Goal: Task Accomplishment & Management: Manage account settings

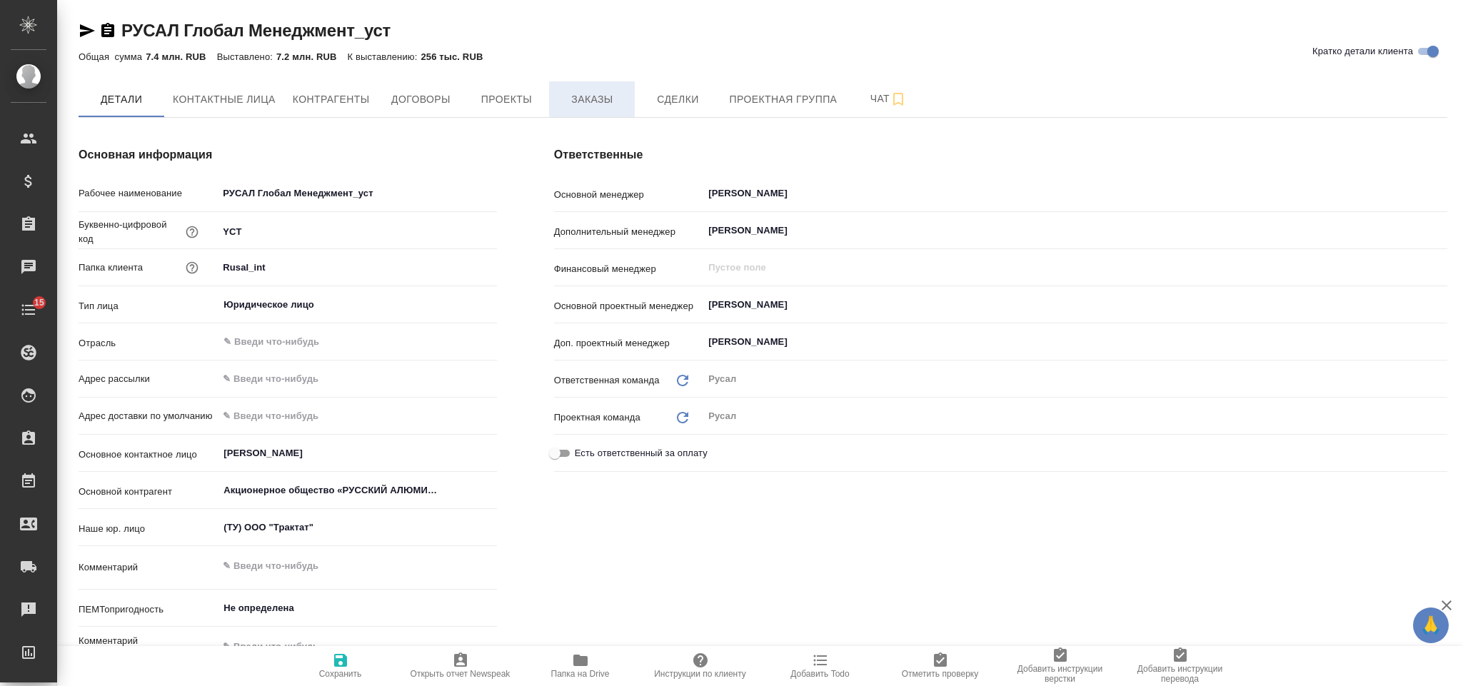
click at [598, 91] on span "Заказы" at bounding box center [592, 100] width 69 height 18
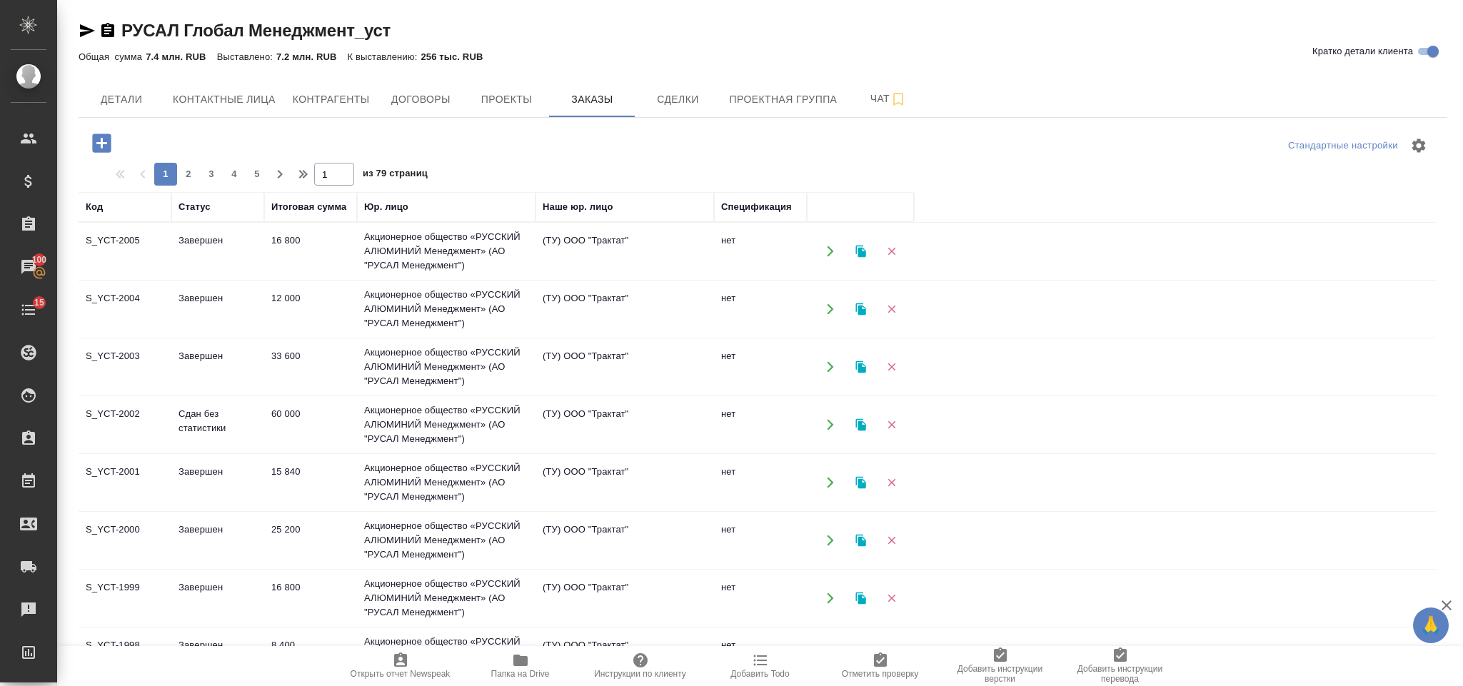
click at [114, 146] on icon "button" at bounding box center [101, 143] width 25 height 25
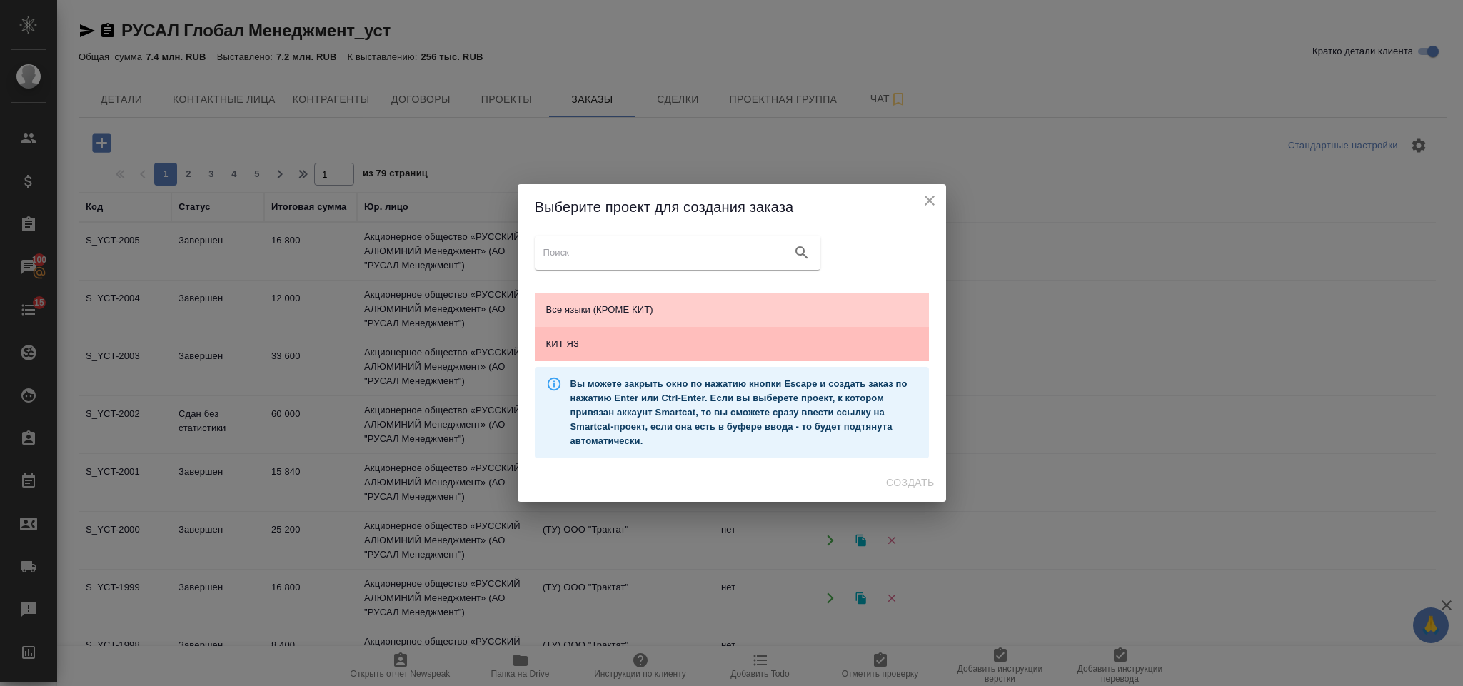
click at [612, 345] on span "КИТ ЯЗ" at bounding box center [731, 344] width 371 height 14
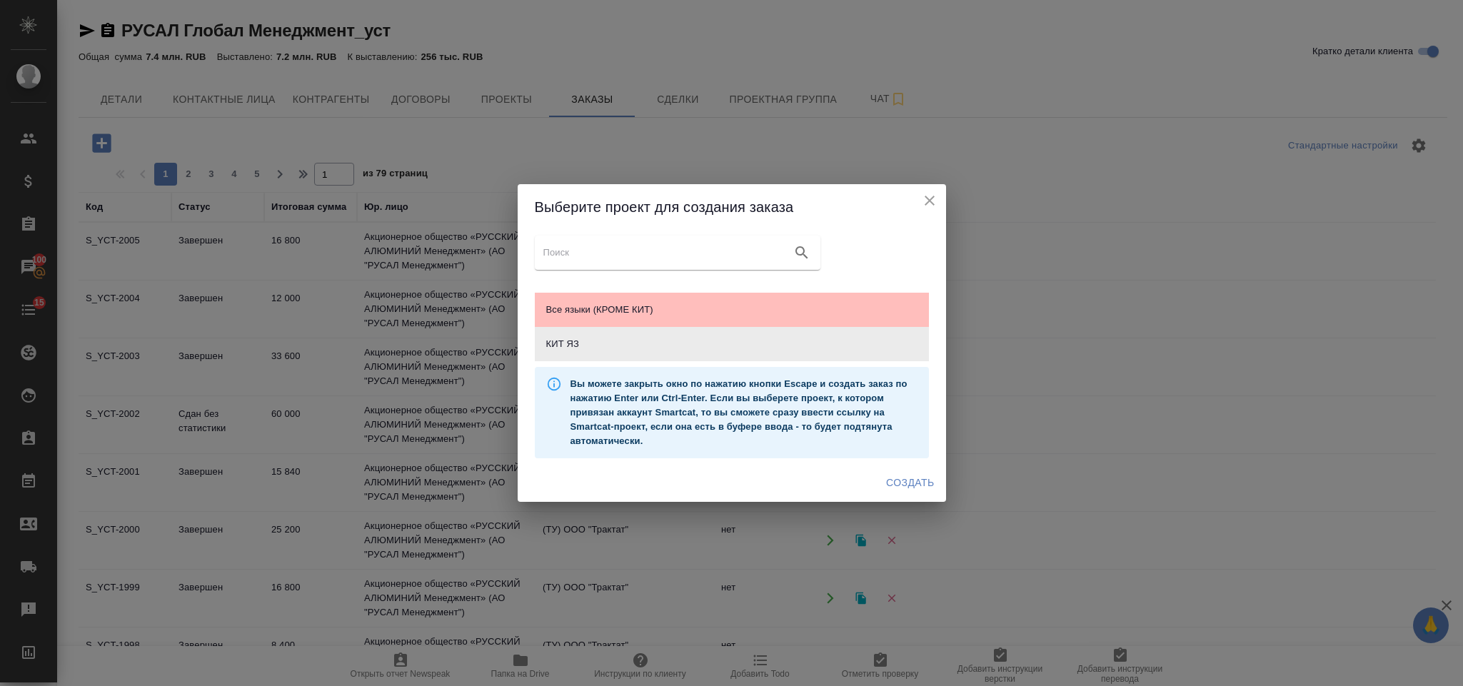
click at [712, 313] on span "Все языки (КРОМЕ КИТ)" at bounding box center [731, 310] width 371 height 14
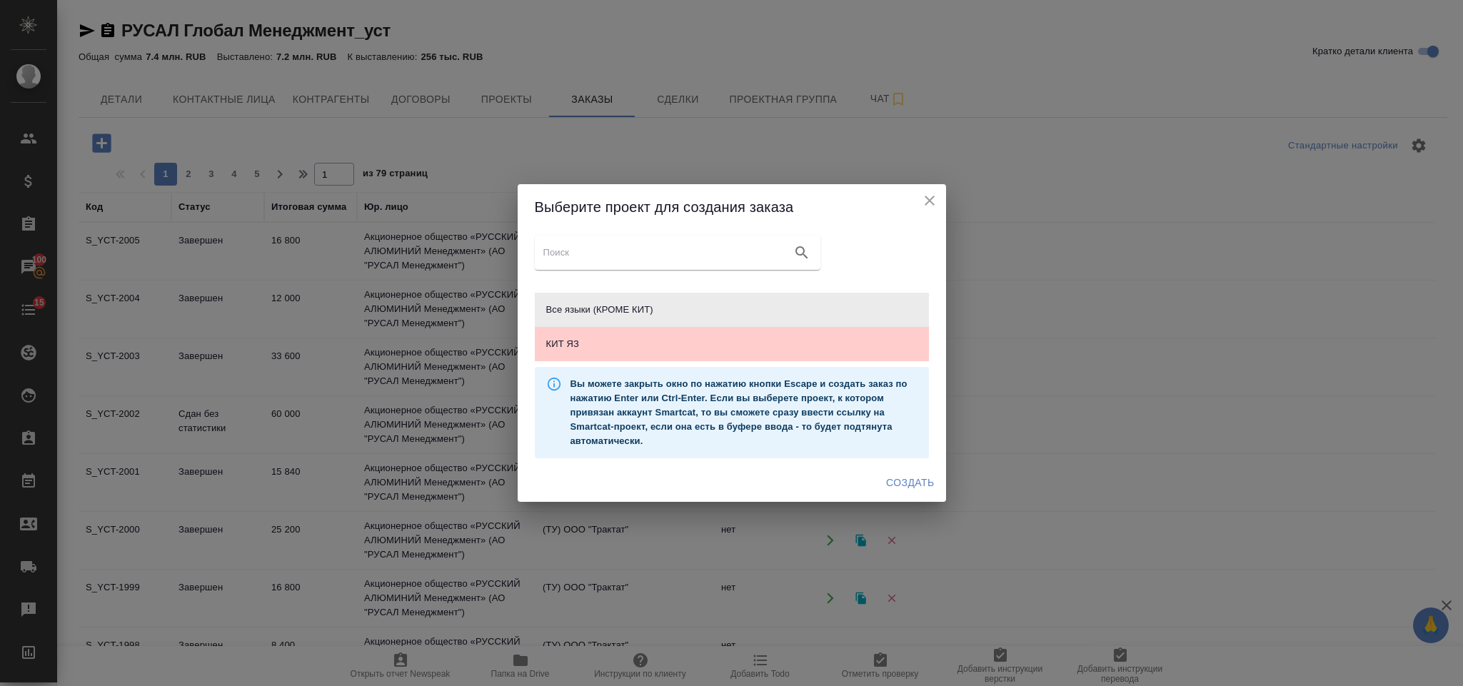
click at [900, 478] on span "Создать" at bounding box center [910, 483] width 48 height 18
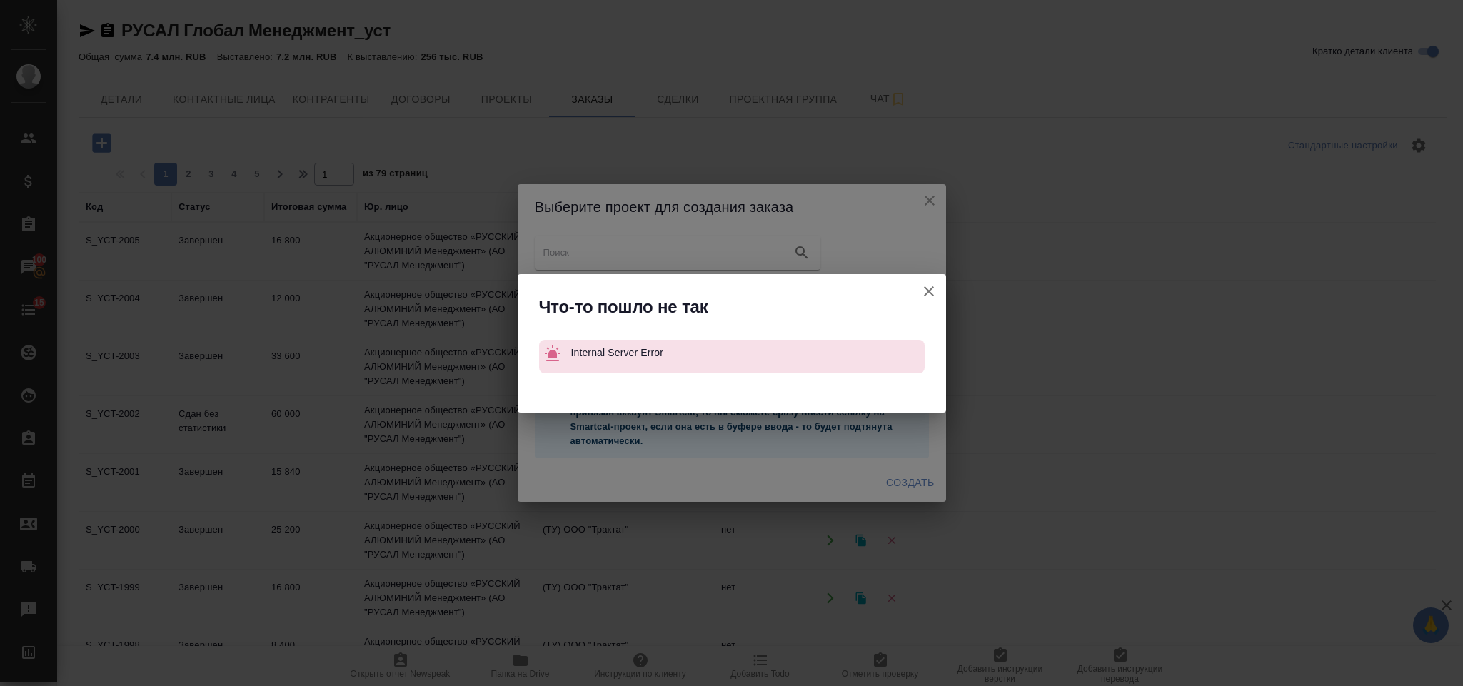
click at [930, 290] on icon "button" at bounding box center [929, 291] width 10 height 10
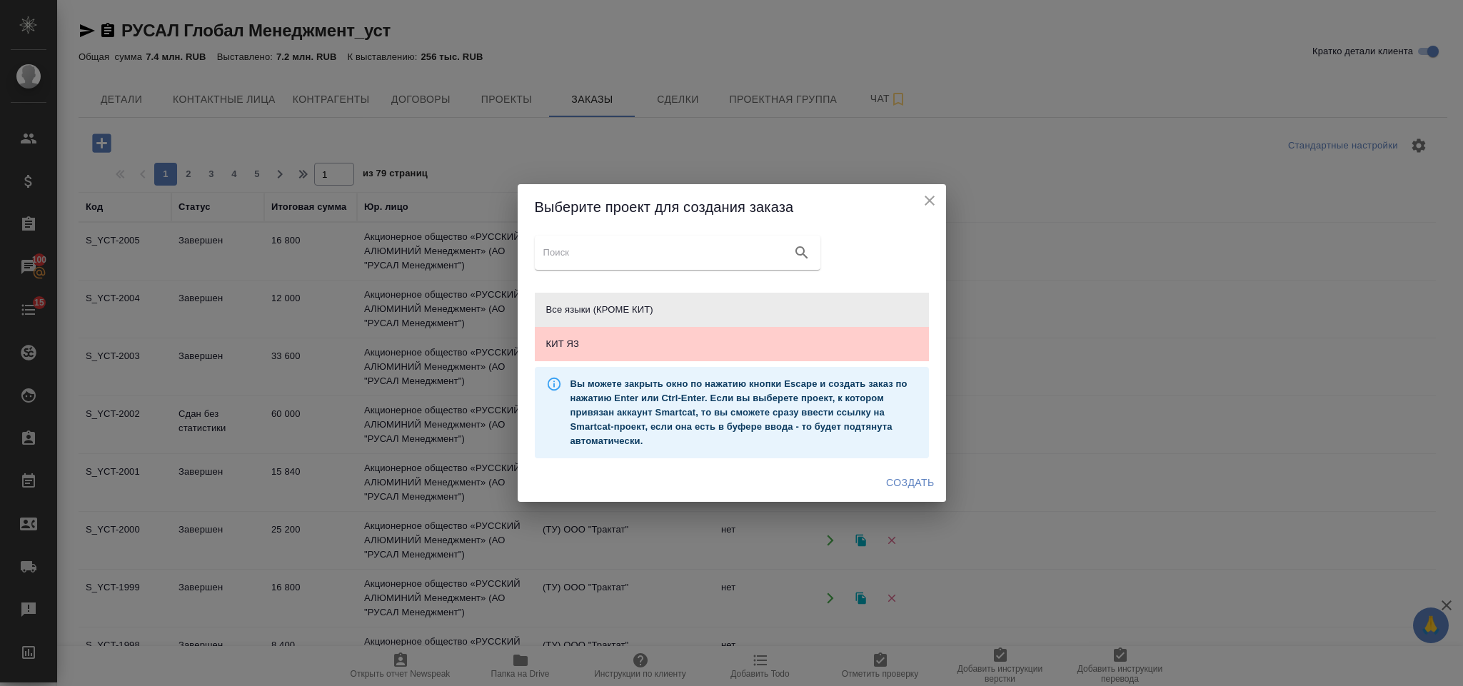
click at [930, 198] on icon "close" at bounding box center [929, 200] width 17 height 17
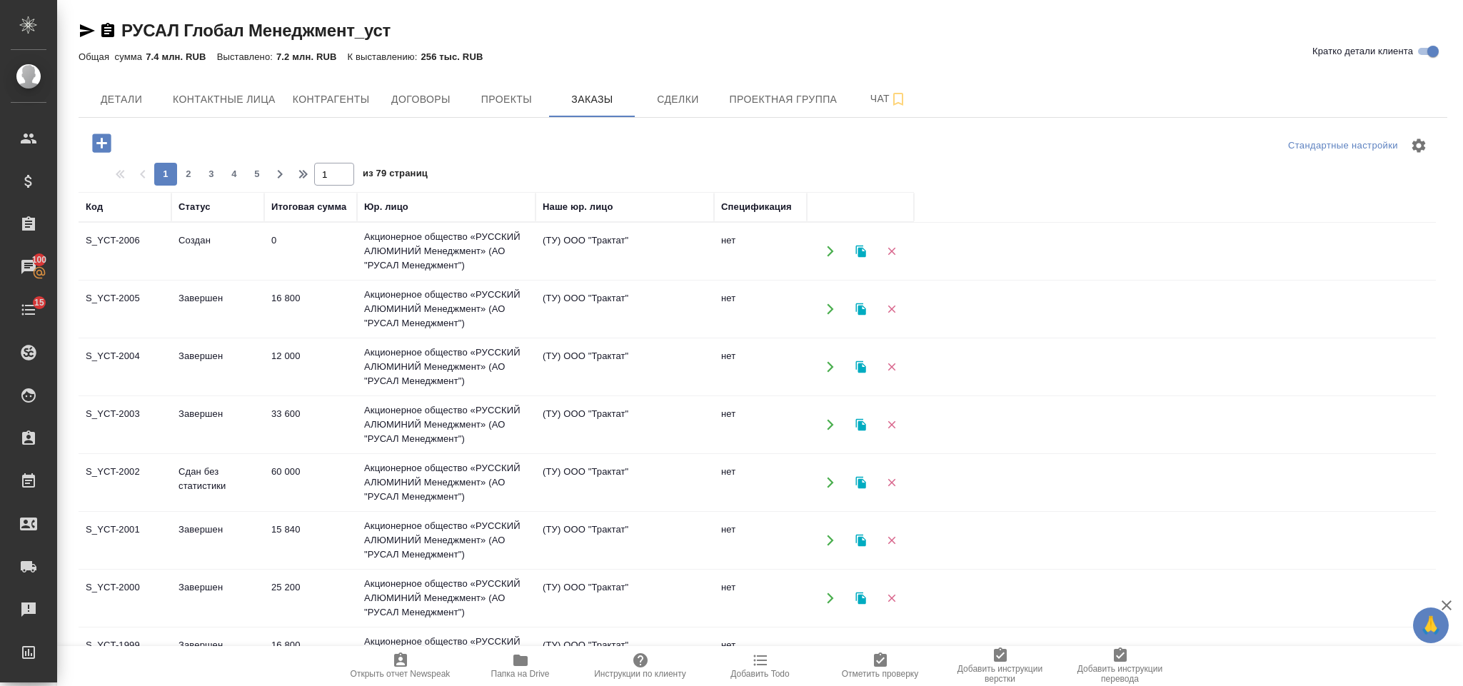
click at [266, 243] on td "0" at bounding box center [310, 251] width 93 height 50
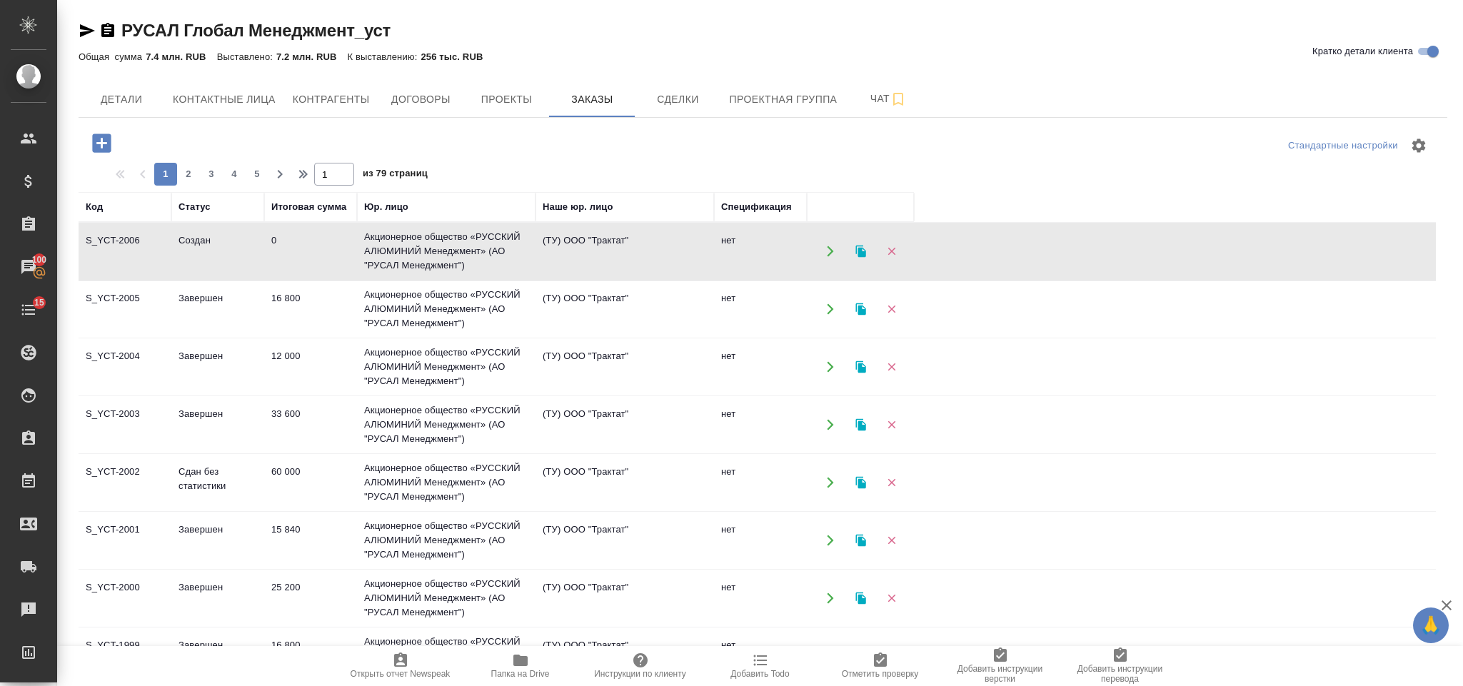
click at [266, 243] on td "0" at bounding box center [310, 251] width 93 height 50
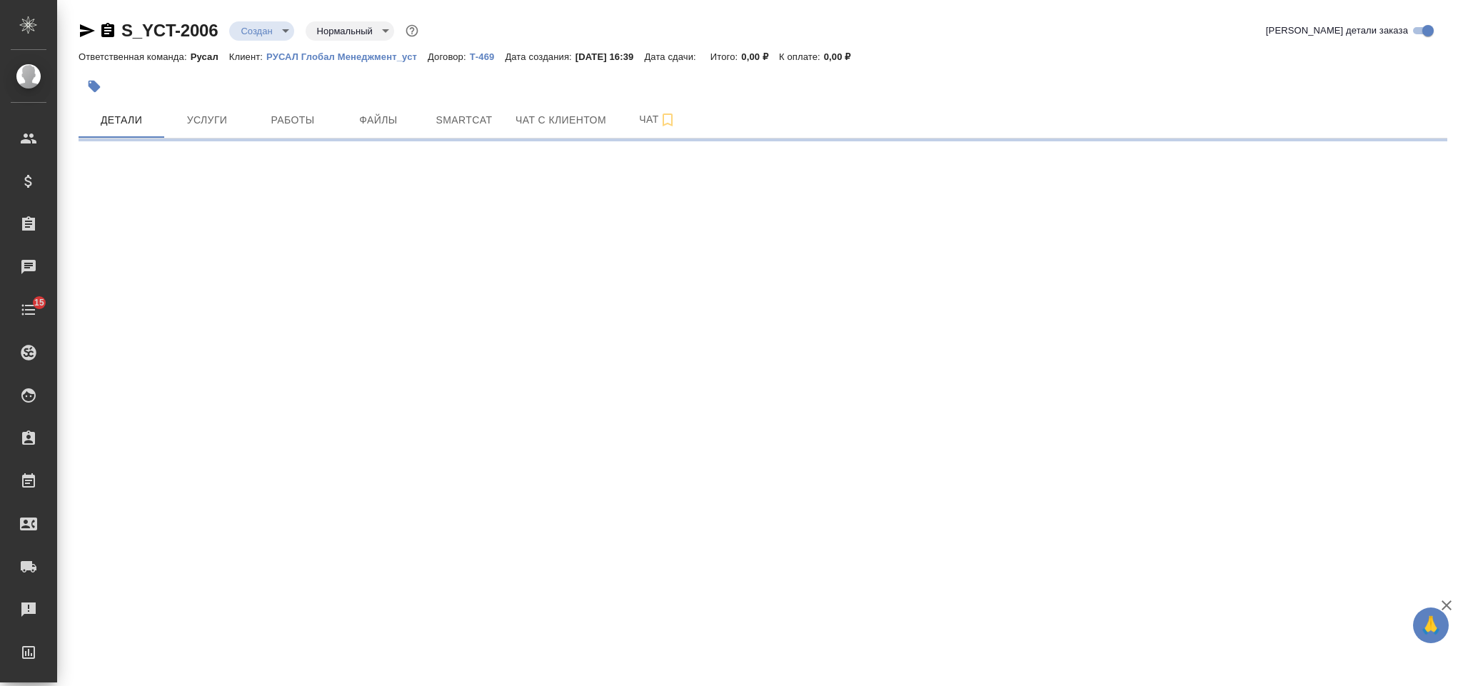
select select "RU"
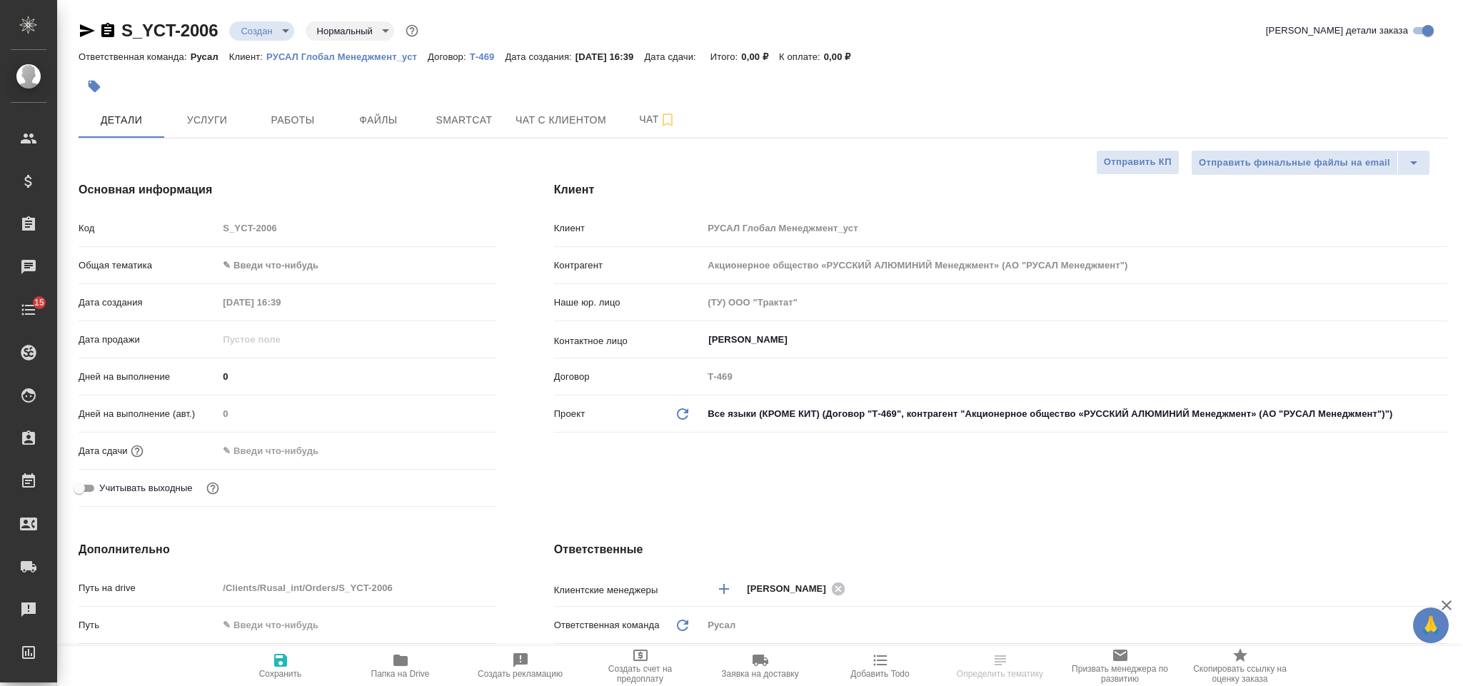
click at [262, 268] on body "🙏 .cls-1 fill:#fff; AWATERA Gorlenko Yuliua Клиенты Спецификации Заказы Чаты 15…" at bounding box center [731, 343] width 1463 height 686
type textarea "x"
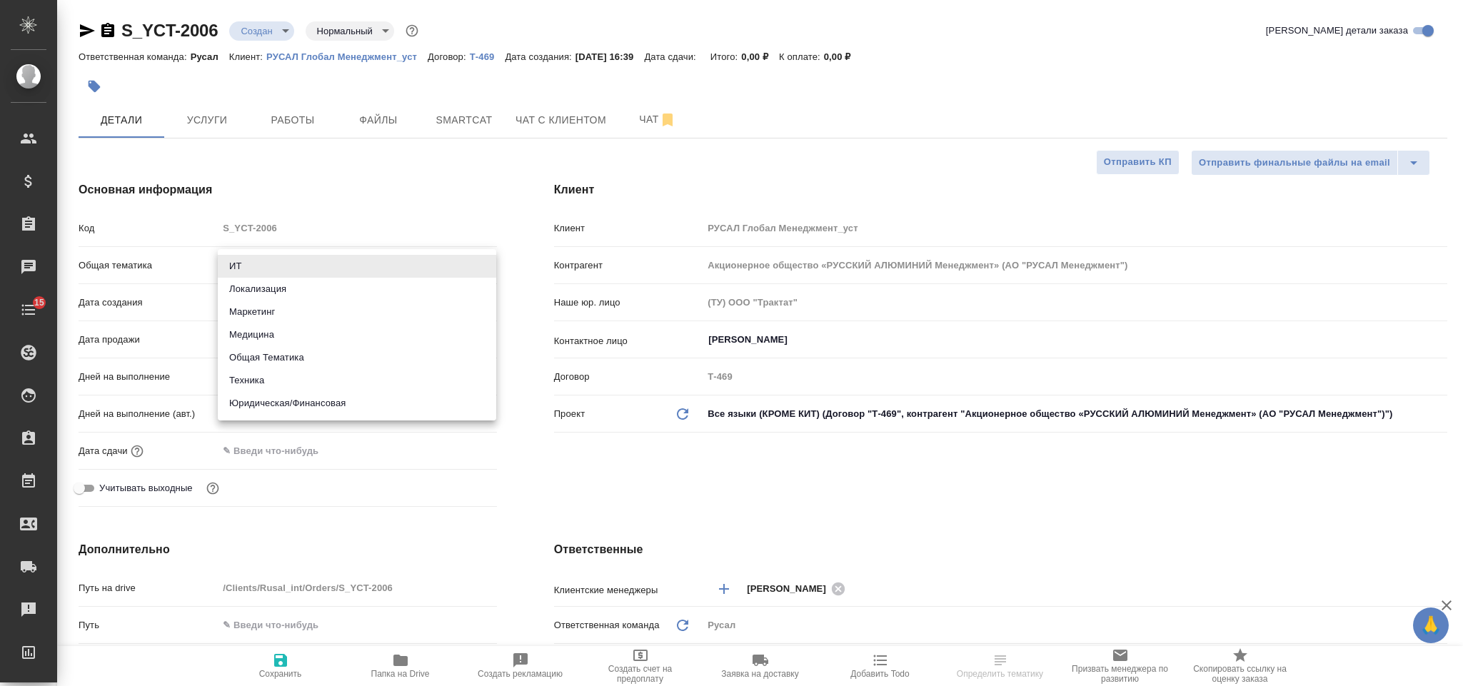
click at [313, 379] on li "Техника" at bounding box center [357, 380] width 278 height 23
type input "tech"
type textarea "x"
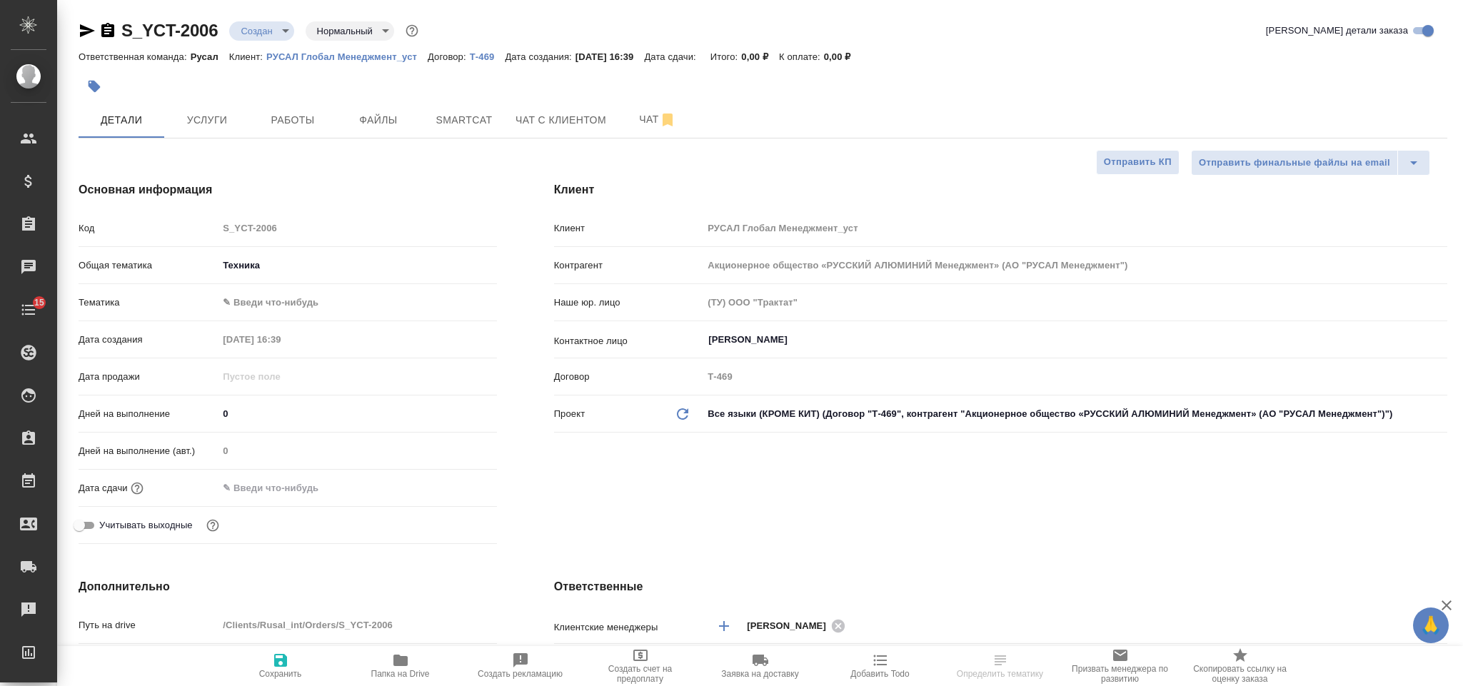
click at [293, 304] on body "🙏 .cls-1 fill:#fff; AWATERA Gorlenko Yuliua Клиенты Спецификации Заказы Чаты 15…" at bounding box center [731, 343] width 1463 height 686
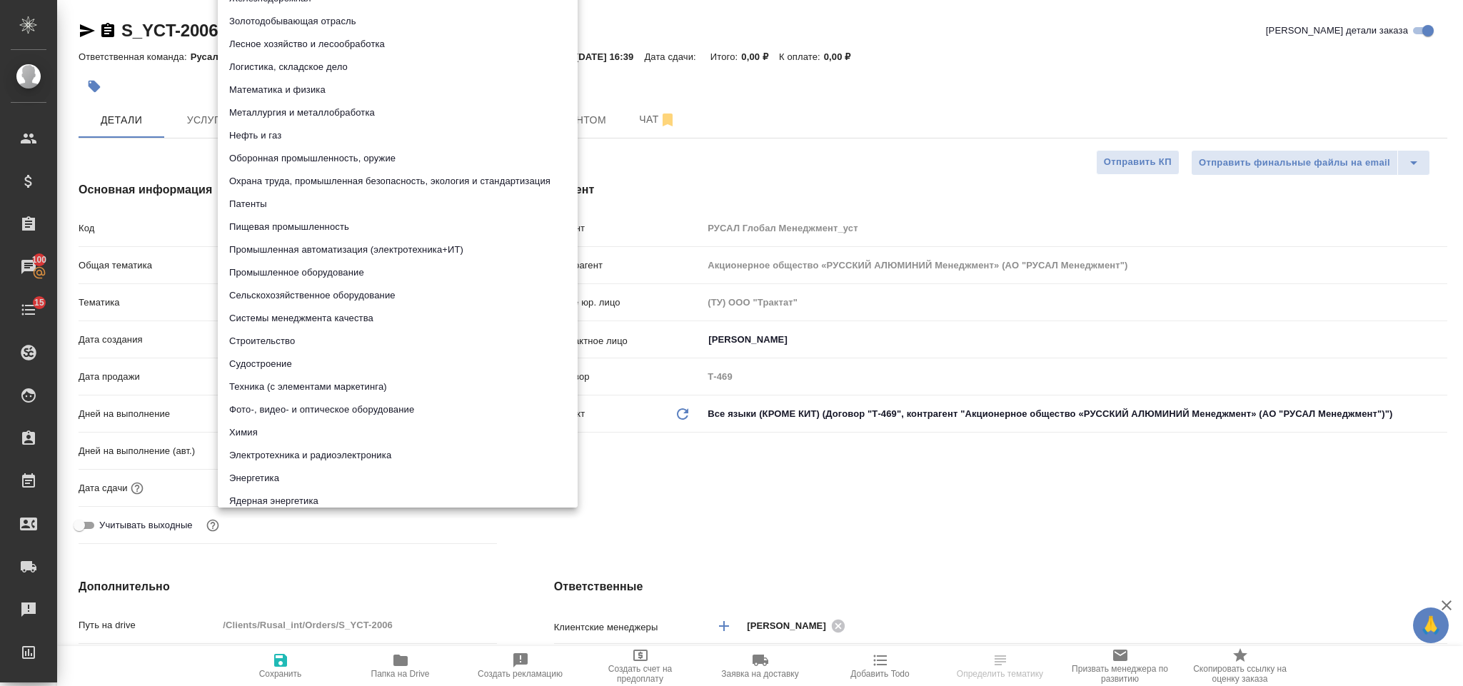
click at [353, 109] on li "Металлургия и металлобработка" at bounding box center [398, 112] width 360 height 23
type textarea "x"
type input "60014e23f7d9dc5f480a3cf8"
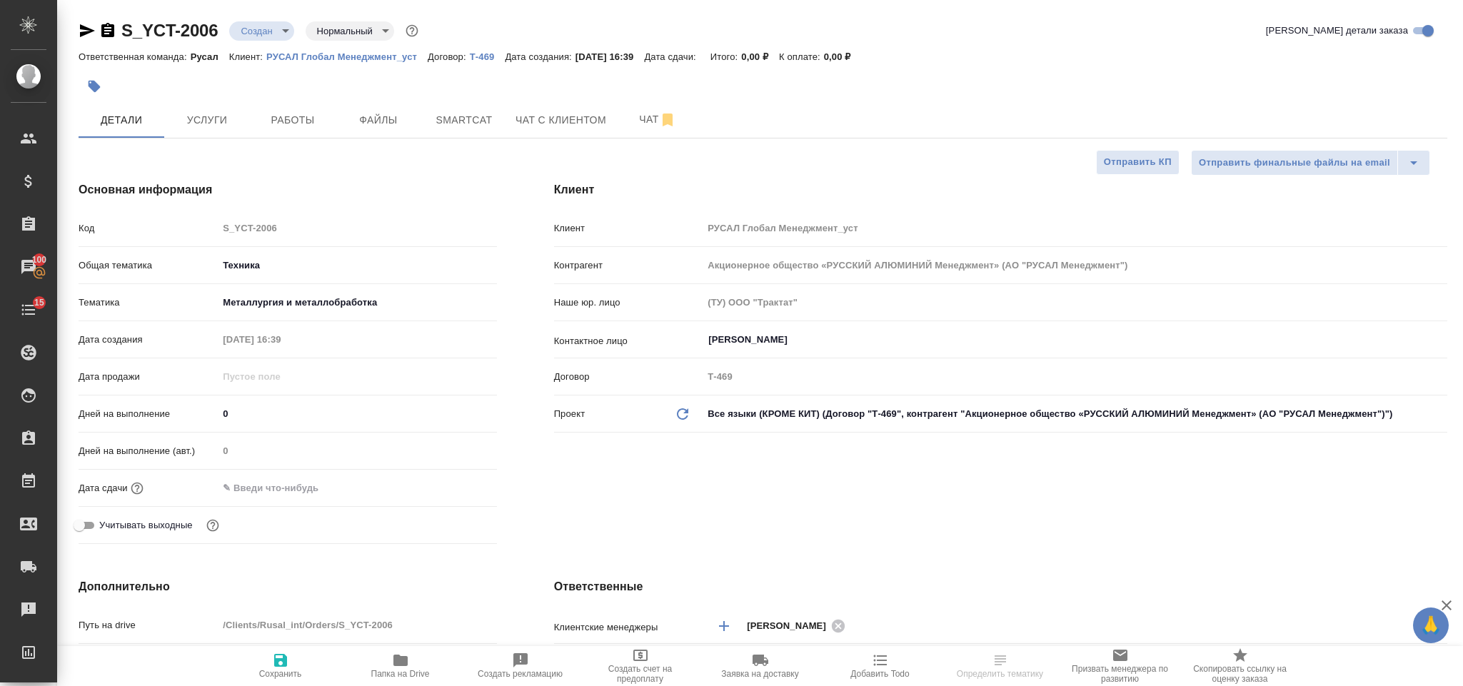
click at [273, 484] on input "text" at bounding box center [280, 488] width 125 height 21
click at [455, 483] on icon "button" at bounding box center [455, 487] width 13 height 14
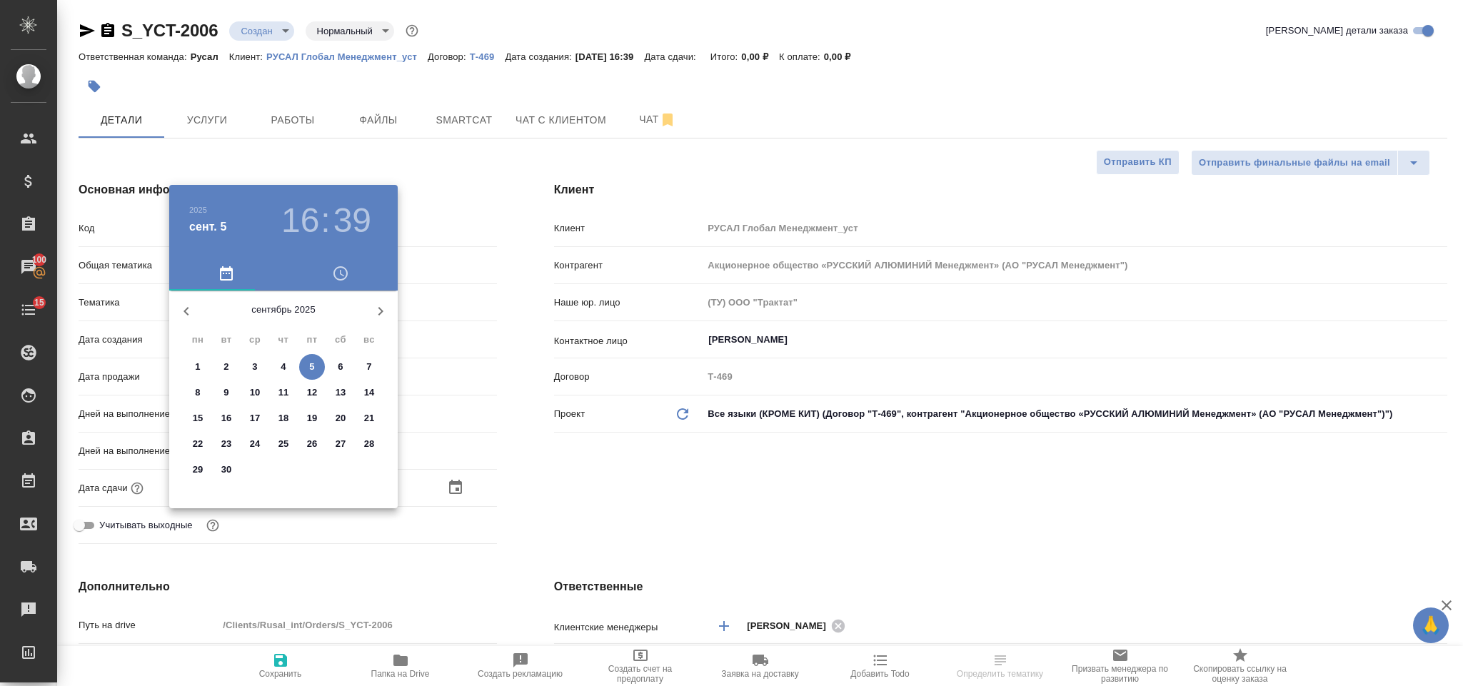
click at [316, 370] on span "5" at bounding box center [312, 367] width 26 height 14
type input "05.09.2025 16:39"
type textarea "x"
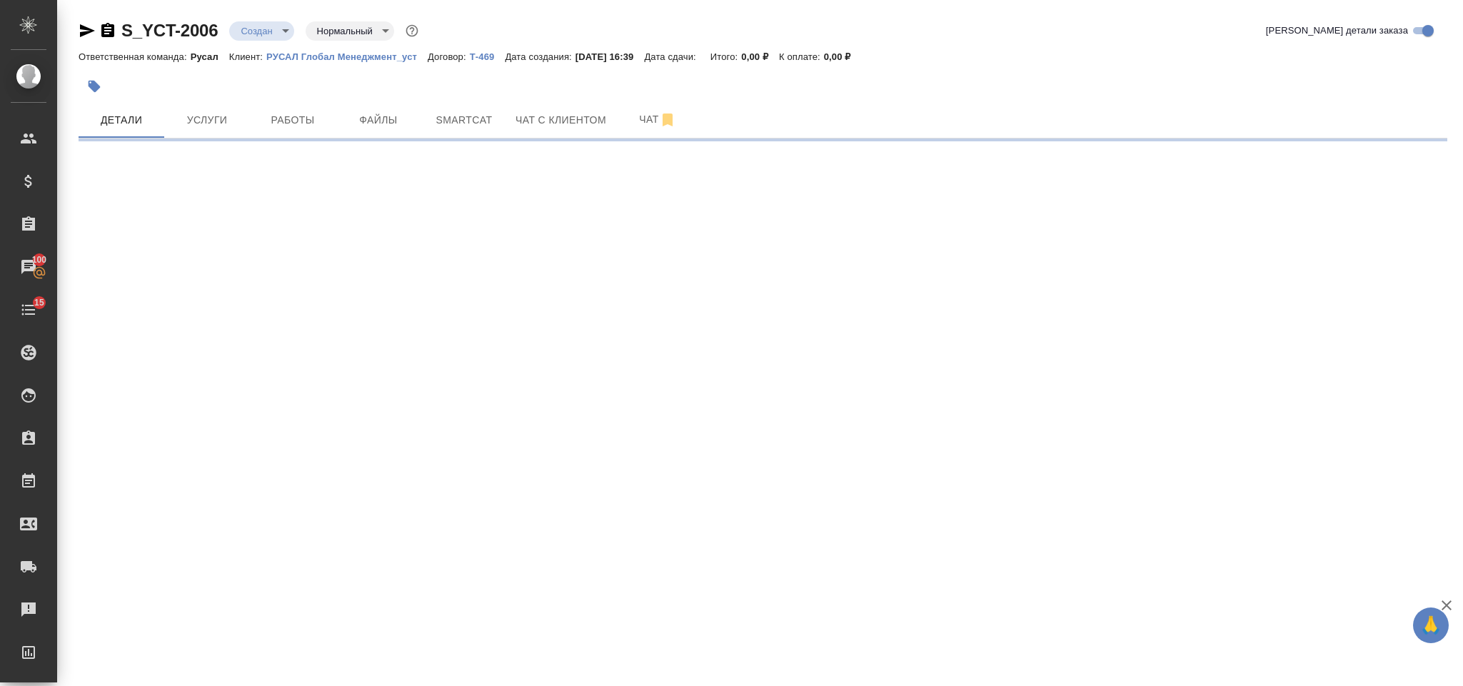
select select "RU"
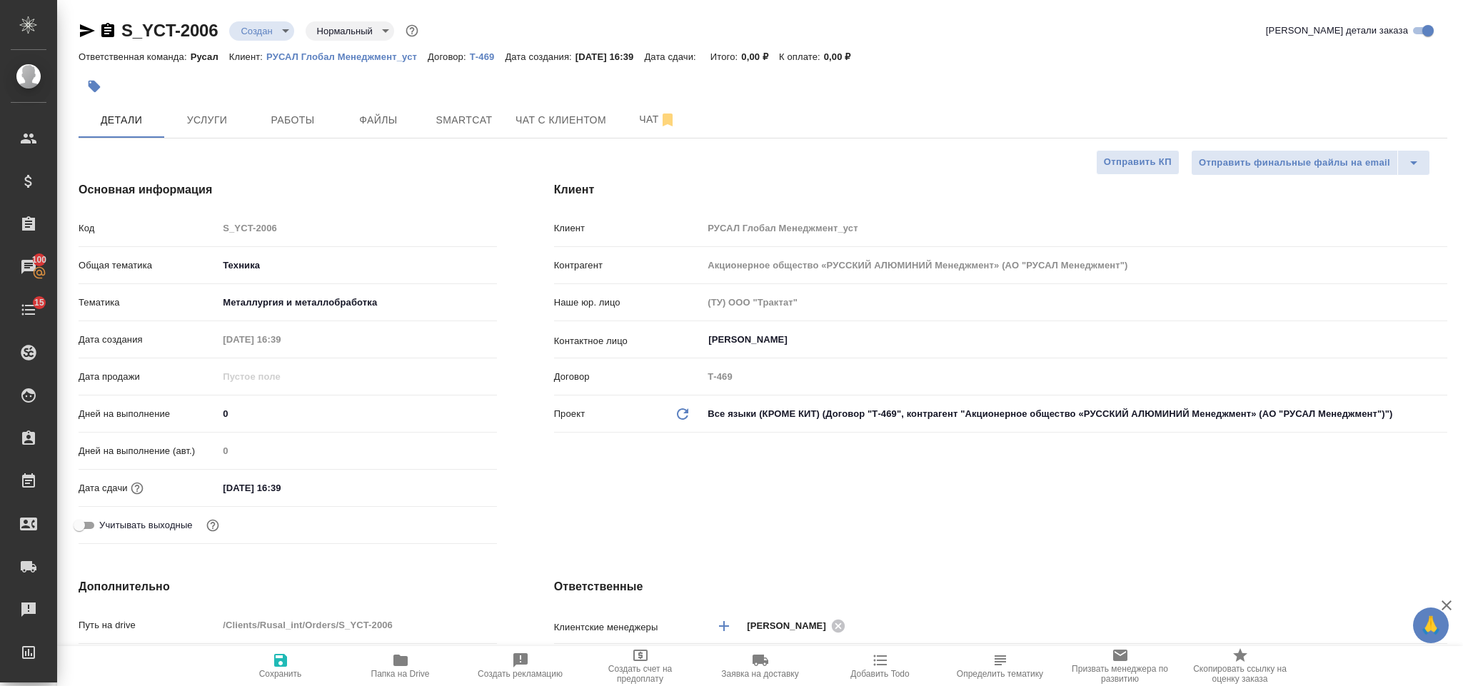
type textarea "x"
click at [328, 491] on input "05.09.2025 16:39" at bounding box center [280, 488] width 125 height 21
click at [457, 486] on icon "button" at bounding box center [455, 487] width 17 height 17
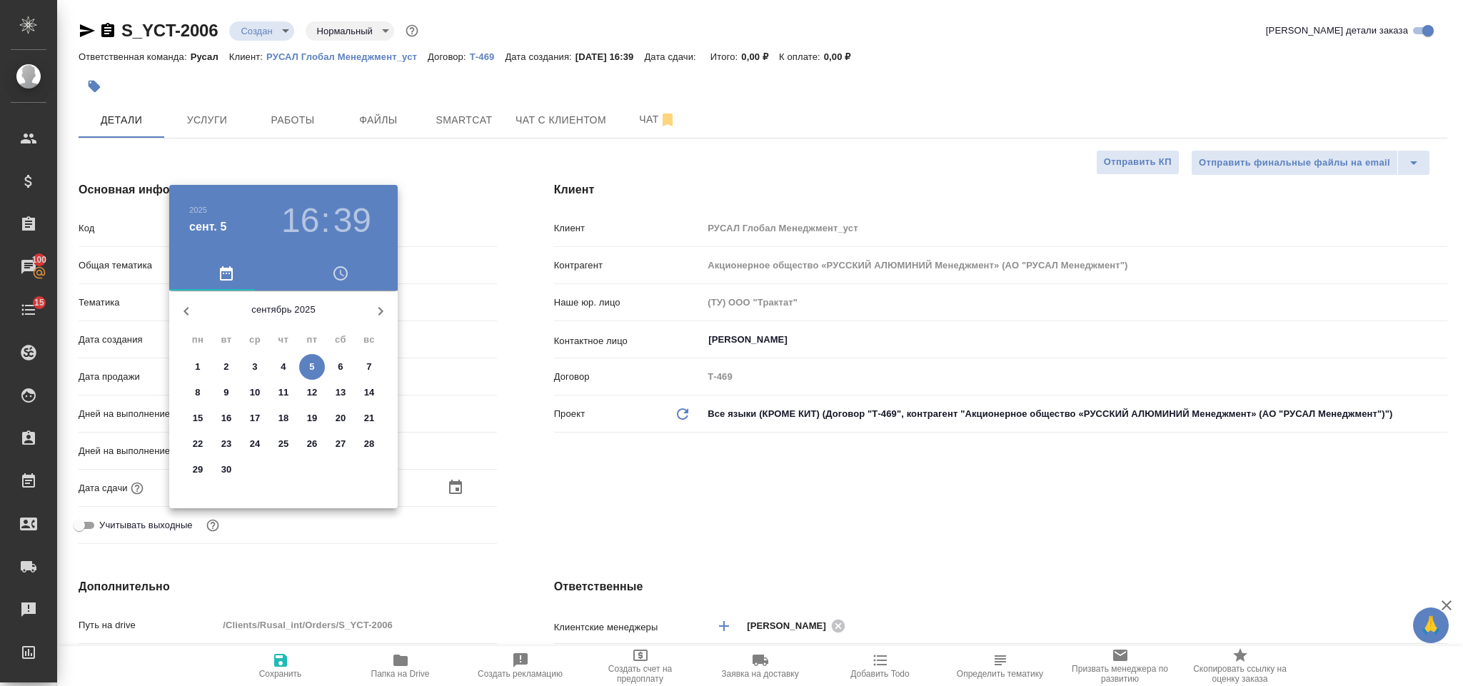
click at [318, 367] on span "5" at bounding box center [312, 367] width 26 height 14
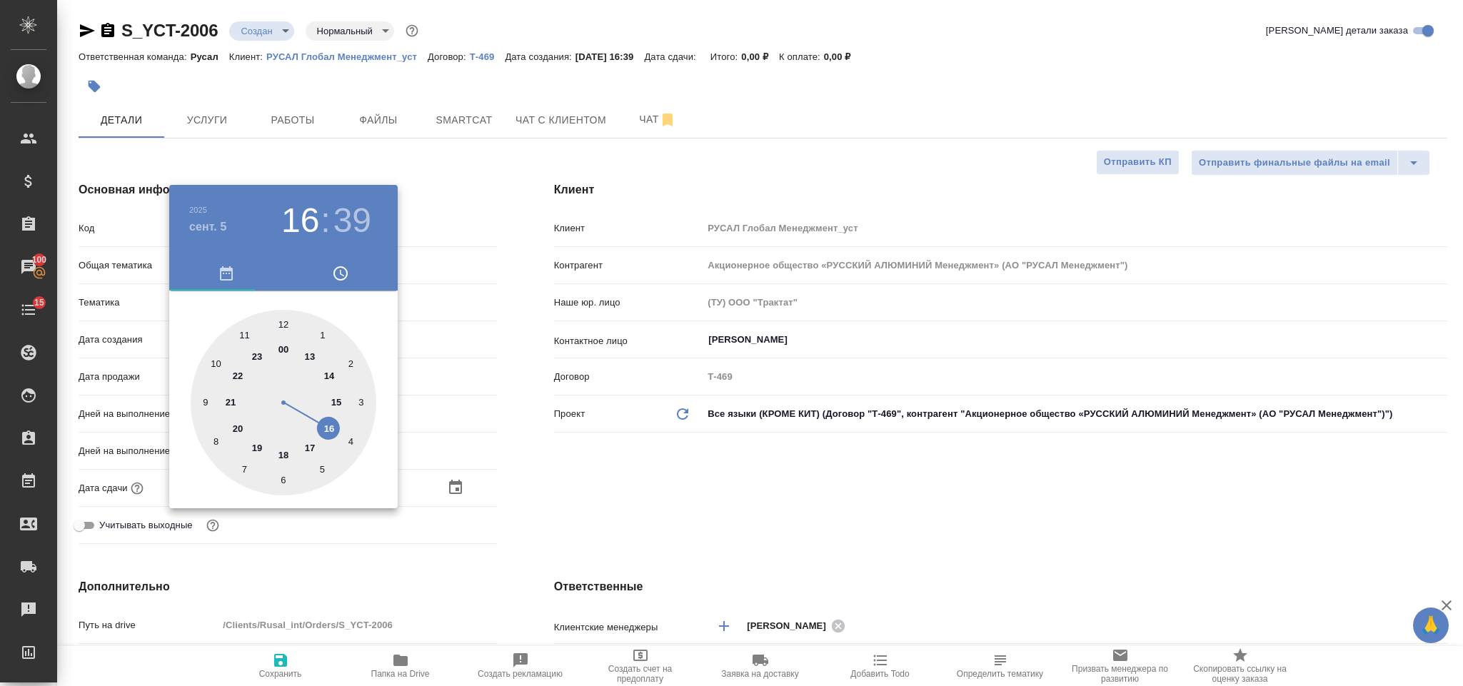
type textarea "x"
click at [285, 454] on div at bounding box center [284, 403] width 186 height 186
type input "[DATE] 18:39"
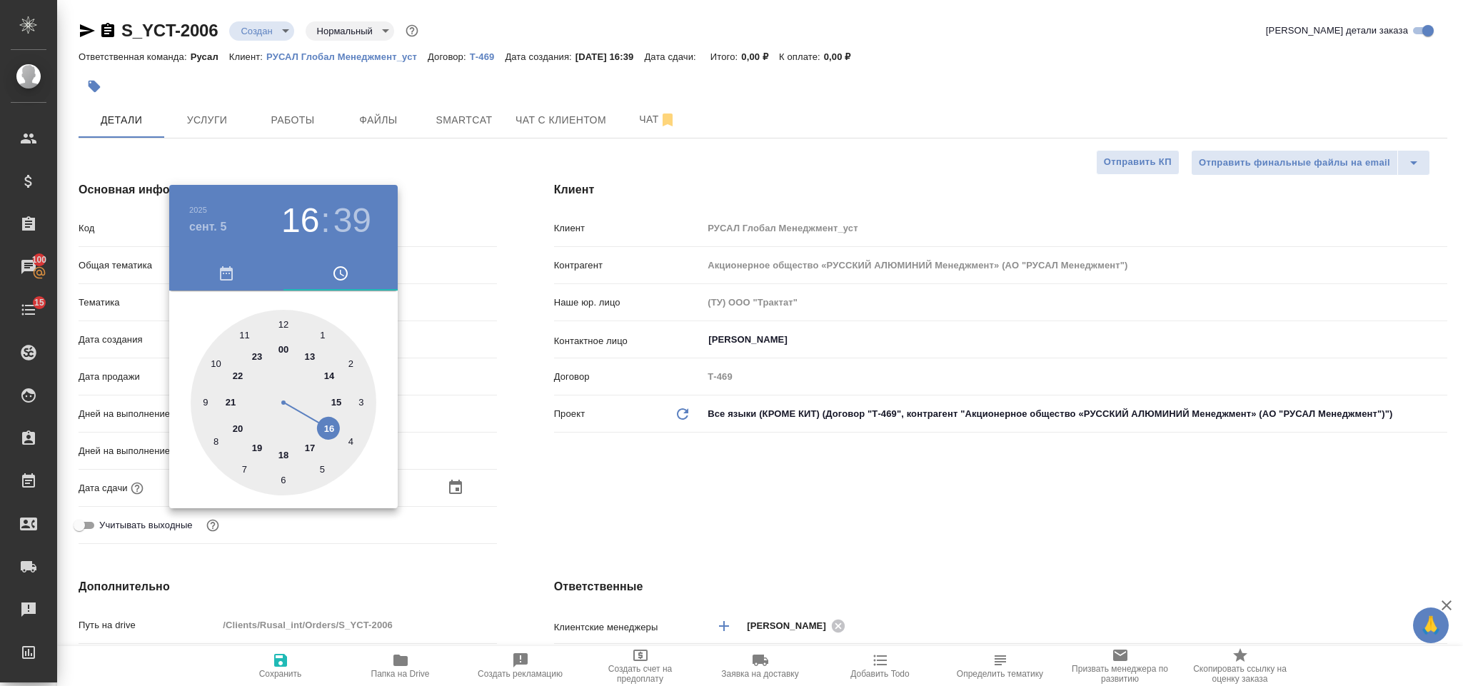
type textarea "x"
click at [283, 315] on div at bounding box center [284, 403] width 186 height 186
type input "05.09.2025 18:00"
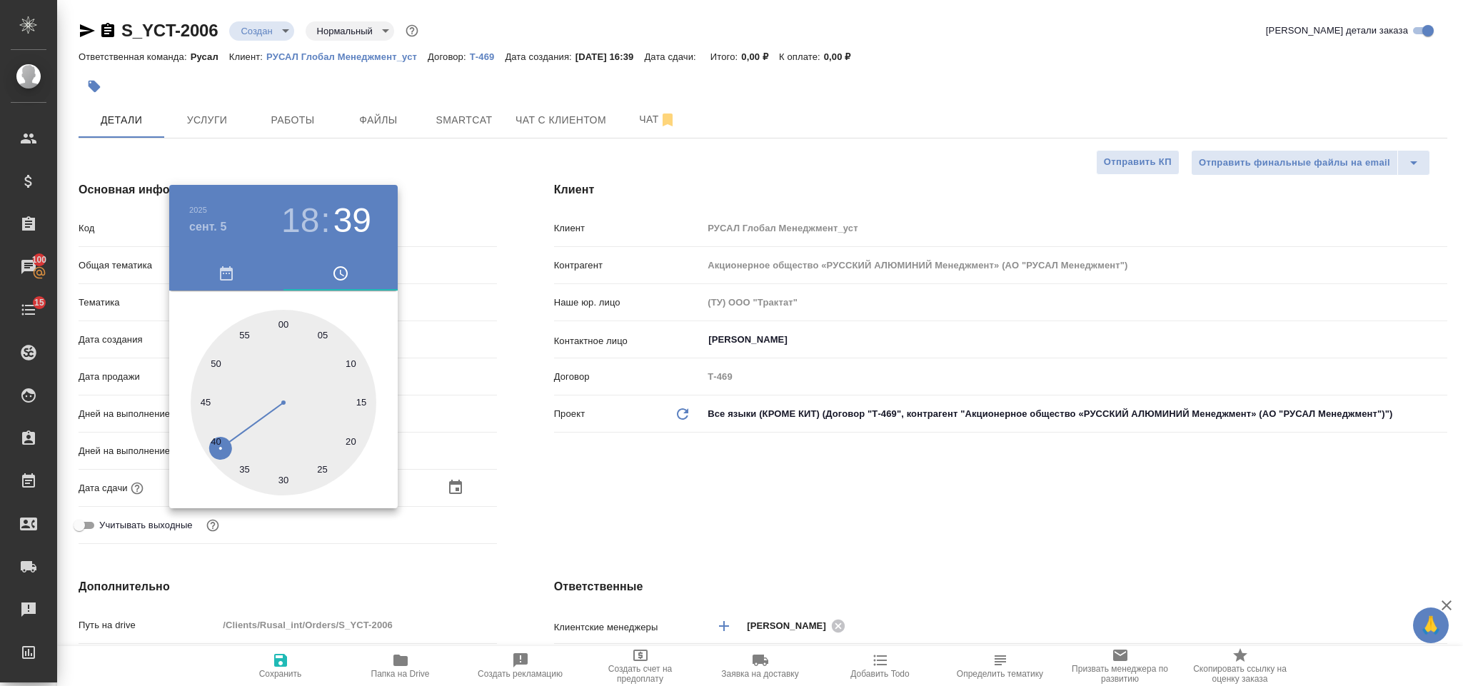
type textarea "x"
click at [568, 435] on div at bounding box center [731, 343] width 1463 height 686
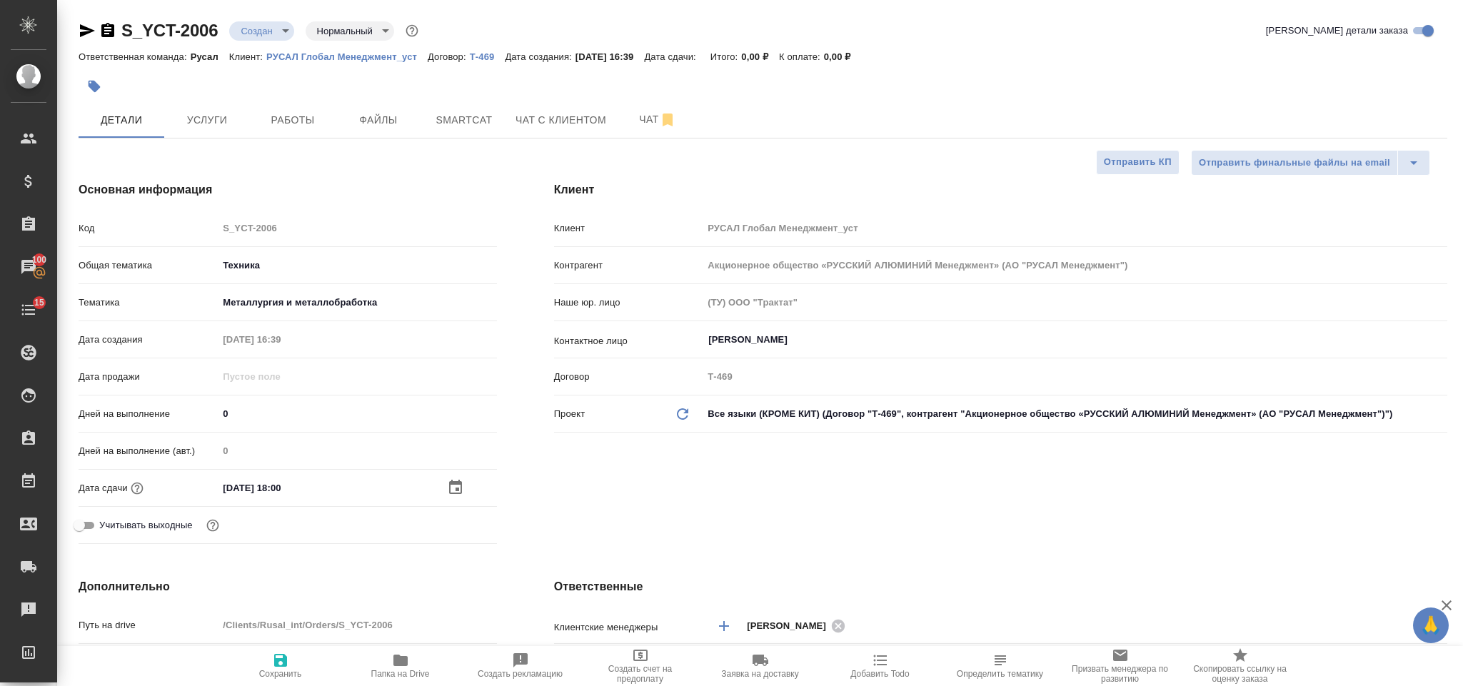
click at [287, 657] on icon "button" at bounding box center [280, 660] width 17 height 17
type textarea "x"
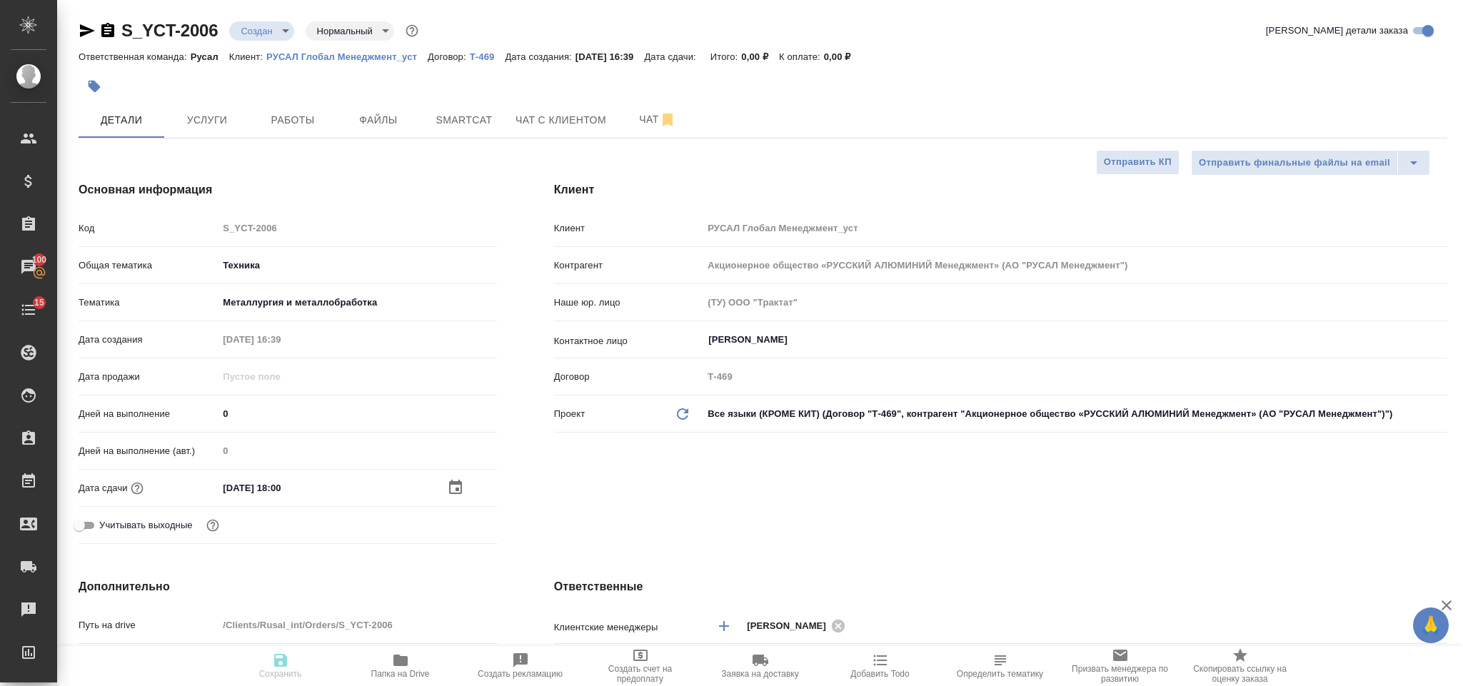
type textarea "x"
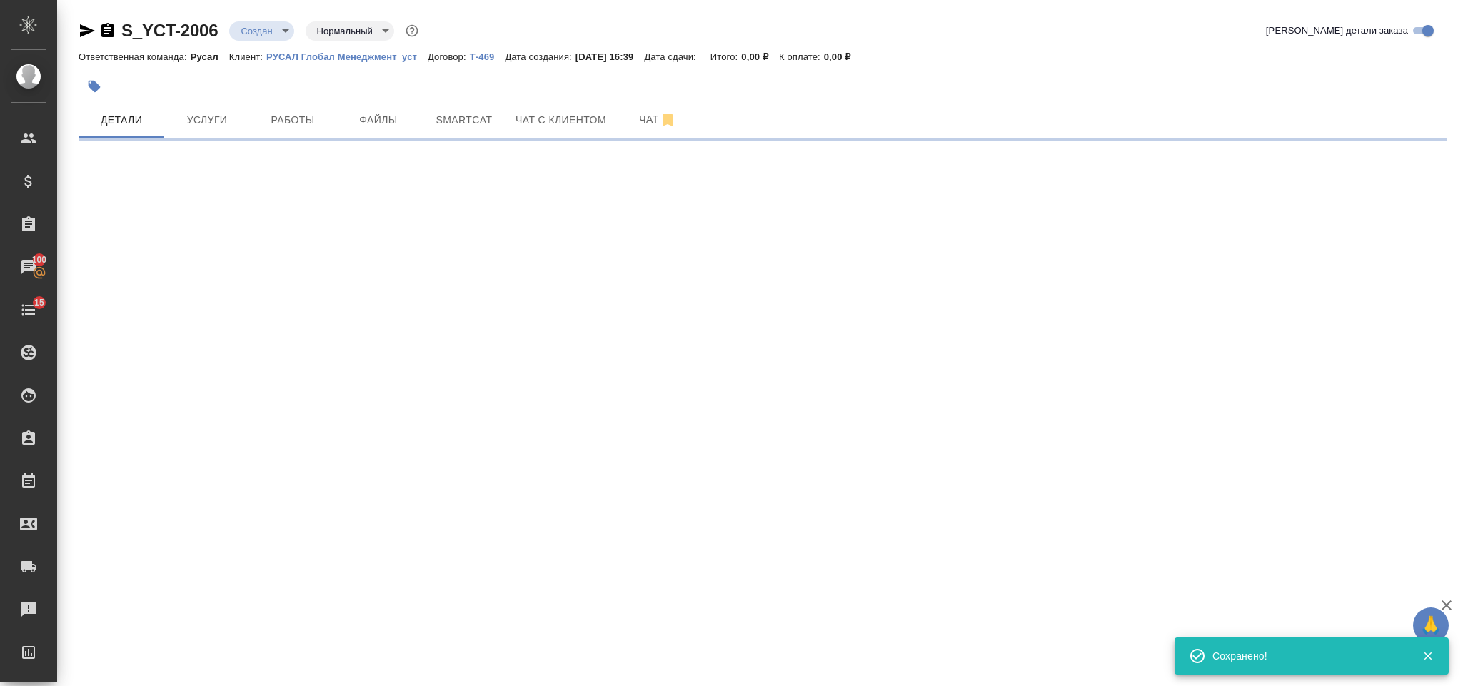
select select "RU"
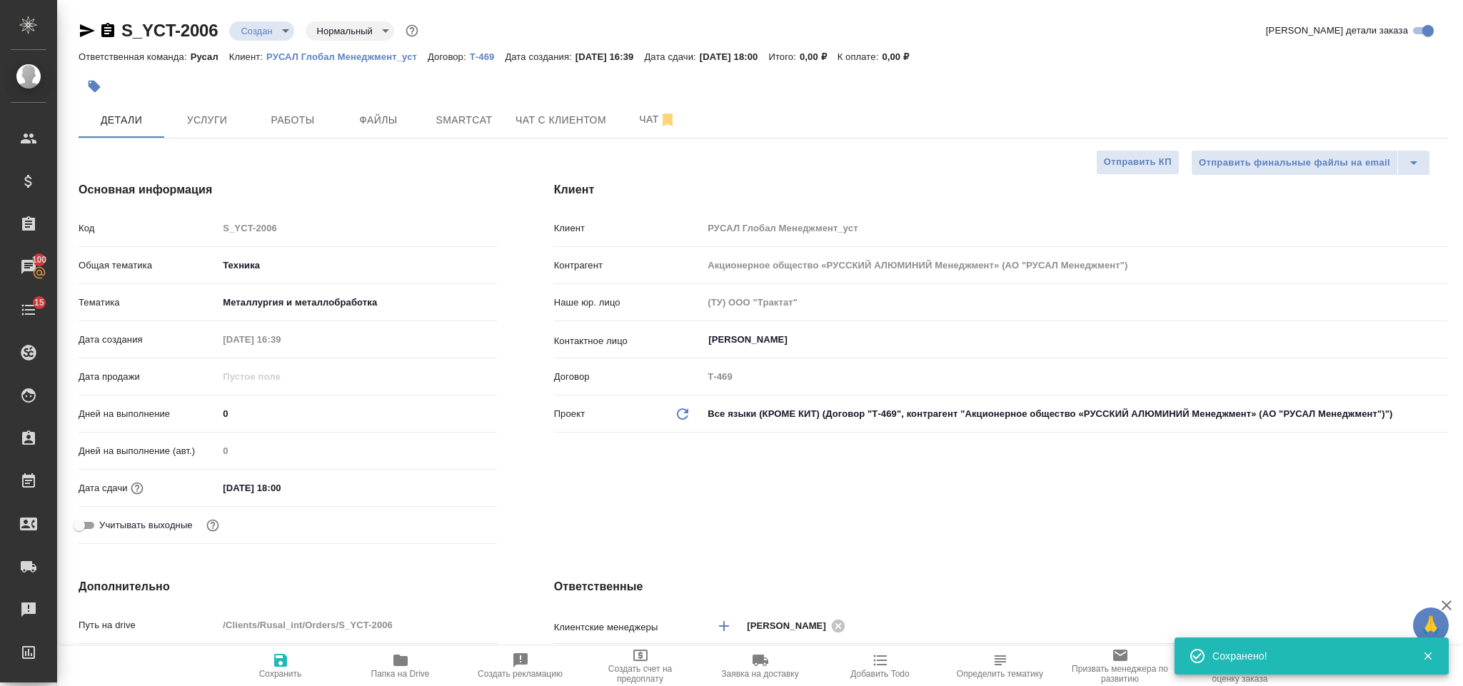
type textarea "x"
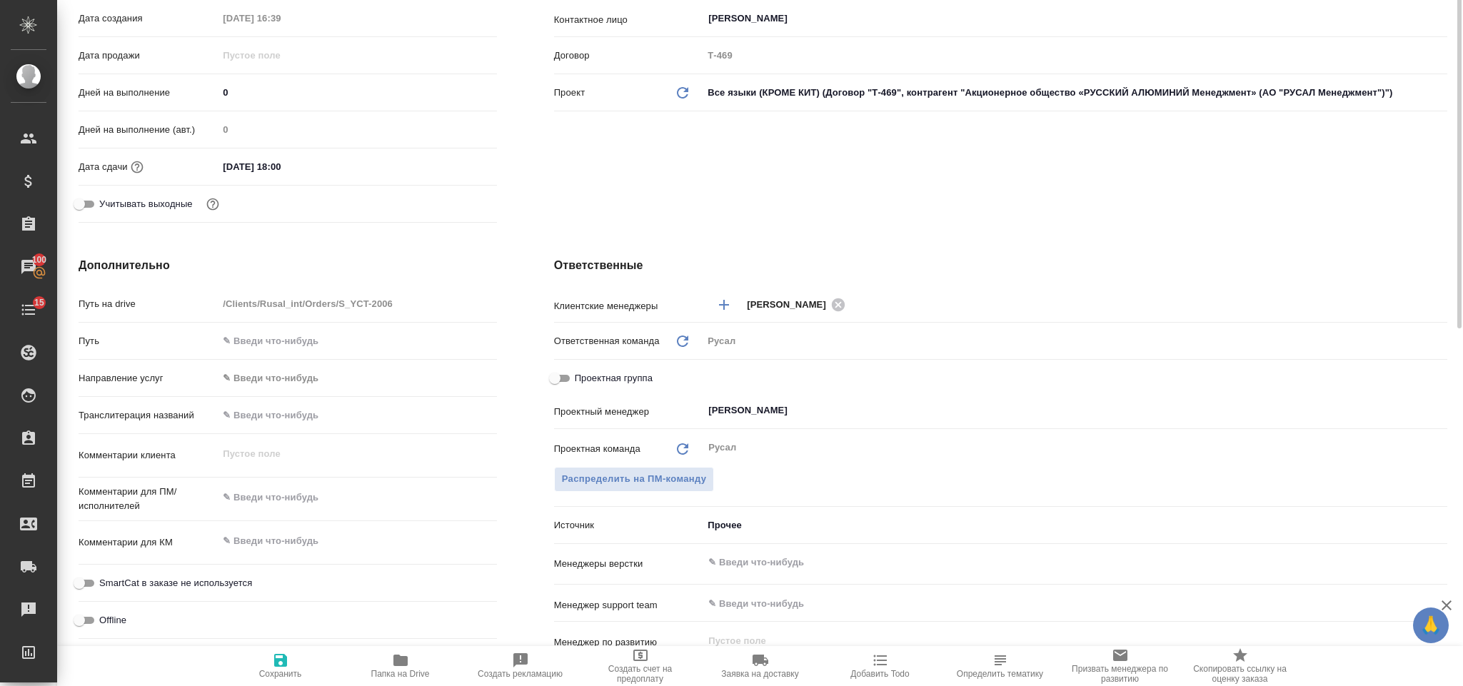
scroll to position [428, 0]
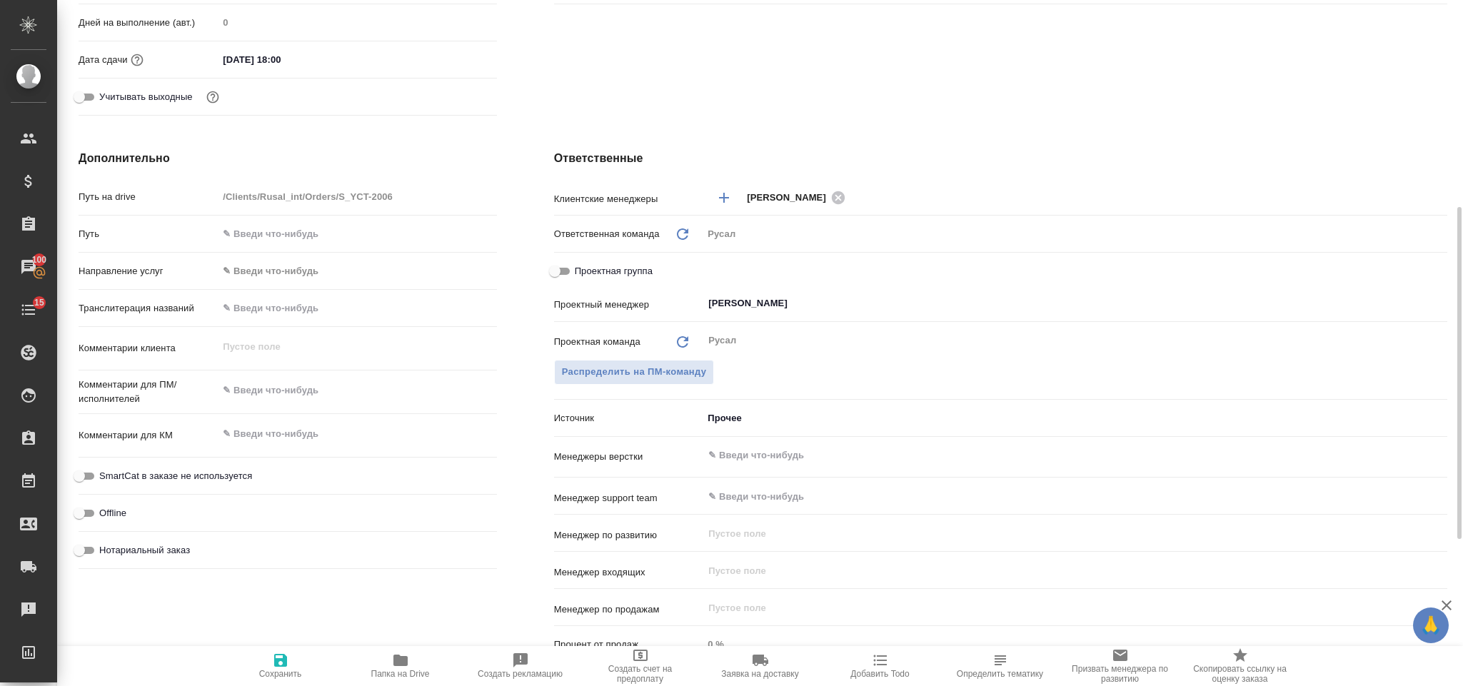
type textarea "x"
click at [390, 399] on textarea at bounding box center [357, 390] width 278 height 24
type textarea "К"
type textarea "x"
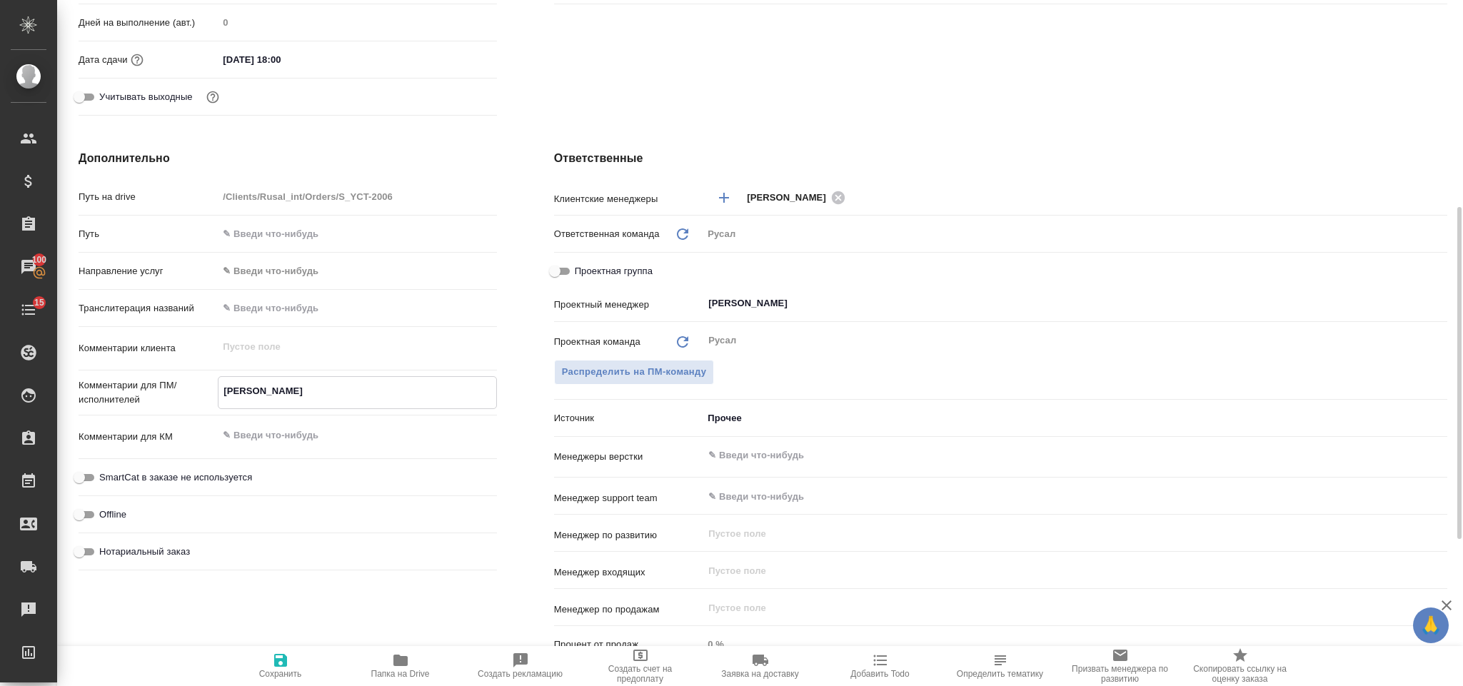
type textarea "x"
type textarea "Кл"
type textarea "x"
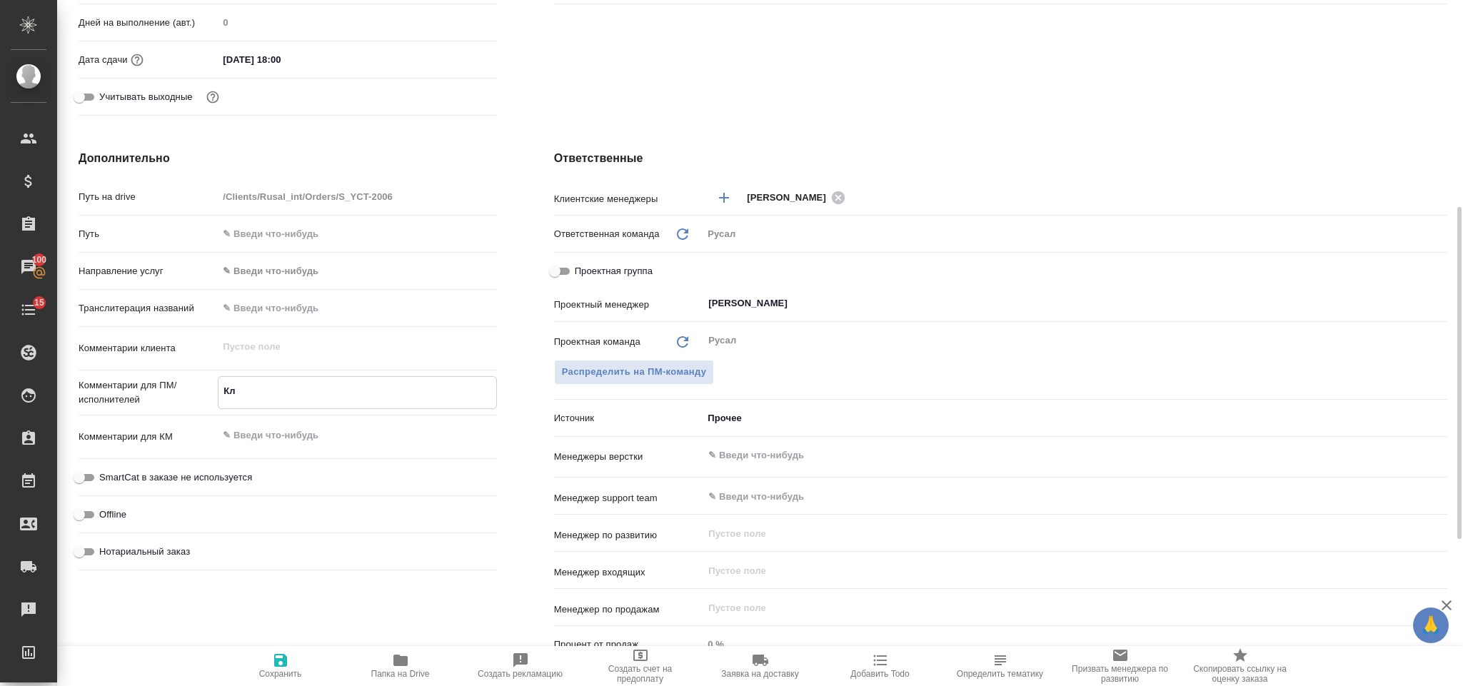
type textarea "Кли"
type textarea "x"
type textarea "Клин"
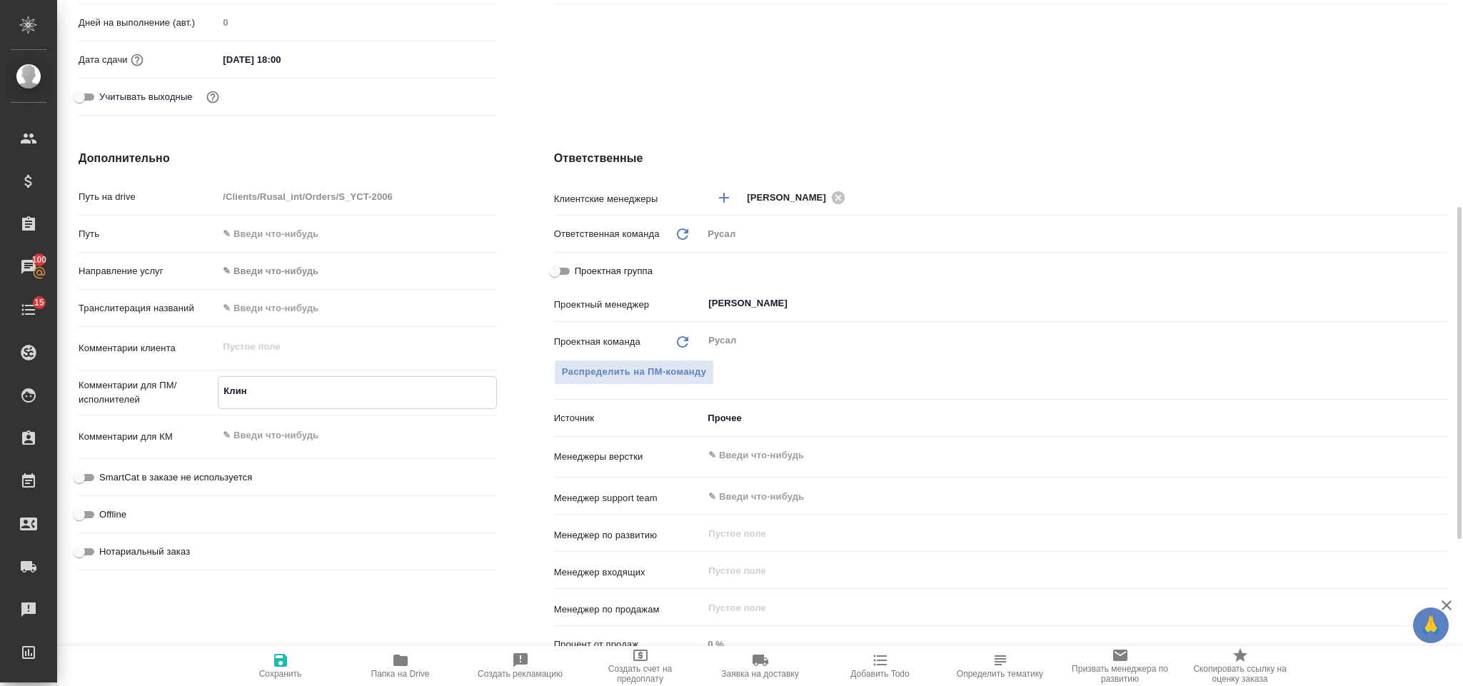
type textarea "x"
type textarea "Клинч"
type textarea "x"
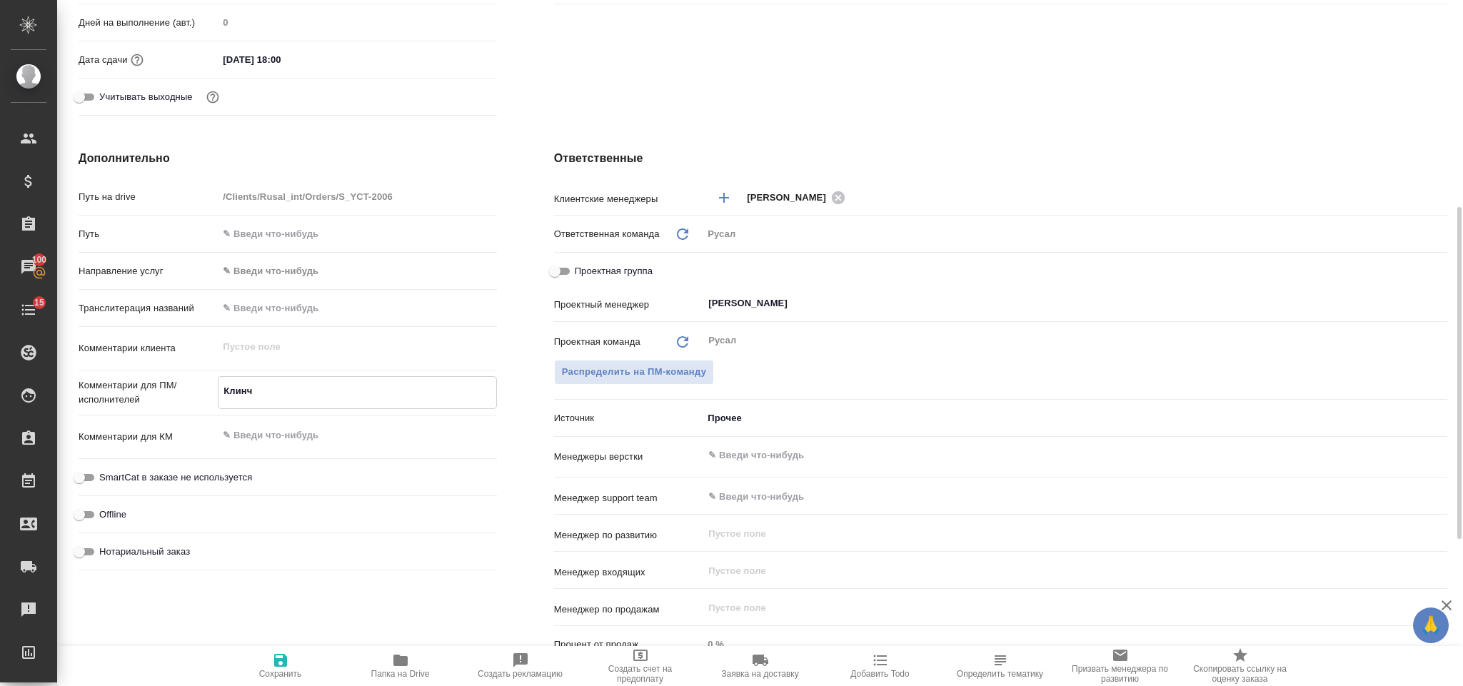
type textarea "x"
type textarea "Клинчу"
type textarea "x"
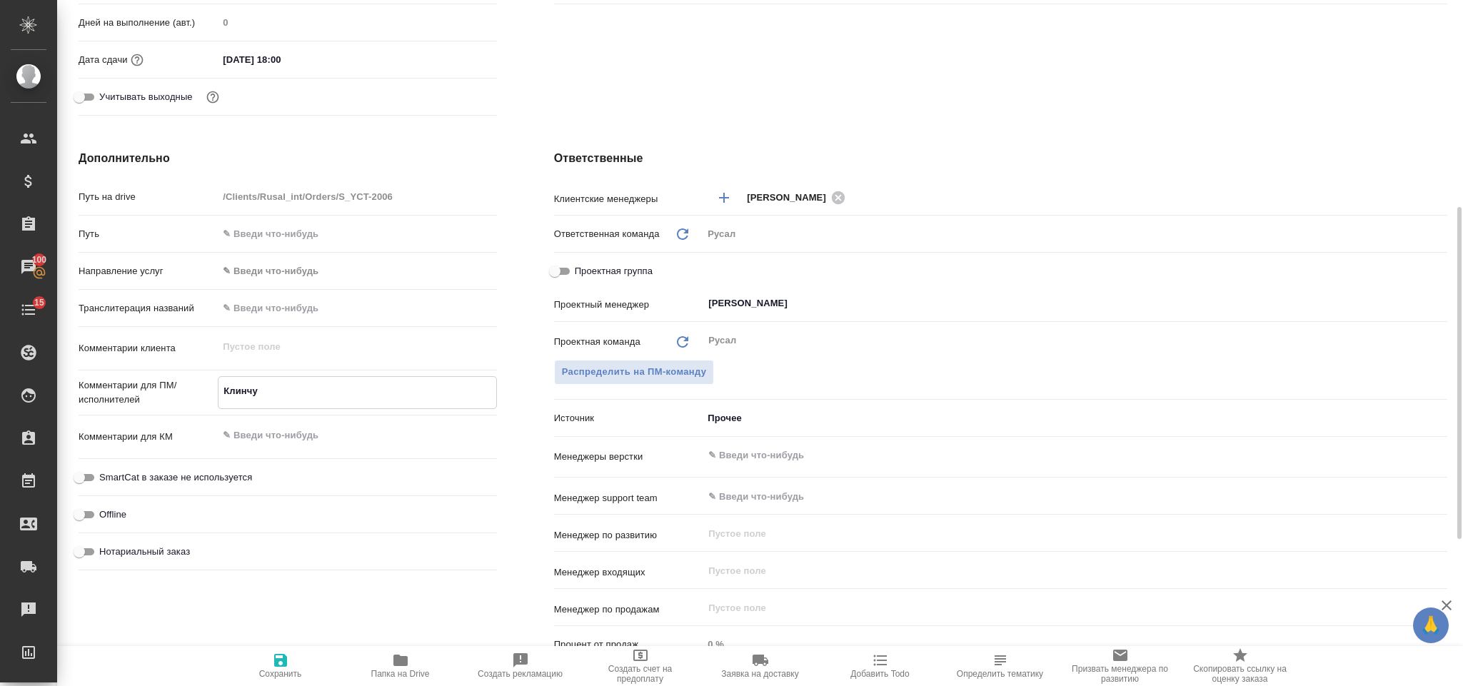
type textarea "x"
type textarea "Клинчук"
type textarea "x"
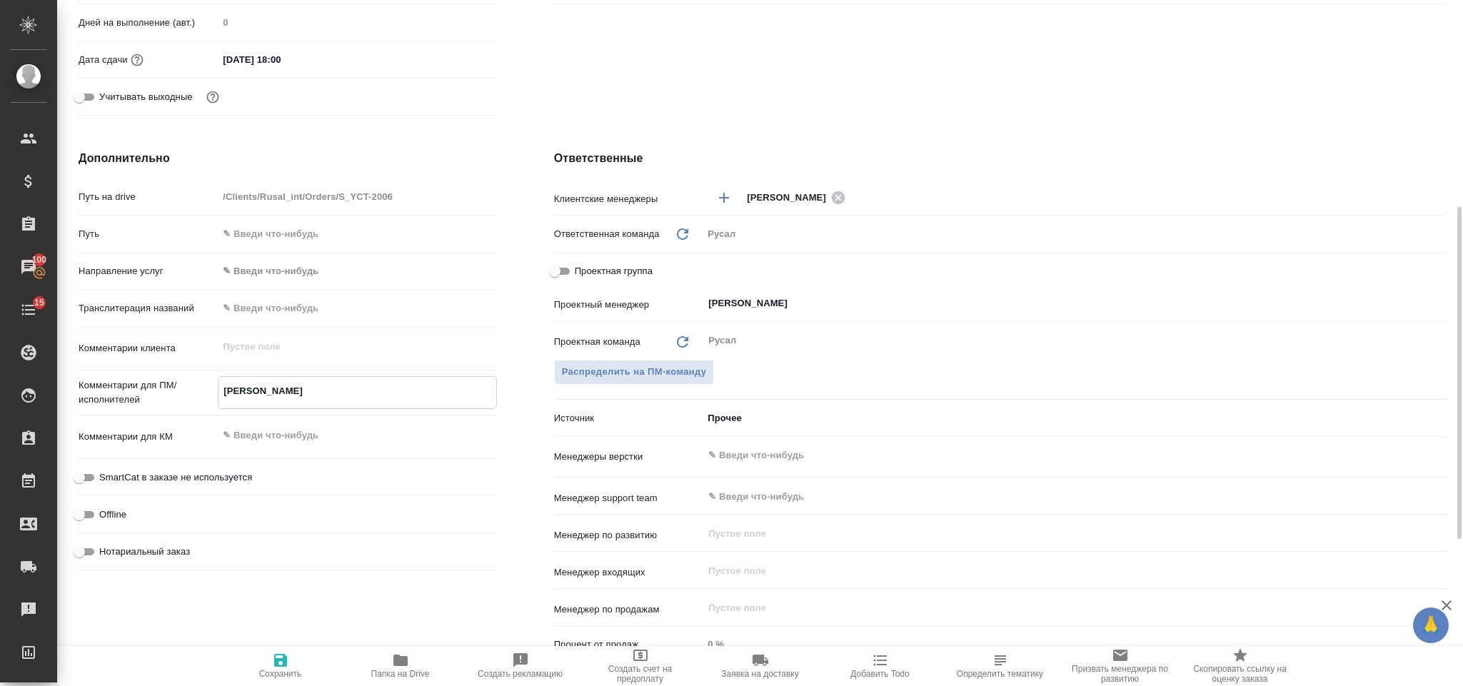
type textarea "Клинчук,"
type textarea "x"
click at [229, 398] on textarea "Клинчук," at bounding box center [356, 391] width 277 height 24
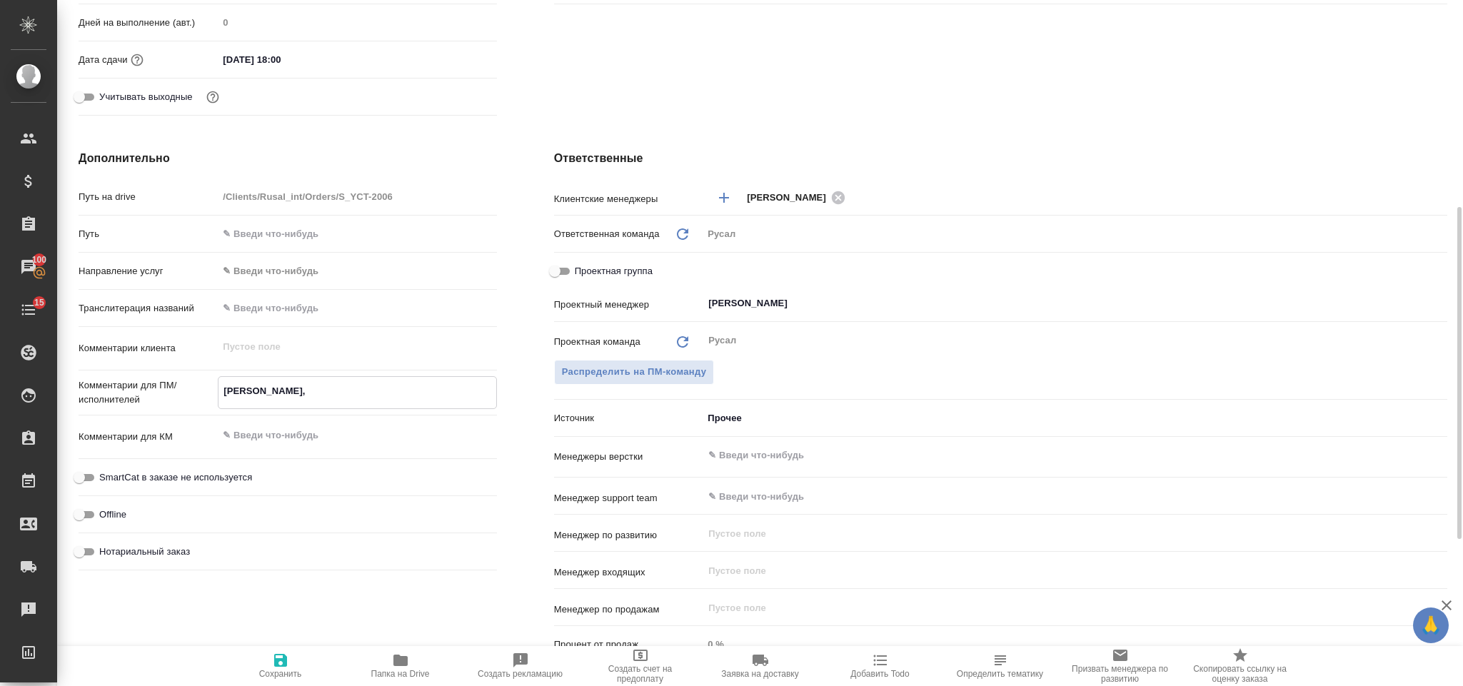
type textarea "Калинчук,"
type textarea "x"
click at [311, 385] on textarea "Калинчук," at bounding box center [356, 391] width 277 height 24
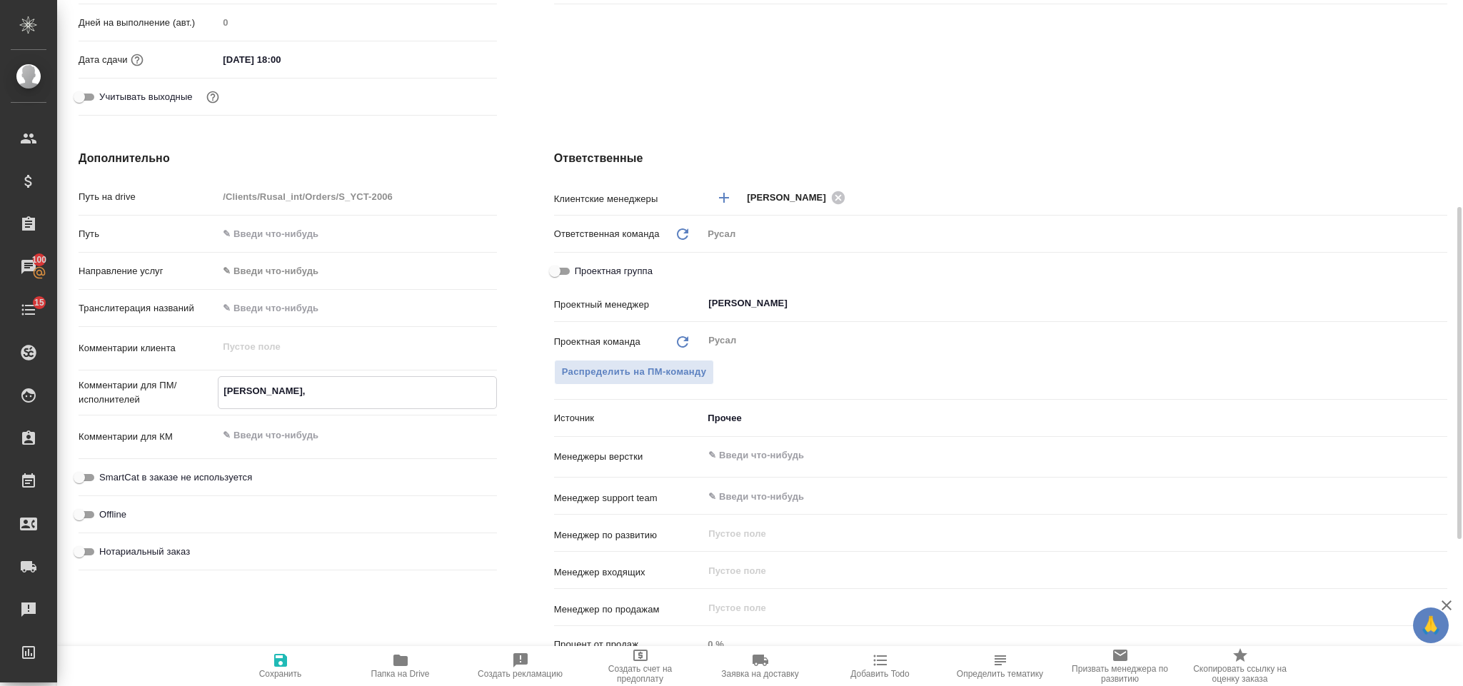
type textarea "Калинчук,"
type textarea "x"
type textarea "Калинчук, 0"
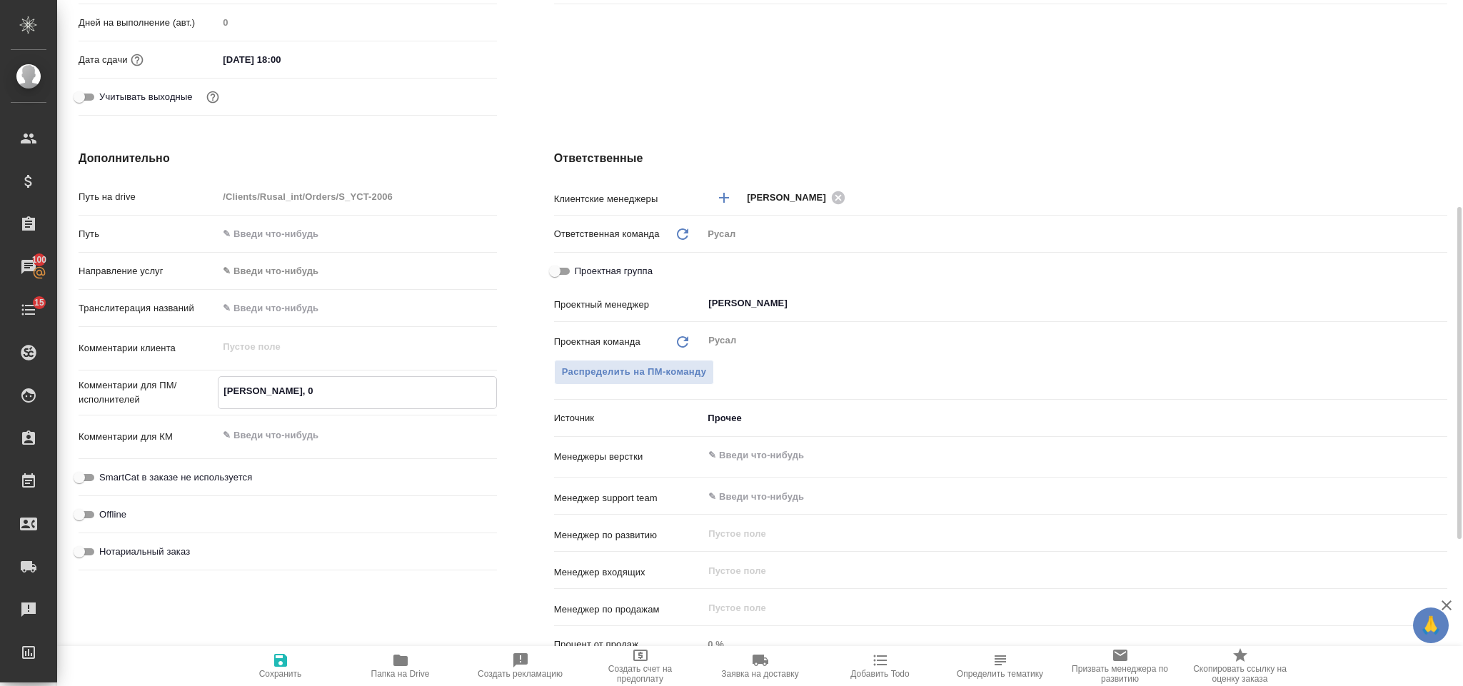
type textarea "x"
type textarea "Калинчук, 05"
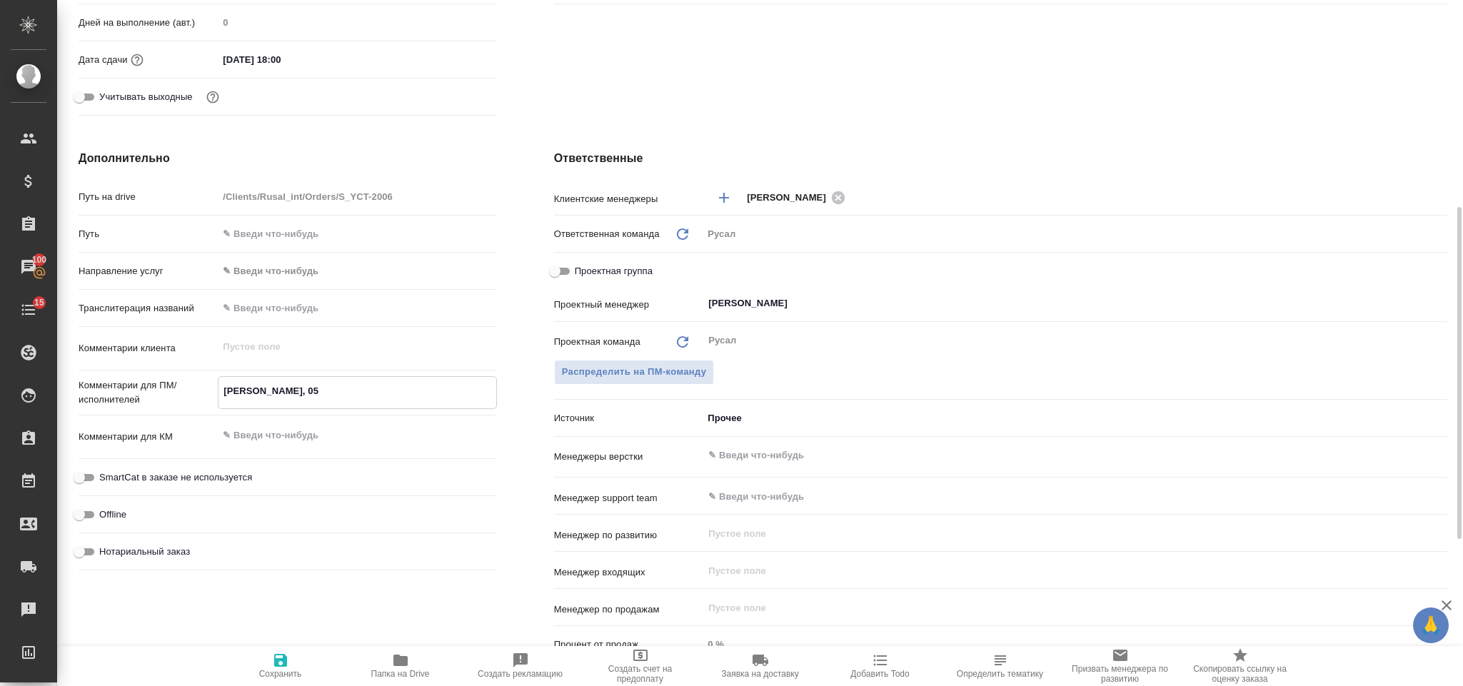
type textarea "x"
type textarea "Калинчук, 05."
type textarea "x"
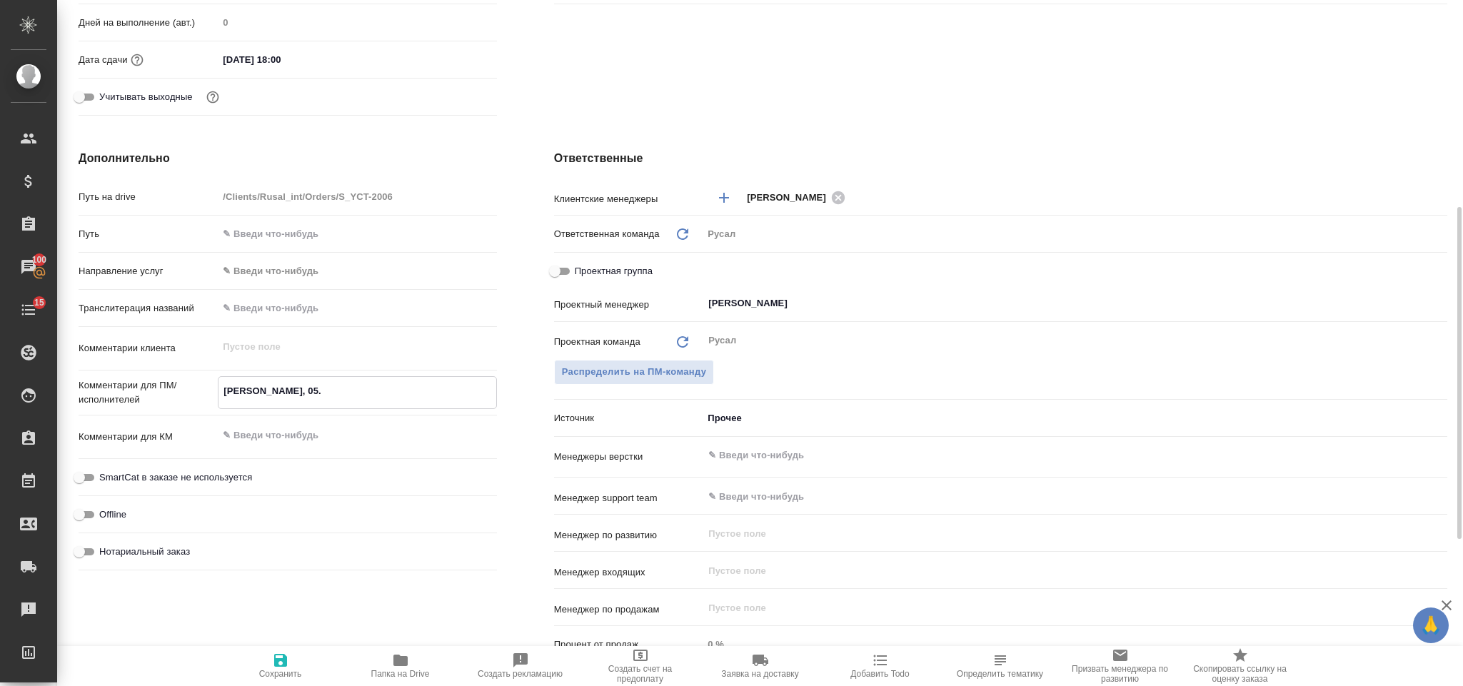
type textarea "x"
type textarea "Калинчук, 05.0"
type textarea "x"
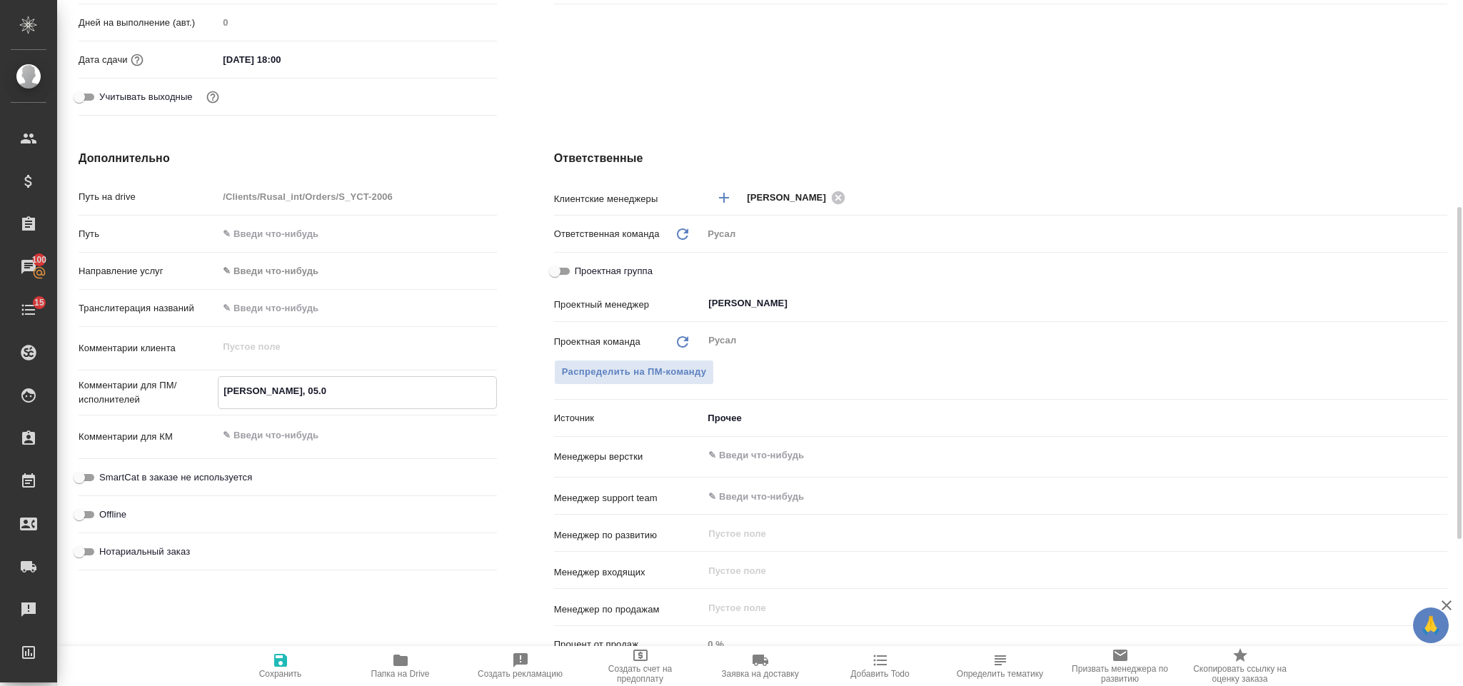
type textarea "x"
type textarea "Калинчук, 05.09"
type textarea "x"
type textarea "Калинчук, 05.09"
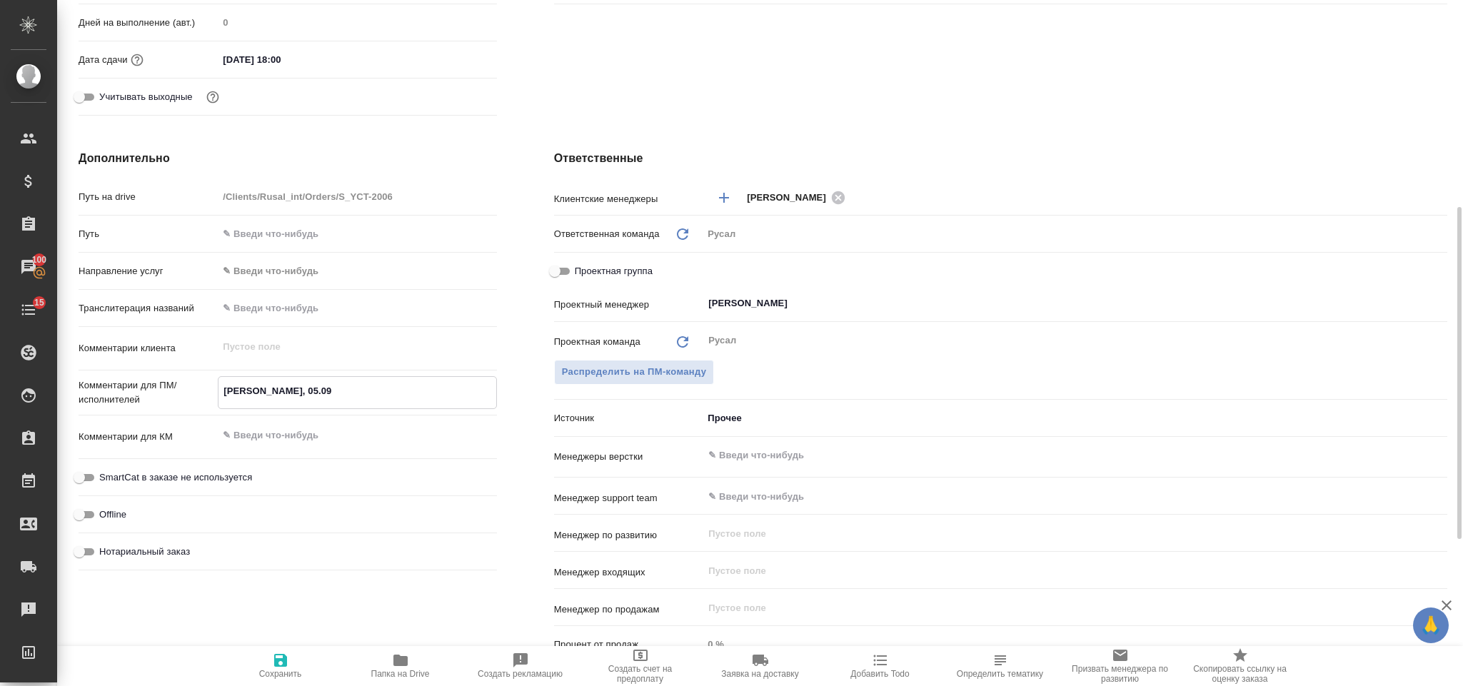
type textarea "x"
click at [298, 658] on span "Сохранить" at bounding box center [280, 665] width 103 height 27
type textarea "x"
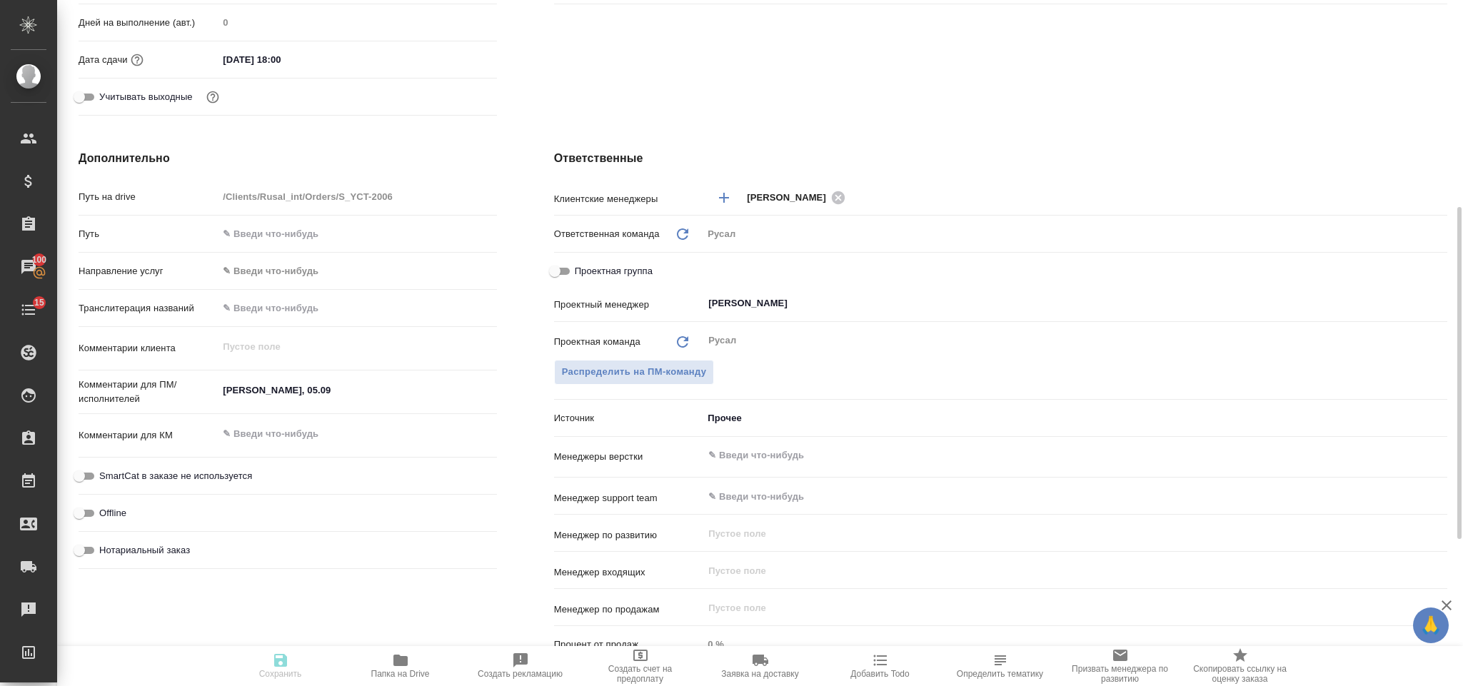
type textarea "x"
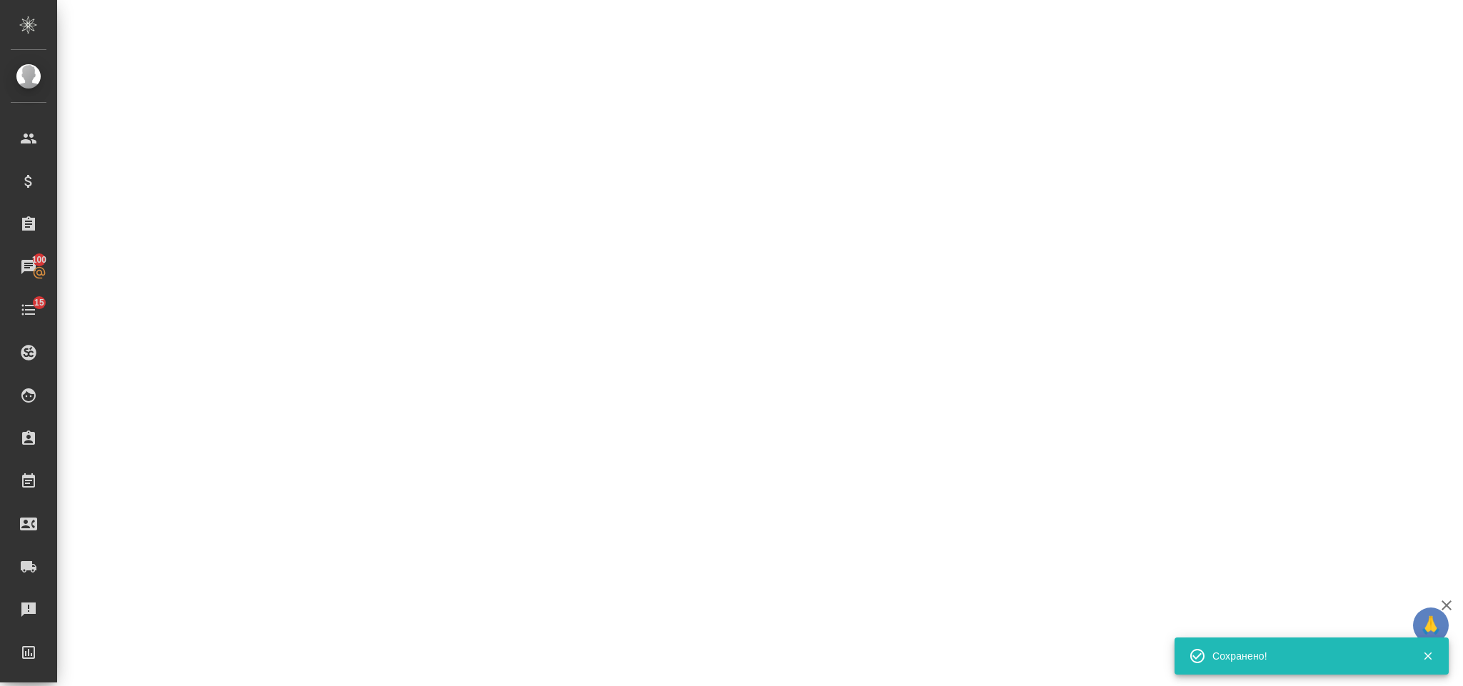
select select "RU"
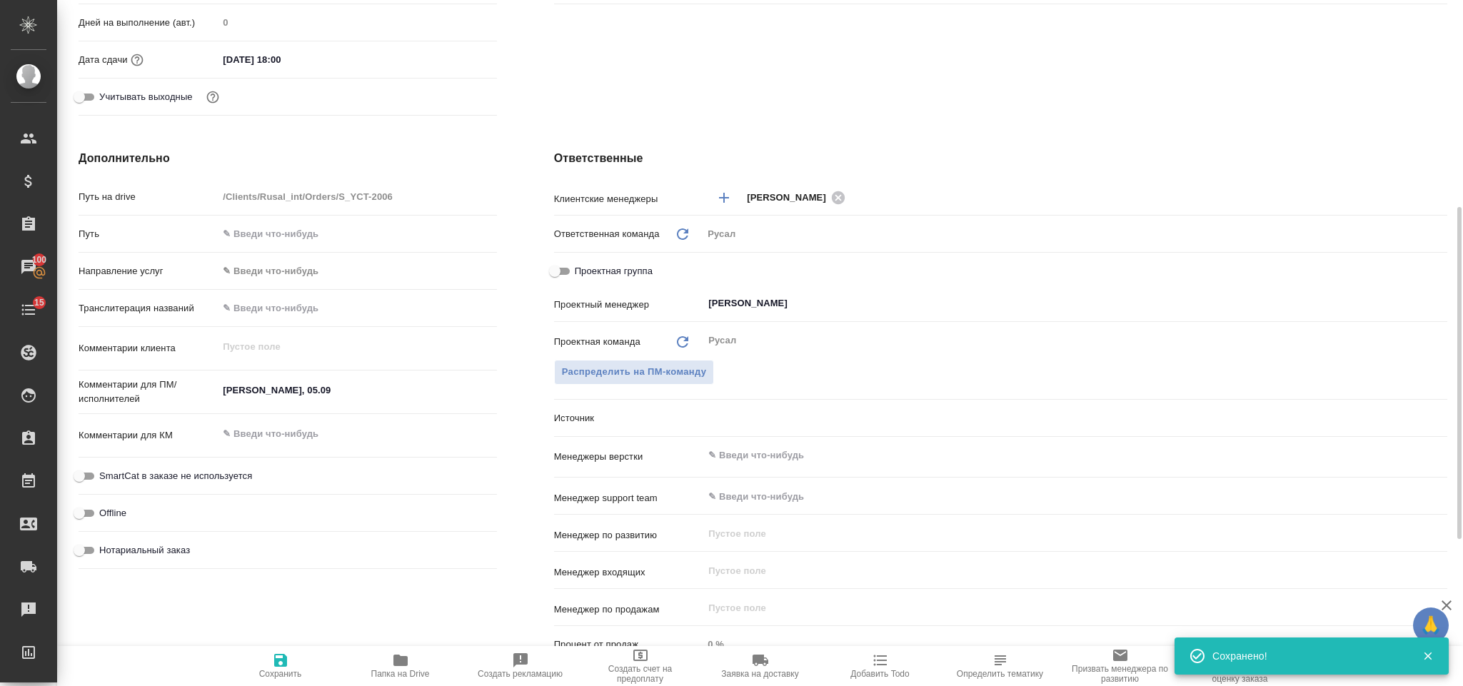
type textarea "x"
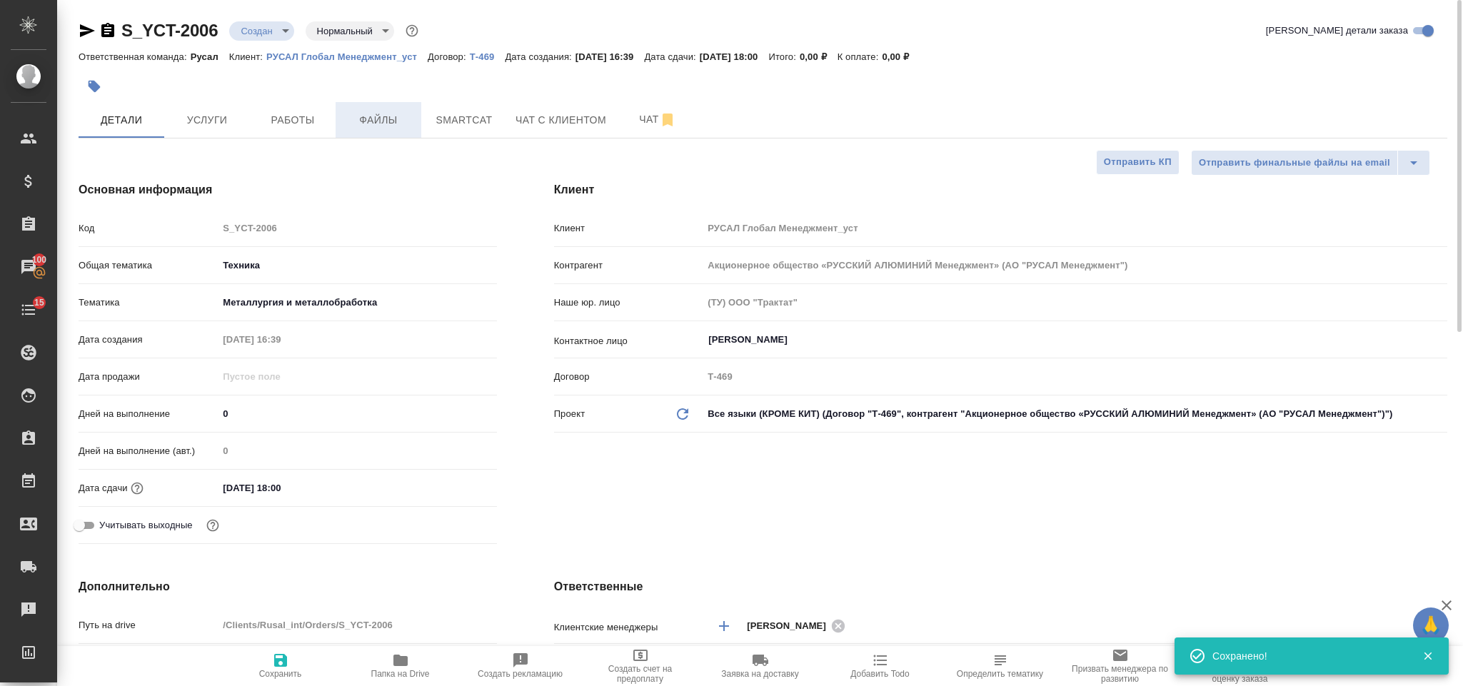
click at [394, 120] on span "Файлы" at bounding box center [378, 120] width 69 height 18
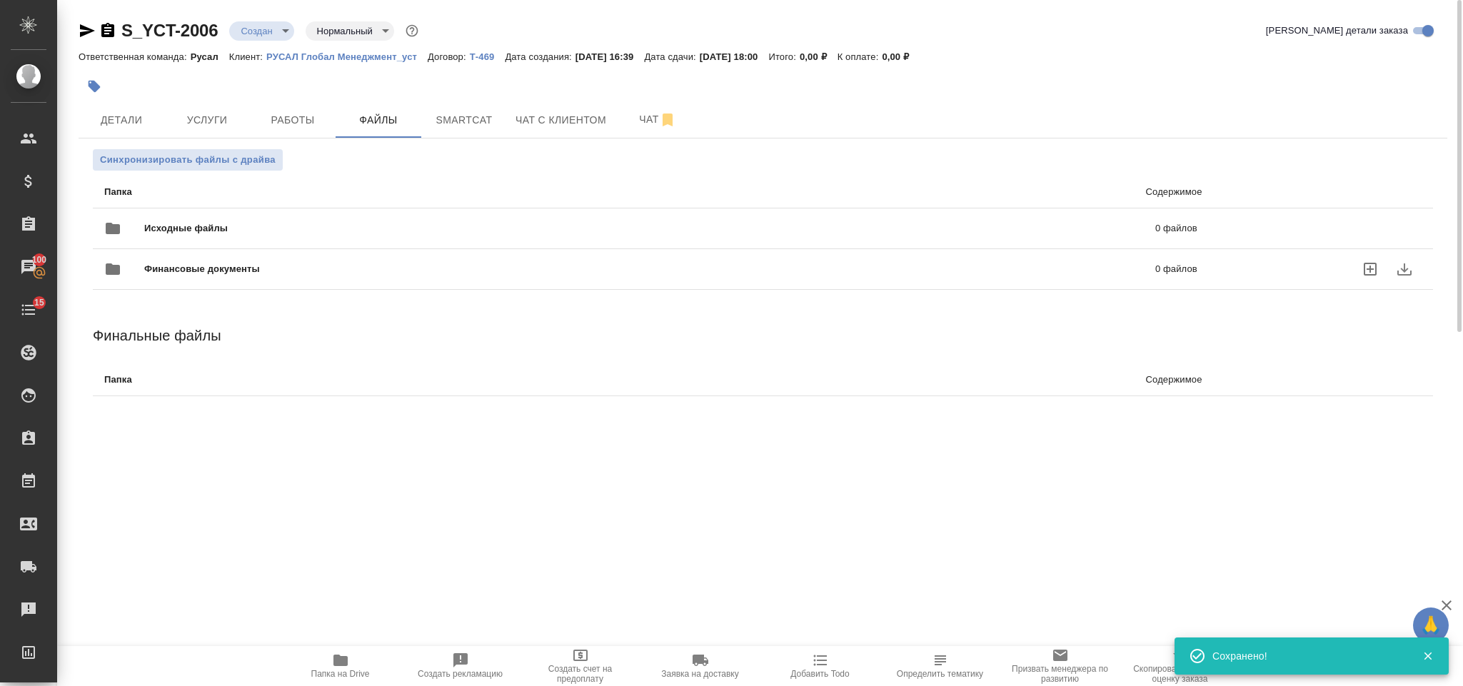
click at [273, 242] on div "Финансовые документы 0 файлов" at bounding box center [650, 269] width 1121 height 63
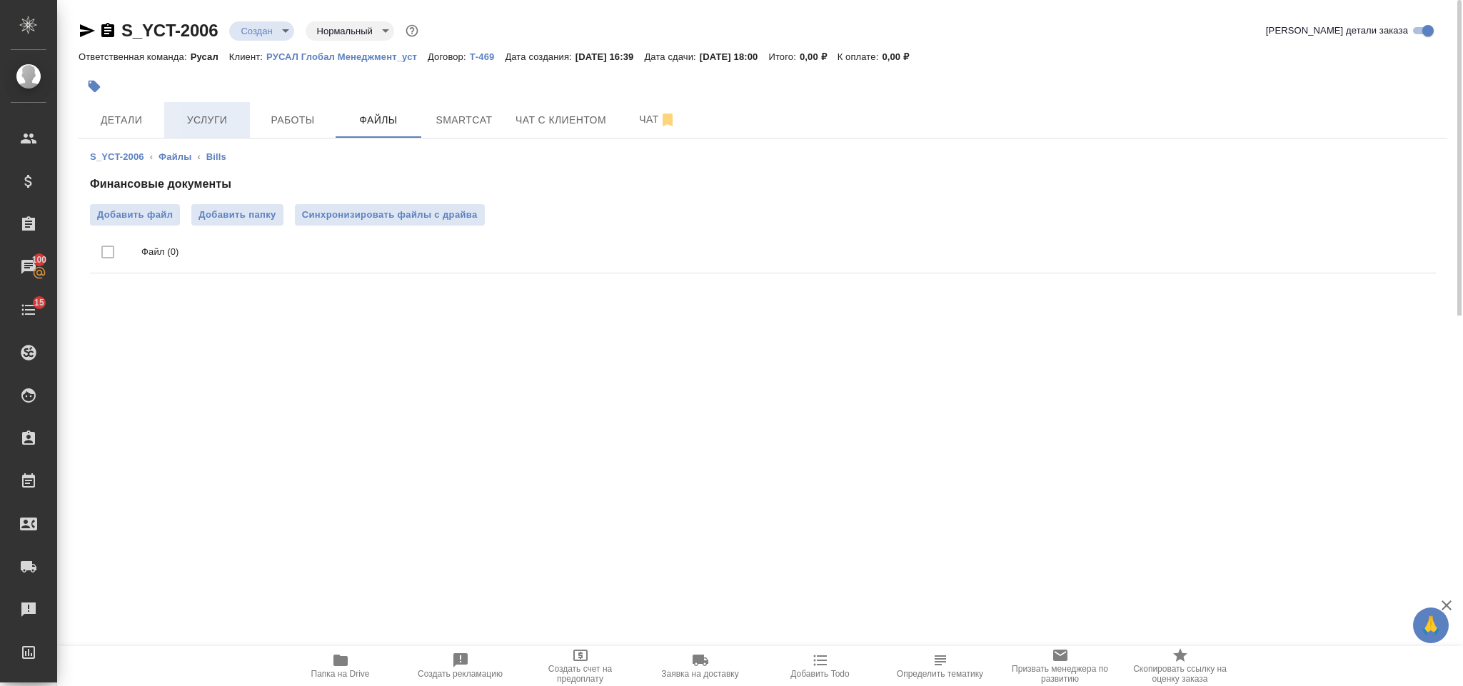
click at [221, 118] on span "Услуги" at bounding box center [207, 120] width 69 height 18
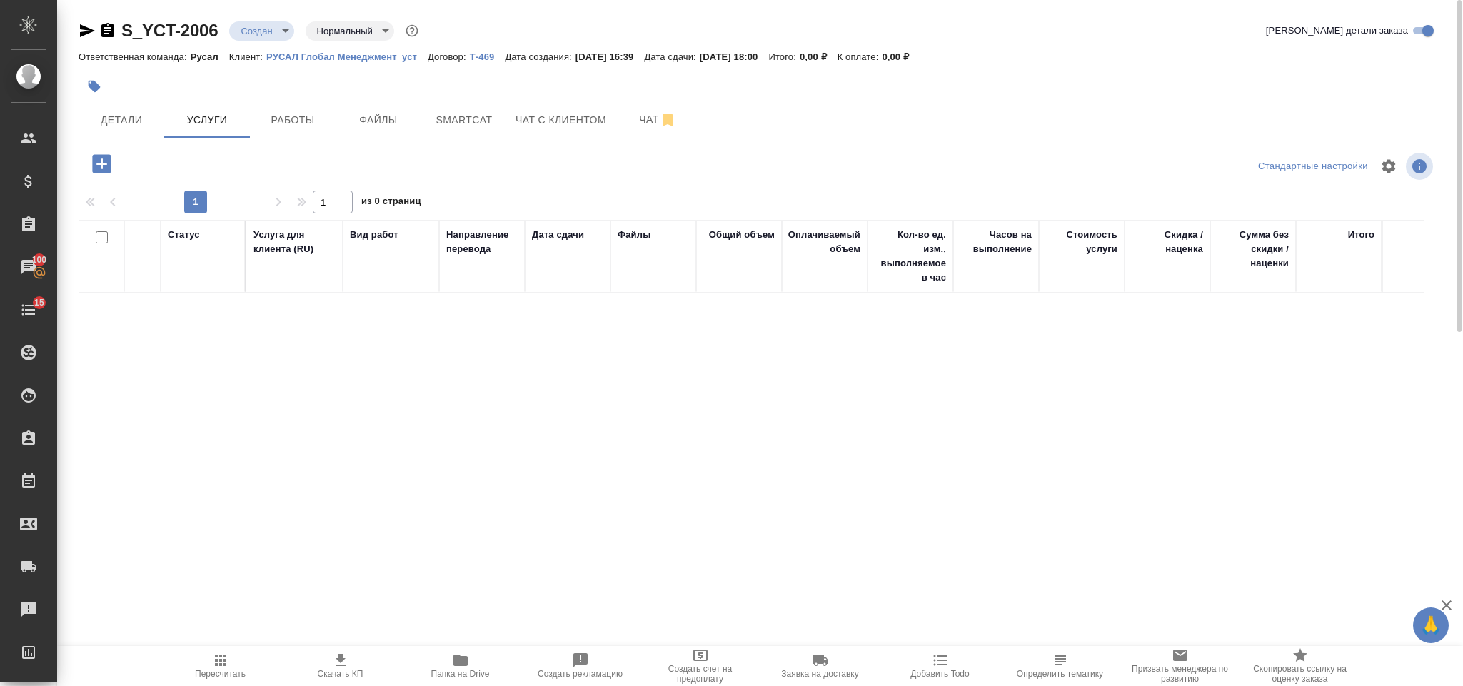
click at [384, 54] on p "РУСАЛ Глобал Менеджмент_уст" at bounding box center [346, 56] width 161 height 11
click at [107, 172] on icon "button" at bounding box center [101, 163] width 19 height 19
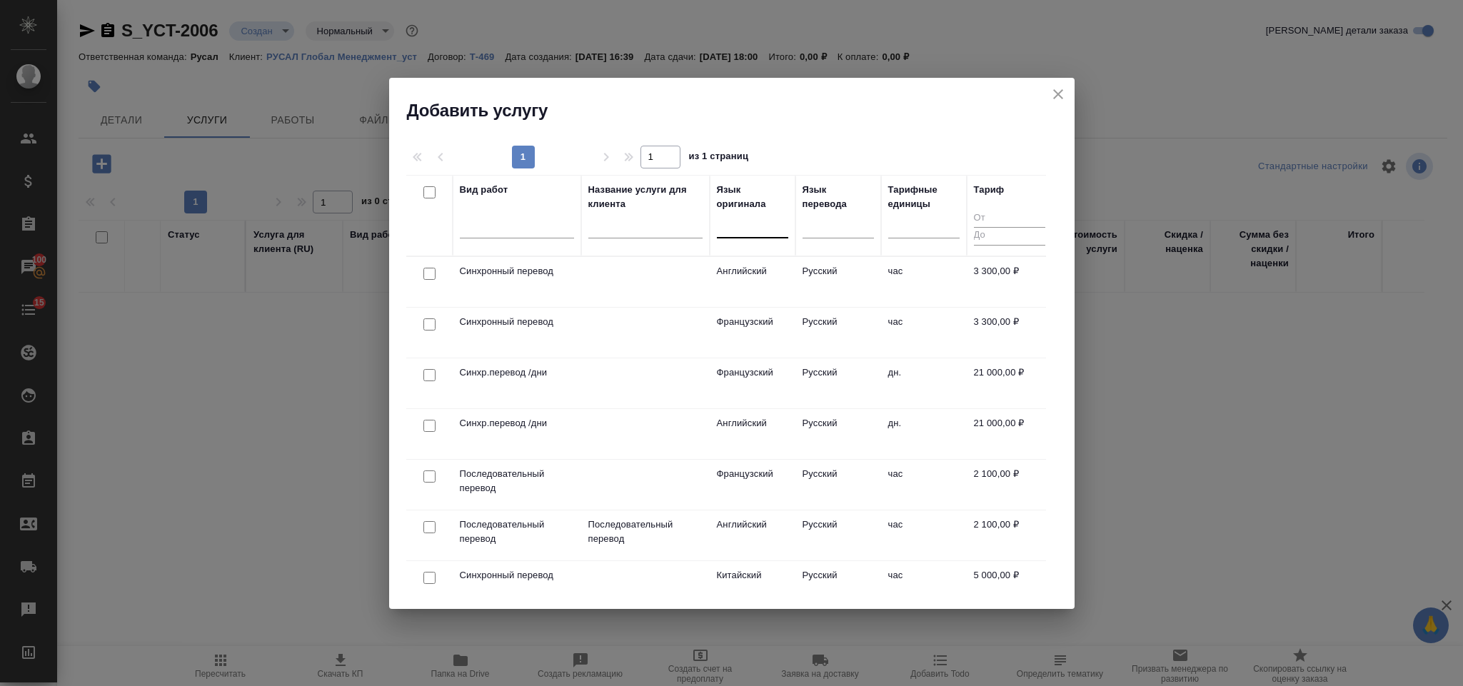
click at [775, 223] on div at bounding box center [752, 223] width 71 height 21
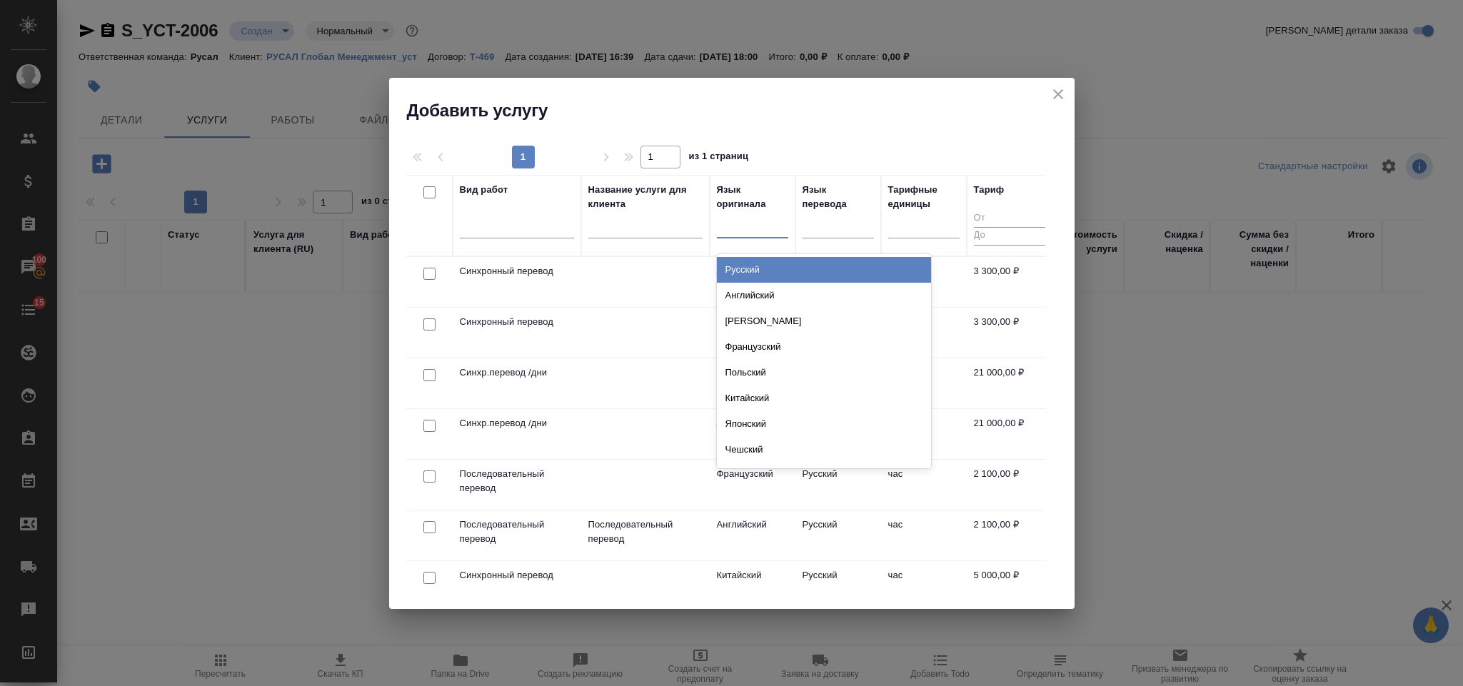
click at [762, 215] on div at bounding box center [752, 223] width 71 height 21
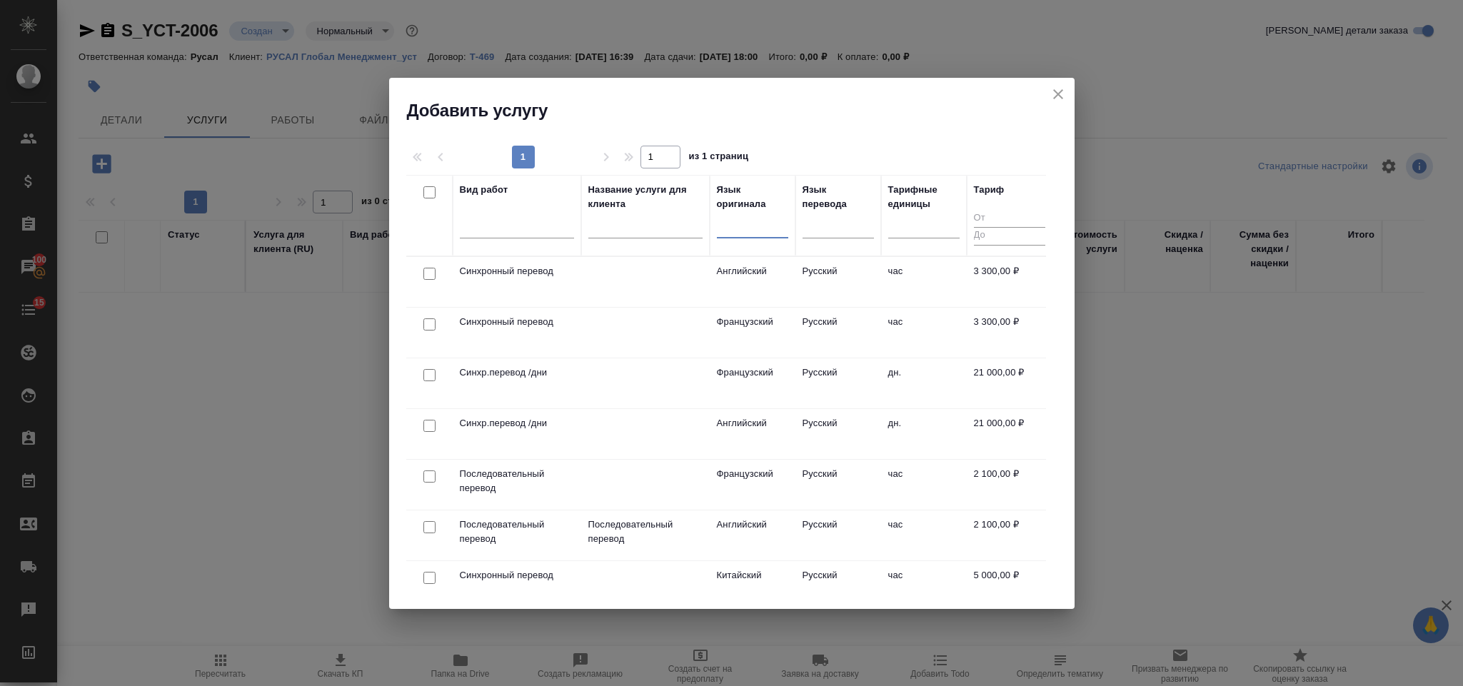
drag, startPoint x: 433, startPoint y: 273, endPoint x: 562, endPoint y: 257, distance: 130.2
click at [431, 273] on input "checkbox" at bounding box center [429, 274] width 12 height 12
checkbox input "true"
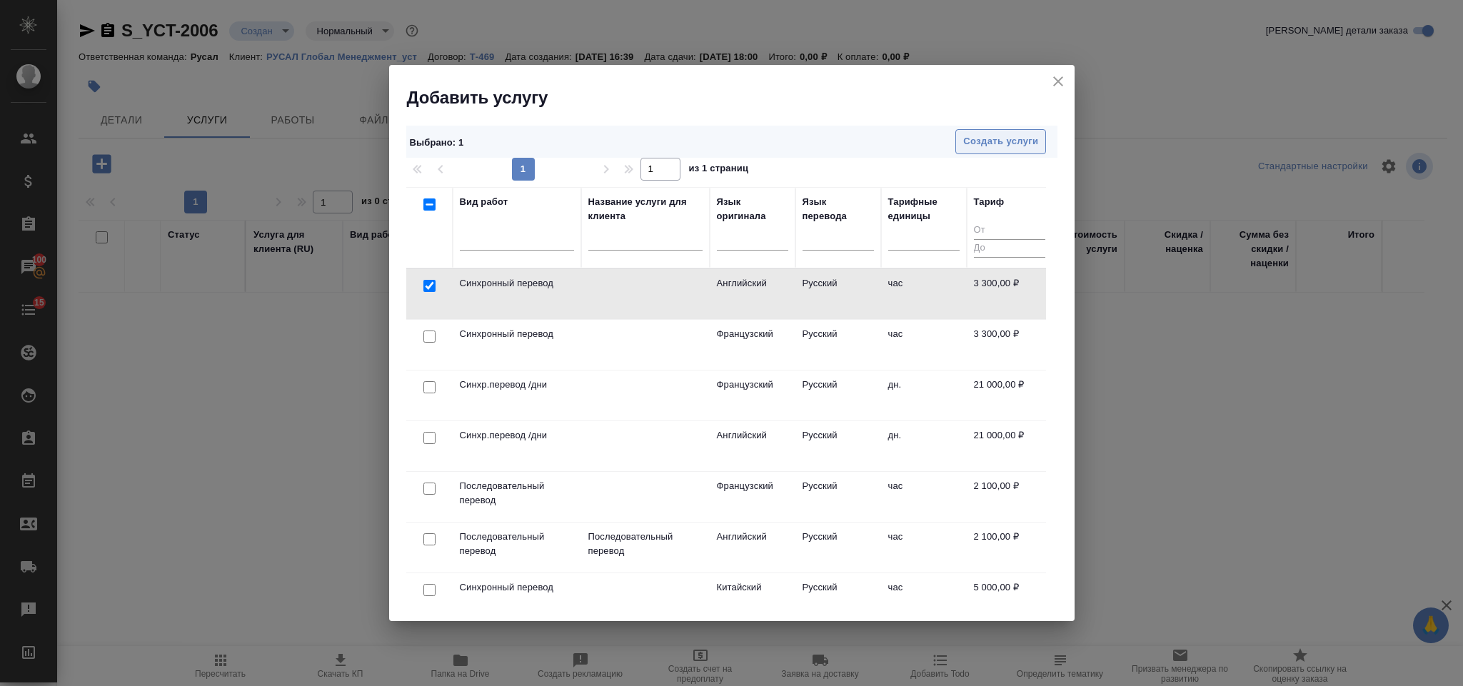
click at [979, 142] on span "Создать услуги" at bounding box center [1000, 141] width 75 height 16
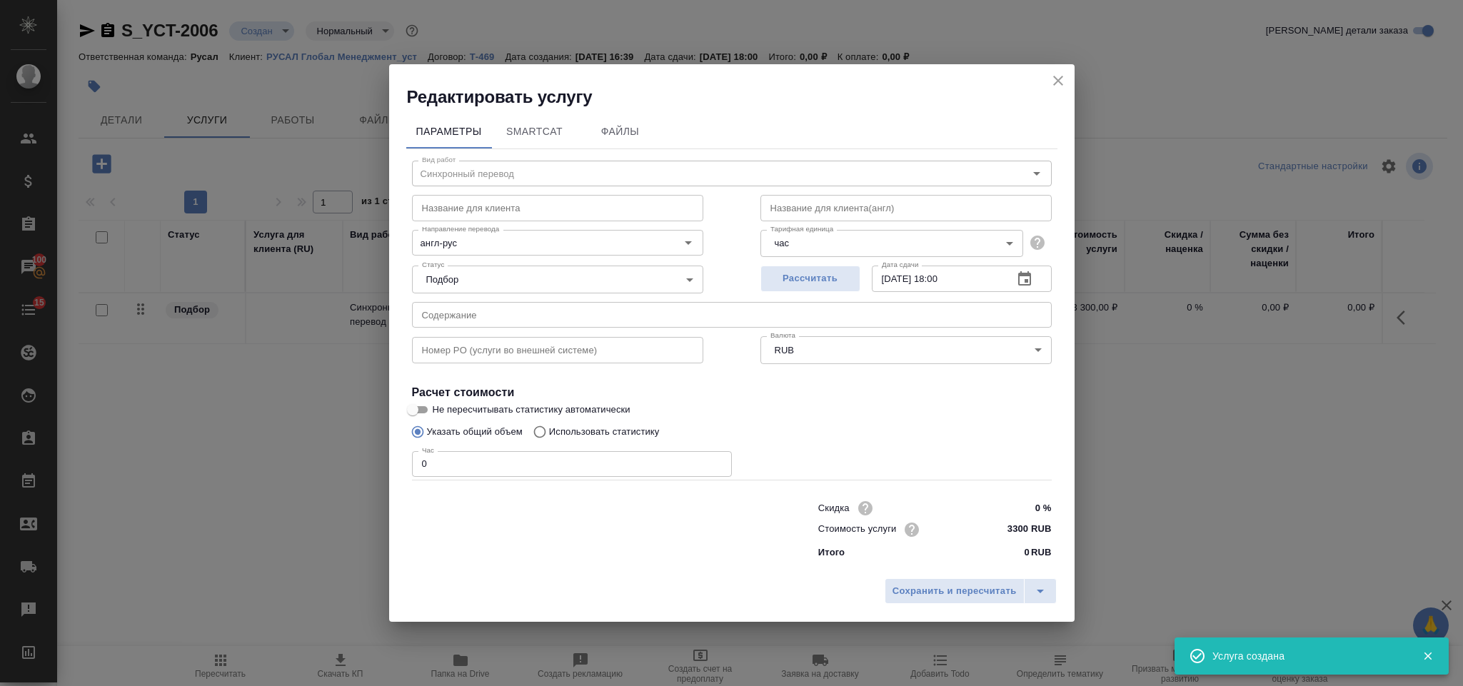
click at [488, 457] on input "0" at bounding box center [572, 464] width 320 height 26
type input "4"
click at [938, 585] on span "Сохранить и пересчитать" at bounding box center [954, 591] width 124 height 16
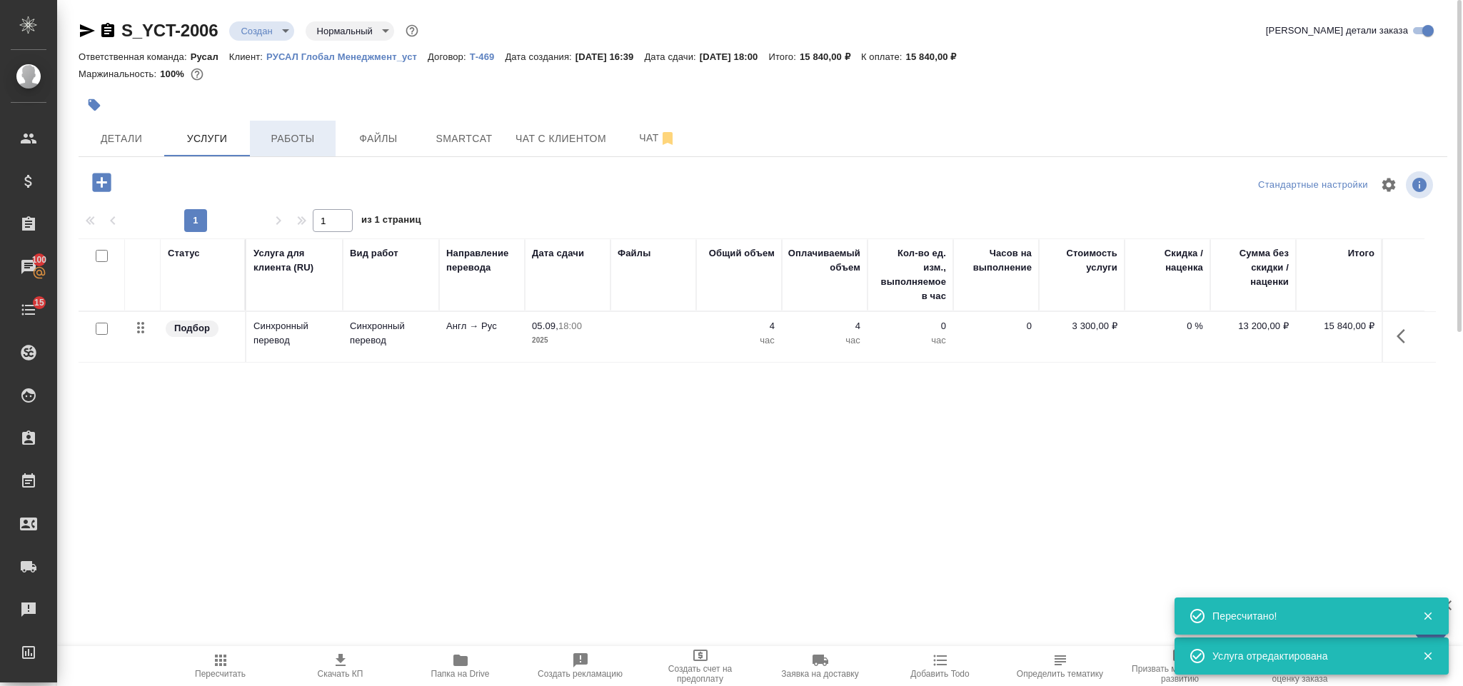
click at [330, 144] on button "Работы" at bounding box center [293, 139] width 86 height 36
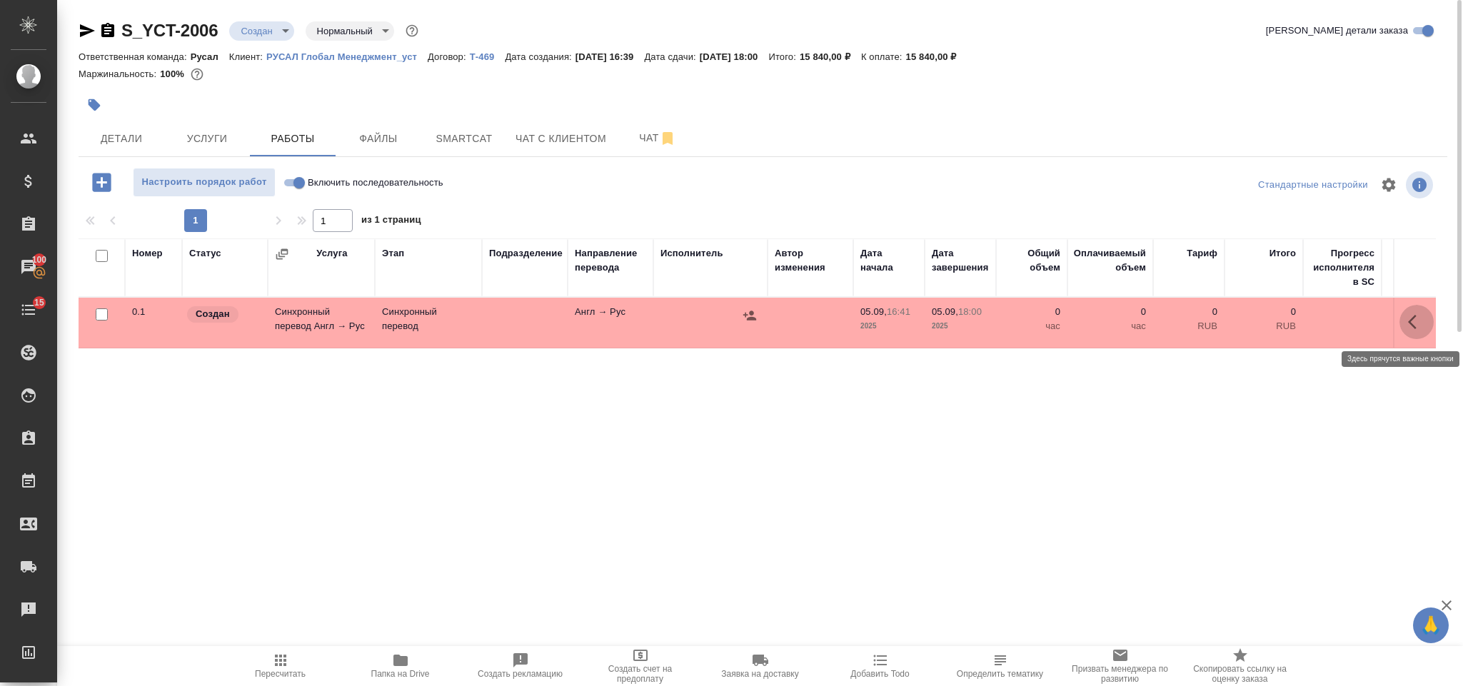
click at [1424, 331] on icon "button" at bounding box center [1416, 321] width 17 height 17
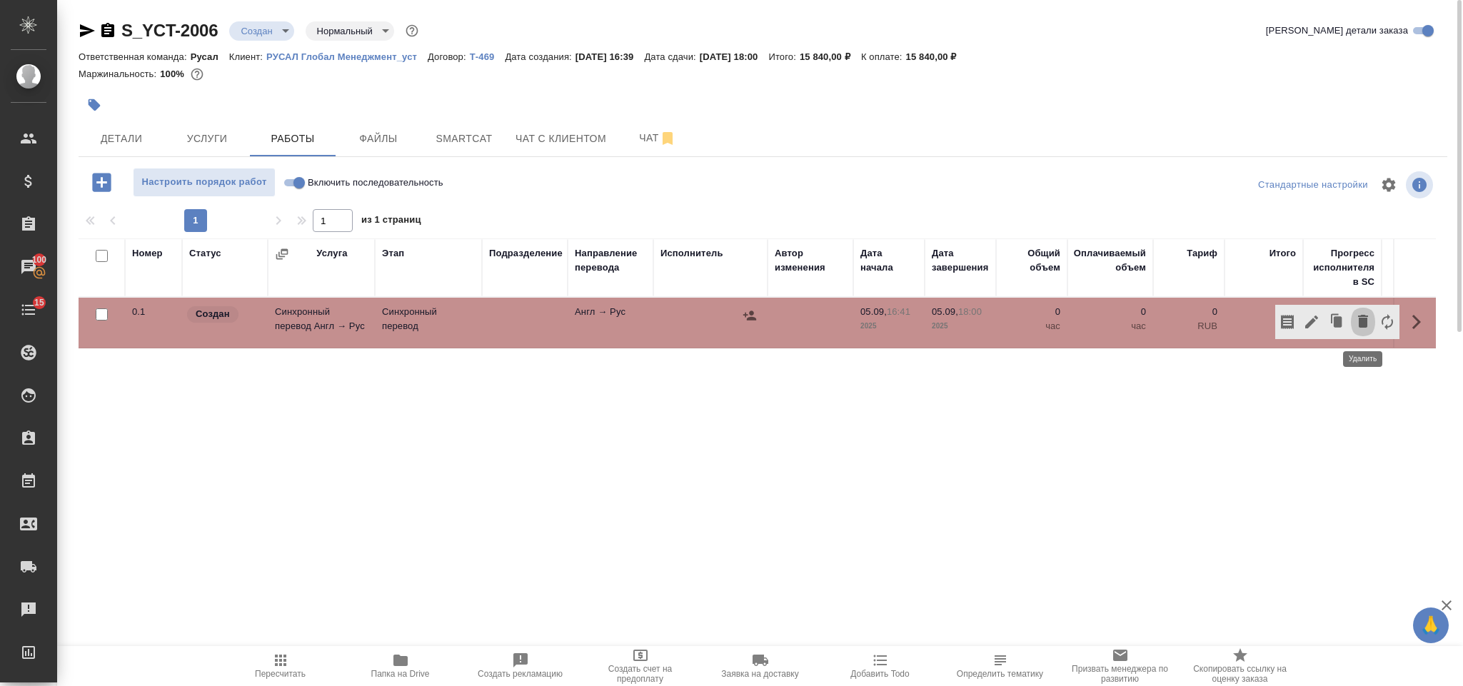
click at [1358, 323] on icon "button" at bounding box center [1363, 321] width 10 height 13
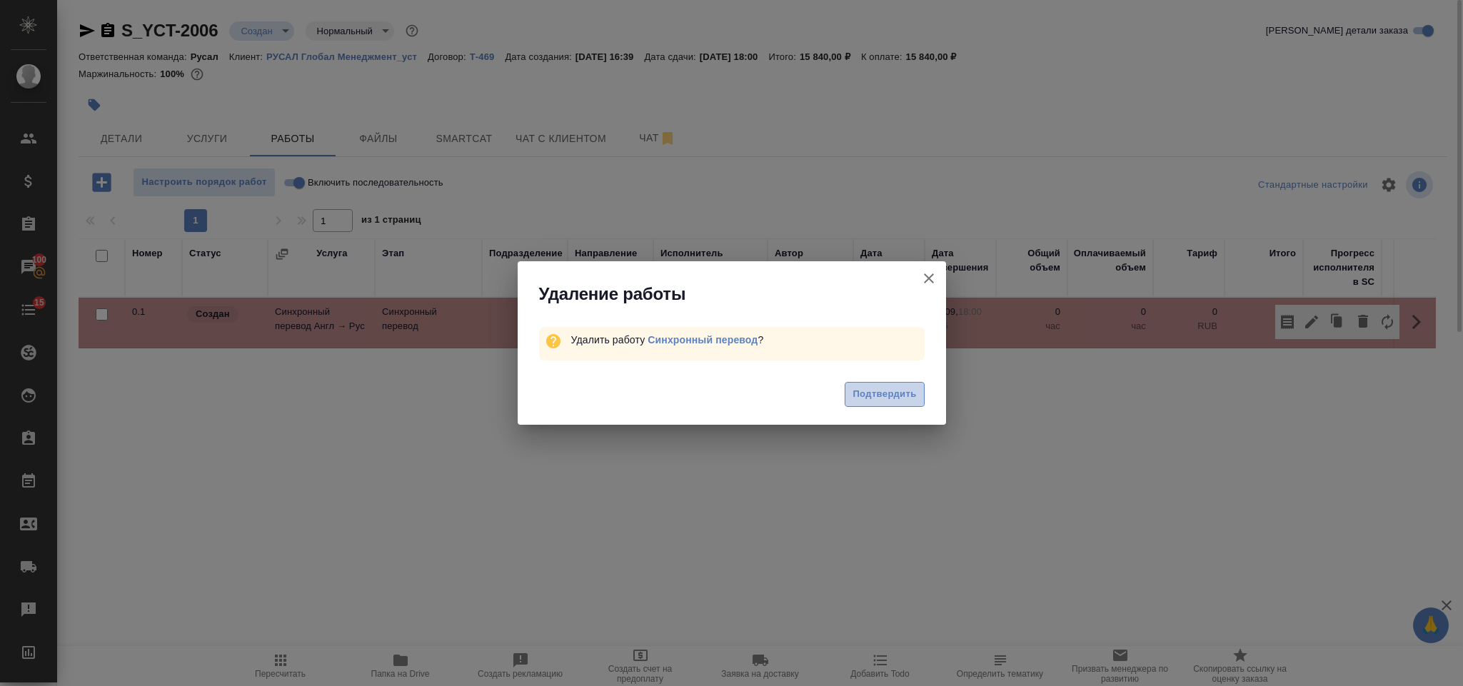
click at [857, 400] on span "Подтвердить" at bounding box center [884, 394] width 64 height 16
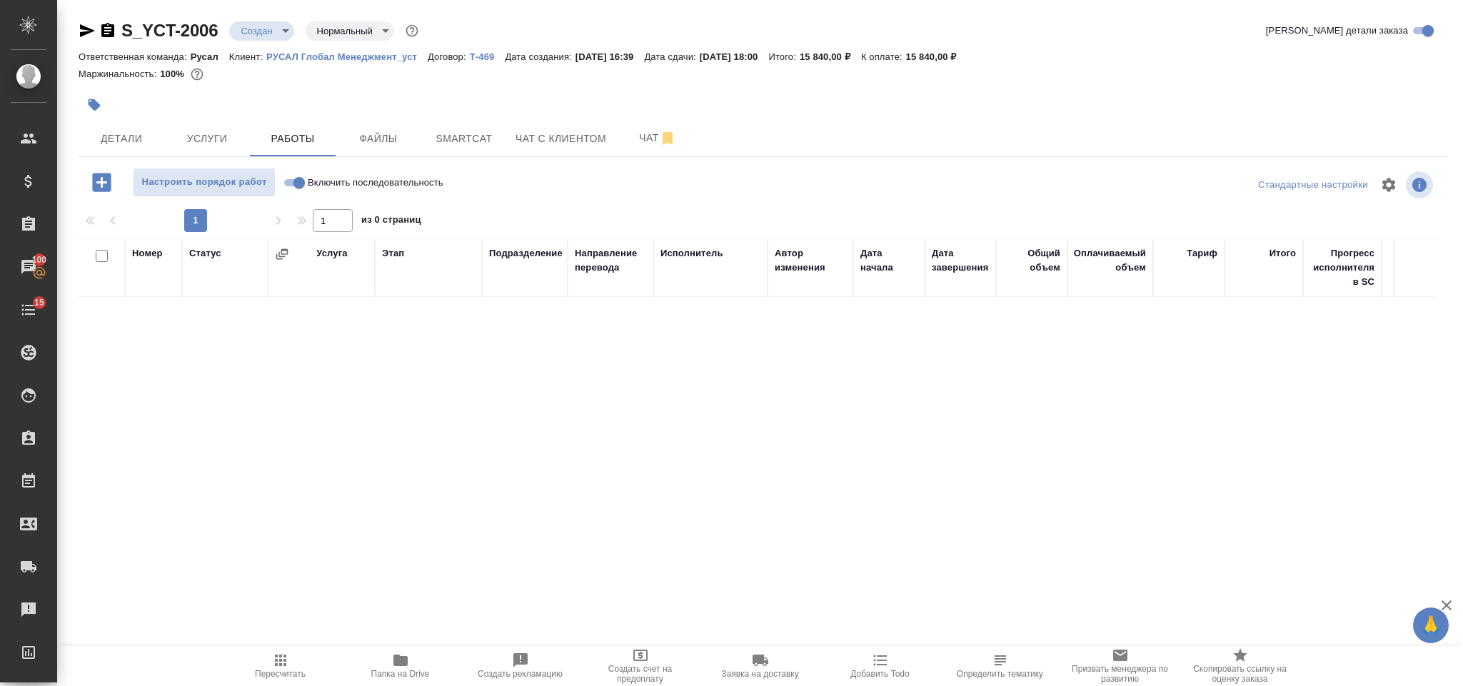
click at [104, 183] on icon "button" at bounding box center [101, 182] width 25 height 25
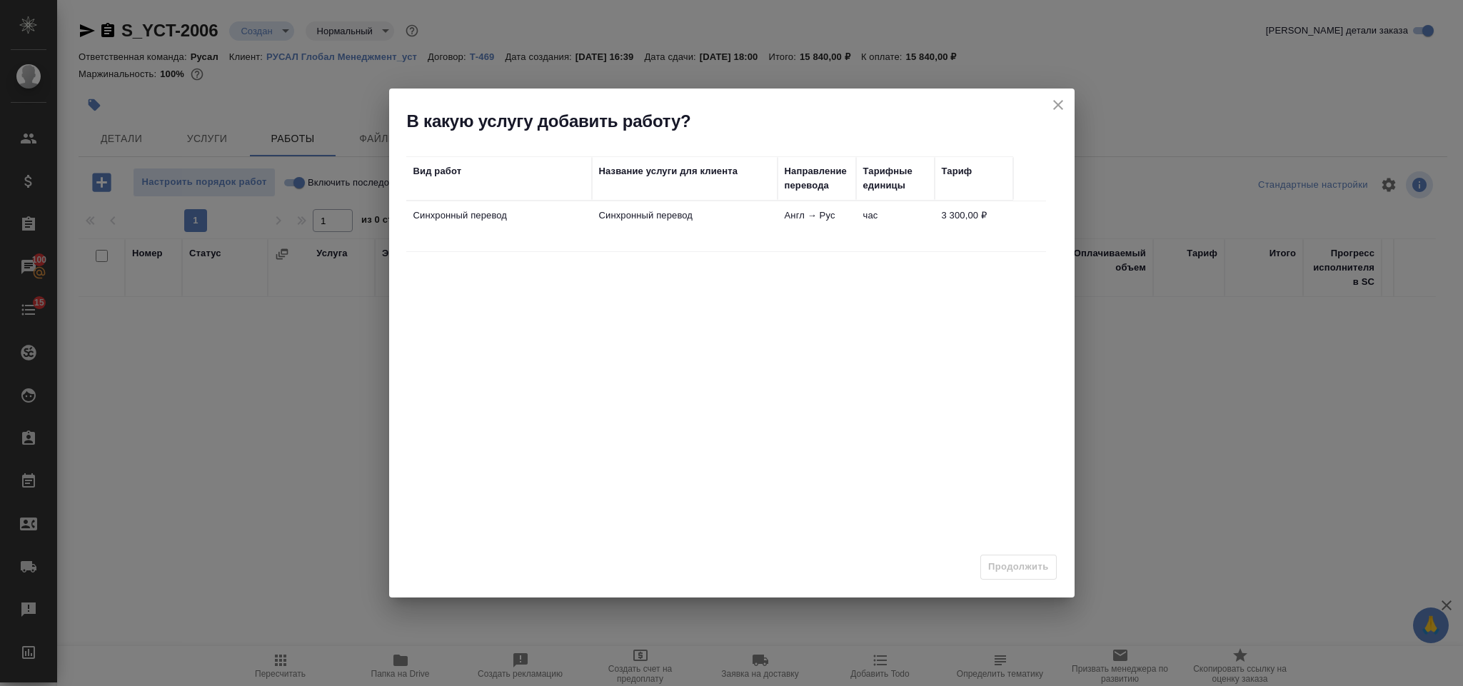
click at [729, 202] on td "Синхронный перевод" at bounding box center [685, 226] width 186 height 50
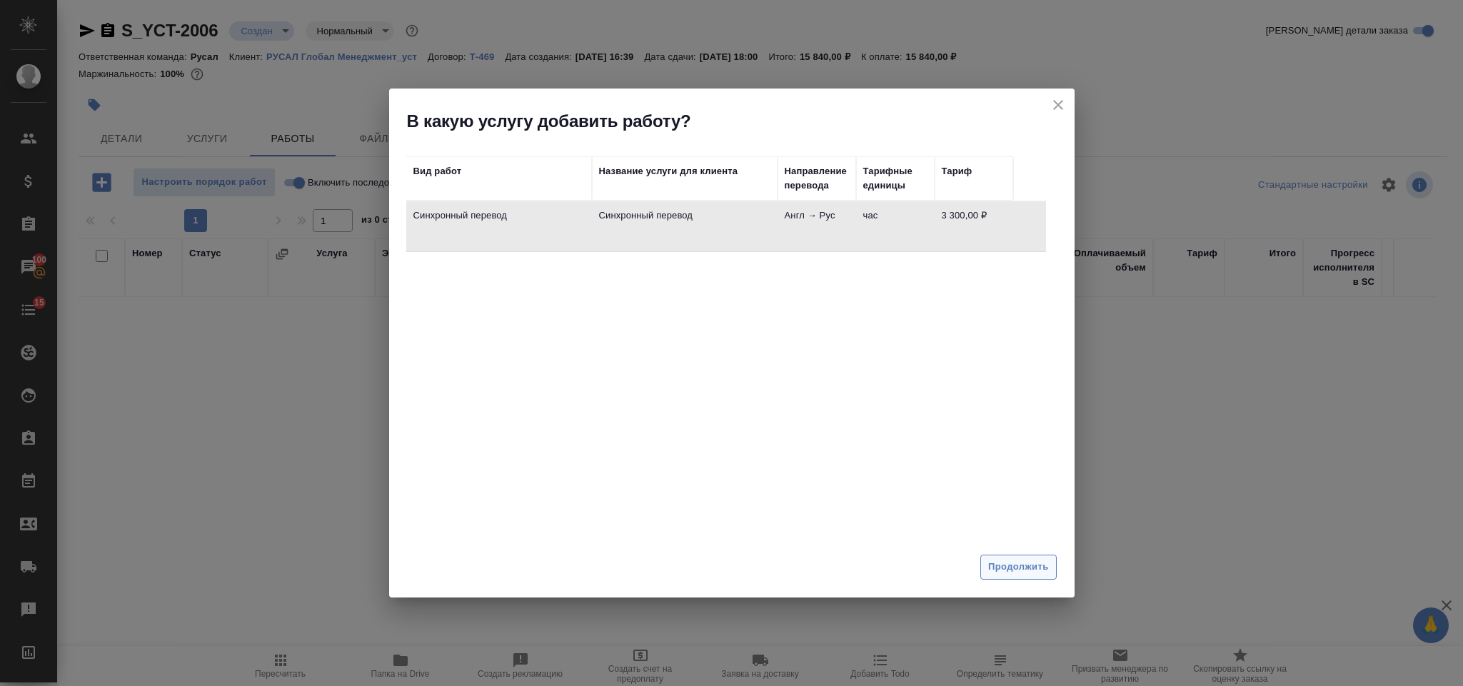
click at [997, 566] on span "Продолжить" at bounding box center [1018, 567] width 60 height 16
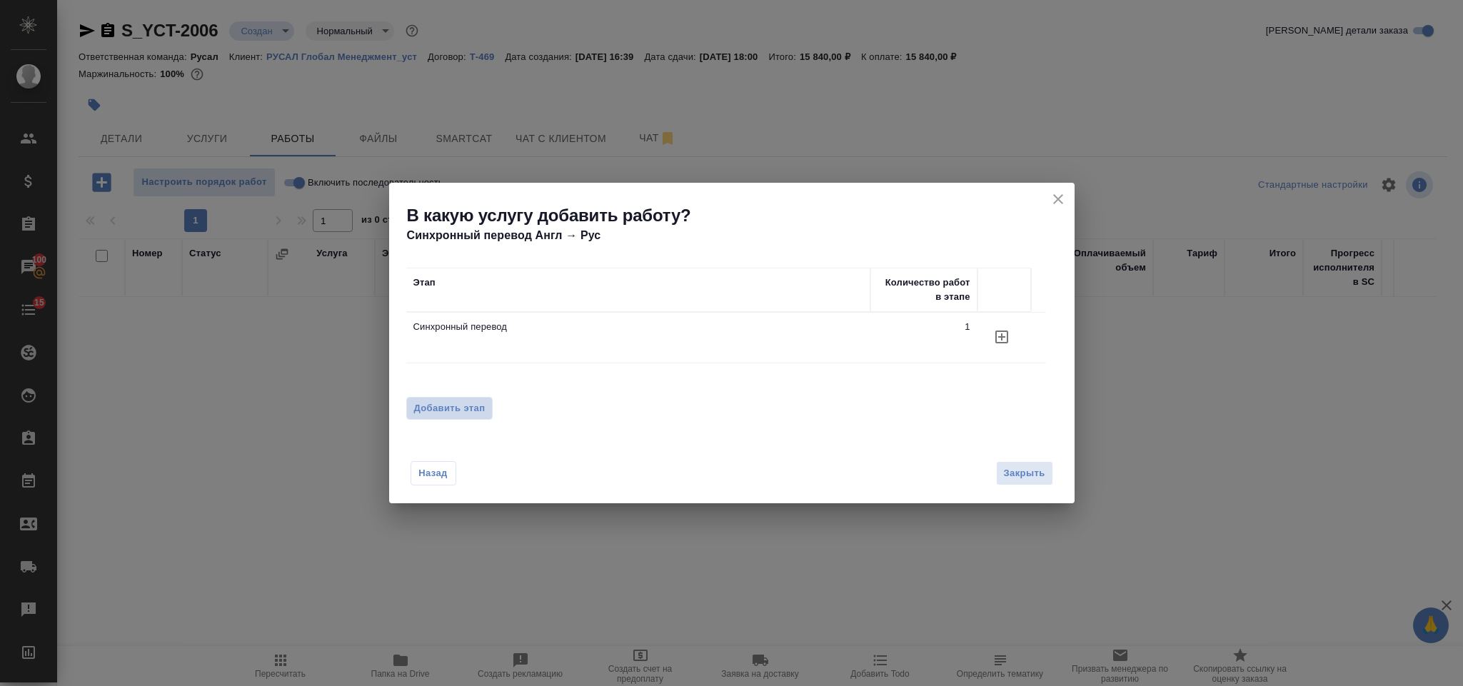
click at [448, 405] on span "Добавить этап" at bounding box center [449, 408] width 71 height 14
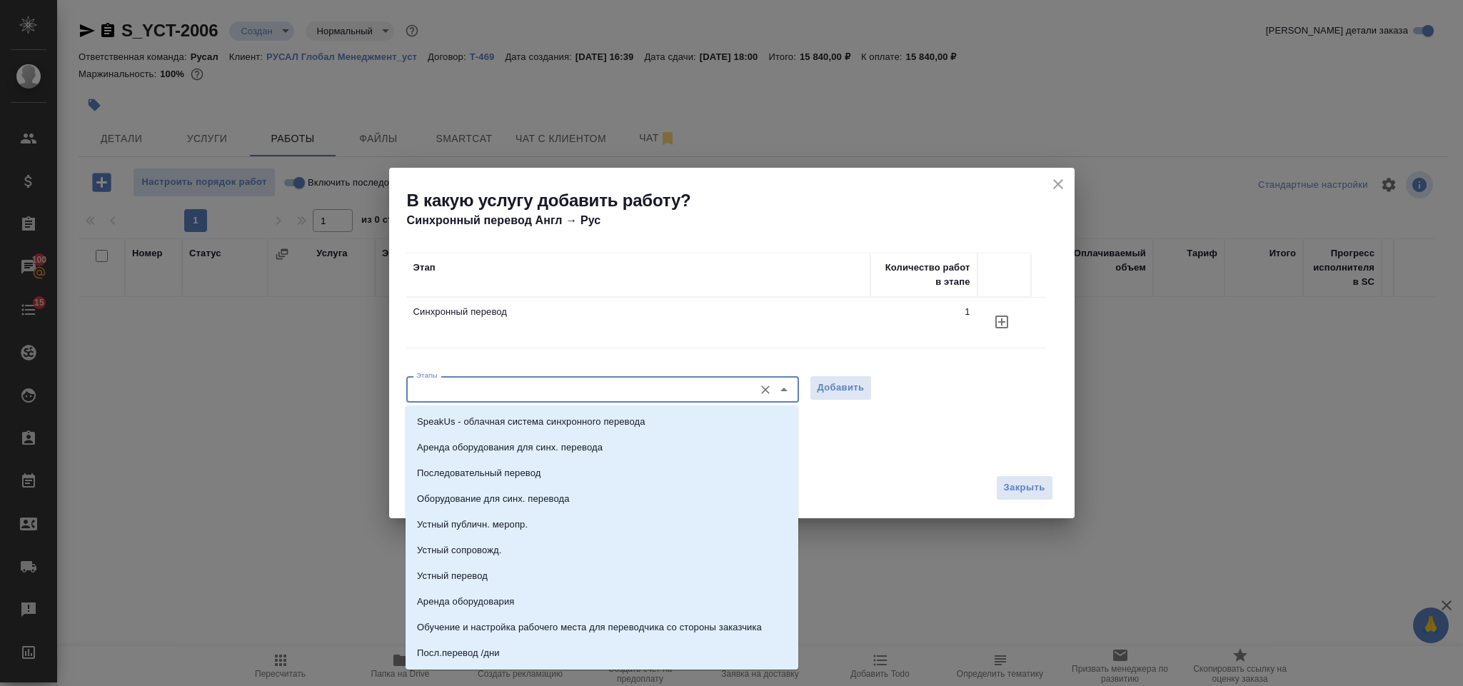
click at [448, 386] on input "Этапы" at bounding box center [578, 388] width 336 height 17
click at [487, 465] on li "Последовательный перевод" at bounding box center [601, 473] width 393 height 26
type input "Последовательный перевод"
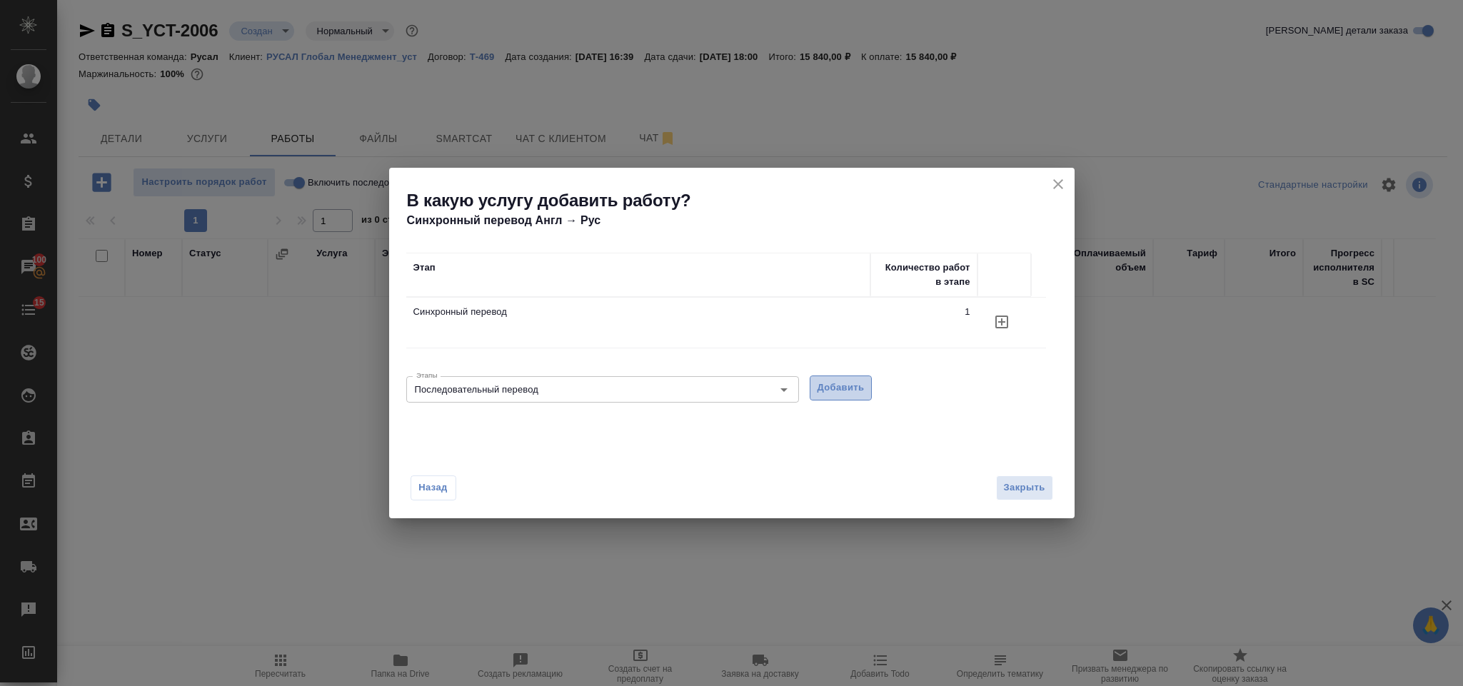
click at [863, 390] on button "Добавить" at bounding box center [841, 387] width 63 height 25
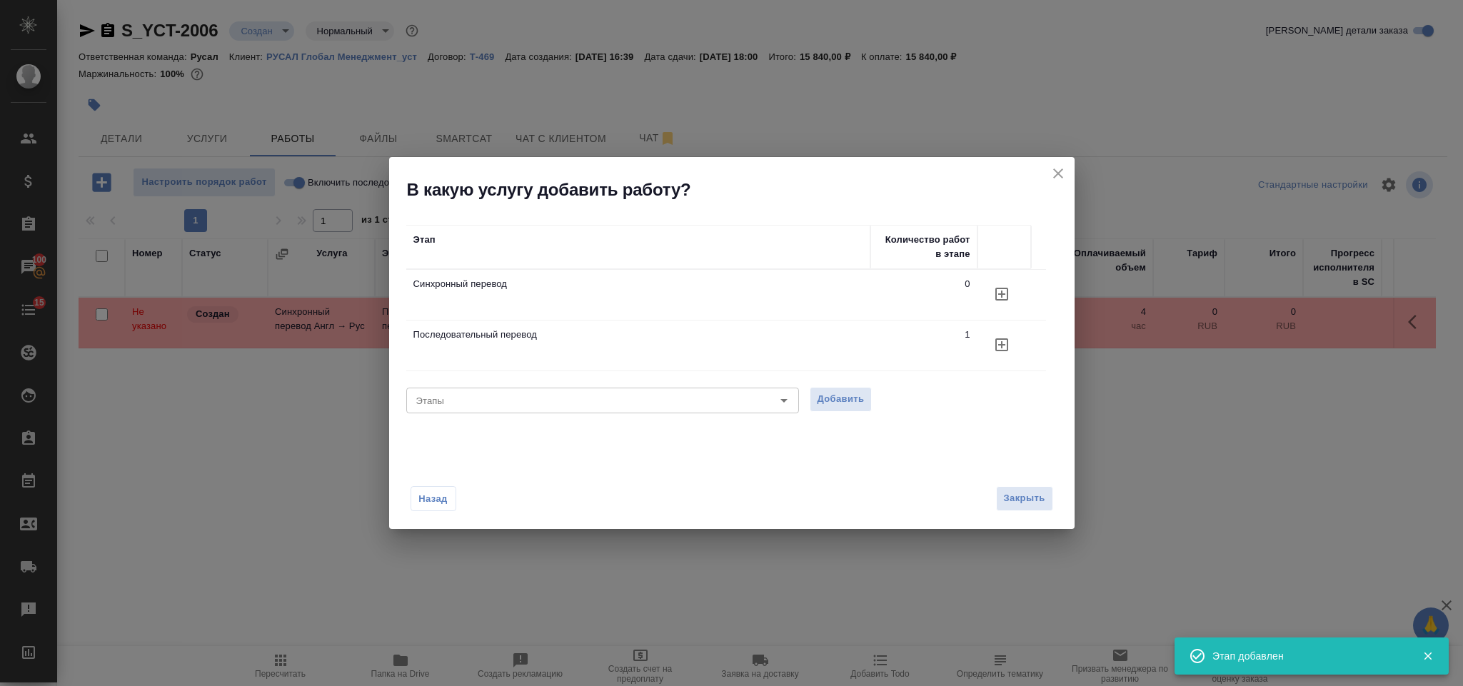
click at [1042, 183] on h2 "В какую услугу добавить работу?" at bounding box center [740, 189] width 667 height 23
click at [1067, 165] on div "В какую услугу добавить работу?" at bounding box center [731, 179] width 685 height 44
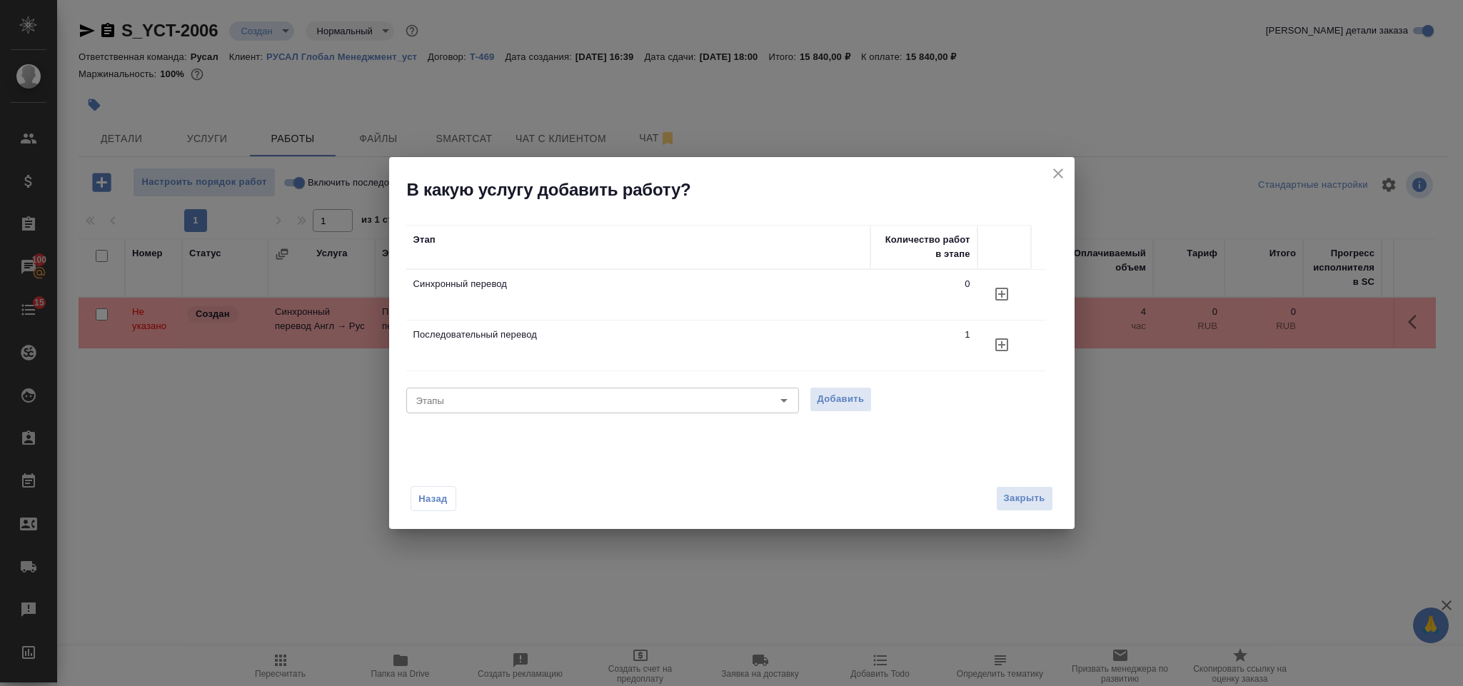
click at [1050, 180] on icon "close" at bounding box center [1057, 173] width 17 height 17
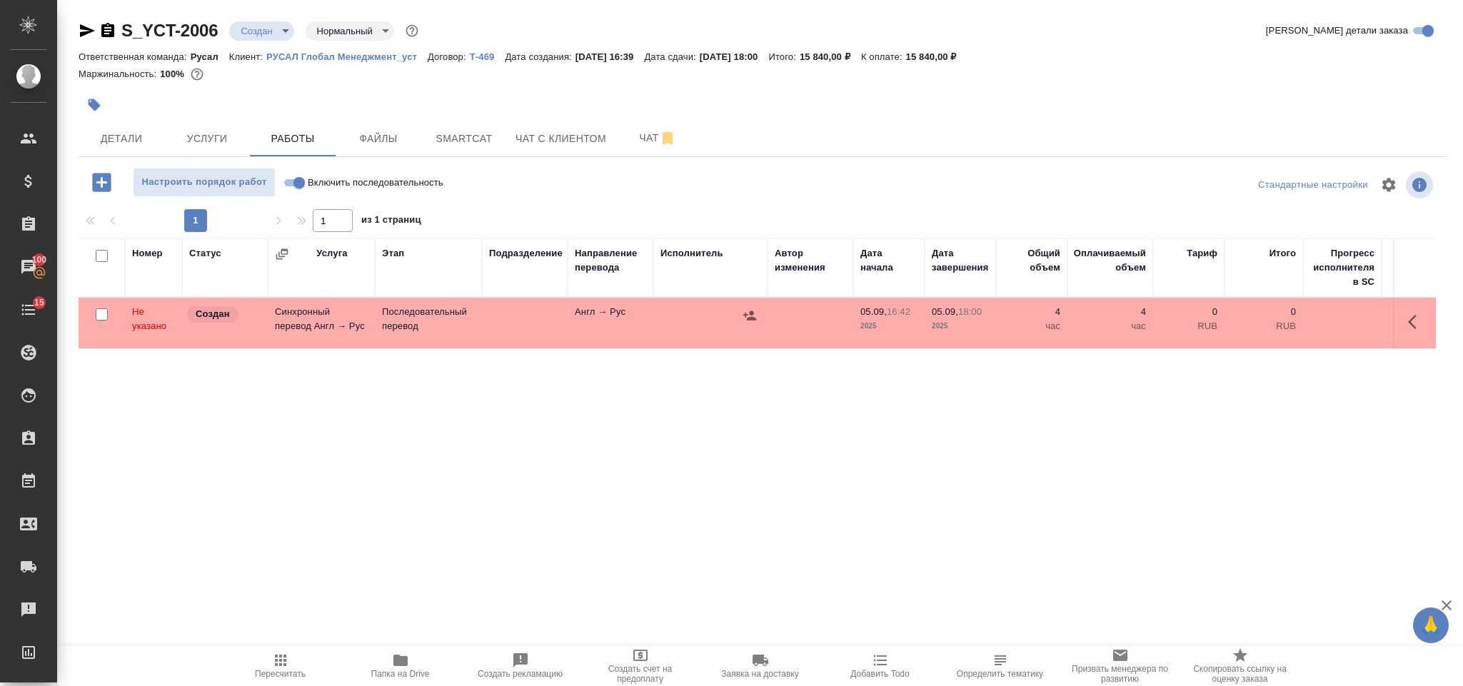
click at [758, 318] on button "button" at bounding box center [749, 315] width 21 height 21
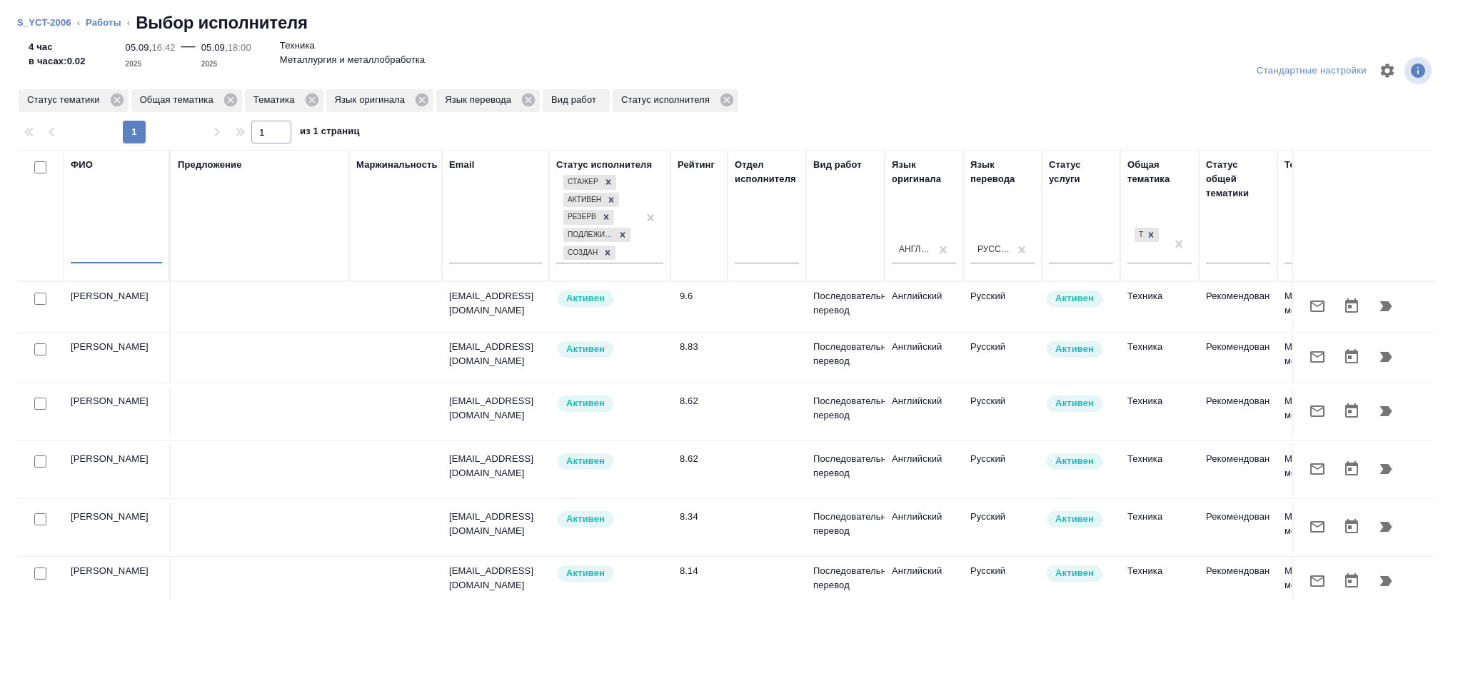
click at [114, 251] on input "text" at bounding box center [116, 255] width 91 height 18
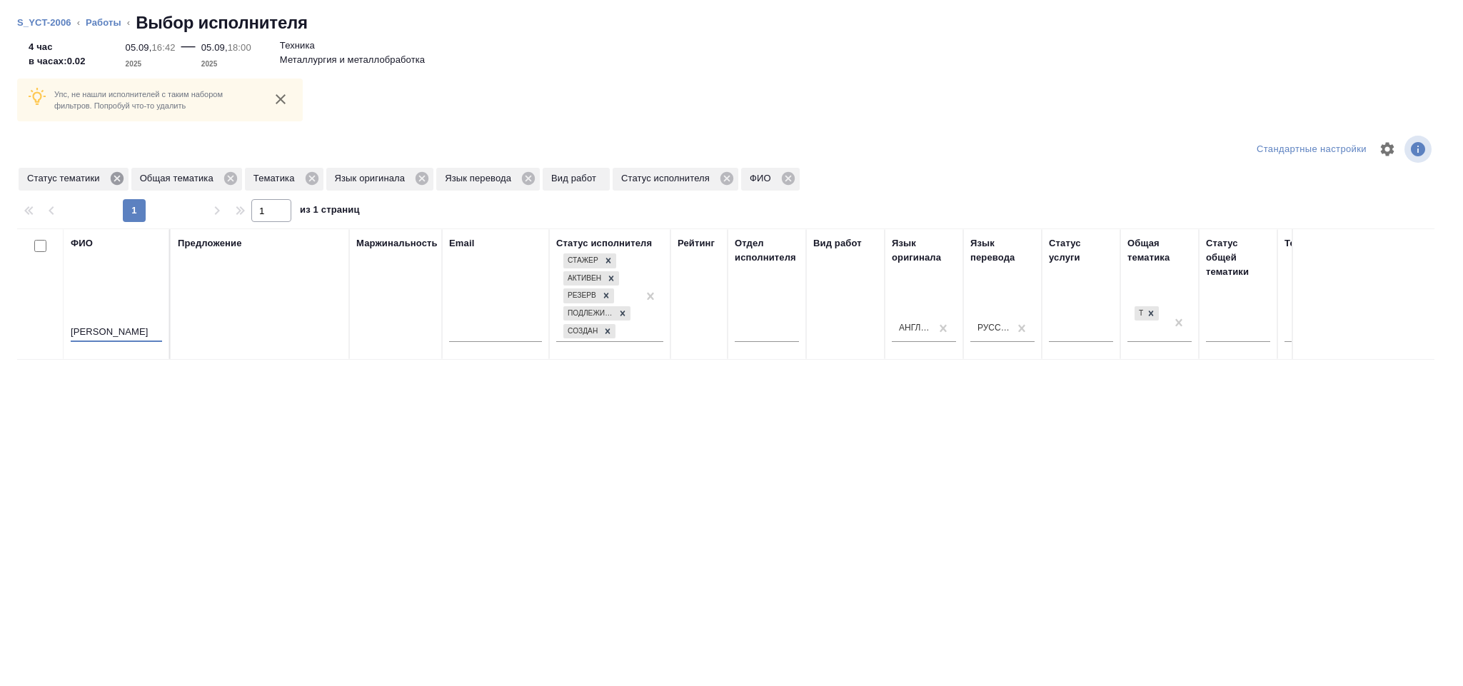
type input "Калинчук"
click at [121, 176] on icon at bounding box center [116, 178] width 13 height 13
click at [121, 174] on icon at bounding box center [117, 178] width 13 height 13
click at [82, 182] on icon at bounding box center [85, 178] width 13 height 13
click at [109, 178] on icon at bounding box center [114, 178] width 13 height 13
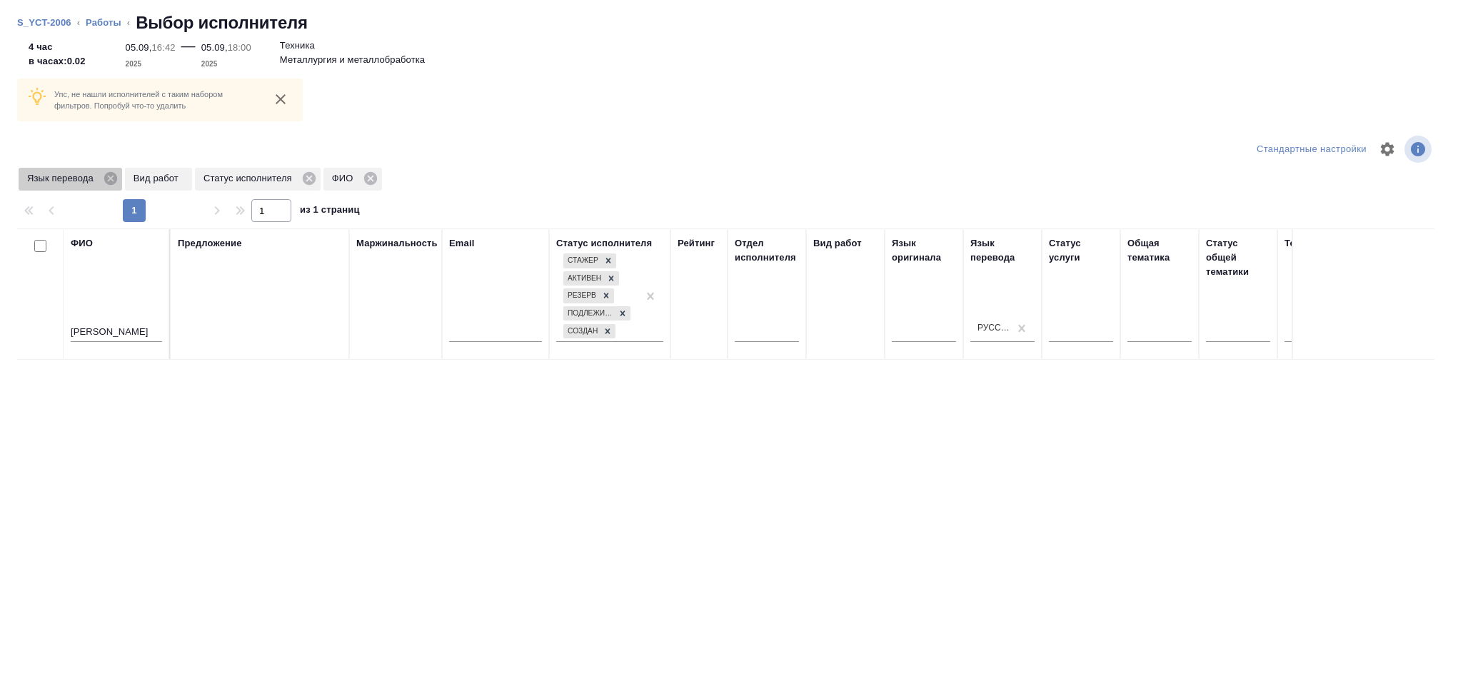
click at [109, 178] on icon at bounding box center [111, 179] width 16 height 16
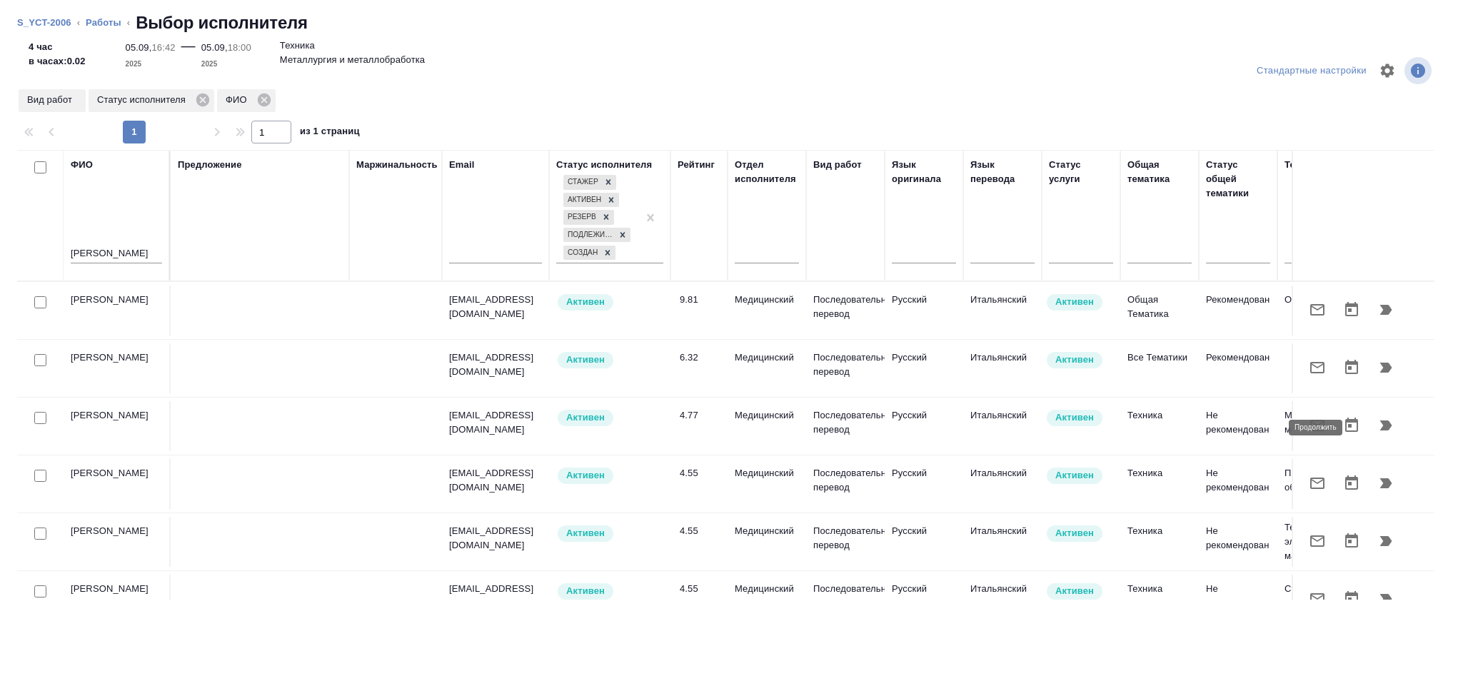
click at [1377, 420] on icon "button" at bounding box center [1385, 425] width 17 height 17
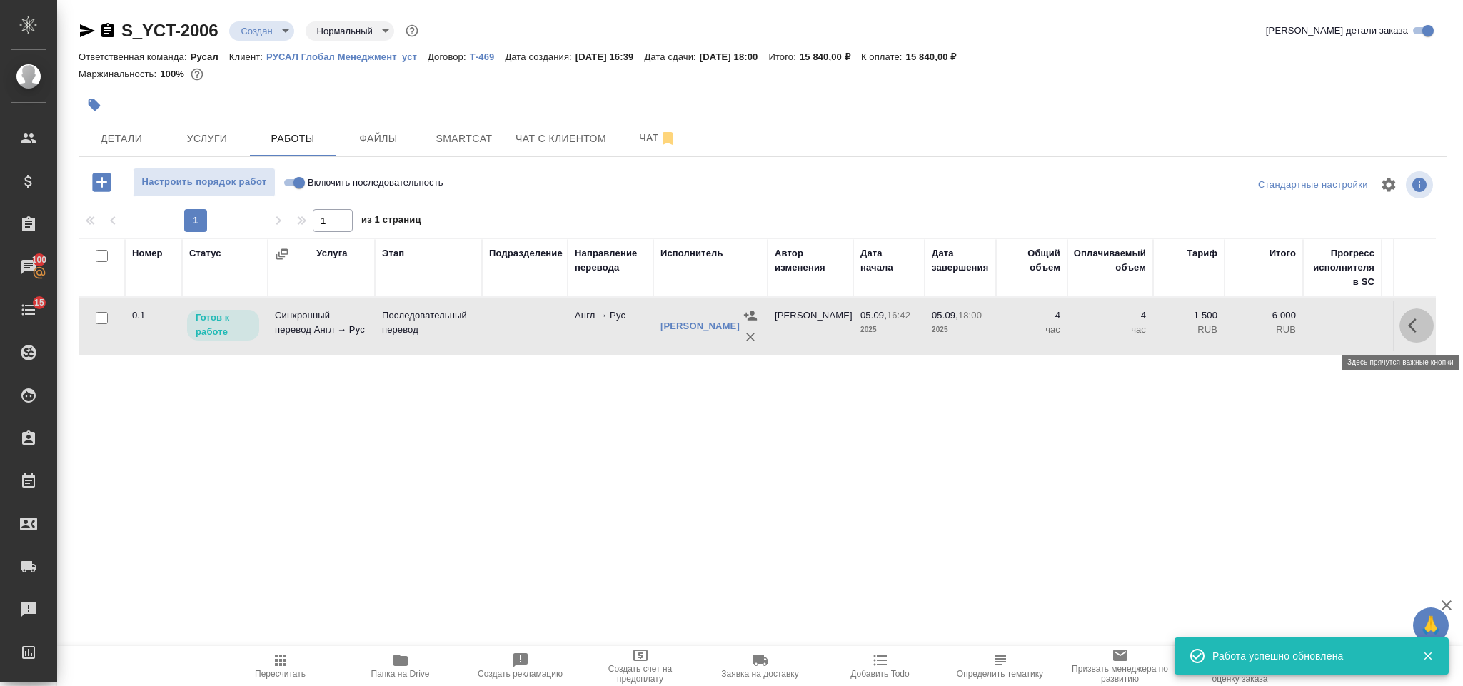
click at [1413, 336] on button "button" at bounding box center [1416, 325] width 34 height 34
click at [1305, 320] on icon "button" at bounding box center [1311, 325] width 17 height 17
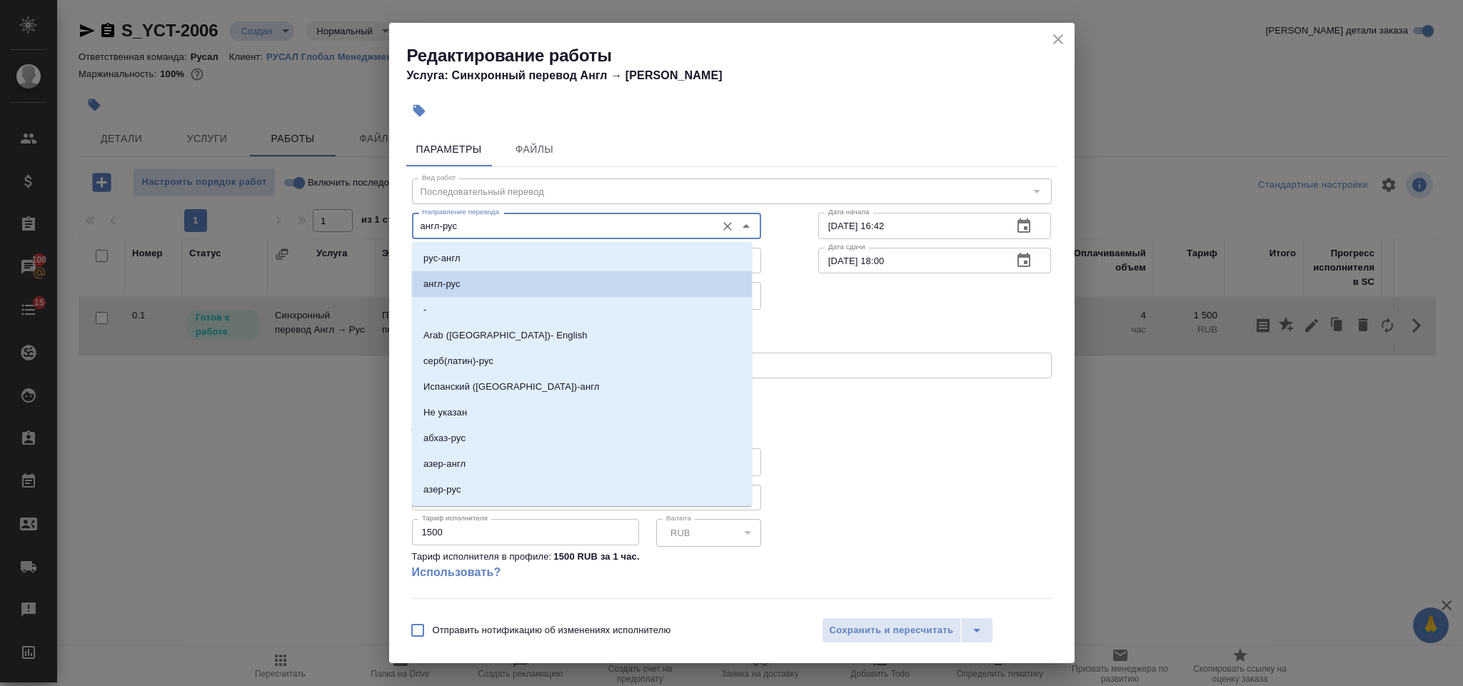
click at [465, 230] on input "англ-рус" at bounding box center [562, 225] width 293 height 17
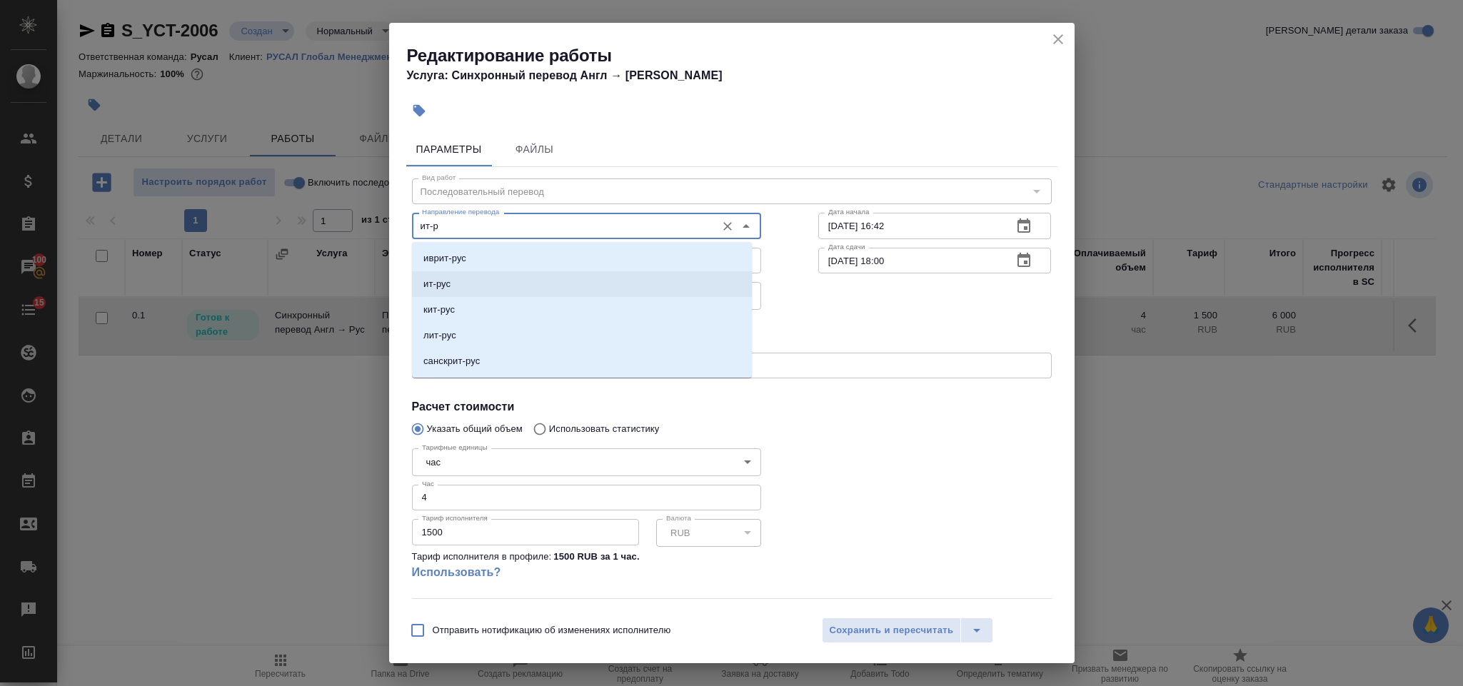
click at [487, 296] on li "ит-рус" at bounding box center [582, 284] width 340 height 26
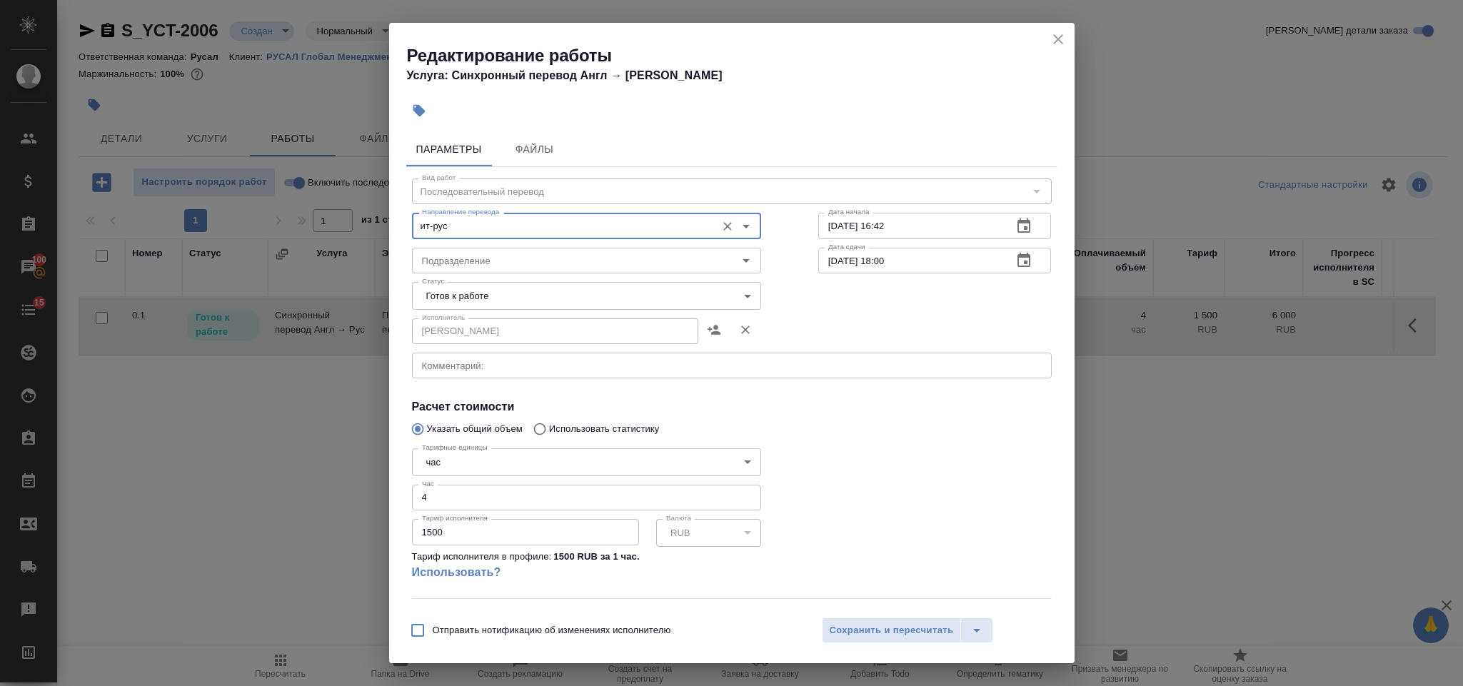
type input "ит-рус"
click at [508, 298] on body "🙏 .cls-1 fill:#fff; AWATERA Gorlenko Yuliua Клиенты Спецификации Заказы 100 Чат…" at bounding box center [731, 343] width 1463 height 686
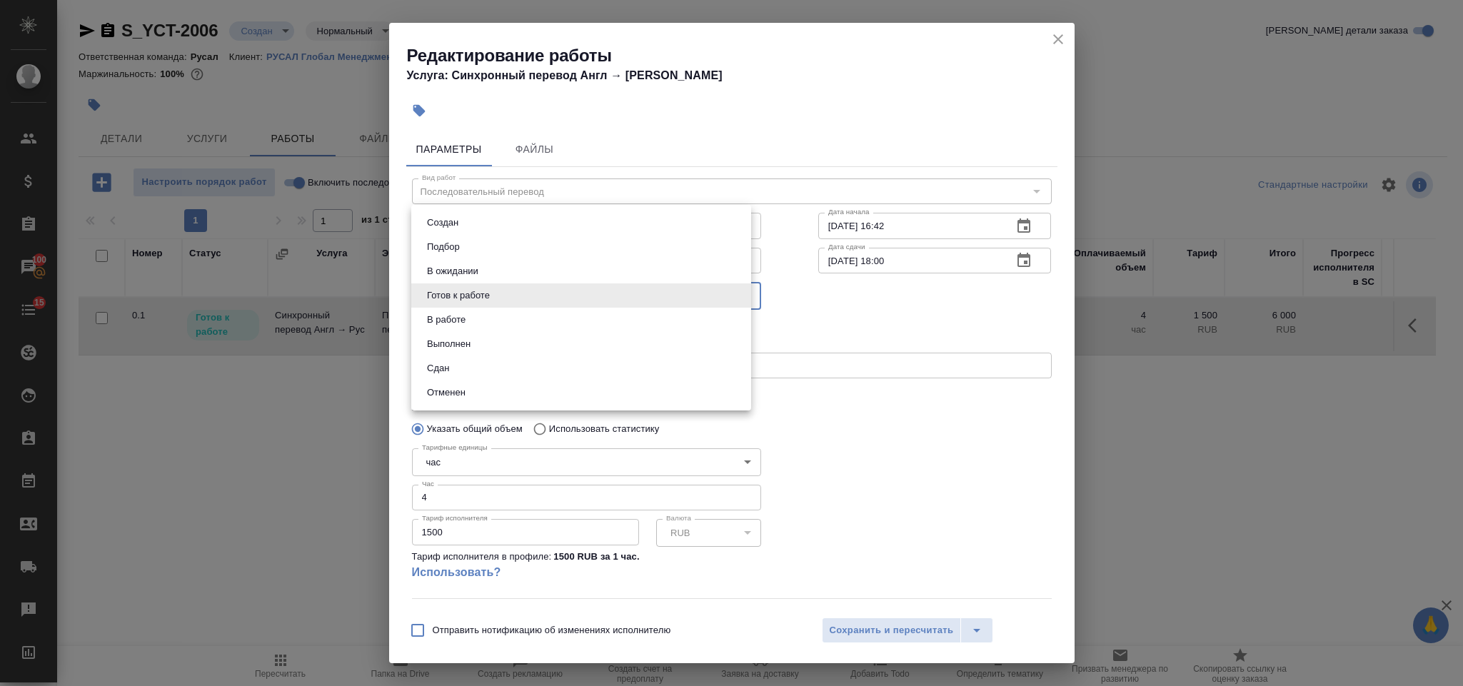
click at [472, 368] on li "Сдан" at bounding box center [581, 368] width 340 height 24
type input "closed"
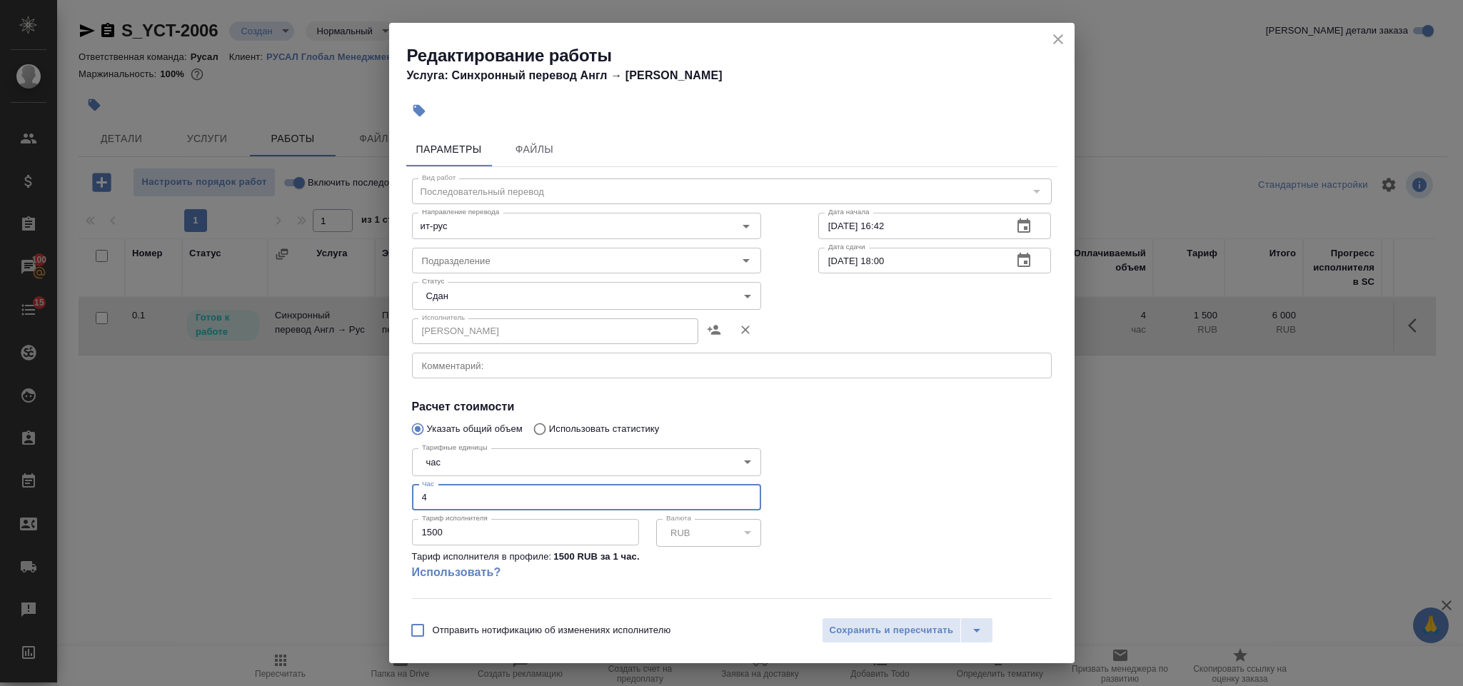
click at [465, 499] on input "4" at bounding box center [586, 498] width 349 height 26
type input "3"
click at [870, 632] on span "Сохранить и пересчитать" at bounding box center [892, 630] width 124 height 16
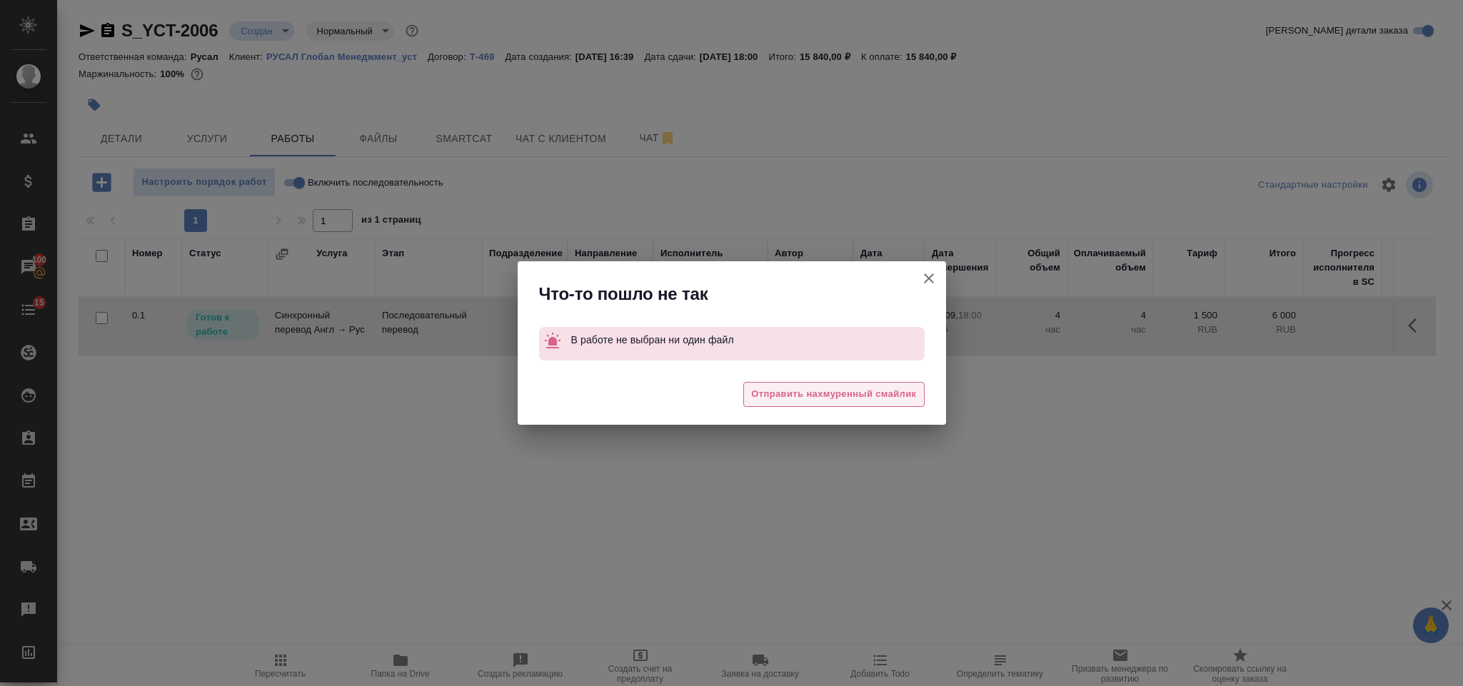
click at [851, 399] on span "Отправить нахмуренный смайлик" at bounding box center [833, 394] width 165 height 16
click at [302, 176] on div "Что-то пошло не так В работе не выбран ни один файл 🥲 Отправить нахмуренный сма…" at bounding box center [731, 343] width 1463 height 686
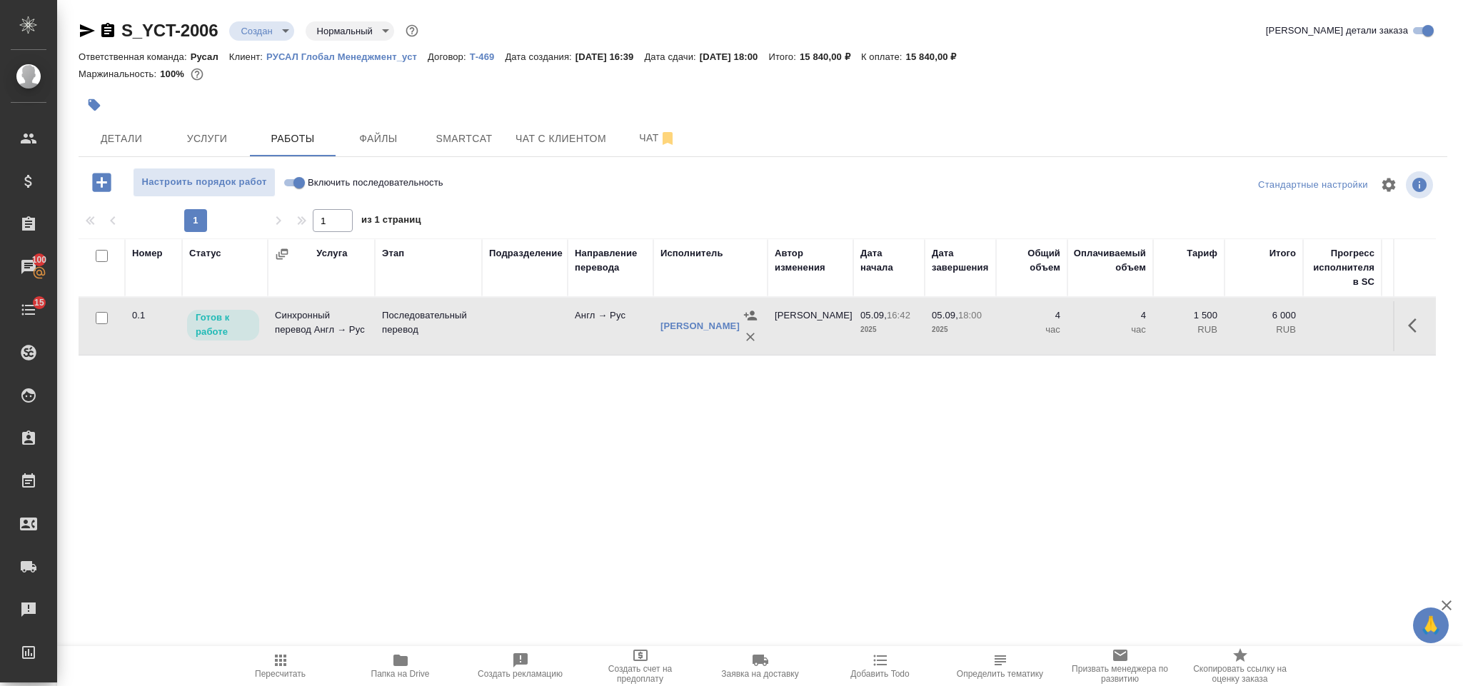
click at [296, 186] on input "Включить последовательность" at bounding box center [298, 182] width 51 height 17
checkbox input "true"
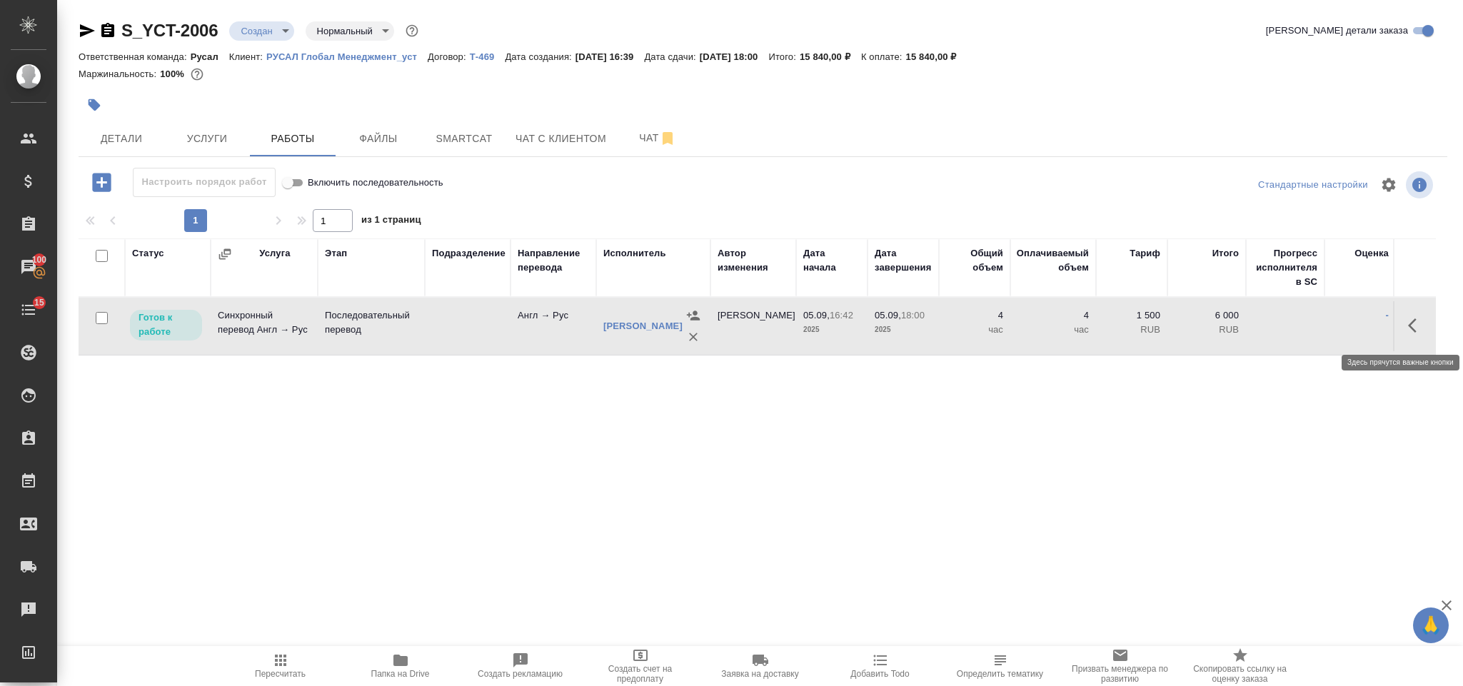
click at [1413, 328] on icon "button" at bounding box center [1416, 325] width 17 height 17
click at [1311, 323] on icon "button" at bounding box center [1311, 325] width 17 height 17
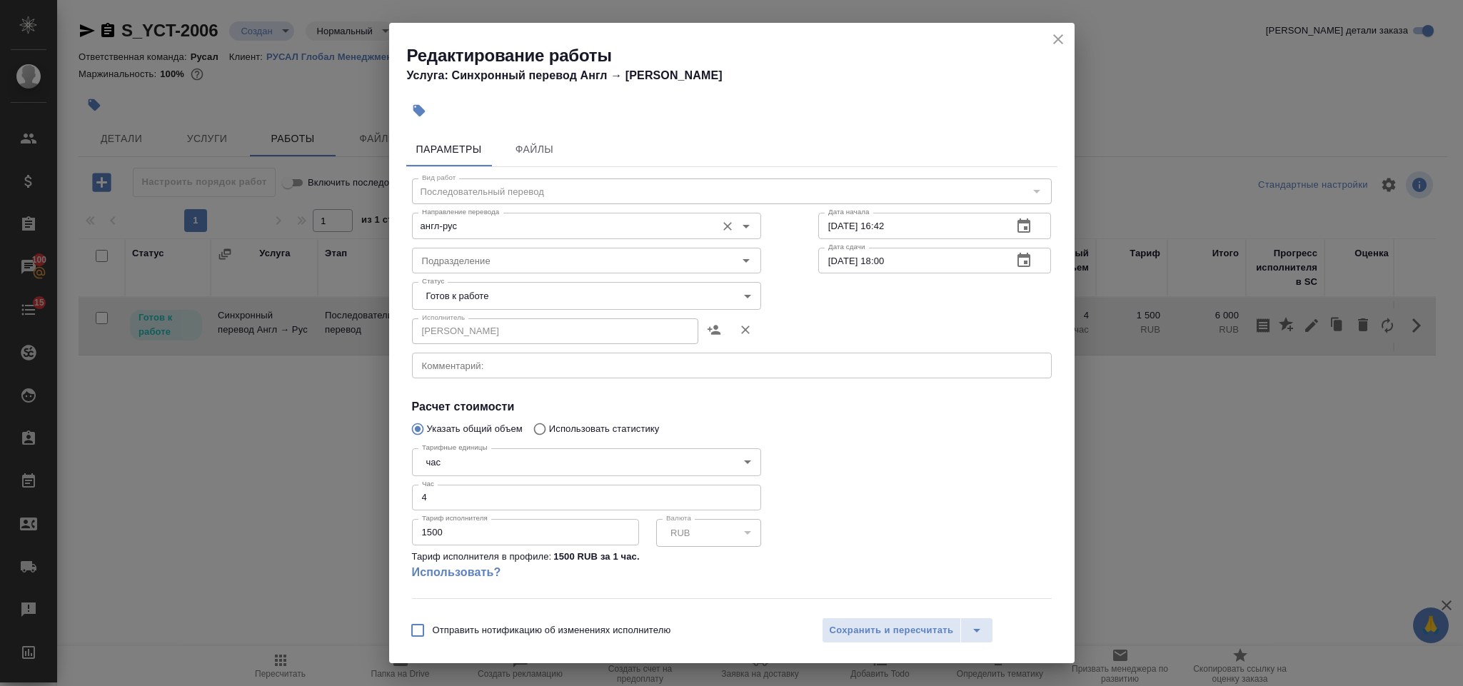
click at [491, 236] on div "англ-рус Направление перевода" at bounding box center [586, 226] width 349 height 26
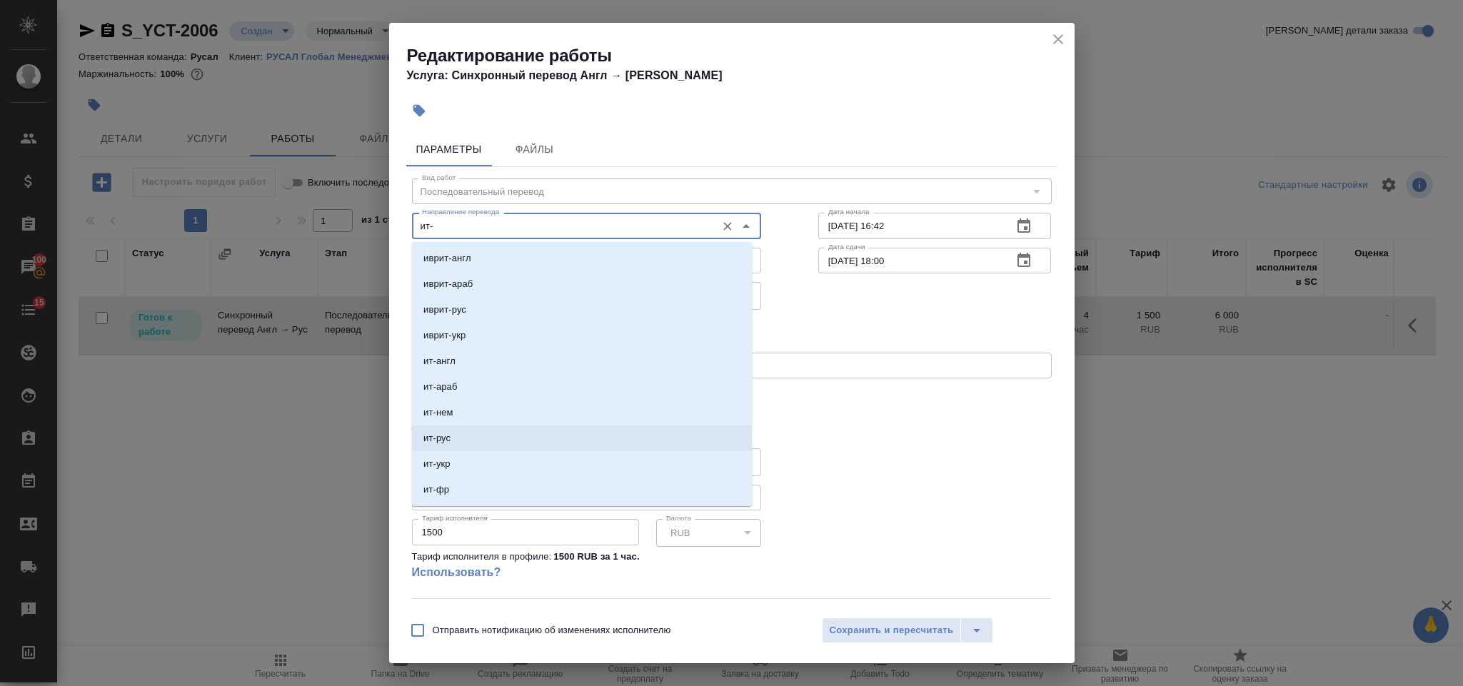
click at [489, 425] on li "ит-рус" at bounding box center [582, 438] width 340 height 26
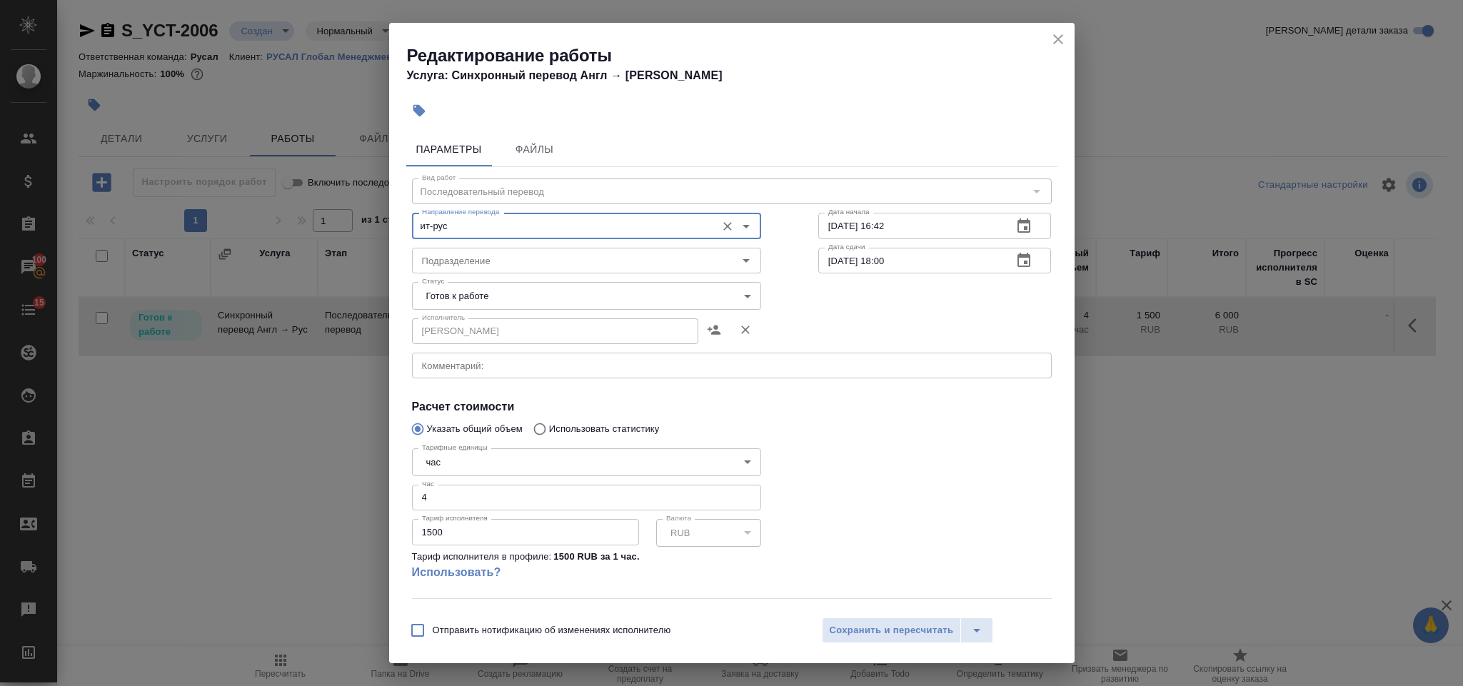
type input "ит-рус"
click at [493, 292] on body "🙏 .cls-1 fill:#fff; AWATERA Gorlenko Yuliua Клиенты Спецификации Заказы 100 Чат…" at bounding box center [731, 343] width 1463 height 686
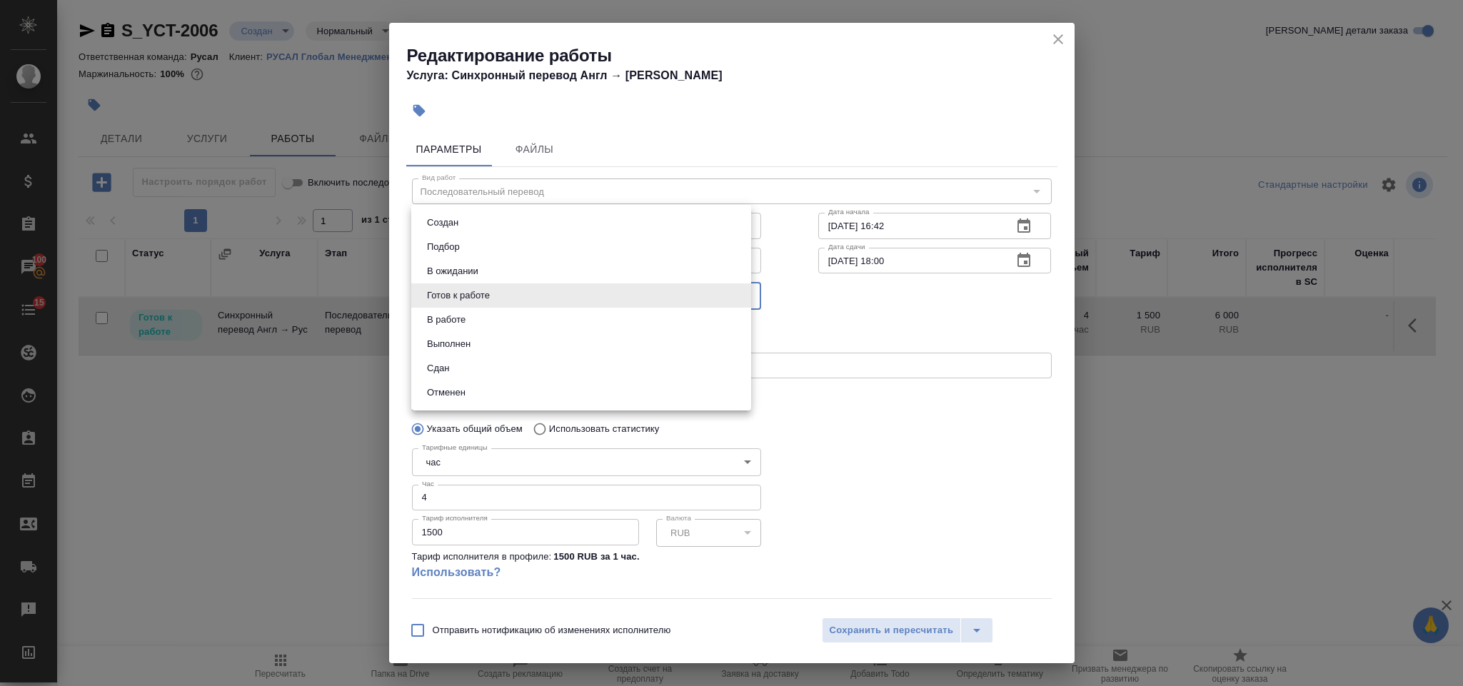
click at [486, 363] on li "Сдан" at bounding box center [581, 368] width 340 height 24
type input "closed"
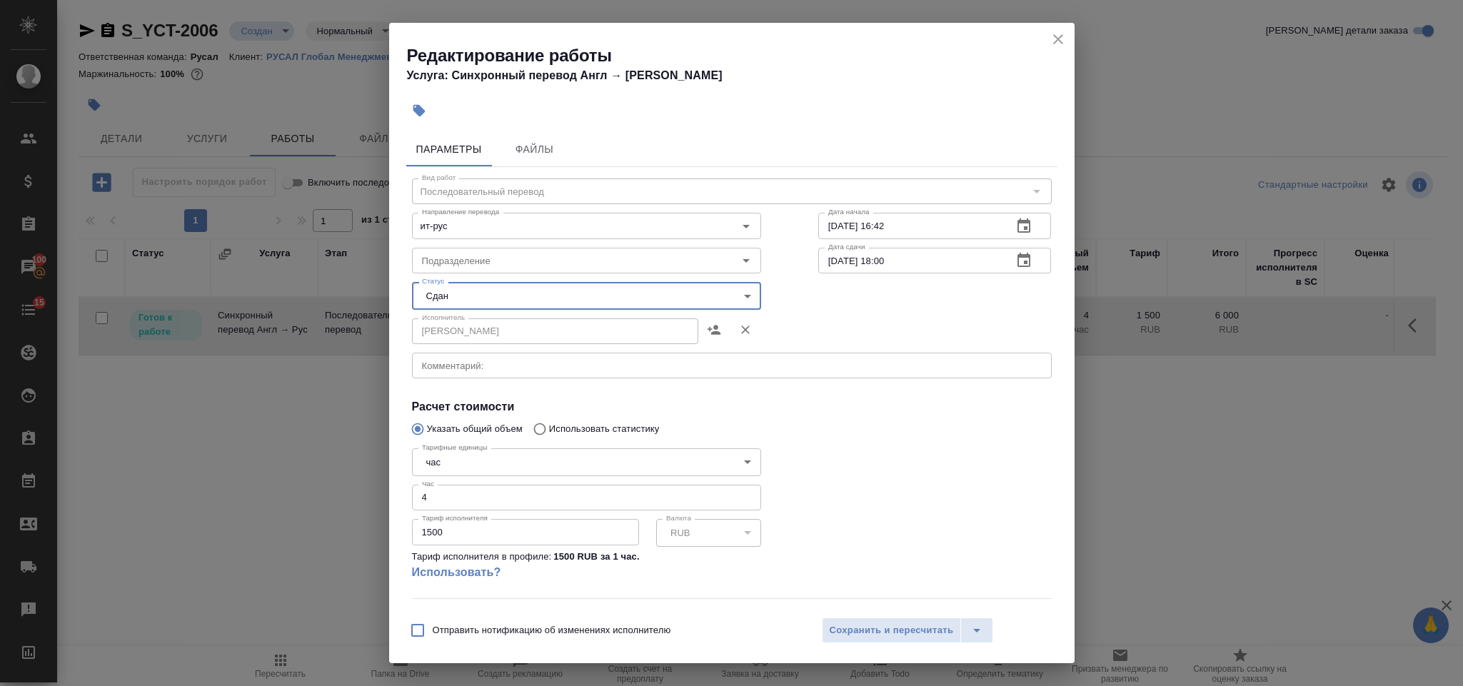
click at [429, 503] on input "4" at bounding box center [586, 498] width 349 height 26
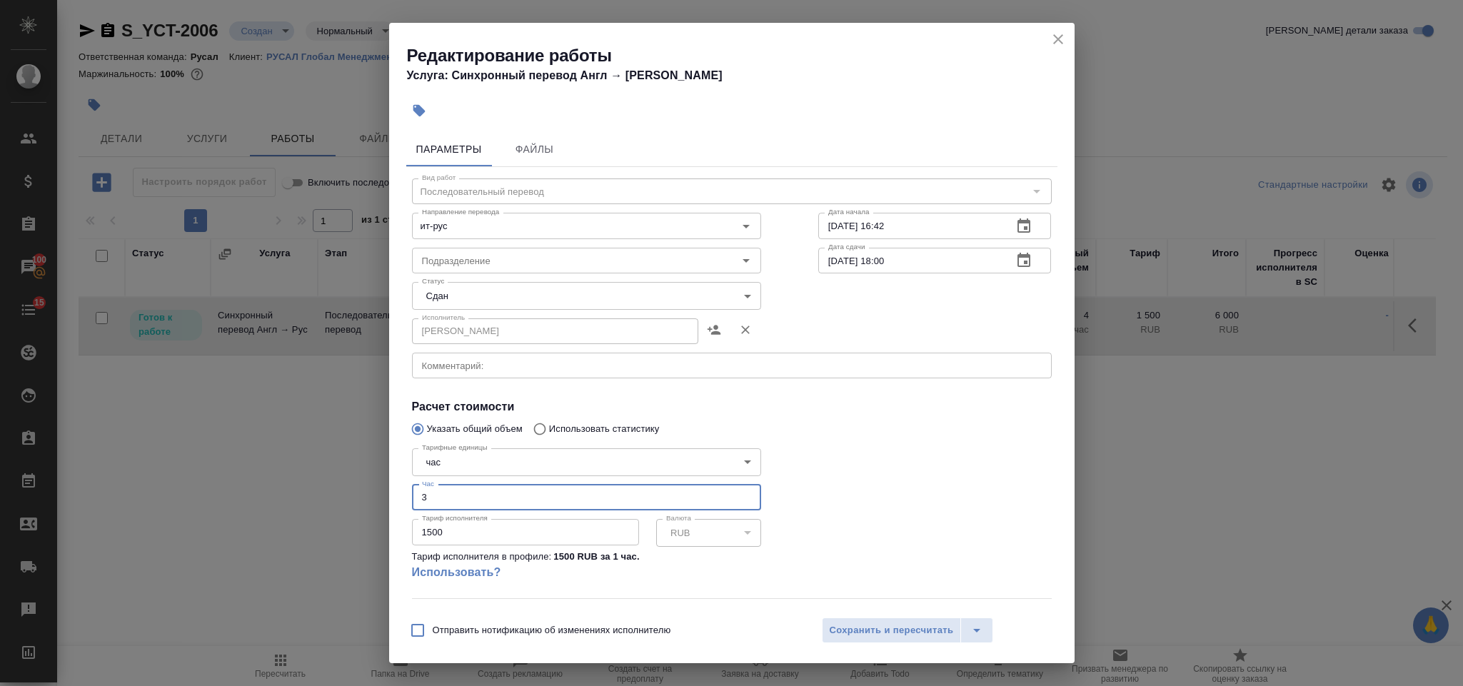
type input "3"
drag, startPoint x: 457, startPoint y: 530, endPoint x: 409, endPoint y: 538, distance: 48.6
click at [409, 538] on div "Тарифные единицы час 5a8b1489cc6b4906c91bfd93 Тарифные единицы Час 3 Час Тариф …" at bounding box center [586, 520] width 406 height 212
type input "2000"
click at [837, 634] on span "Сохранить и пересчитать" at bounding box center [892, 630] width 124 height 16
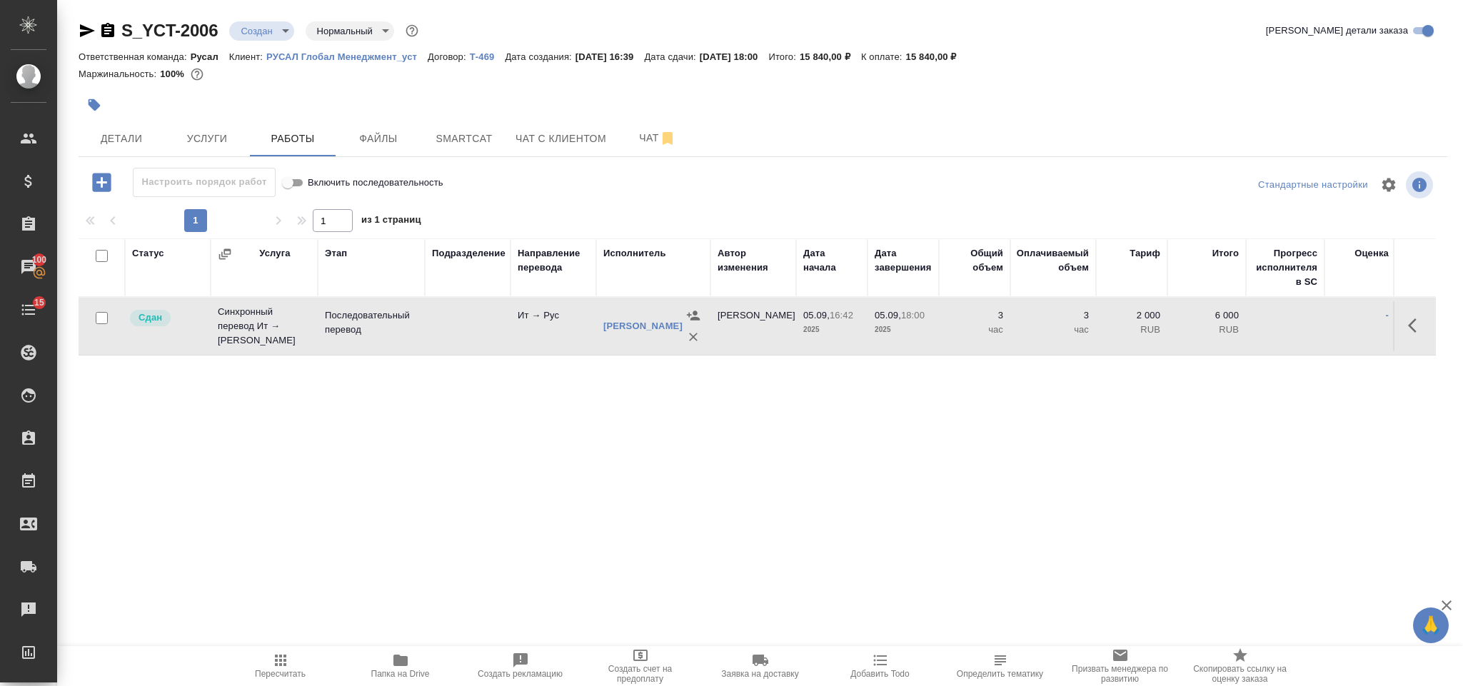
click at [286, 673] on span "Пересчитать" at bounding box center [280, 674] width 51 height 10
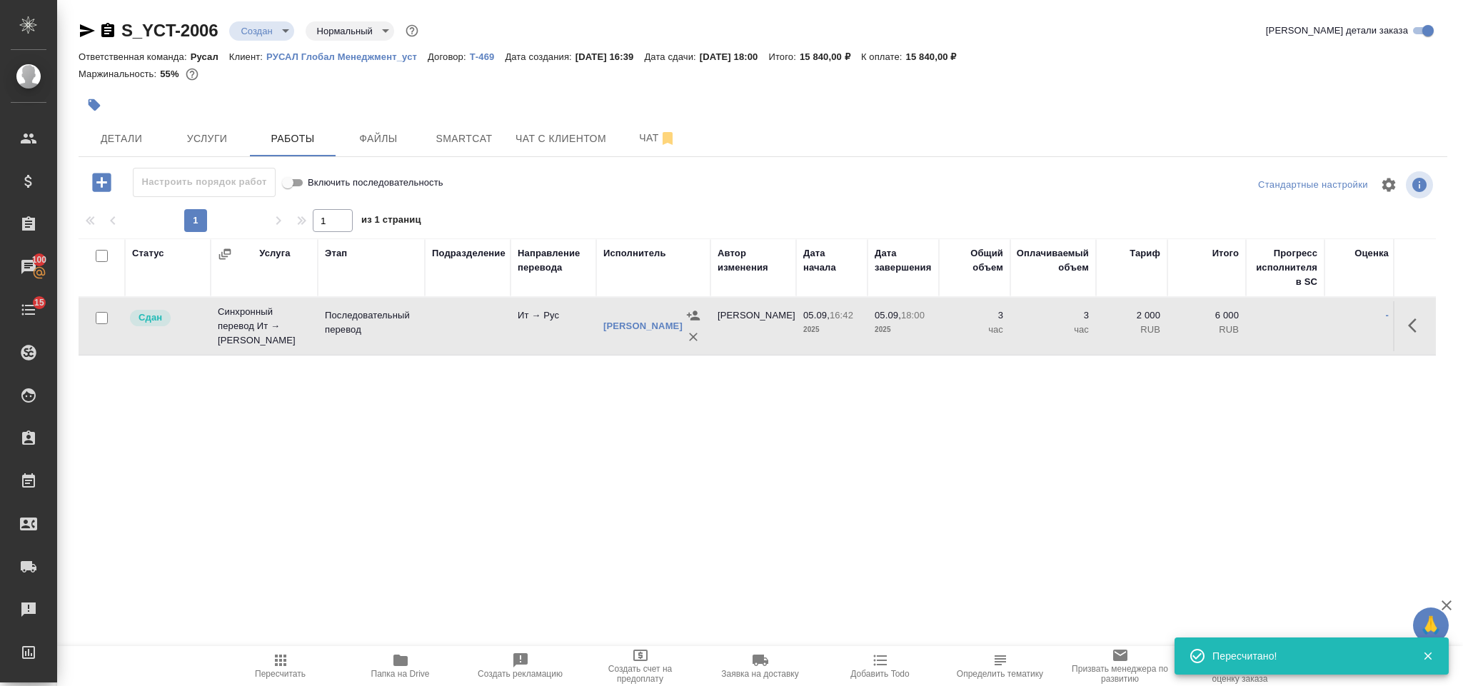
click at [272, 35] on body "🙏 .cls-1 fill:#fff; AWATERA Gorlenko Yuliua Клиенты Спецификации Заказы 100 Чат…" at bounding box center [731, 343] width 1463 height 686
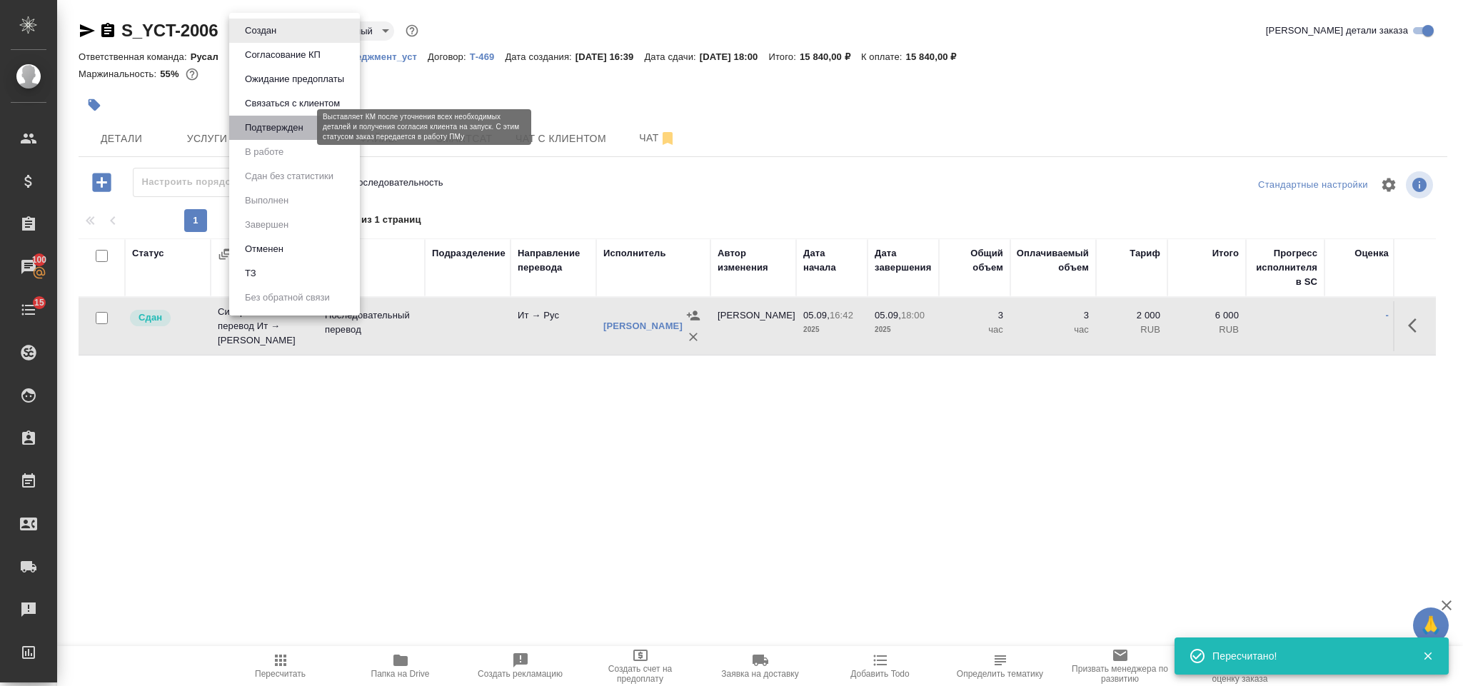
click at [283, 131] on button "Подтвержден" at bounding box center [274, 128] width 67 height 16
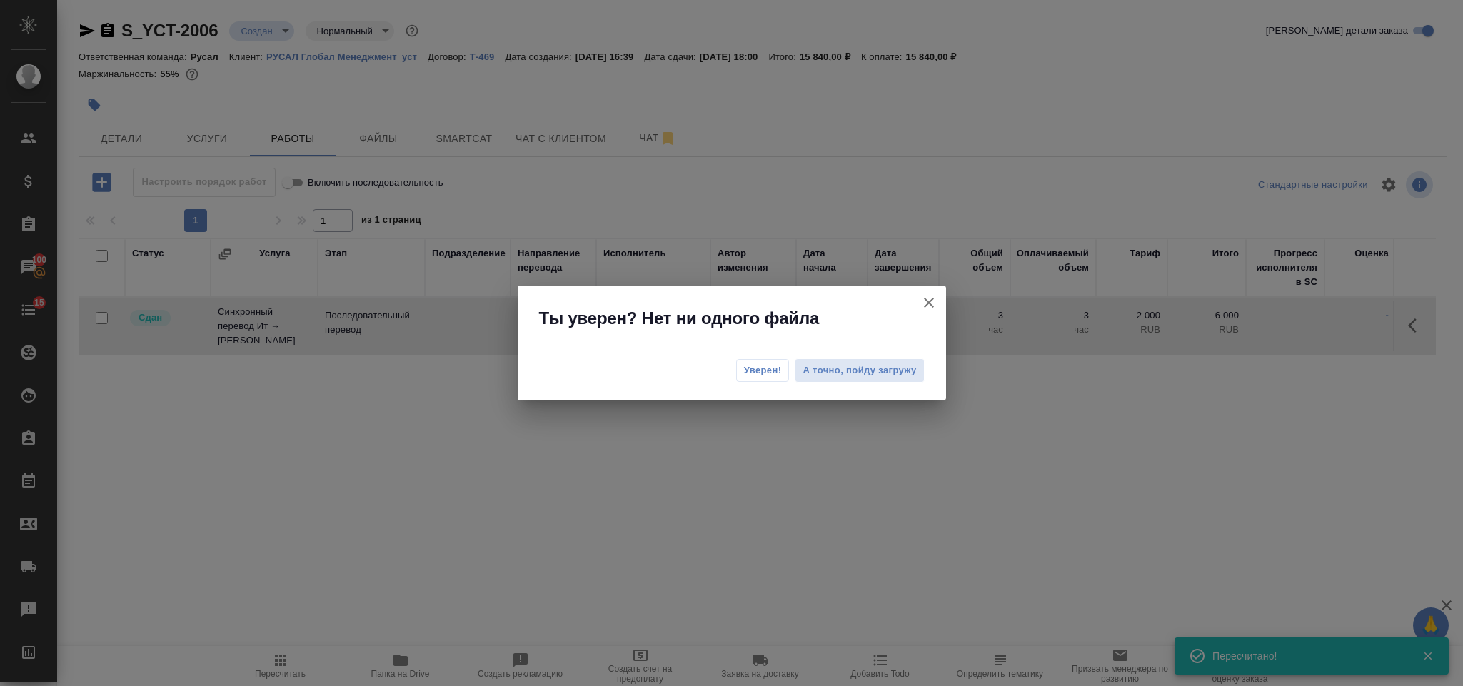
click at [759, 388] on div "Уверен! А точно, пойду загружу" at bounding box center [732, 372] width 428 height 57
click at [754, 377] on span "Уверен!" at bounding box center [763, 370] width 38 height 14
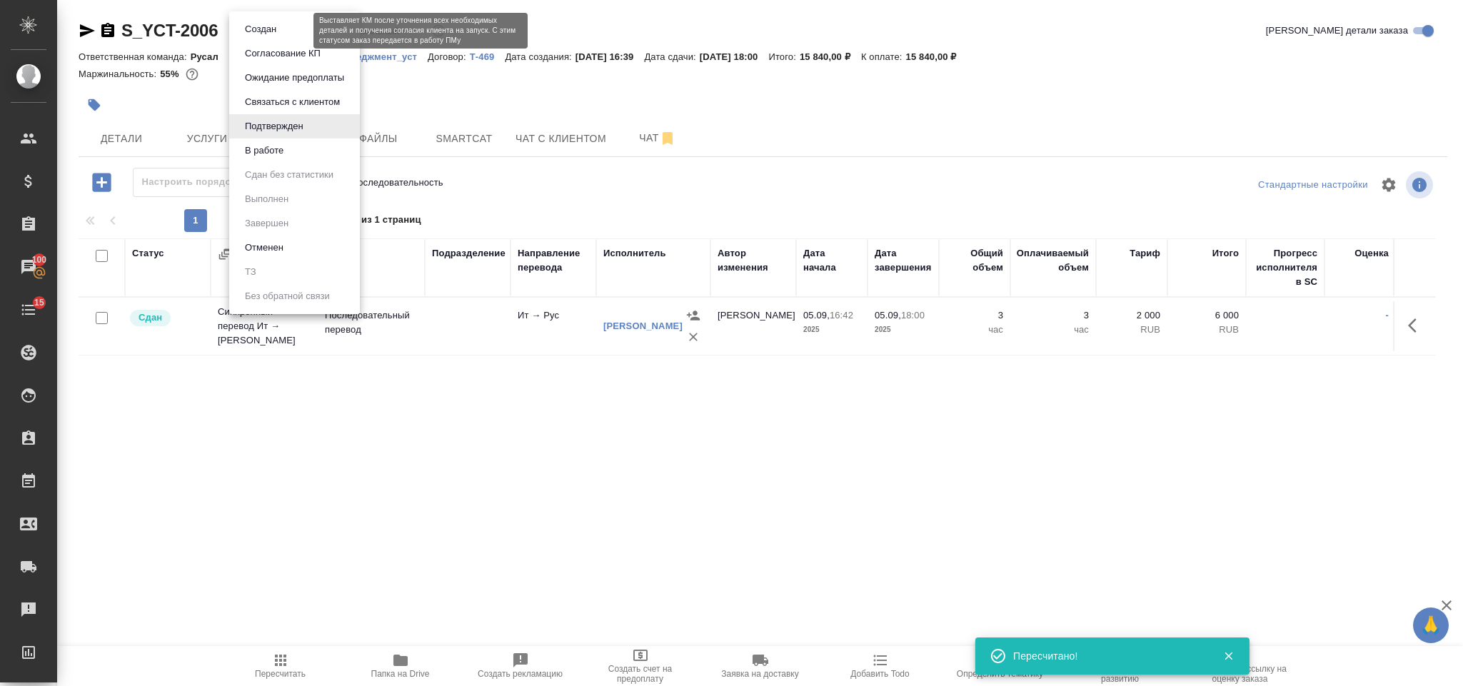
click at [279, 33] on body "🙏 .cls-1 fill:#fff; AWATERA Gorlenko Yuliua Клиенты Спецификации Заказы 100 Чат…" at bounding box center [731, 343] width 1463 height 686
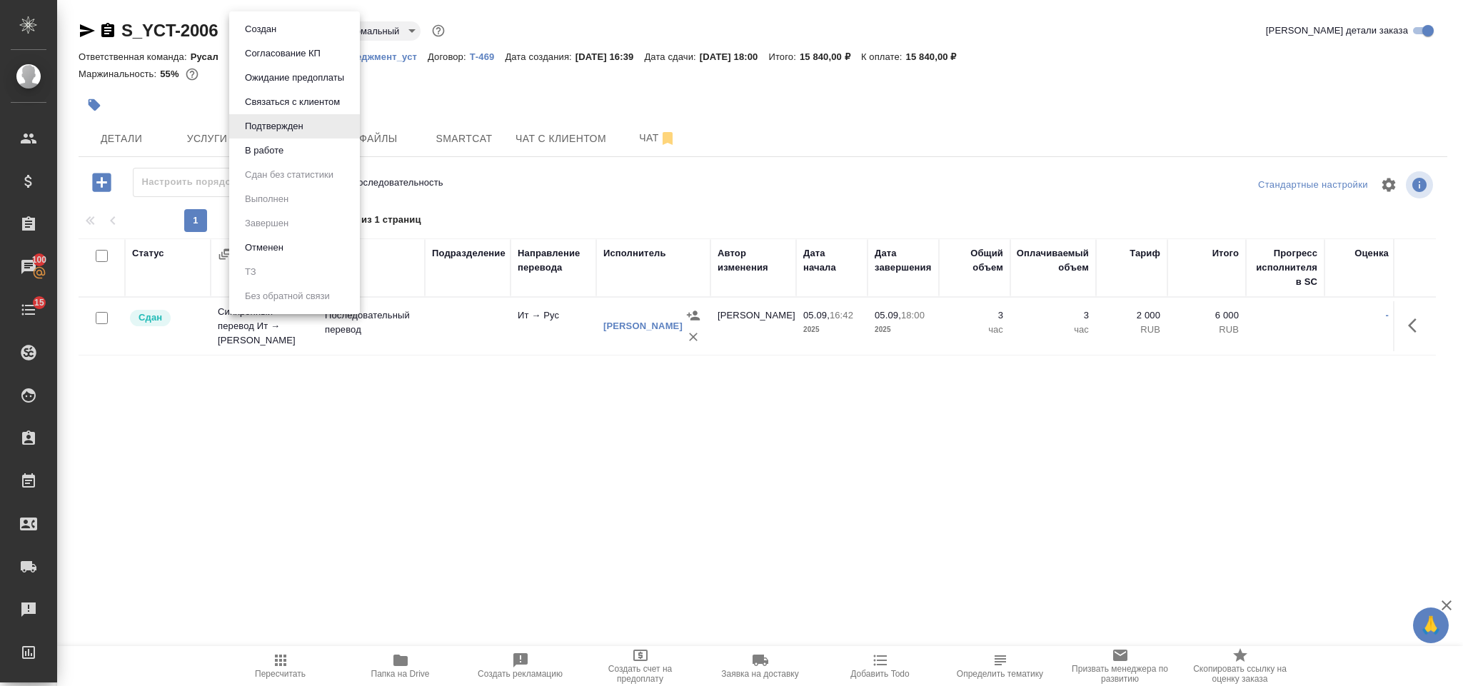
click at [290, 155] on li "В работе" at bounding box center [294, 150] width 131 height 24
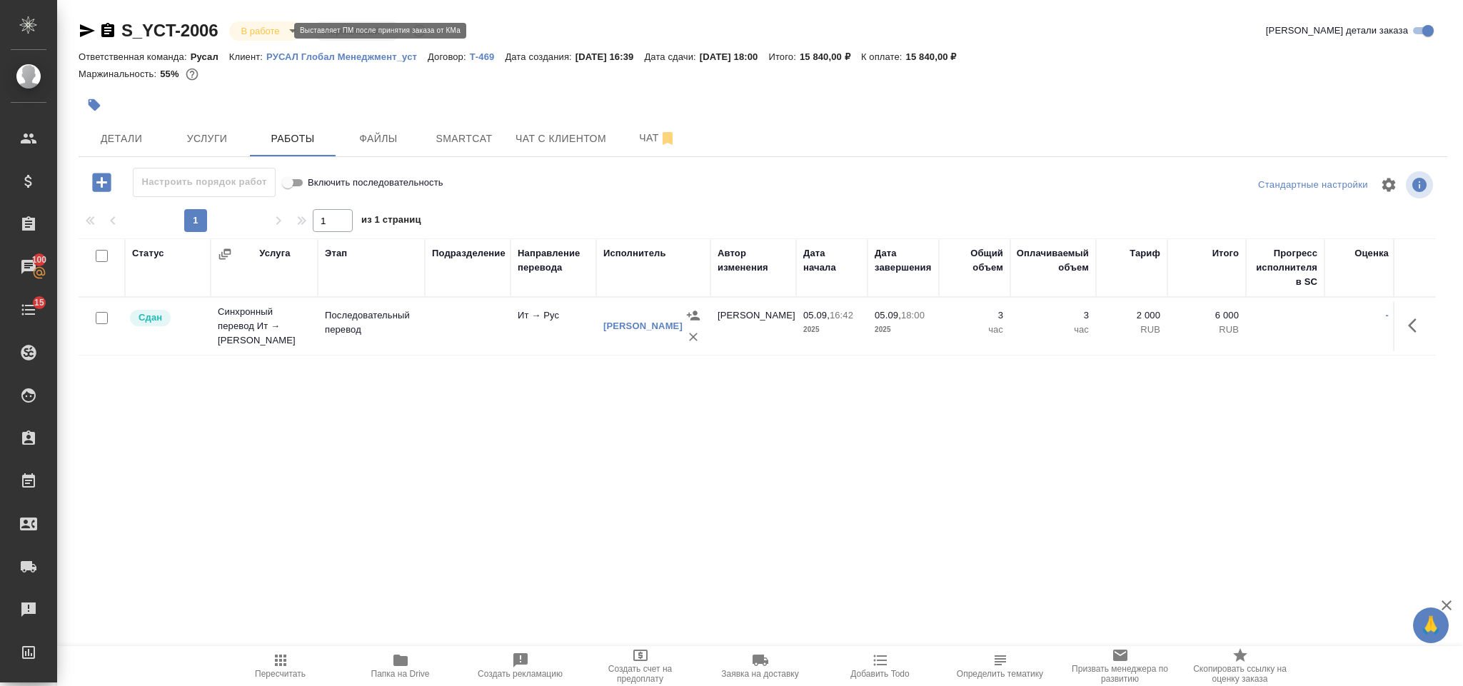
click at [263, 33] on body "🙏 .cls-1 fill:#fff; AWATERA Gorlenko Yuliua Клиенты Спецификации Заказы 100 Чат…" at bounding box center [731, 343] width 1463 height 686
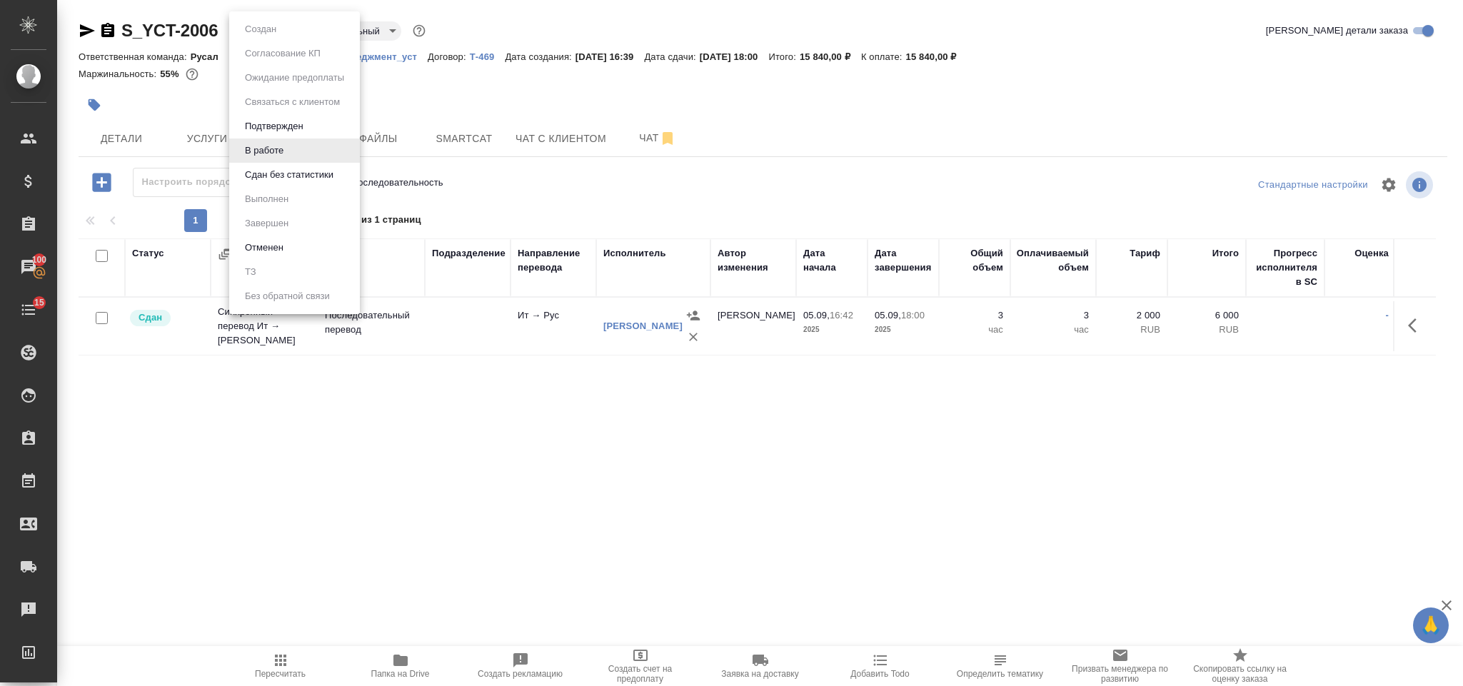
click at [293, 167] on button "Сдан без статистики" at bounding box center [289, 175] width 97 height 16
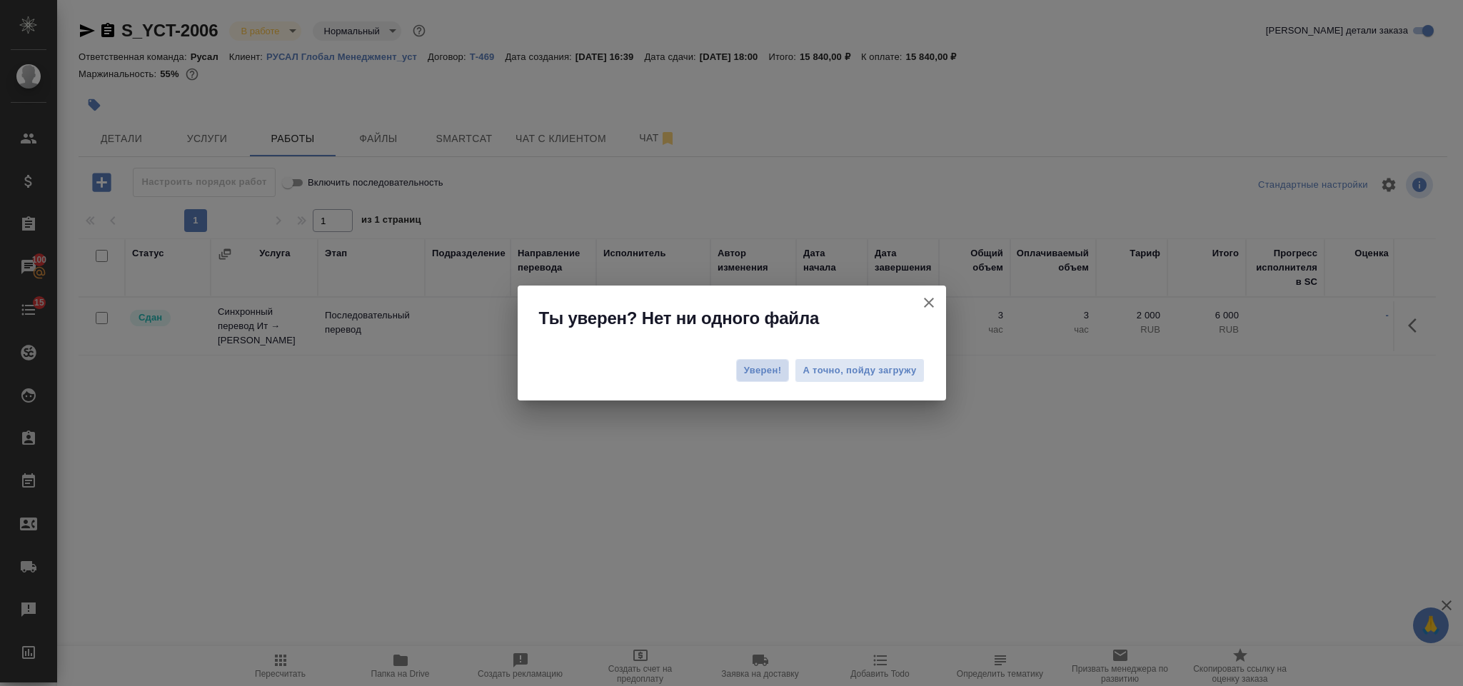
click at [757, 367] on span "Уверен!" at bounding box center [763, 370] width 38 height 14
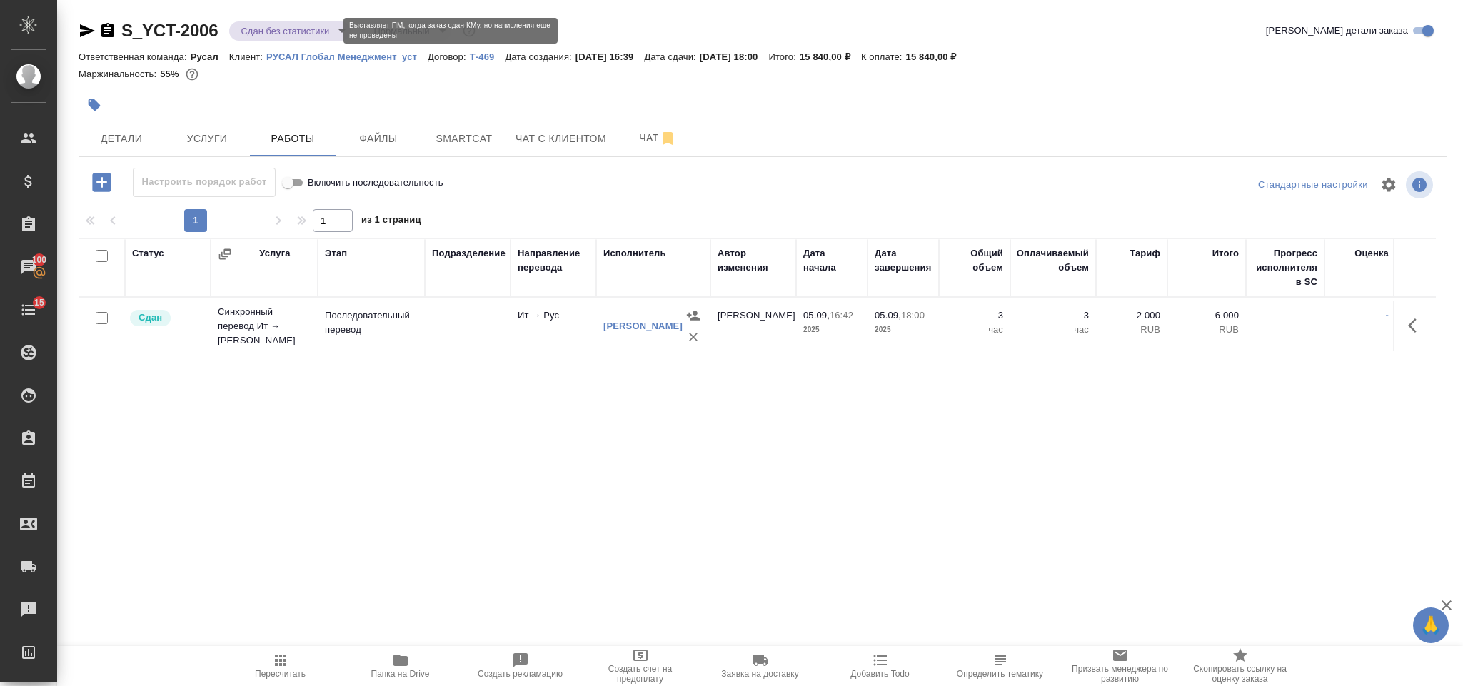
click at [266, 33] on body "🙏 .cls-1 fill:#fff; AWATERA Gorlenko Yuliua Клиенты Спецификации Заказы 100 Чат…" at bounding box center [731, 343] width 1463 height 686
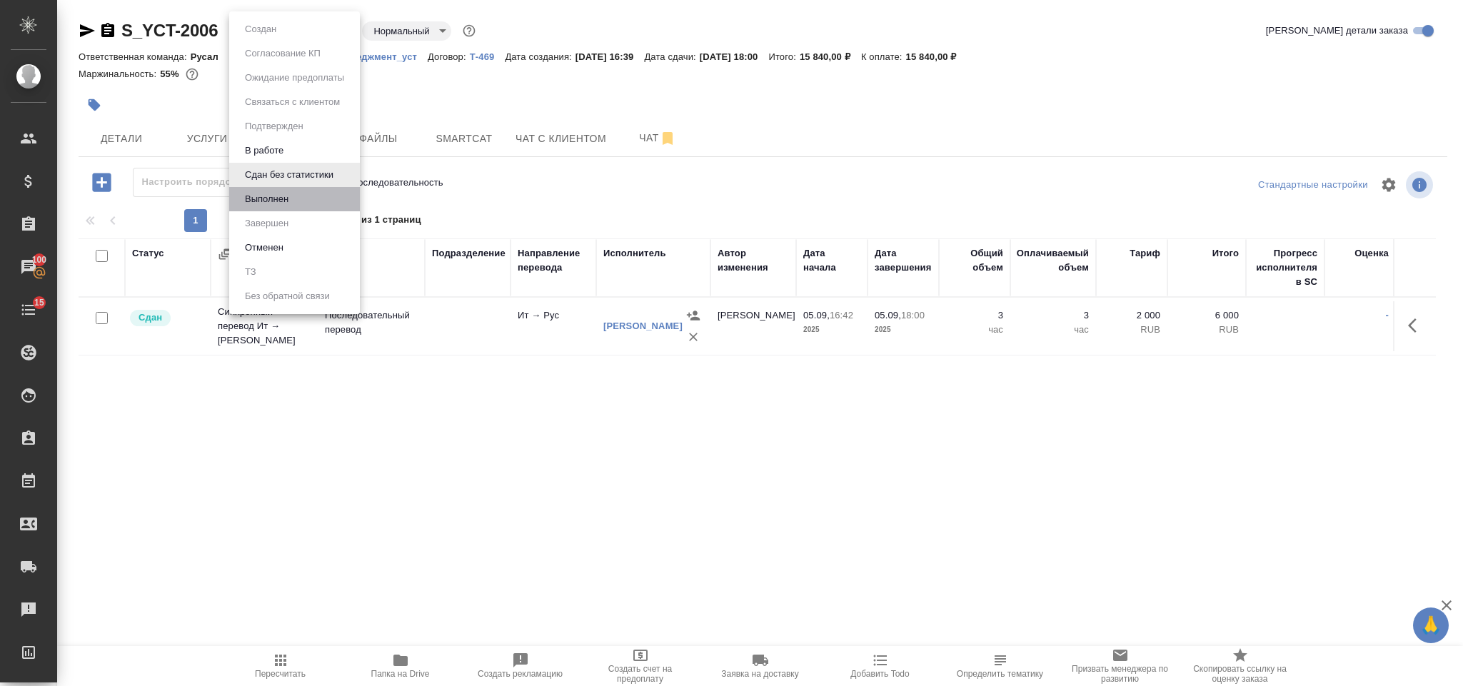
click at [313, 201] on li "Выполнен" at bounding box center [294, 199] width 131 height 24
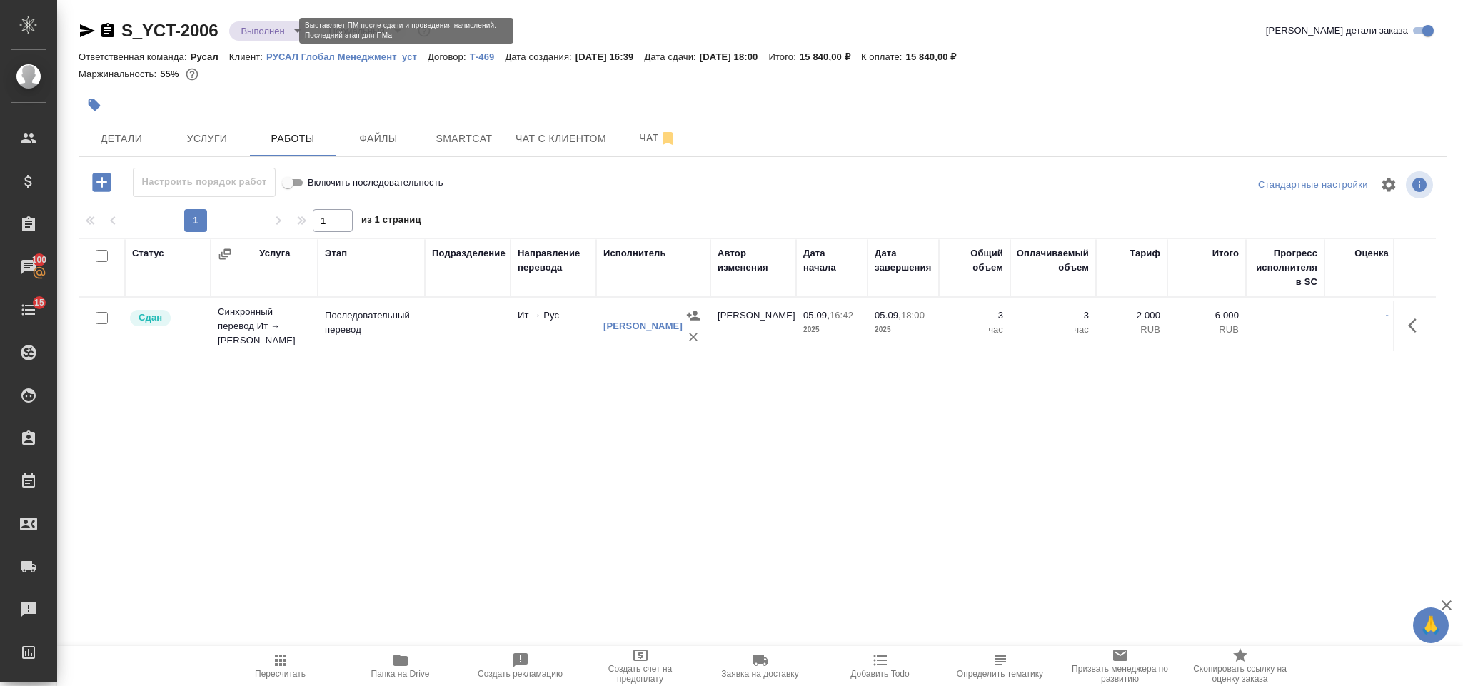
click at [285, 33] on body "🙏 .cls-1 fill:#fff; AWATERA Gorlenko Yuliua Клиенты Спецификации Заказы 100 Чат…" at bounding box center [731, 343] width 1463 height 686
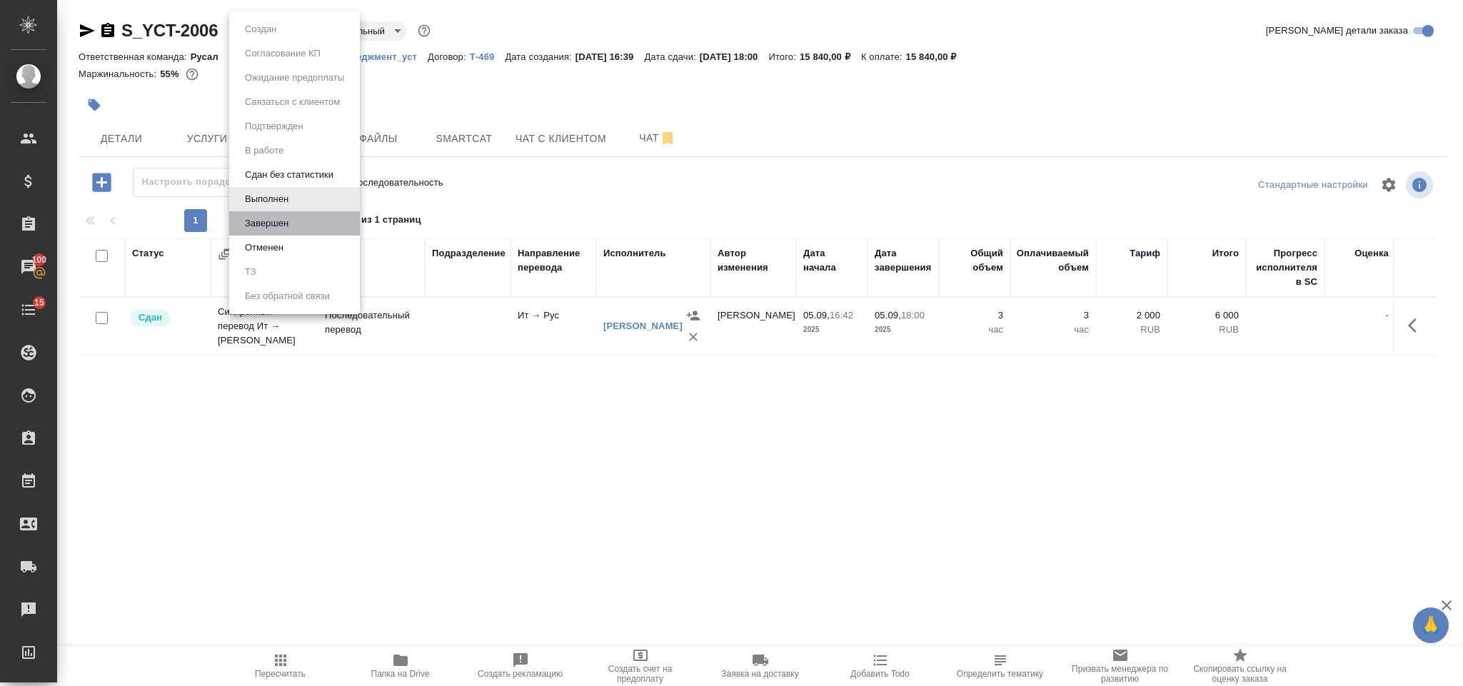
click at [301, 216] on li "Завершен" at bounding box center [294, 223] width 131 height 24
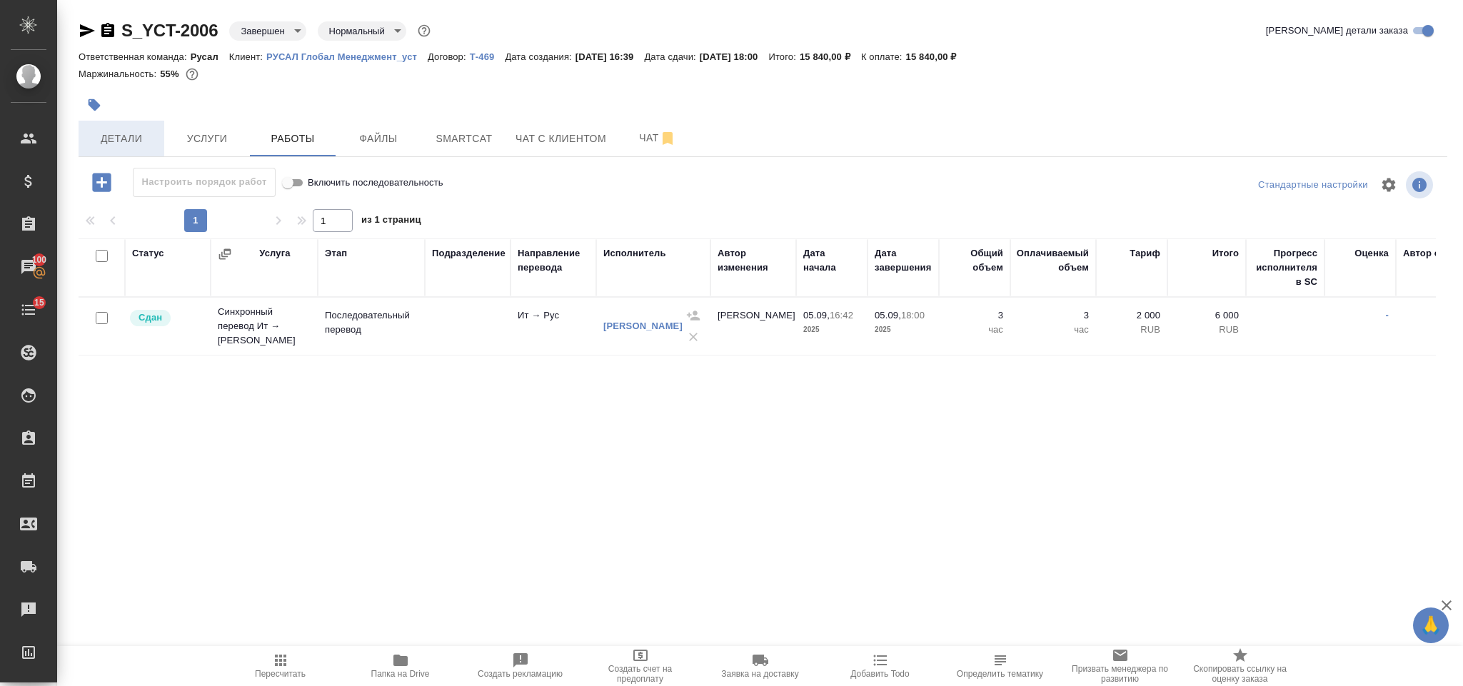
click at [126, 133] on span "Детали" at bounding box center [121, 139] width 69 height 18
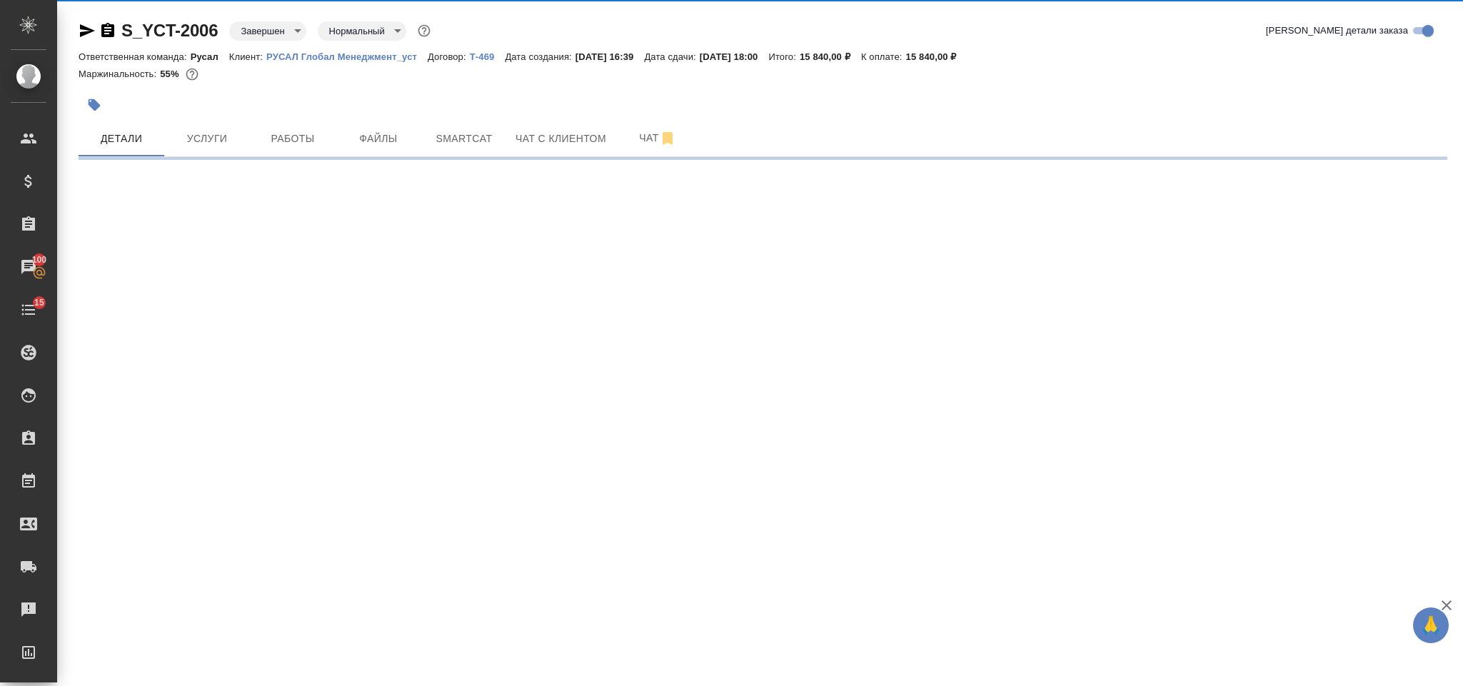
select select "RU"
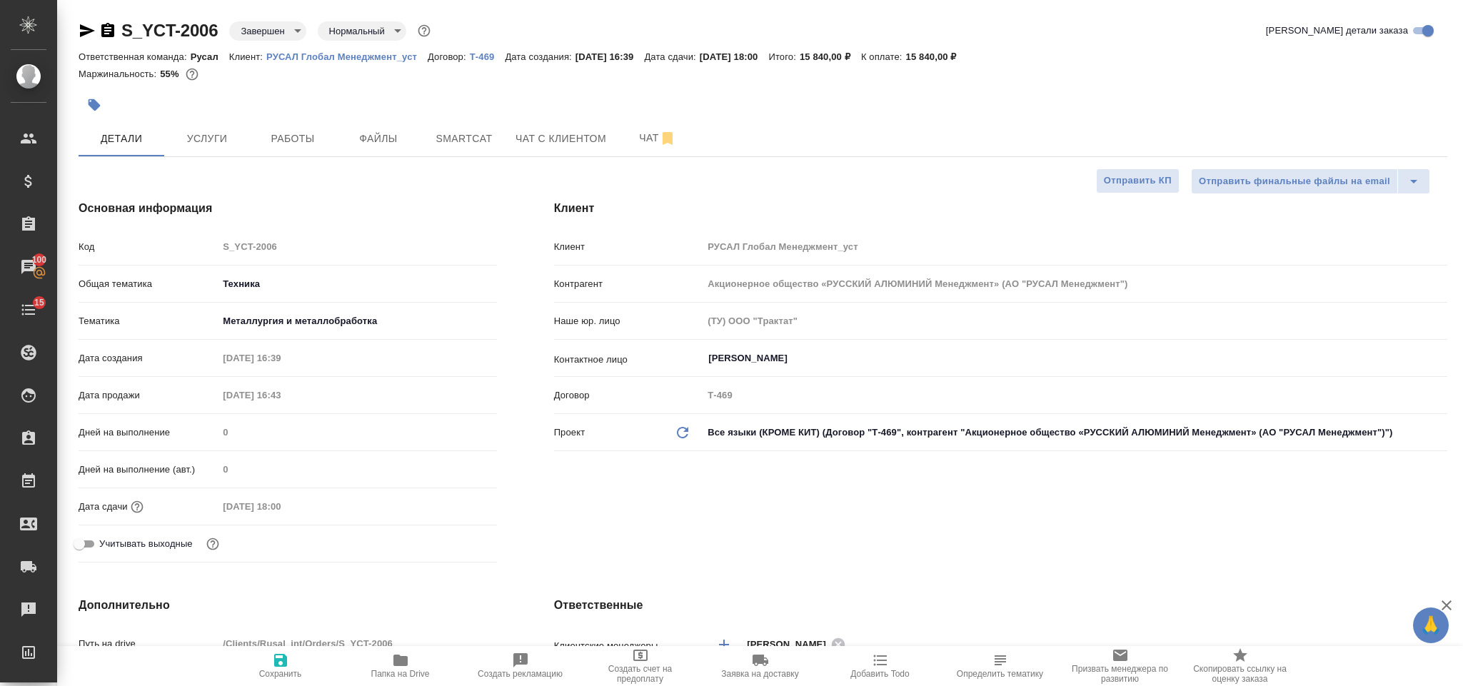
type textarea "x"
click at [86, 26] on icon "button" at bounding box center [87, 30] width 17 height 17
click at [110, 35] on icon "button" at bounding box center [107, 30] width 13 height 14
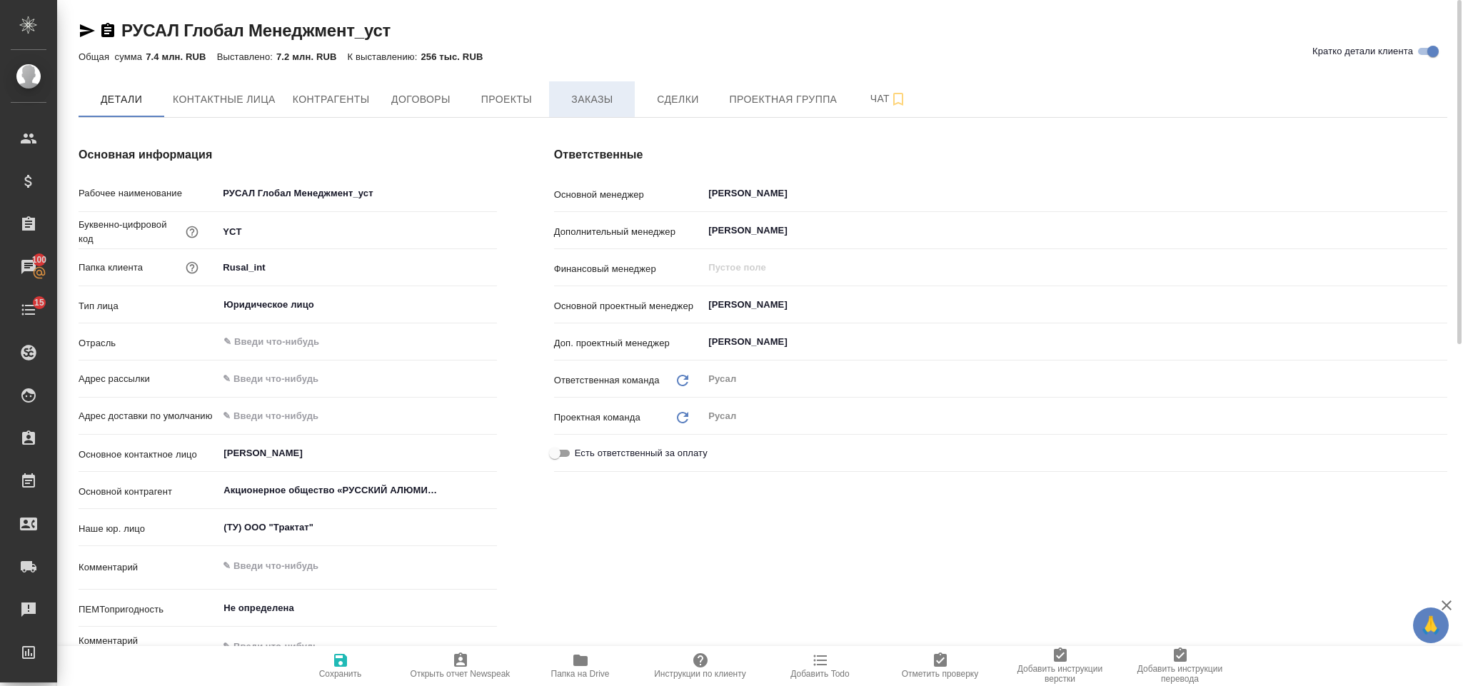
click at [602, 104] on span "Заказы" at bounding box center [592, 100] width 69 height 18
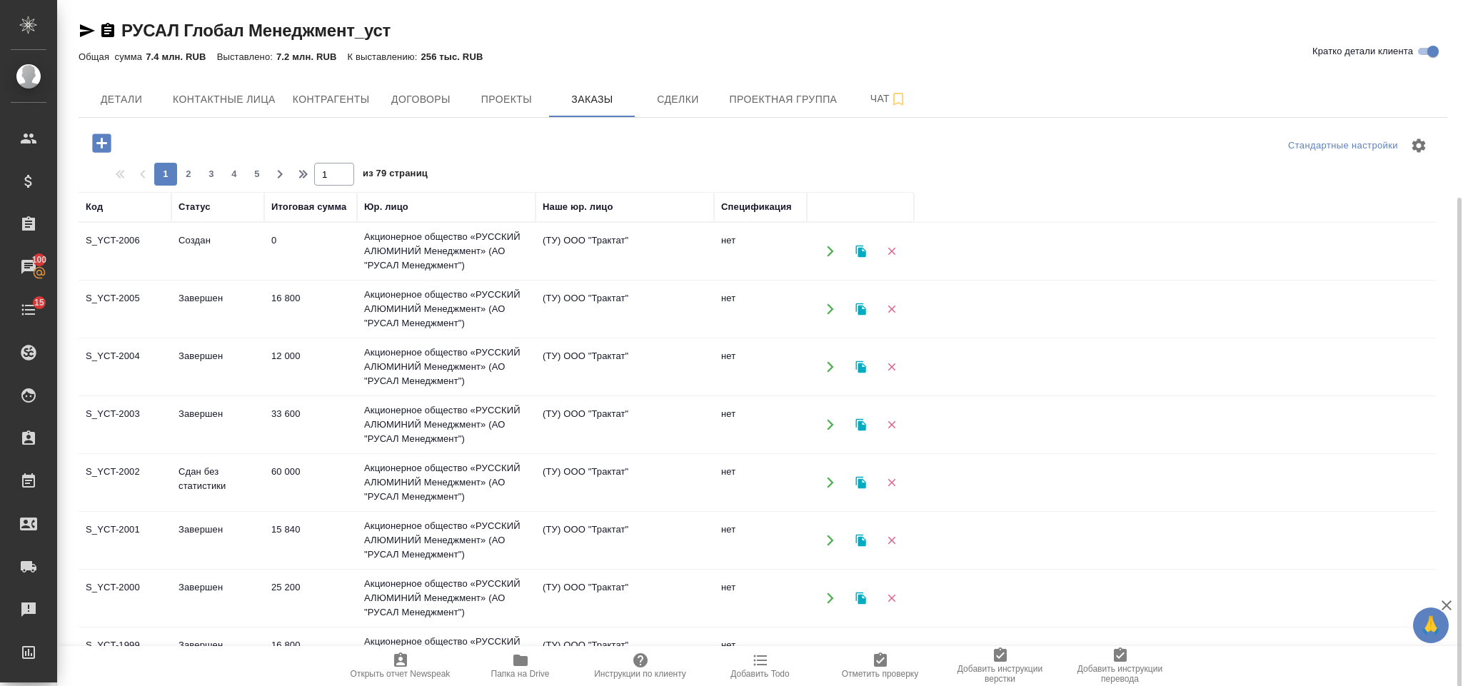
scroll to position [106, 0]
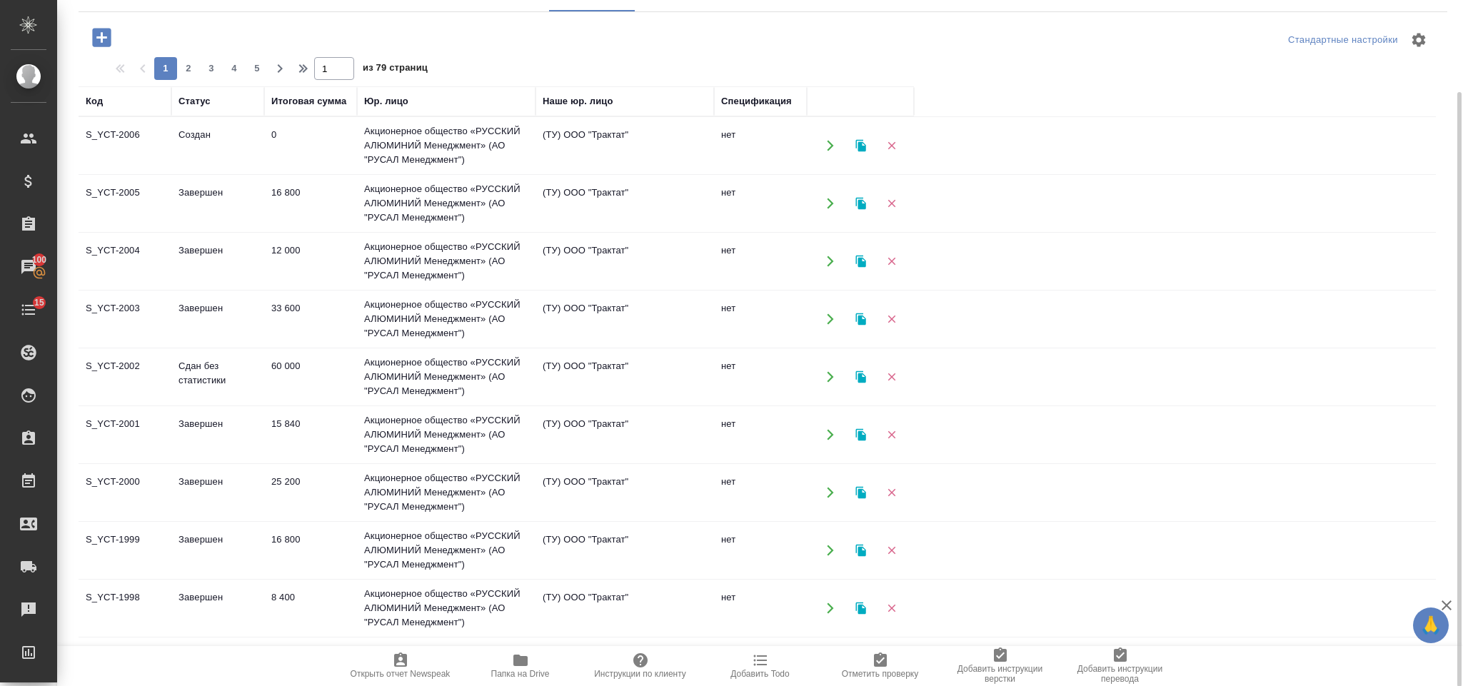
click at [318, 426] on td "15 840" at bounding box center [310, 435] width 93 height 50
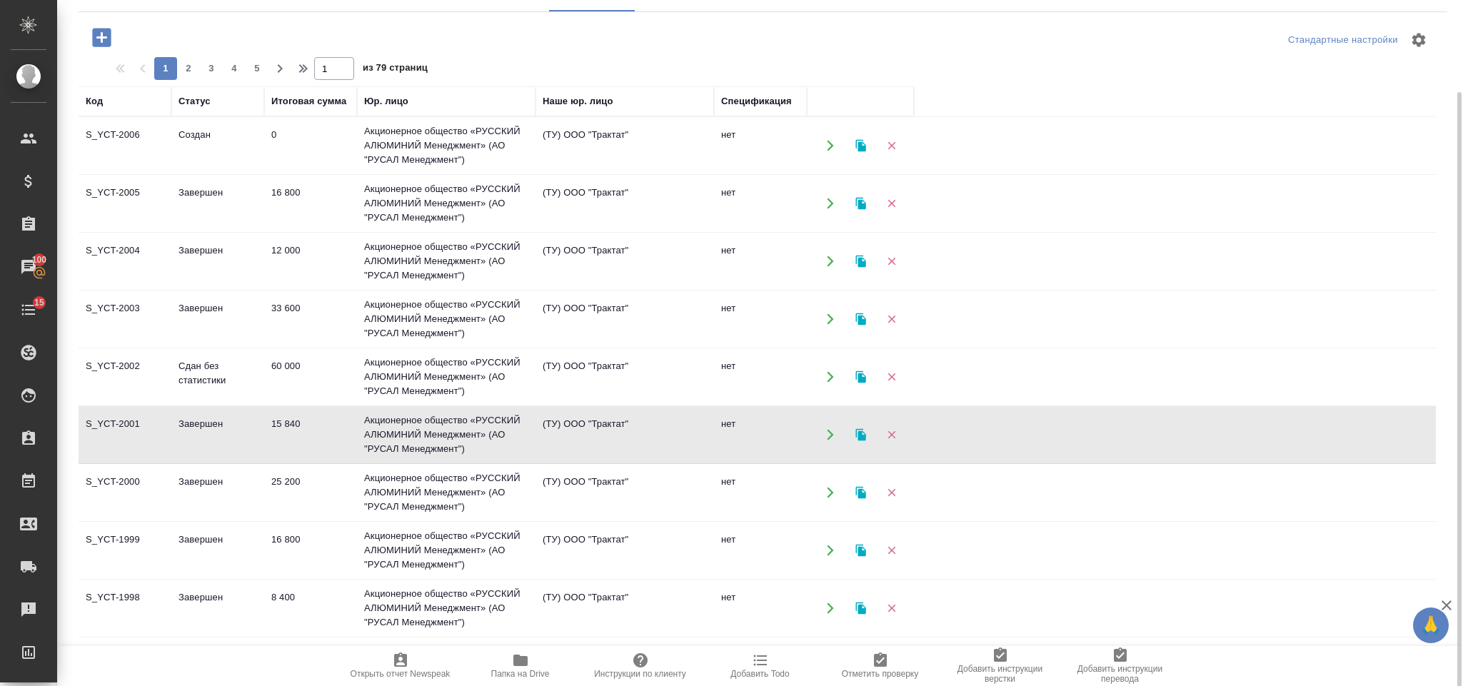
click at [368, 424] on td "Акционерное общество «РУССКИЙ АЛЮМИНИЙ Менеджмент» (АО "РУСАЛ Менеджмент")" at bounding box center [446, 434] width 178 height 57
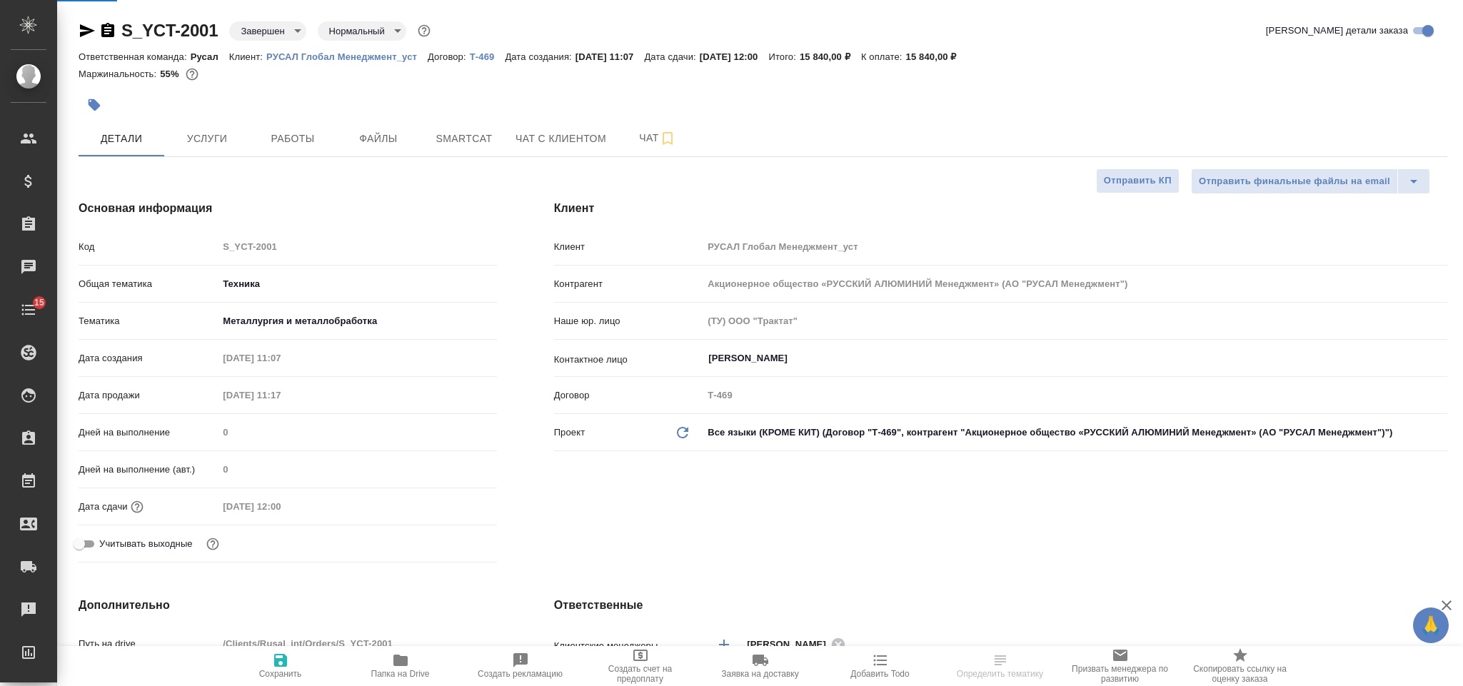
select select "RU"
click at [313, 133] on span "Работы" at bounding box center [292, 139] width 69 height 18
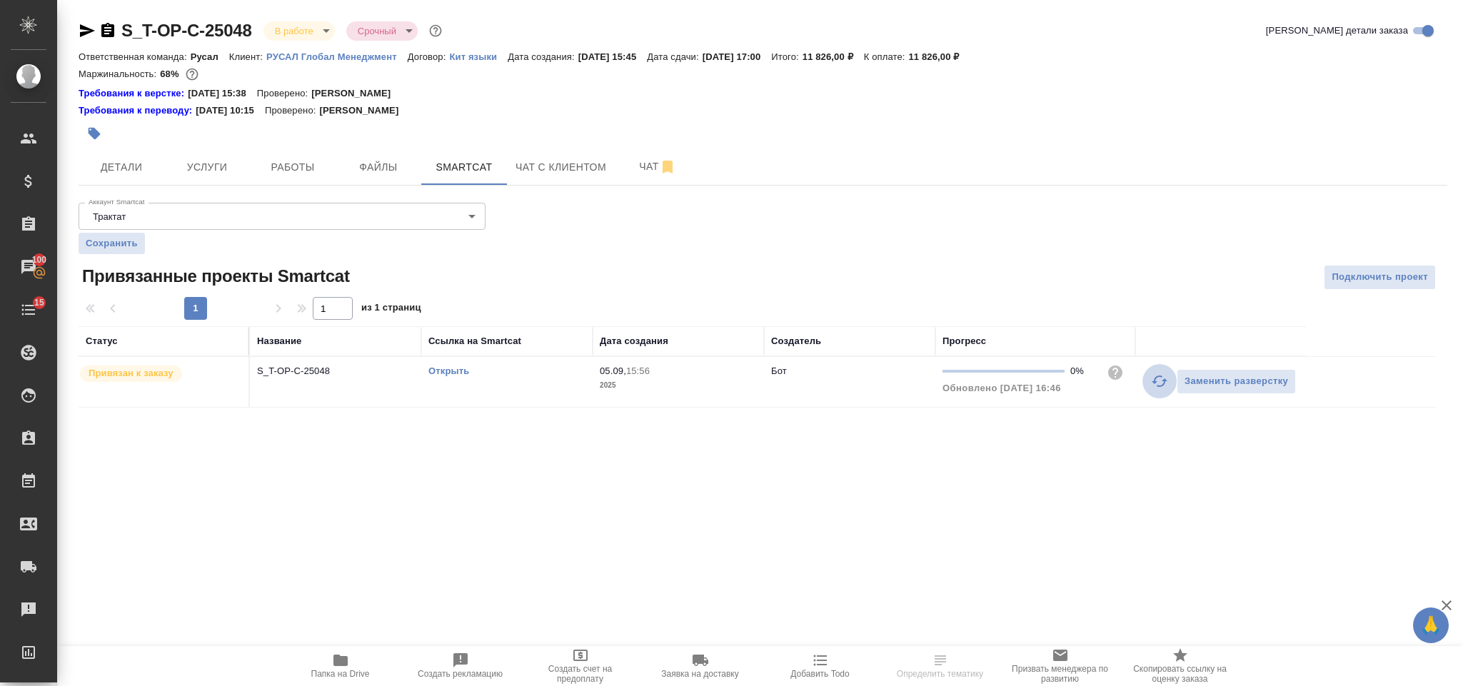
click at [1153, 382] on icon "button" at bounding box center [1159, 381] width 17 height 17
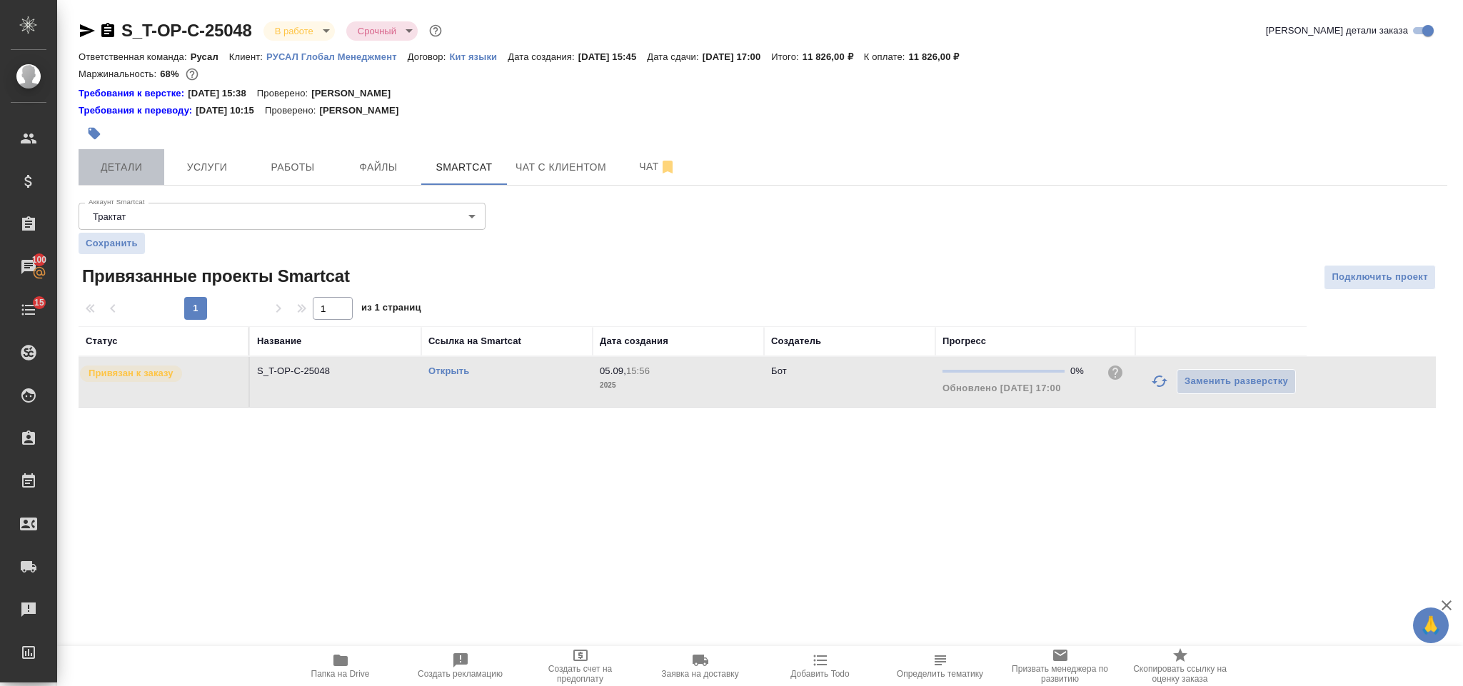
click at [142, 168] on span "Детали" at bounding box center [121, 167] width 69 height 18
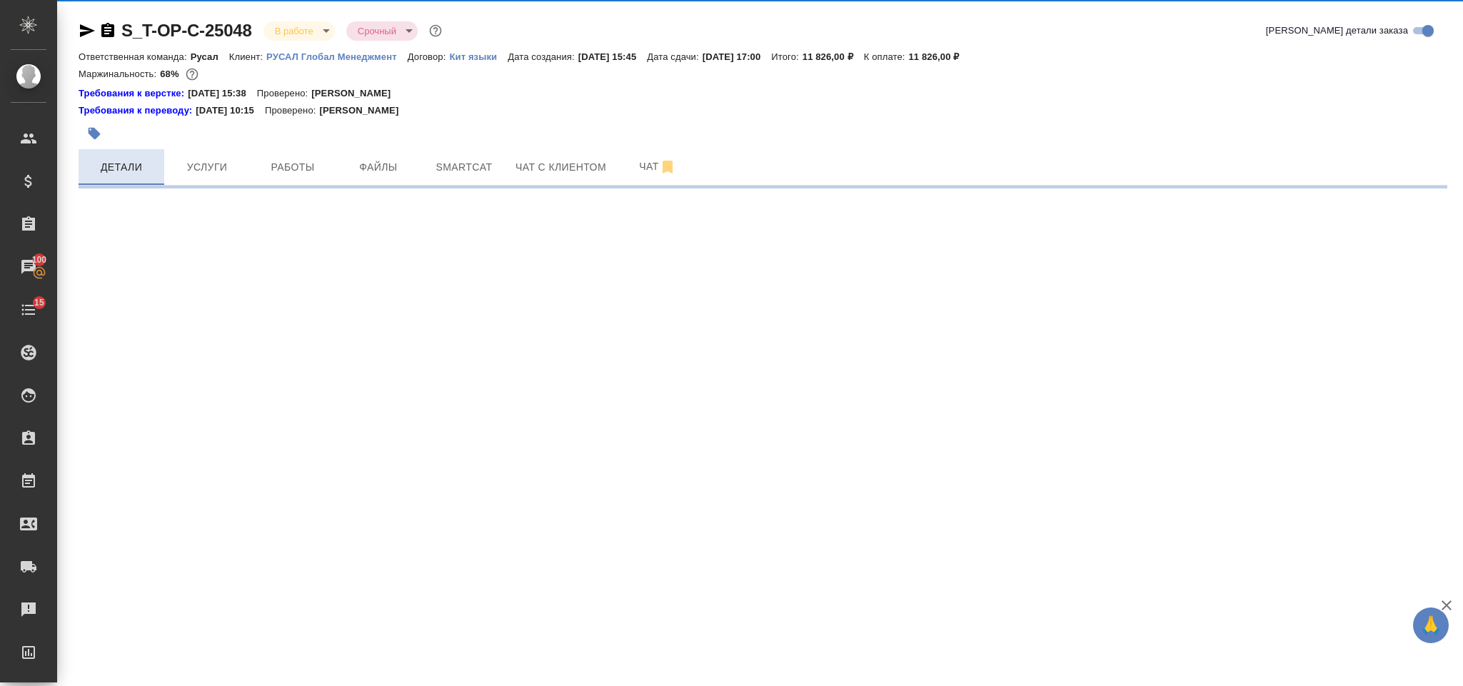
select select "RU"
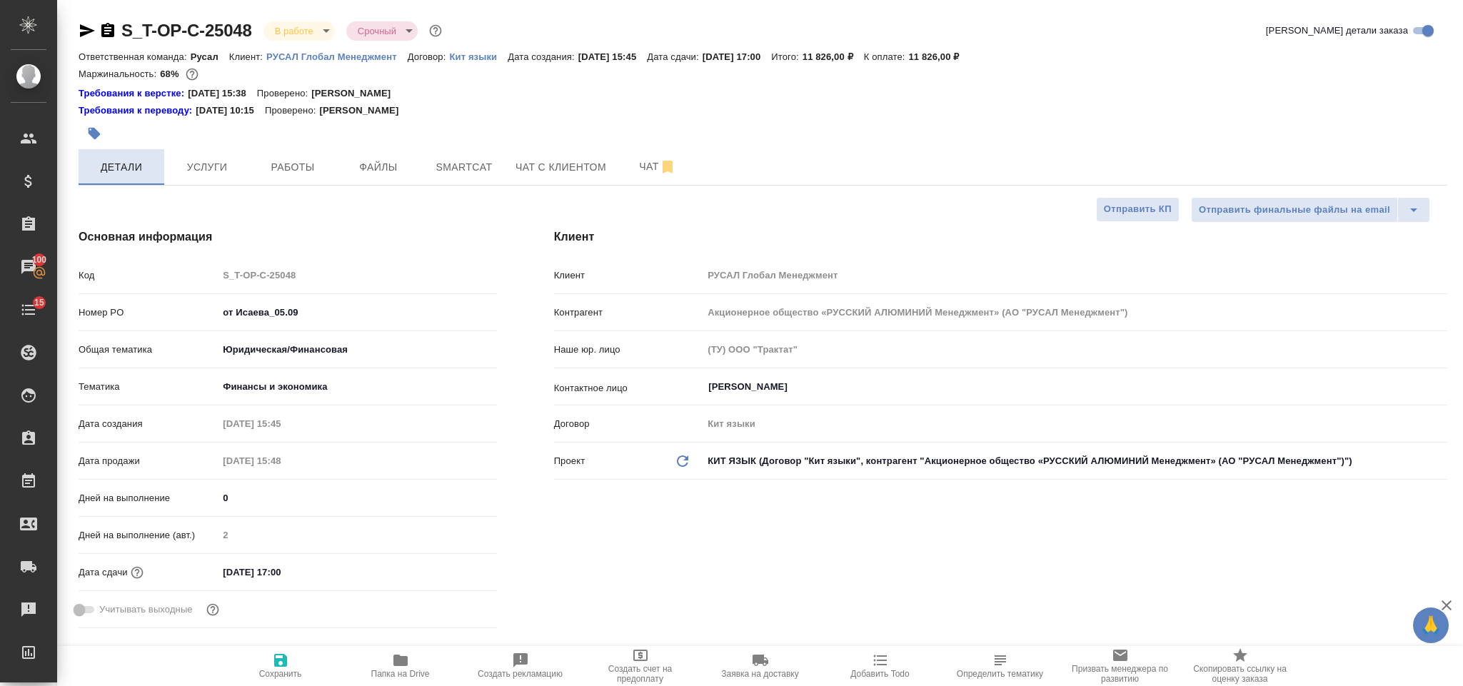
type textarea "x"
click at [476, 174] on span "Smartcat" at bounding box center [464, 167] width 69 height 18
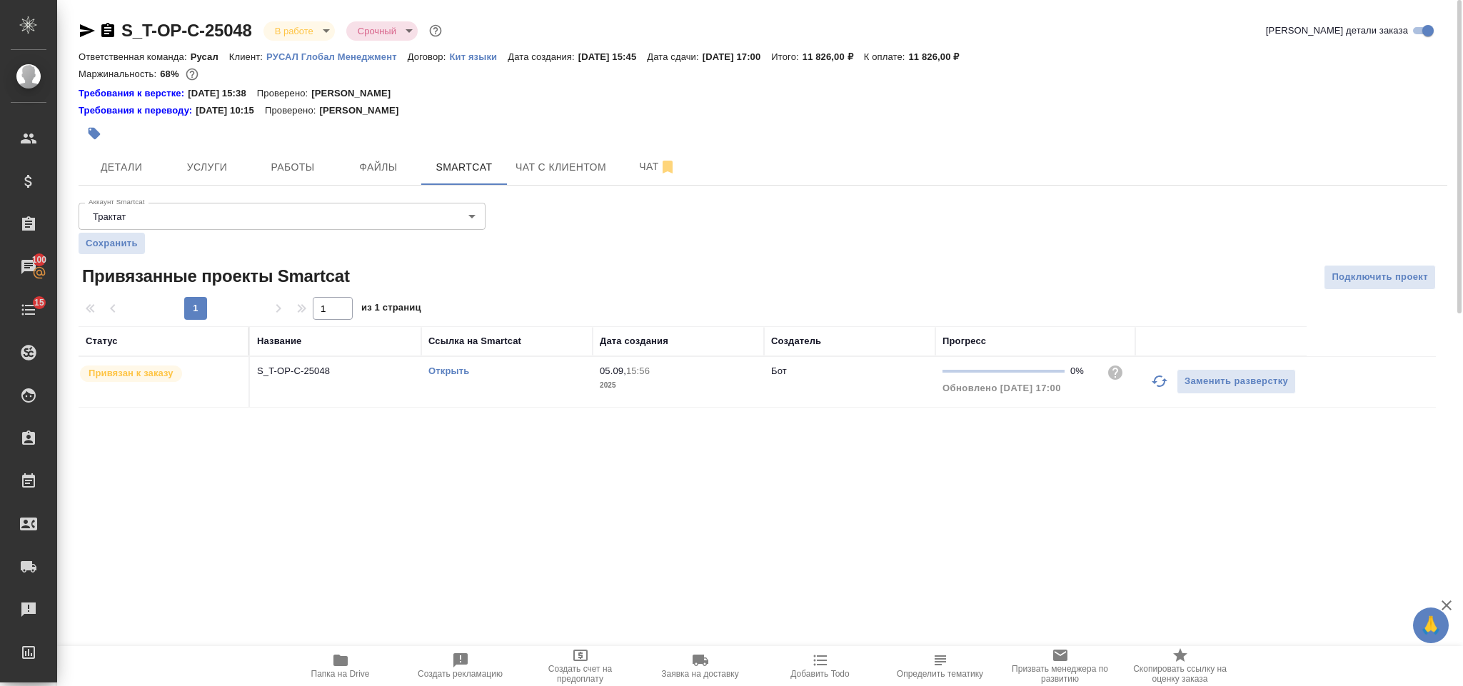
click at [445, 364] on td "Открыть" at bounding box center [506, 382] width 171 height 50
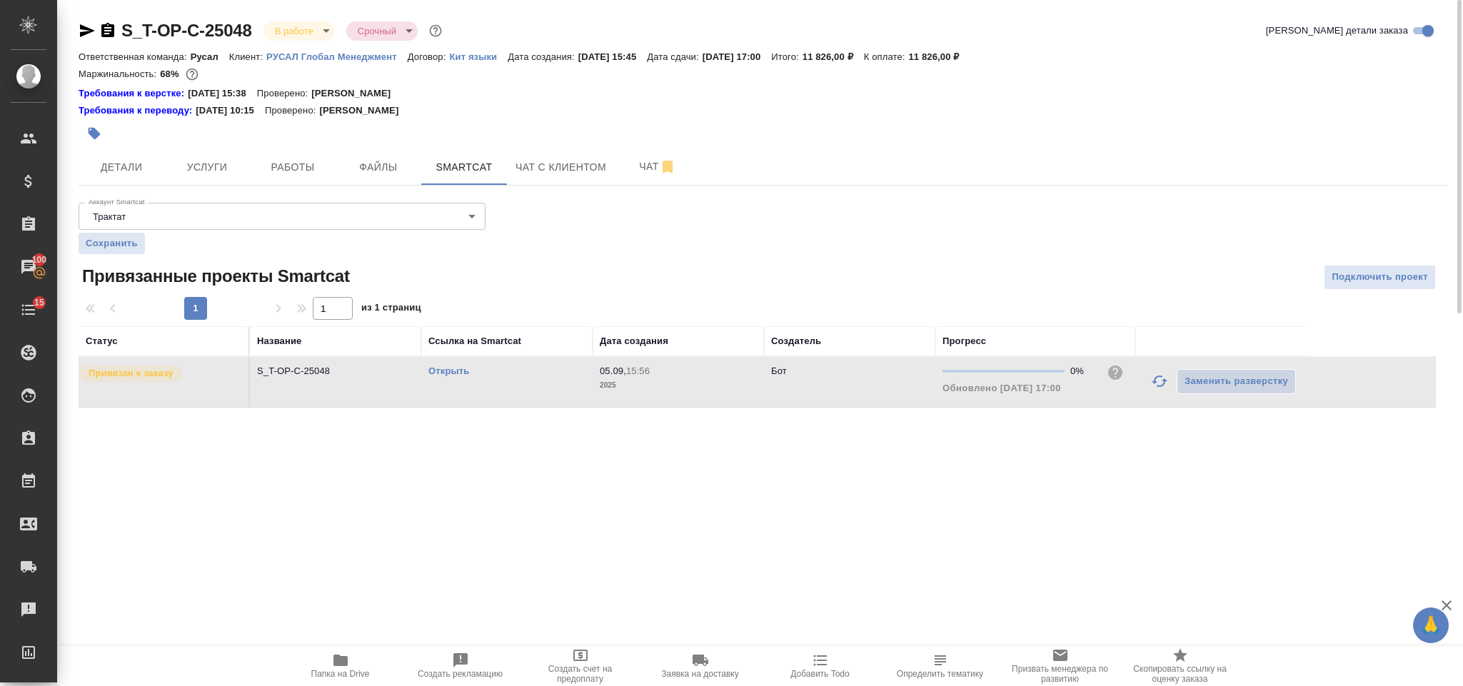
click at [445, 373] on link "Открыть" at bounding box center [448, 370] width 41 height 11
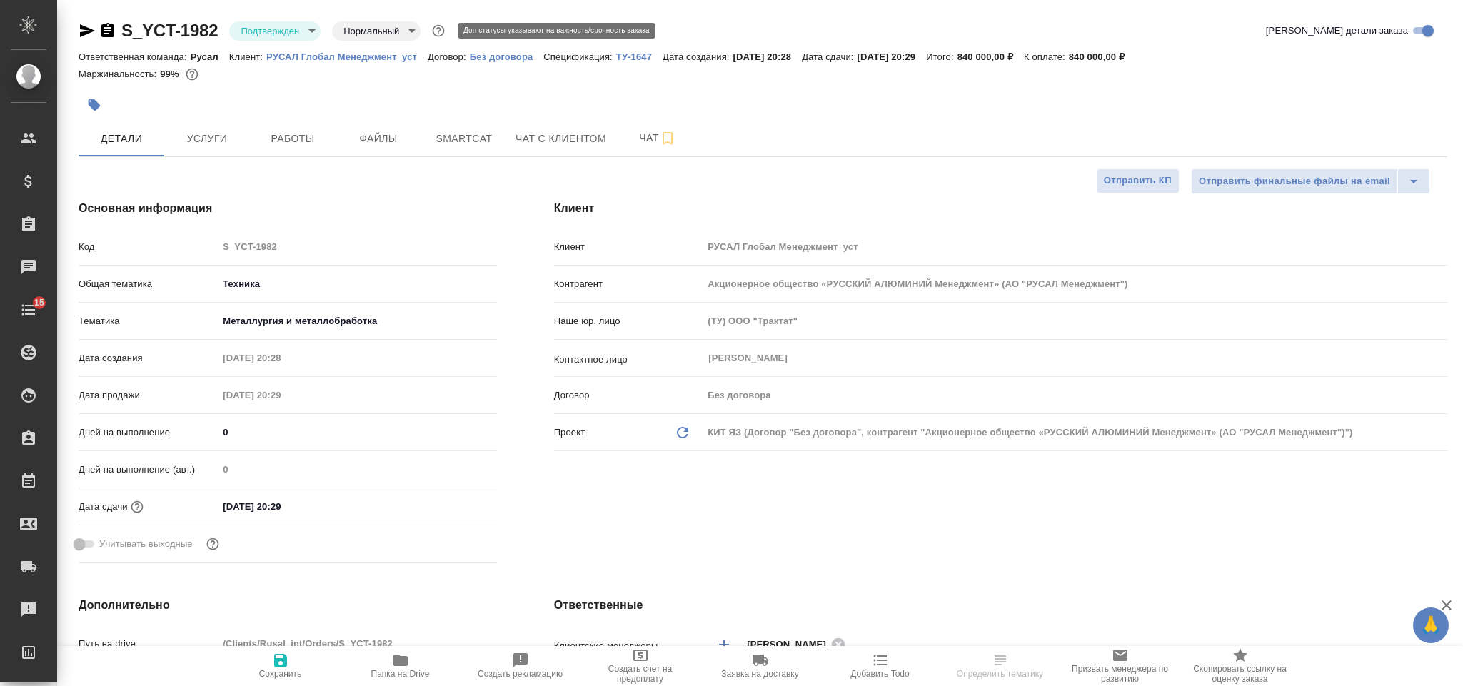
select select "RU"
type textarea "x"
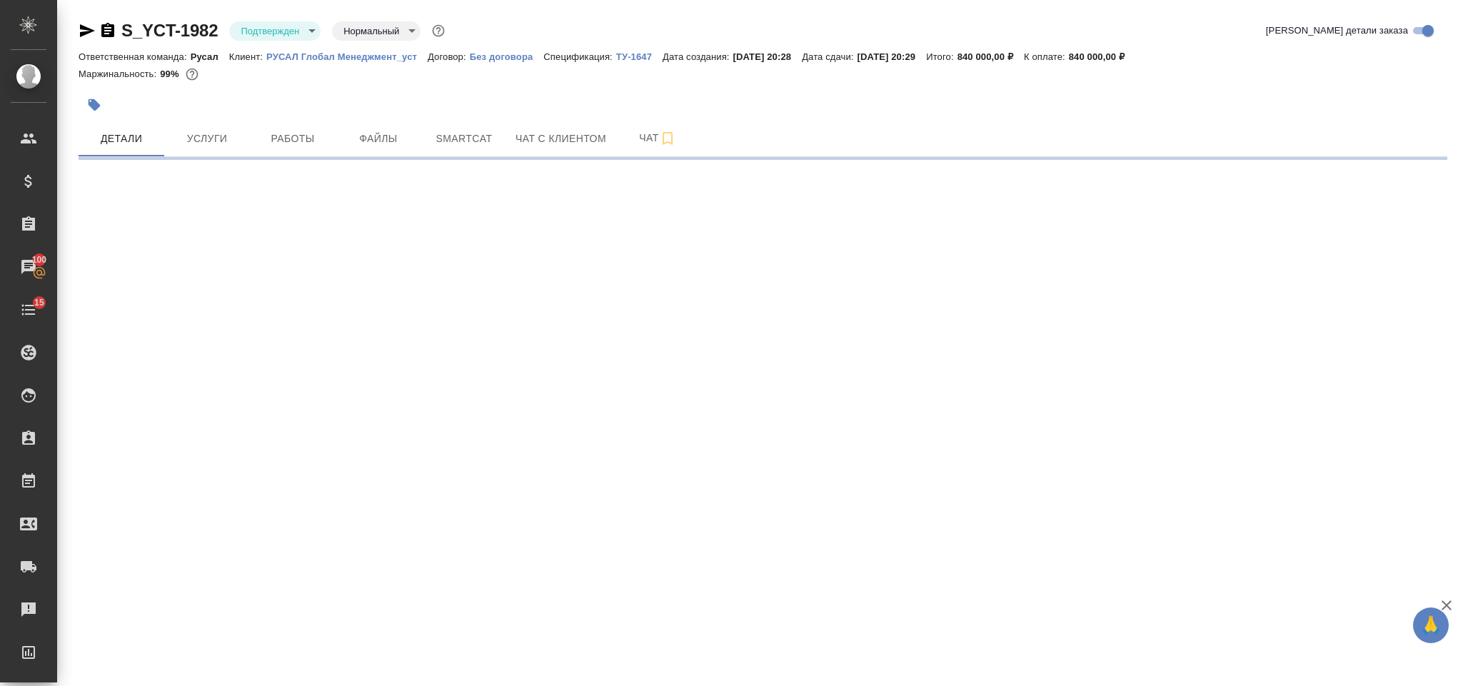
select select "RU"
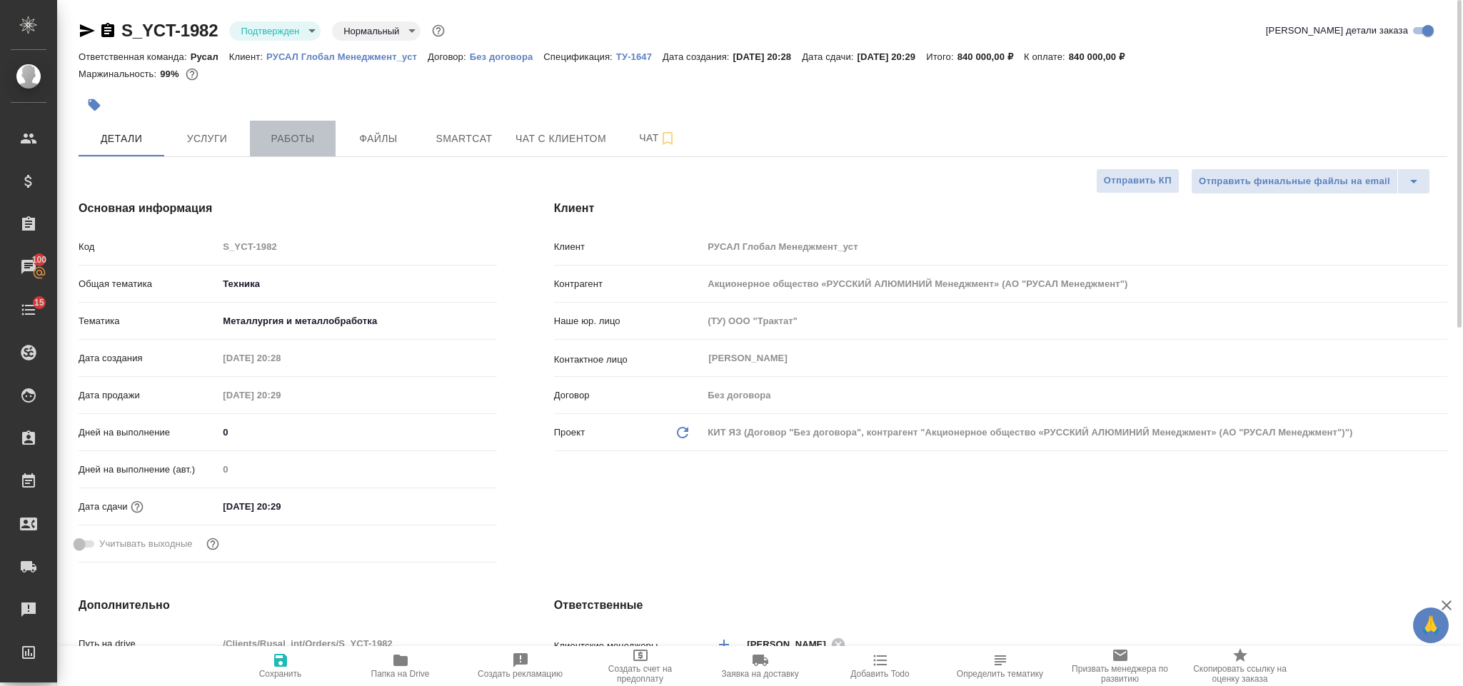
click at [315, 143] on span "Работы" at bounding box center [292, 139] width 69 height 18
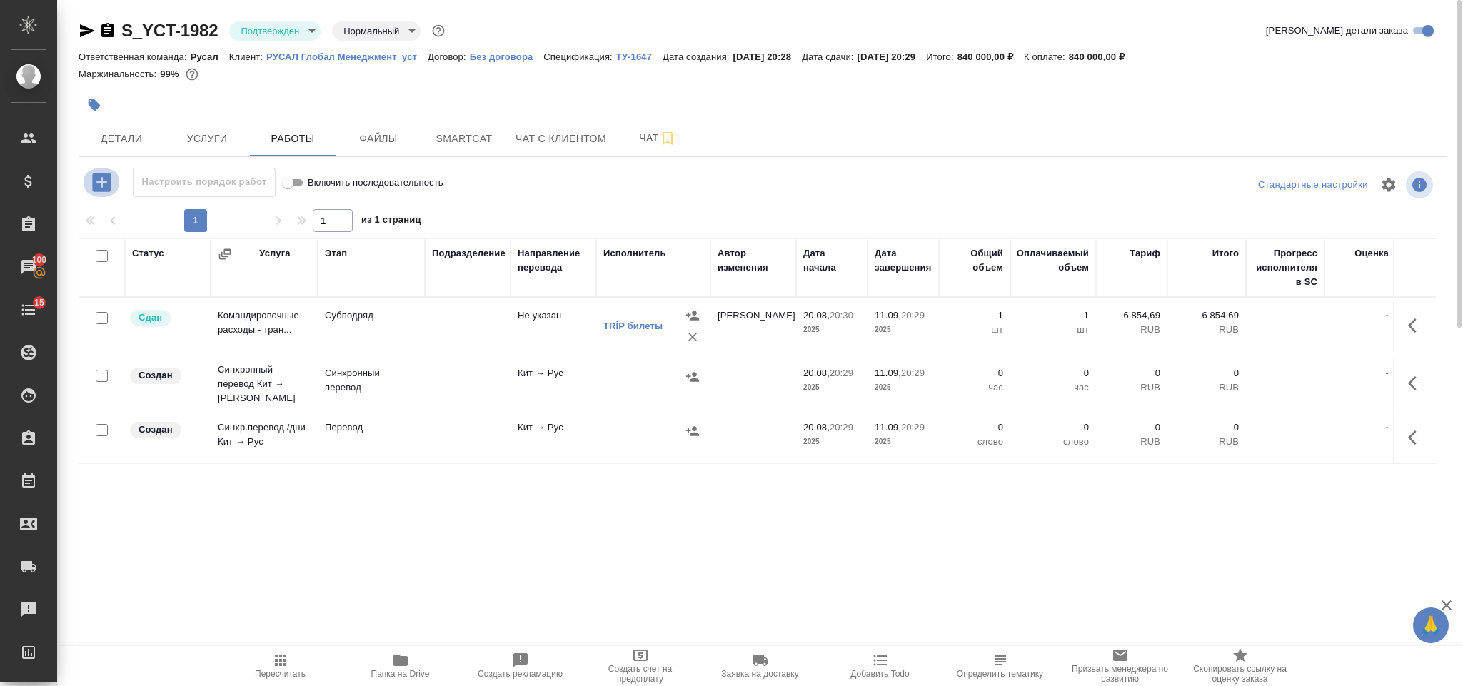
click at [106, 180] on icon "button" at bounding box center [101, 182] width 19 height 19
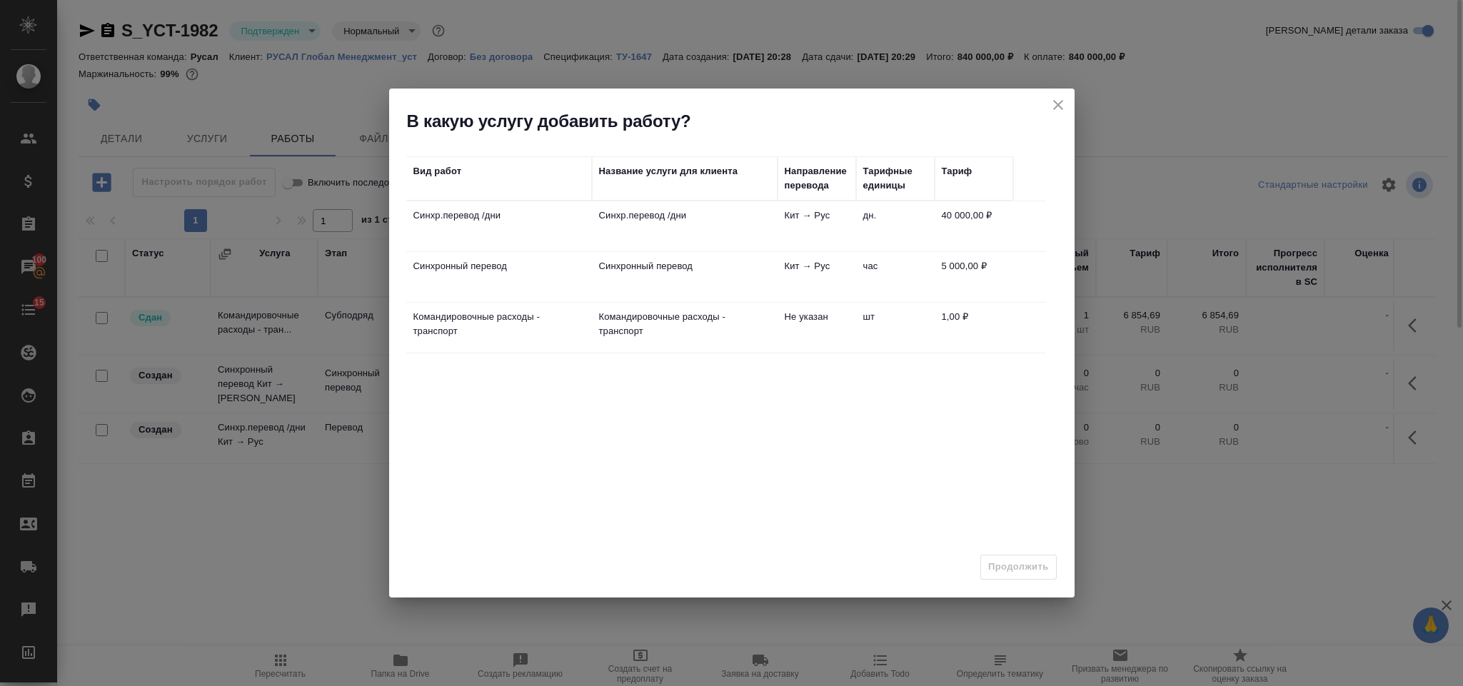
click at [707, 232] on td "Синхр.перевод /дни" at bounding box center [685, 226] width 186 height 50
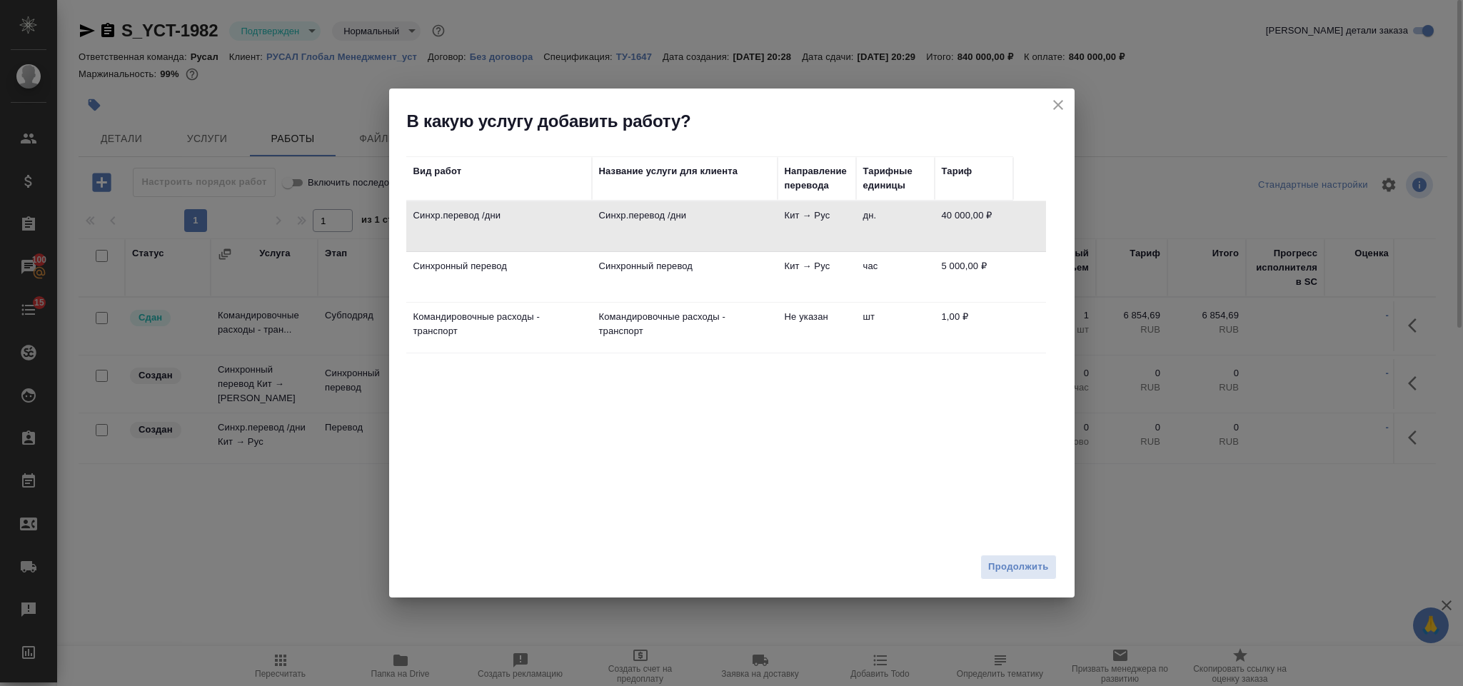
click at [850, 270] on td "Кит → Рус" at bounding box center [816, 277] width 79 height 50
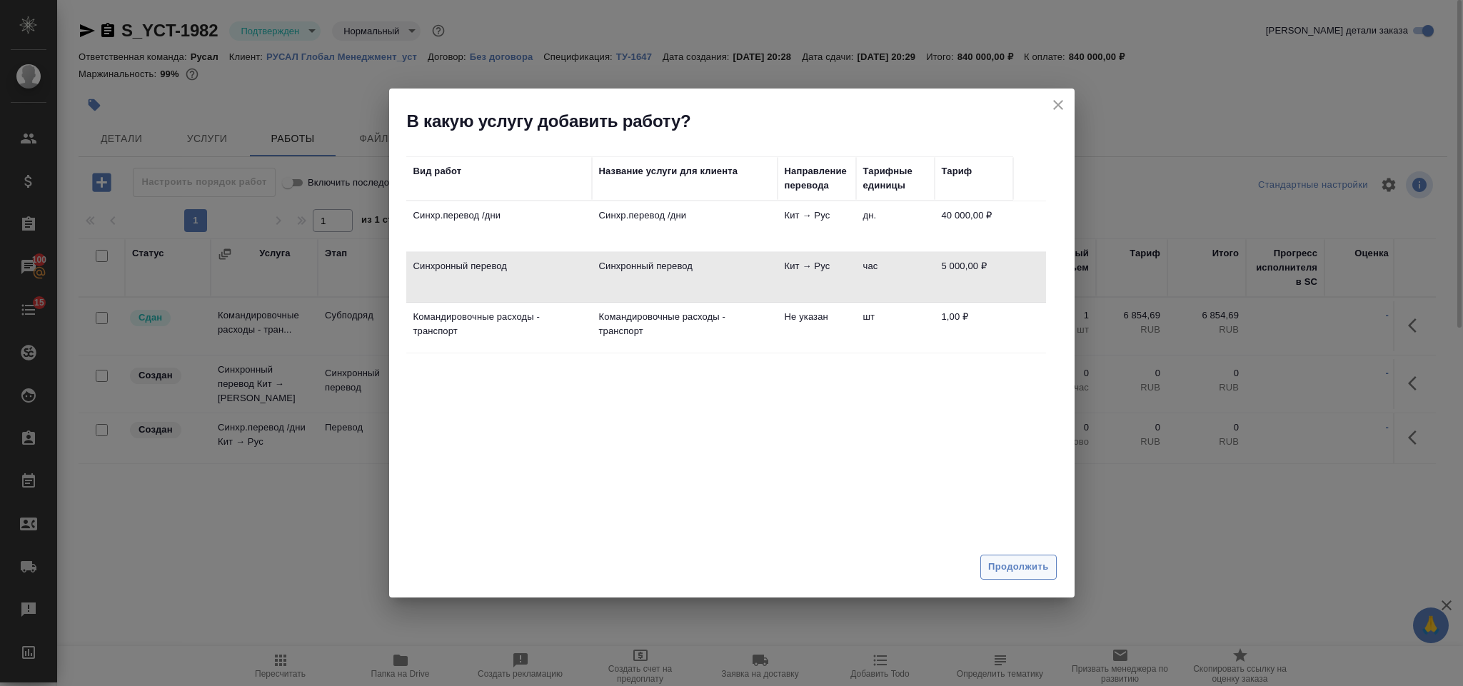
click at [1011, 576] on button "Продолжить" at bounding box center [1018, 567] width 76 height 25
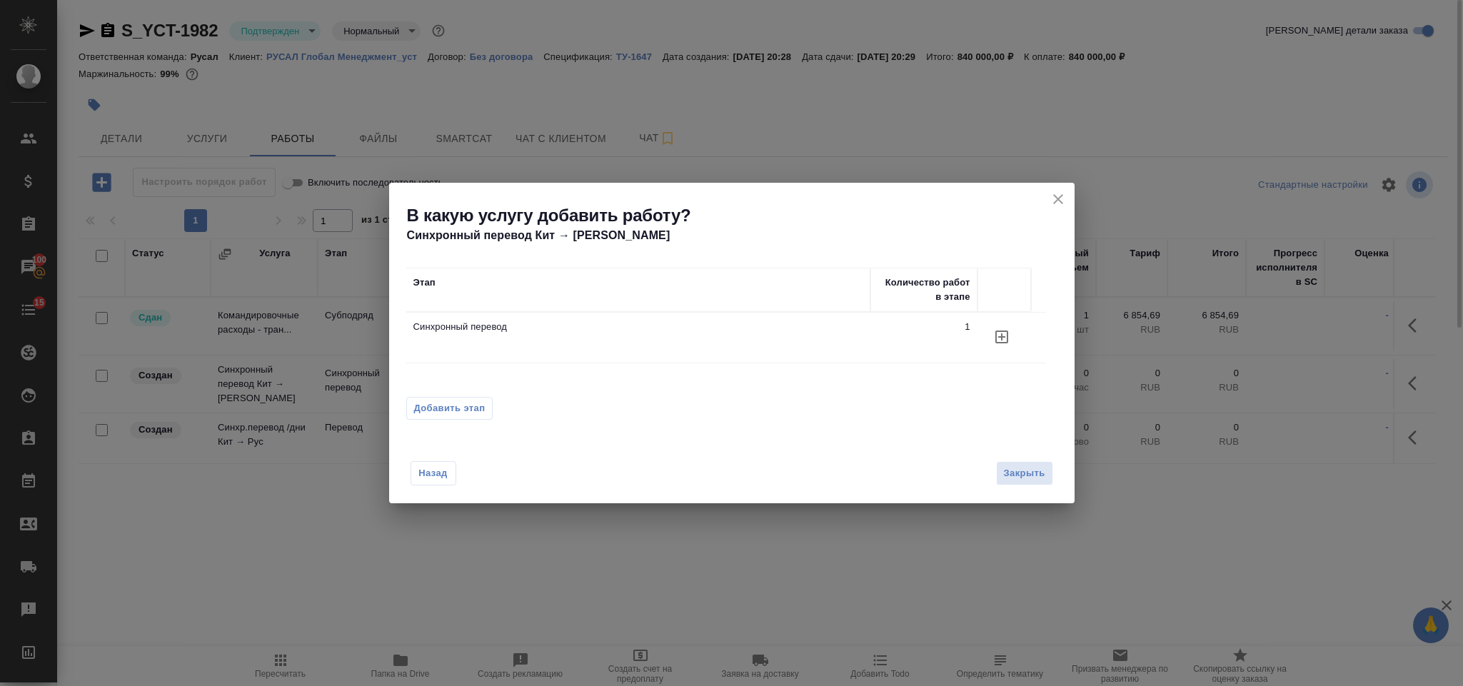
click at [455, 403] on span "Добавить этап" at bounding box center [449, 408] width 71 height 14
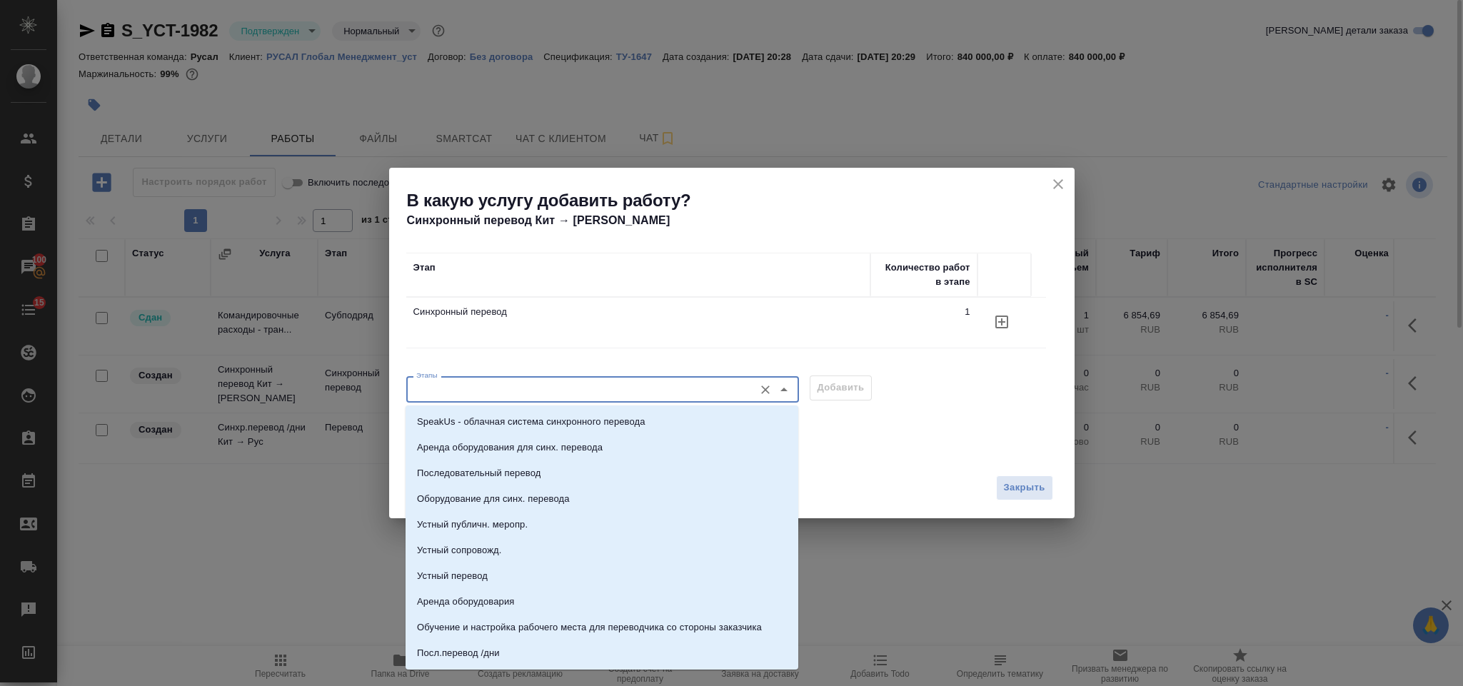
click at [478, 383] on input "Этапы" at bounding box center [578, 388] width 336 height 17
drag, startPoint x: 493, startPoint y: 474, endPoint x: 516, endPoint y: 470, distance: 23.2
click at [495, 474] on p "Последовательный перевод" at bounding box center [478, 473] width 123 height 14
type input "Последовательный перевод"
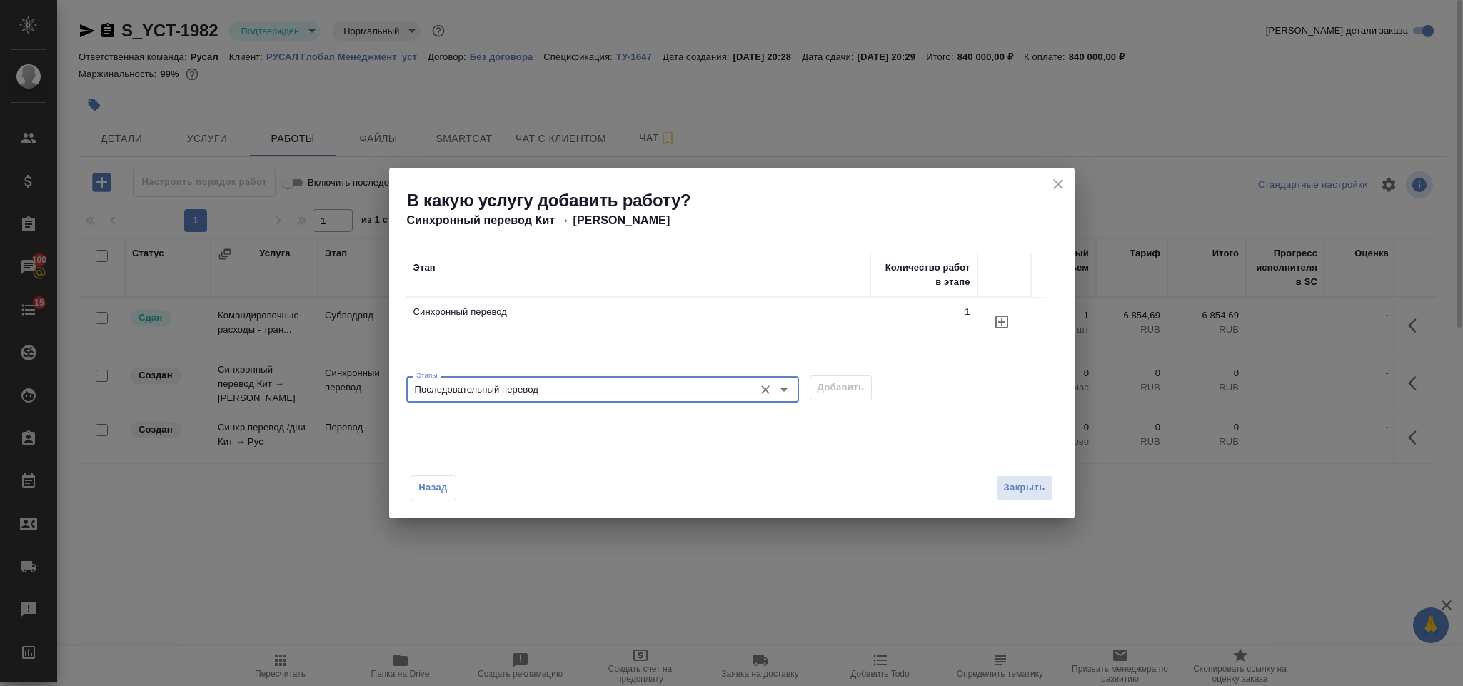
click at [698, 384] on input "Последовательный перевод" at bounding box center [578, 388] width 336 height 17
click at [906, 454] on div "Назад Закрыть" at bounding box center [731, 479] width 685 height 79
click at [857, 380] on div "Этапы Последовательный перевод Этапы Добавить" at bounding box center [731, 387] width 651 height 34
click at [1024, 491] on span "Закрыть" at bounding box center [1024, 488] width 41 height 16
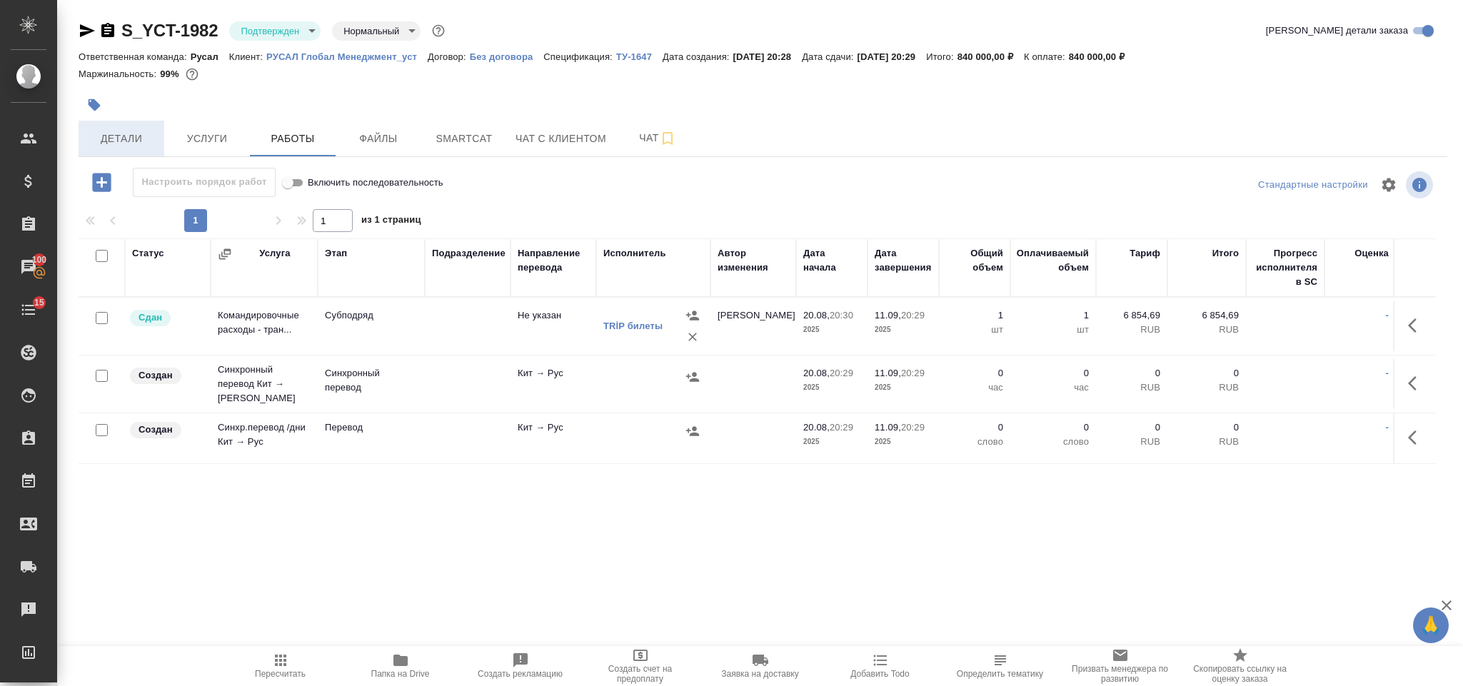
click at [121, 133] on span "Детали" at bounding box center [121, 139] width 69 height 18
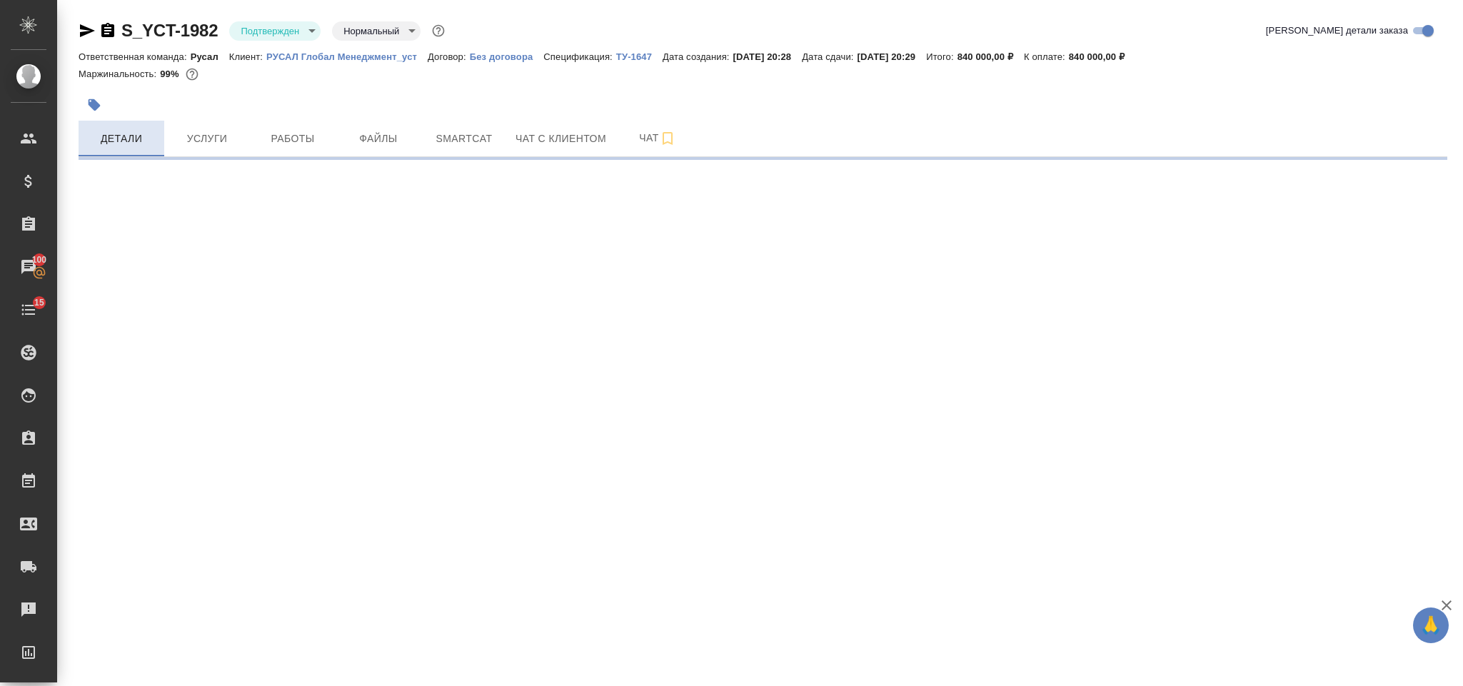
select select "RU"
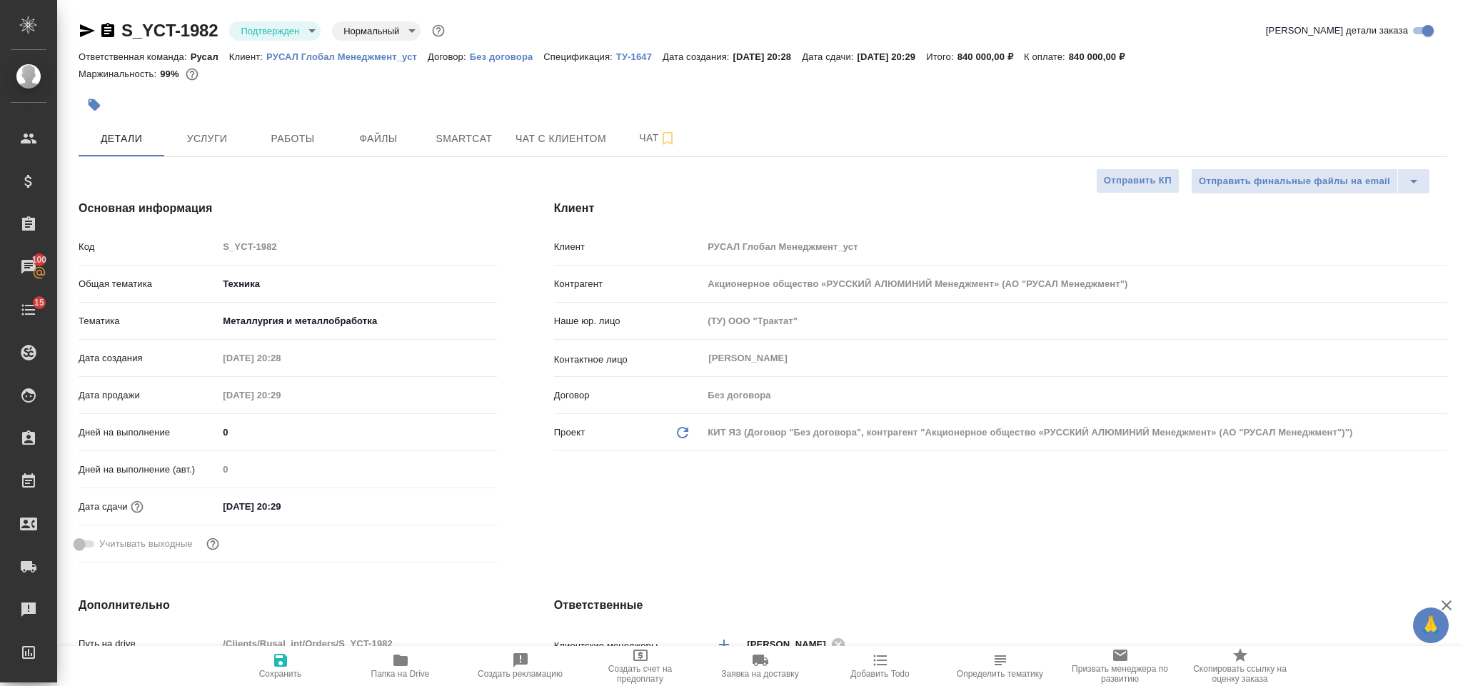
type textarea "x"
click at [84, 26] on icon "button" at bounding box center [87, 30] width 15 height 13
click at [313, 122] on button "Работы" at bounding box center [293, 139] width 86 height 36
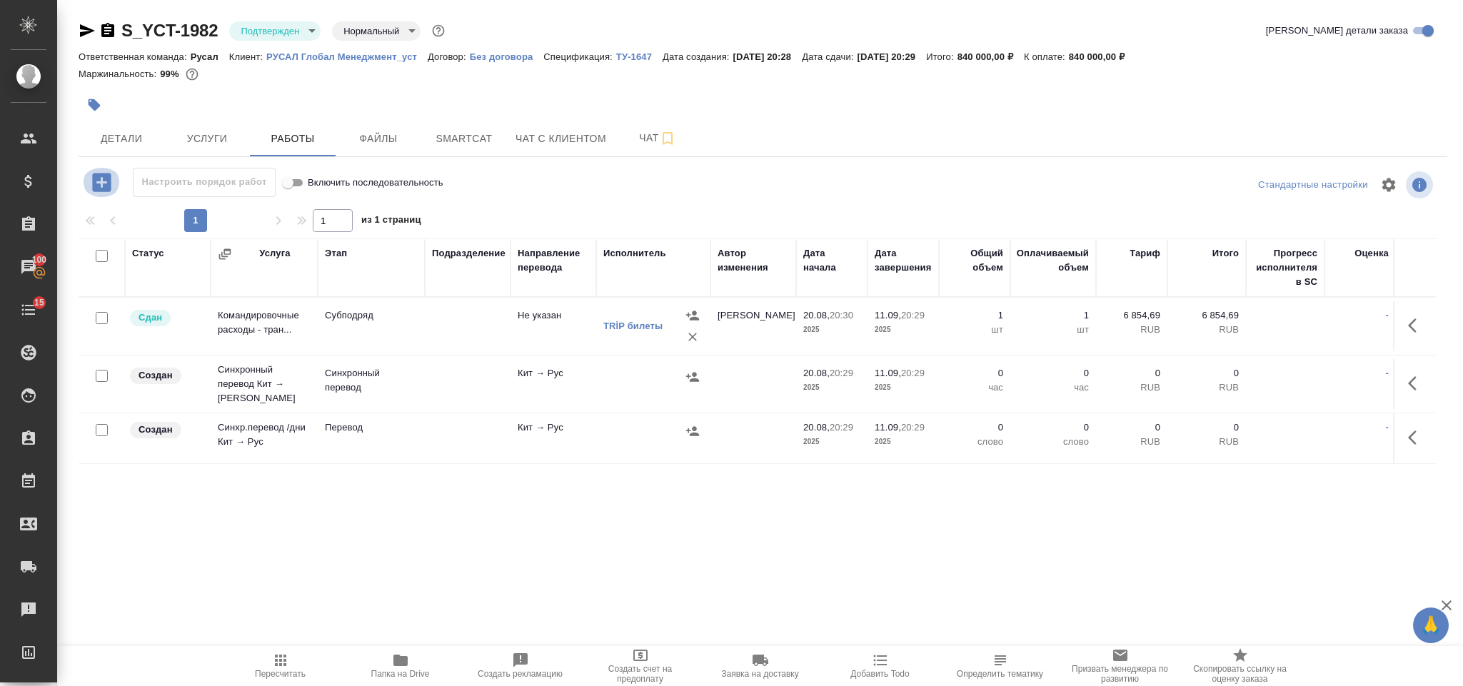
click at [105, 178] on icon "button" at bounding box center [101, 182] width 19 height 19
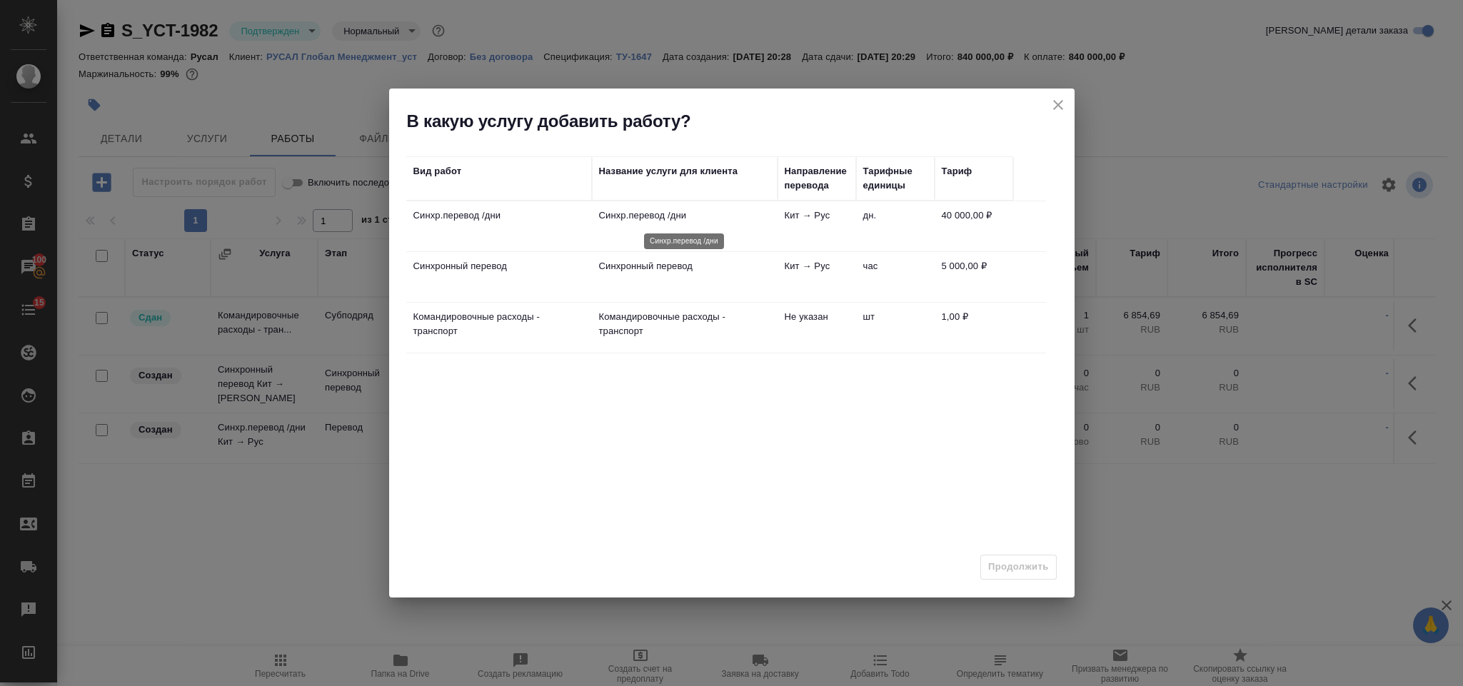
click at [707, 219] on p "Синхр.перевод /дни" at bounding box center [684, 215] width 171 height 14
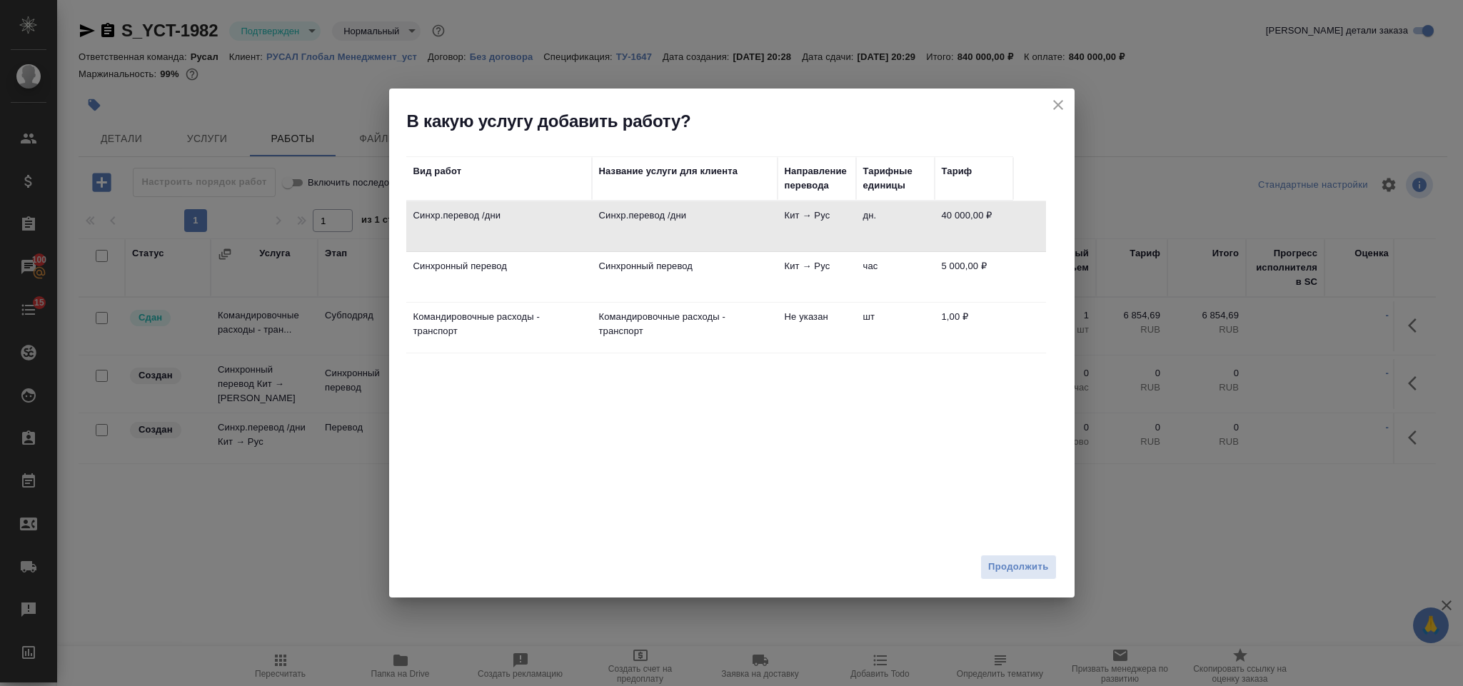
click at [728, 275] on td "Синхронный перевод" at bounding box center [685, 277] width 186 height 50
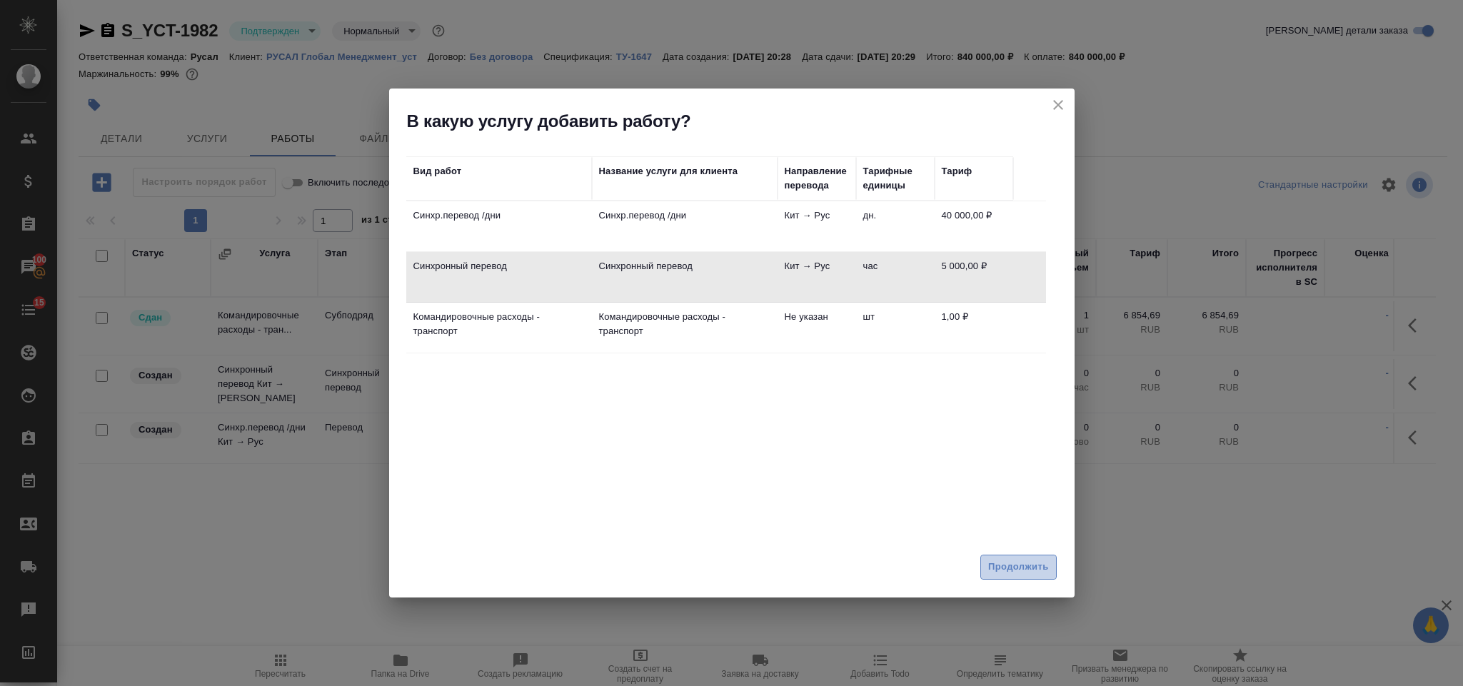
click at [1044, 559] on span "Продолжить" at bounding box center [1018, 567] width 60 height 16
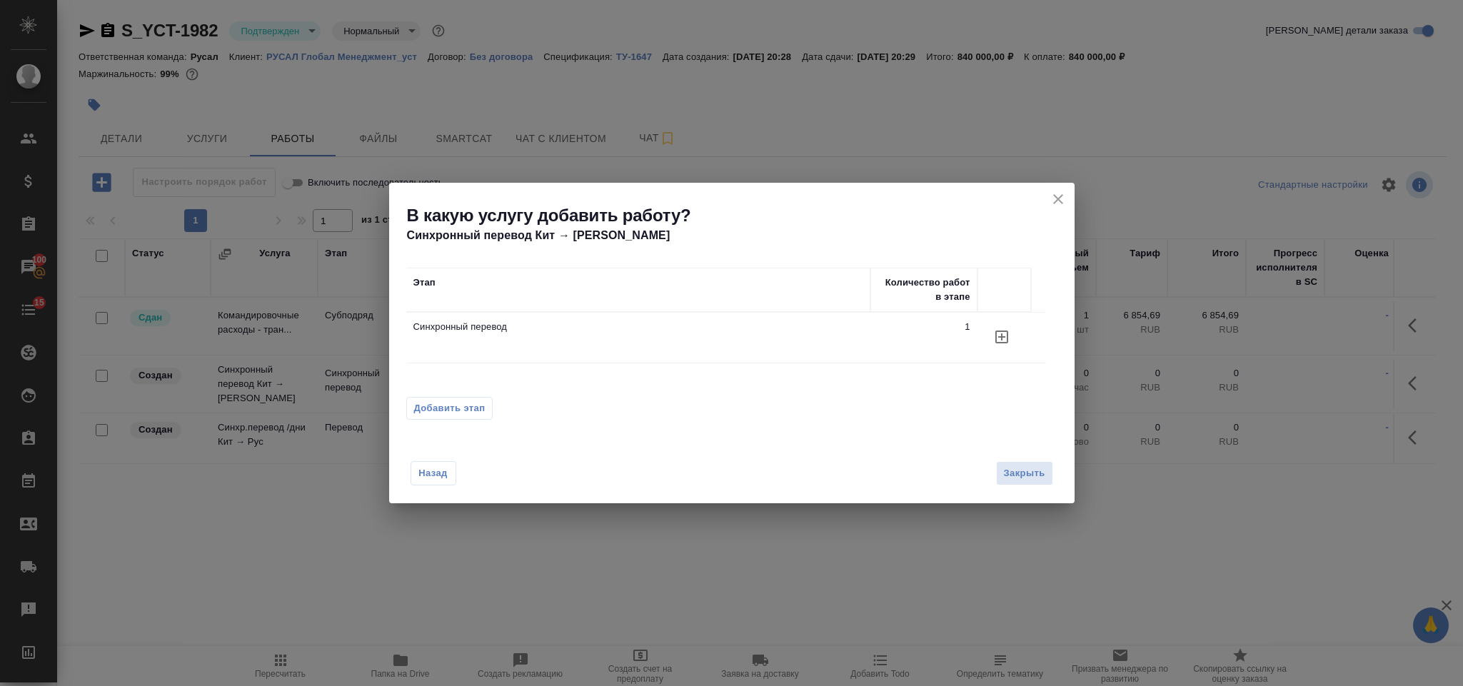
click at [476, 407] on span "Добавить этап" at bounding box center [449, 408] width 71 height 14
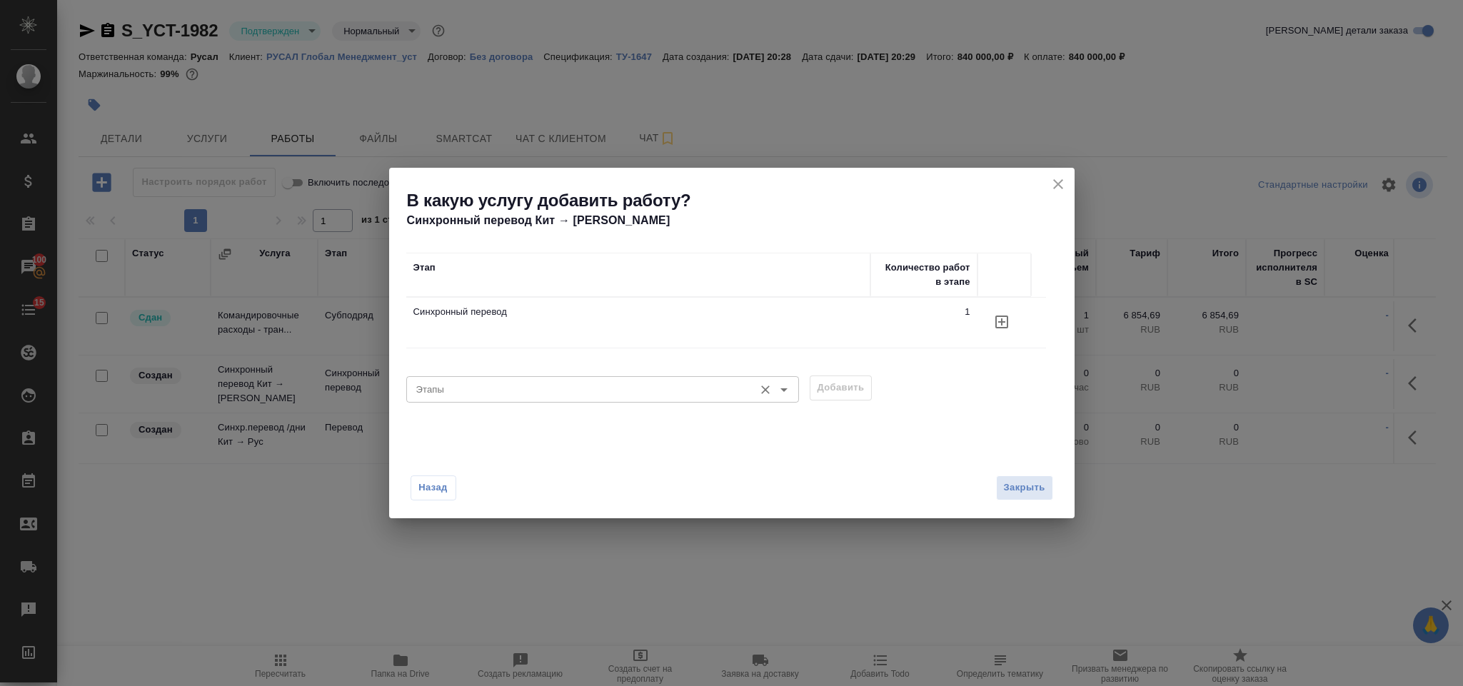
click at [485, 383] on input "Этапы" at bounding box center [578, 388] width 336 height 17
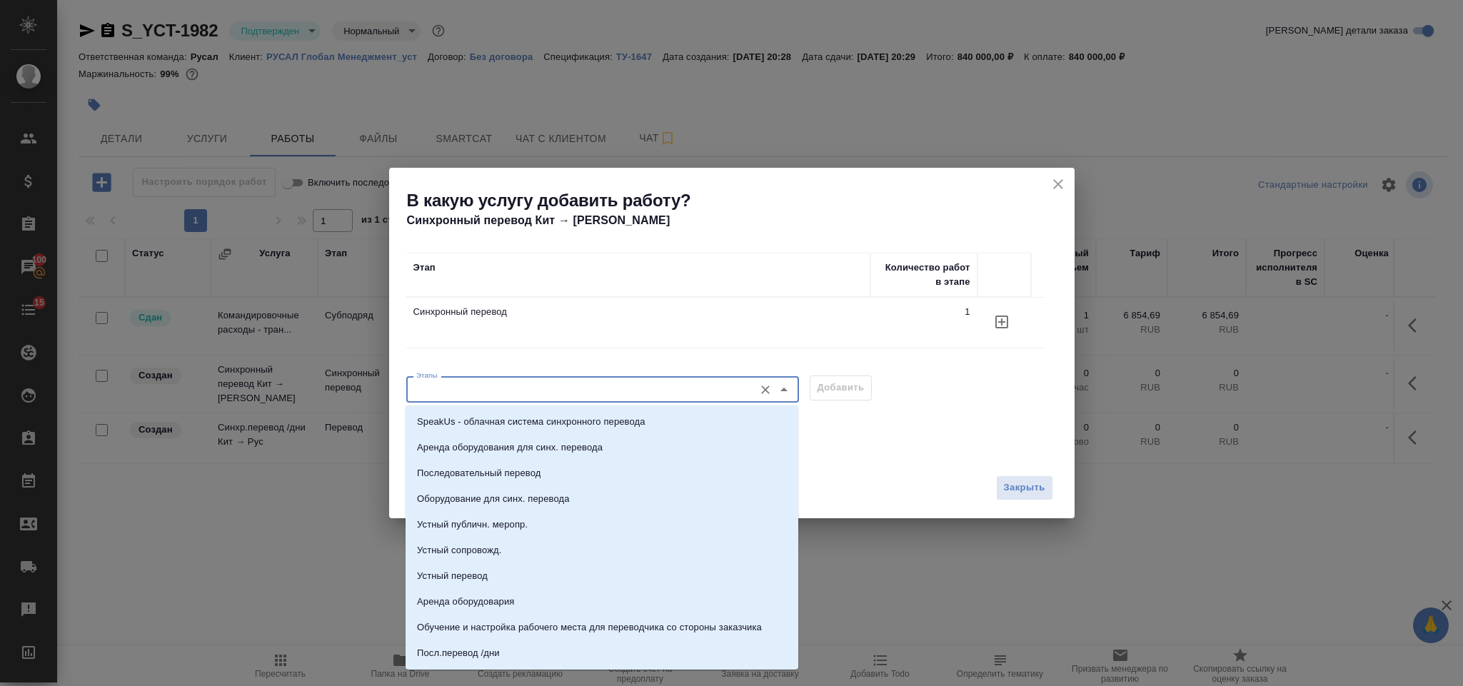
click at [1054, 184] on icon "close" at bounding box center [1057, 184] width 17 height 17
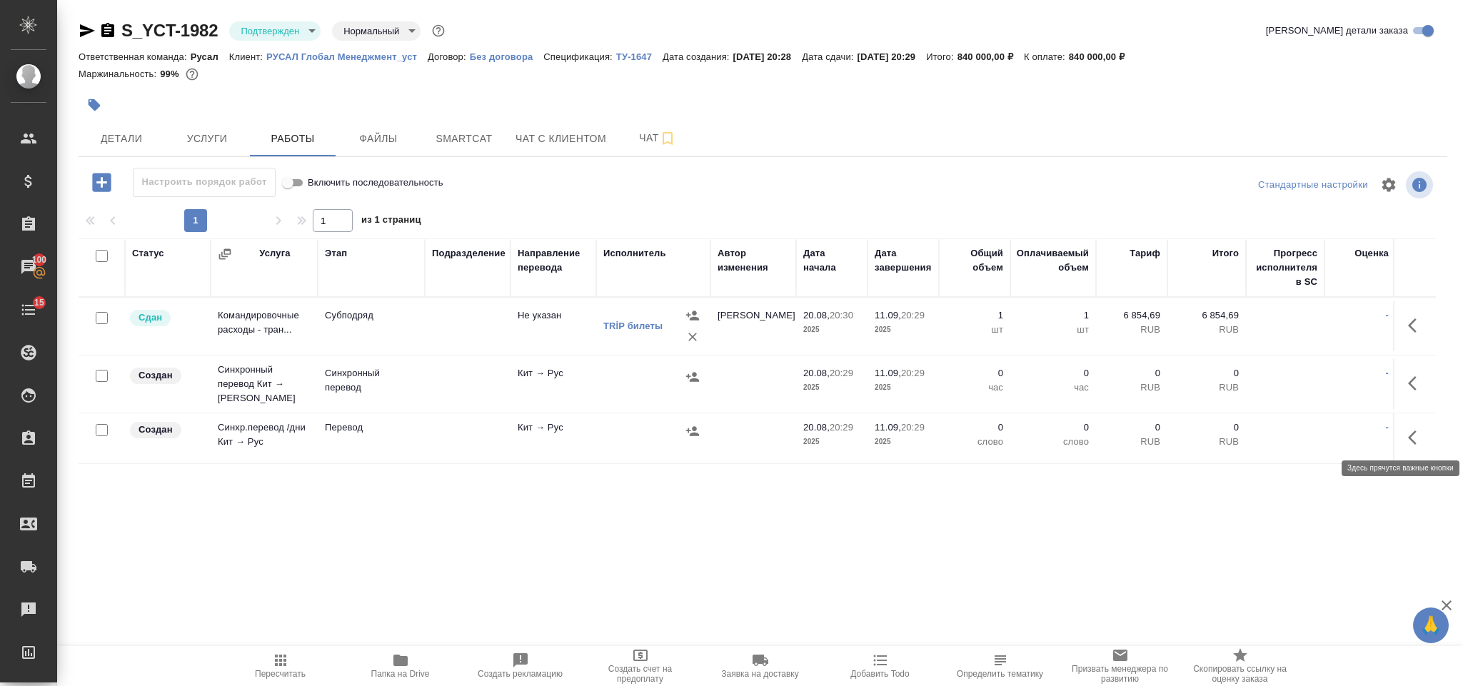
click at [1420, 438] on icon "button" at bounding box center [1416, 437] width 17 height 17
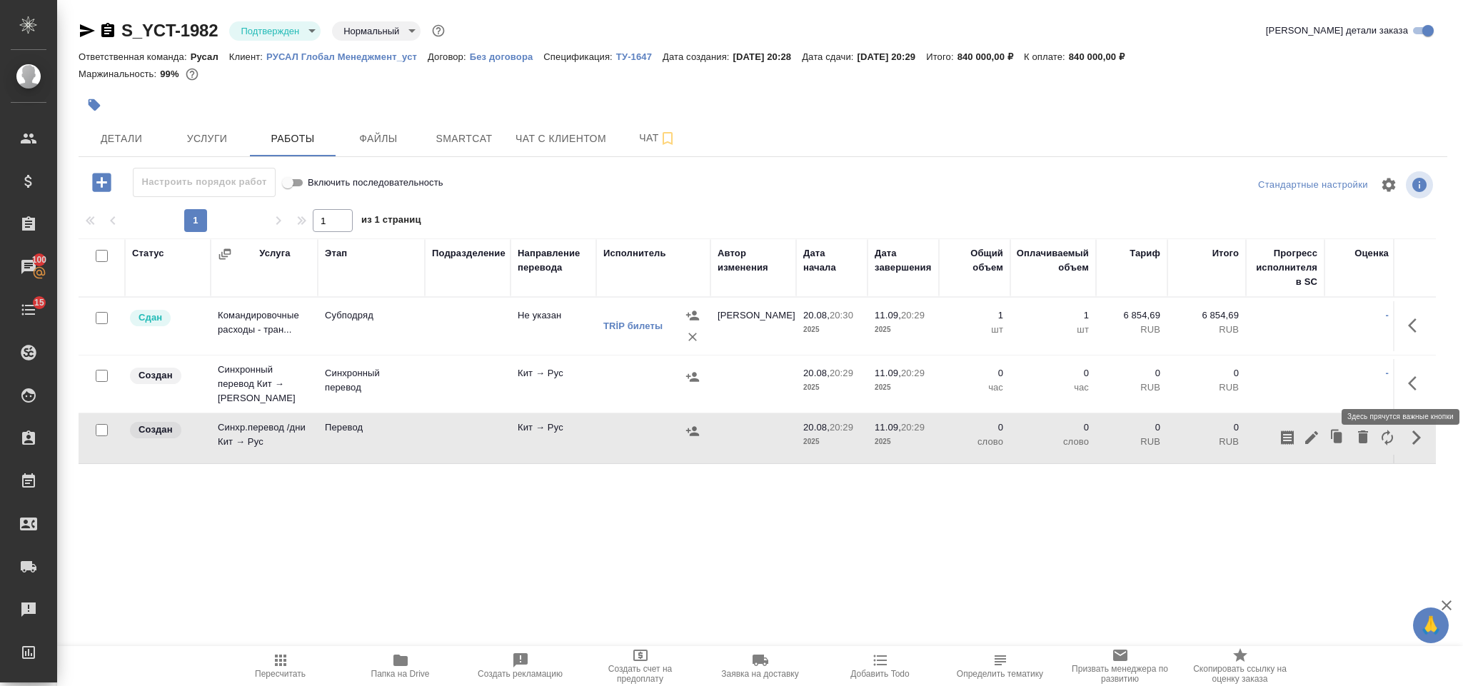
click at [1411, 385] on icon "button" at bounding box center [1412, 383] width 9 height 14
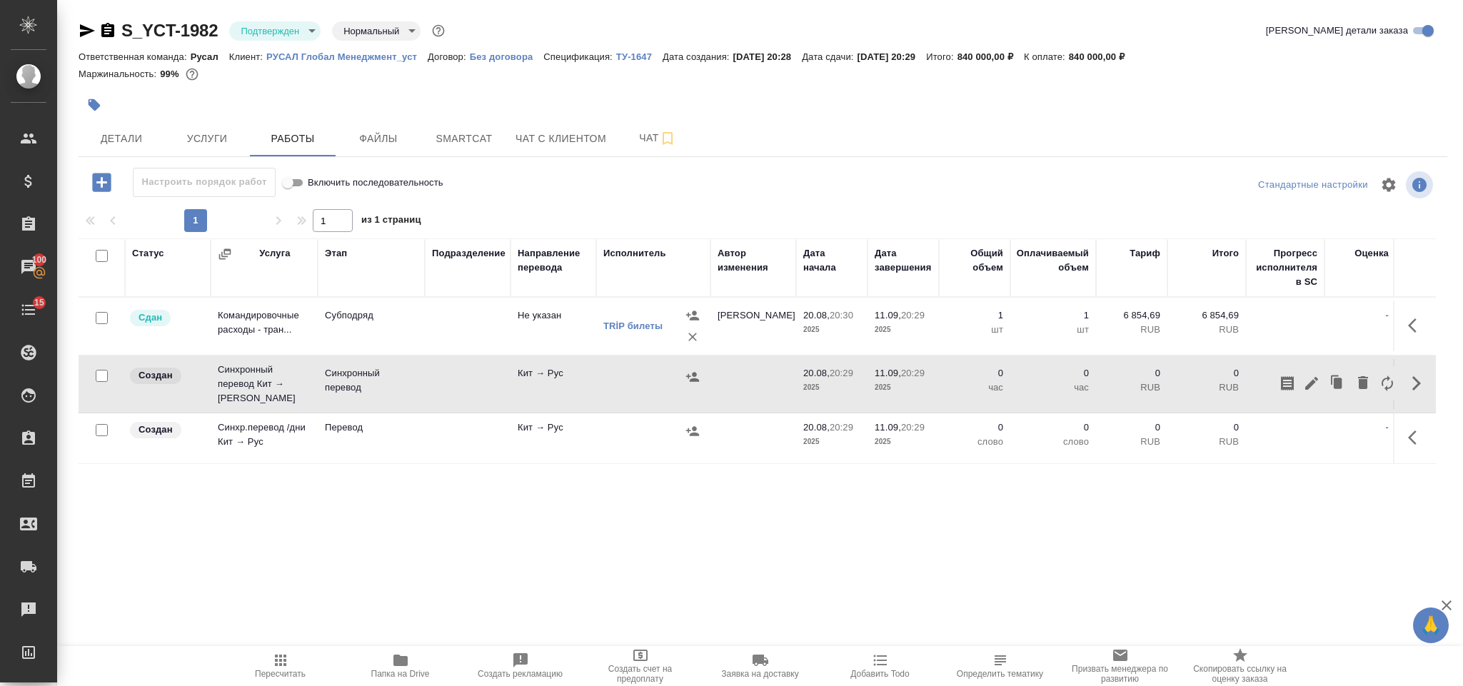
click at [544, 493] on div "Статус Услуга Этап Подразделение Направление перевода Исполнитель Автор изменен…" at bounding box center [757, 398] width 1357 height 321
click at [88, 180] on button "button" at bounding box center [101, 182] width 39 height 29
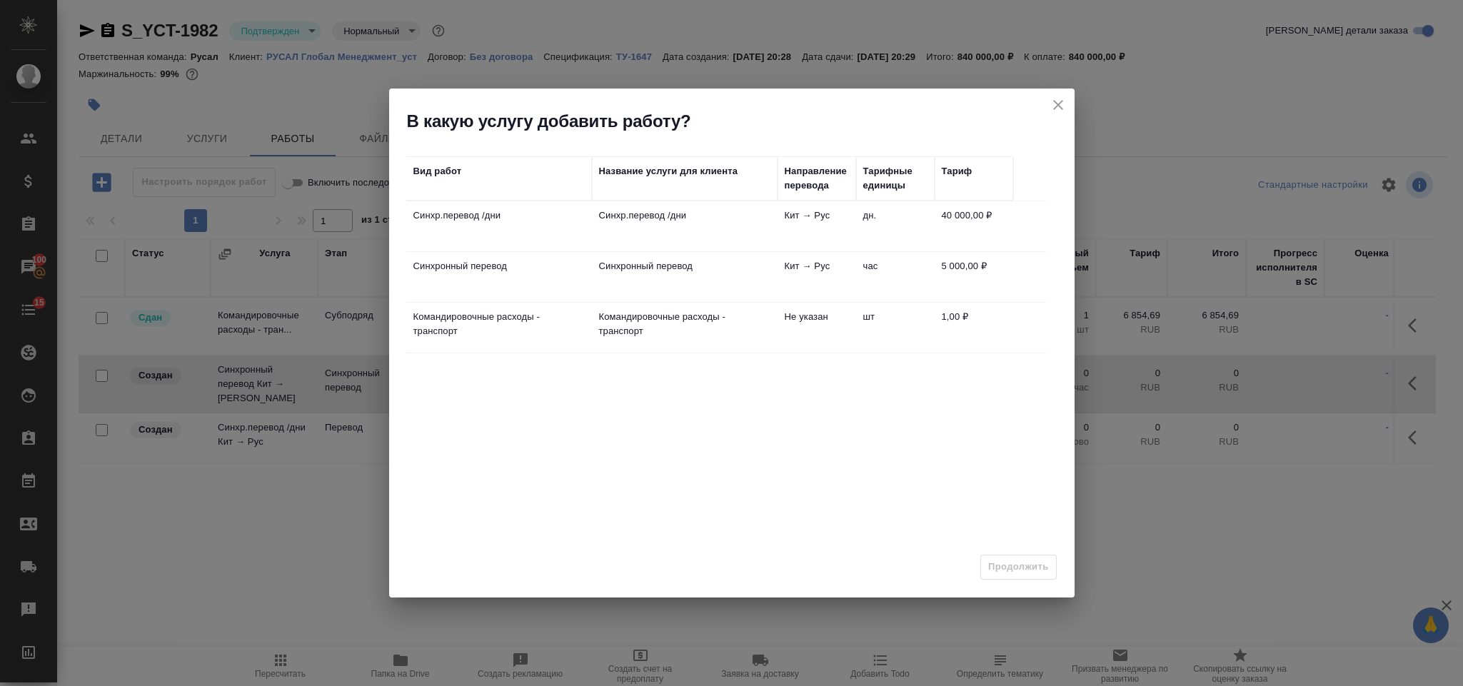
click at [557, 228] on td "Синхр.перевод /дни" at bounding box center [499, 226] width 186 height 50
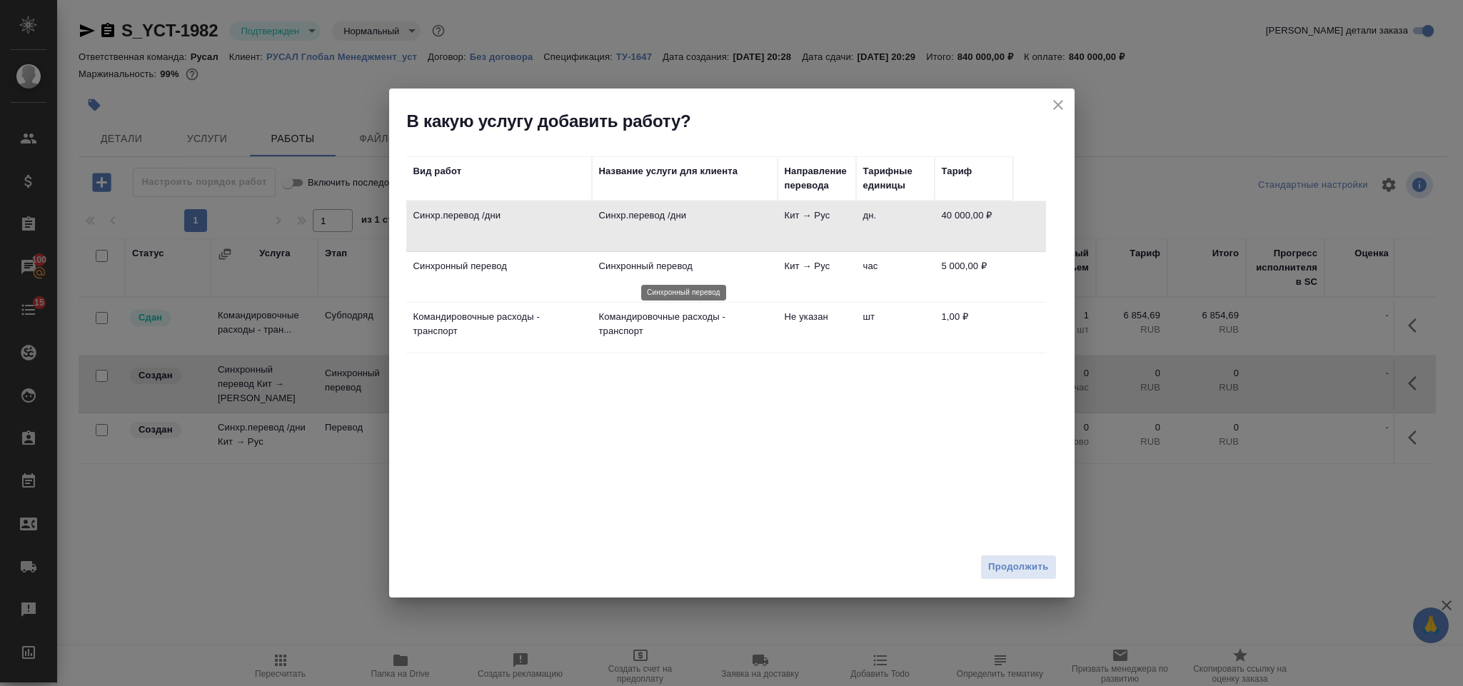
click at [727, 270] on p "Синхронный перевод" at bounding box center [684, 266] width 171 height 14
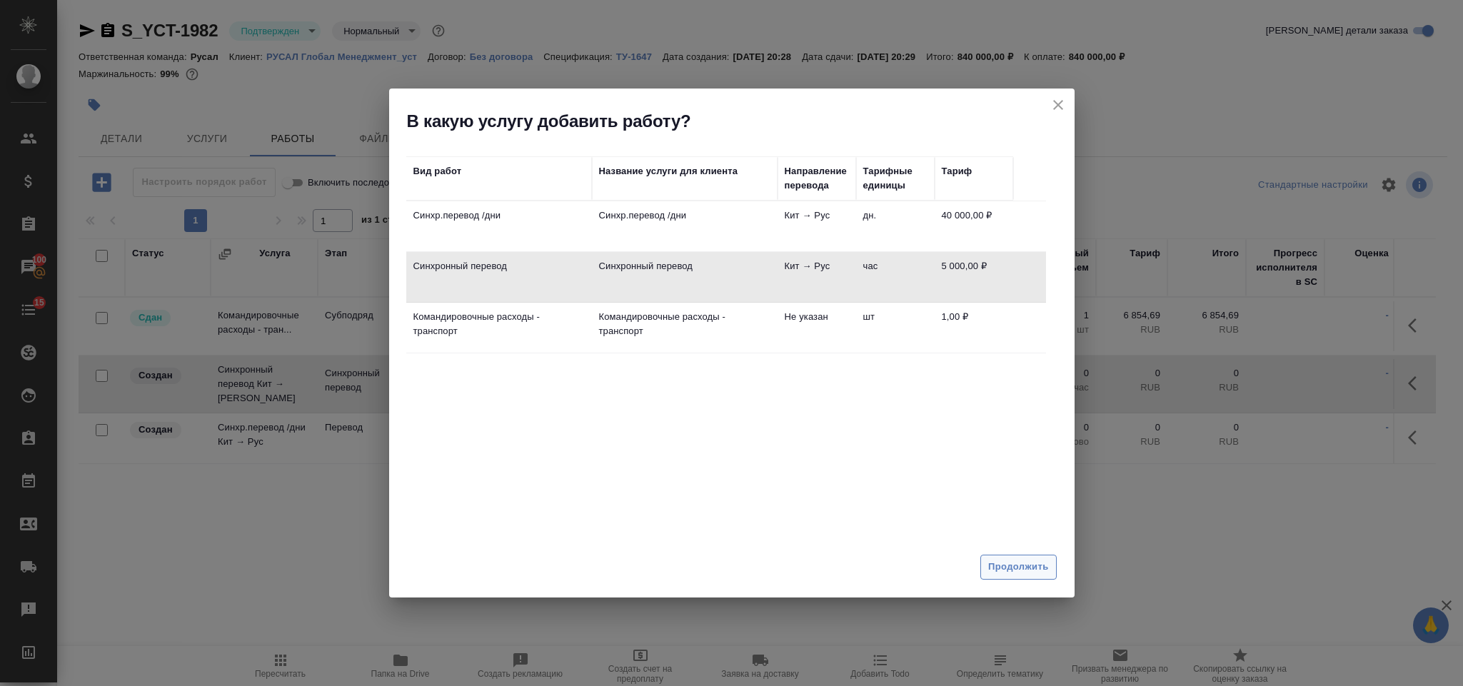
click at [1039, 573] on span "Продолжить" at bounding box center [1018, 567] width 60 height 16
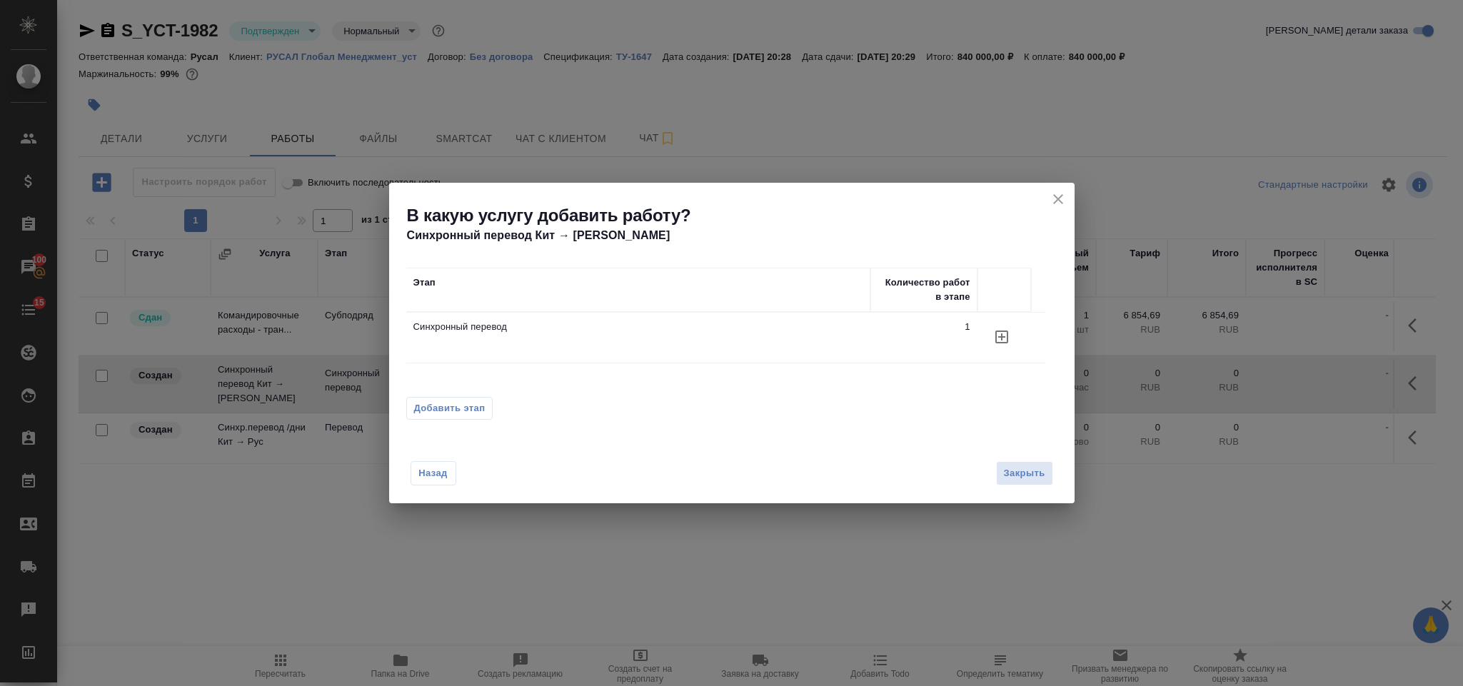
click at [458, 418] on button "Добавить этап" at bounding box center [449, 408] width 87 height 23
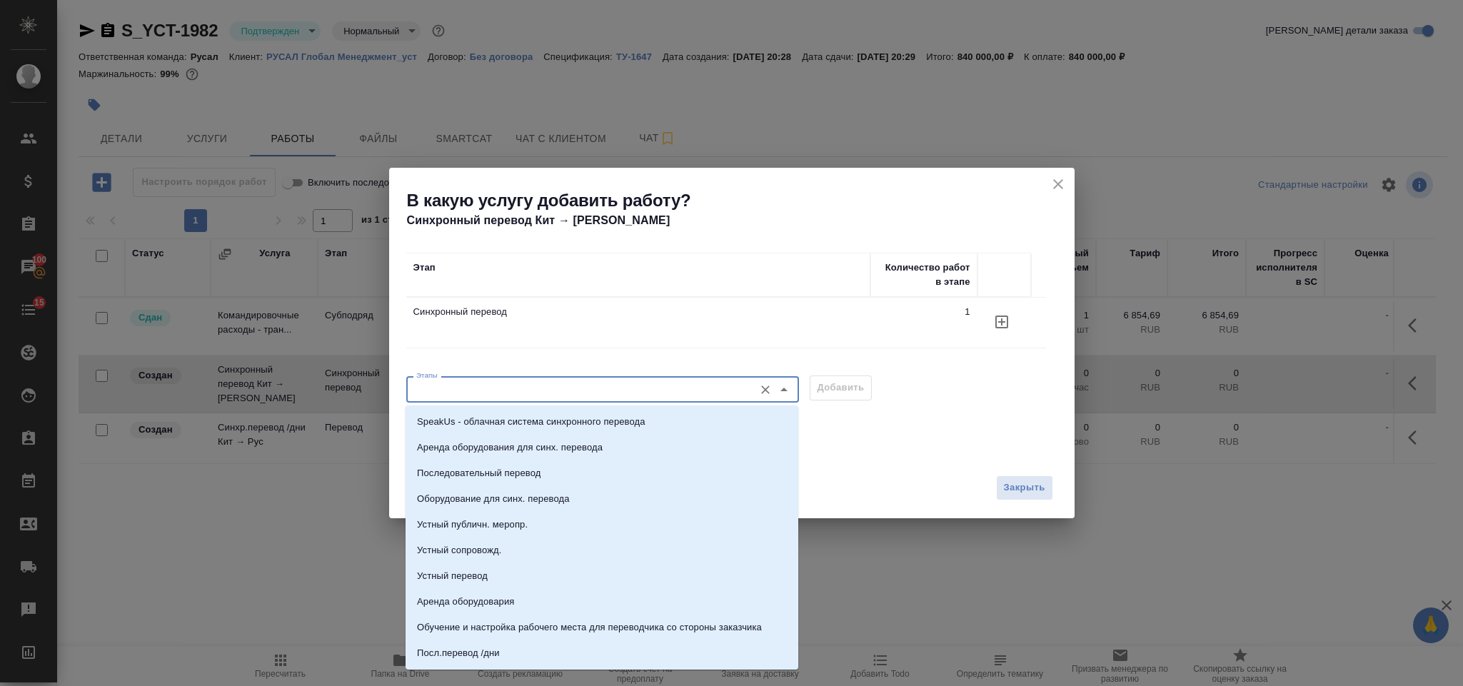
click at [460, 396] on input "Этапы" at bounding box center [578, 388] width 336 height 17
click at [499, 472] on p "Последовательный перевод" at bounding box center [478, 473] width 123 height 14
type input "Последовательный перевод"
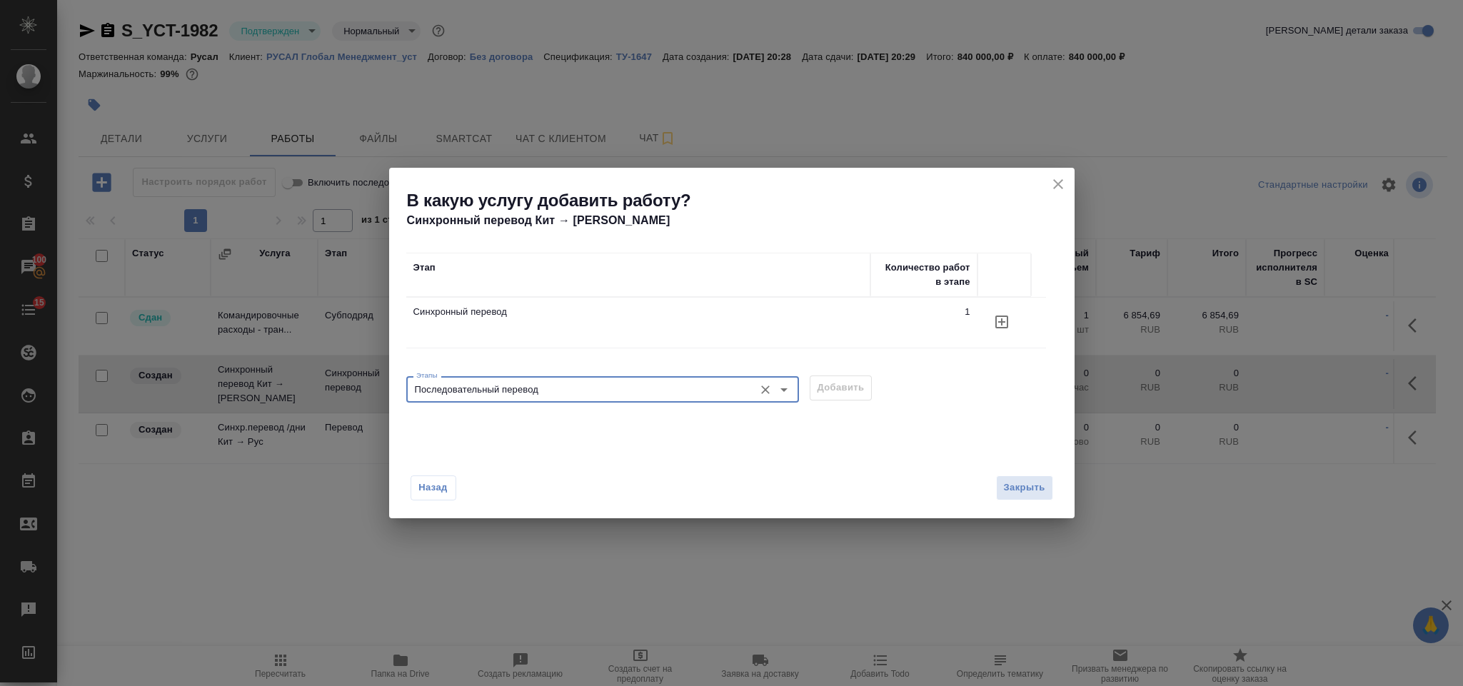
click at [857, 388] on div "Этапы Последовательный перевод Этапы Добавить" at bounding box center [731, 387] width 651 height 34
click at [855, 388] on div "Этапы Последовательный перевод Этапы Добавить" at bounding box center [731, 387] width 651 height 34
click at [551, 446] on div "Назад Закрыть" at bounding box center [731, 479] width 685 height 79
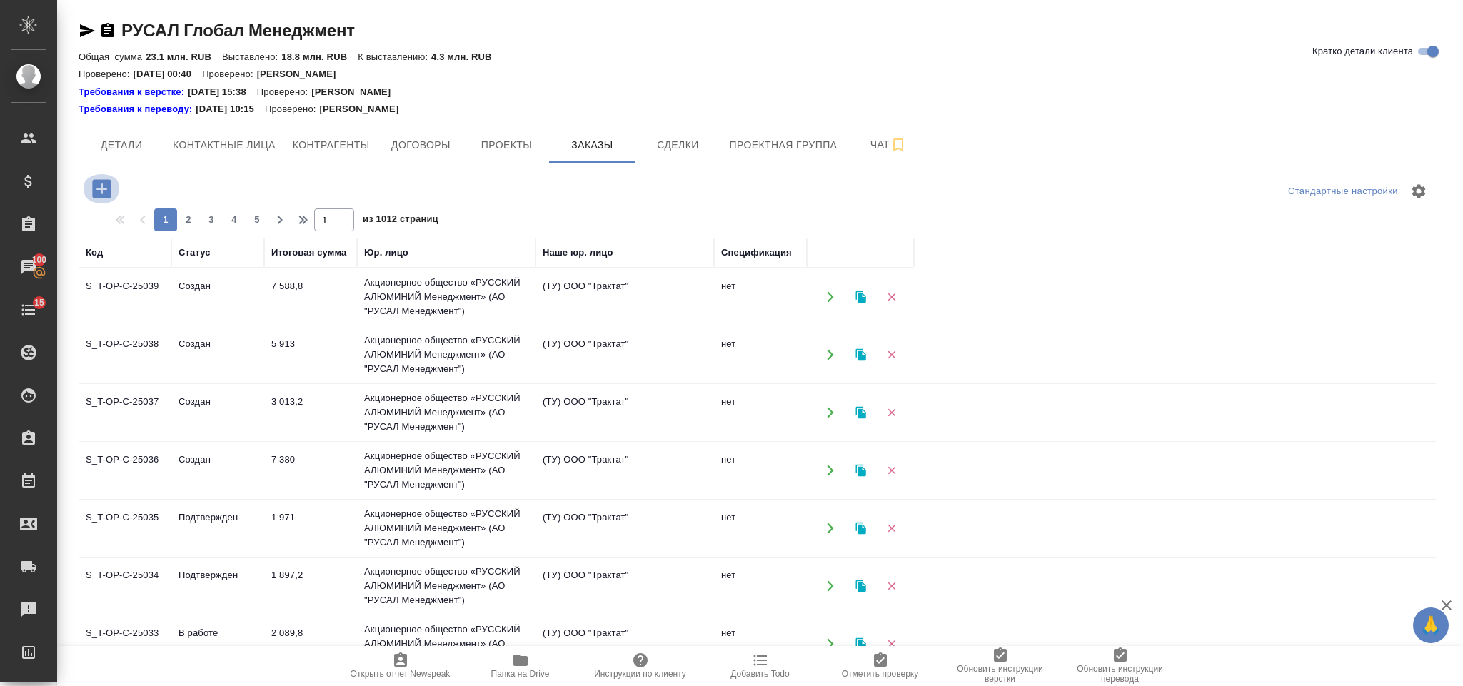
click at [99, 189] on icon "button" at bounding box center [101, 188] width 25 height 25
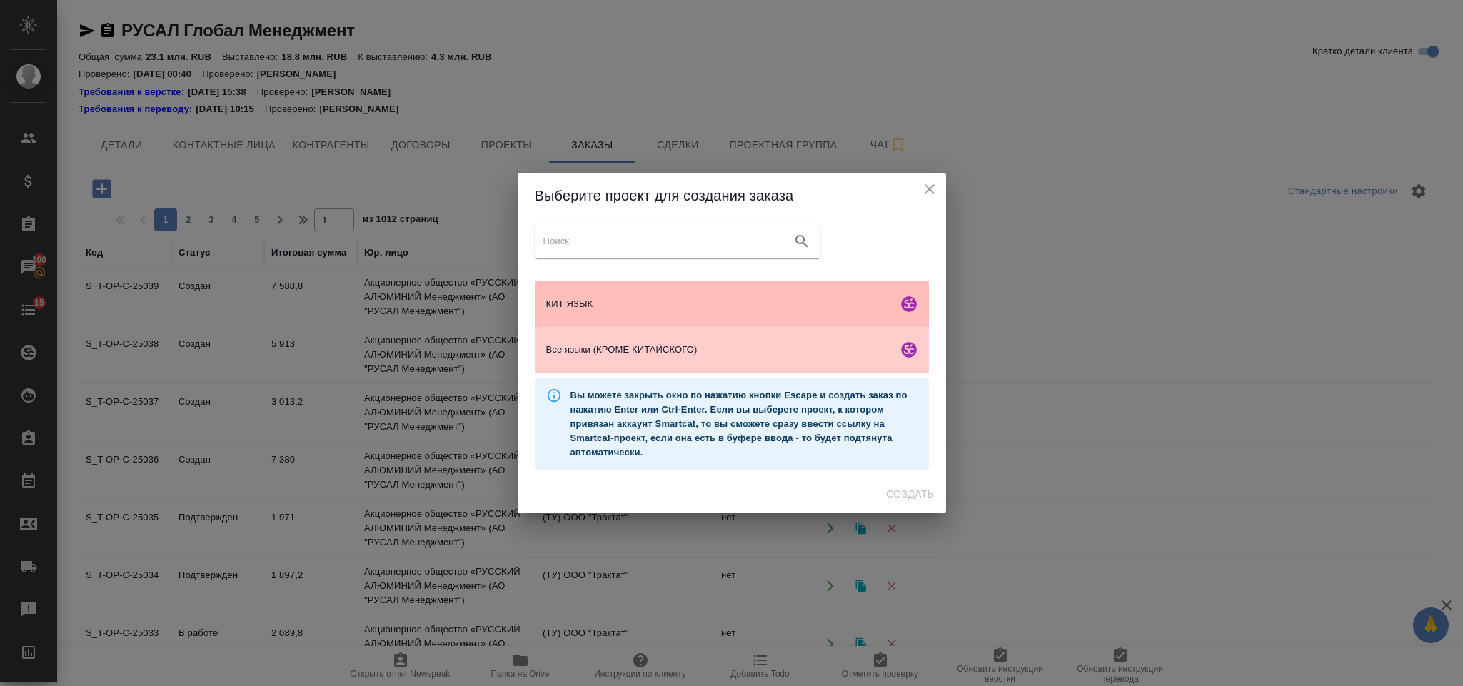
click at [701, 290] on div "КИТ ЯЗЫК" at bounding box center [732, 304] width 394 height 46
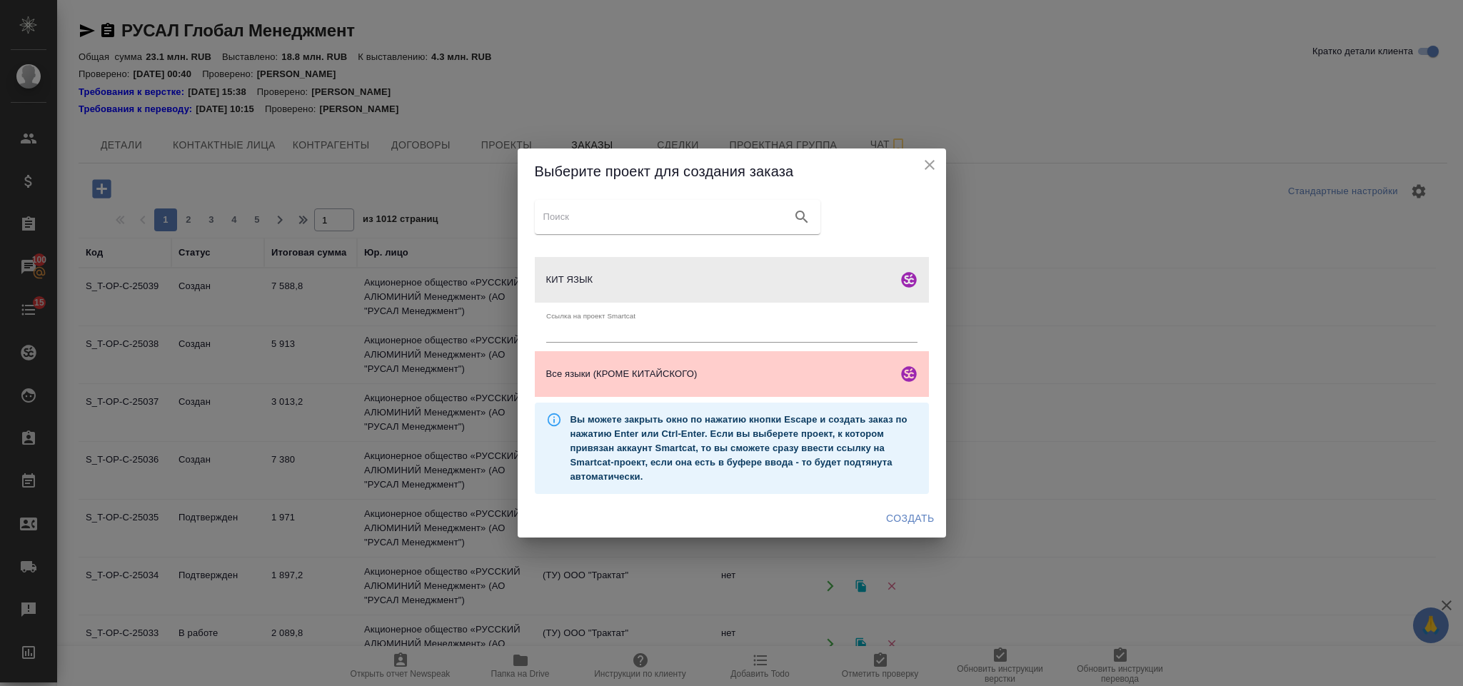
click at [914, 516] on span "Создать" at bounding box center [910, 519] width 48 height 18
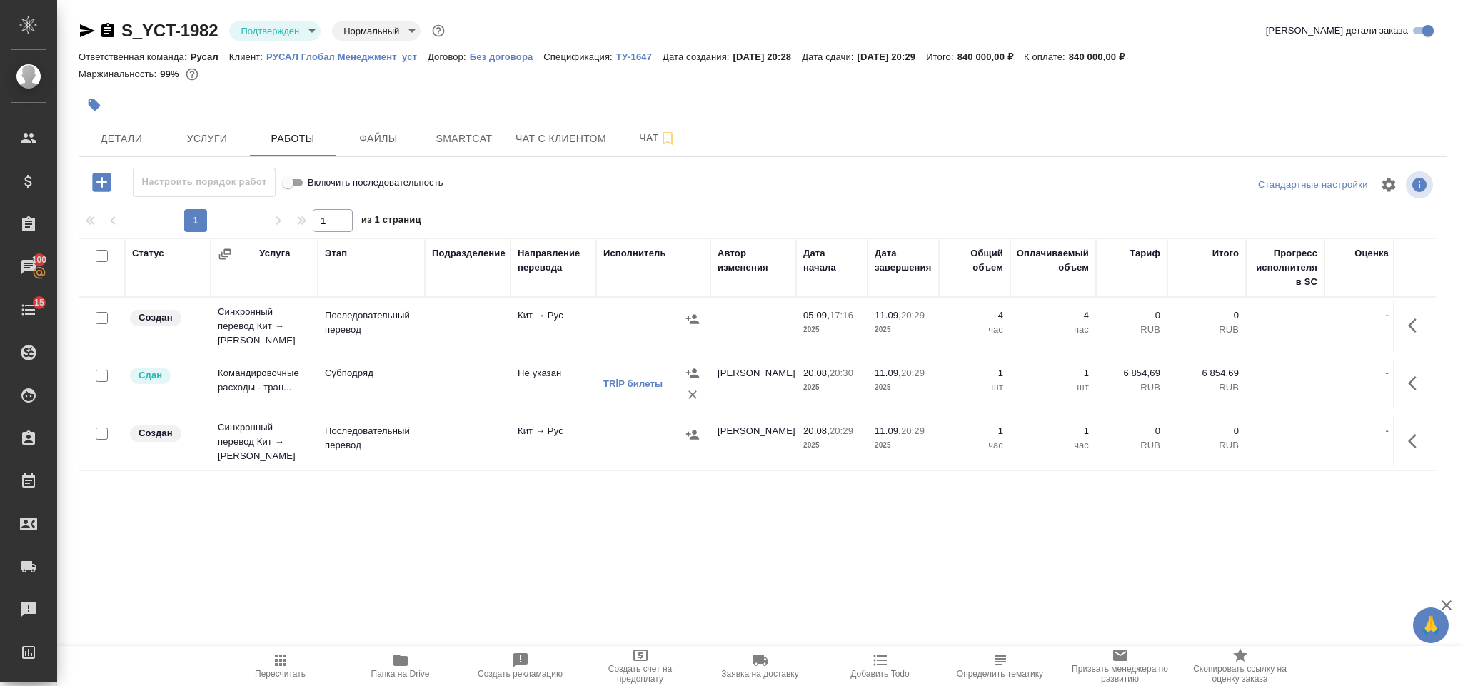
click at [1416, 319] on icon "button" at bounding box center [1416, 325] width 17 height 17
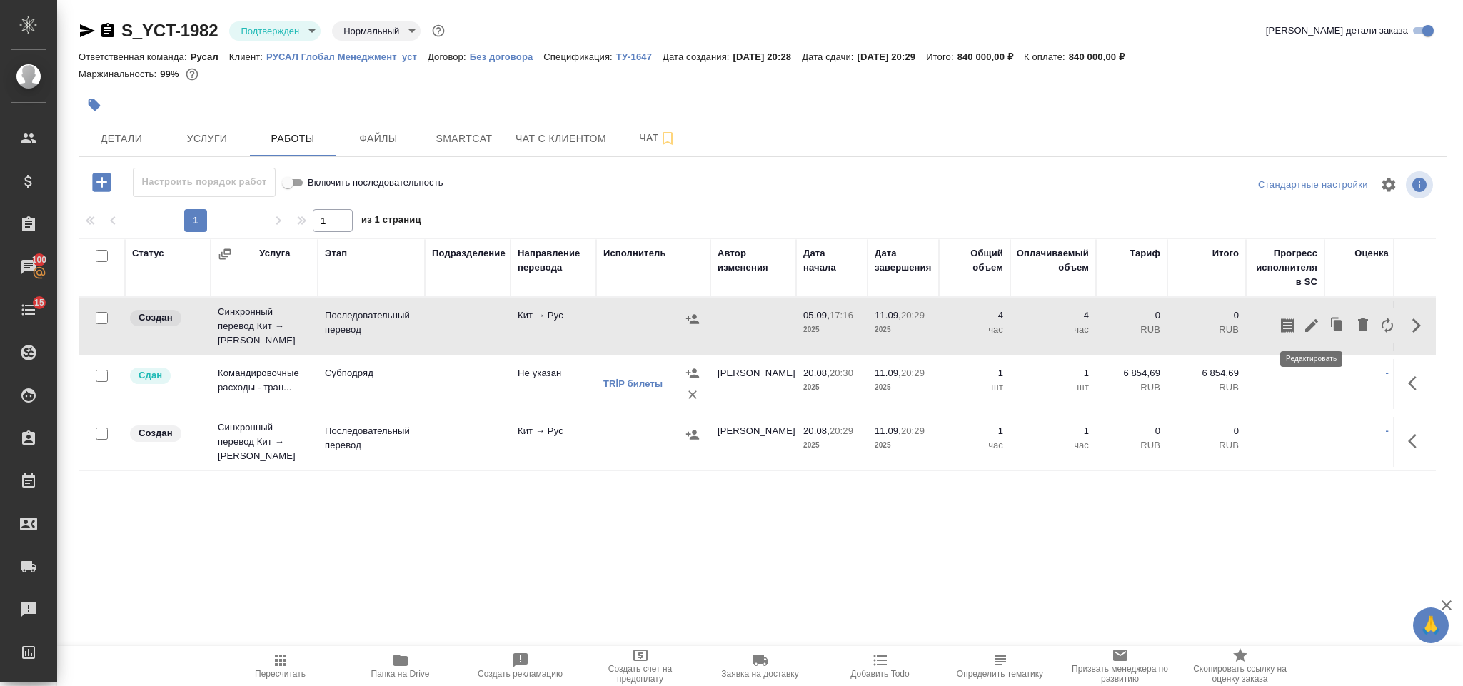
click at [1318, 321] on icon "button" at bounding box center [1311, 325] width 17 height 17
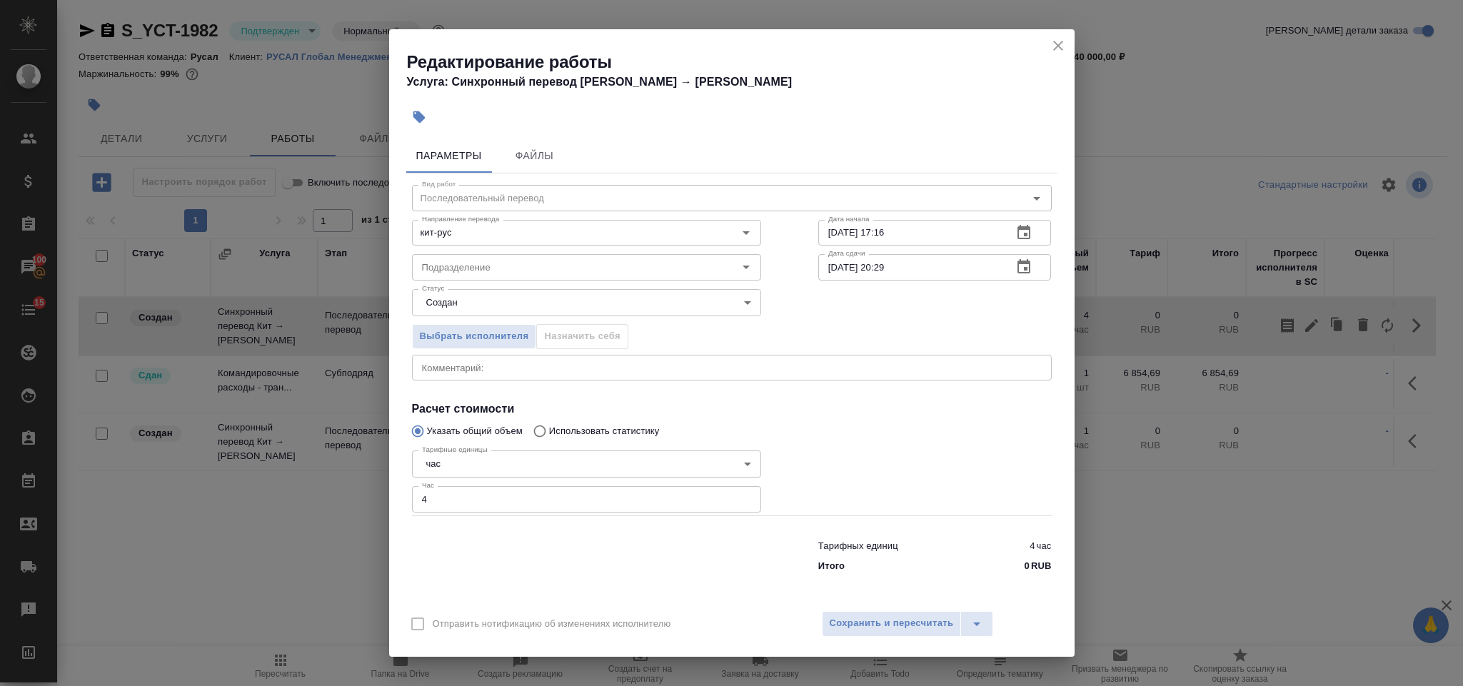
click at [469, 504] on input "4" at bounding box center [586, 499] width 349 height 26
type input "2"
click at [857, 619] on span "Сохранить и пересчитать" at bounding box center [892, 623] width 124 height 16
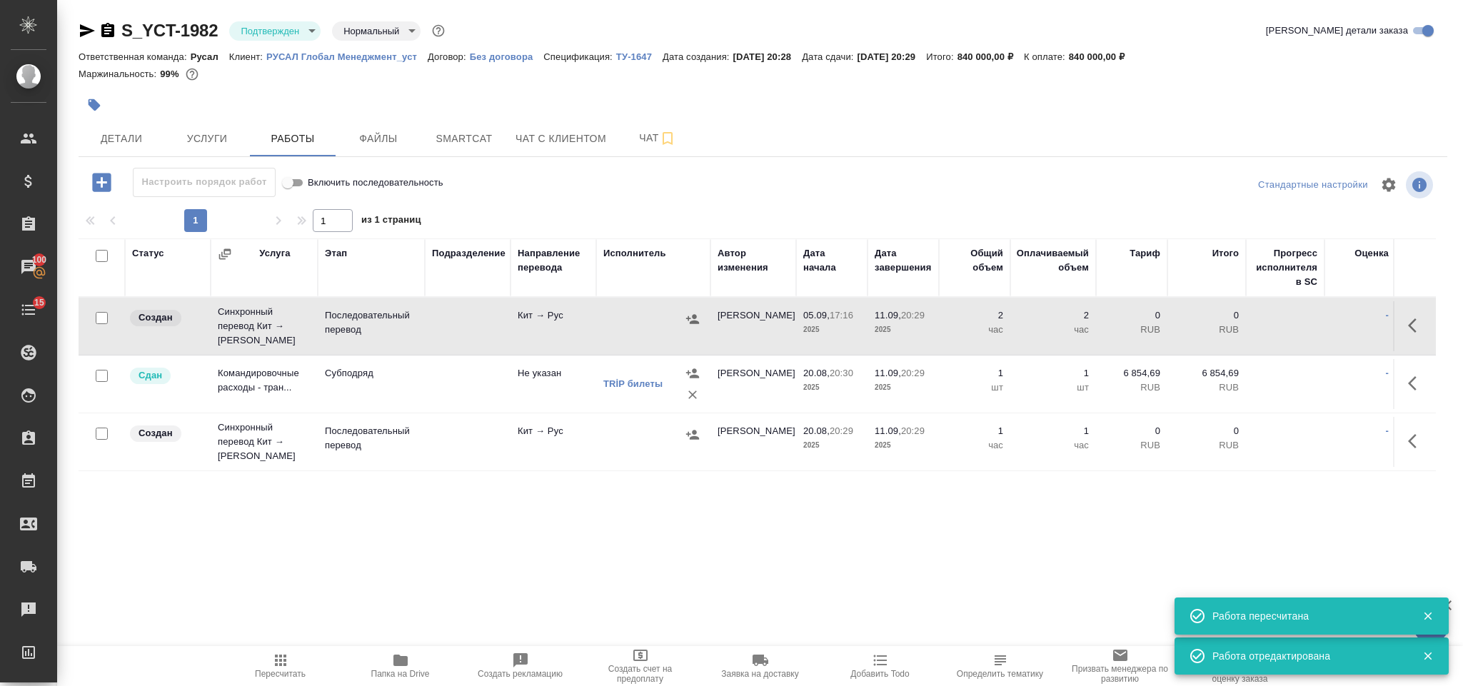
click at [696, 317] on icon "button" at bounding box center [692, 319] width 14 height 14
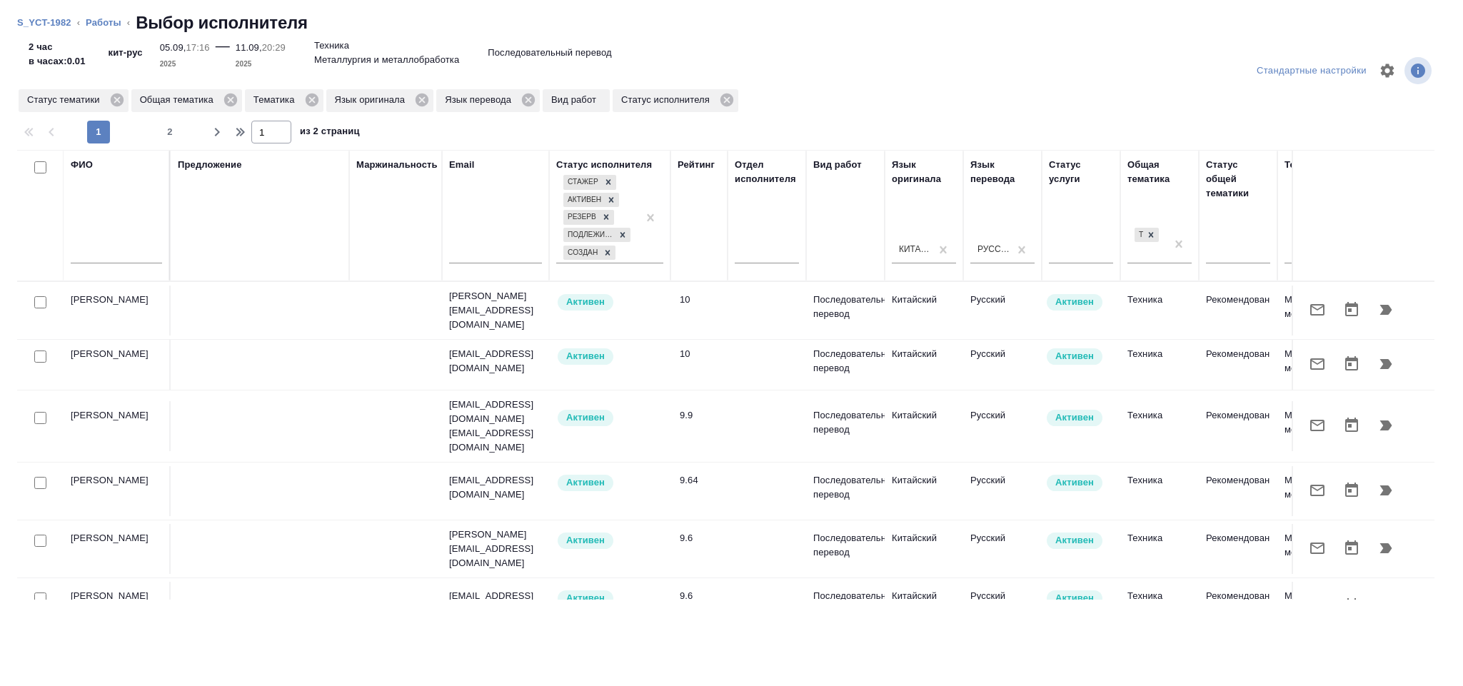
click at [121, 251] on input "text" at bounding box center [116, 255] width 91 height 18
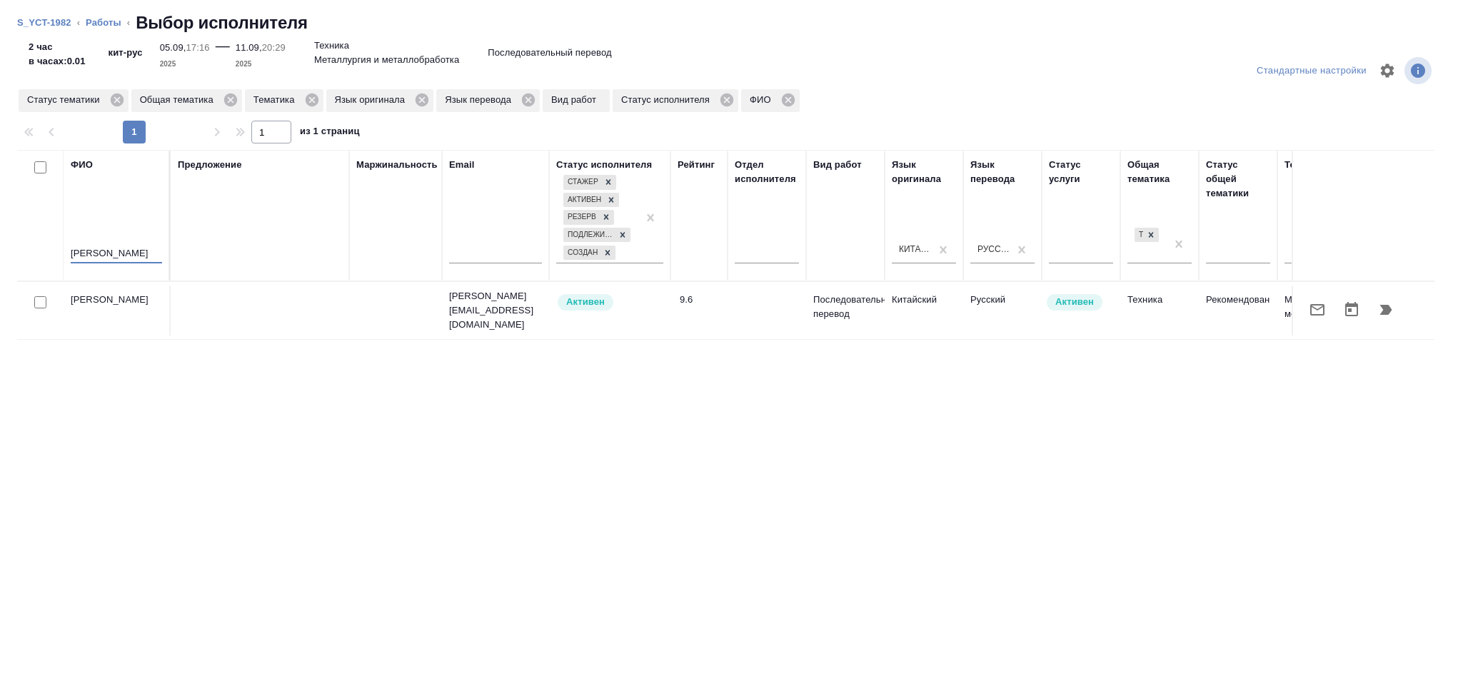
type input "Файнштейн"
click at [1397, 313] on button "button" at bounding box center [1385, 310] width 34 height 34
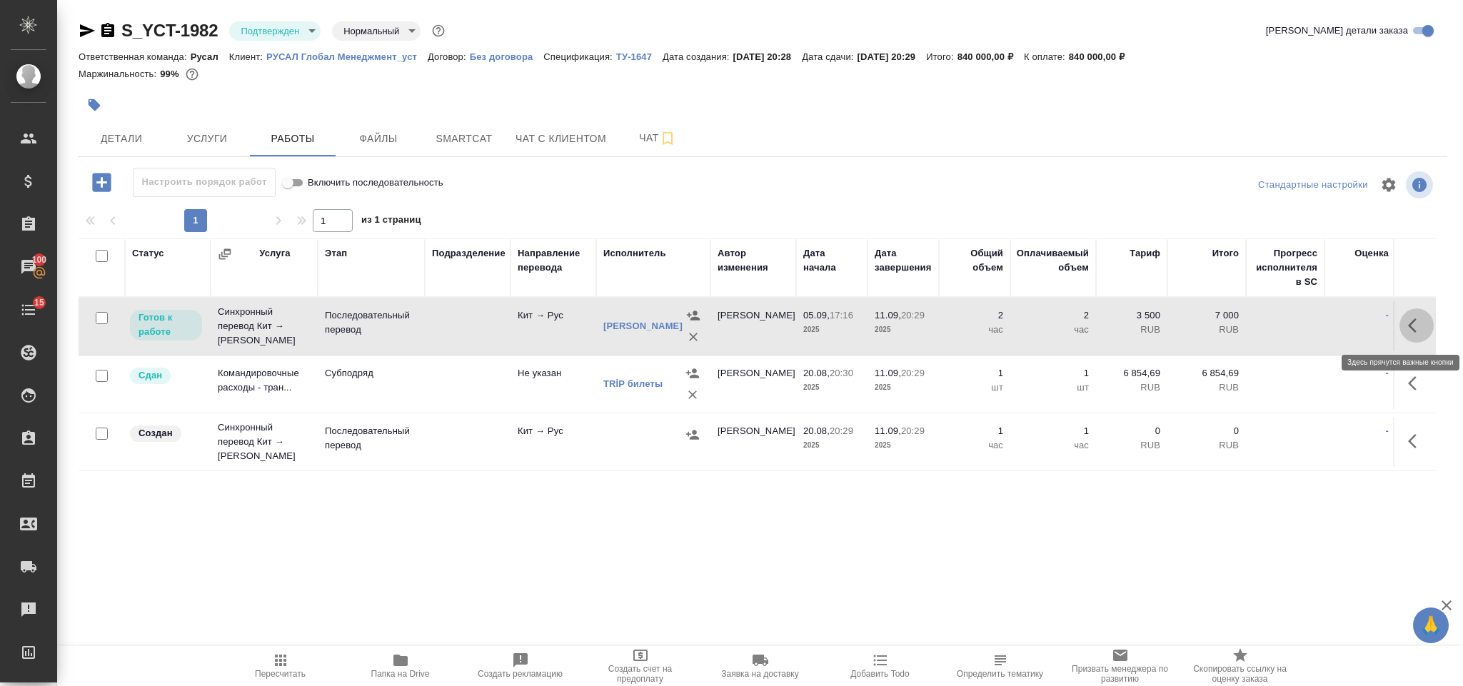
click at [1418, 328] on icon "button" at bounding box center [1416, 325] width 17 height 17
click at [1306, 328] on icon "button" at bounding box center [1311, 325] width 17 height 17
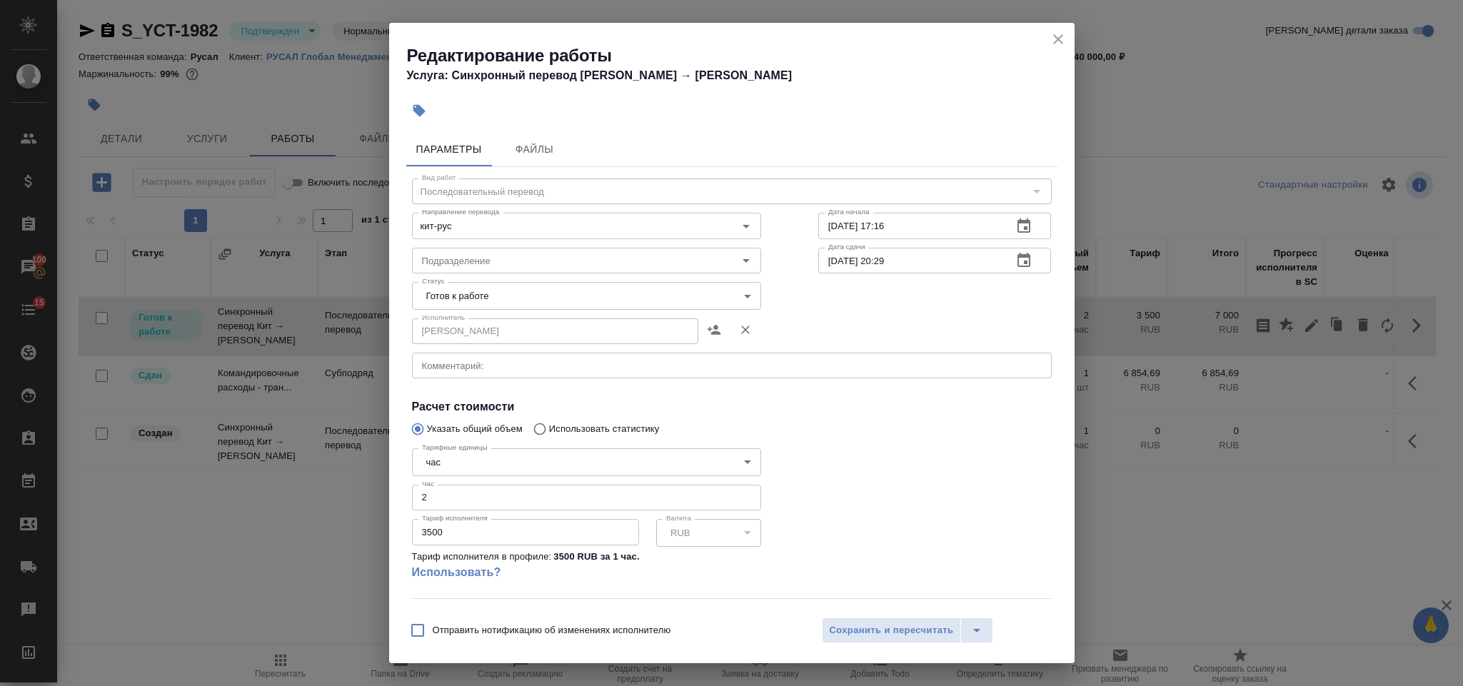
click at [465, 523] on input "3500" at bounding box center [525, 532] width 227 height 26
type input "3725"
click at [565, 301] on body "🙏 .cls-1 fill:#fff; AWATERA Gorlenko Yuliua Клиенты Спецификации Заказы 100 Чат…" at bounding box center [731, 343] width 1463 height 686
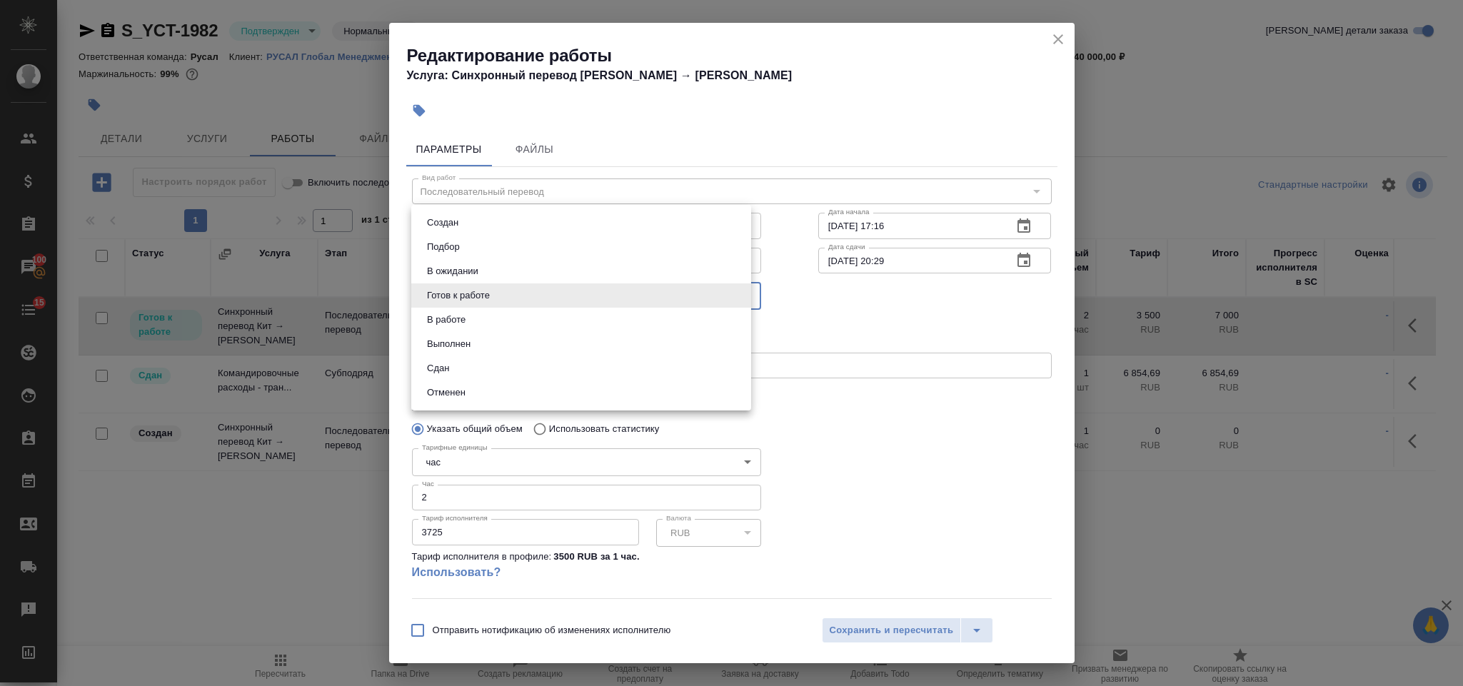
click at [532, 367] on li "Сдан" at bounding box center [581, 368] width 340 height 24
type input "closed"
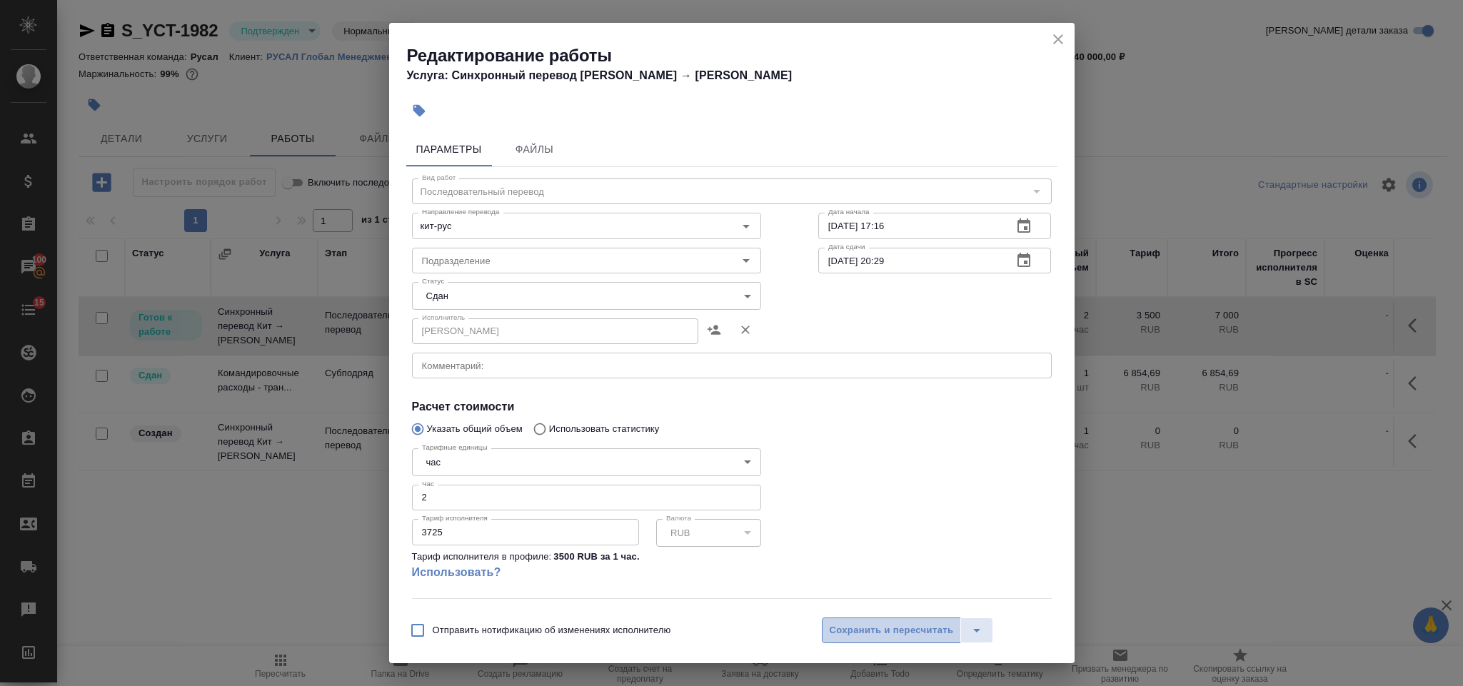
click at [877, 623] on span "Сохранить и пересчитать" at bounding box center [892, 630] width 124 height 16
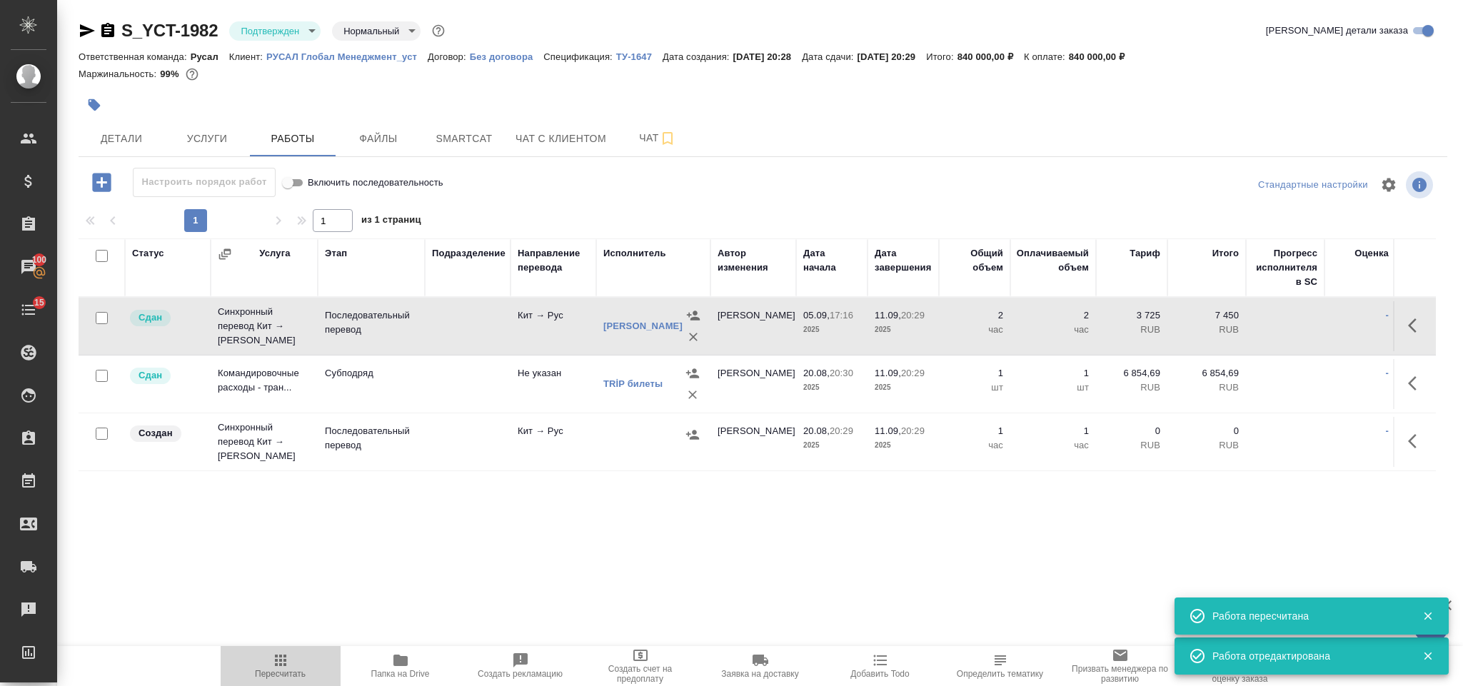
click at [286, 673] on span "Пересчитать" at bounding box center [280, 674] width 51 height 10
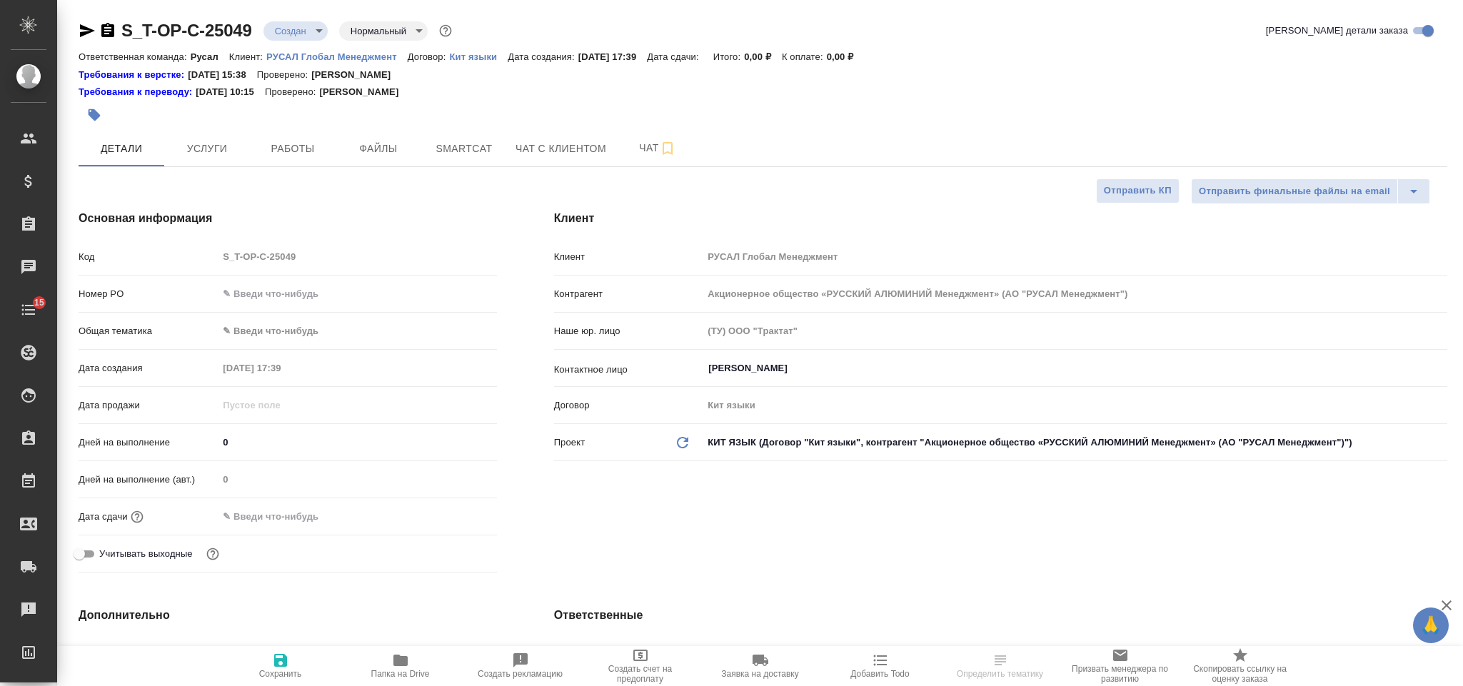
select select "RU"
type textarea "x"
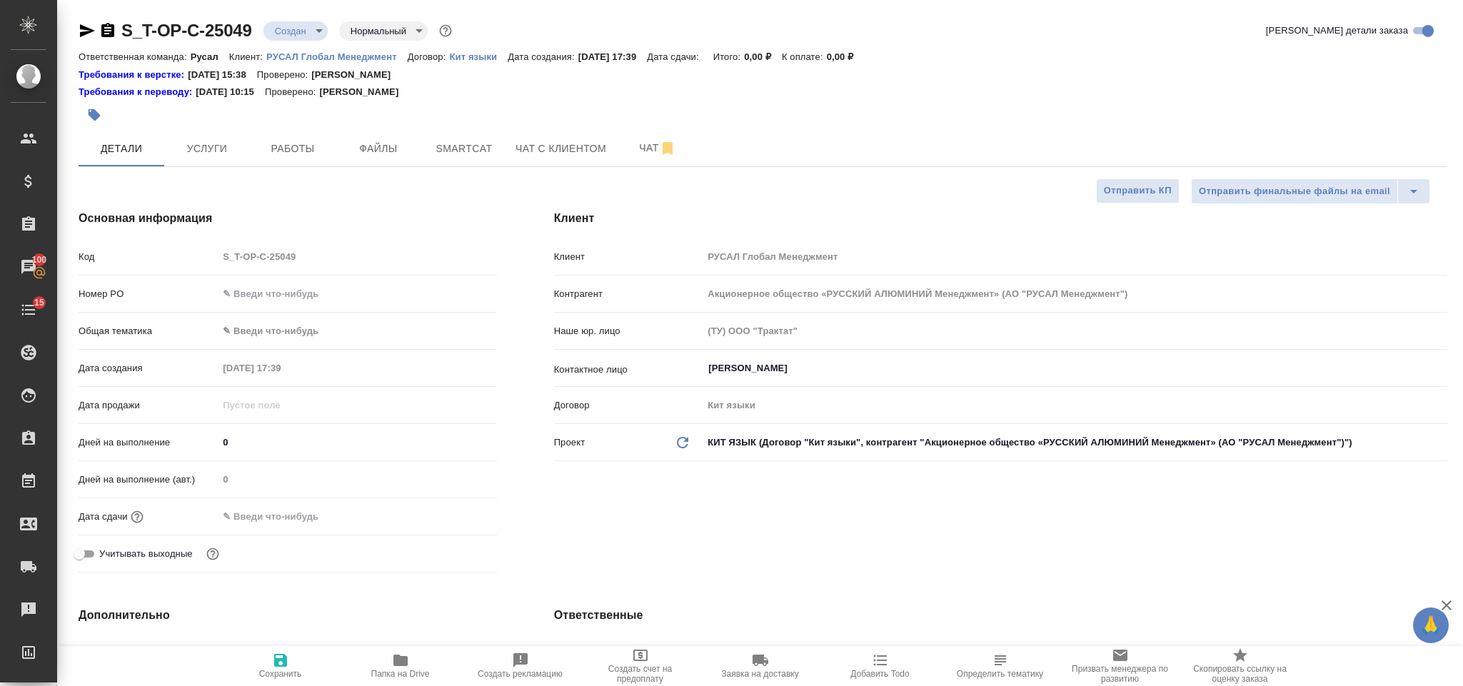
click at [258, 298] on input "text" at bounding box center [357, 293] width 278 height 21
type input "от Исаева_16.06"
type textarea "x"
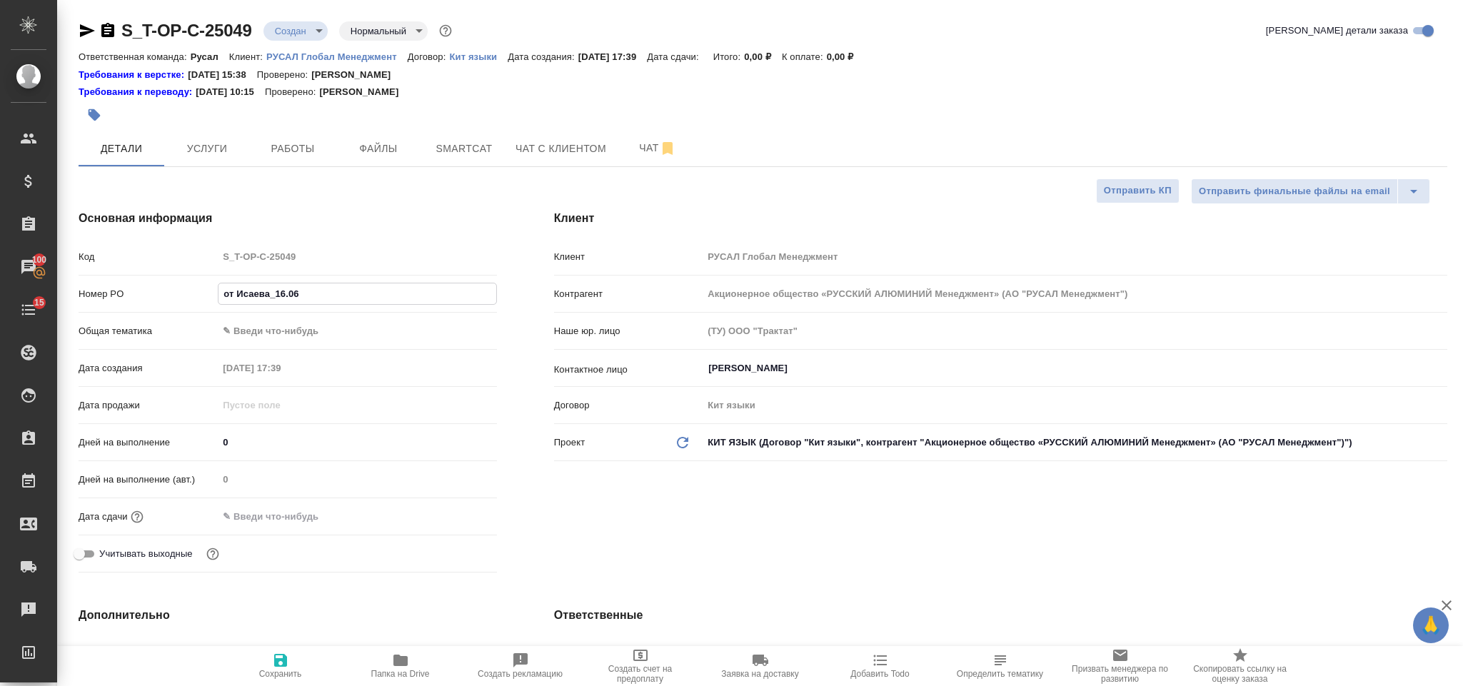
drag, startPoint x: 324, startPoint y: 296, endPoint x: 278, endPoint y: 293, distance: 45.7
click at [278, 293] on input "от Исаева_16.06" at bounding box center [356, 293] width 277 height 21
type input "от Исаева_"
type textarea "x"
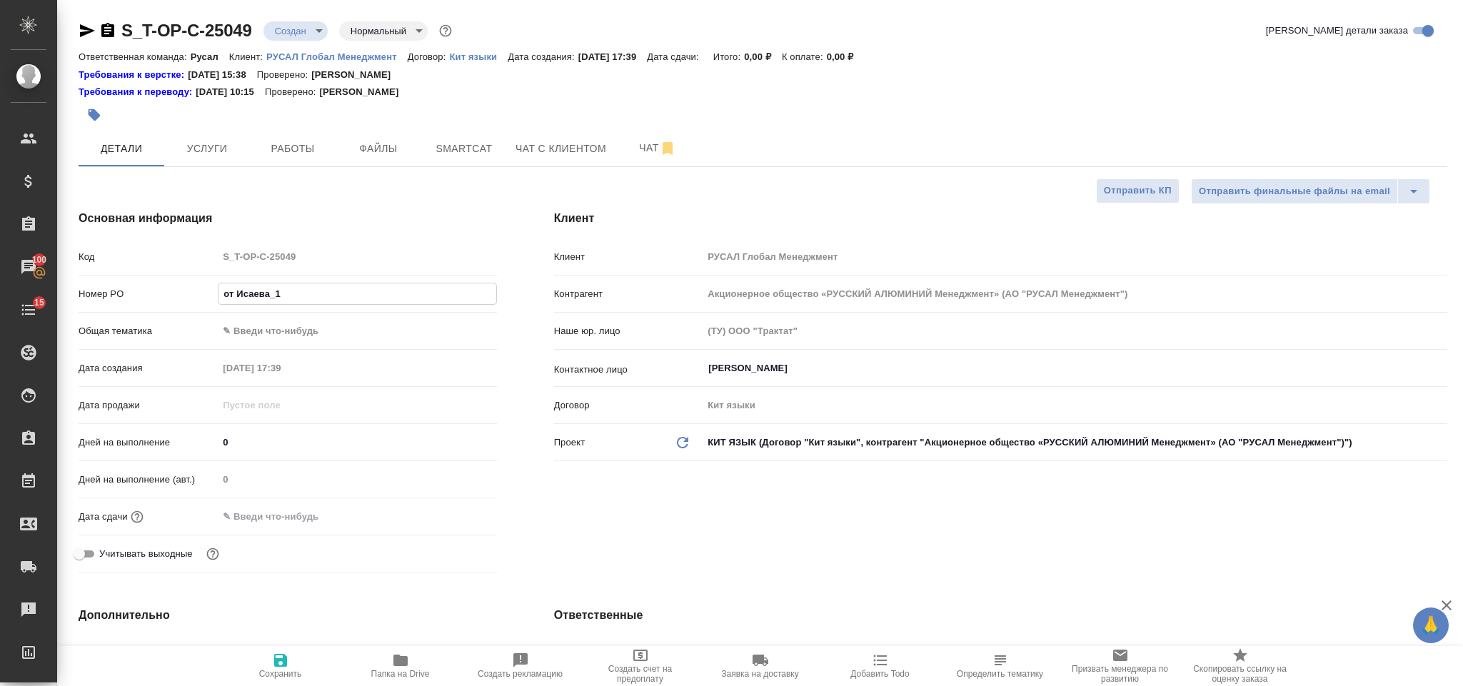
type textarea "x"
type input "от Исаева_0"
type textarea "x"
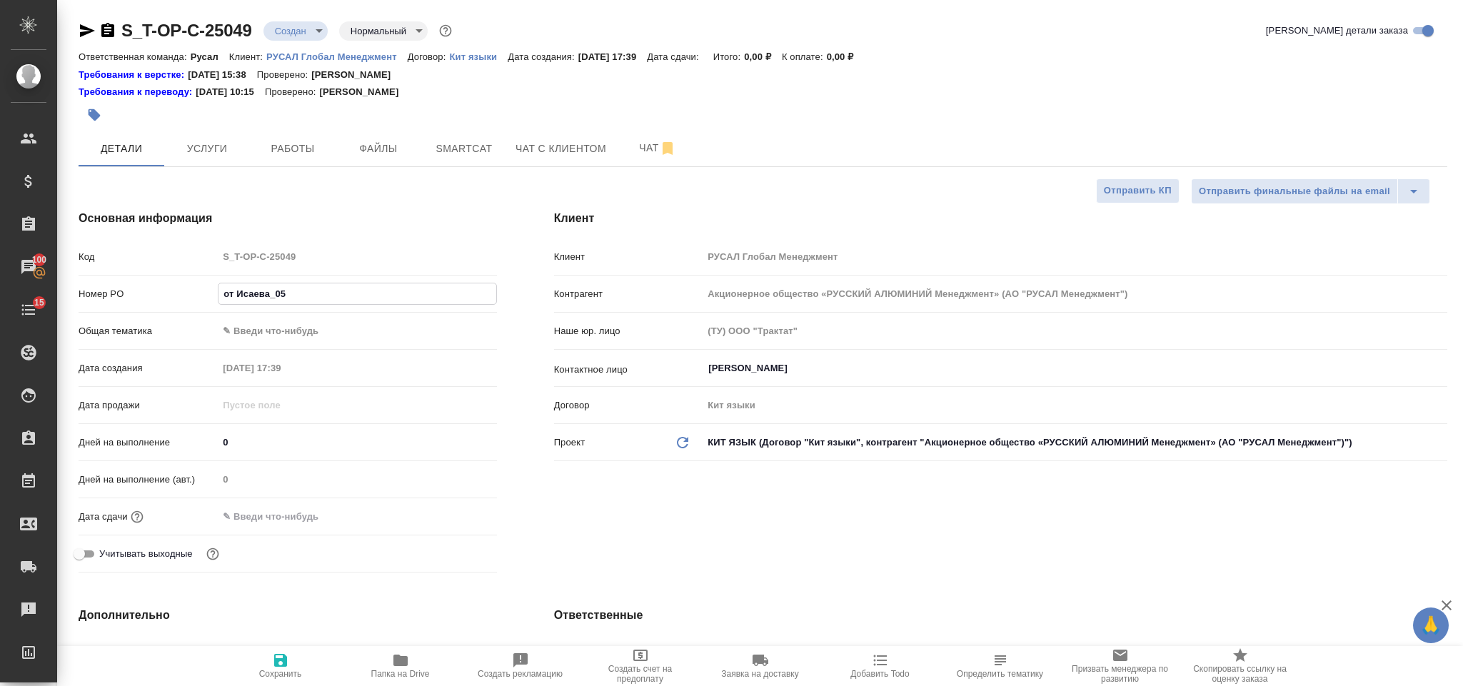
type input "от Исаева_05."
type textarea "x"
type input "от Исаева_05.09"
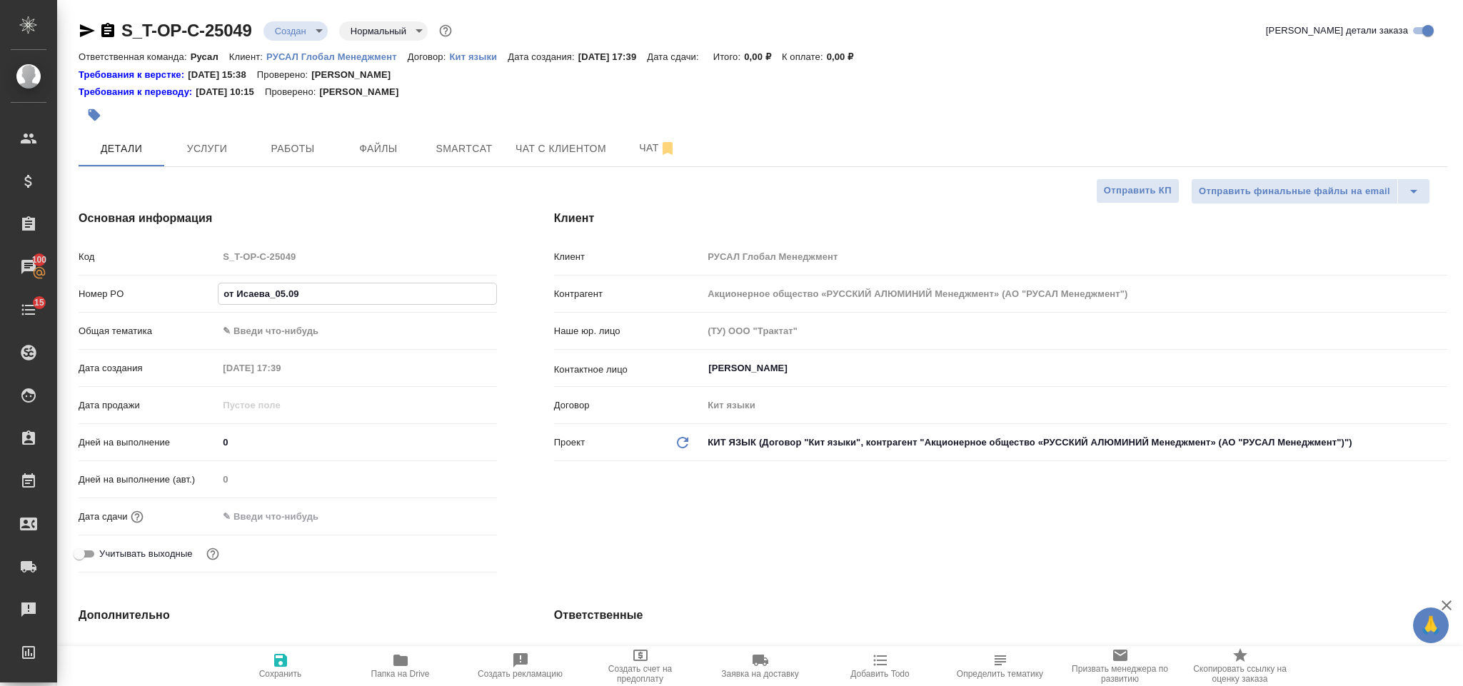
type textarea "x"
type input "от Исаева_05.09-"
type textarea "x"
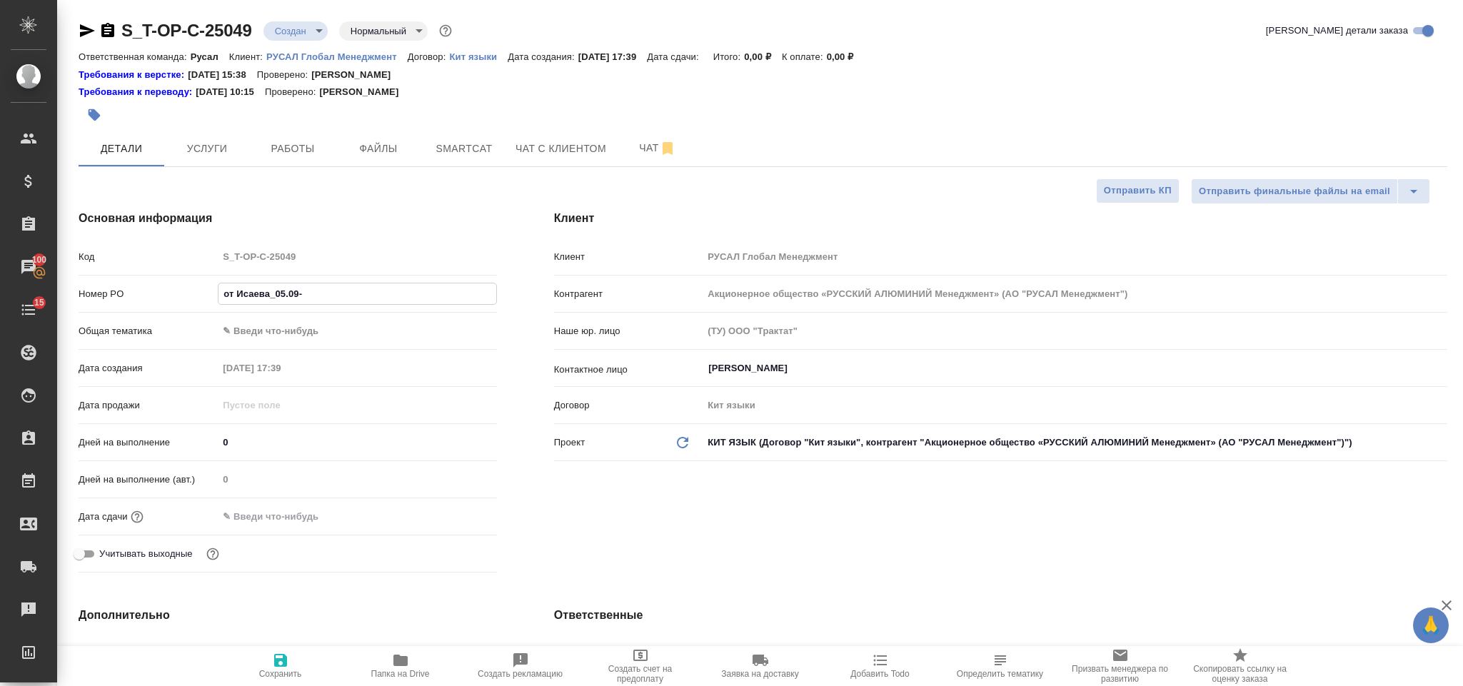
type textarea "x"
type input "от Исаева_05.09-2"
type textarea "x"
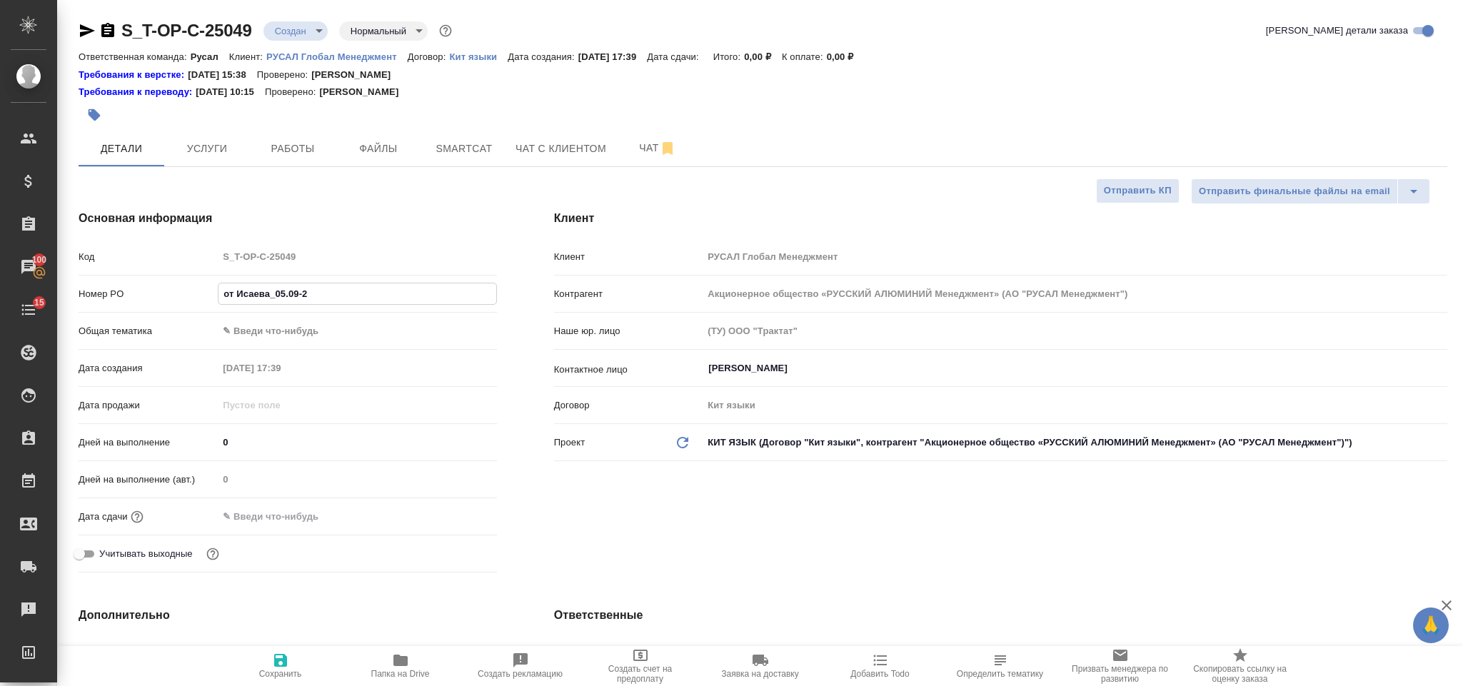
type textarea "x"
type input "от Исаева_05.09-2"
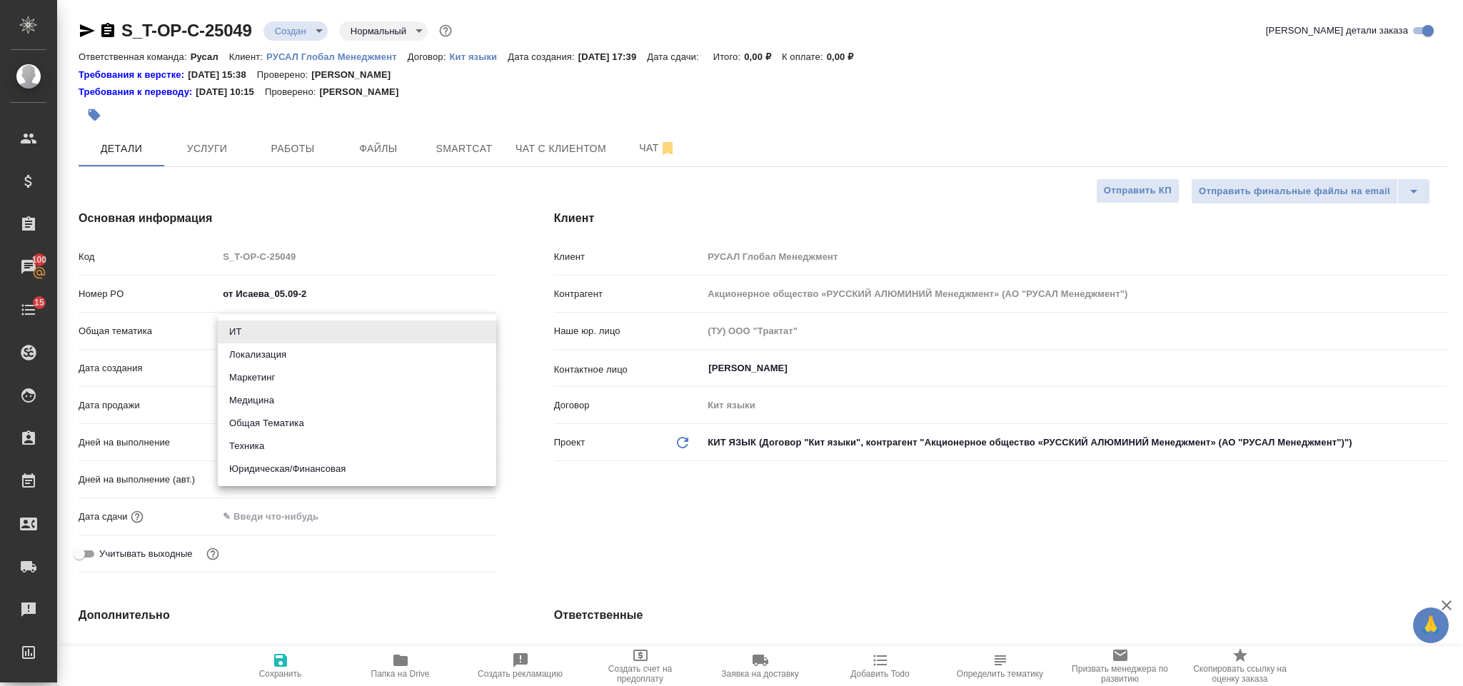
click at [338, 336] on body "🙏 .cls-1 fill:#fff; AWATERA [PERSON_NAME] Спецификации Заказы 100 Чаты 15 Todo …" at bounding box center [731, 343] width 1463 height 686
click at [339, 424] on li "Общая Тематика" at bounding box center [357, 423] width 278 height 23
type input "obtem"
type textarea "x"
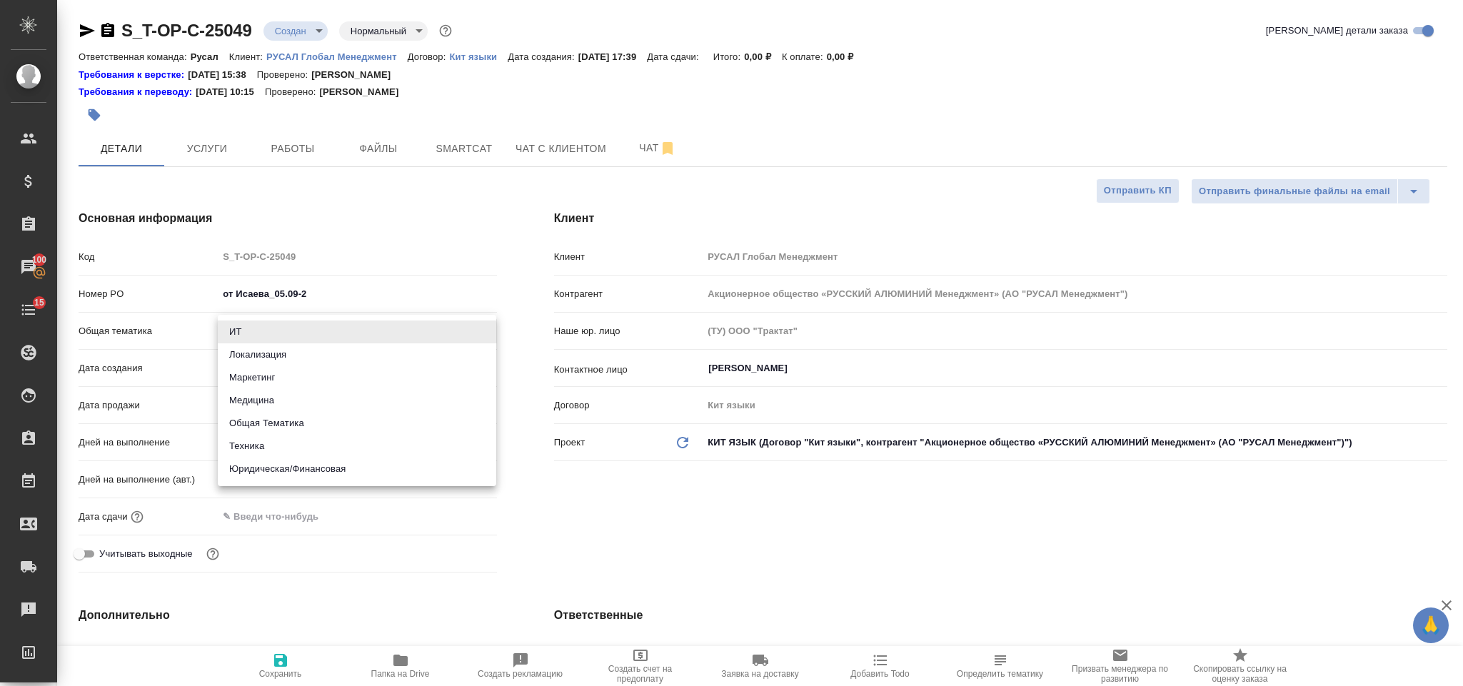
type textarea "x"
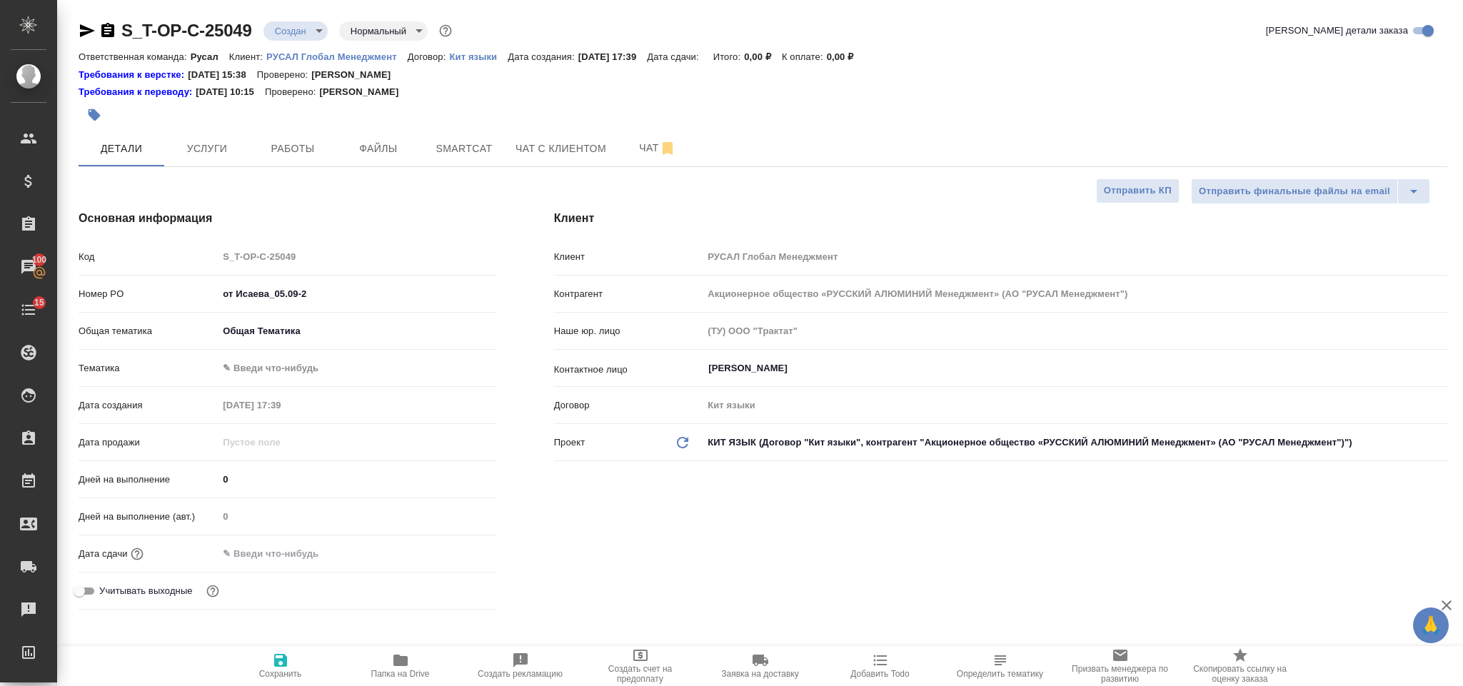
click at [319, 358] on body "🙏 .cls-1 fill:#fff; AWATERA [PERSON_NAME] Спецификации Заказы 100 Чаты 15 Todo …" at bounding box center [731, 343] width 1463 height 686
click at [328, 369] on li "Общая Тематика" at bounding box center [357, 369] width 278 height 23
type textarea "x"
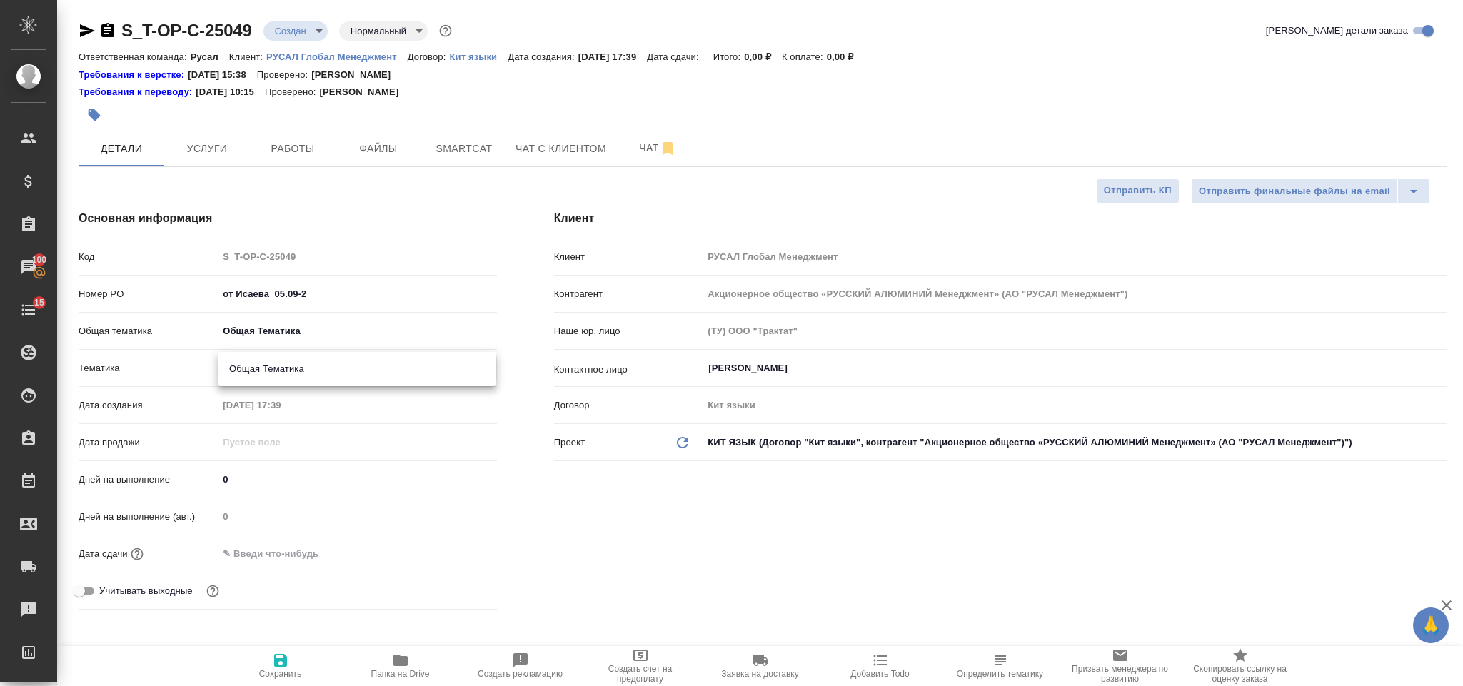
type input "6012b1ca196b0e5c9229a120"
click at [306, 545] on input "text" at bounding box center [280, 553] width 125 height 21
click at [452, 553] on icon "button" at bounding box center [455, 553] width 17 height 17
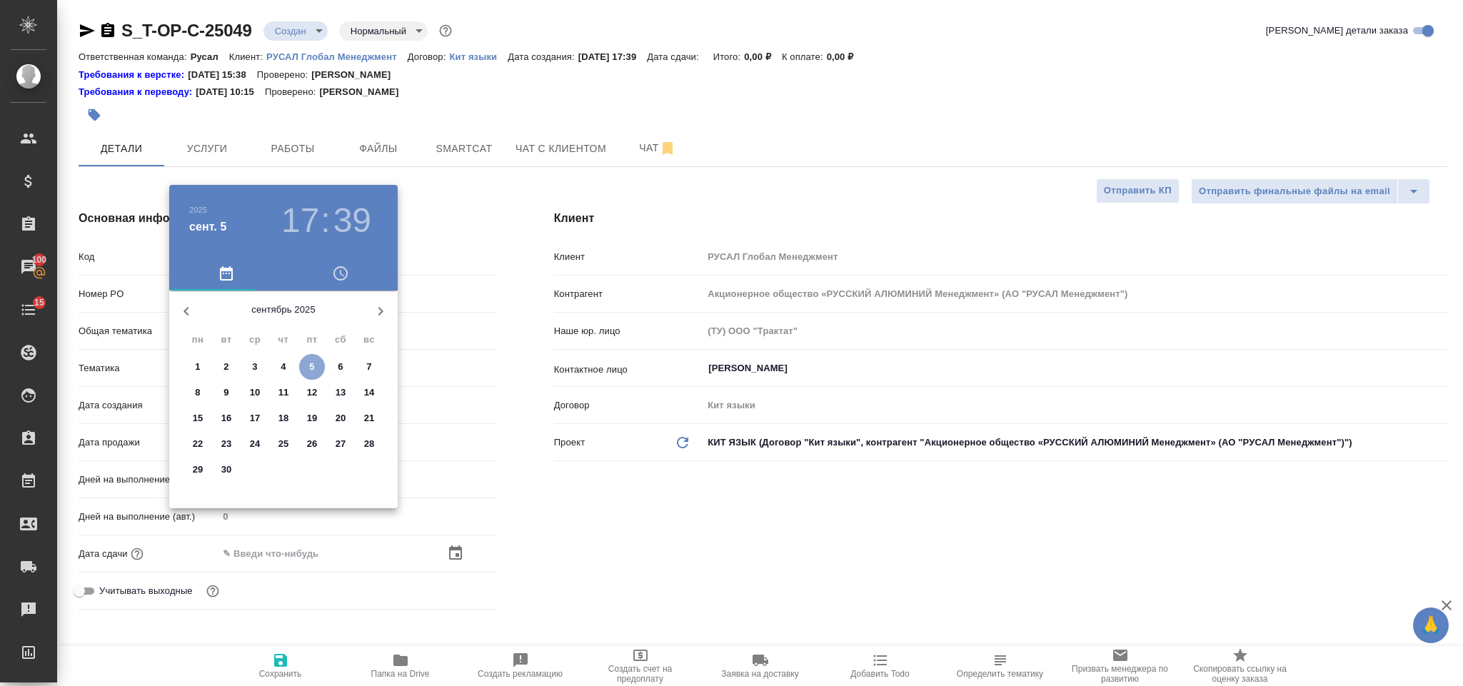
click at [313, 365] on p "5" at bounding box center [311, 367] width 5 height 14
type input "[DATE] 17:39"
type textarea "x"
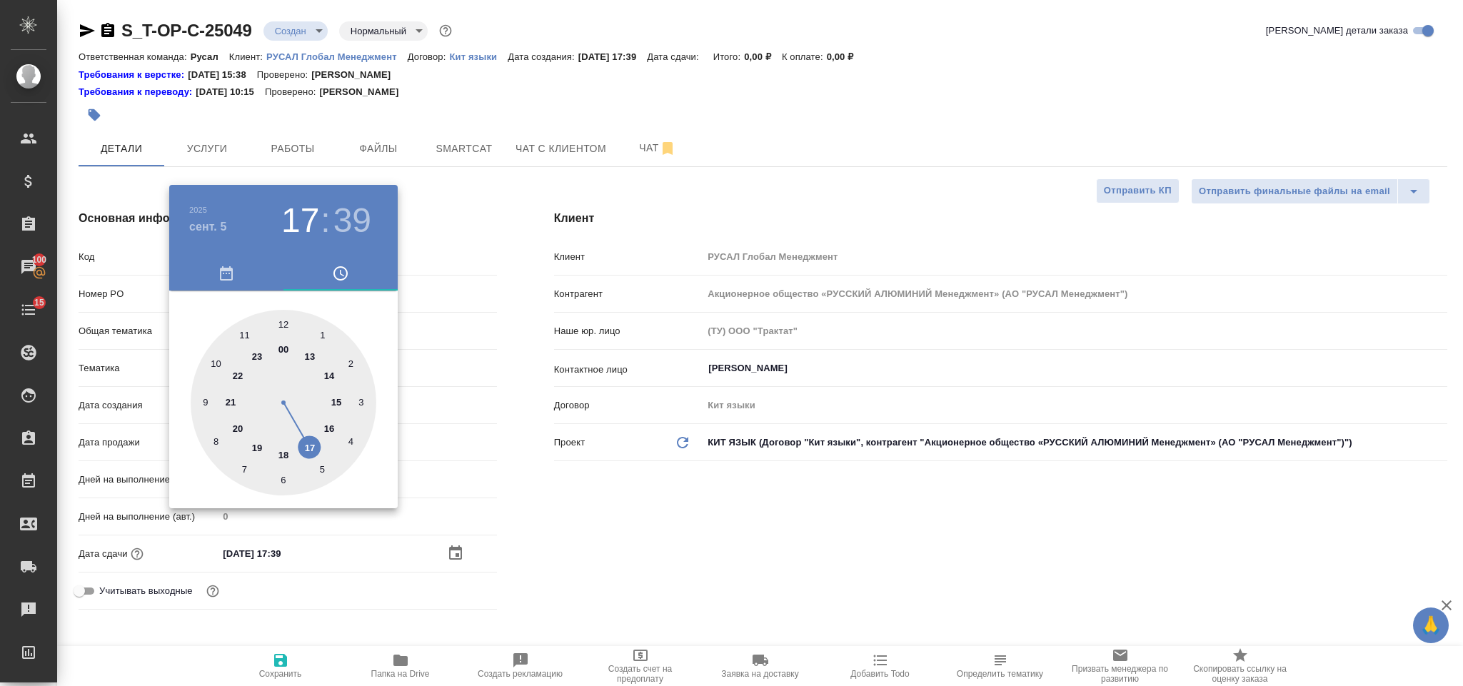
click at [328, 427] on div at bounding box center [284, 403] width 186 height 186
type input "[DATE] 16:39"
type textarea "x"
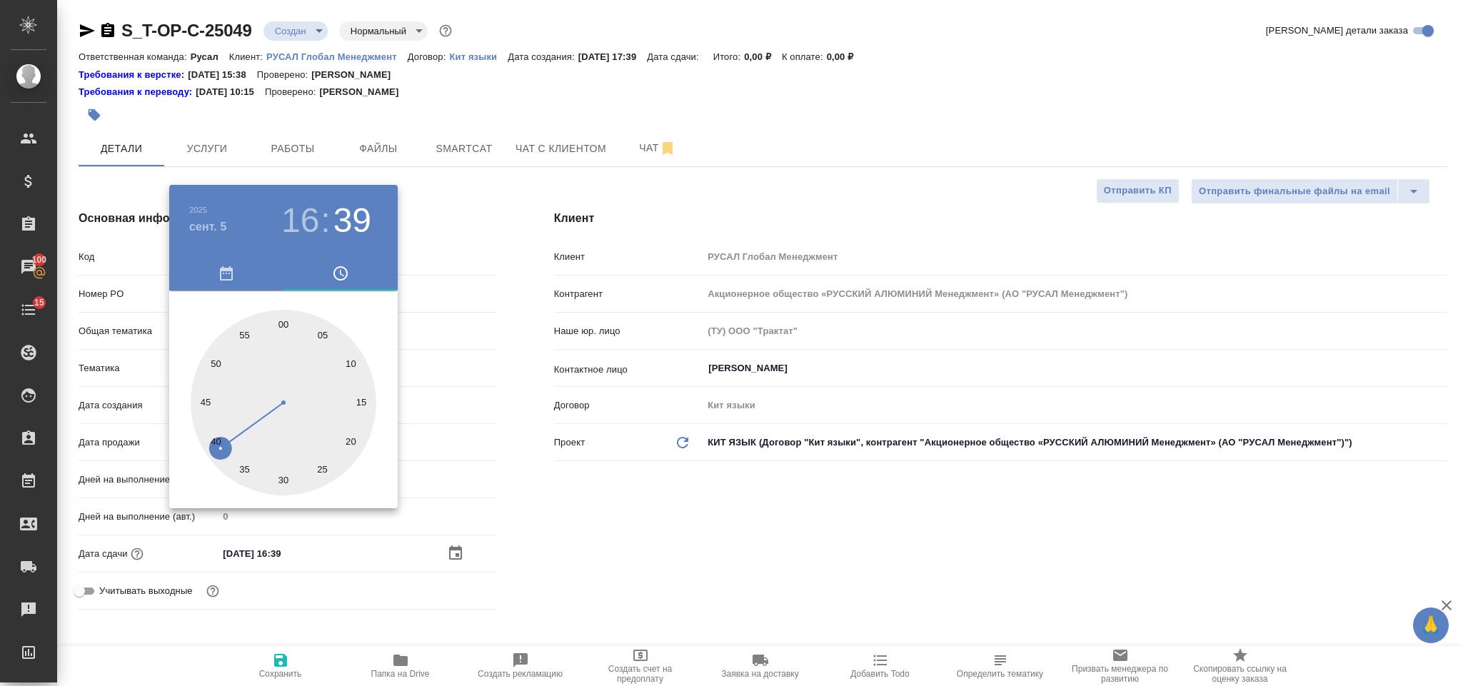
click at [304, 232] on h3 "16" at bounding box center [300, 221] width 38 height 40
click at [286, 448] on div at bounding box center [284, 403] width 186 height 186
type input "[DATE] 18:39"
type textarea "x"
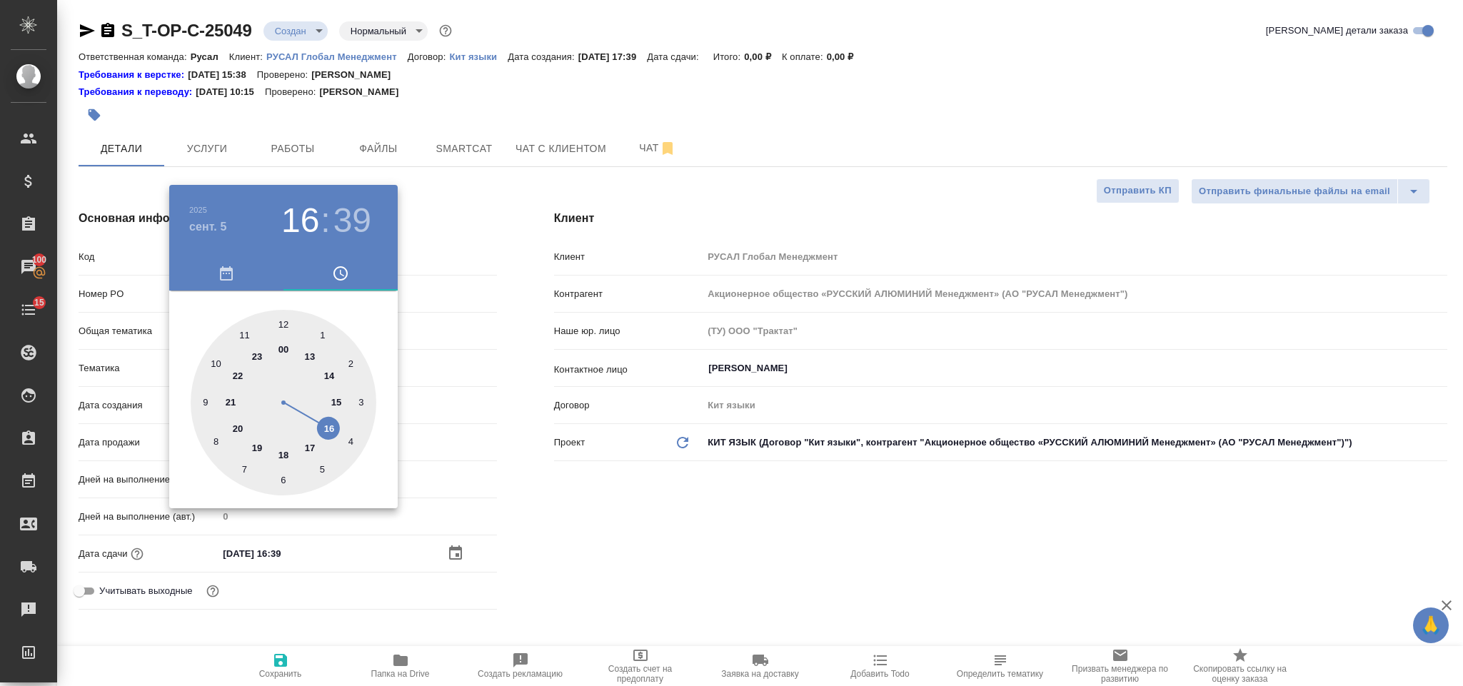
type textarea "x"
click at [349, 440] on div at bounding box center [284, 403] width 186 height 186
type input "[DATE] 18:20"
type textarea "x"
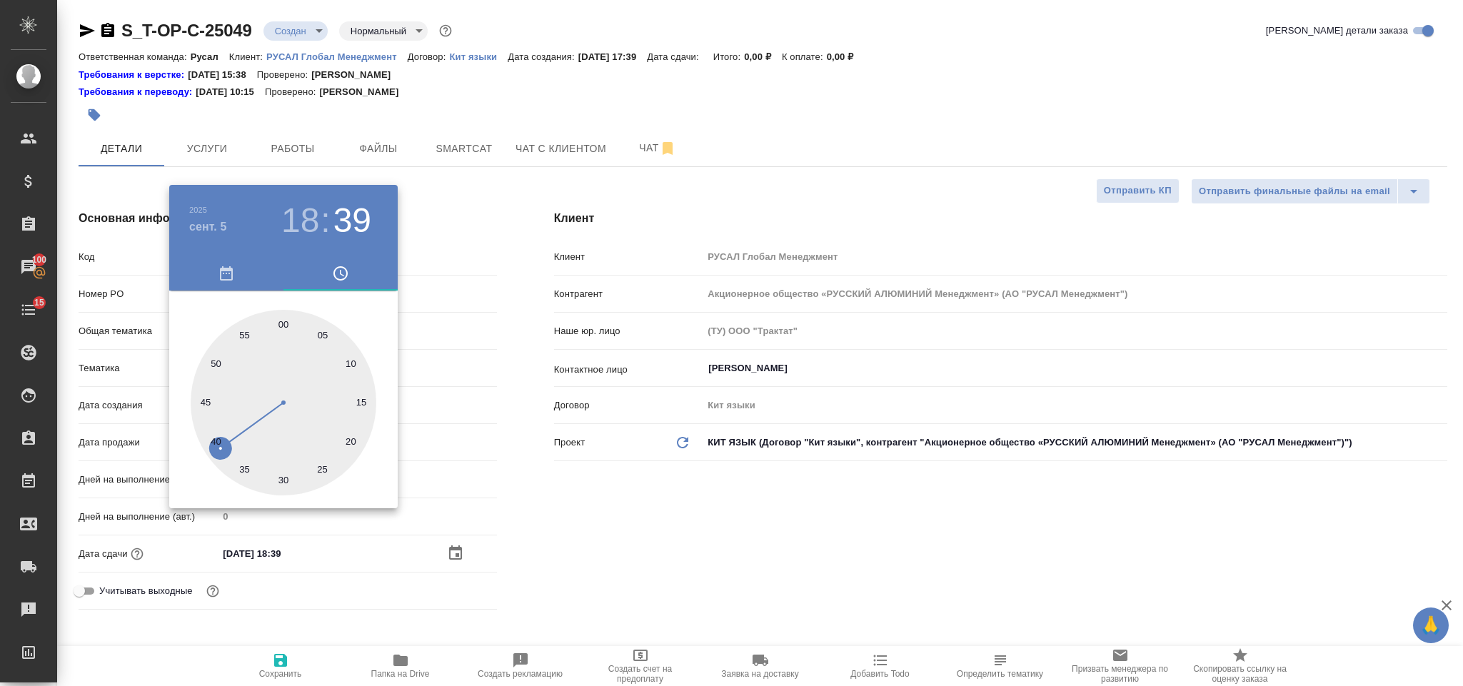
type textarea "x"
click at [592, 498] on div at bounding box center [731, 343] width 1463 height 686
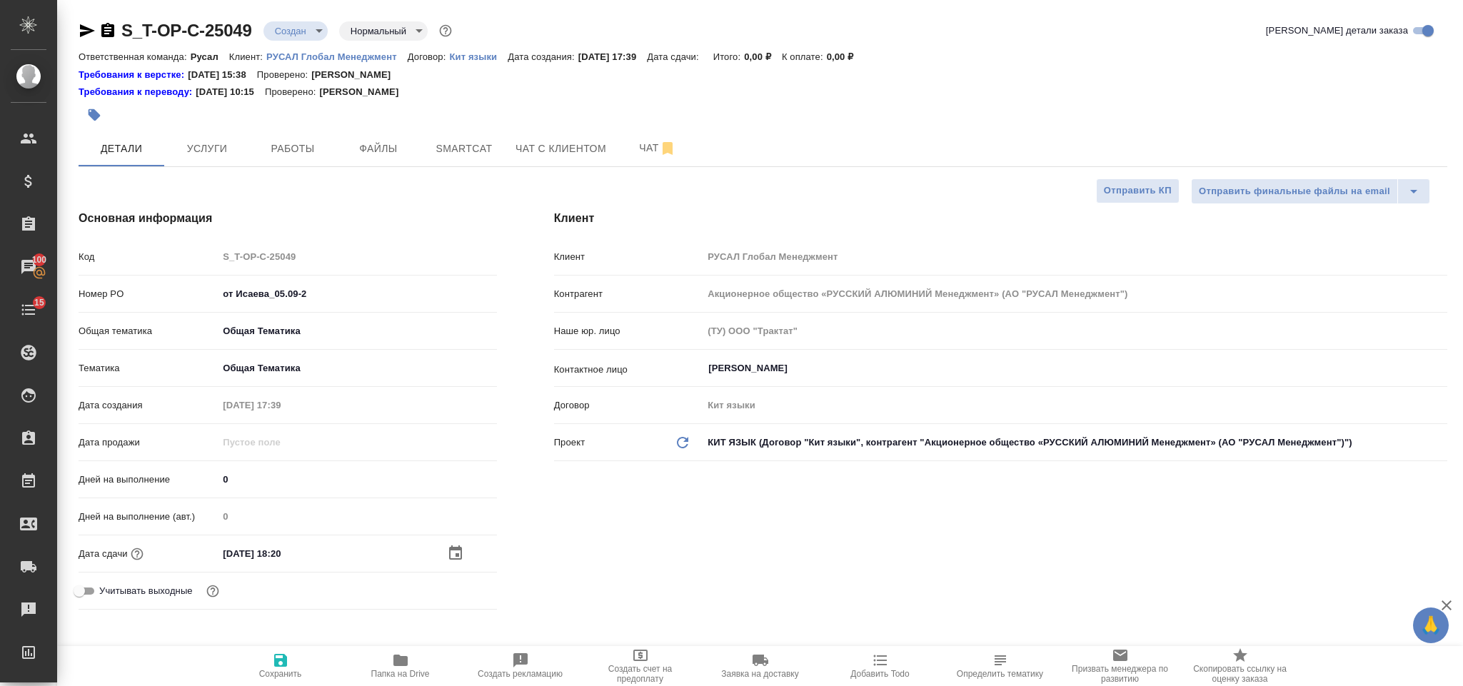
click at [278, 657] on icon "button" at bounding box center [280, 660] width 17 height 17
type textarea "x"
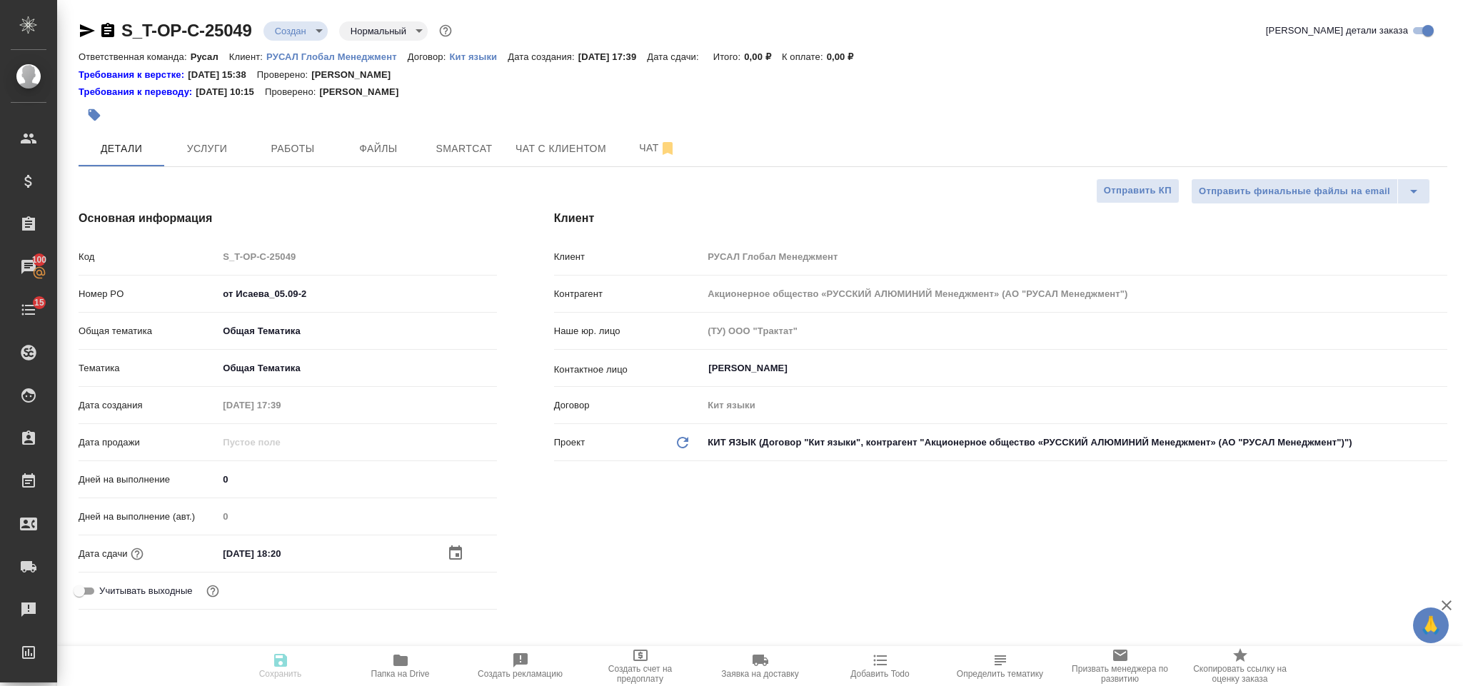
type textarea "x"
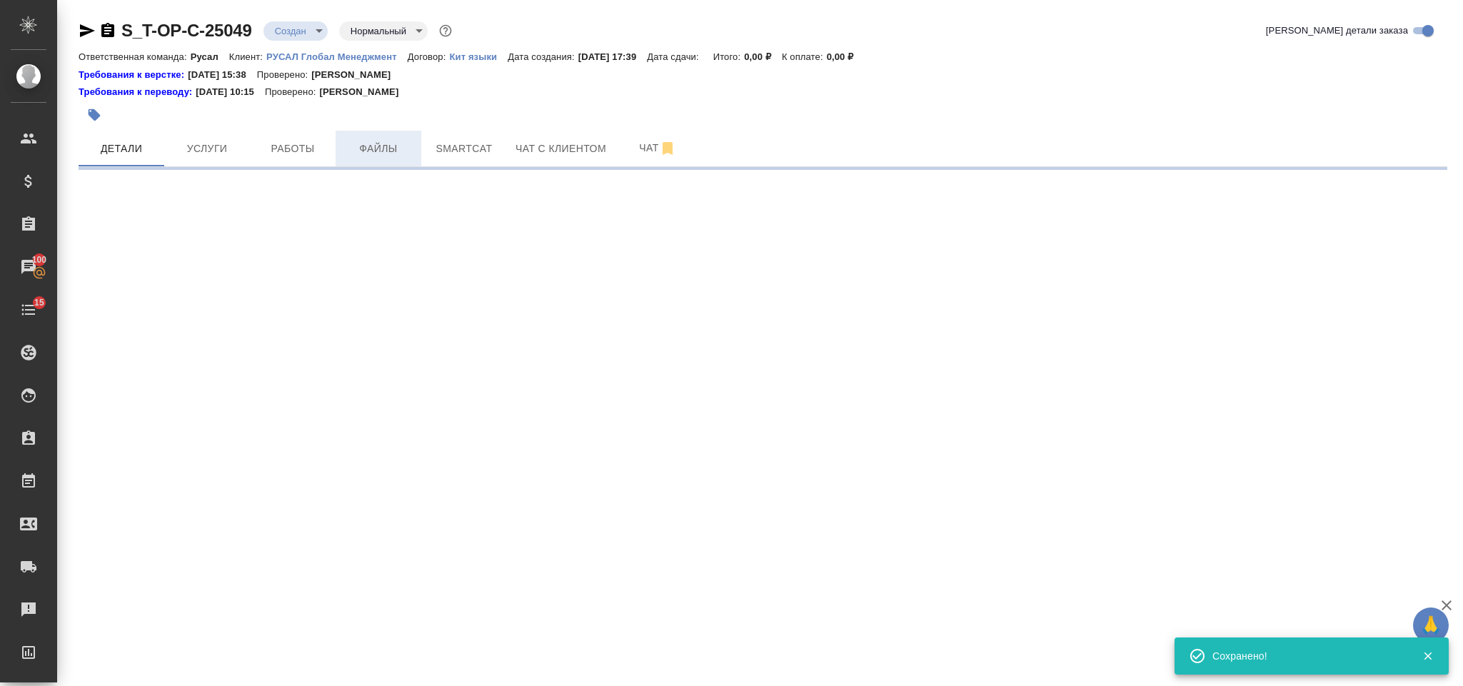
select select "RU"
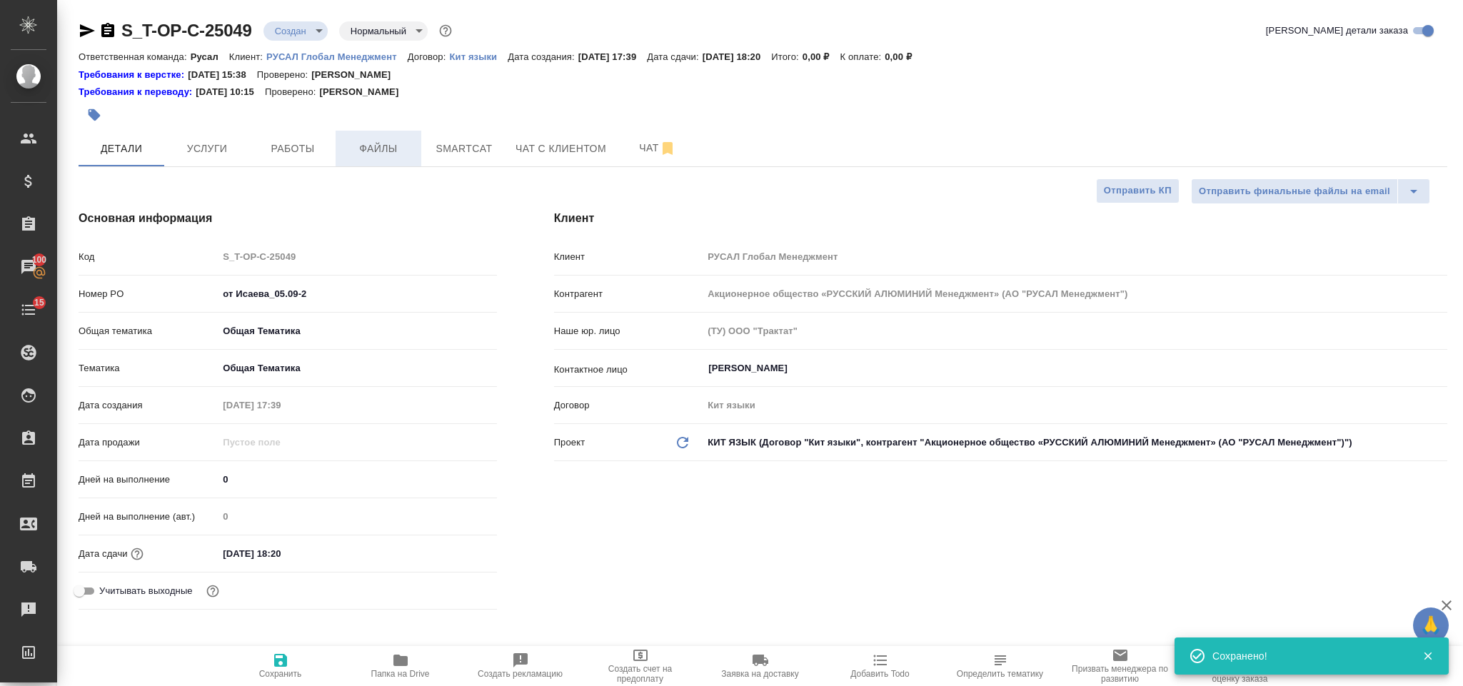
type textarea "x"
click at [386, 146] on span "Файлы" at bounding box center [378, 149] width 69 height 18
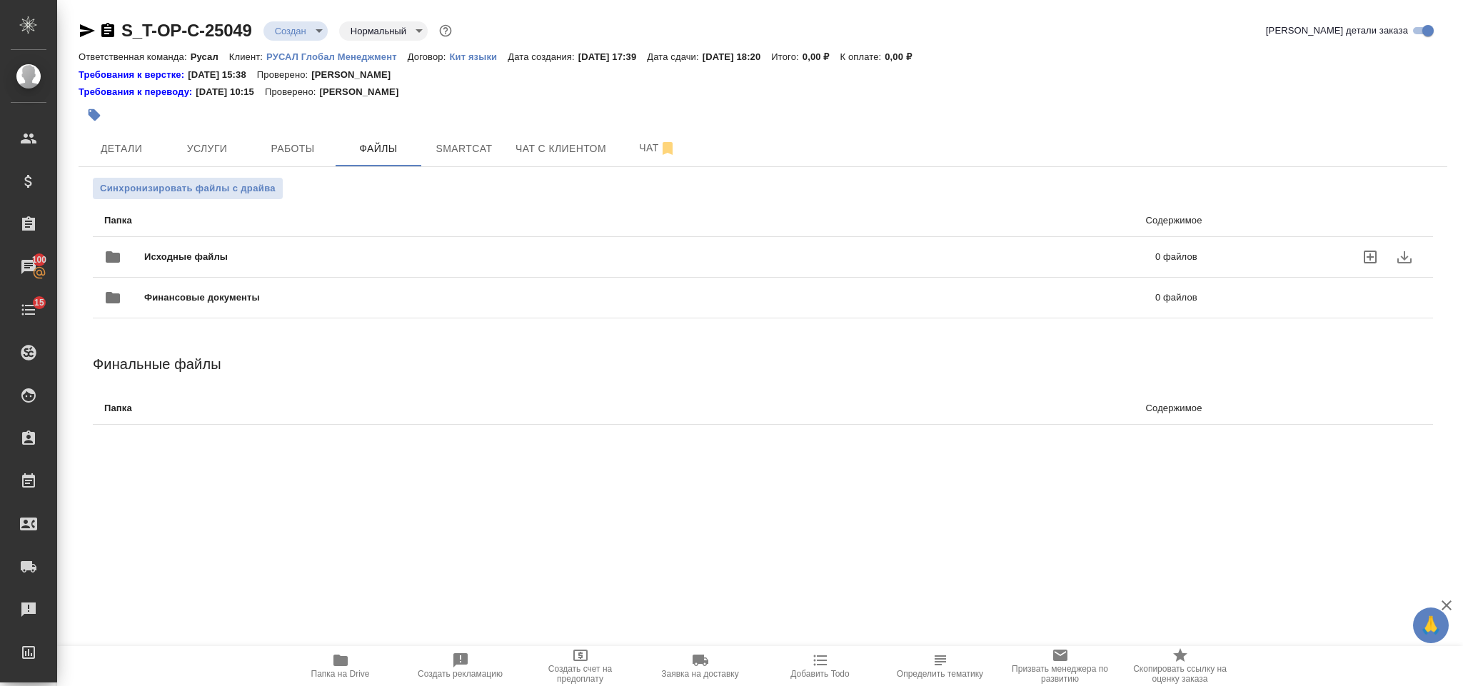
click at [392, 261] on span "Исходные файлы" at bounding box center [418, 257] width 548 height 14
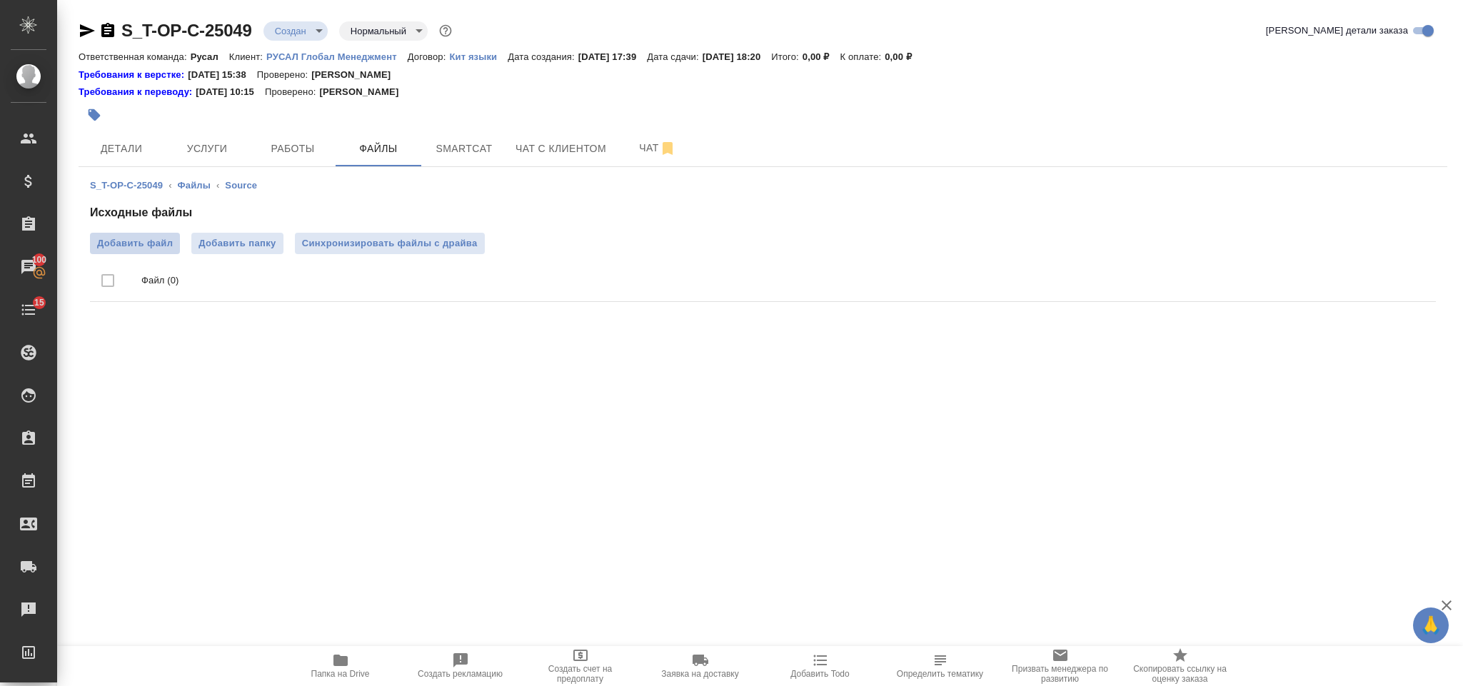
click at [161, 242] on span "Добавить файл" at bounding box center [135, 243] width 76 height 14
click at [0, 0] on input "Добавить файл" at bounding box center [0, 0] width 0 height 0
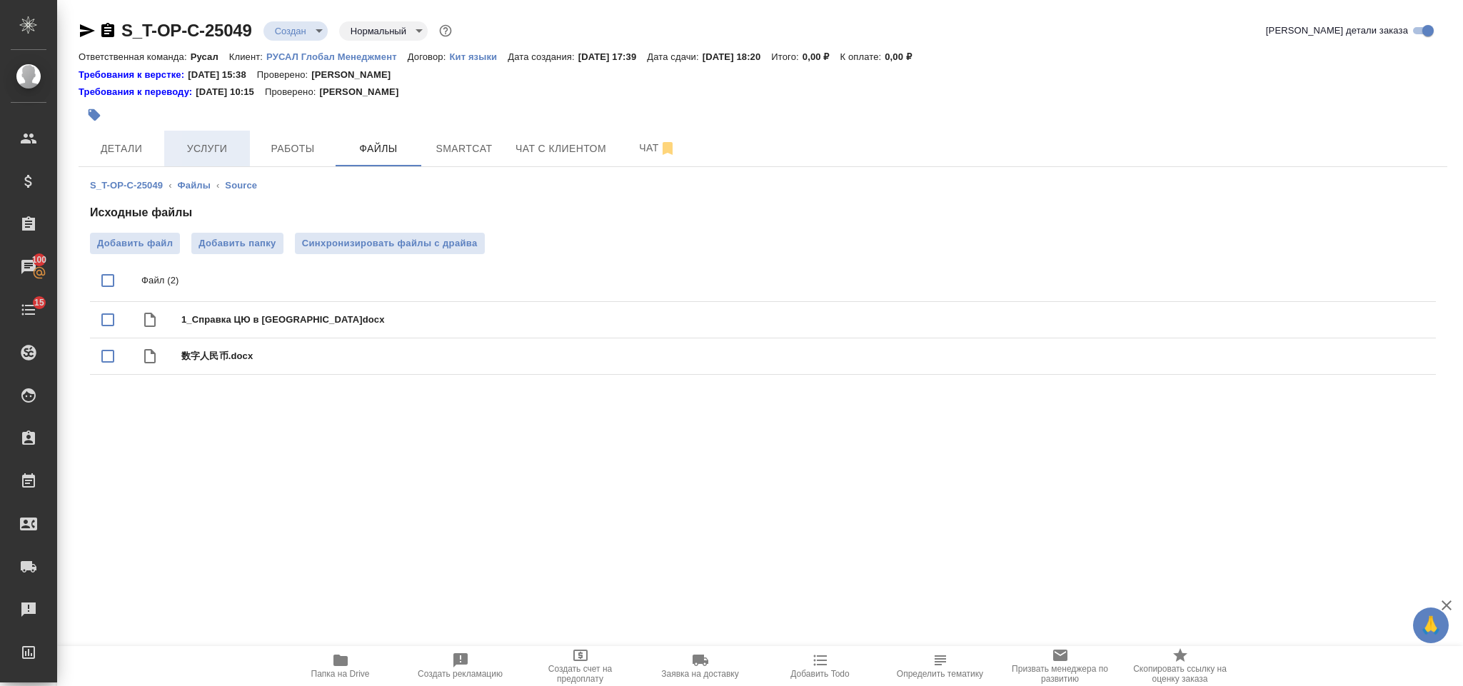
click at [201, 148] on span "Услуги" at bounding box center [207, 149] width 69 height 18
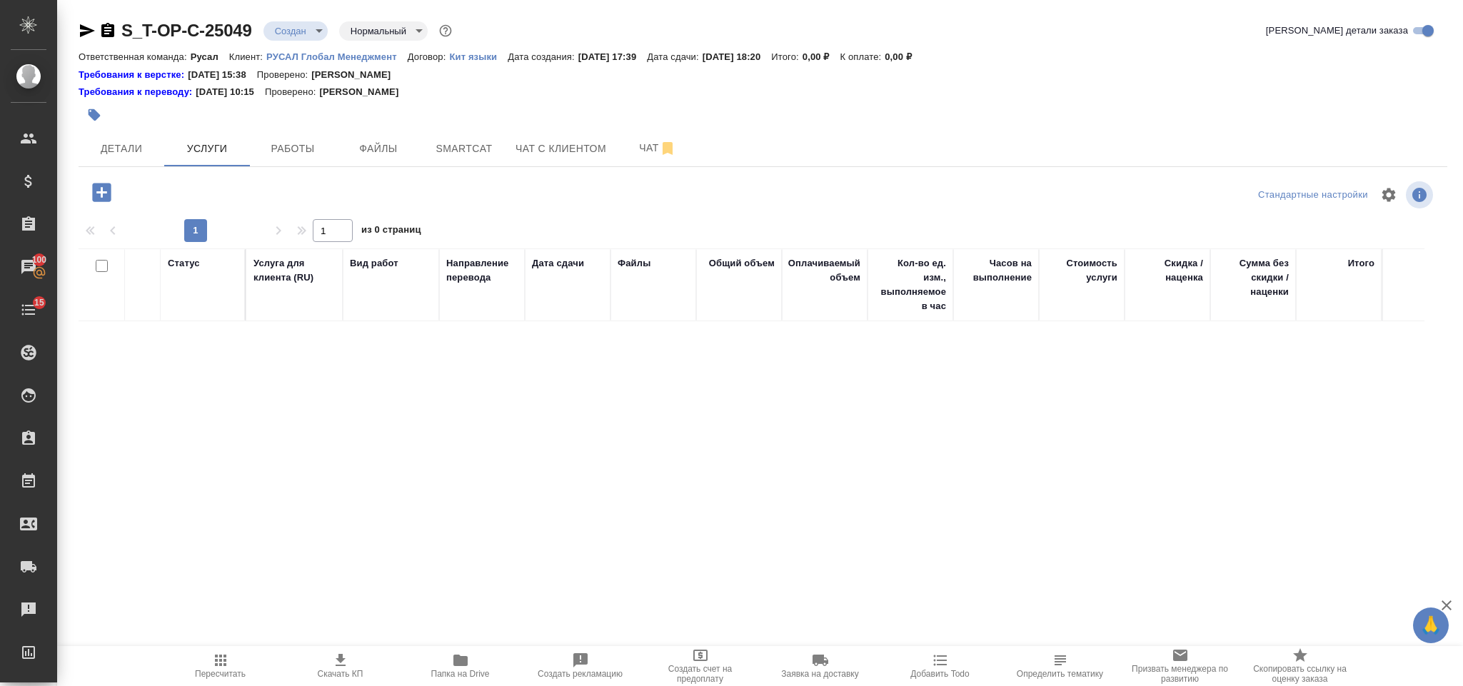
click at [105, 191] on icon "button" at bounding box center [101, 192] width 25 height 25
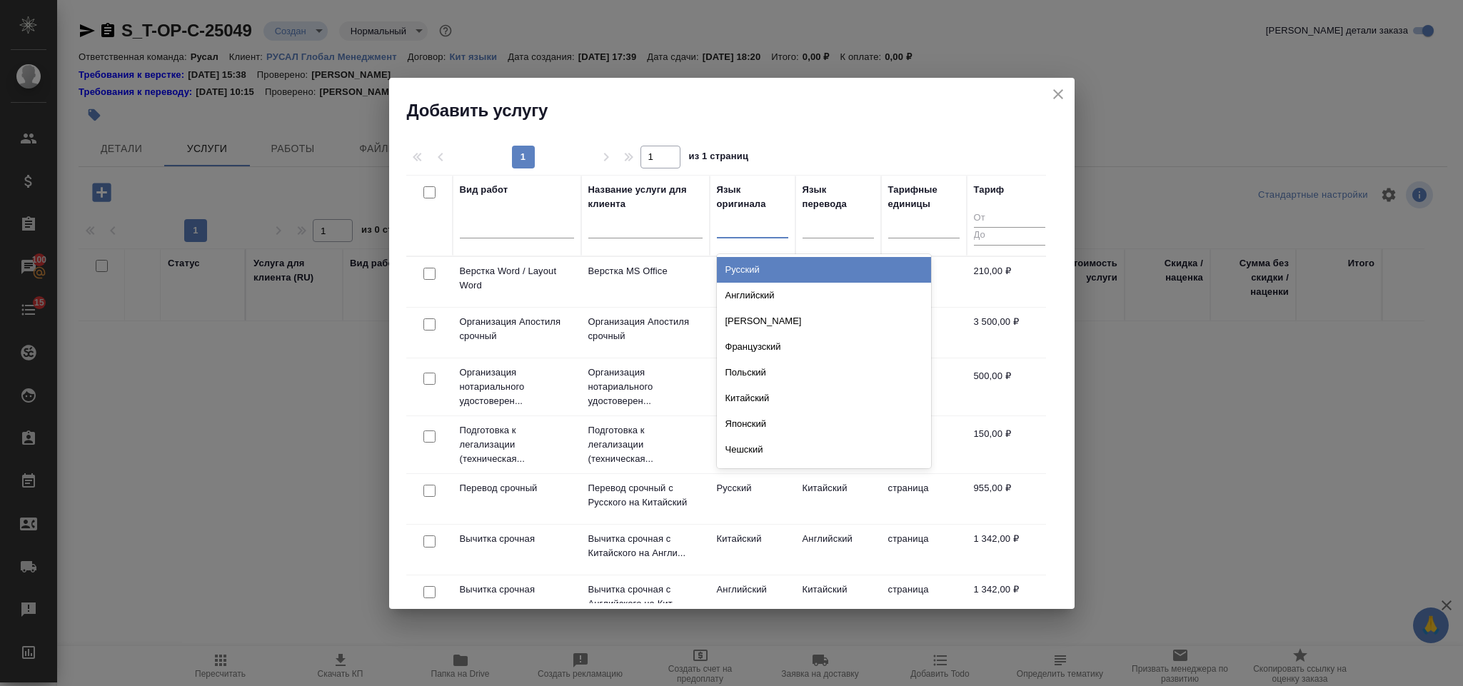
click at [742, 234] on div at bounding box center [752, 223] width 71 height 21
click at [770, 262] on div "Русский" at bounding box center [824, 270] width 214 height 26
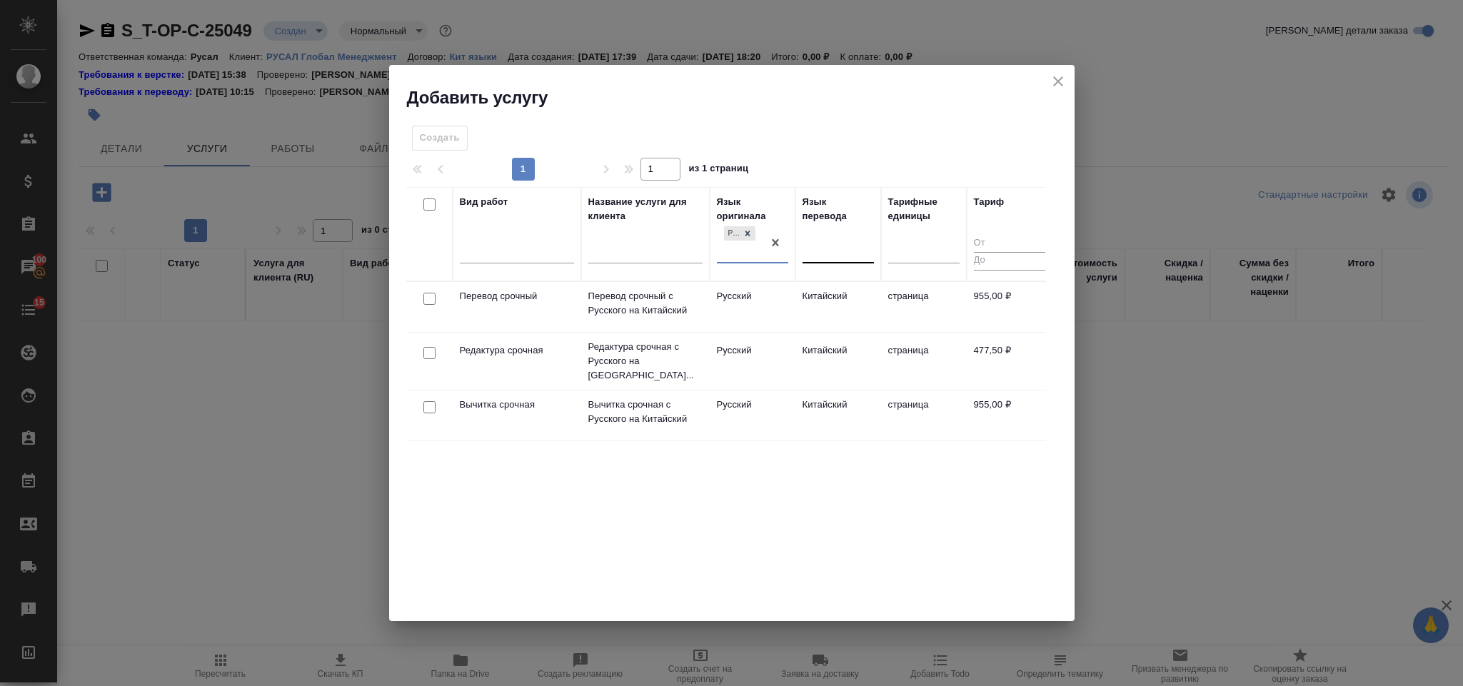
click at [819, 248] on div at bounding box center [837, 248] width 71 height 21
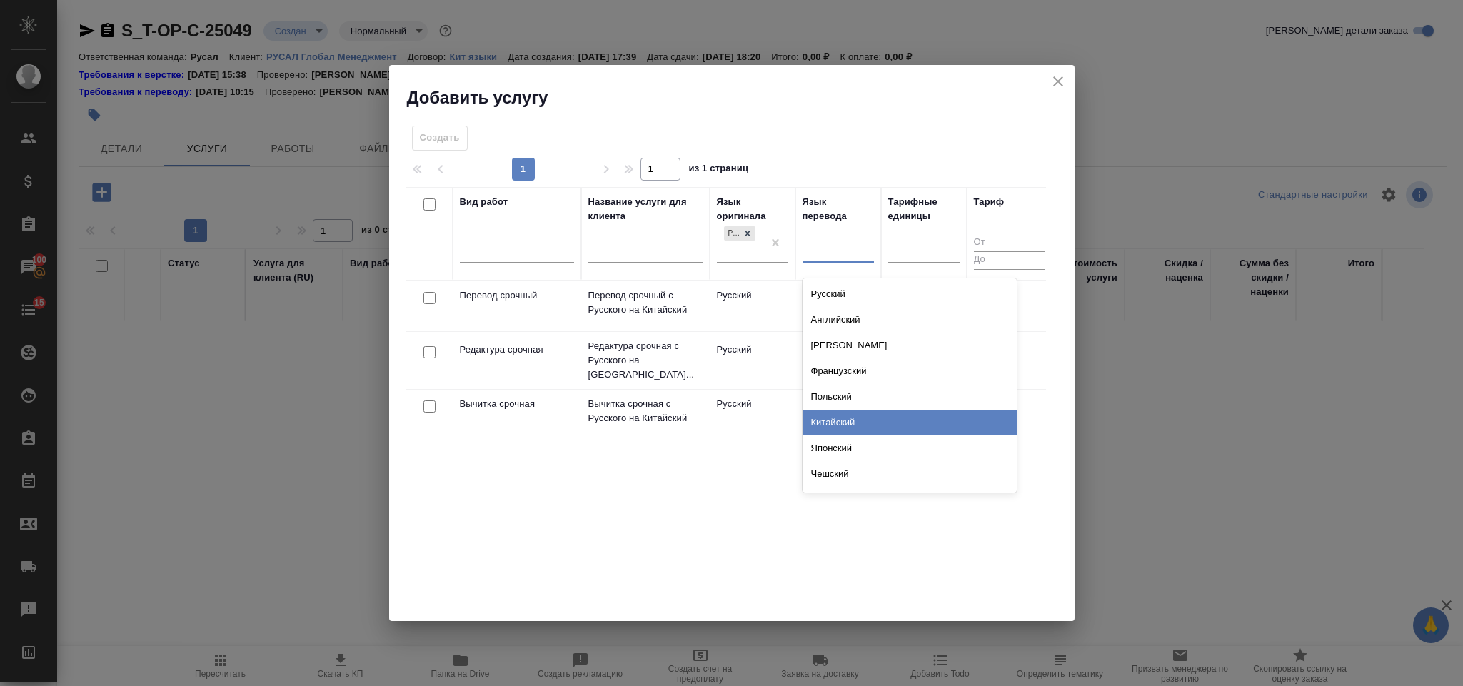
click at [855, 420] on div "Китайский" at bounding box center [909, 423] width 214 height 26
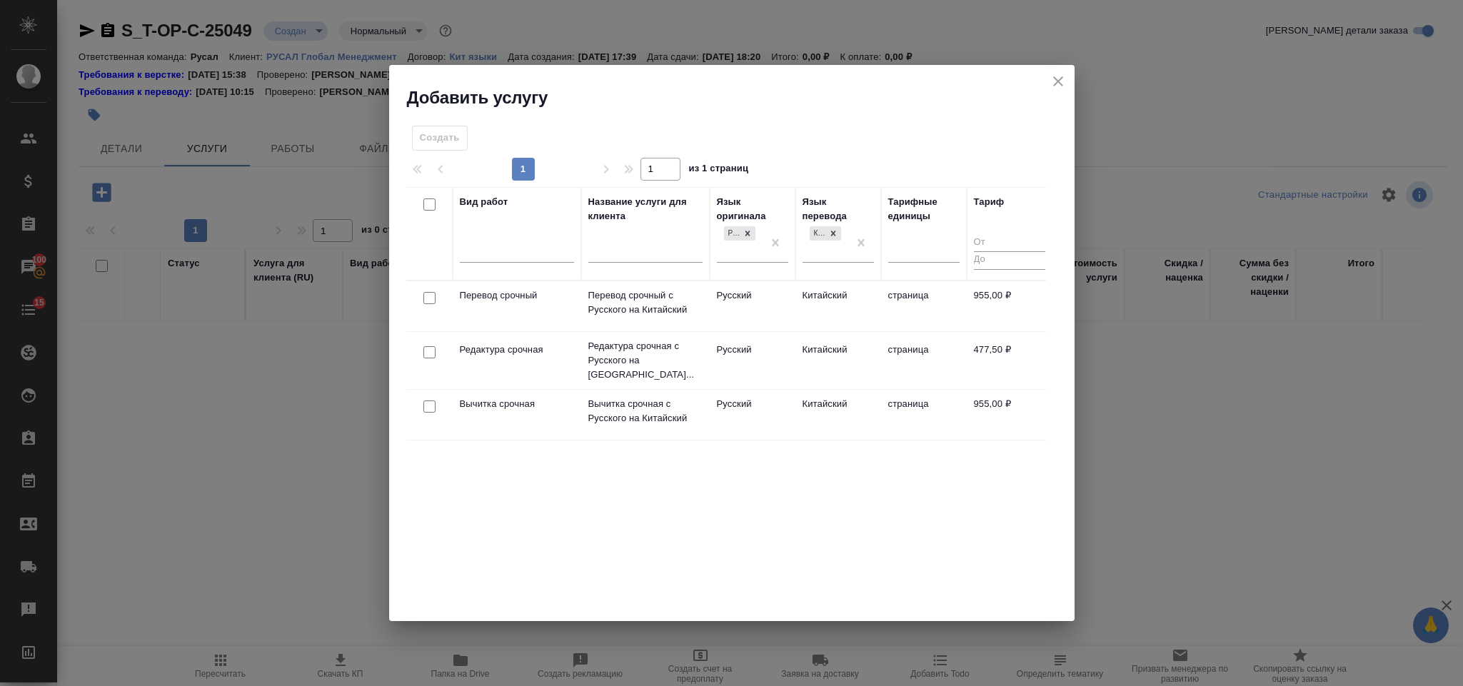
click at [429, 405] on input "checkbox" at bounding box center [429, 406] width 12 height 12
checkbox input "true"
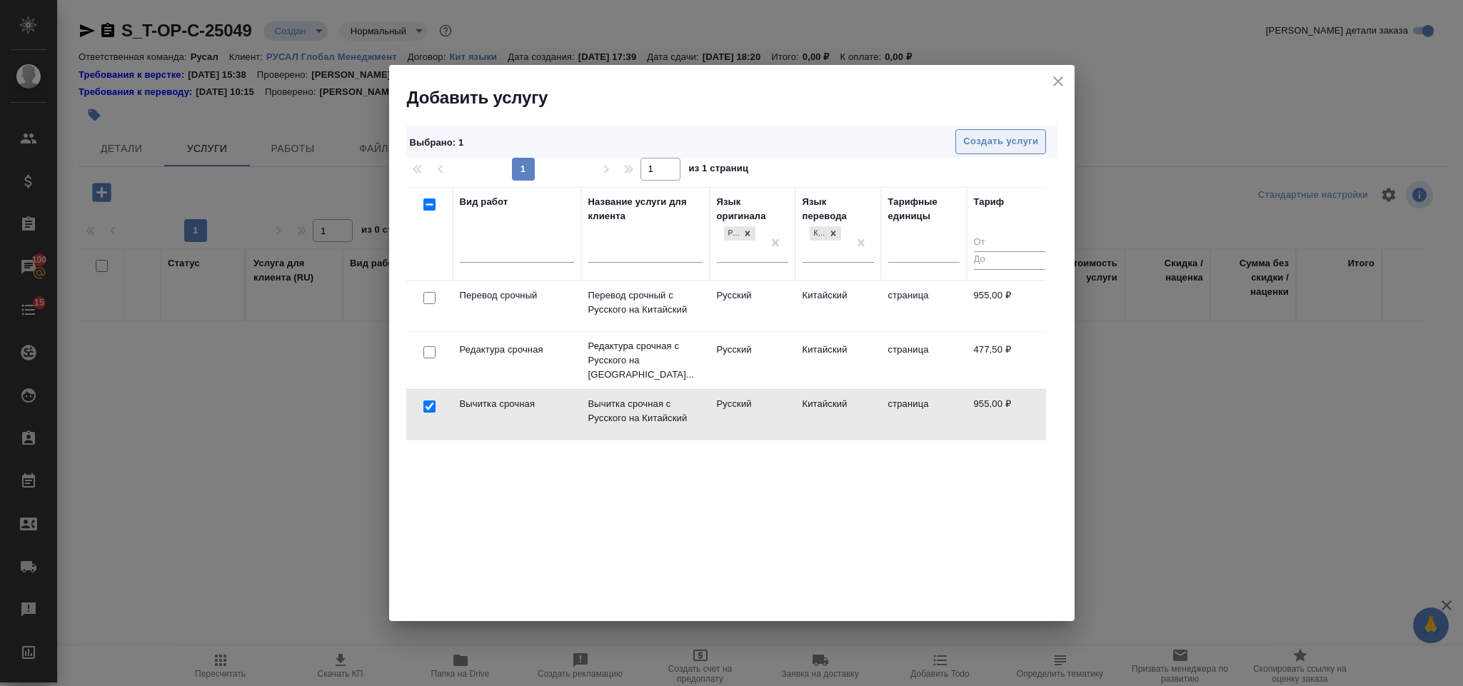
click at [1014, 142] on span "Создать услуги" at bounding box center [1000, 141] width 75 height 16
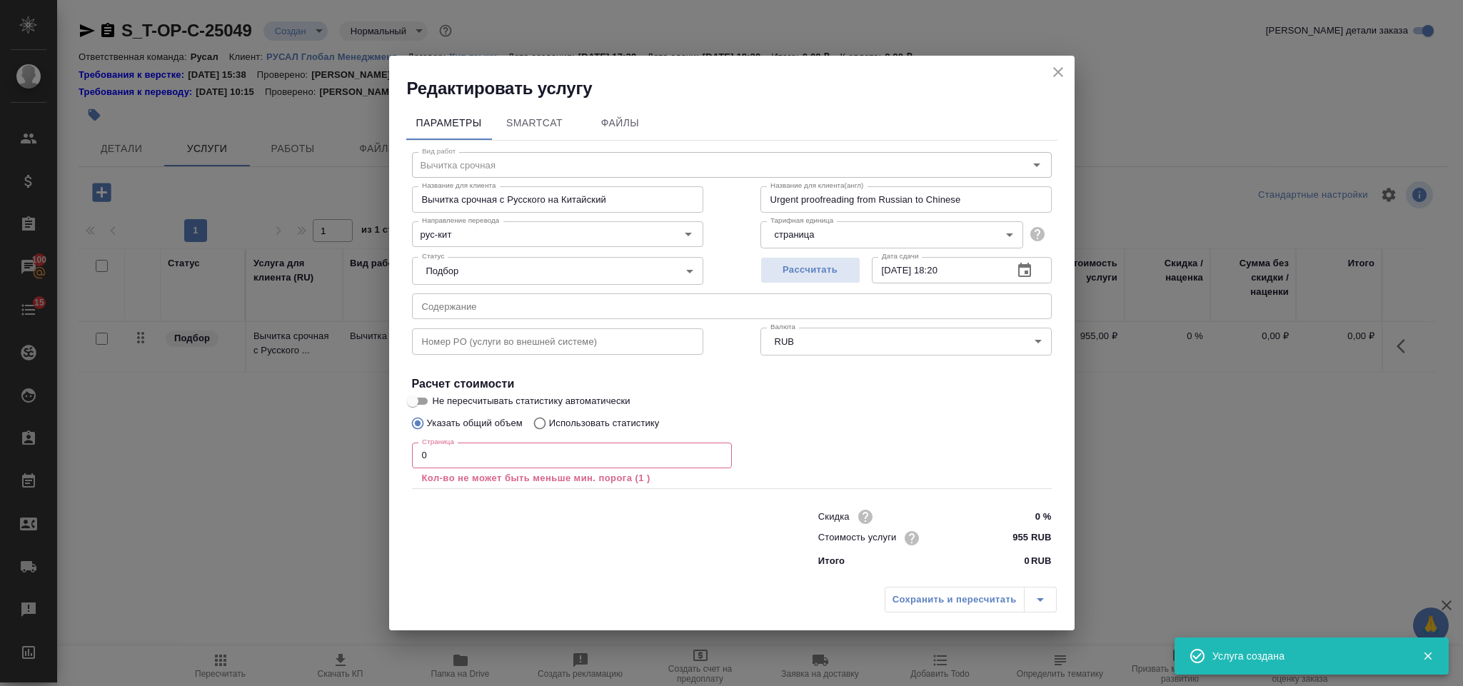
click at [558, 324] on div "Номер PO (услуги во внешней системе) Номер PO (услуги во внешней системе)" at bounding box center [557, 339] width 348 height 91
click at [553, 309] on input "text" at bounding box center [732, 306] width 640 height 26
paste input "数字人民币"
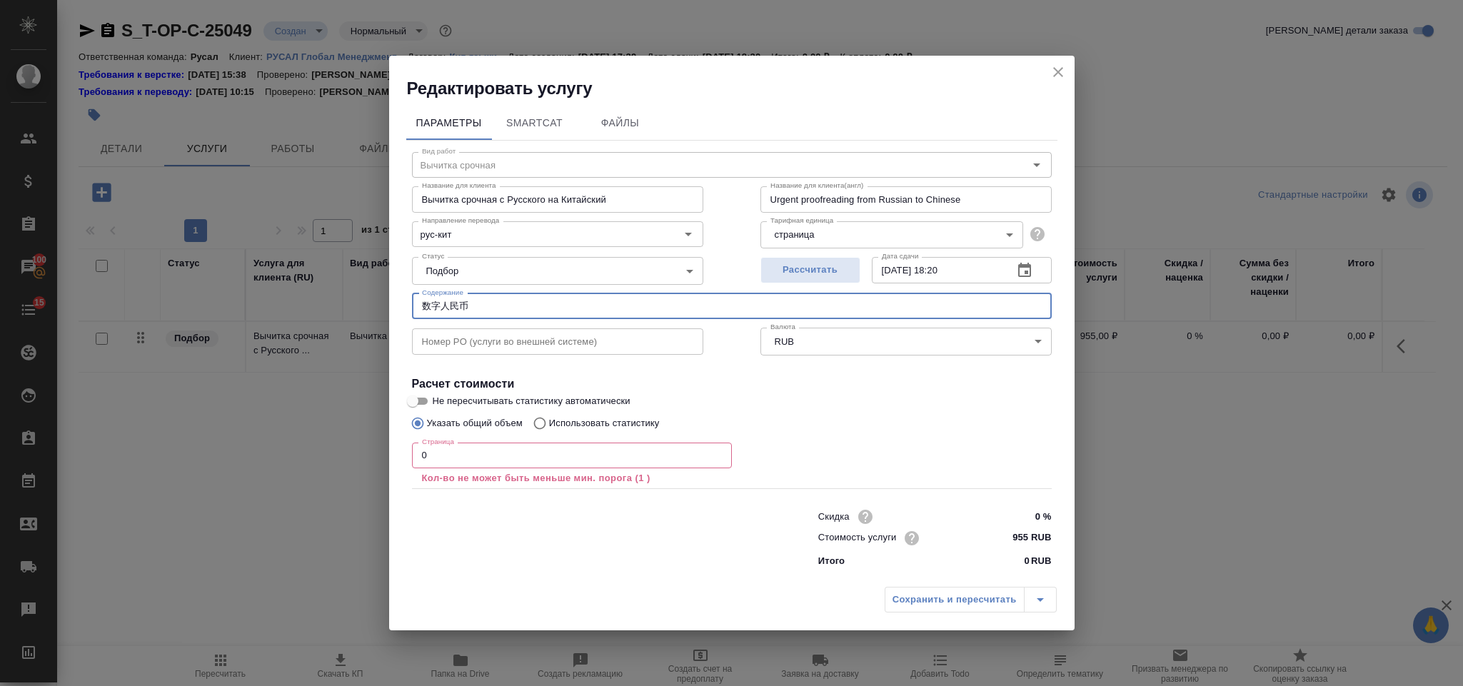
type input "数字人民币"
click at [510, 458] on input "0" at bounding box center [572, 456] width 320 height 26
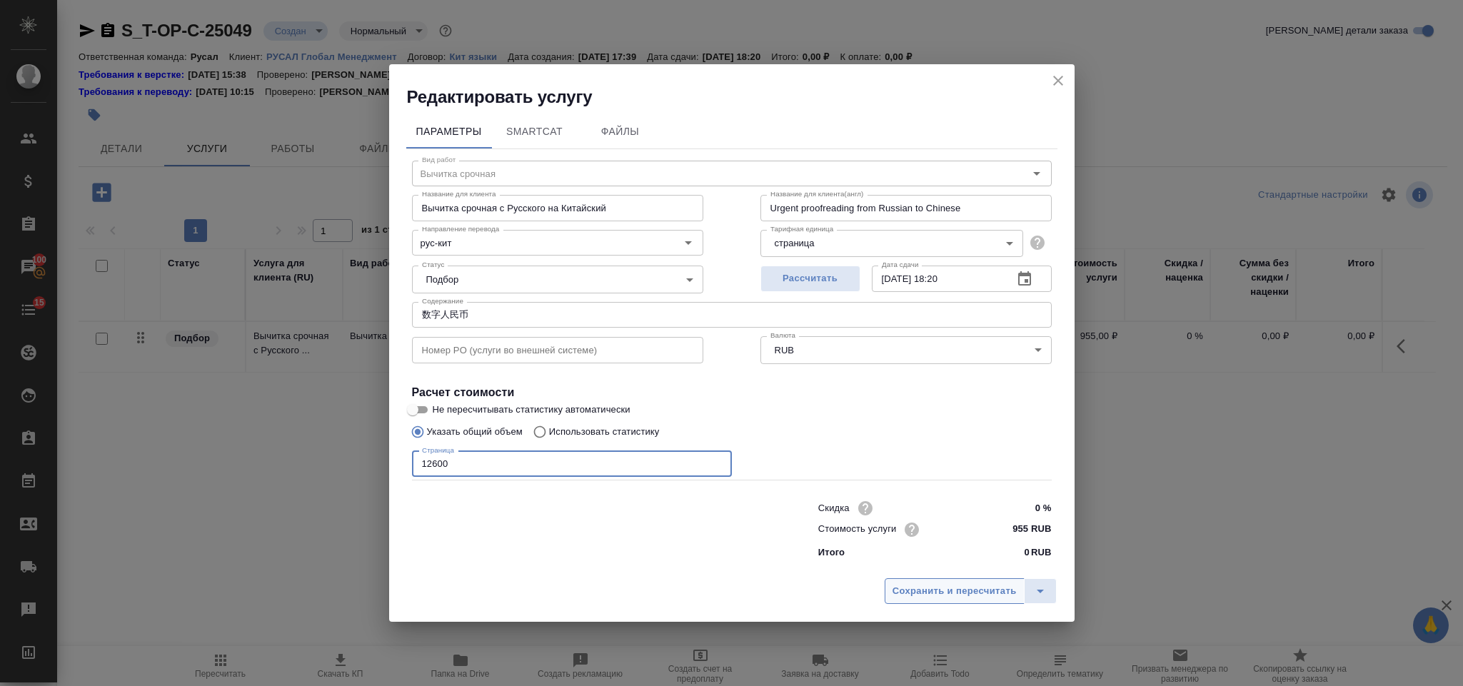
type input "12600"
click at [907, 585] on span "Сохранить и пересчитать" at bounding box center [954, 591] width 124 height 16
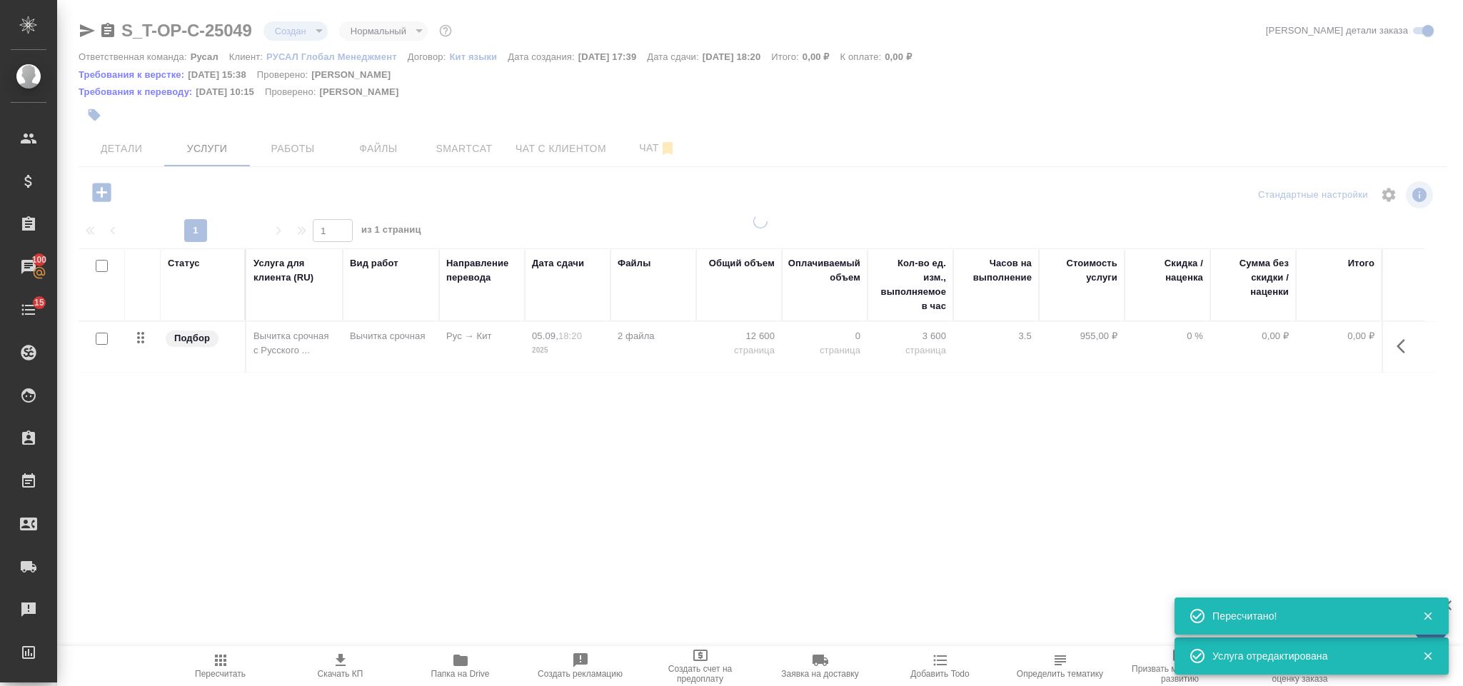
type input "urgent"
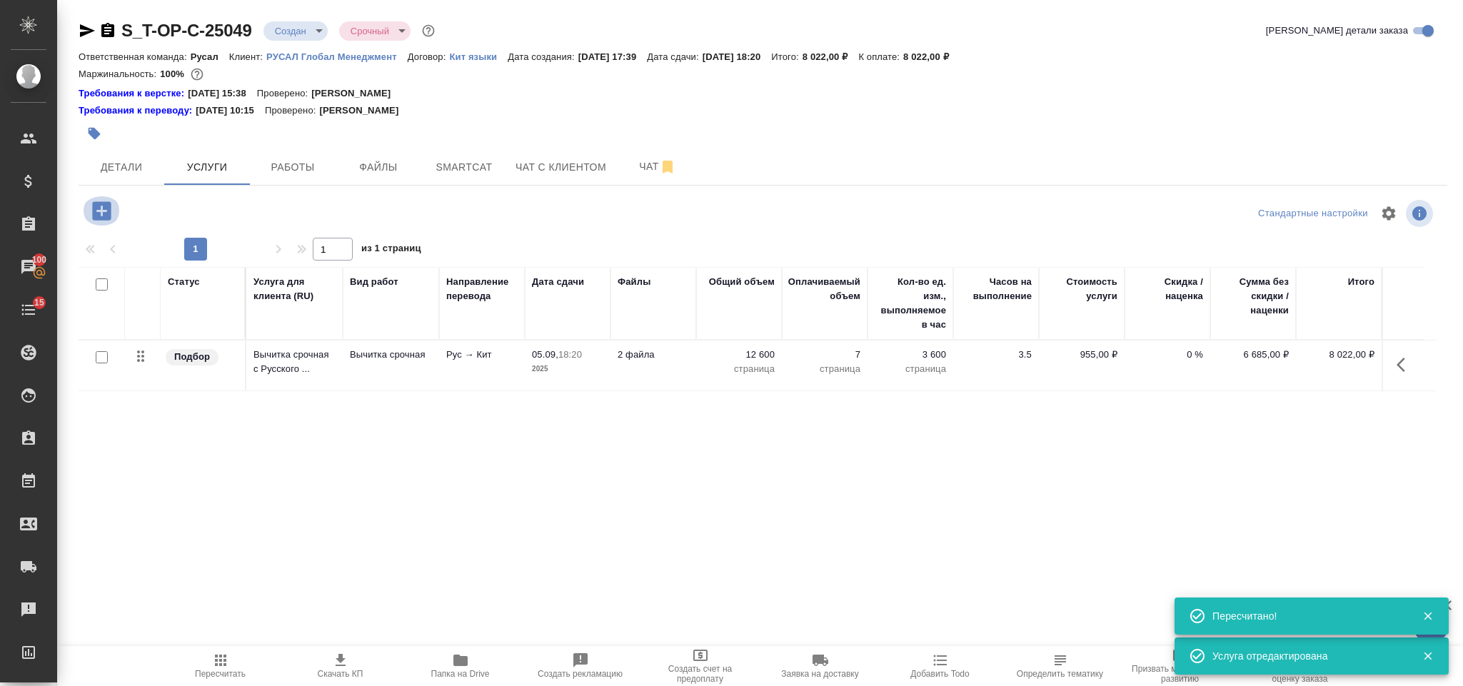
click at [110, 212] on icon "button" at bounding box center [101, 210] width 19 height 19
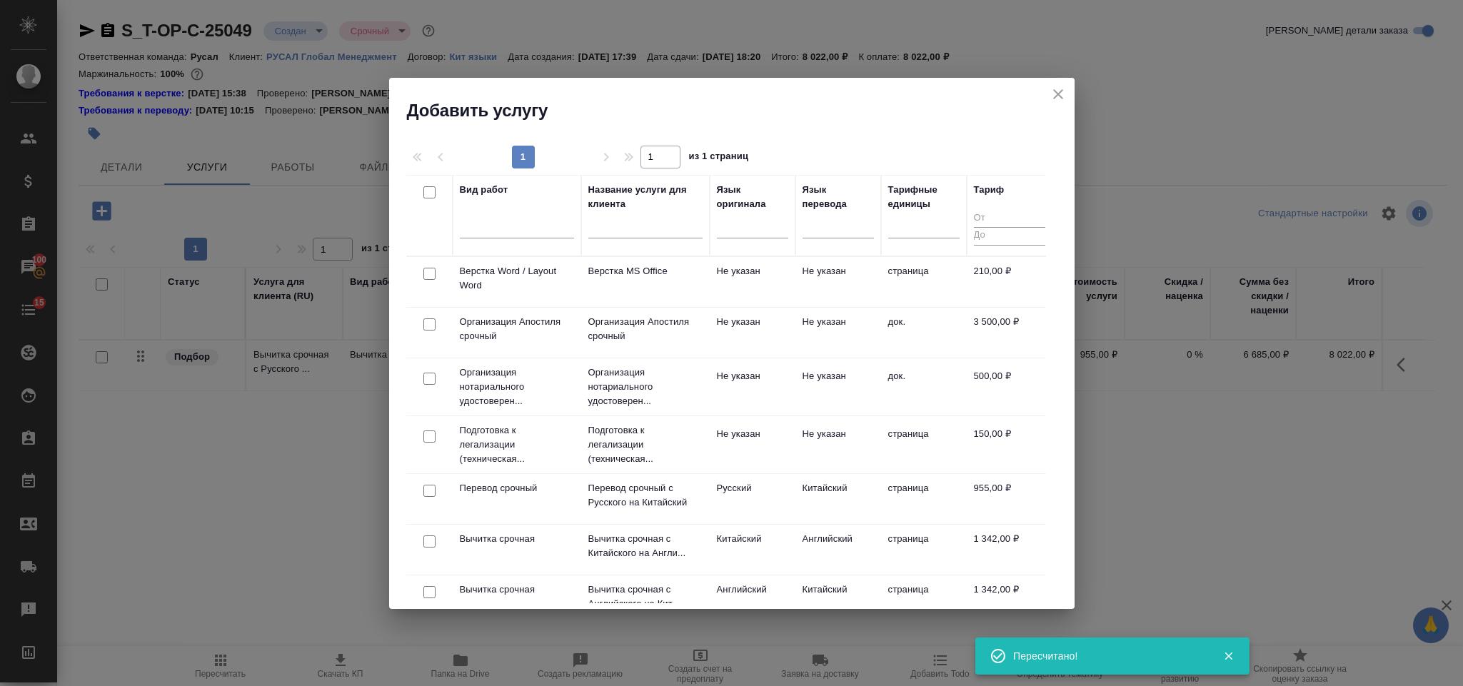
click at [427, 276] on input "checkbox" at bounding box center [429, 274] width 12 height 12
checkbox input "true"
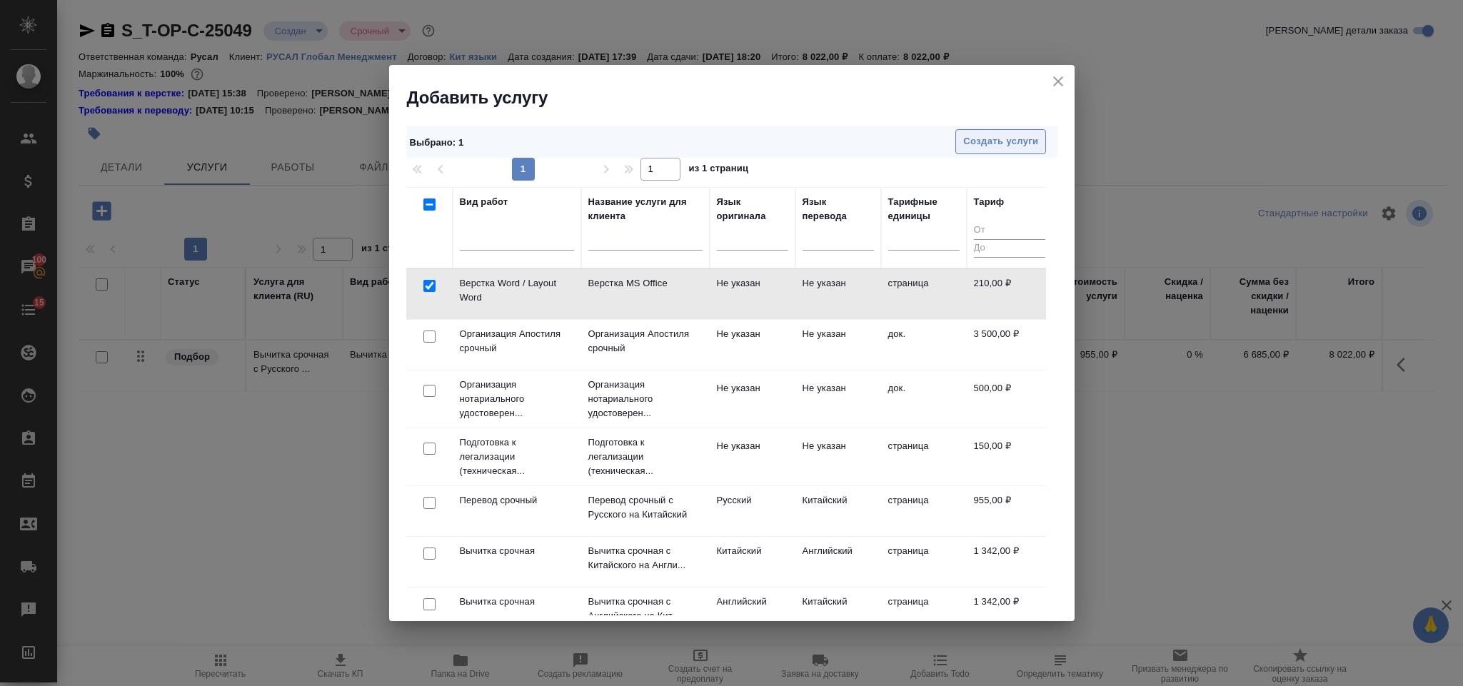
click at [972, 139] on span "Создать услуги" at bounding box center [1000, 141] width 75 height 16
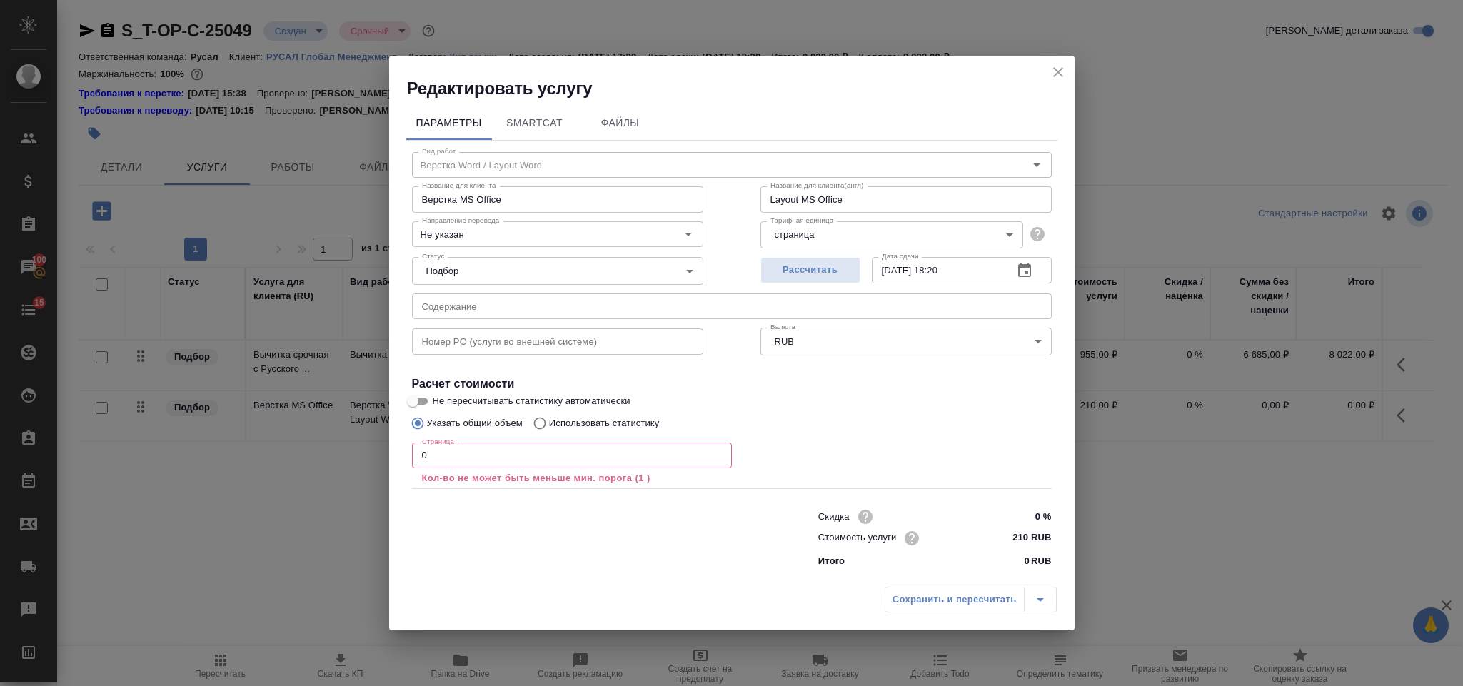
click at [549, 457] on input "0" at bounding box center [572, 456] width 320 height 26
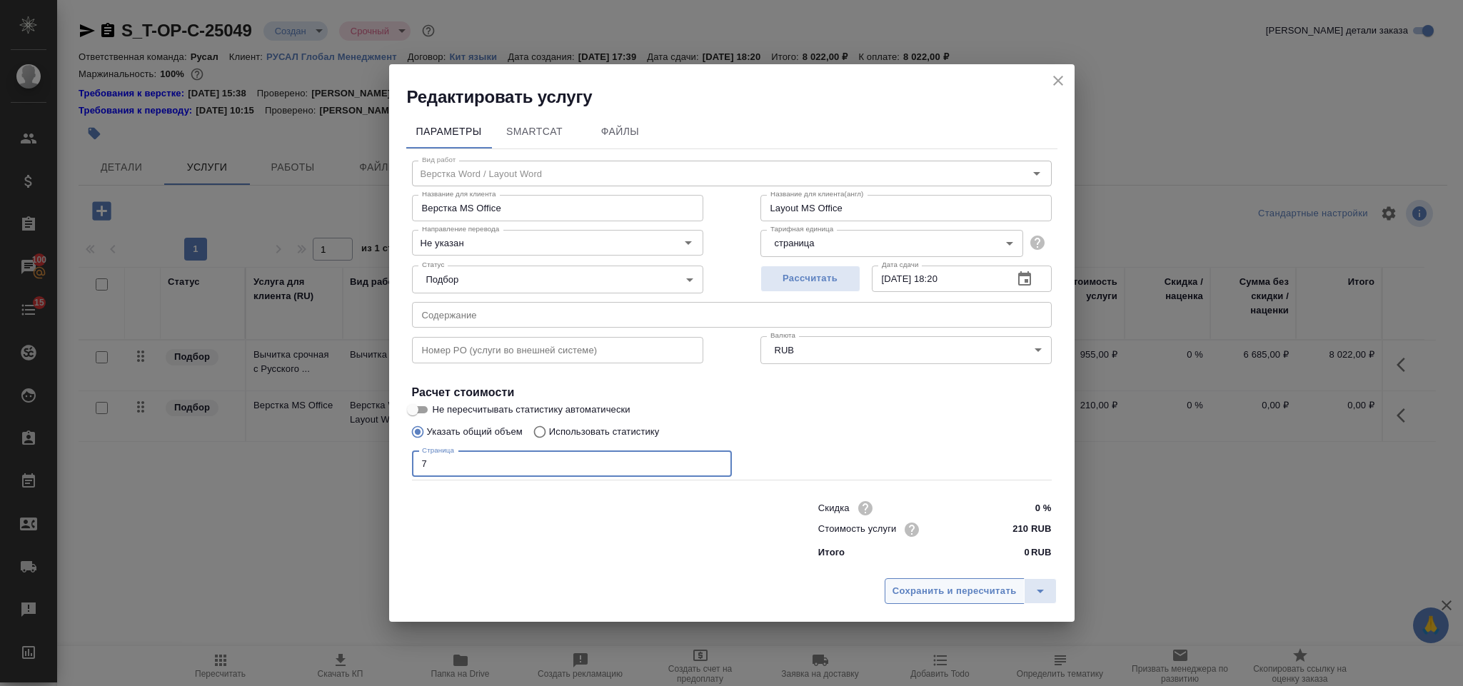
type input "7"
click at [934, 581] on button "Сохранить и пересчитать" at bounding box center [954, 591] width 140 height 26
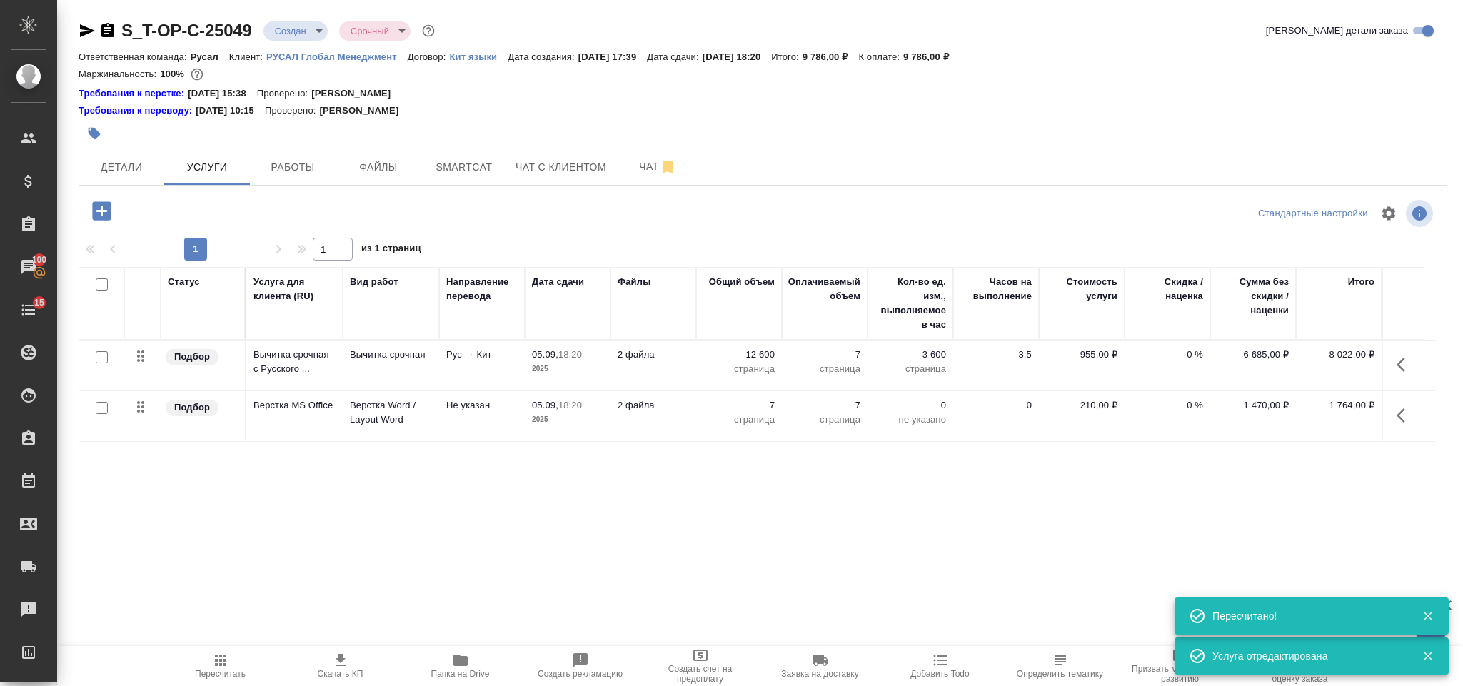
click at [210, 652] on span "Пересчитать" at bounding box center [220, 665] width 103 height 27
click at [125, 173] on span "Детали" at bounding box center [121, 167] width 69 height 18
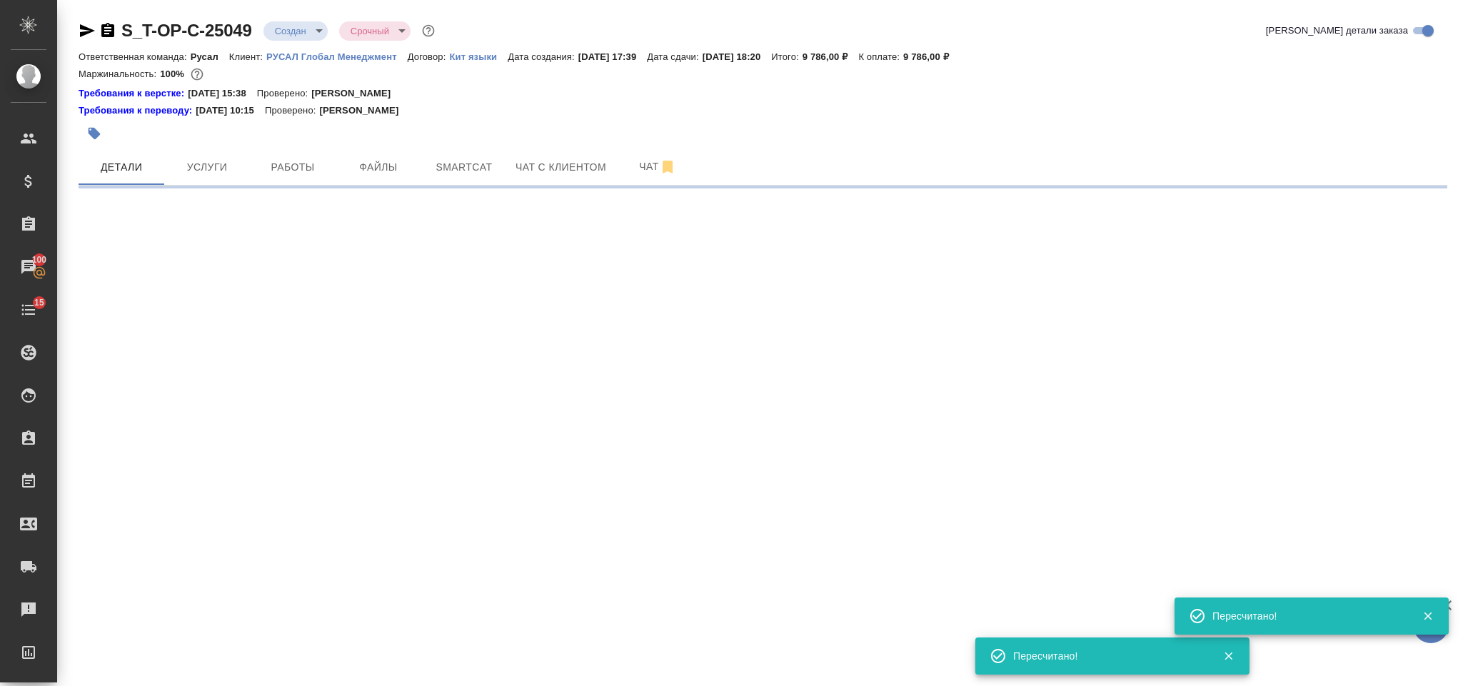
select select "RU"
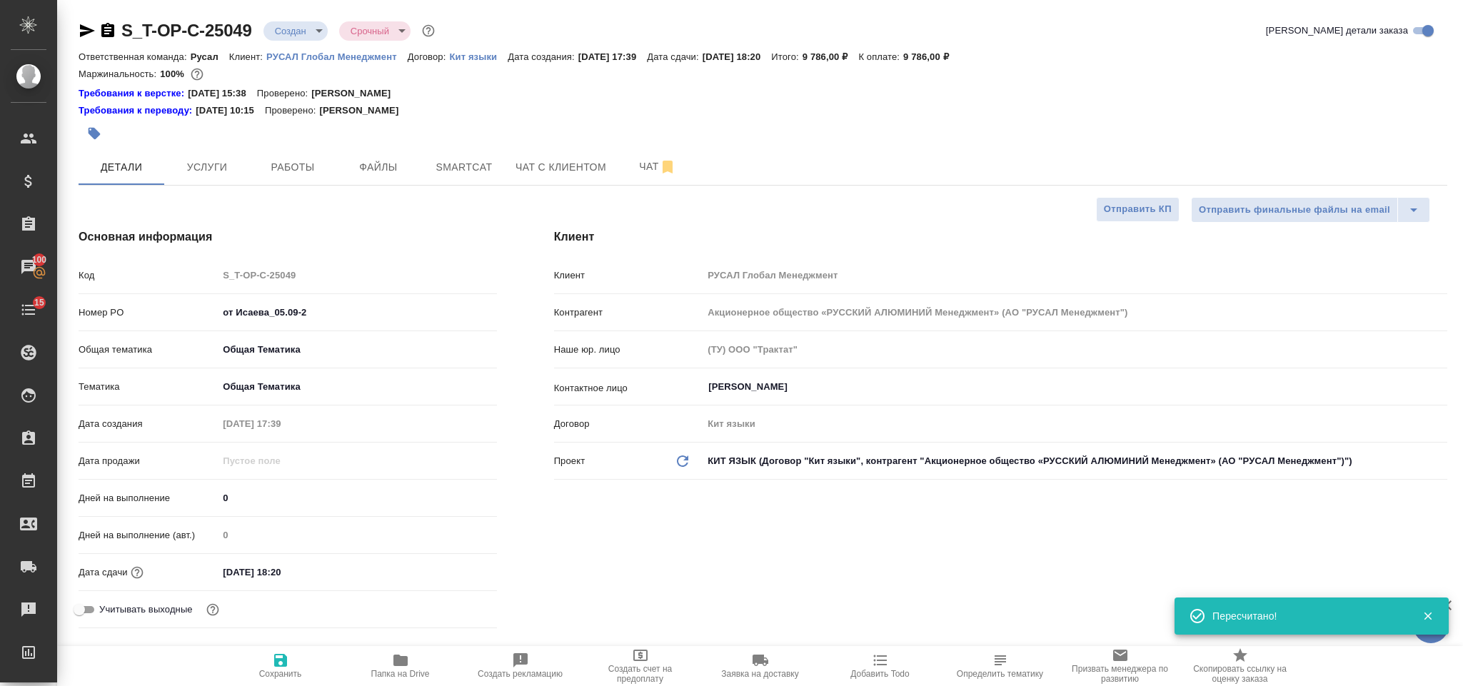
type textarea "x"
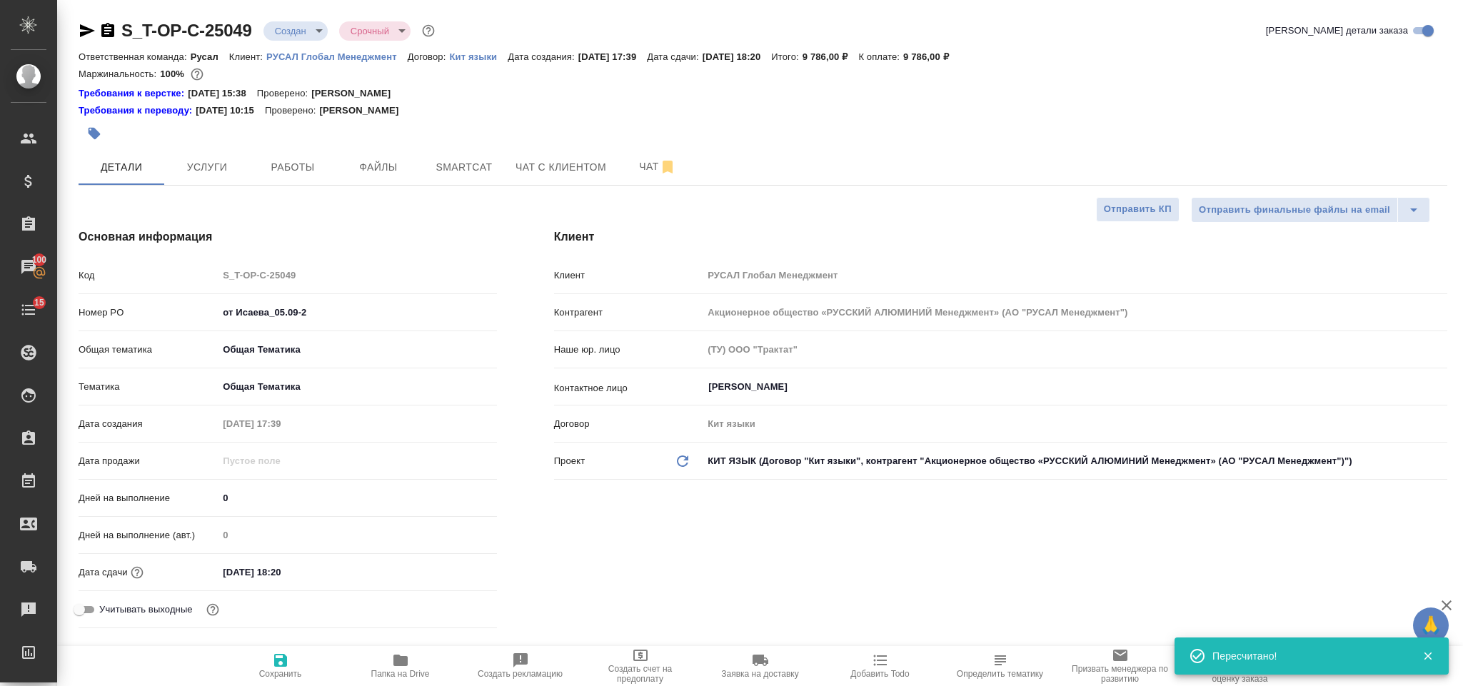
click at [107, 28] on icon "button" at bounding box center [107, 30] width 17 height 17
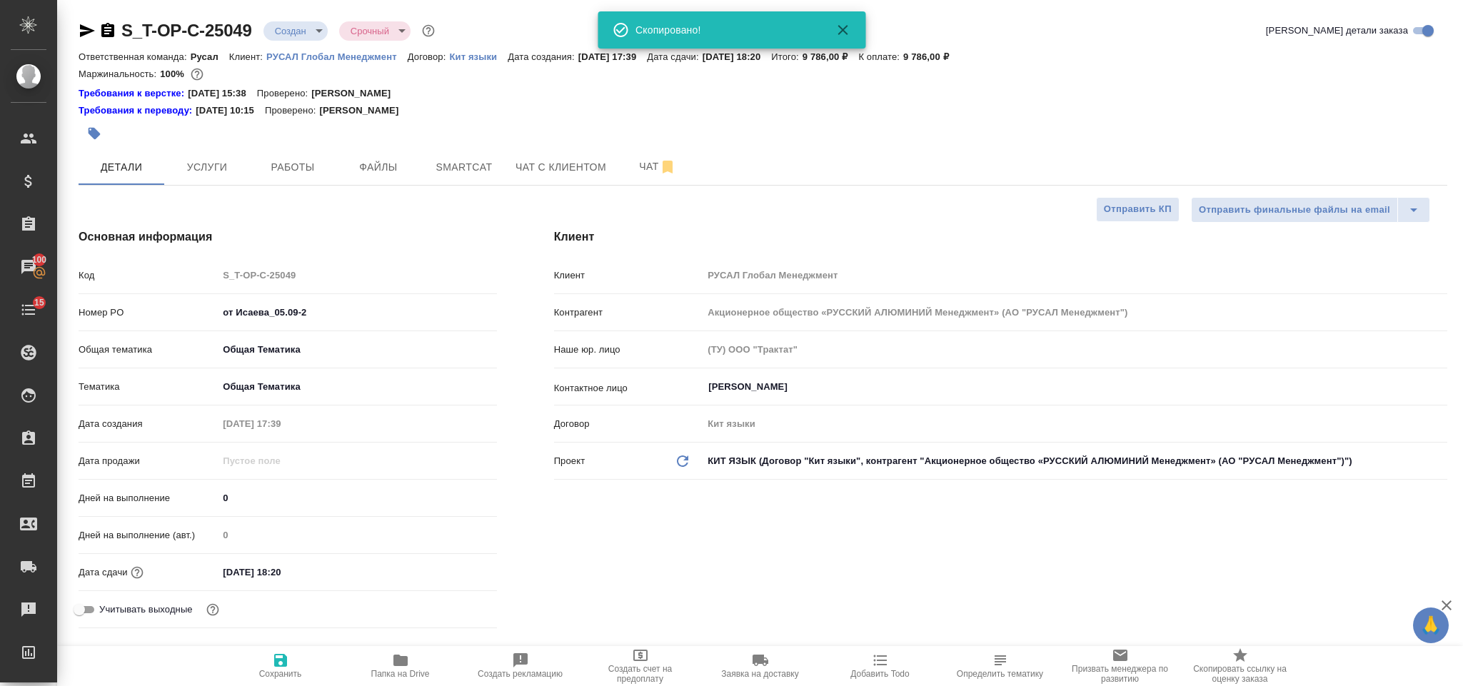
click at [86, 24] on icon "button" at bounding box center [87, 30] width 17 height 17
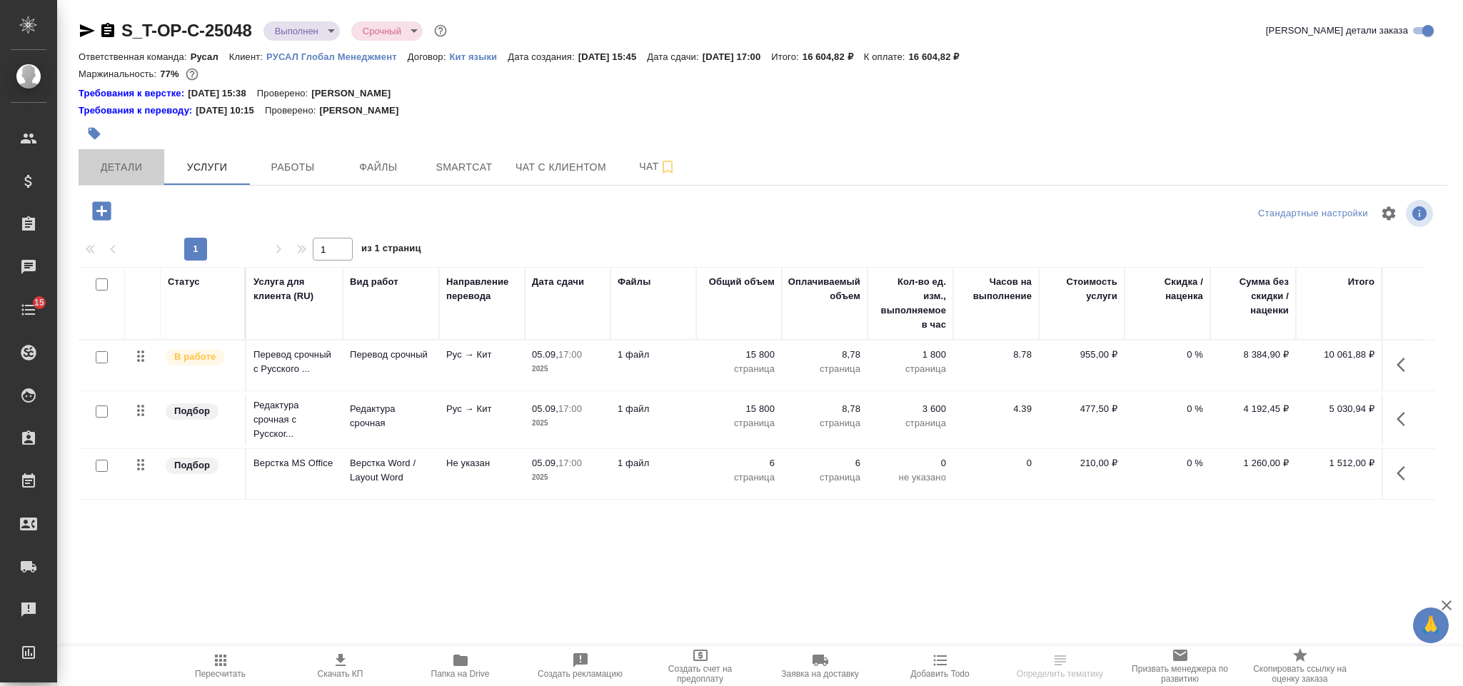
click at [129, 167] on span "Детали" at bounding box center [121, 167] width 69 height 18
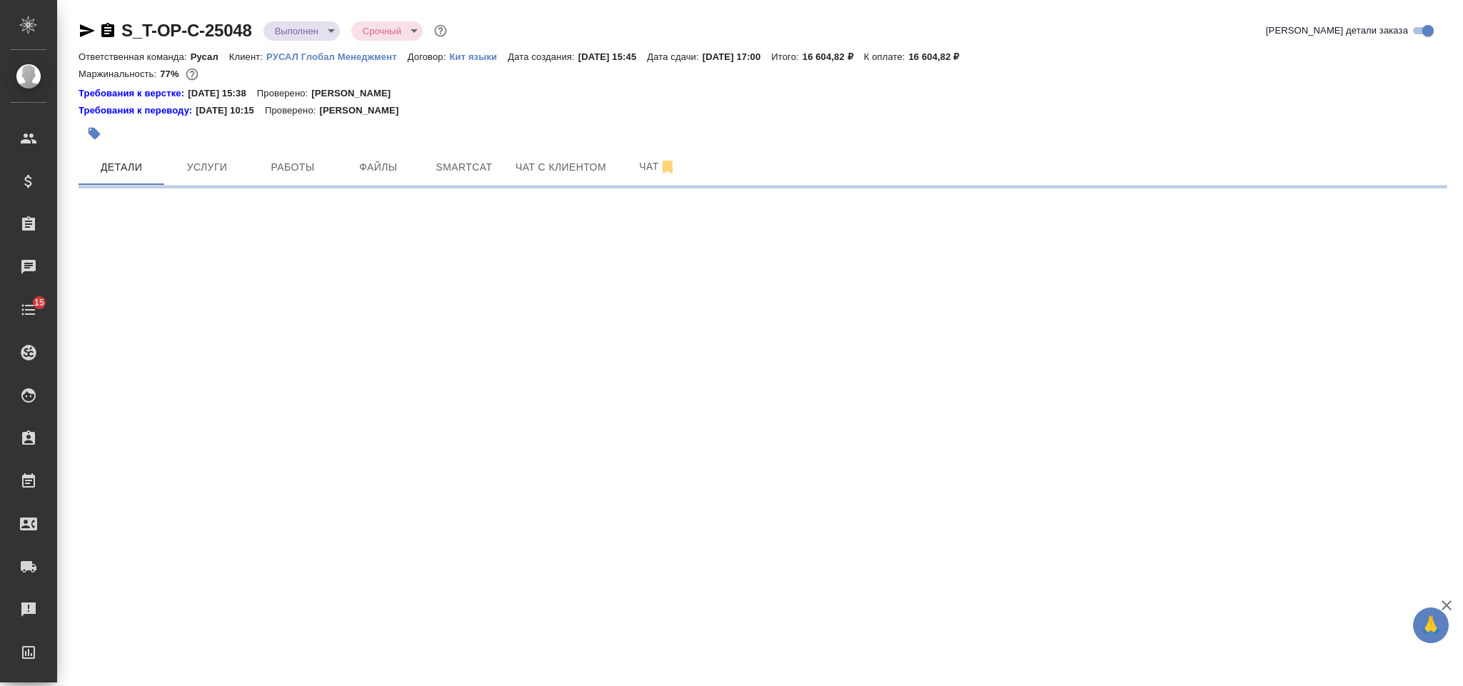
select select "RU"
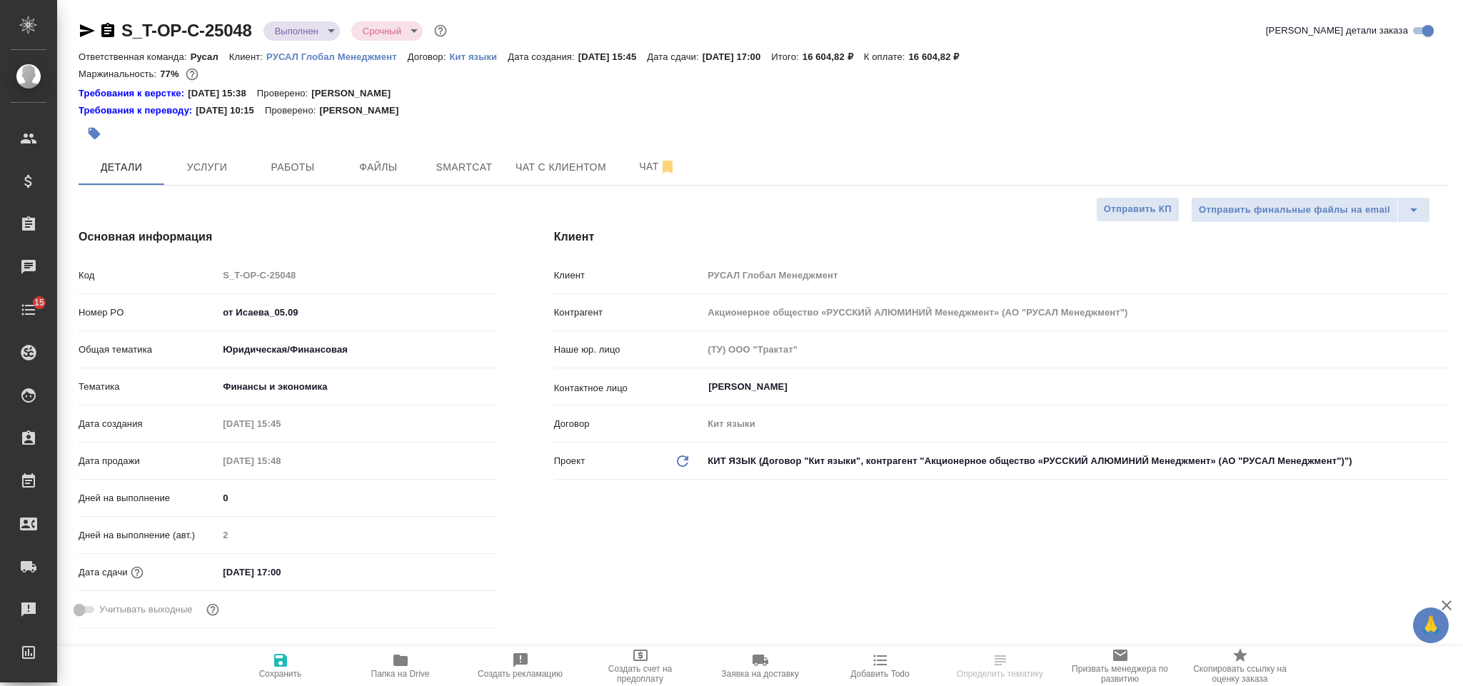
type textarea "x"
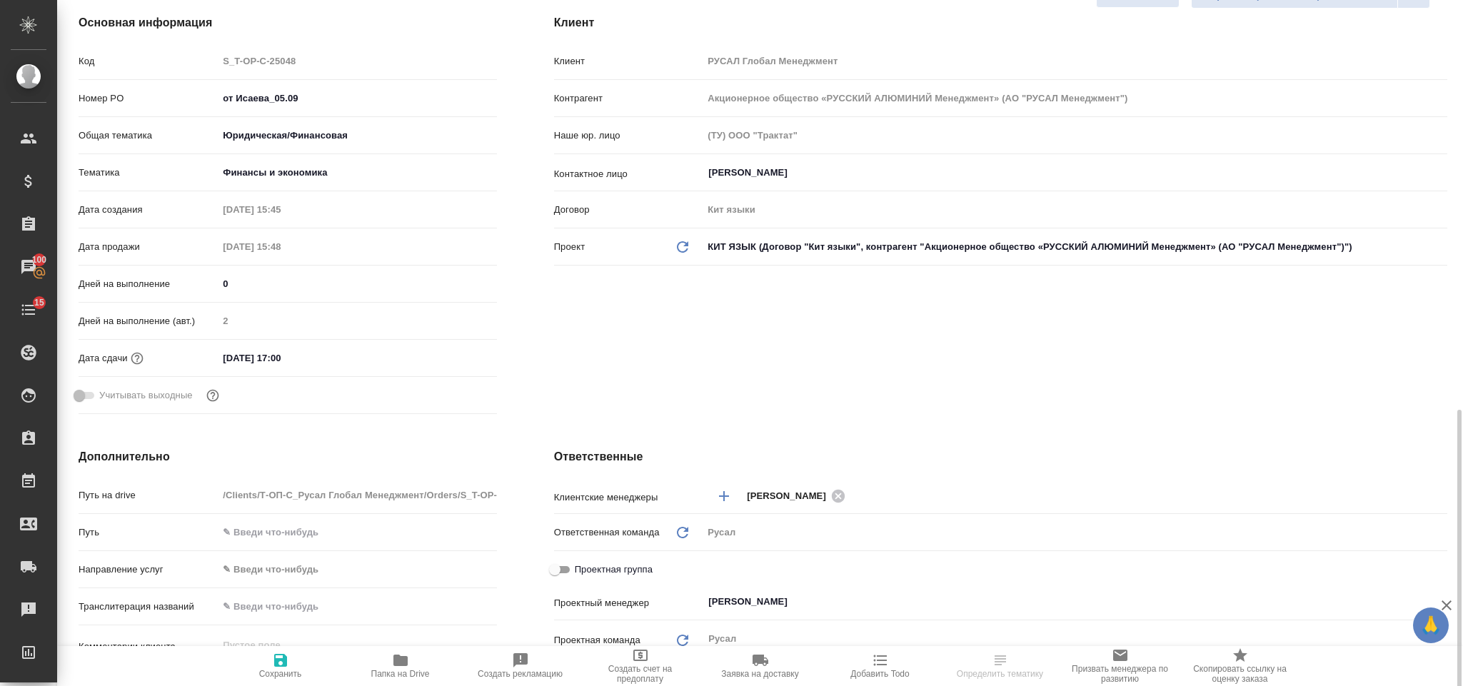
scroll to position [535, 0]
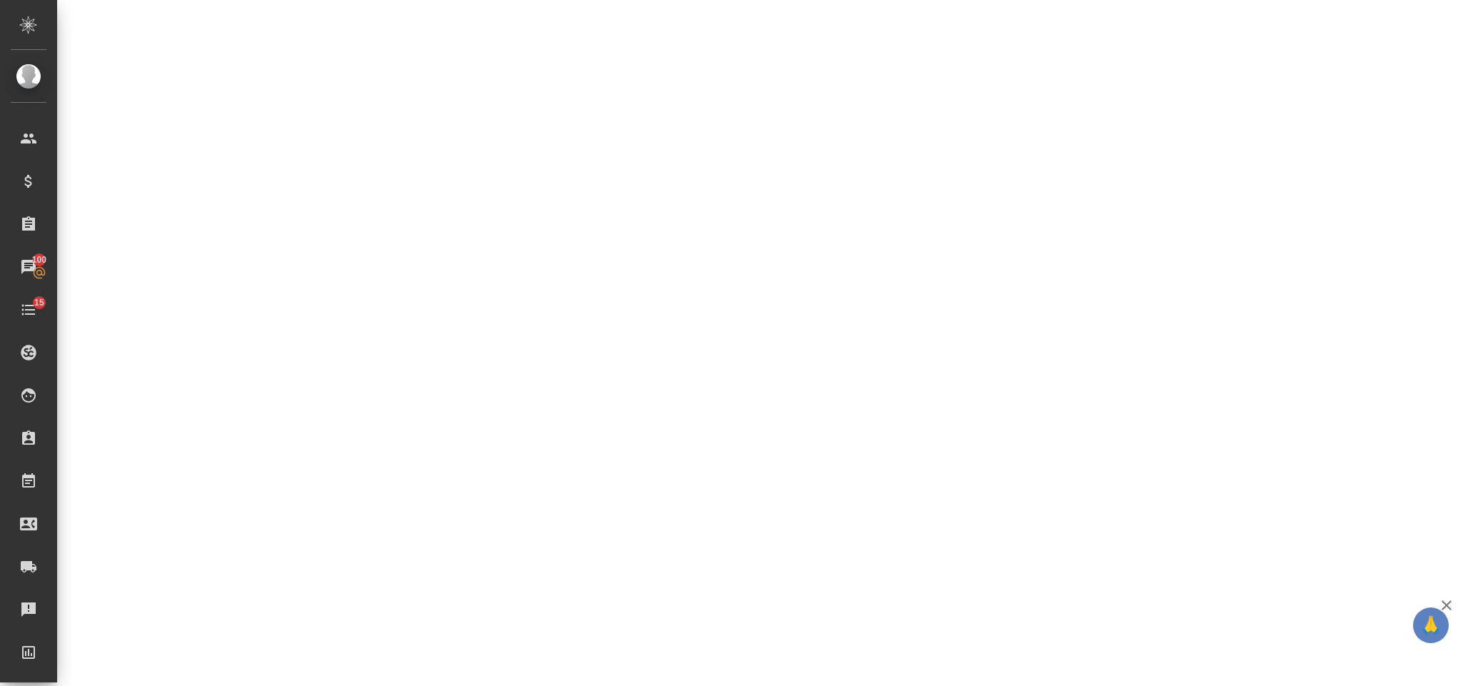
select select "RU"
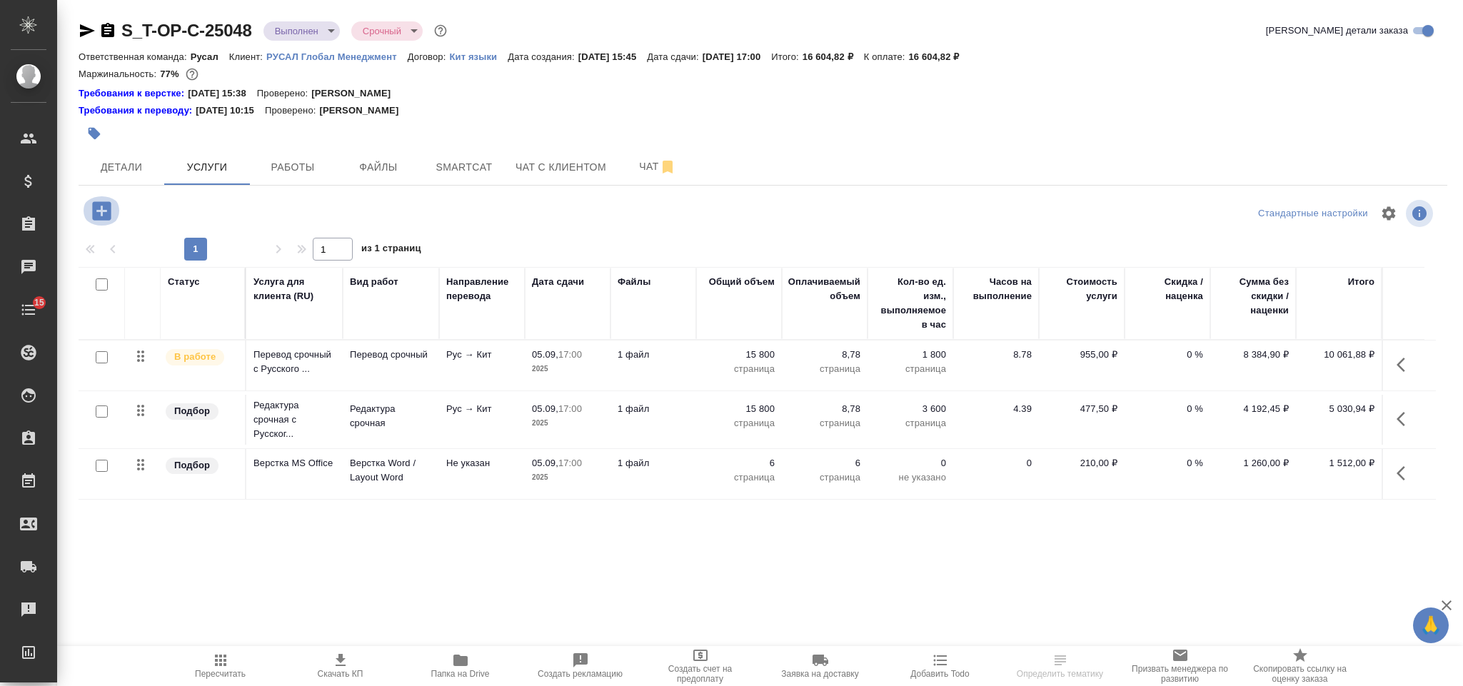
click at [101, 206] on icon "button" at bounding box center [101, 210] width 19 height 19
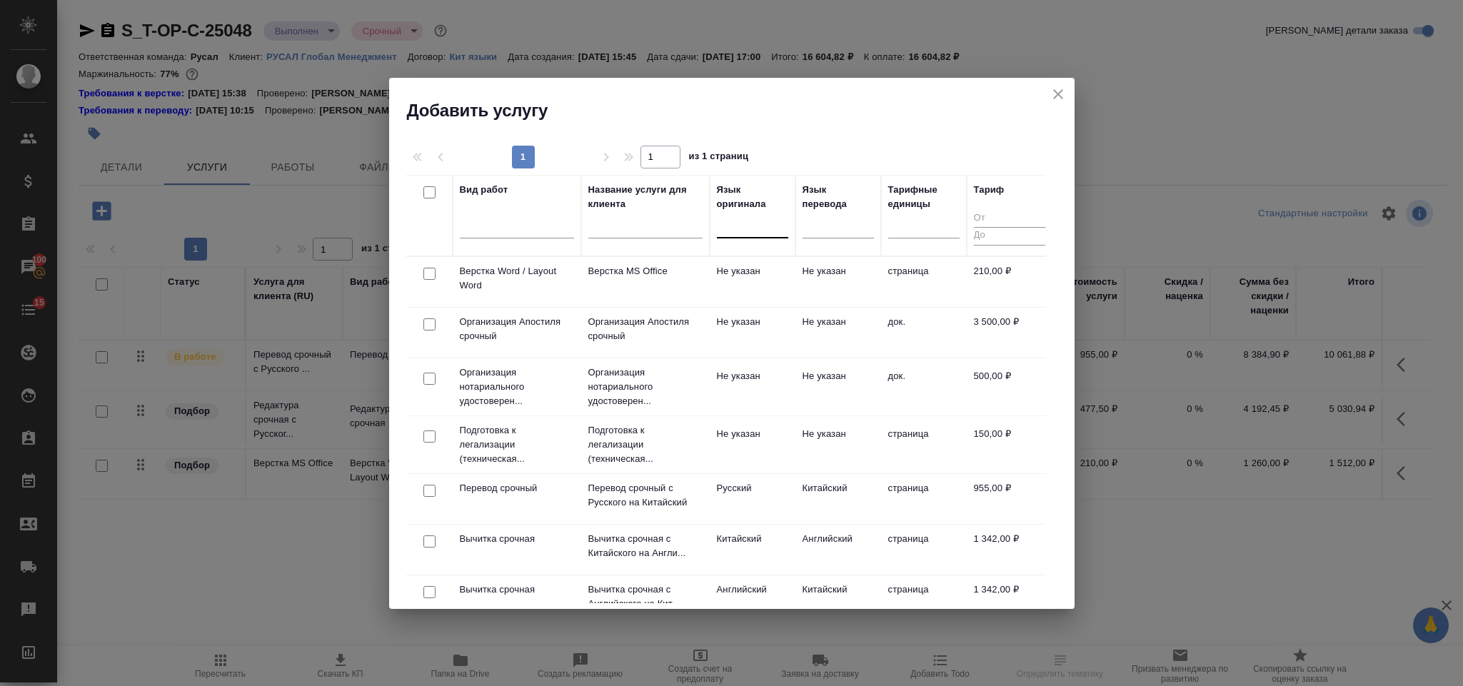
click at [742, 228] on div at bounding box center [752, 223] width 71 height 21
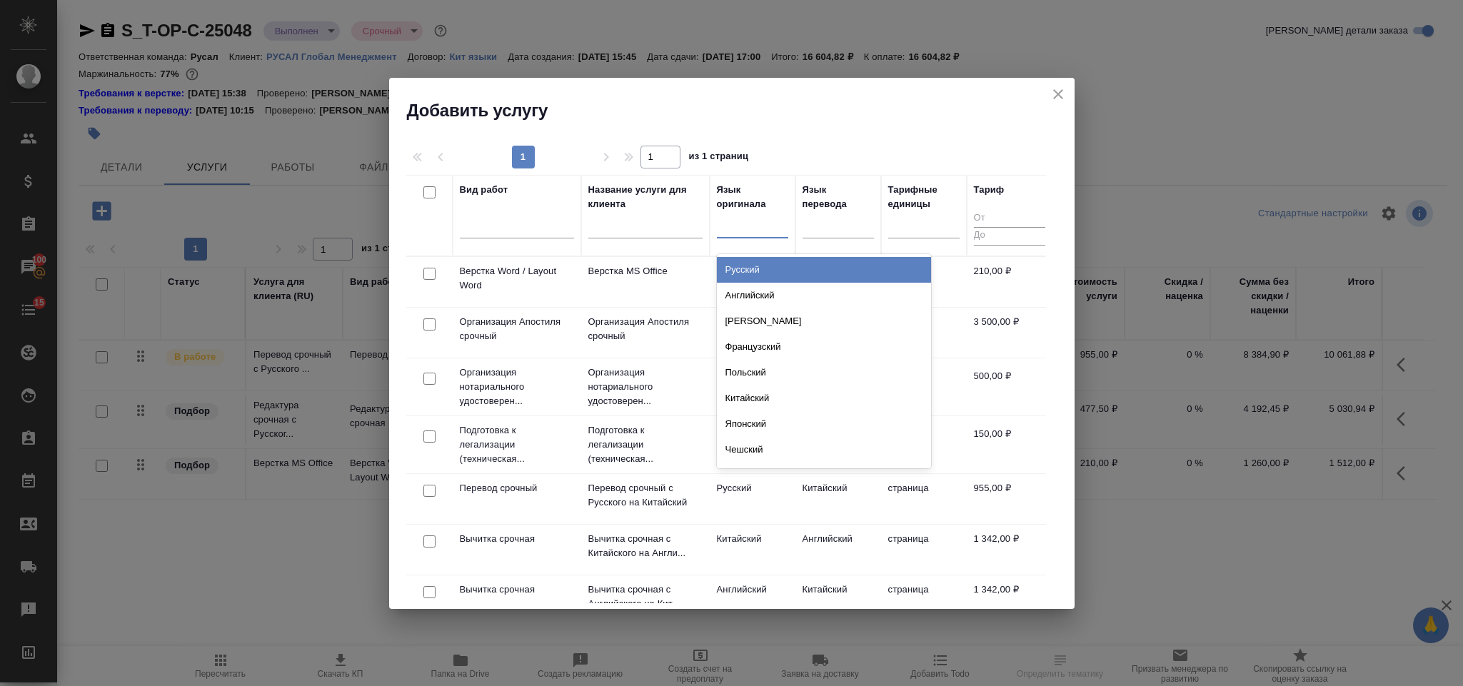
click at [762, 274] on div "Русский" at bounding box center [824, 270] width 214 height 26
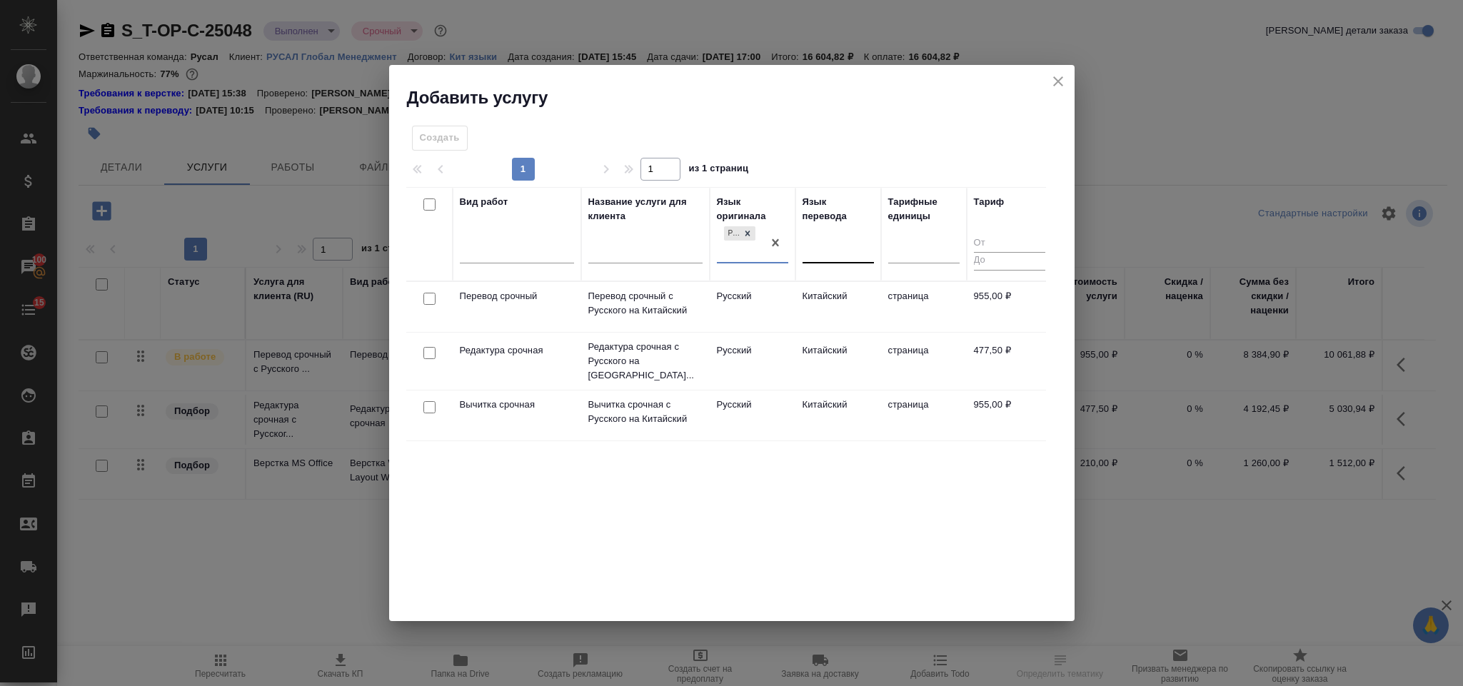
click at [829, 251] on div at bounding box center [837, 248] width 71 height 21
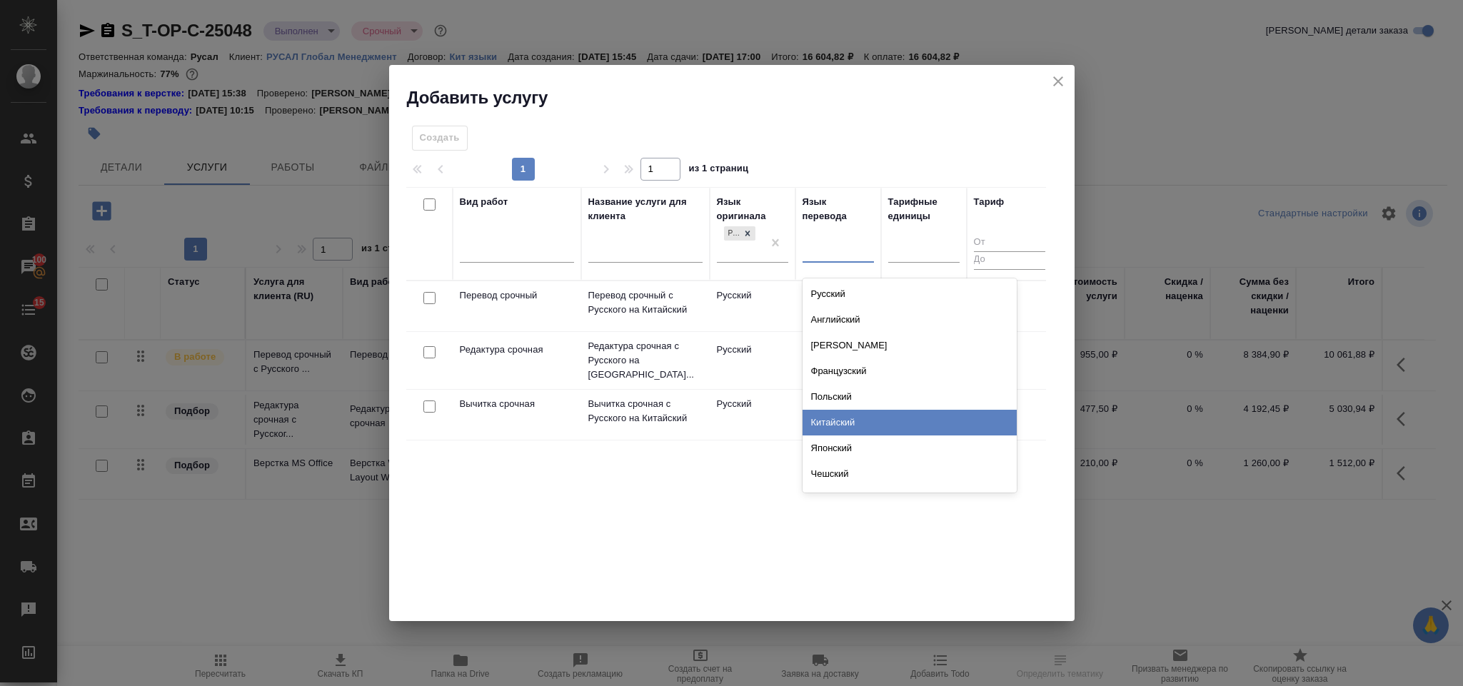
click at [844, 424] on div "Китайский" at bounding box center [909, 423] width 214 height 26
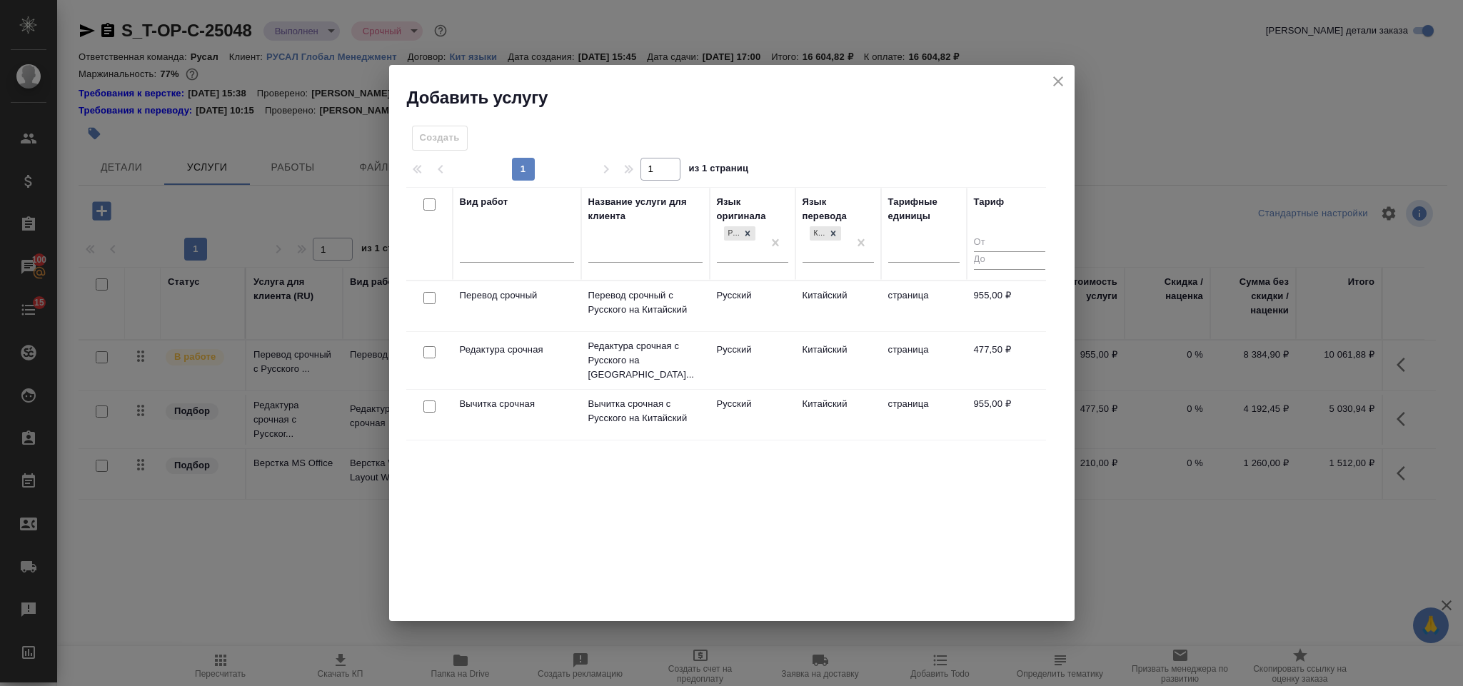
click at [435, 296] on div at bounding box center [429, 298] width 32 height 20
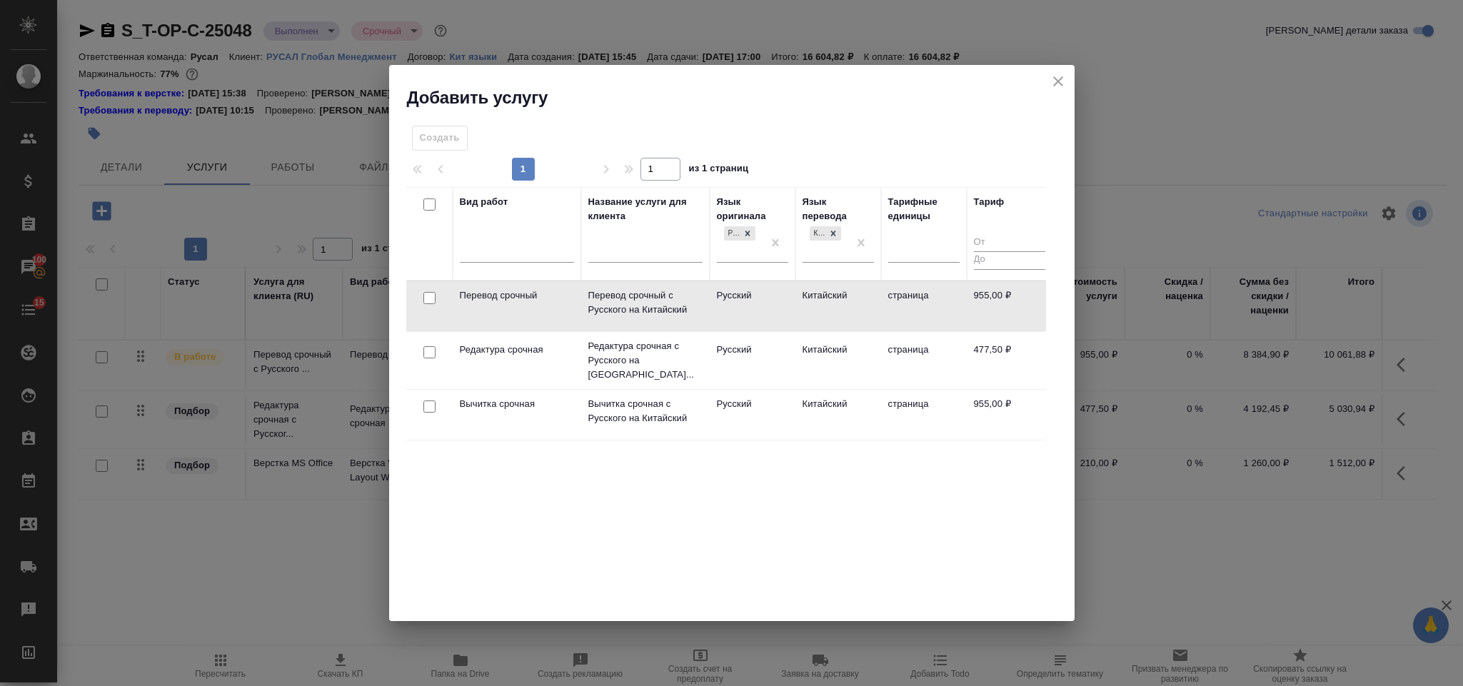
click at [433, 400] on input "checkbox" at bounding box center [429, 406] width 12 height 12
checkbox input "true"
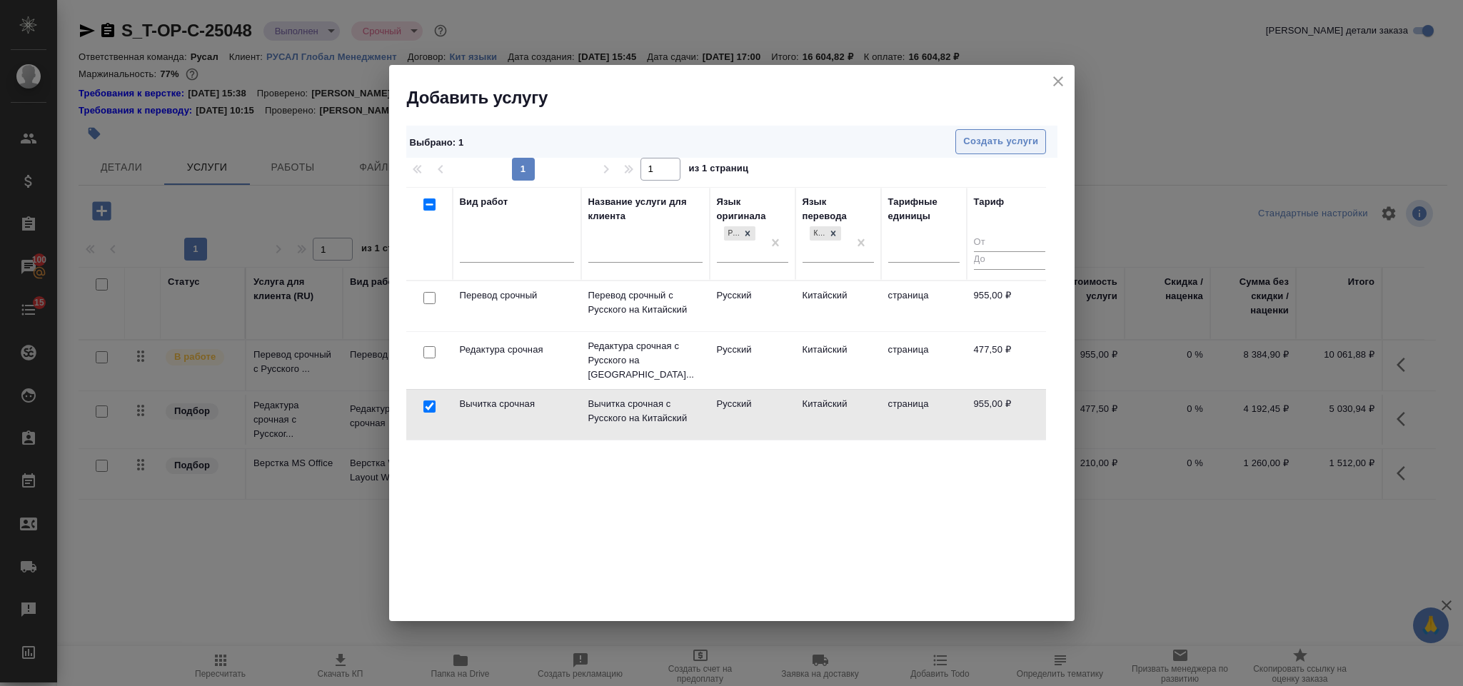
click at [1041, 140] on button "Создать услуги" at bounding box center [1000, 141] width 91 height 25
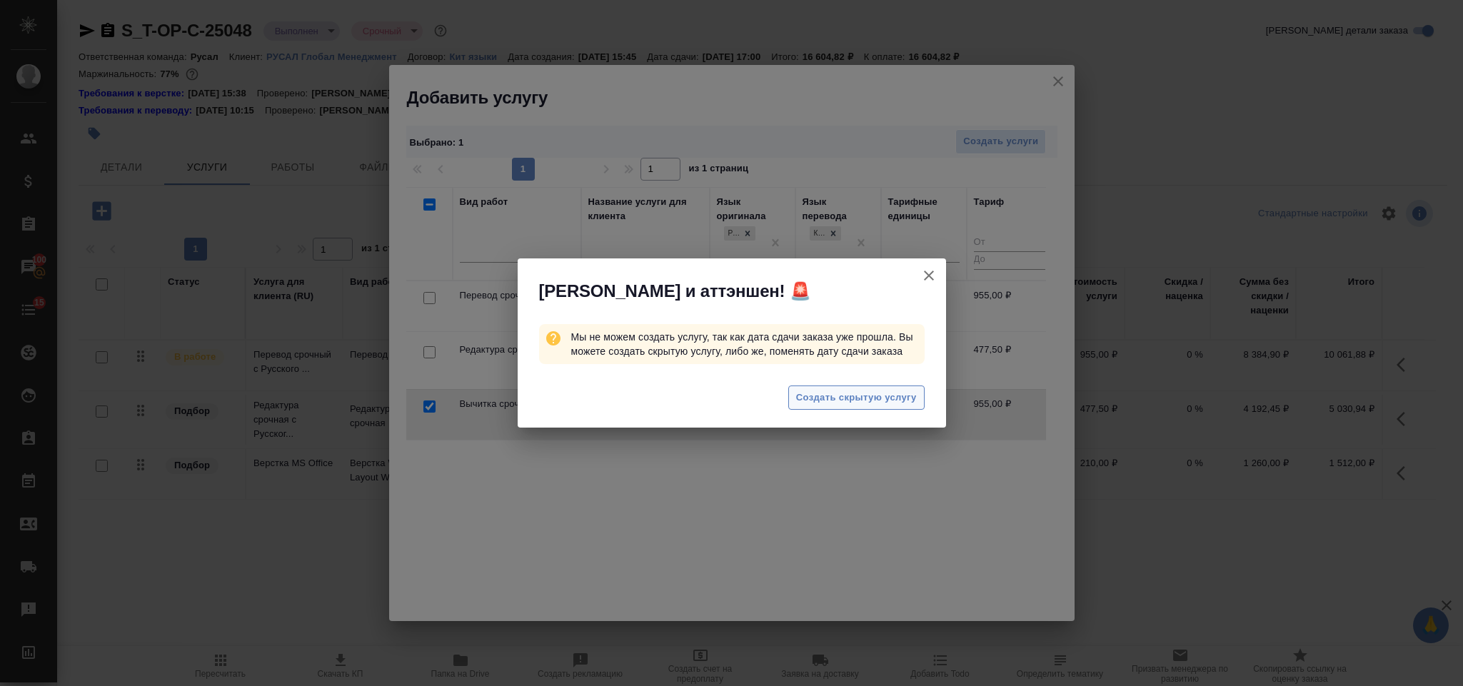
click at [876, 401] on span "Создать скрытую услугу" at bounding box center [856, 398] width 121 height 16
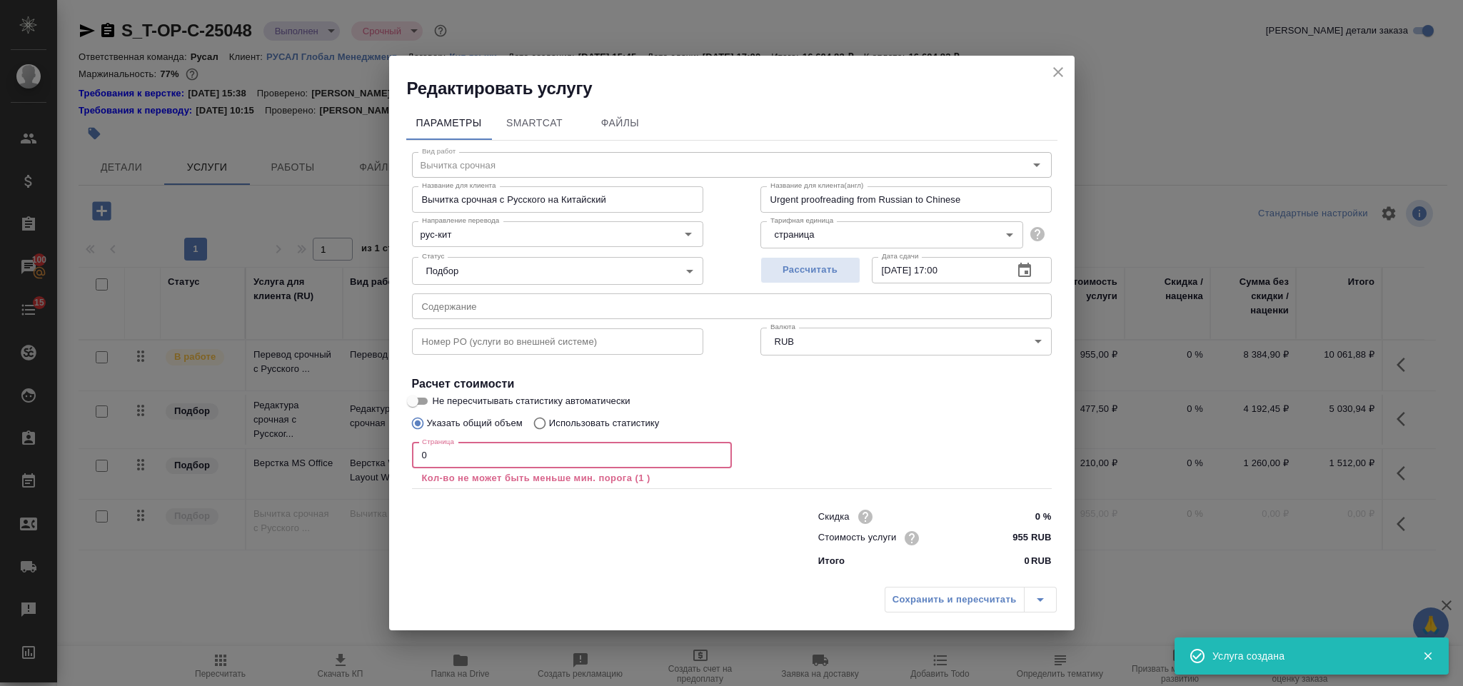
click at [513, 453] on input "0" at bounding box center [572, 456] width 320 height 26
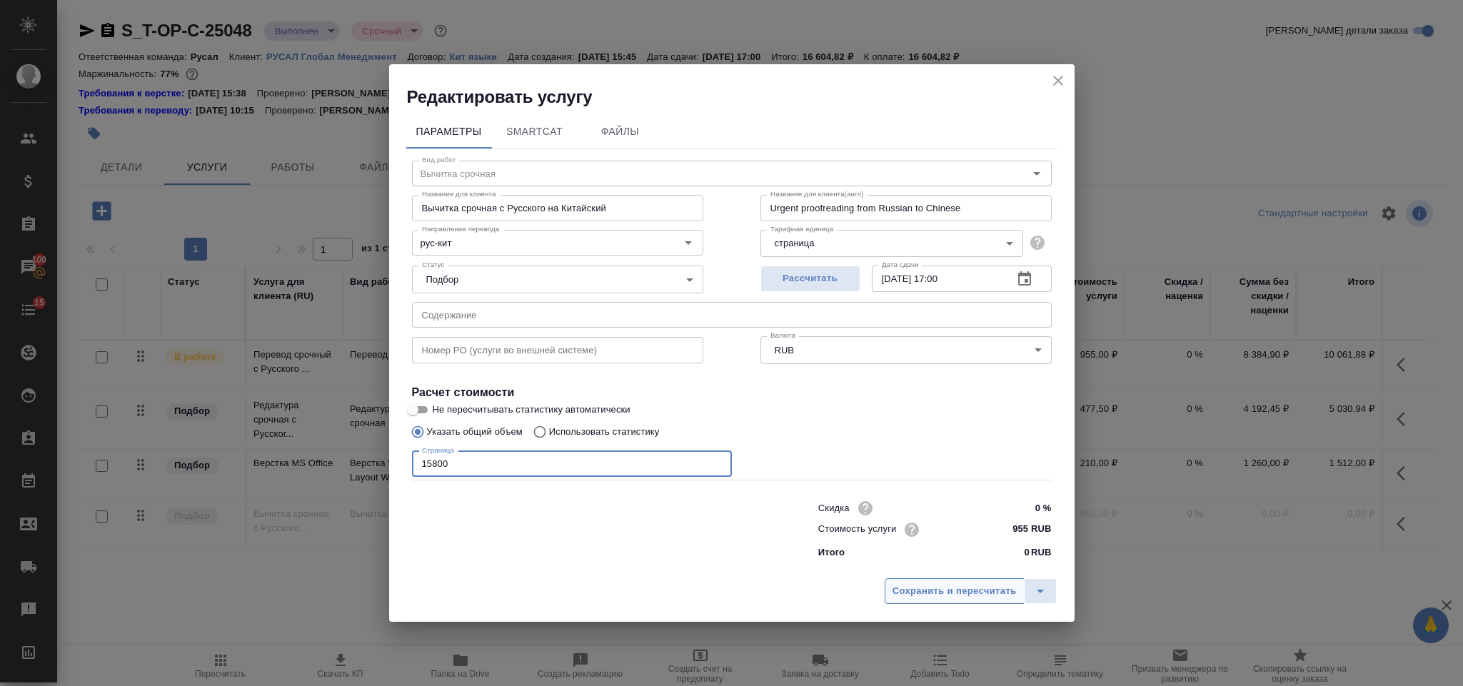
type input "15800"
click at [929, 585] on span "Сохранить и пересчитать" at bounding box center [954, 591] width 124 height 16
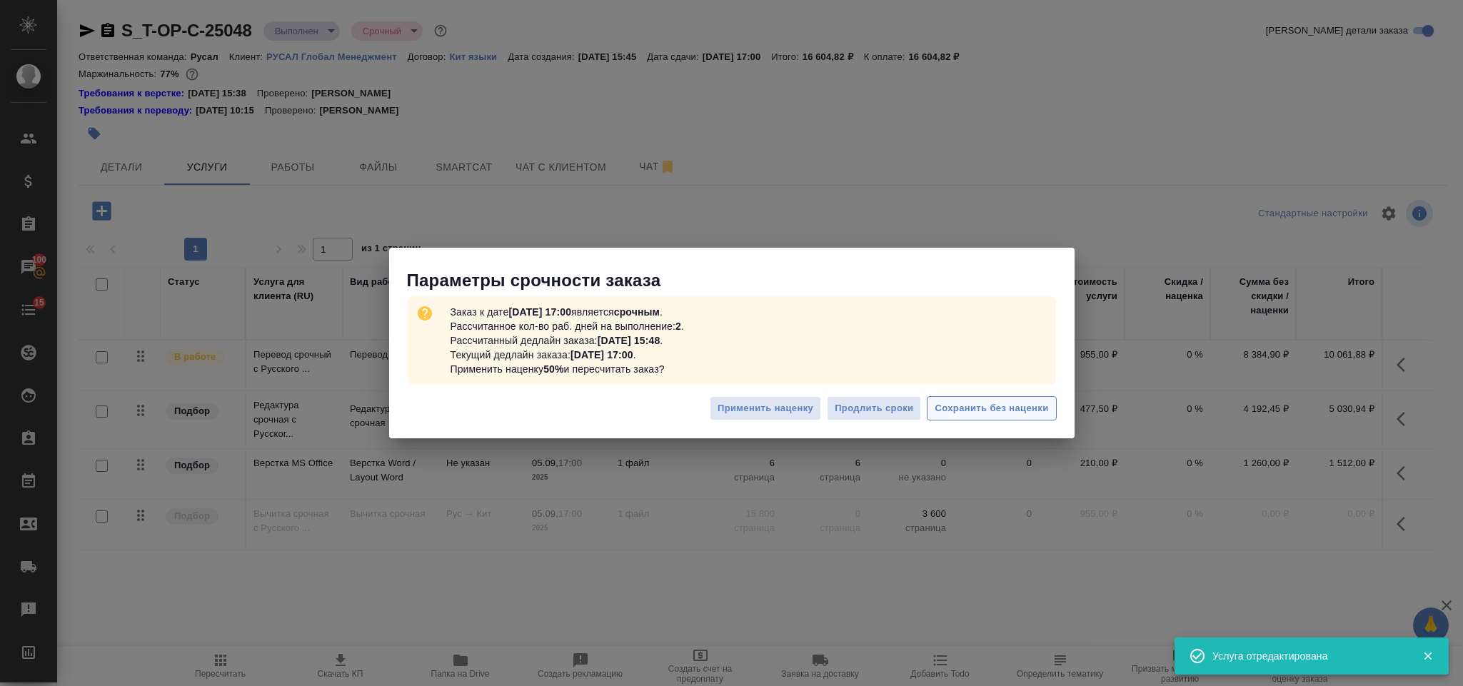
click at [984, 407] on span "Сохранить без наценки" at bounding box center [991, 408] width 114 height 16
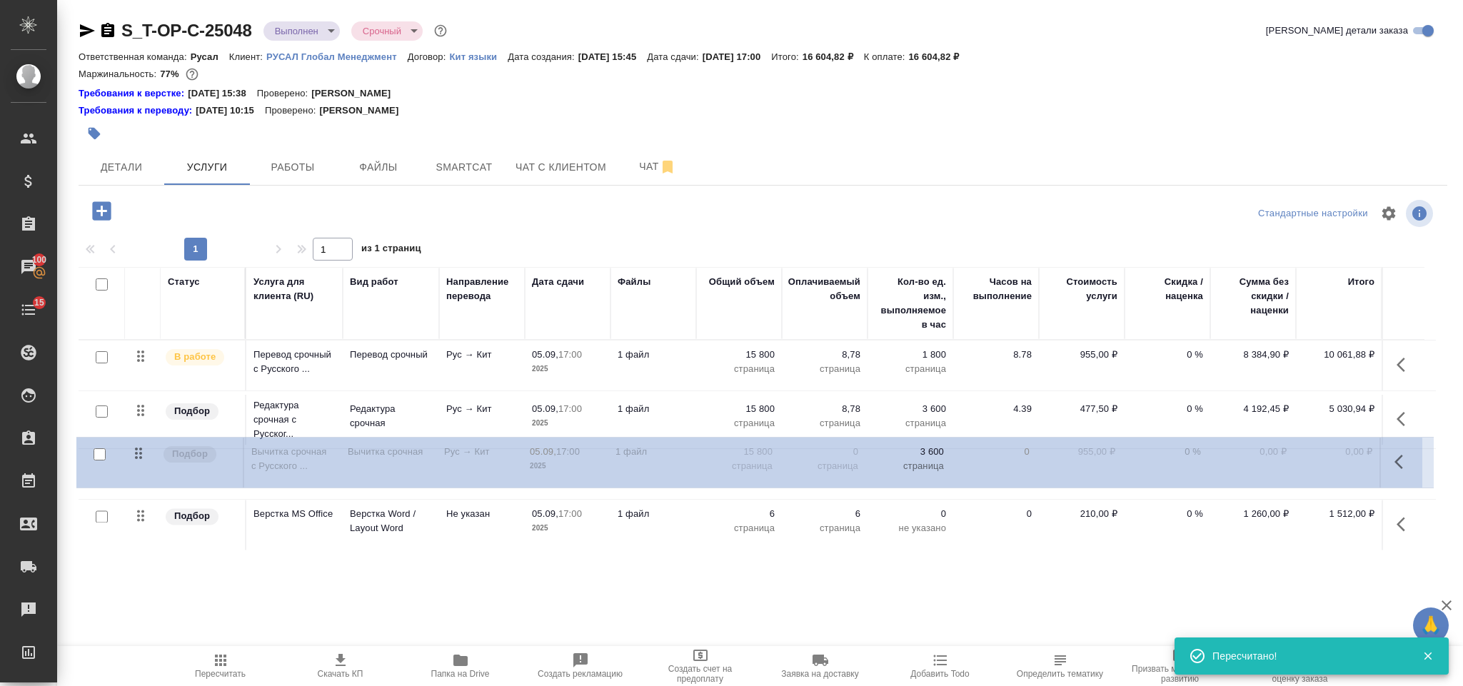
drag, startPoint x: 140, startPoint y: 518, endPoint x: 157, endPoint y: 448, distance: 72.7
click at [138, 448] on tbody "В работе Перевод срочный с Русского ... Перевод срочный Рус → Кит 05.09, 17:00 …" at bounding box center [757, 446] width 1357 height 211
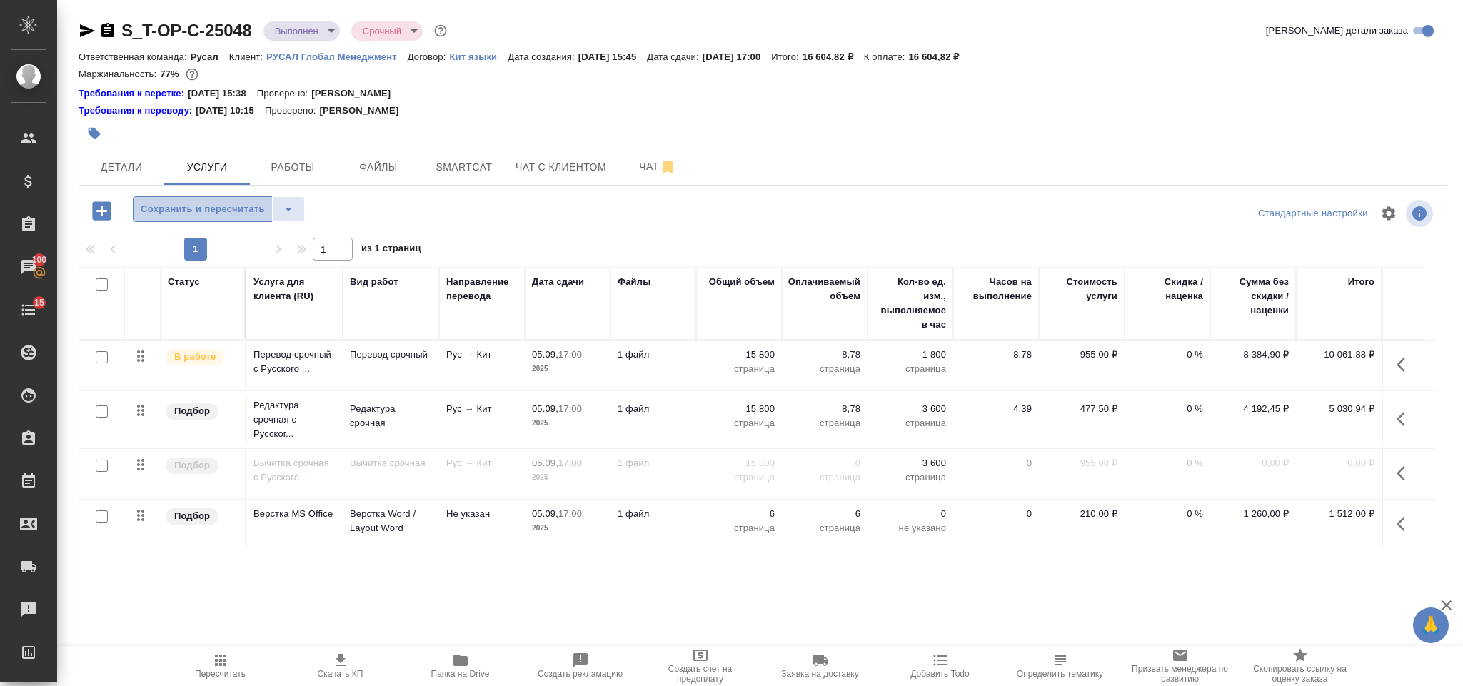
click at [238, 208] on span "Сохранить и пересчитать" at bounding box center [203, 209] width 124 height 16
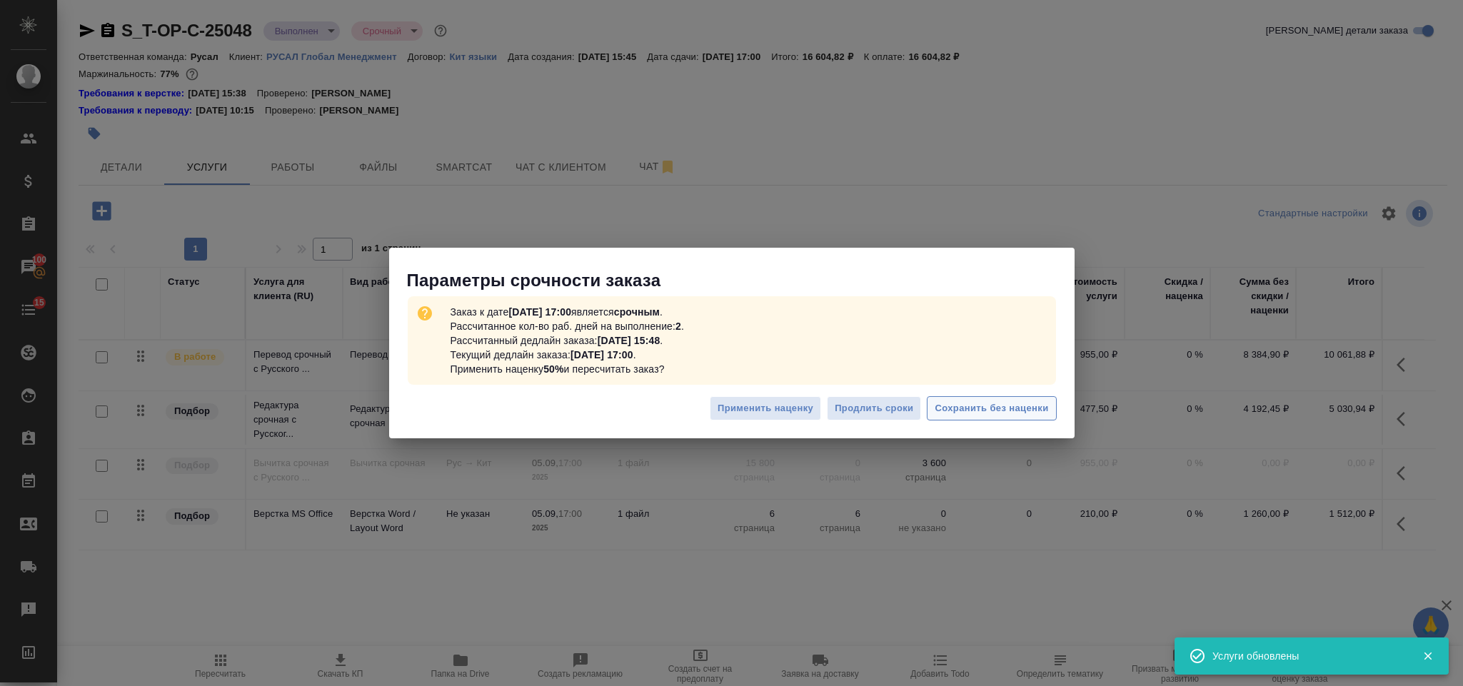
click at [973, 412] on span "Сохранить без наценки" at bounding box center [991, 408] width 114 height 16
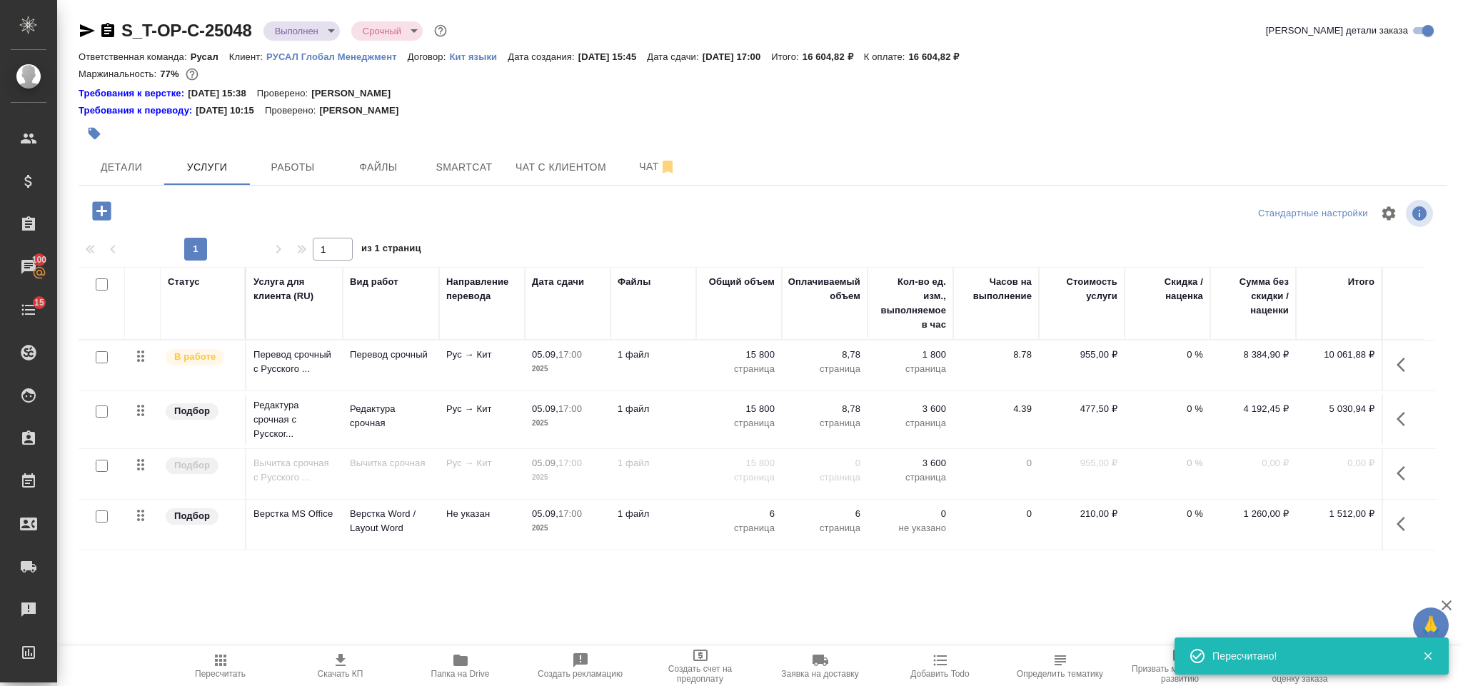
click at [1403, 469] on icon "button" at bounding box center [1404, 473] width 17 height 17
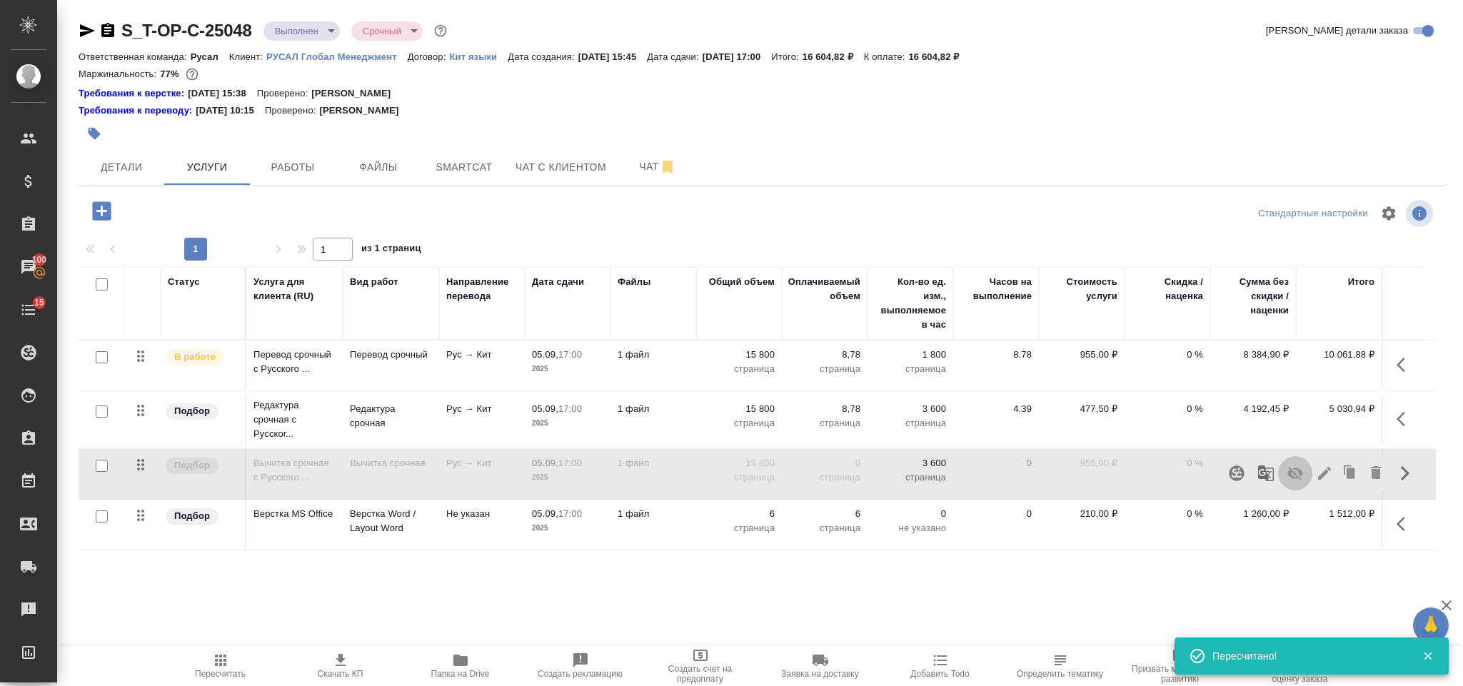
click at [1294, 474] on icon "button" at bounding box center [1294, 473] width 17 height 17
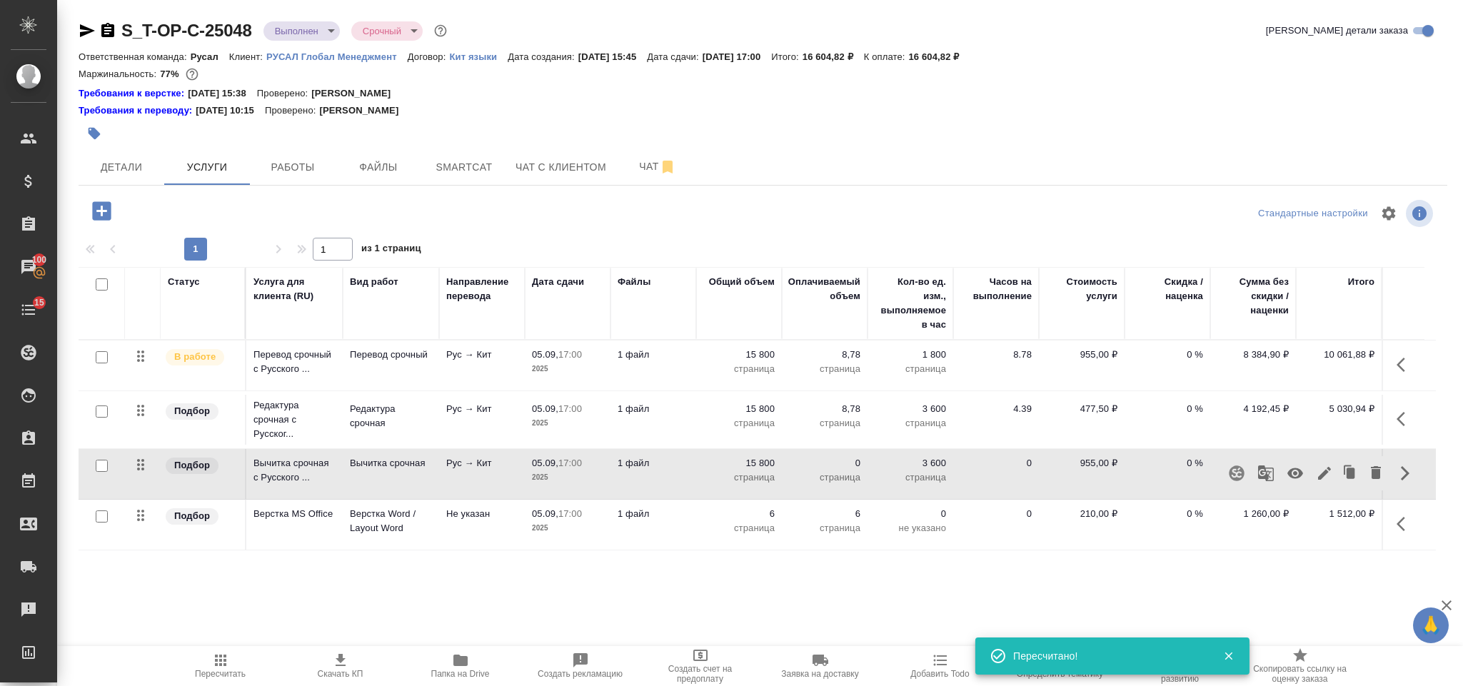
click at [232, 664] on span "Пересчитать" at bounding box center [220, 665] width 103 height 27
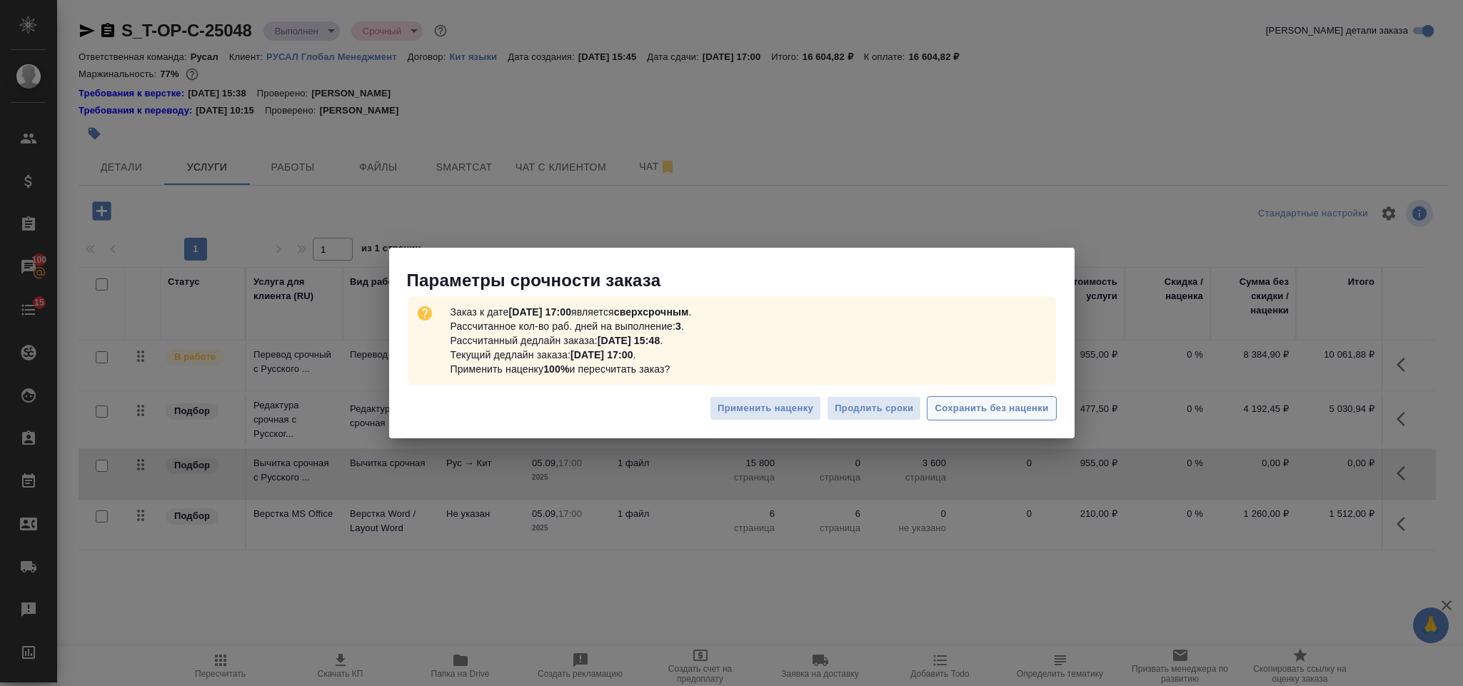
click at [971, 411] on span "Сохранить без наценки" at bounding box center [991, 408] width 114 height 16
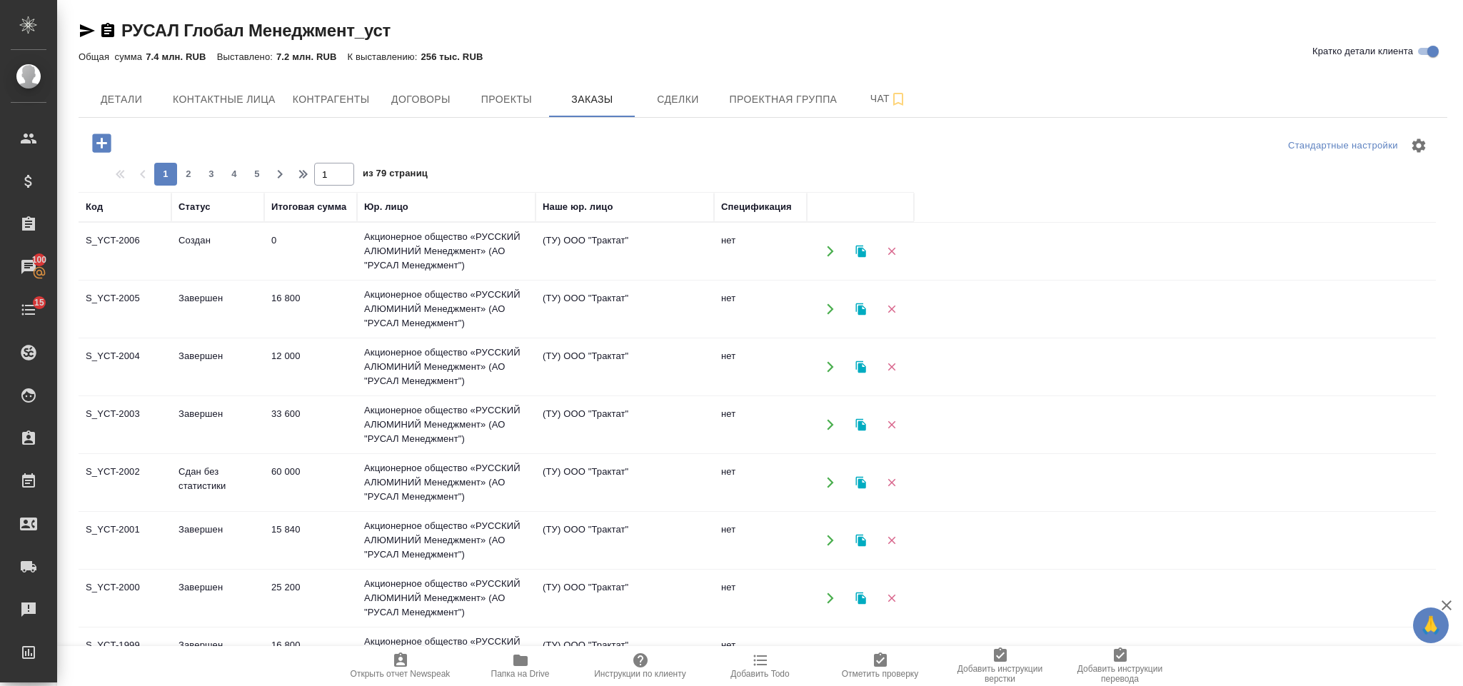
click at [99, 150] on icon "button" at bounding box center [101, 142] width 19 height 19
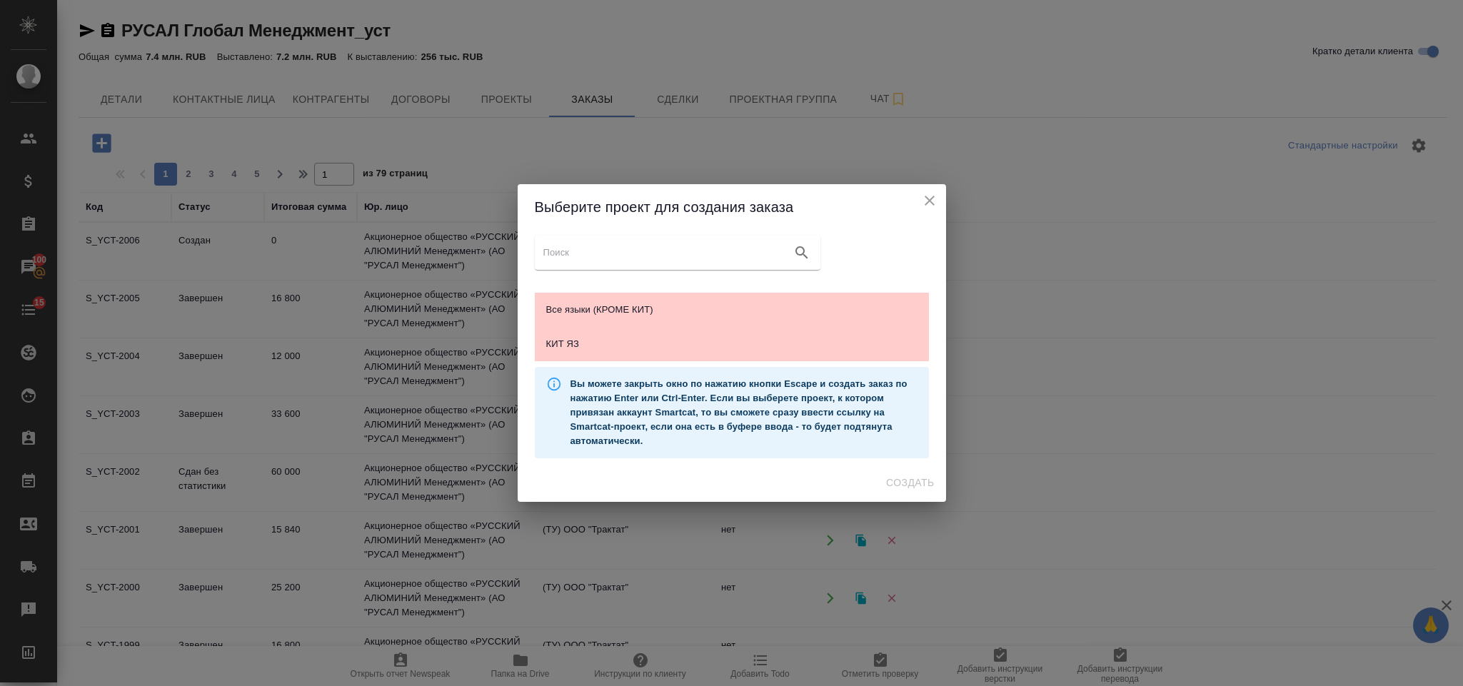
click at [932, 203] on icon "close" at bounding box center [929, 201] width 10 height 10
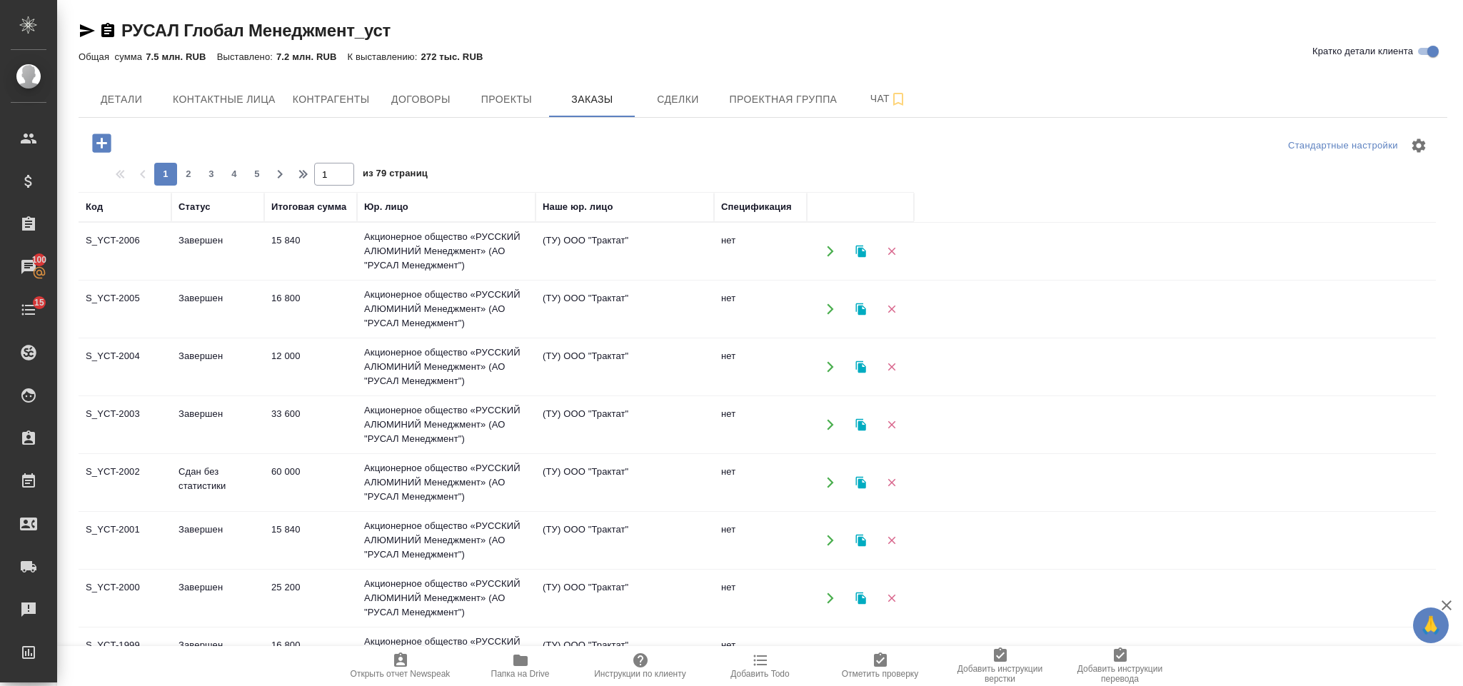
click at [94, 143] on icon "button" at bounding box center [101, 142] width 19 height 19
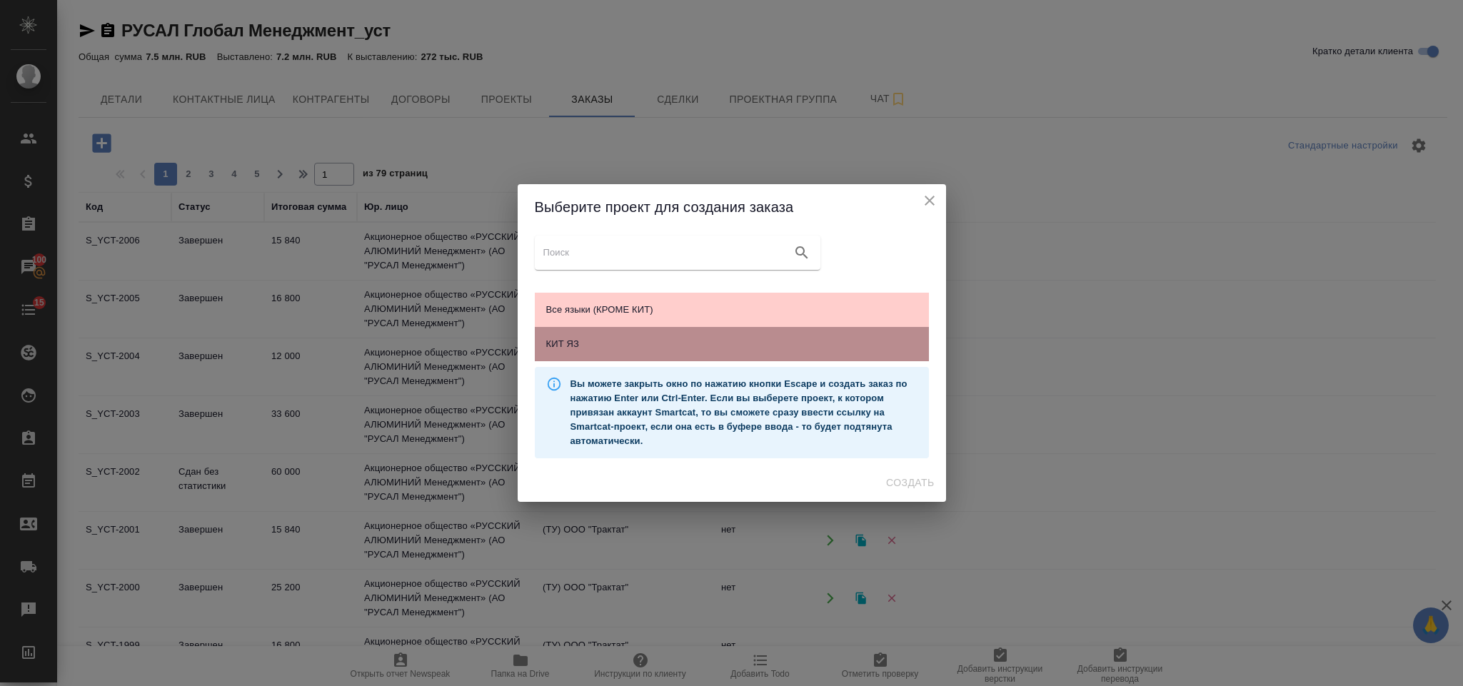
click at [690, 339] on span "КИТ ЯЗ" at bounding box center [731, 344] width 371 height 14
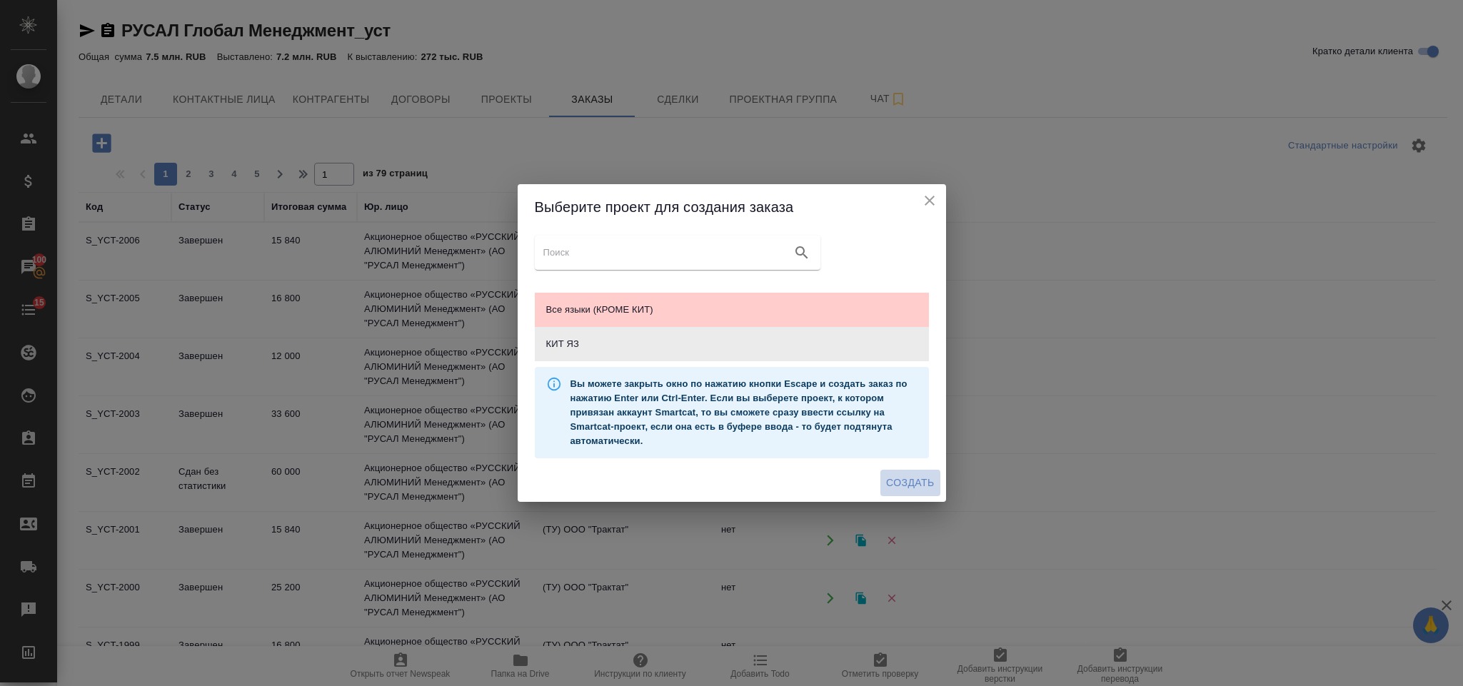
click at [902, 478] on span "Создать" at bounding box center [910, 483] width 48 height 18
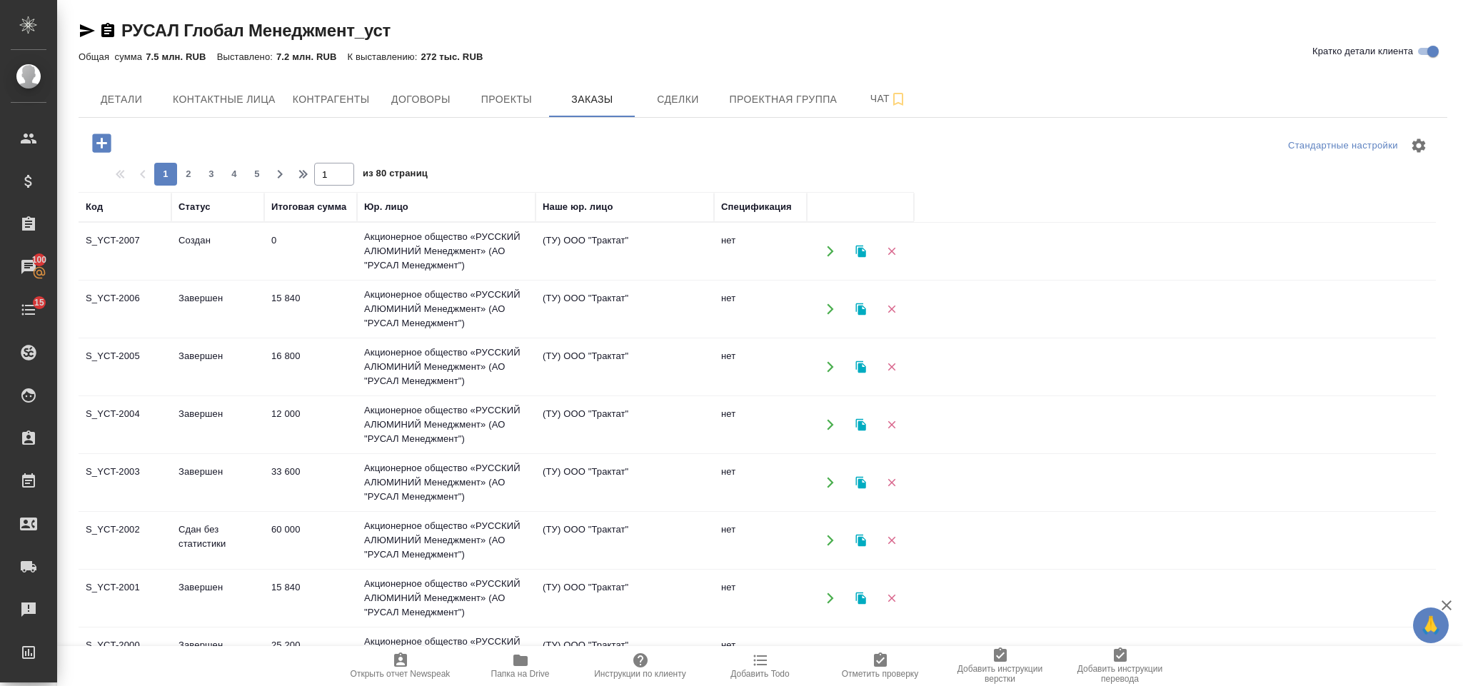
click at [290, 253] on td "0" at bounding box center [310, 251] width 93 height 50
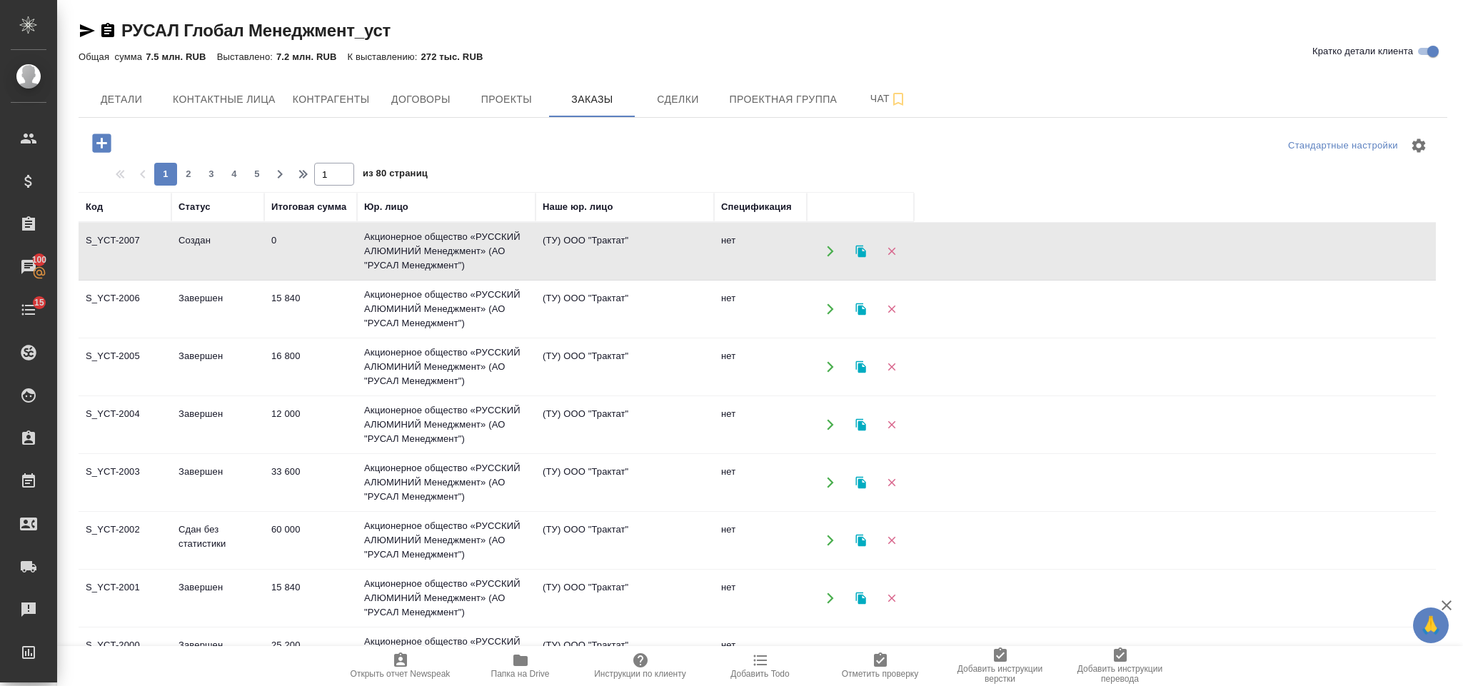
click at [290, 253] on td "0" at bounding box center [310, 251] width 93 height 50
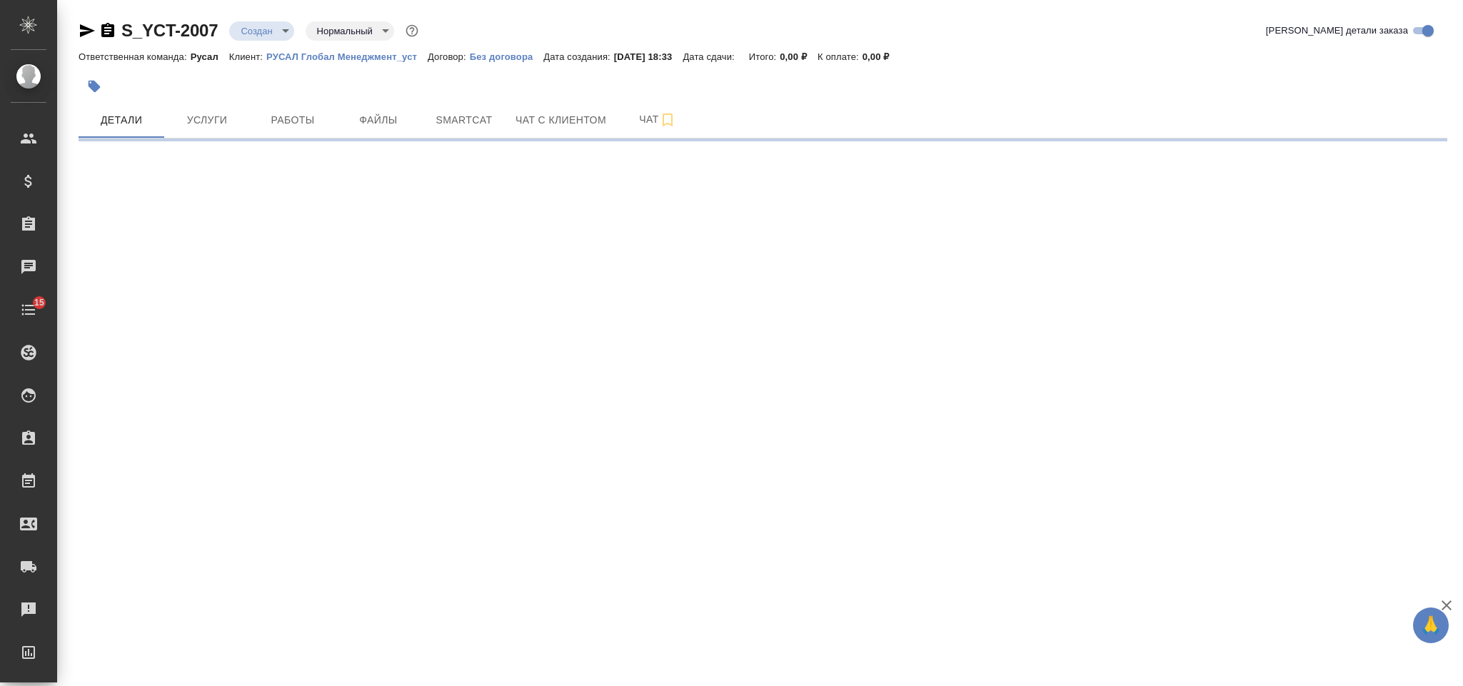
select select "RU"
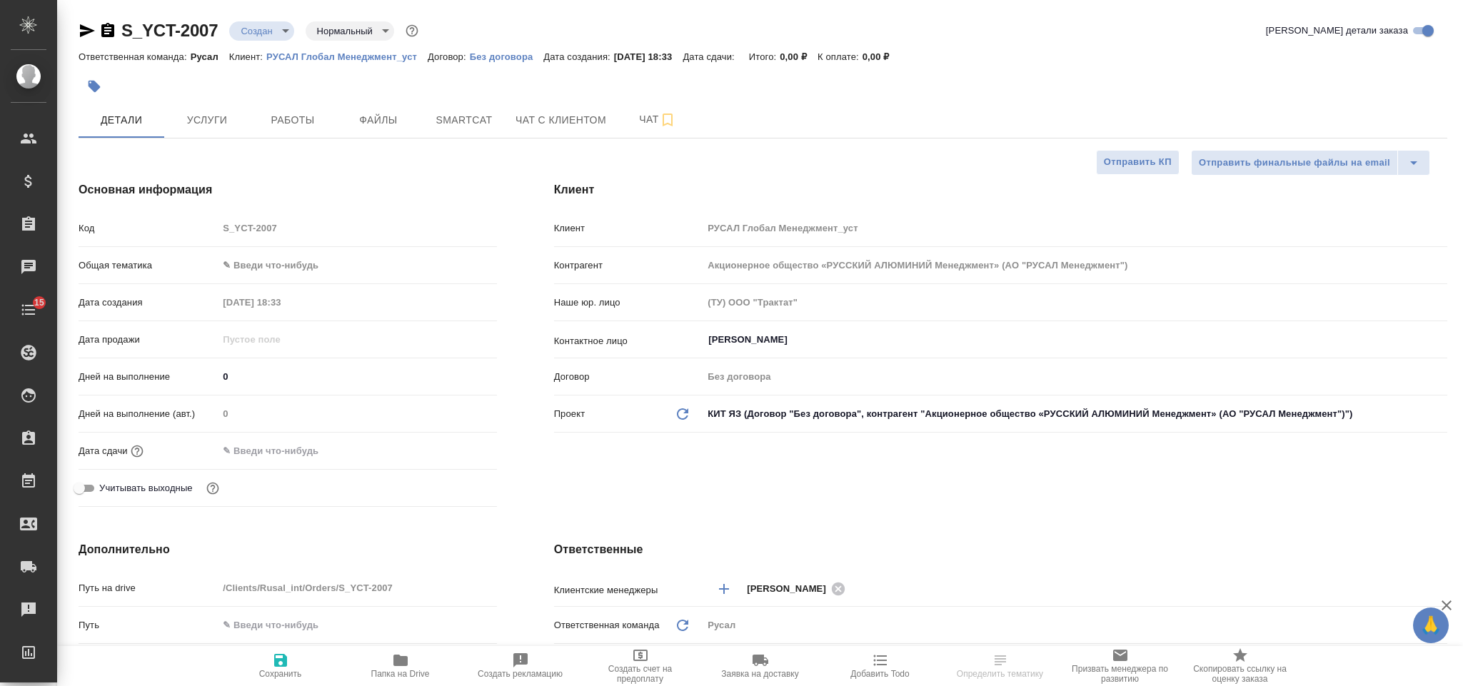
click at [338, 268] on body "🙏 .cls-1 fill:#fff; AWATERA Gorlenko [PERSON_NAME] Спецификации Заказы Чаты 15 …" at bounding box center [731, 343] width 1463 height 686
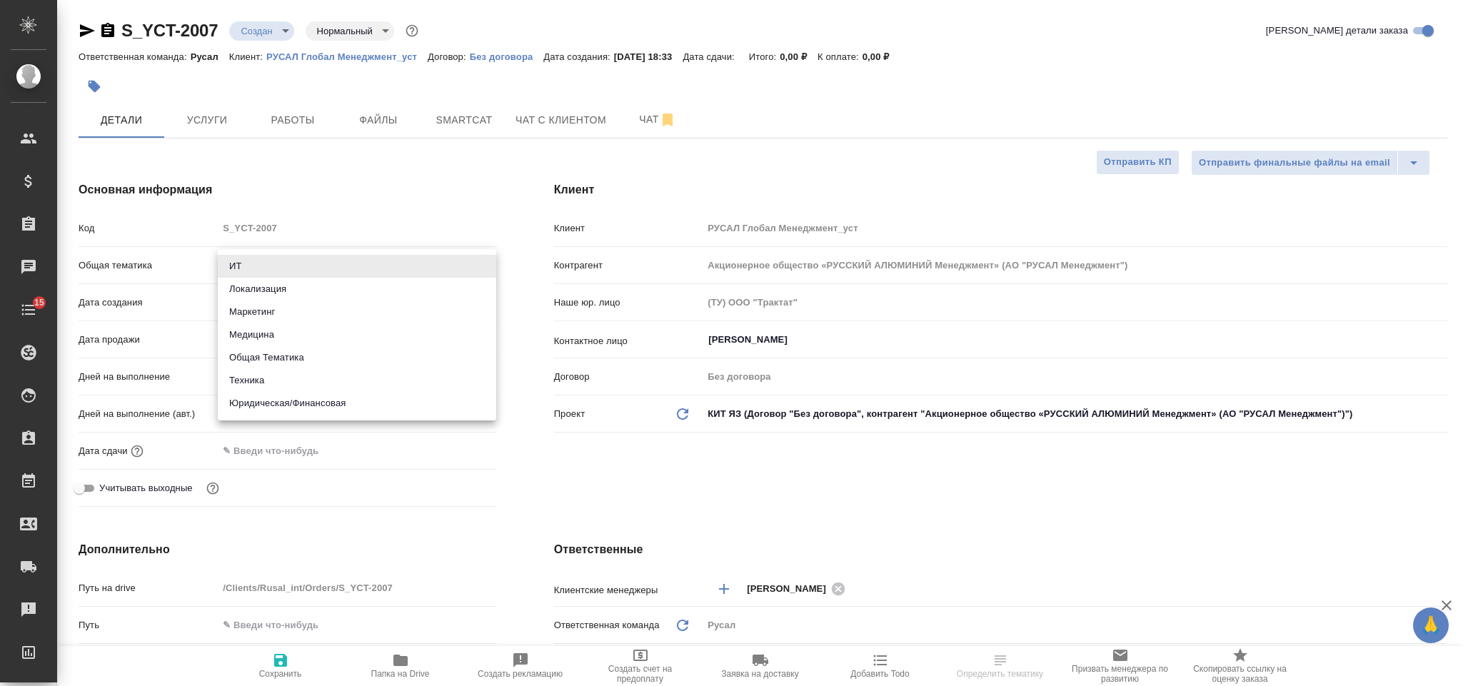
type textarea "x"
click at [350, 386] on li "Техника" at bounding box center [357, 380] width 278 height 23
type input "tech"
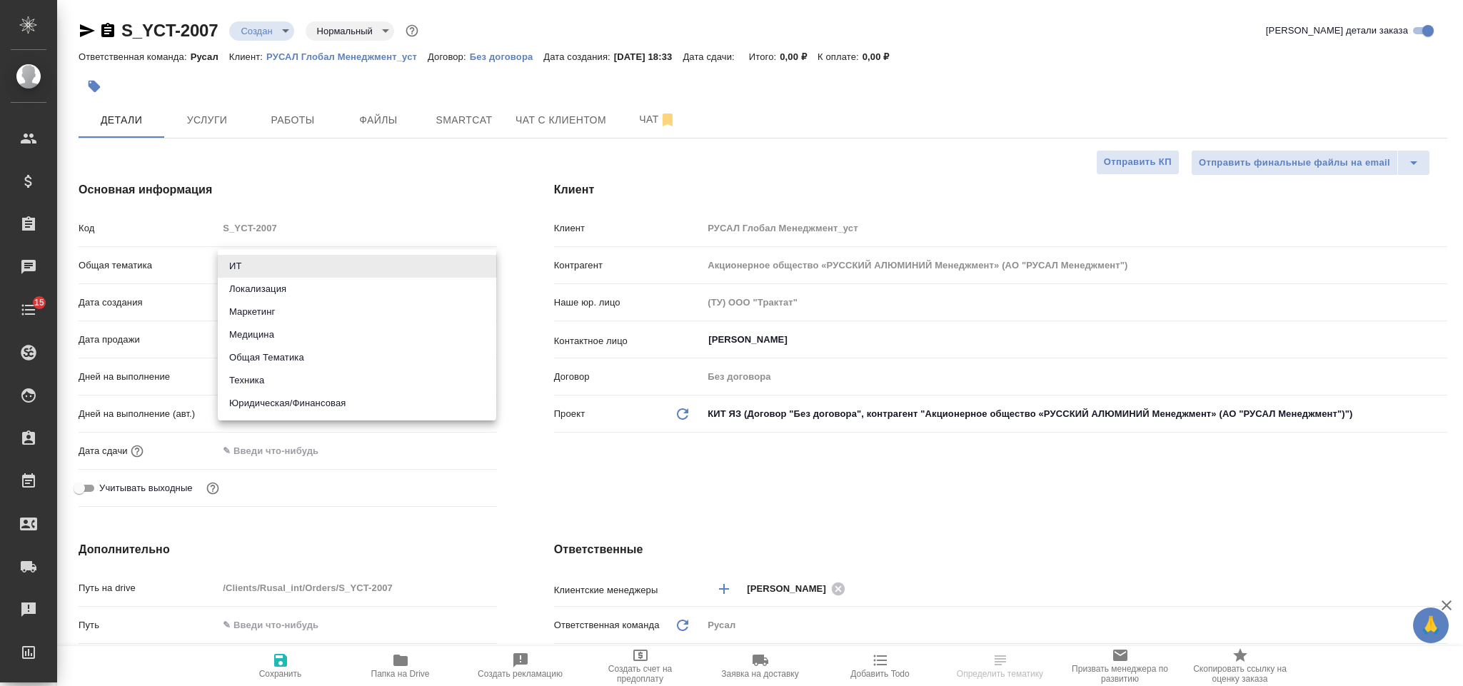
type textarea "x"
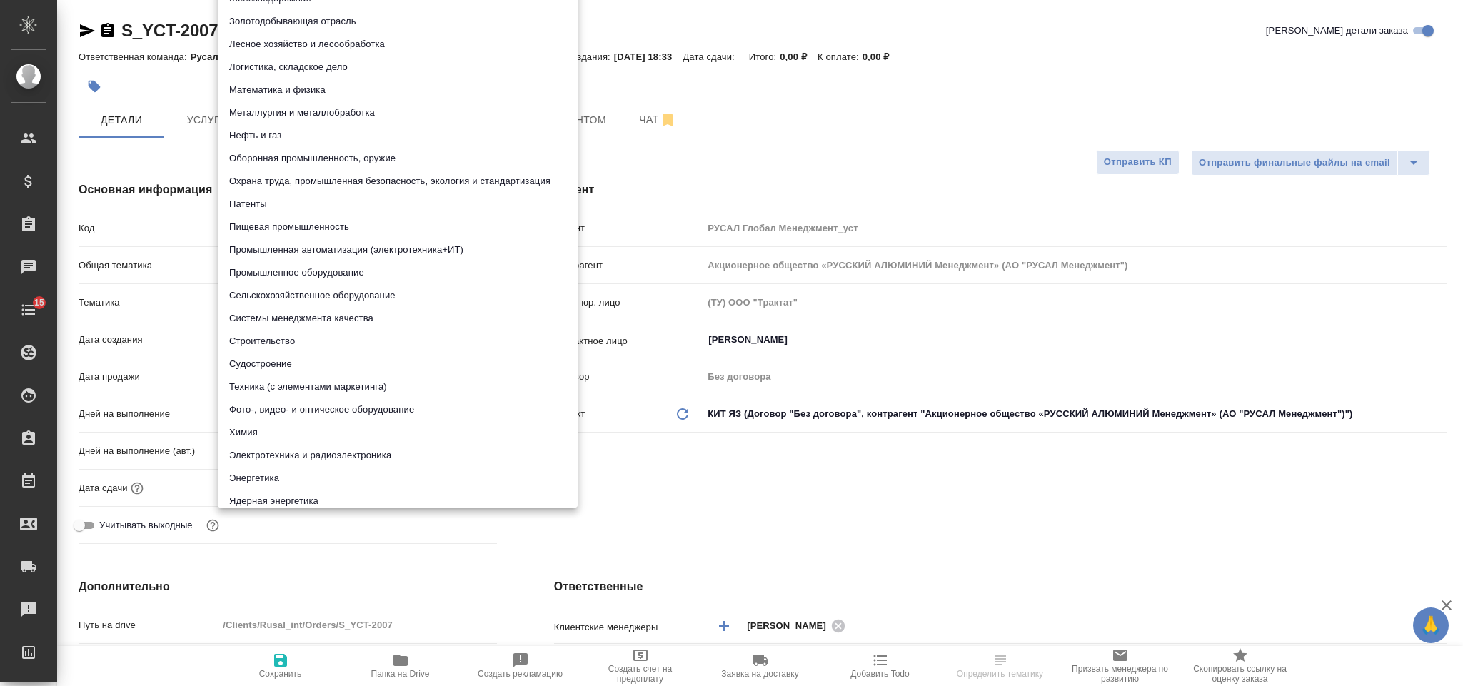
click at [318, 303] on body "🙏 .cls-1 fill:#fff; AWATERA Gorlenko [PERSON_NAME] Спецификации Заказы Чаты 15 …" at bounding box center [731, 343] width 1463 height 686
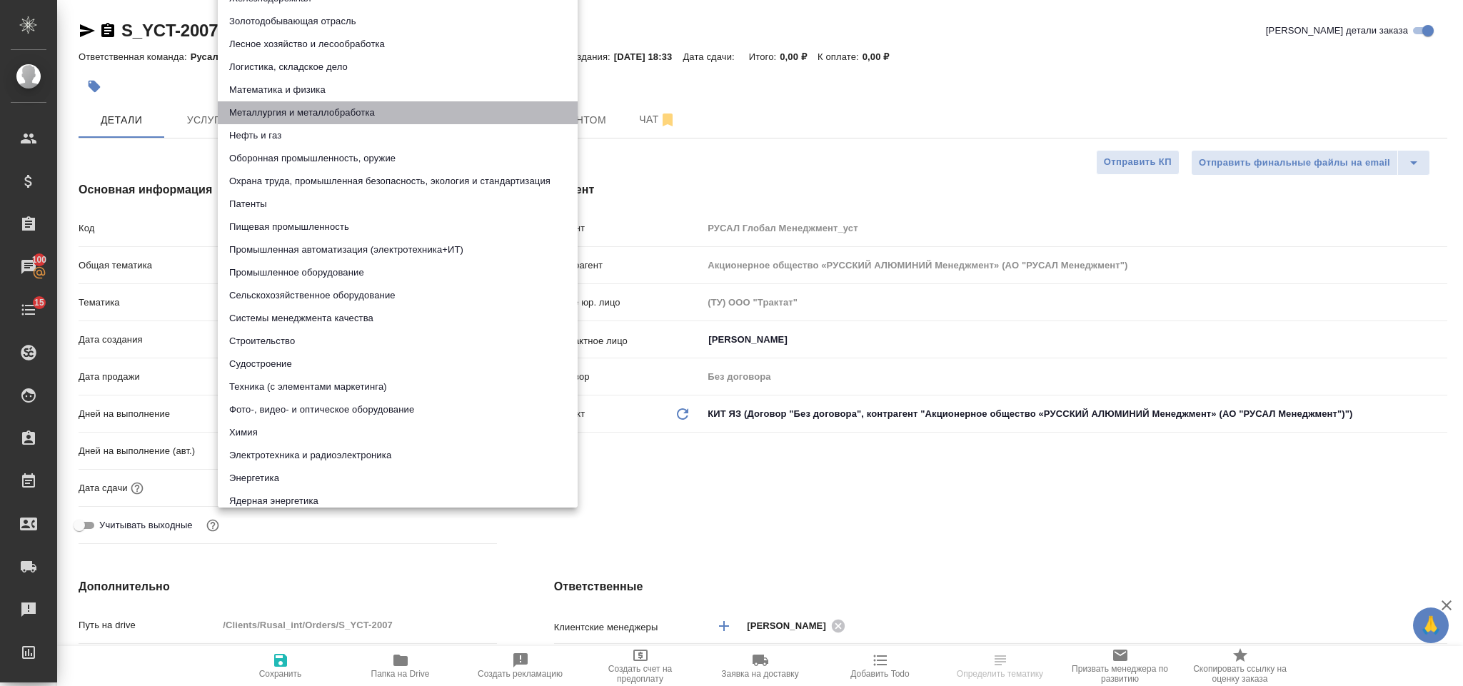
click at [363, 112] on li "Металлургия и металлобработка" at bounding box center [398, 112] width 360 height 23
type textarea "x"
type input "60014e23f7d9dc5f480a3cf8"
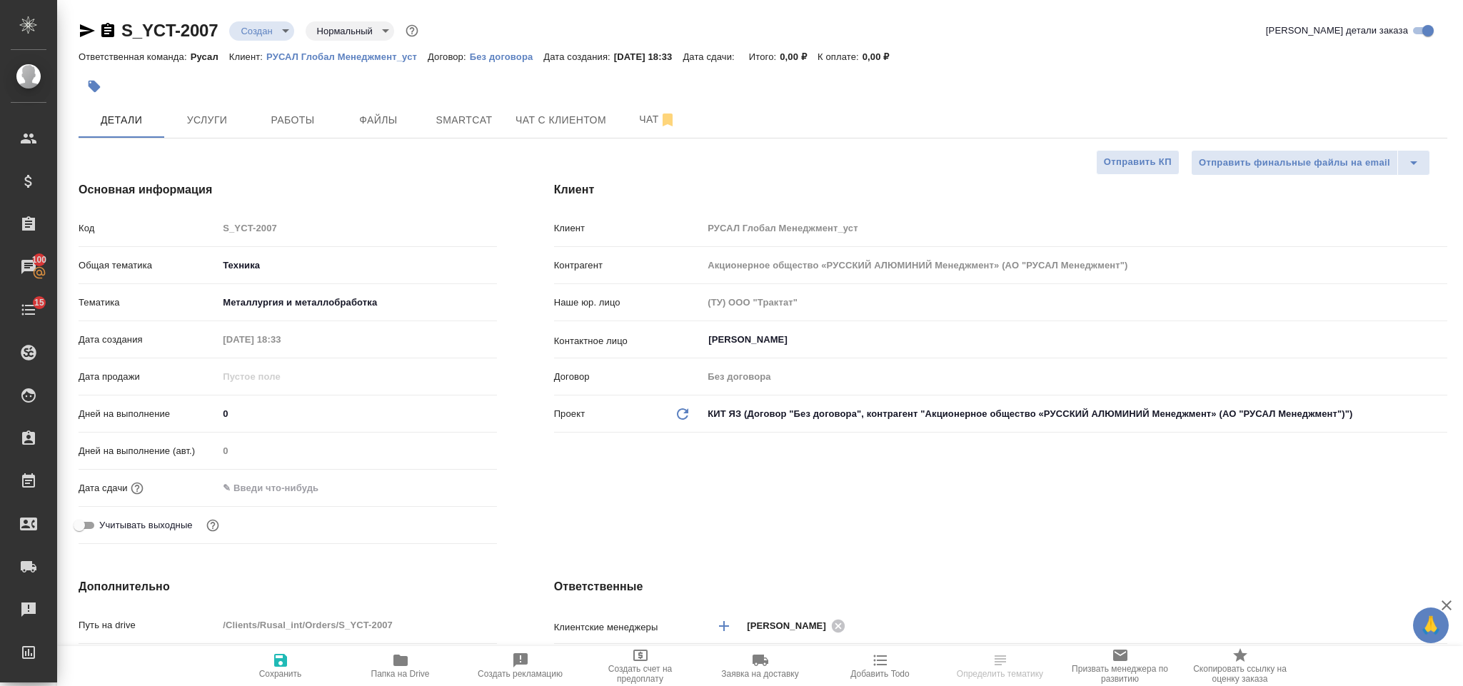
click at [336, 498] on input "text" at bounding box center [280, 488] width 125 height 21
click at [458, 482] on icon "button" at bounding box center [455, 486] width 13 height 14
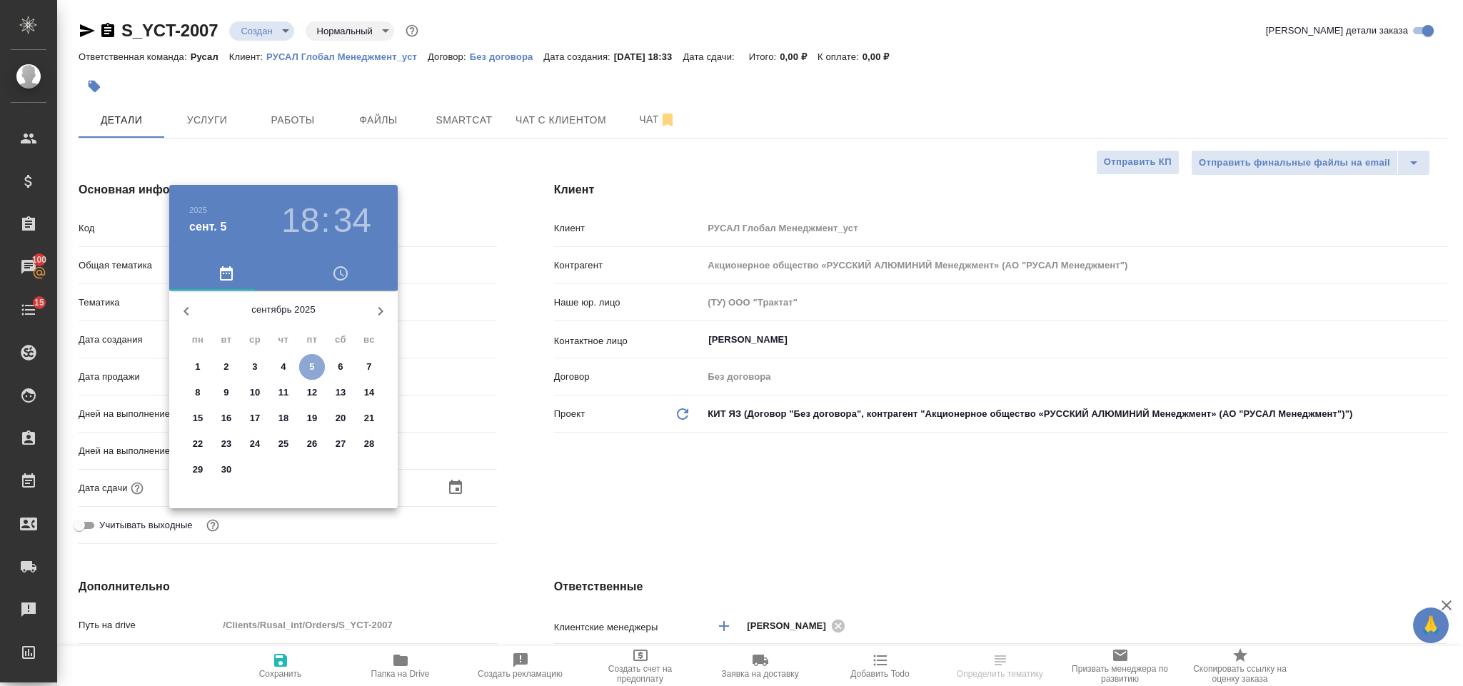
click at [309, 366] on p "5" at bounding box center [311, 367] width 5 height 14
type input "05.09.2025 18:34"
type textarea "x"
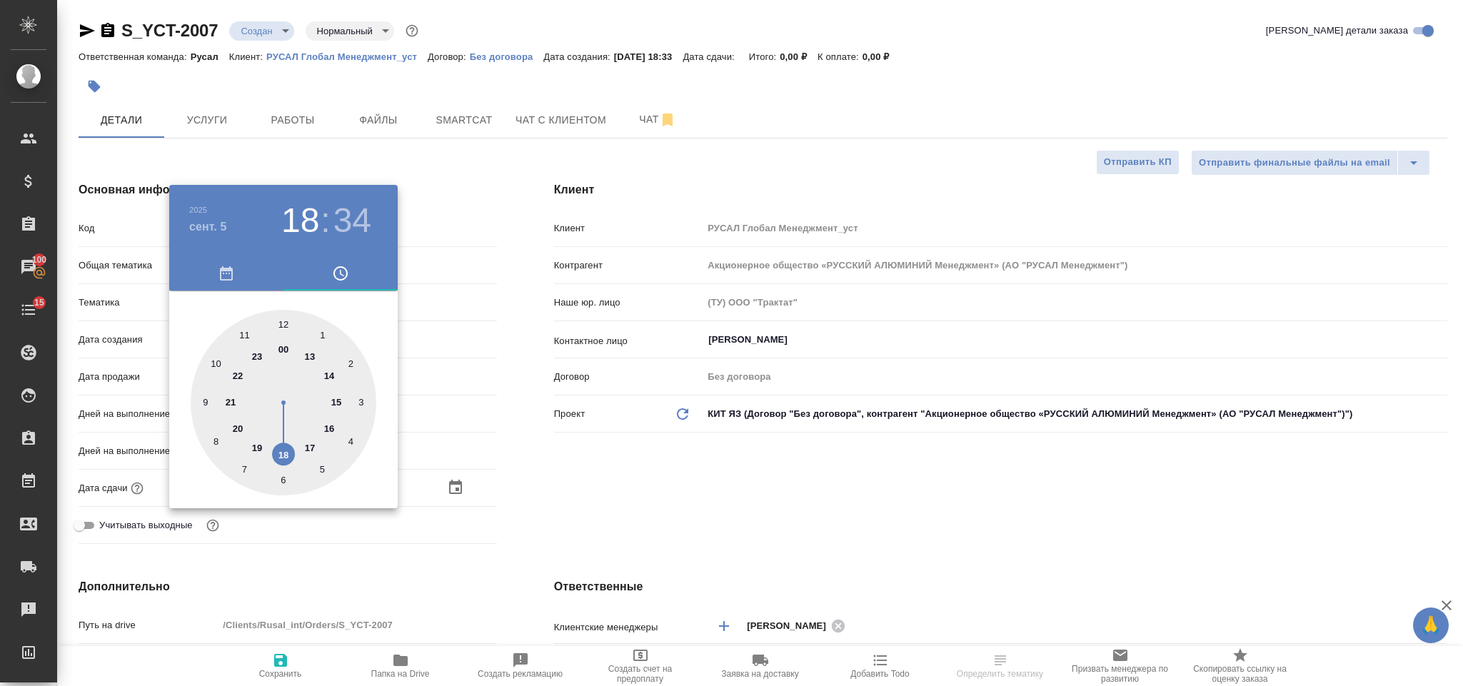
click at [253, 446] on div ".cls-1 fill:#fff; AWATERA Gorlenko Yuliua Клиенты Спецификации Заказы 100 Чаты …" at bounding box center [731, 343] width 1463 height 686
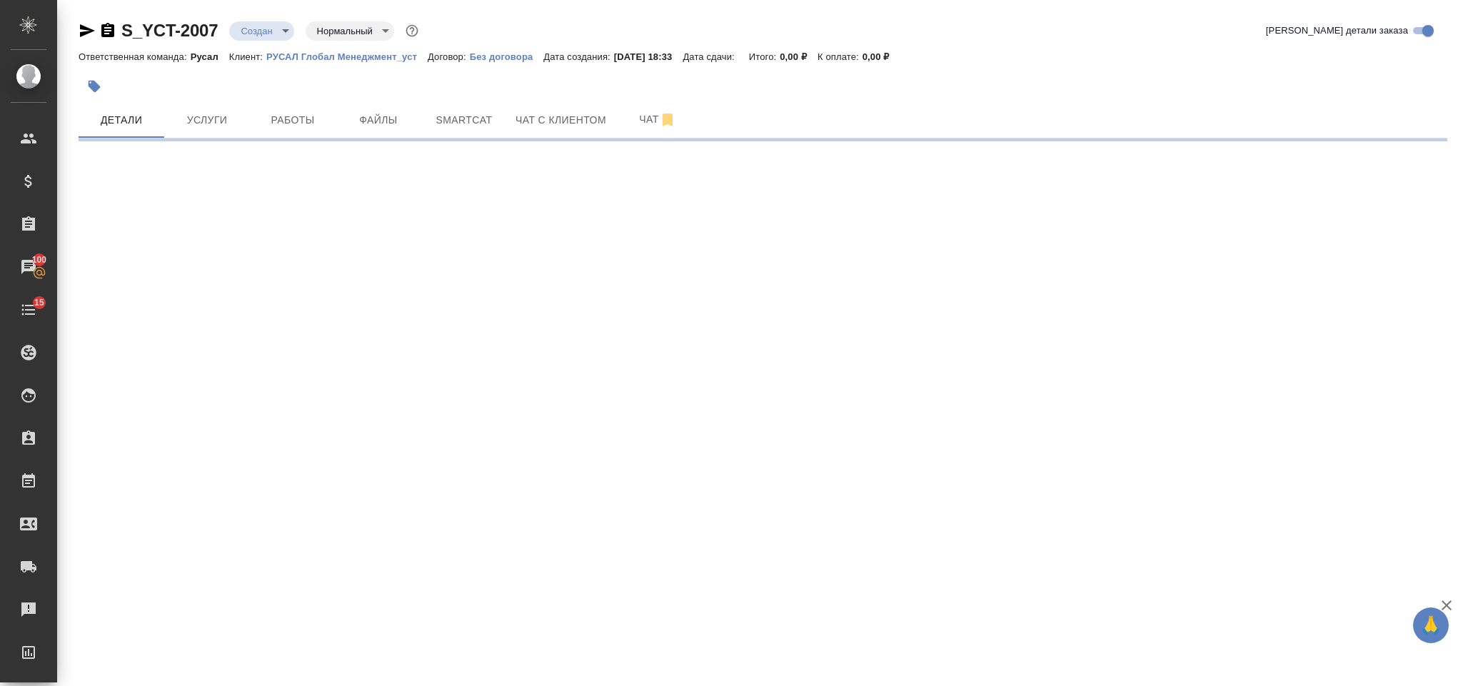
select select "RU"
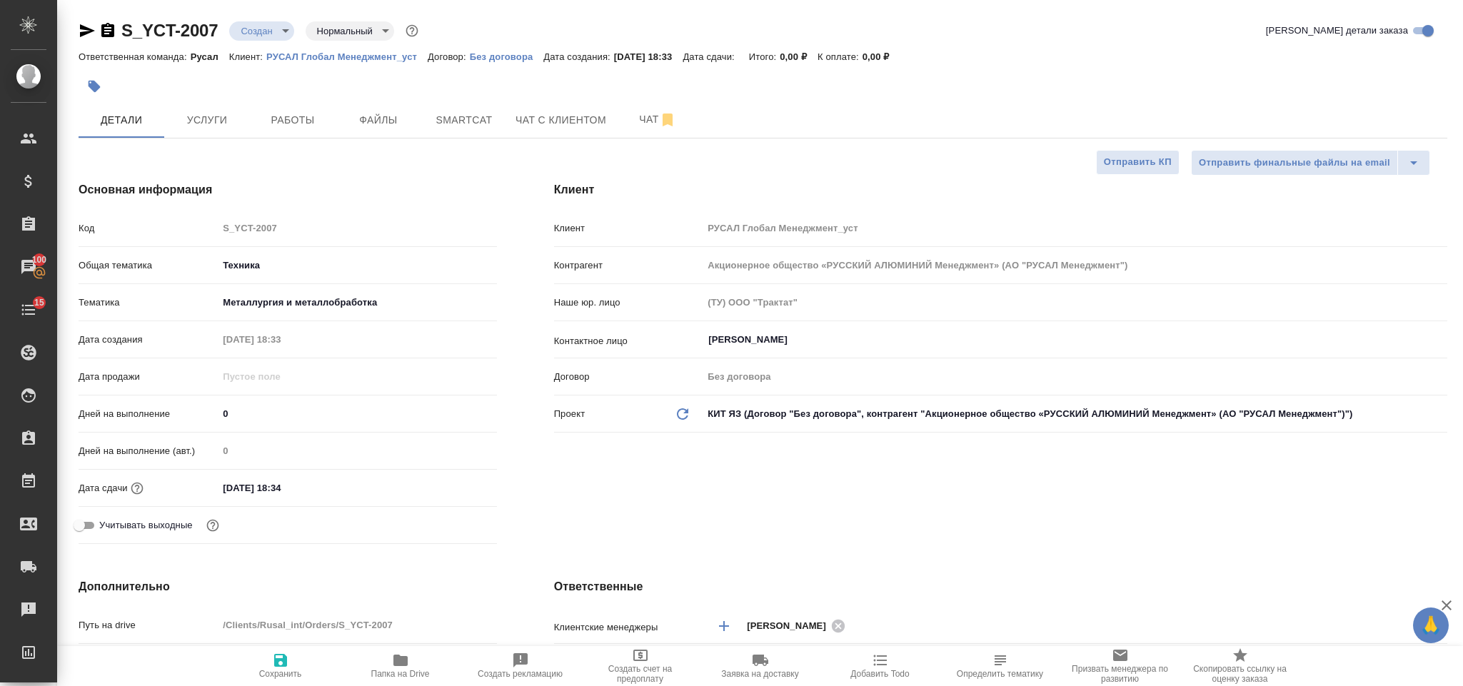
type textarea "x"
click at [302, 486] on input "05.09.2025 18:34" at bounding box center [280, 488] width 125 height 21
click at [450, 487] on icon "button" at bounding box center [455, 487] width 17 height 17
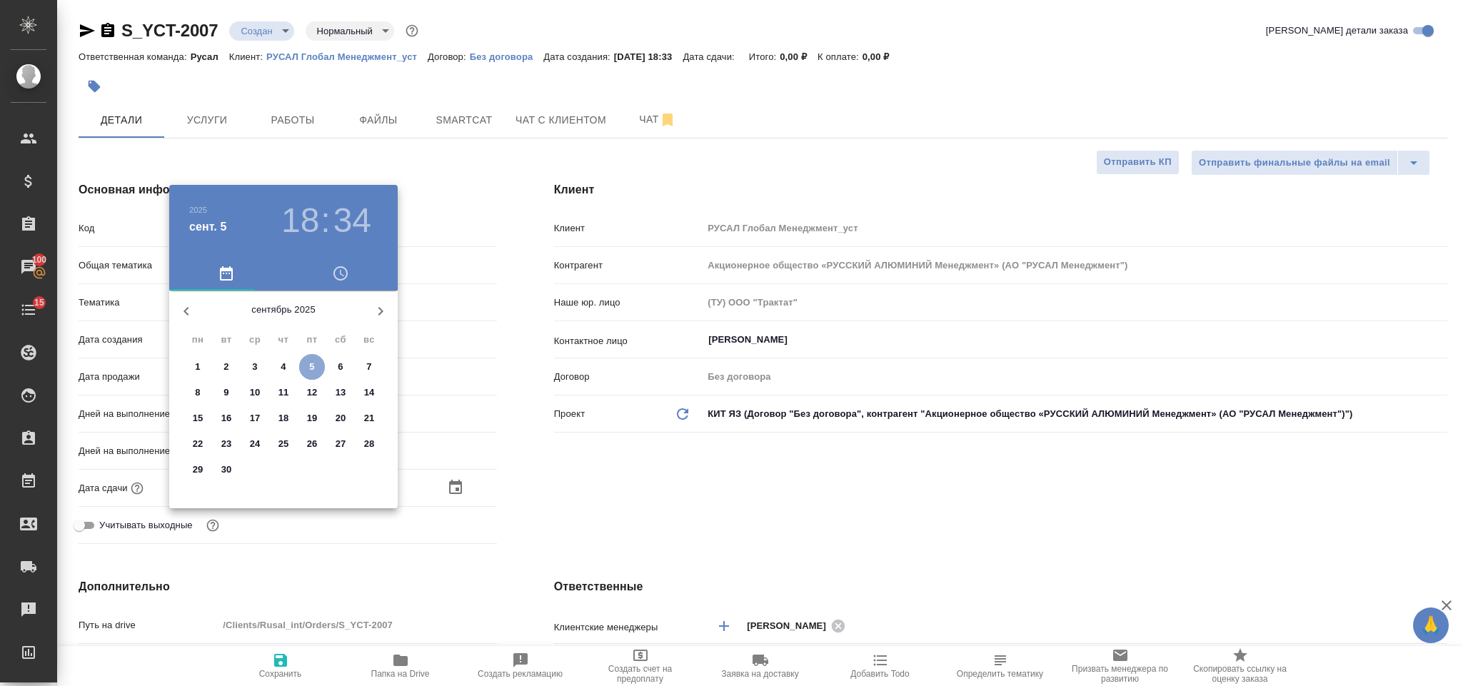
click at [311, 363] on p "5" at bounding box center [311, 367] width 5 height 14
type textarea "x"
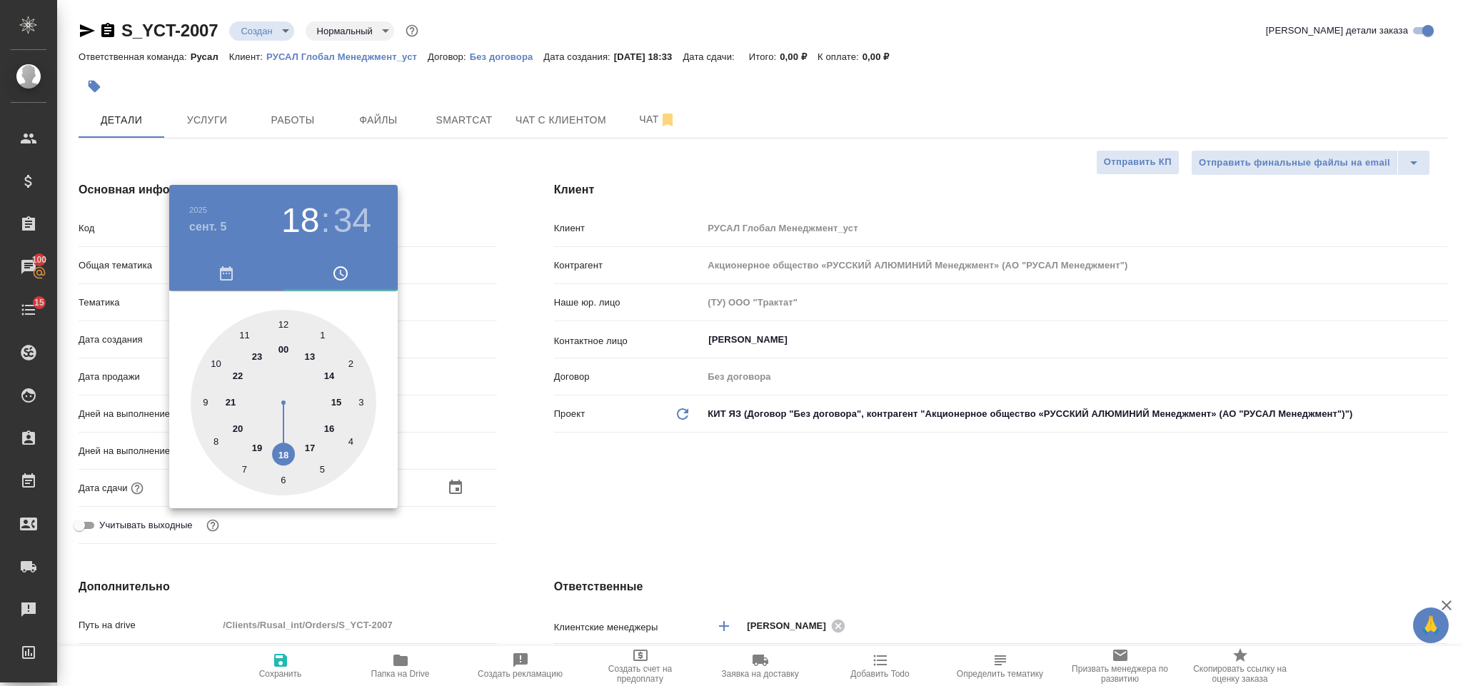
click at [253, 446] on div at bounding box center [284, 403] width 186 height 186
type input "05.09.2025 19:34"
type textarea "x"
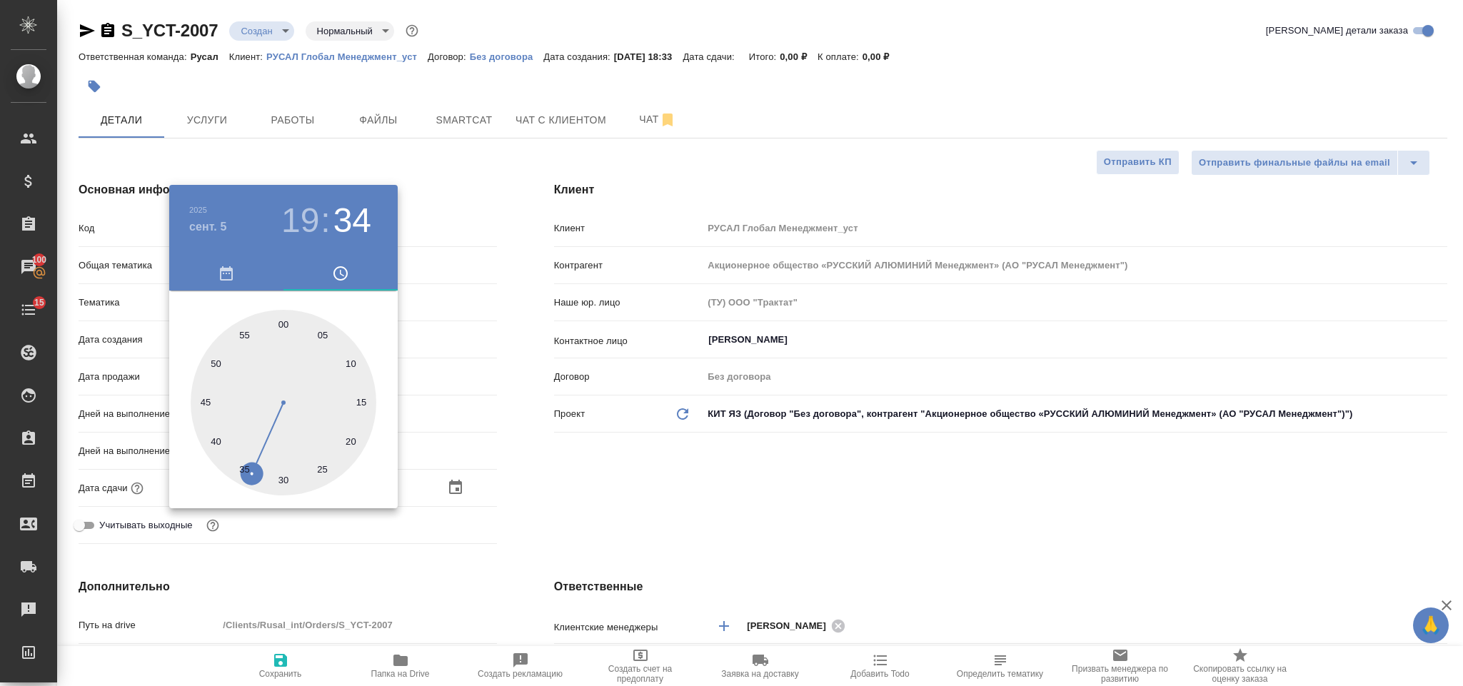
click at [283, 318] on div at bounding box center [284, 403] width 186 height 186
type input "05.09.2025 19:00"
type textarea "x"
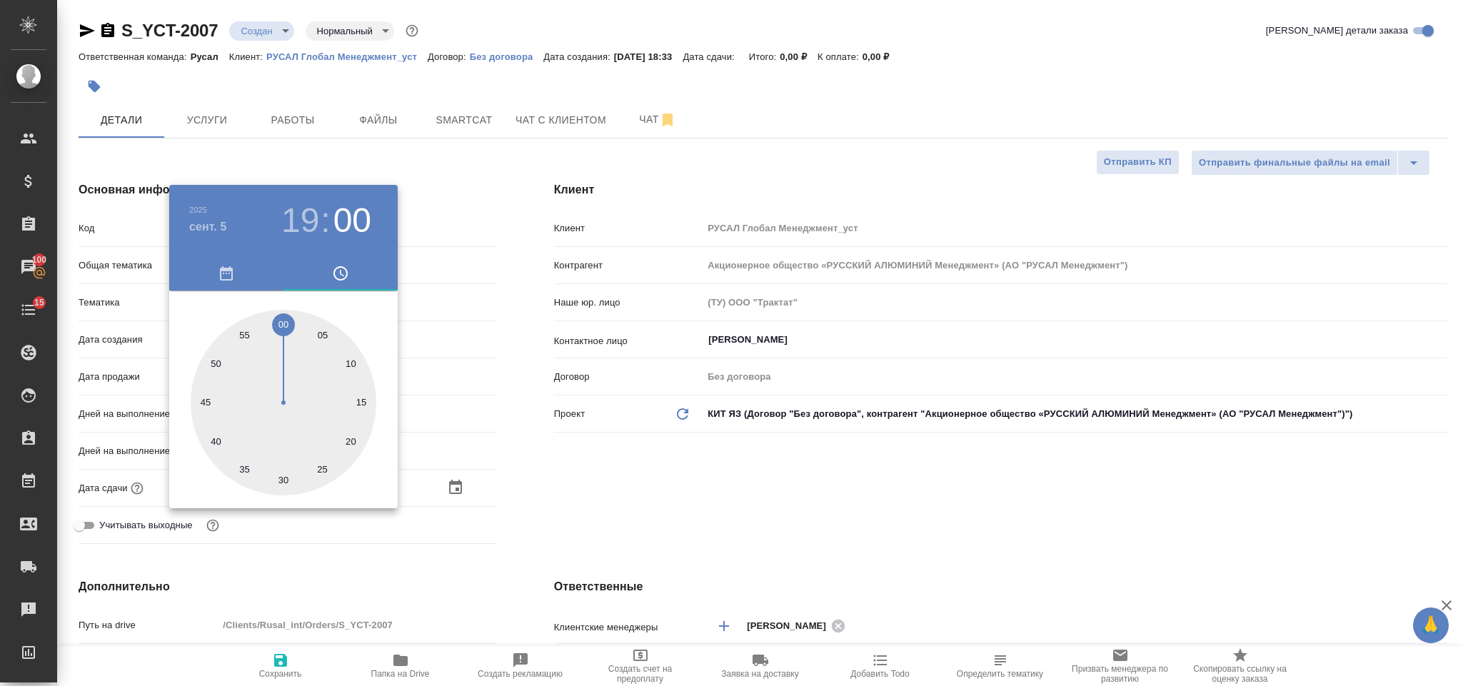
click at [630, 467] on div at bounding box center [731, 343] width 1463 height 686
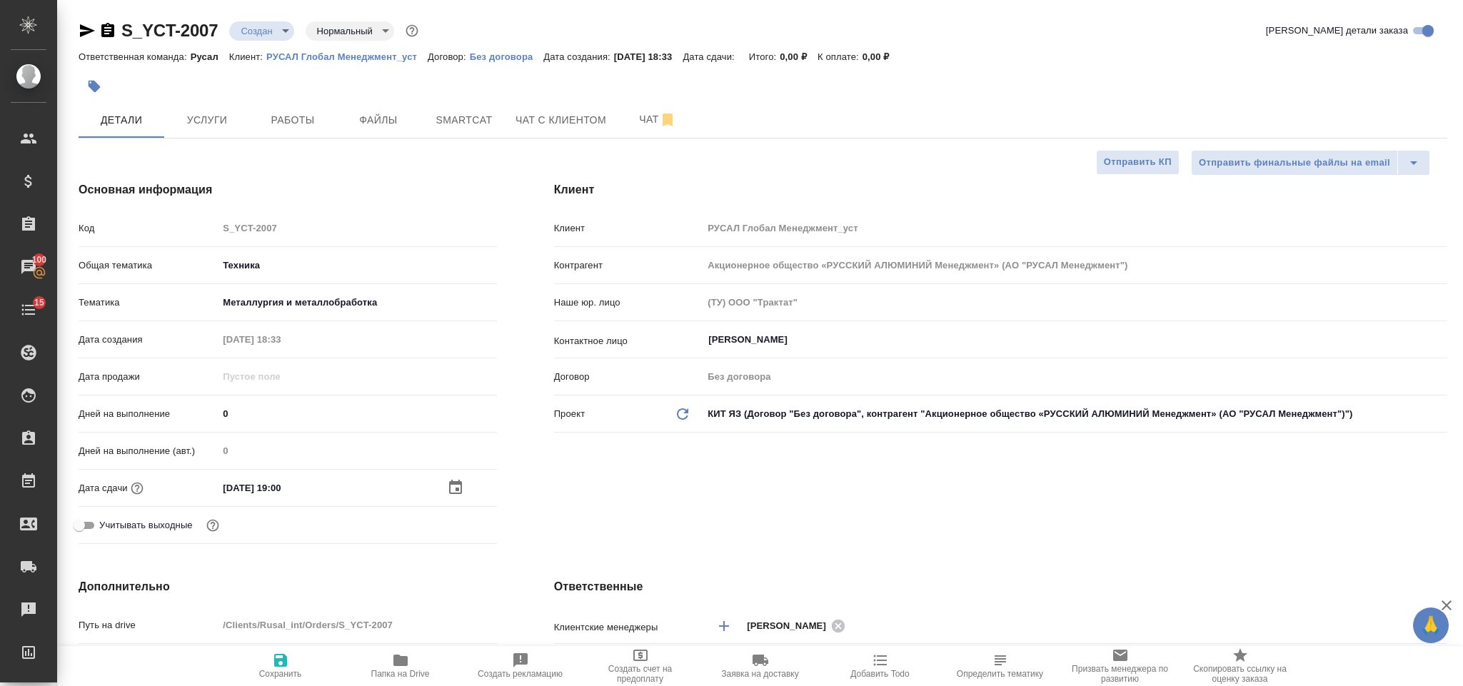
click at [270, 656] on span "Сохранить" at bounding box center [280, 665] width 103 height 27
type textarea "x"
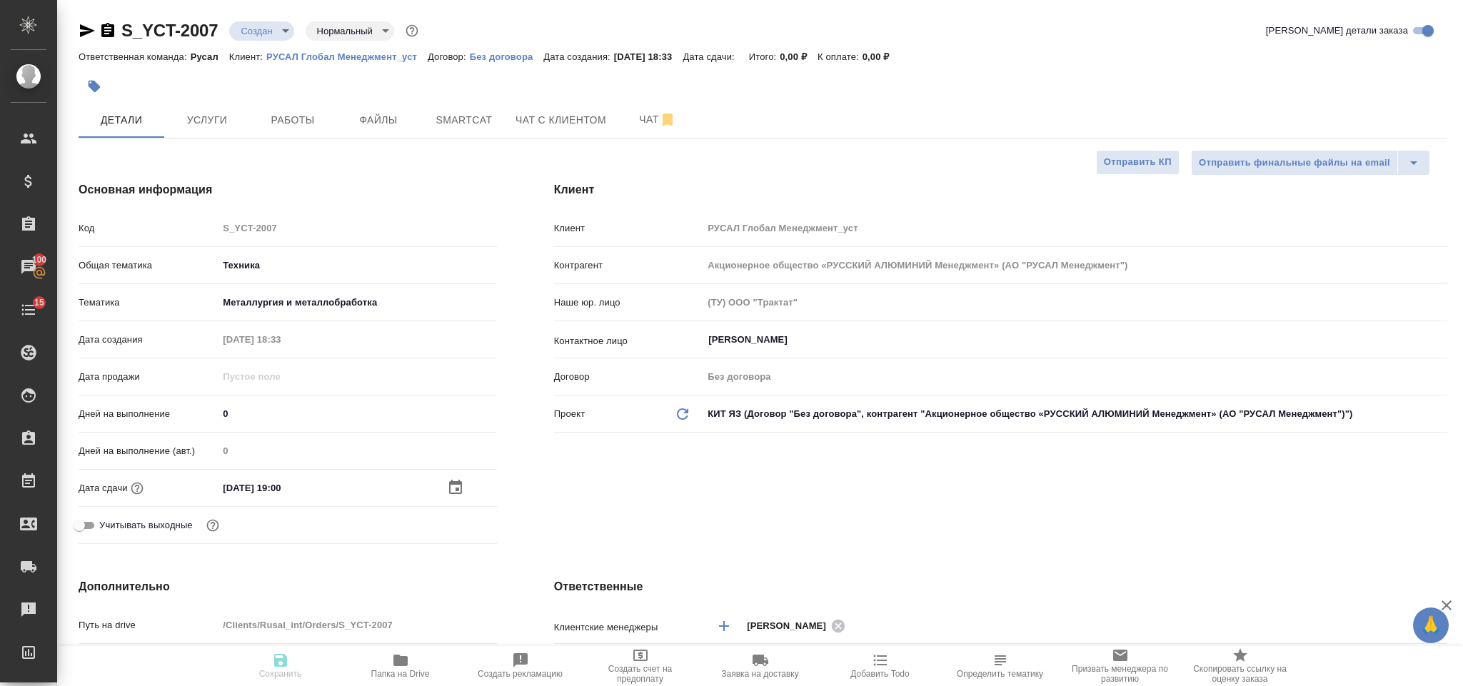
type textarea "x"
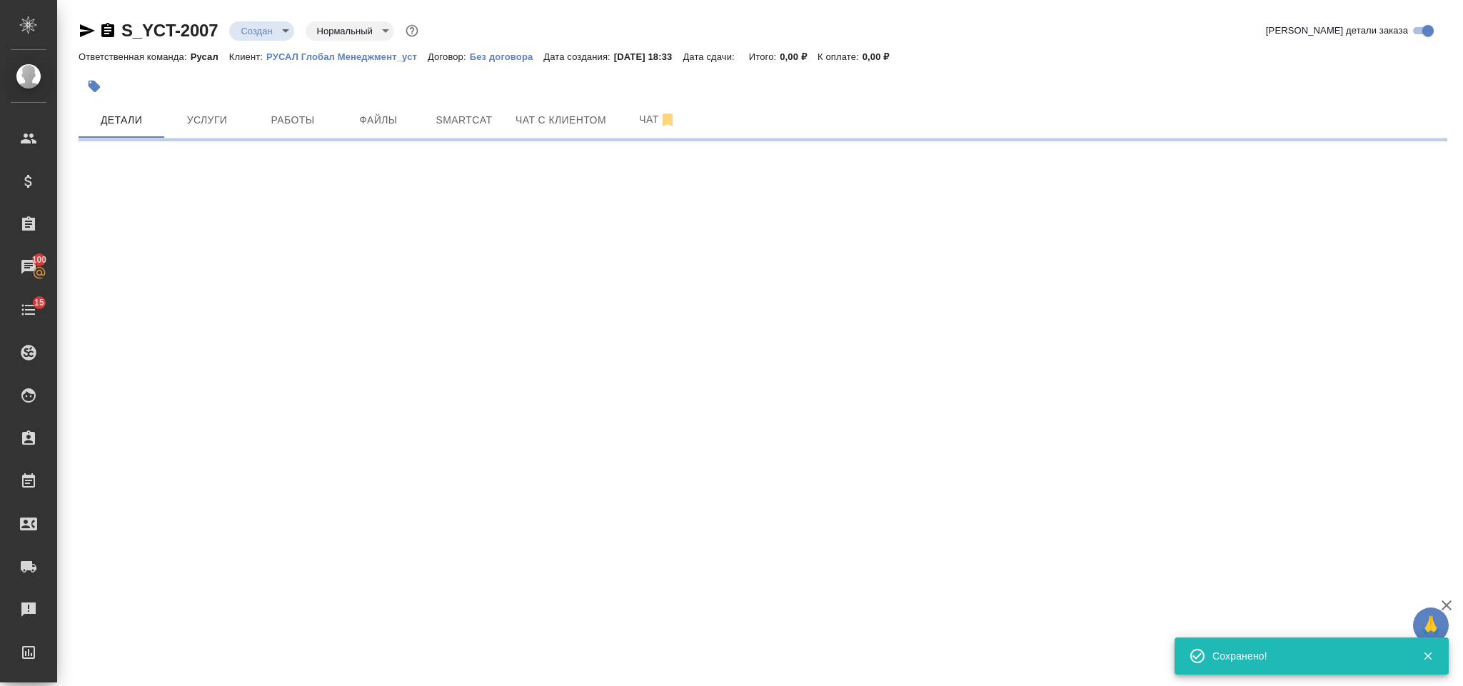
select select "RU"
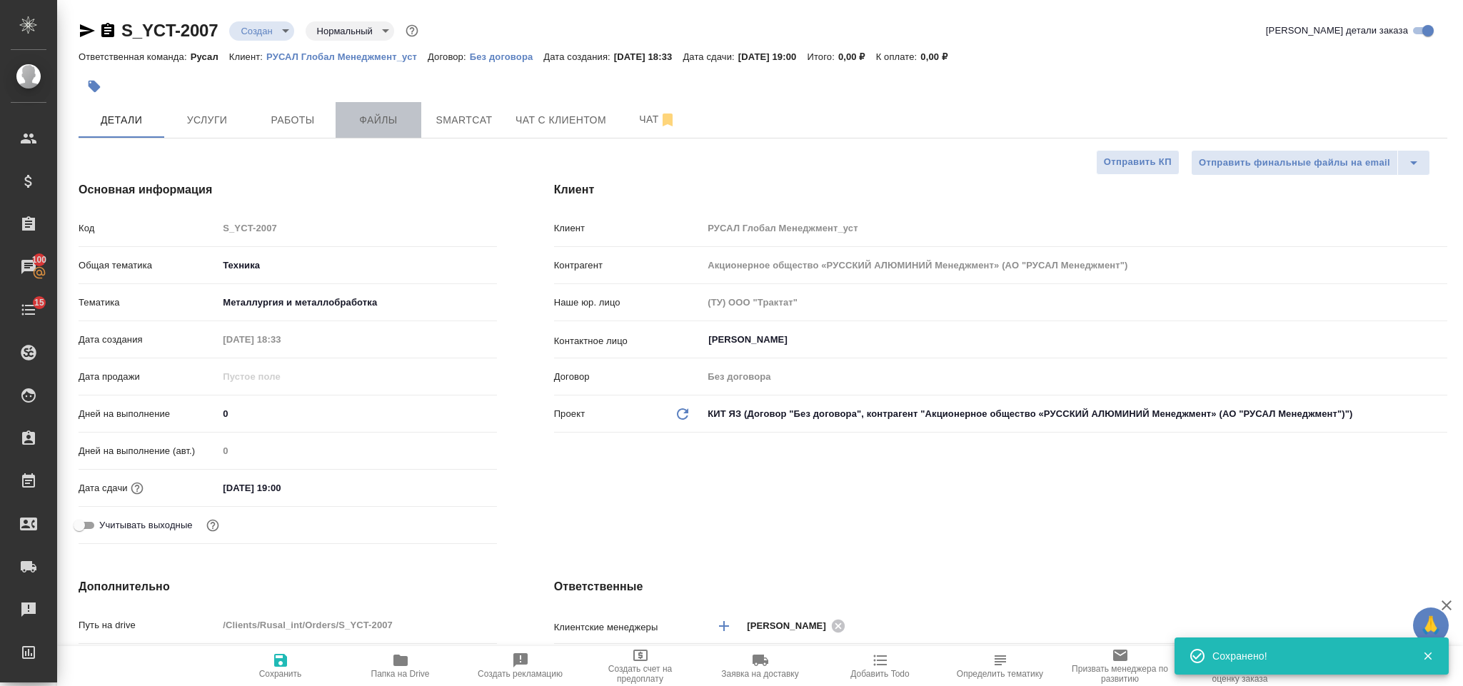
click at [381, 118] on span "Файлы" at bounding box center [378, 120] width 69 height 18
type textarea "x"
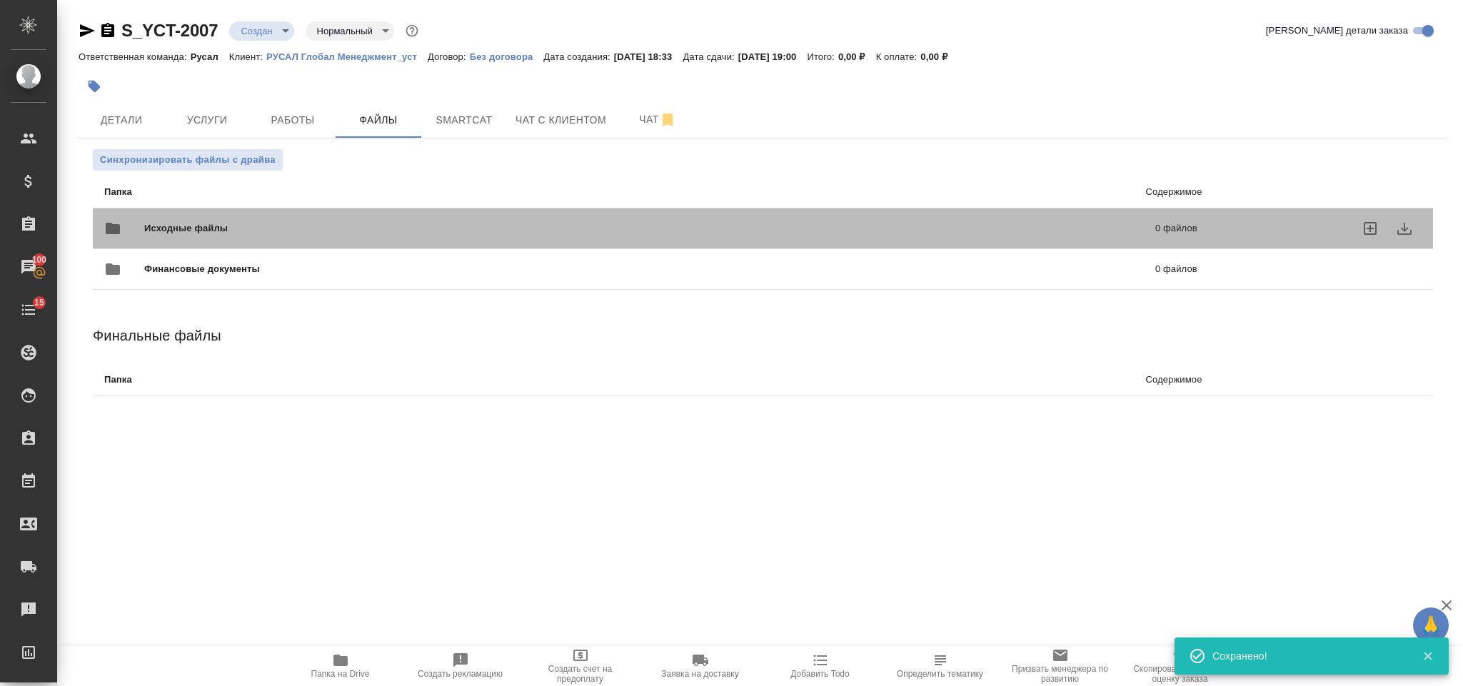
click at [286, 221] on div "Исходные файлы 0 файлов" at bounding box center [650, 228] width 1093 height 34
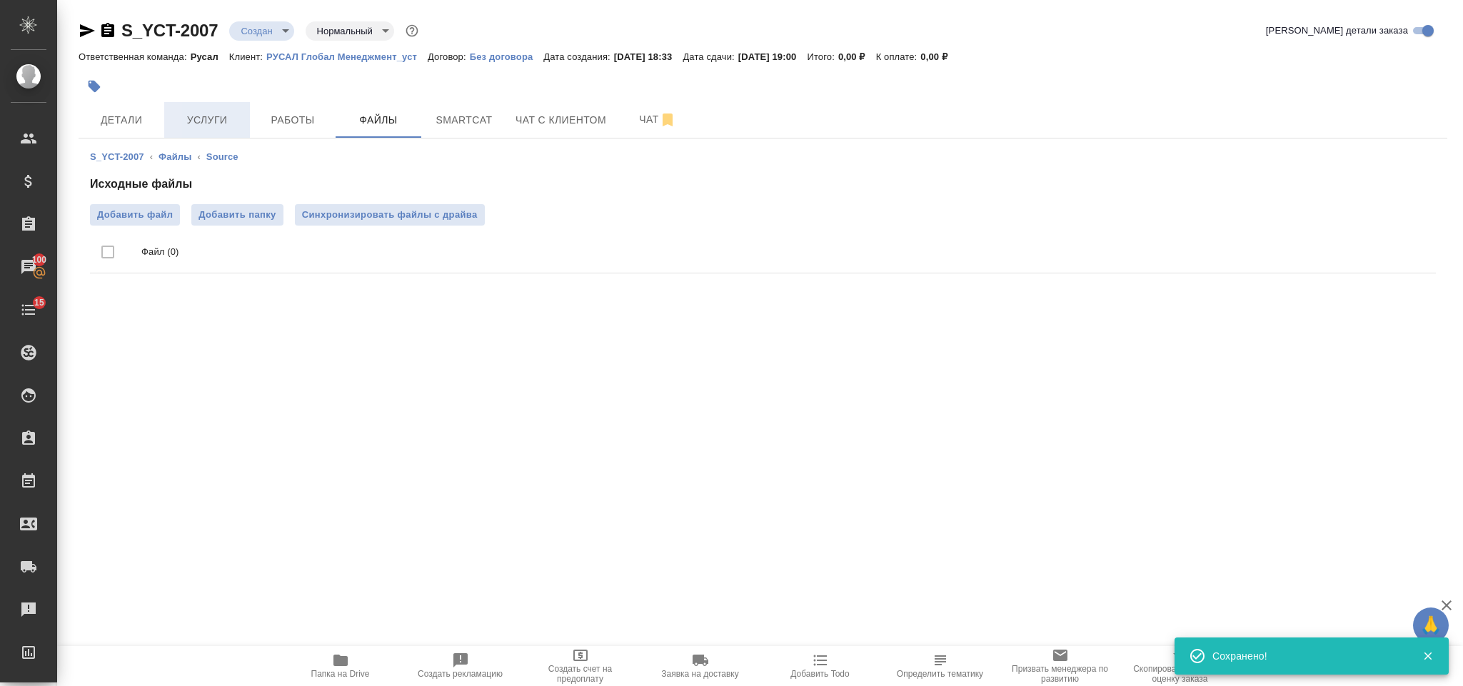
click at [232, 109] on button "Услуги" at bounding box center [207, 120] width 86 height 36
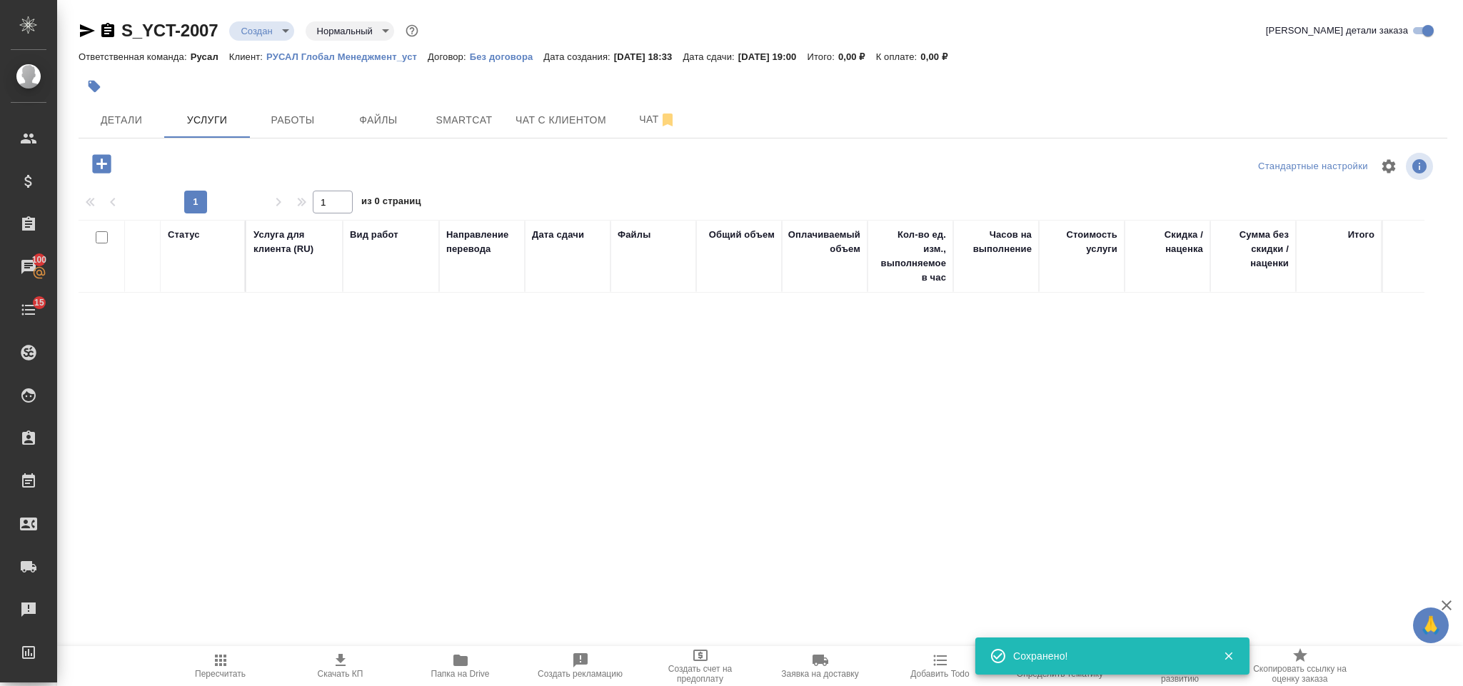
click at [106, 163] on icon "button" at bounding box center [101, 163] width 19 height 19
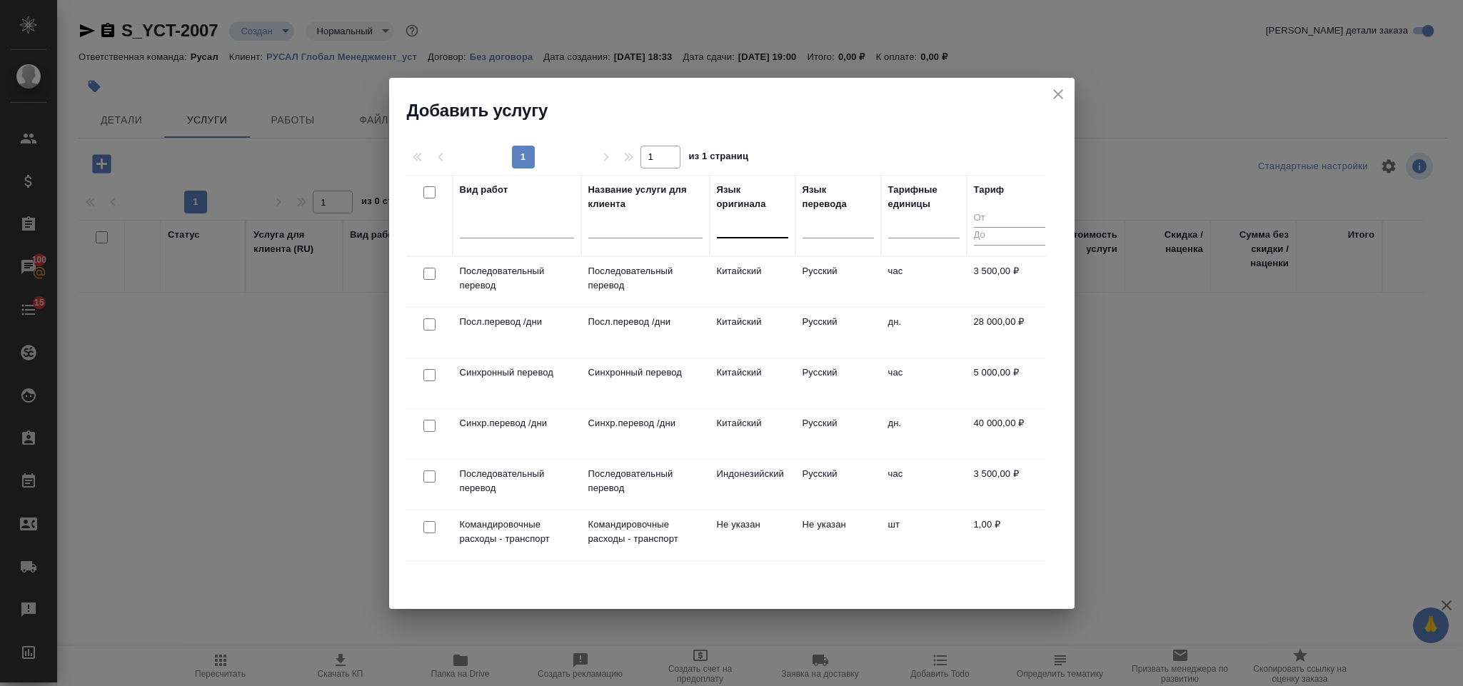
click at [737, 227] on div at bounding box center [752, 223] width 71 height 21
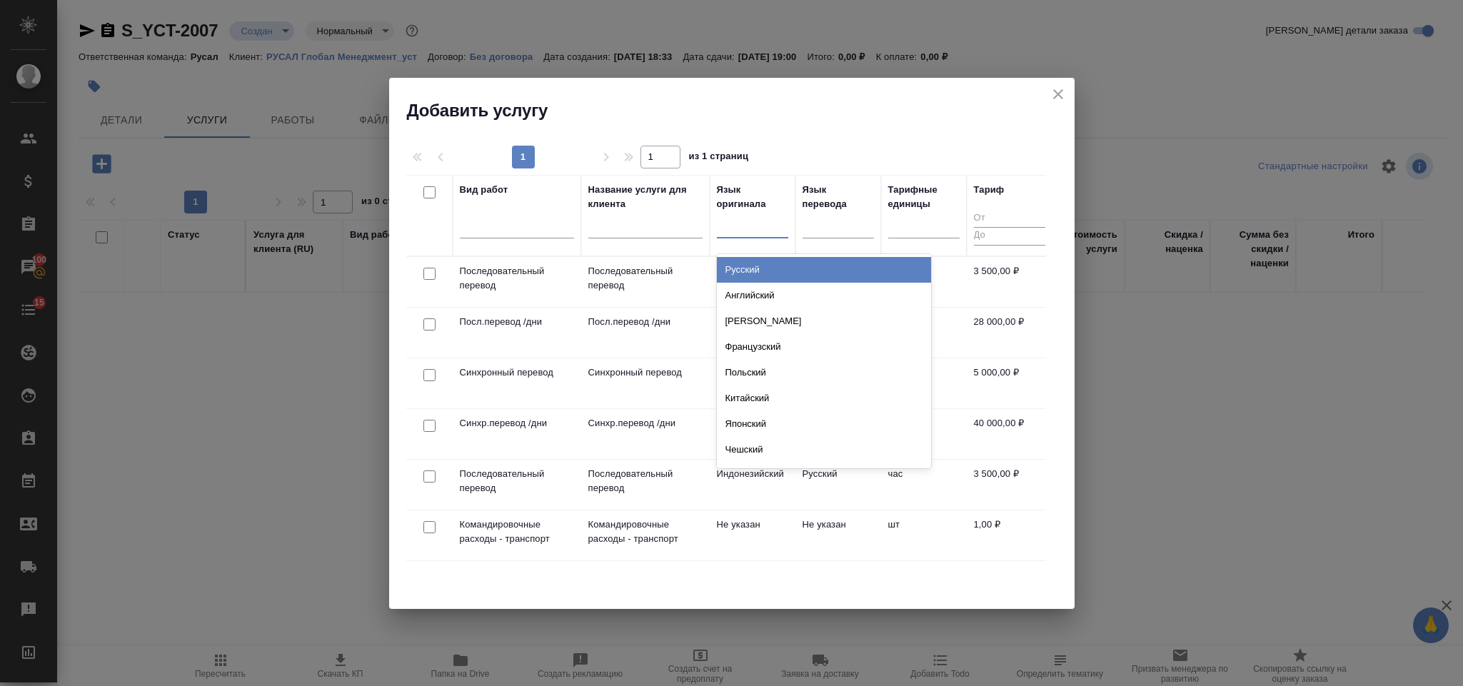
click at [765, 270] on div "Русский" at bounding box center [824, 270] width 214 height 26
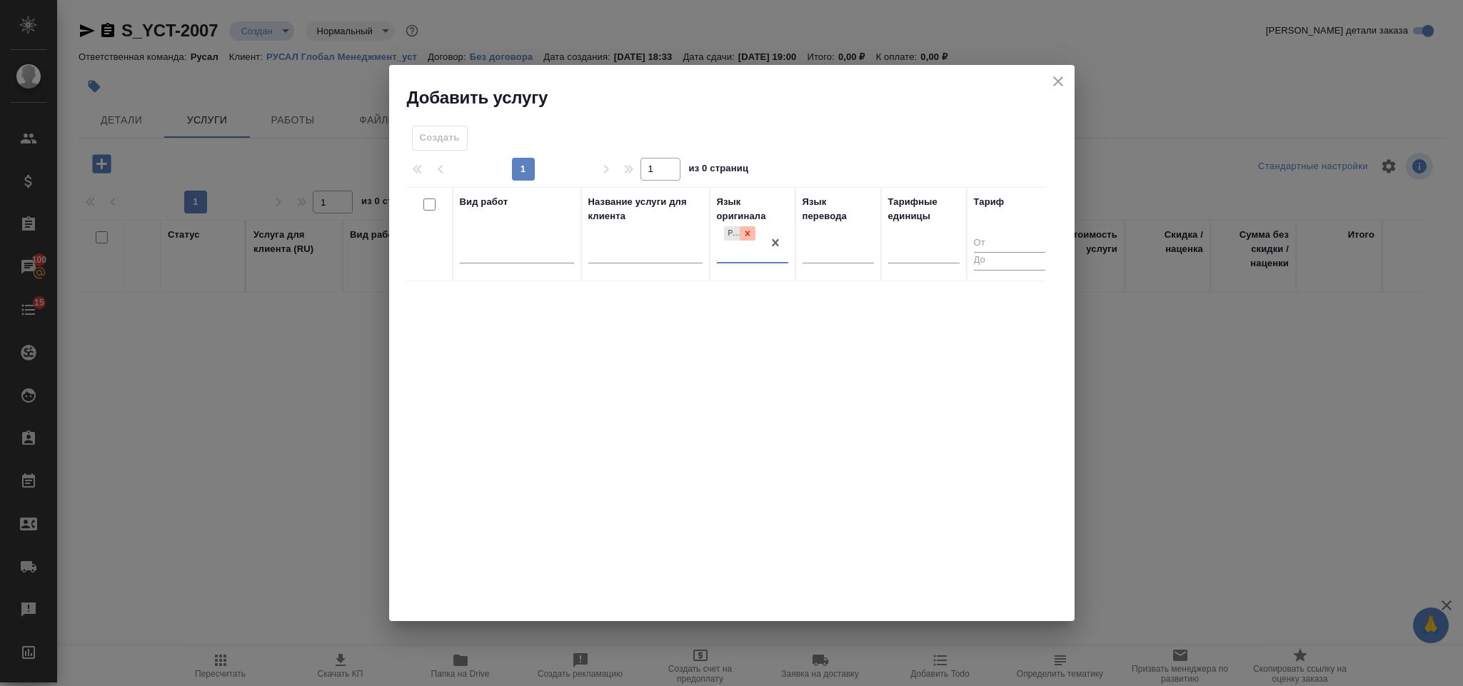
click at [748, 230] on icon at bounding box center [747, 233] width 10 height 10
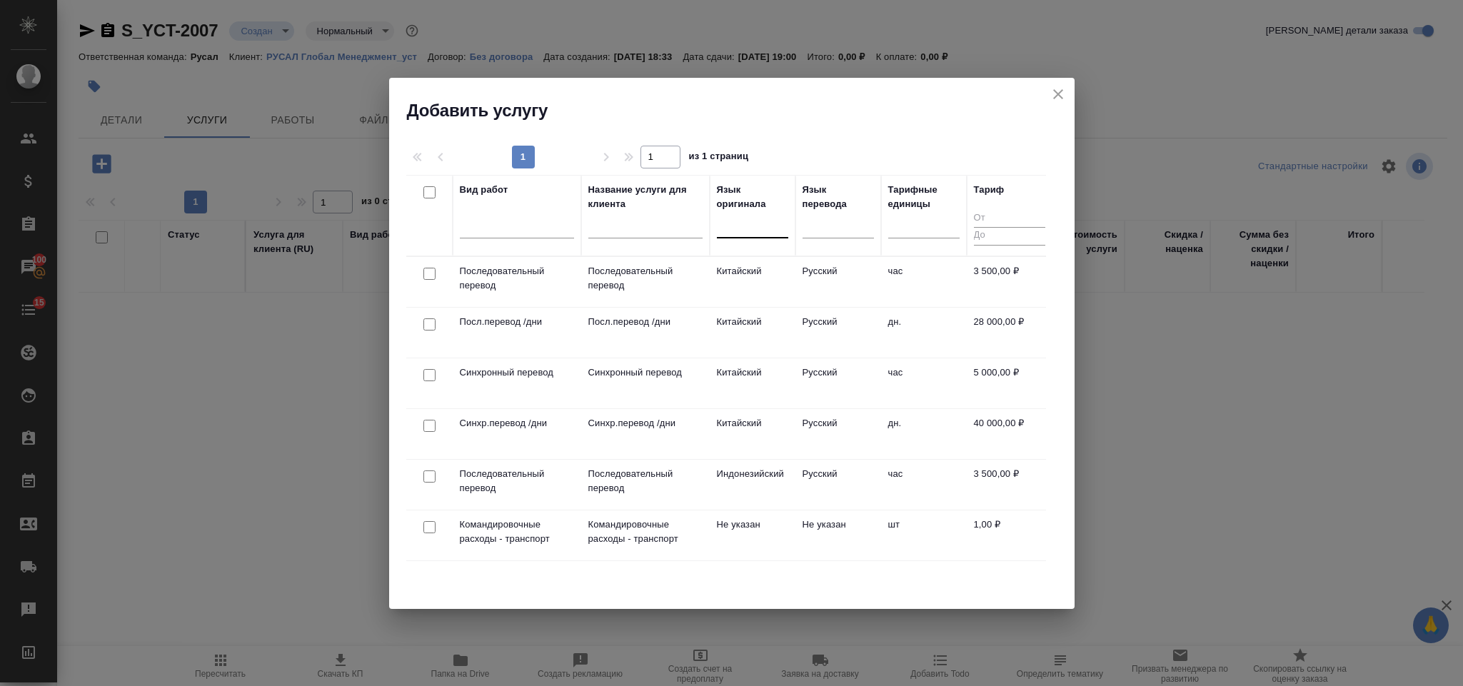
click at [430, 275] on input "checkbox" at bounding box center [429, 274] width 12 height 12
checkbox input "true"
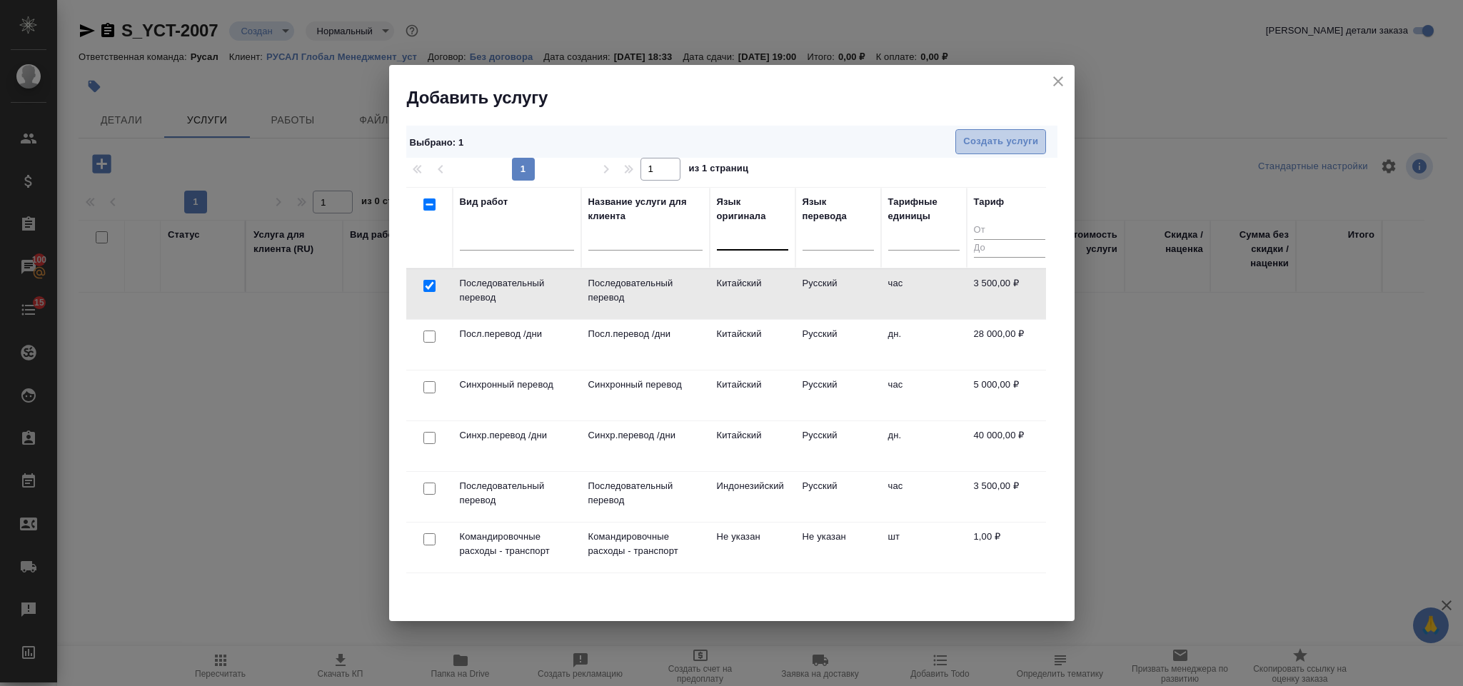
click at [1001, 133] on span "Создать услуги" at bounding box center [1000, 141] width 75 height 16
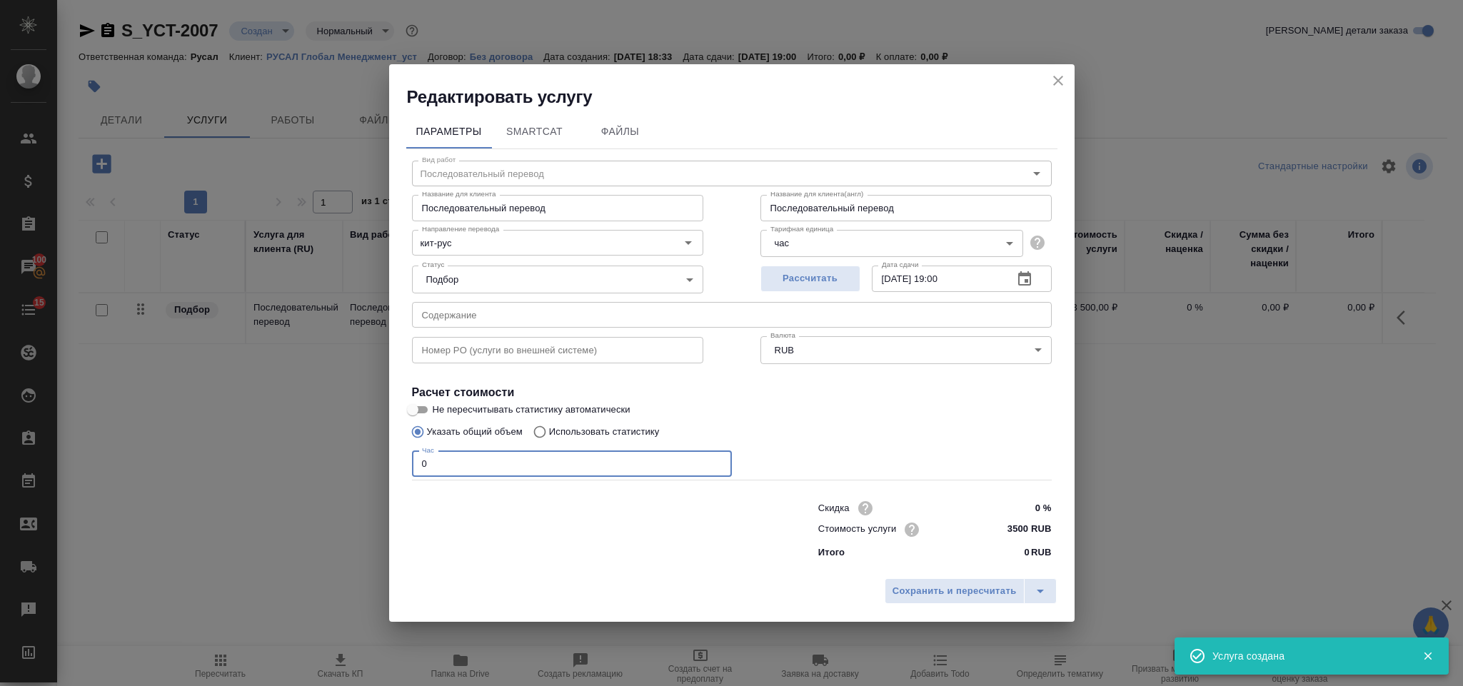
click at [461, 453] on input "0" at bounding box center [572, 464] width 320 height 26
type input "7"
click at [910, 610] on div "Сохранить и пересчитать" at bounding box center [731, 596] width 685 height 51
click at [904, 593] on span "Сохранить и пересчитать" at bounding box center [954, 591] width 124 height 16
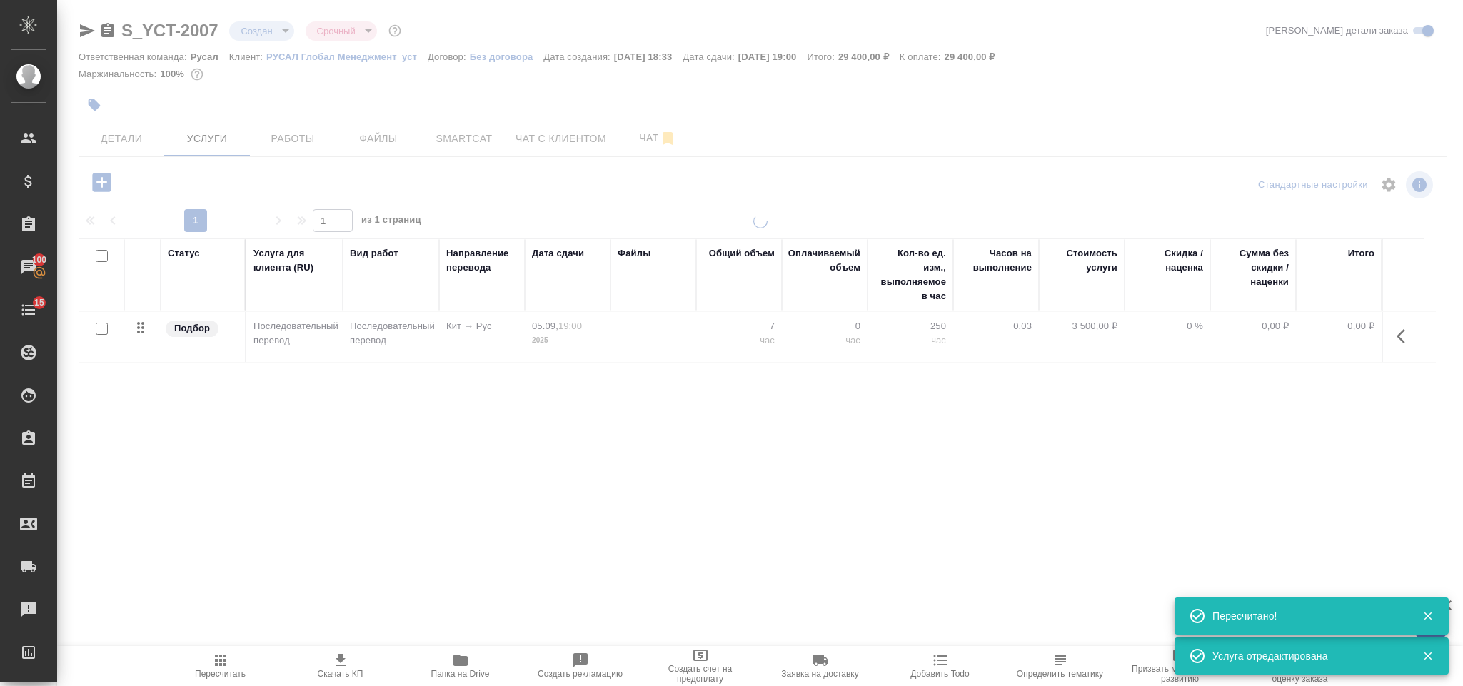
type input "urgent"
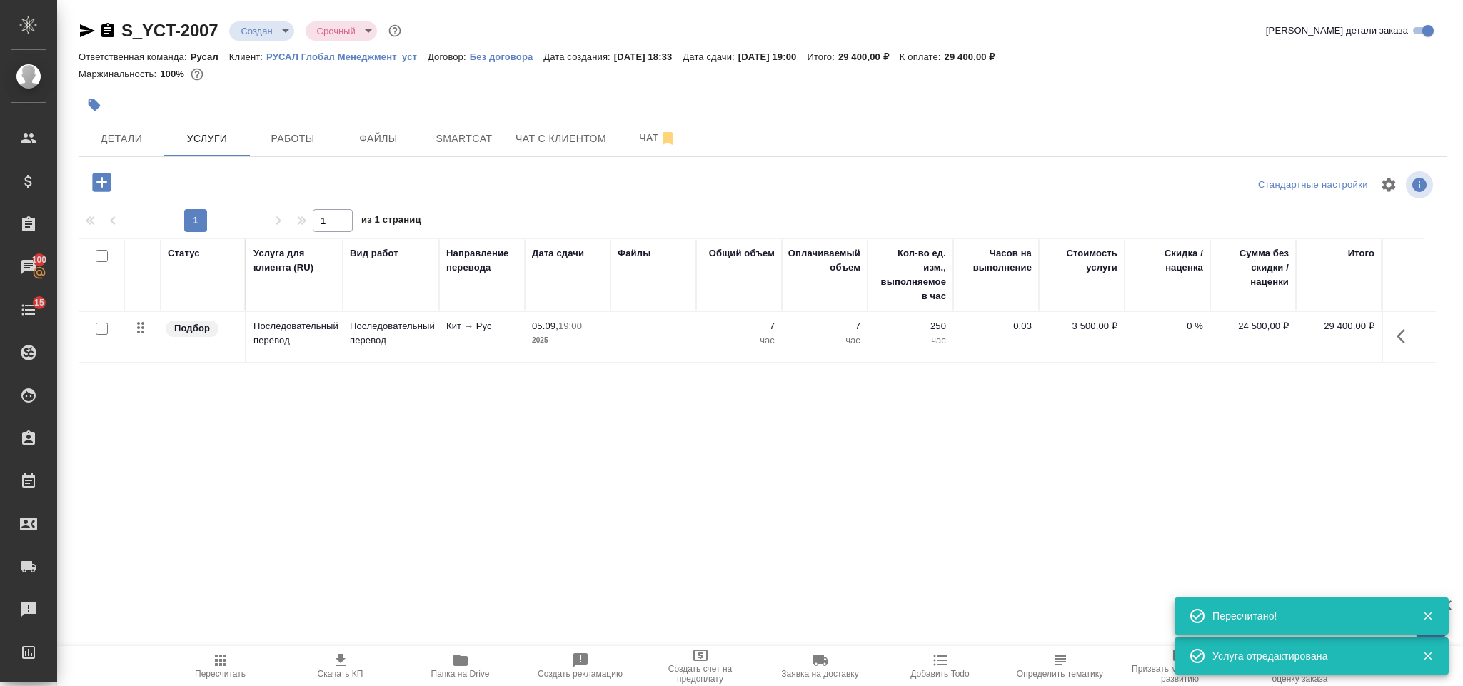
click at [1403, 341] on icon "button" at bounding box center [1404, 336] width 17 height 17
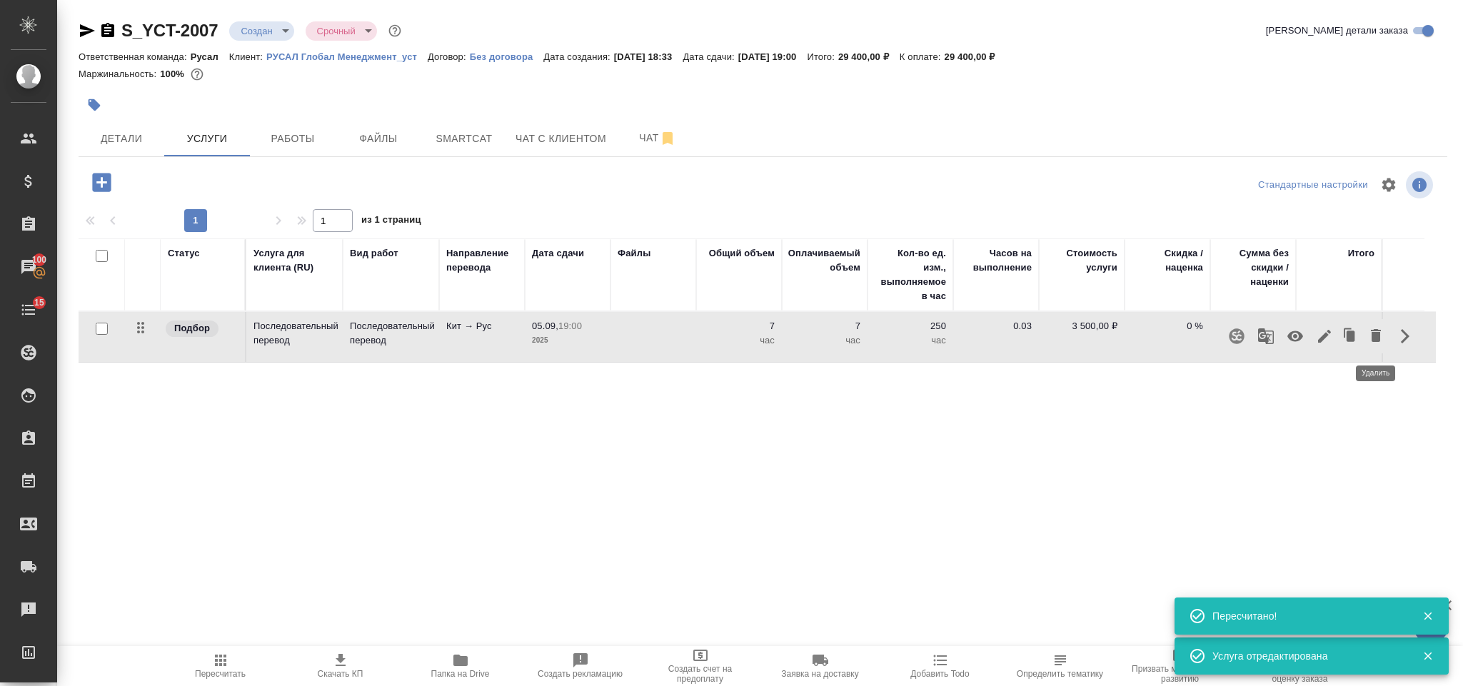
click at [1373, 339] on icon "button" at bounding box center [1376, 335] width 10 height 13
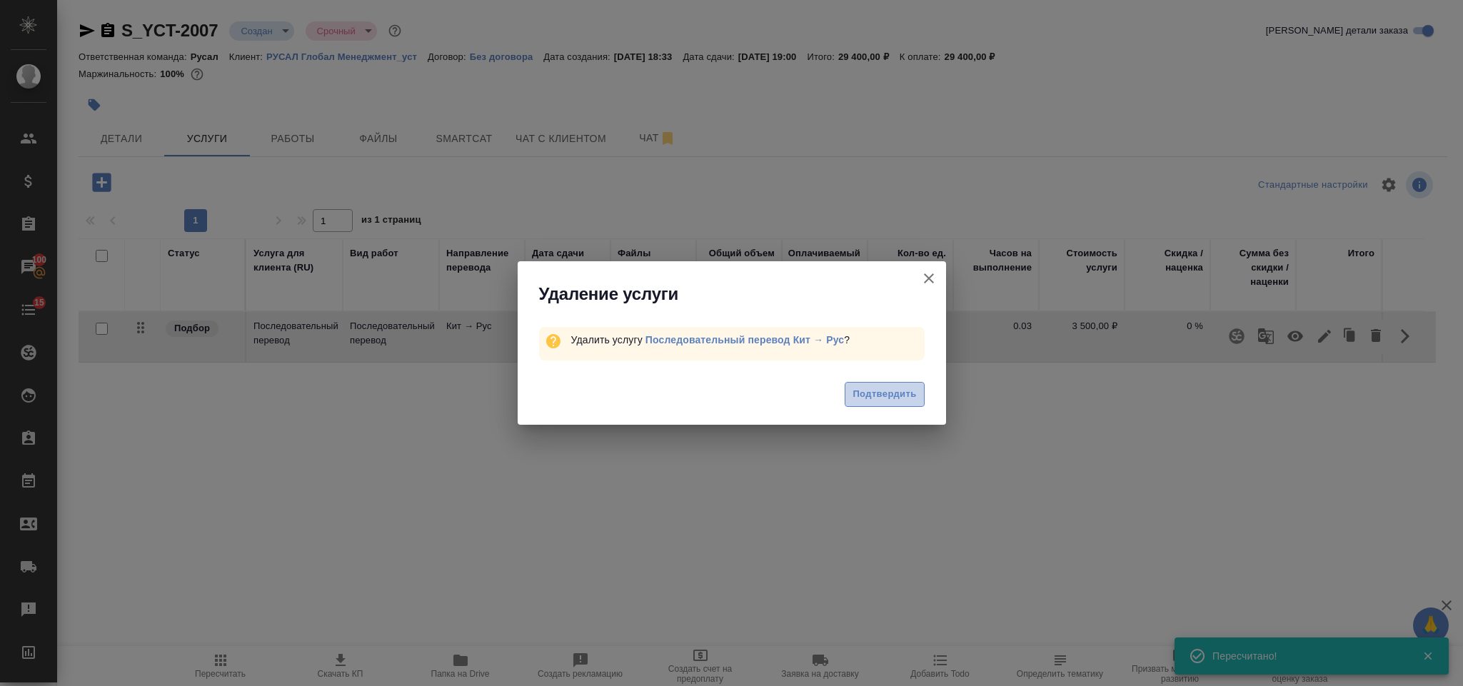
click at [900, 396] on span "Подтвердить" at bounding box center [884, 394] width 64 height 16
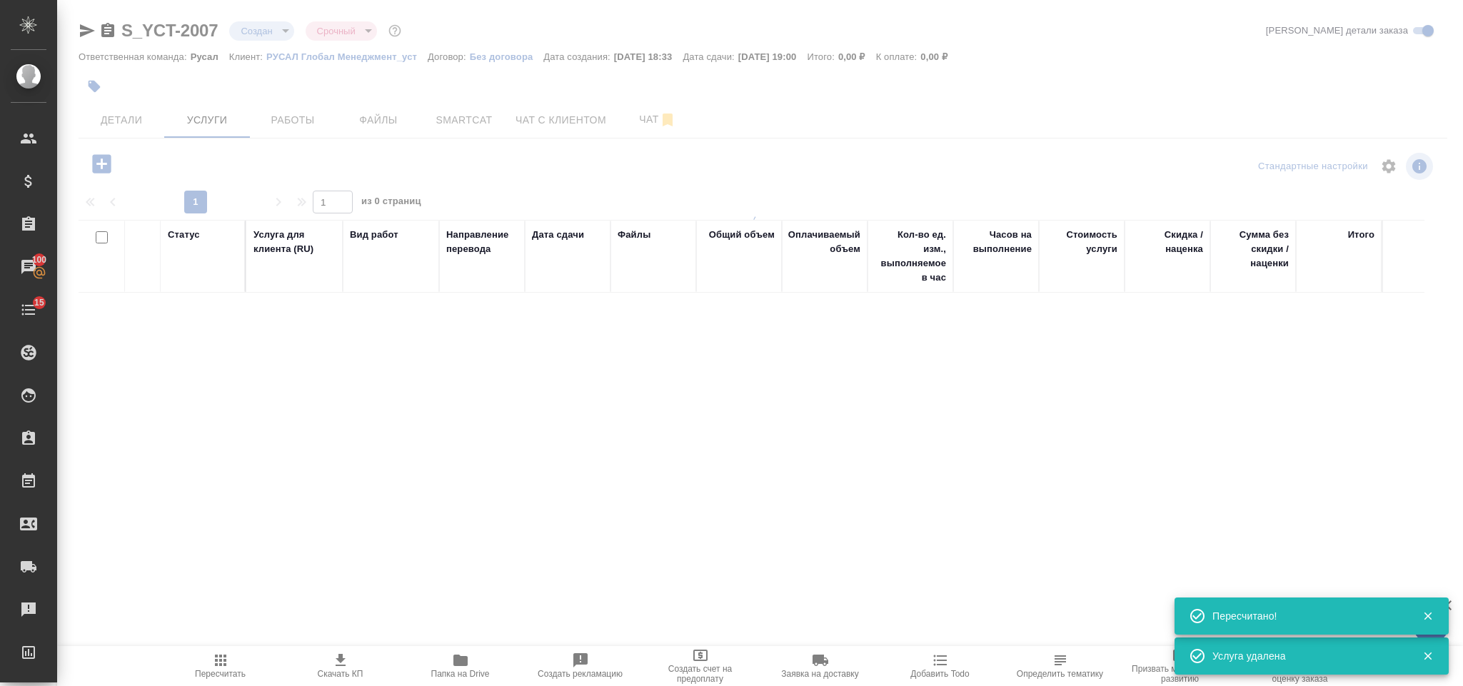
click at [105, 178] on div at bounding box center [307, 166] width 456 height 34
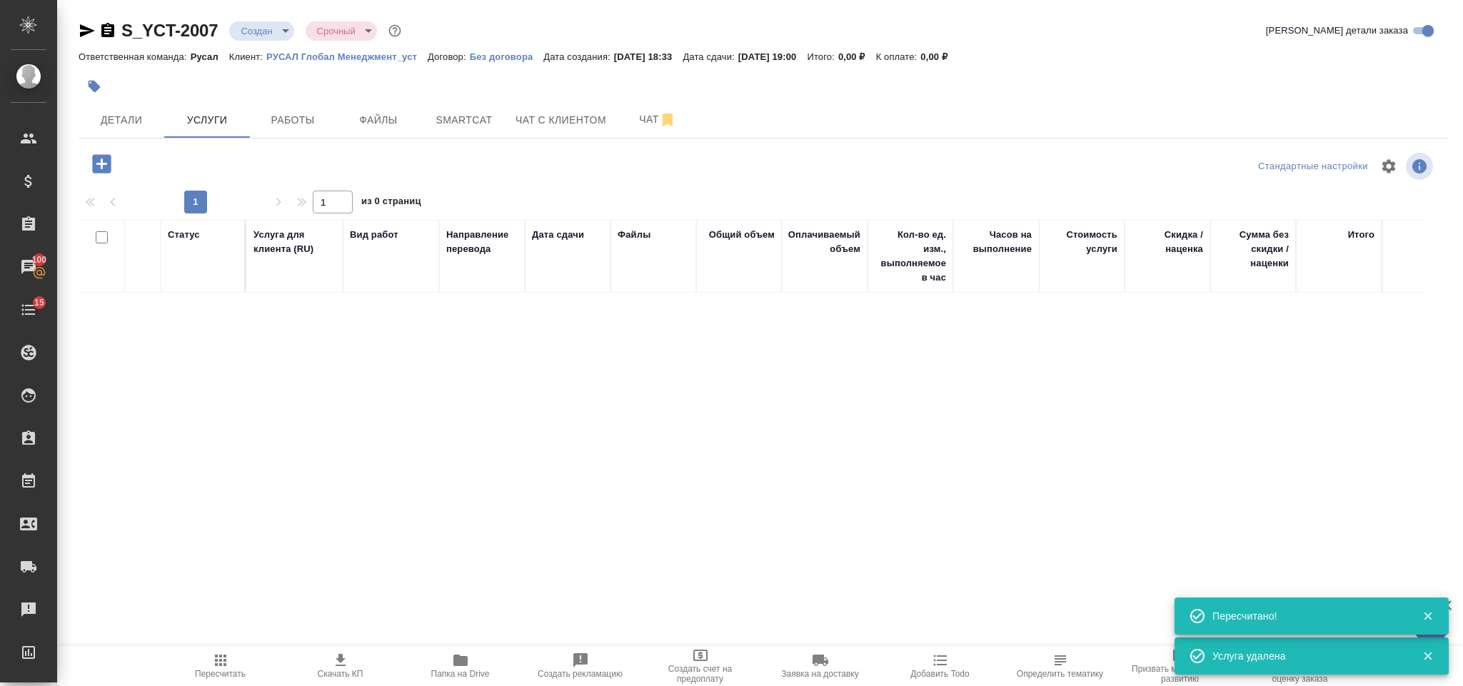
click at [105, 169] on icon "button" at bounding box center [101, 163] width 19 height 19
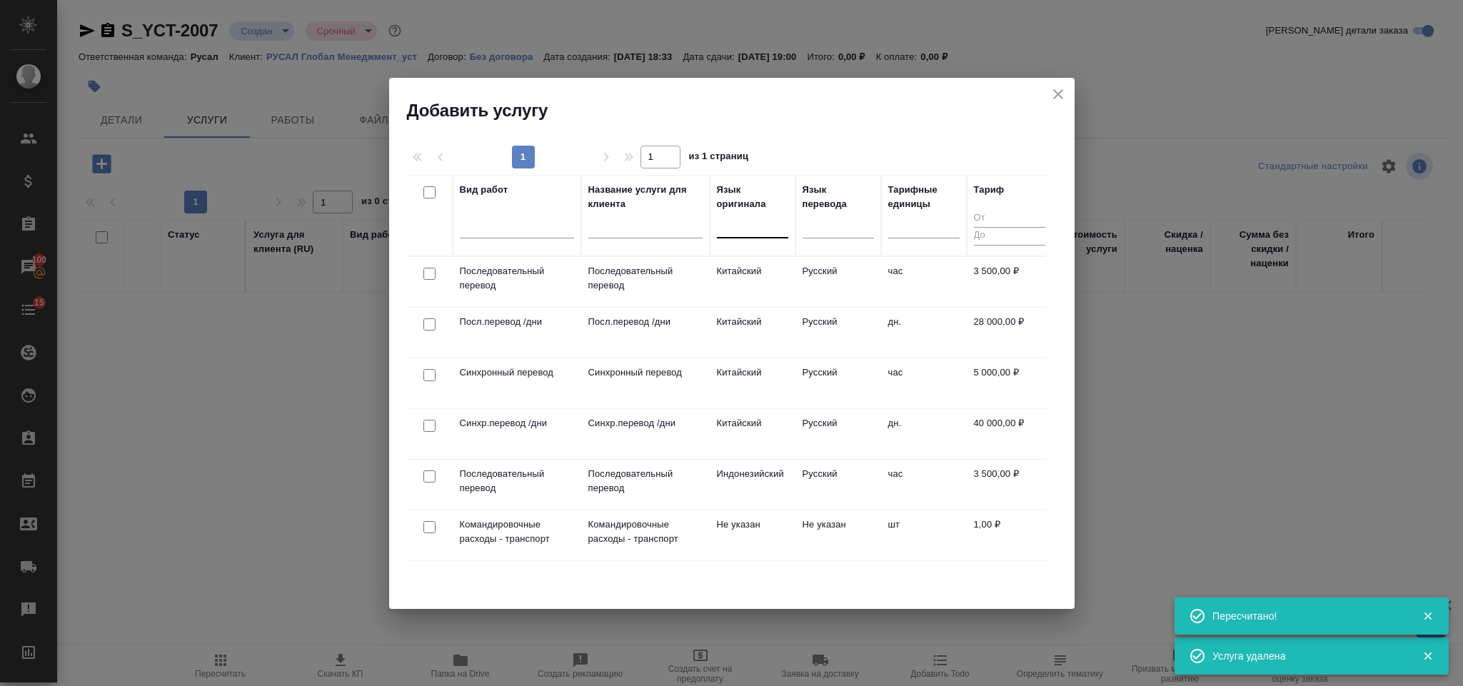
click at [728, 223] on div at bounding box center [752, 223] width 71 height 21
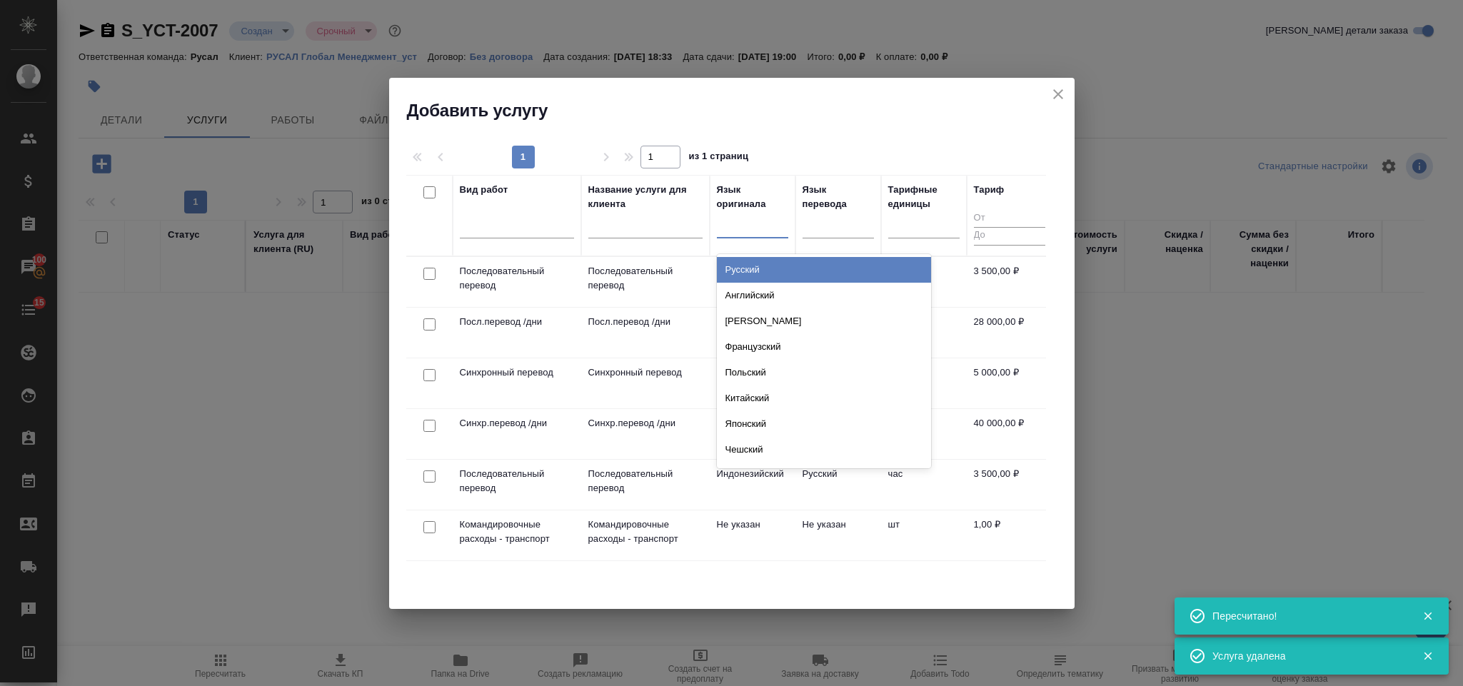
click at [420, 380] on div at bounding box center [429, 375] width 32 height 20
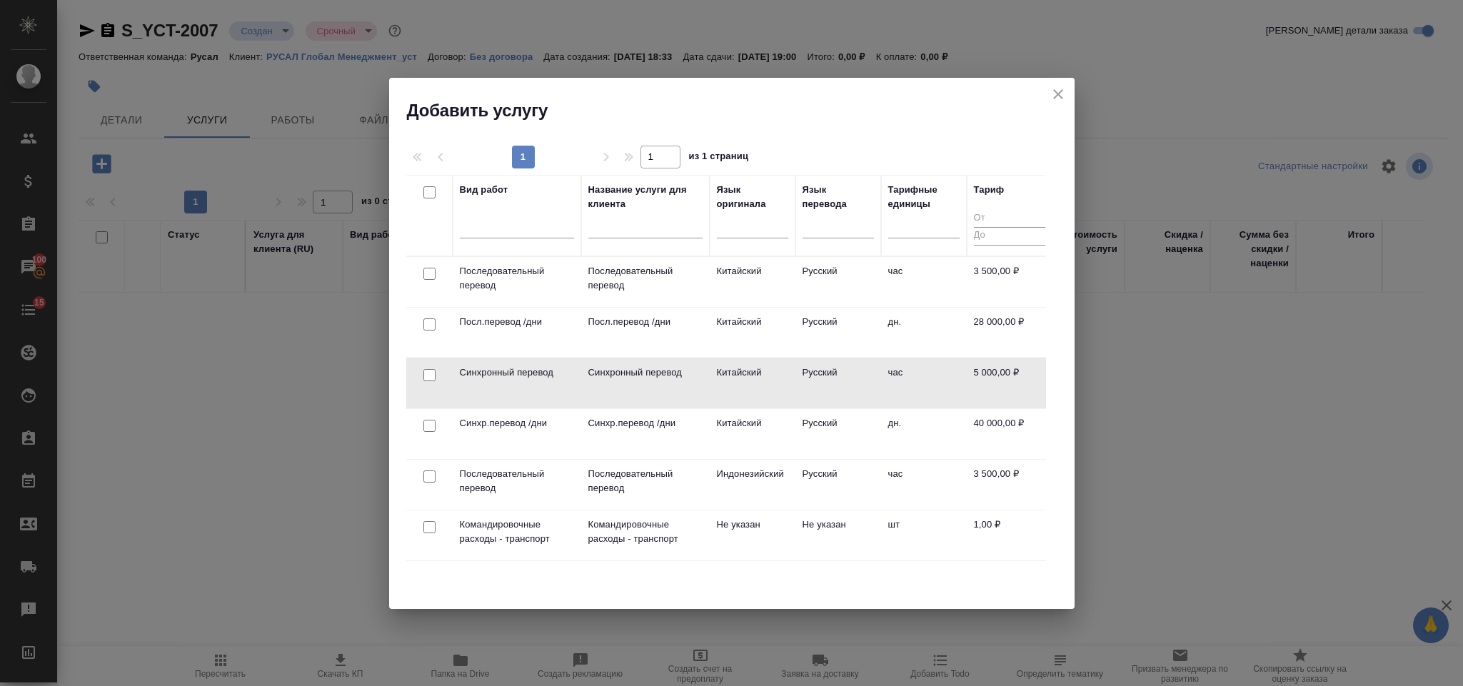
click at [430, 375] on input "checkbox" at bounding box center [429, 375] width 12 height 12
checkbox input "true"
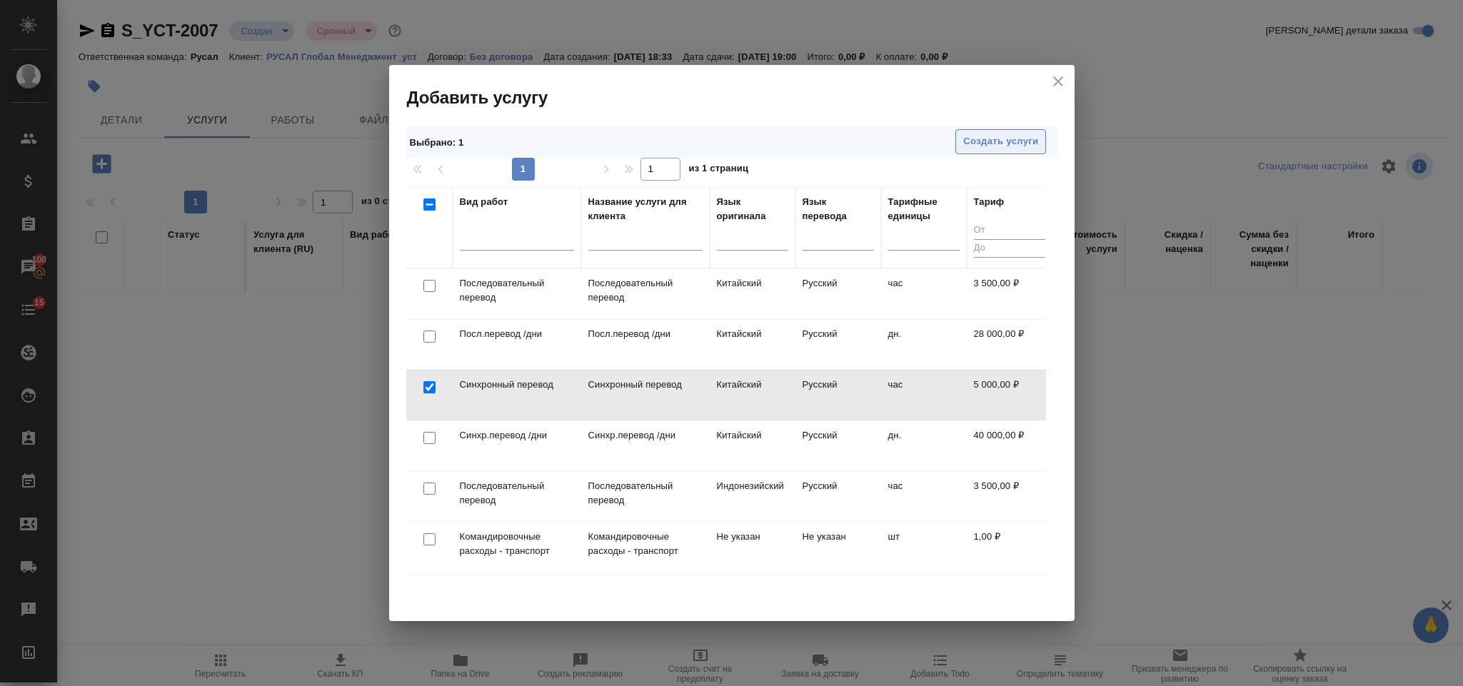
click at [1039, 140] on button "Создать услуги" at bounding box center [1000, 141] width 91 height 25
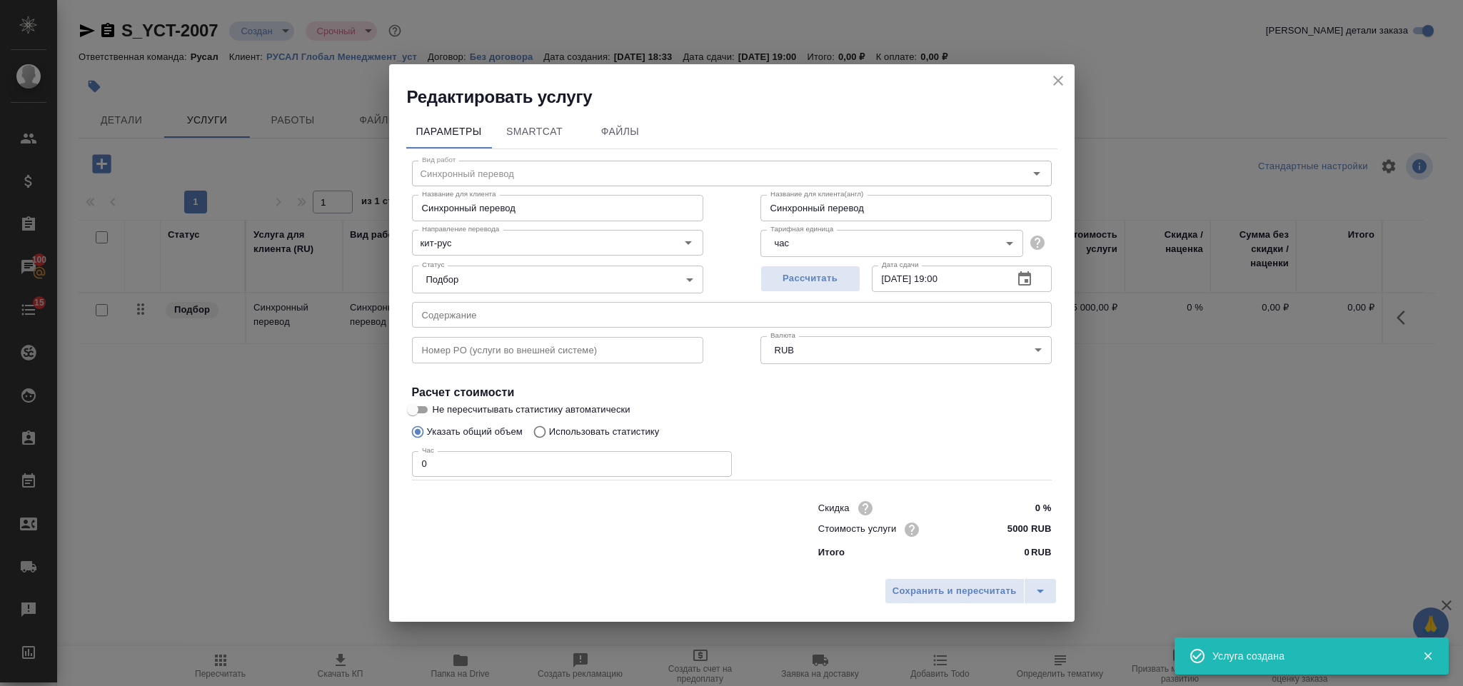
click at [476, 445] on div "Час 0 Час" at bounding box center [572, 462] width 320 height 34
click at [480, 463] on input "0" at bounding box center [572, 464] width 320 height 26
type input "5"
drag, startPoint x: 917, startPoint y: 580, endPoint x: 923, endPoint y: 561, distance: 20.3
click at [917, 578] on button "Сохранить и пересчитать" at bounding box center [954, 591] width 140 height 26
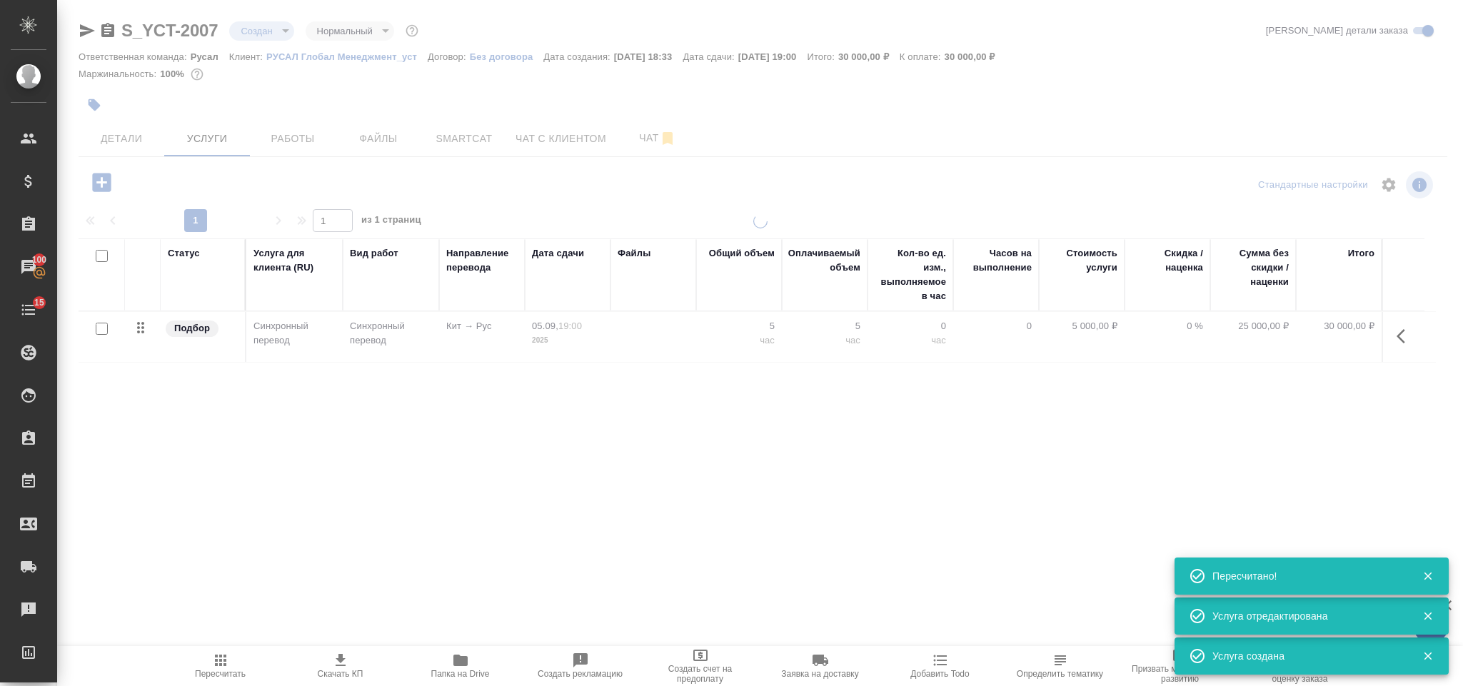
type input "normal"
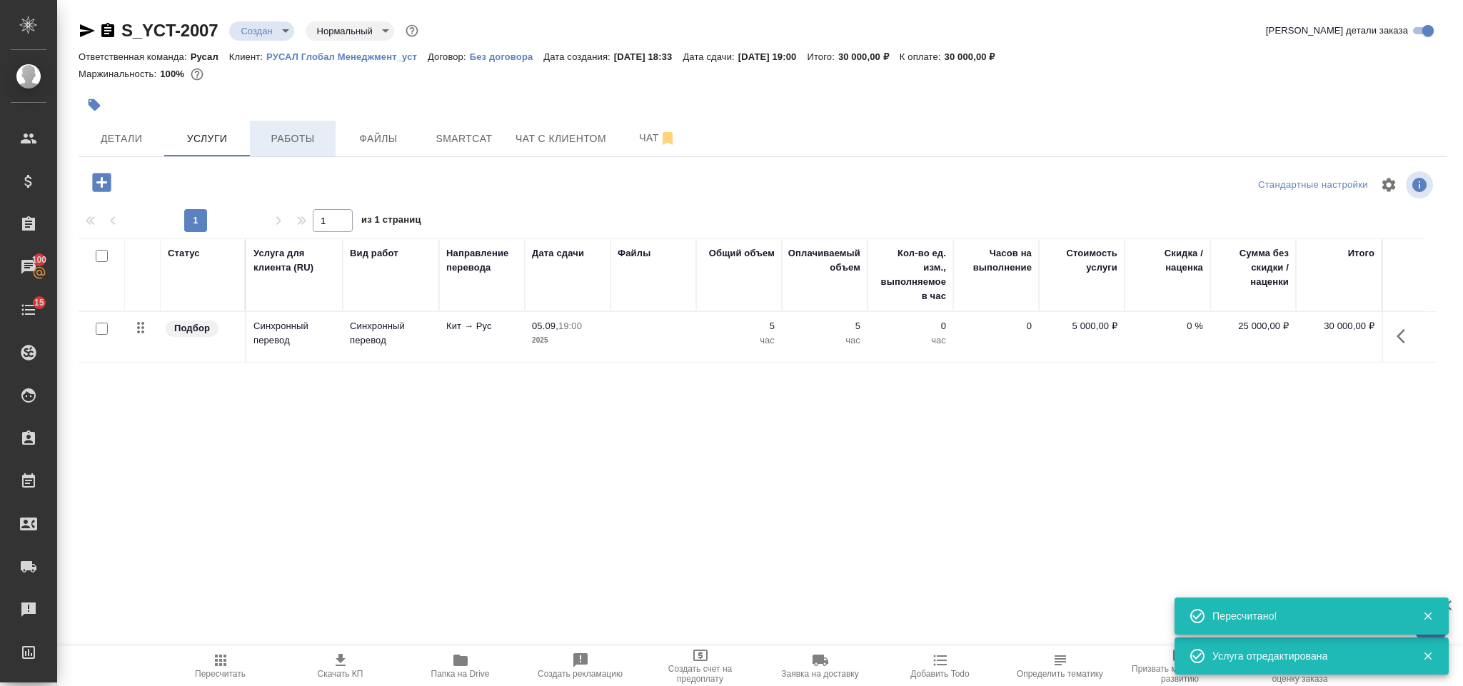
click at [270, 141] on span "Работы" at bounding box center [292, 139] width 69 height 18
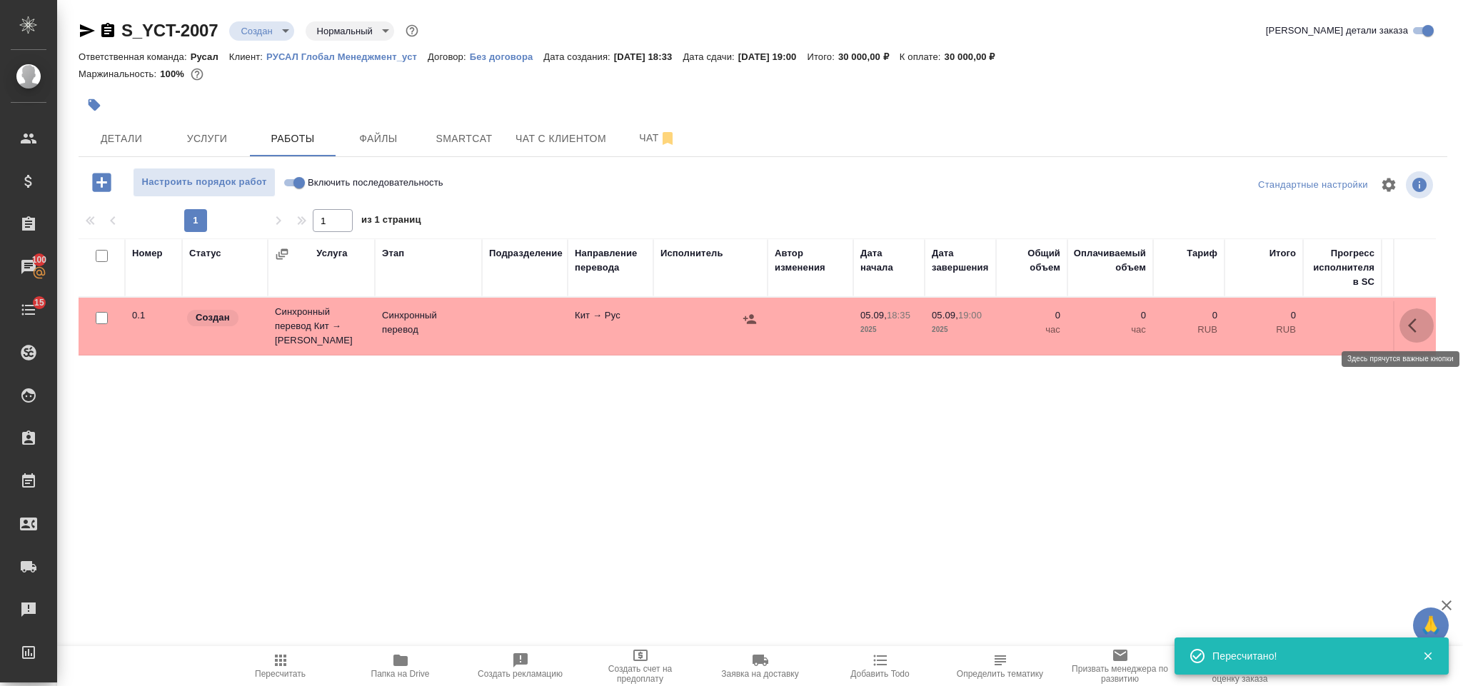
click at [1412, 323] on icon "button" at bounding box center [1416, 325] width 17 height 17
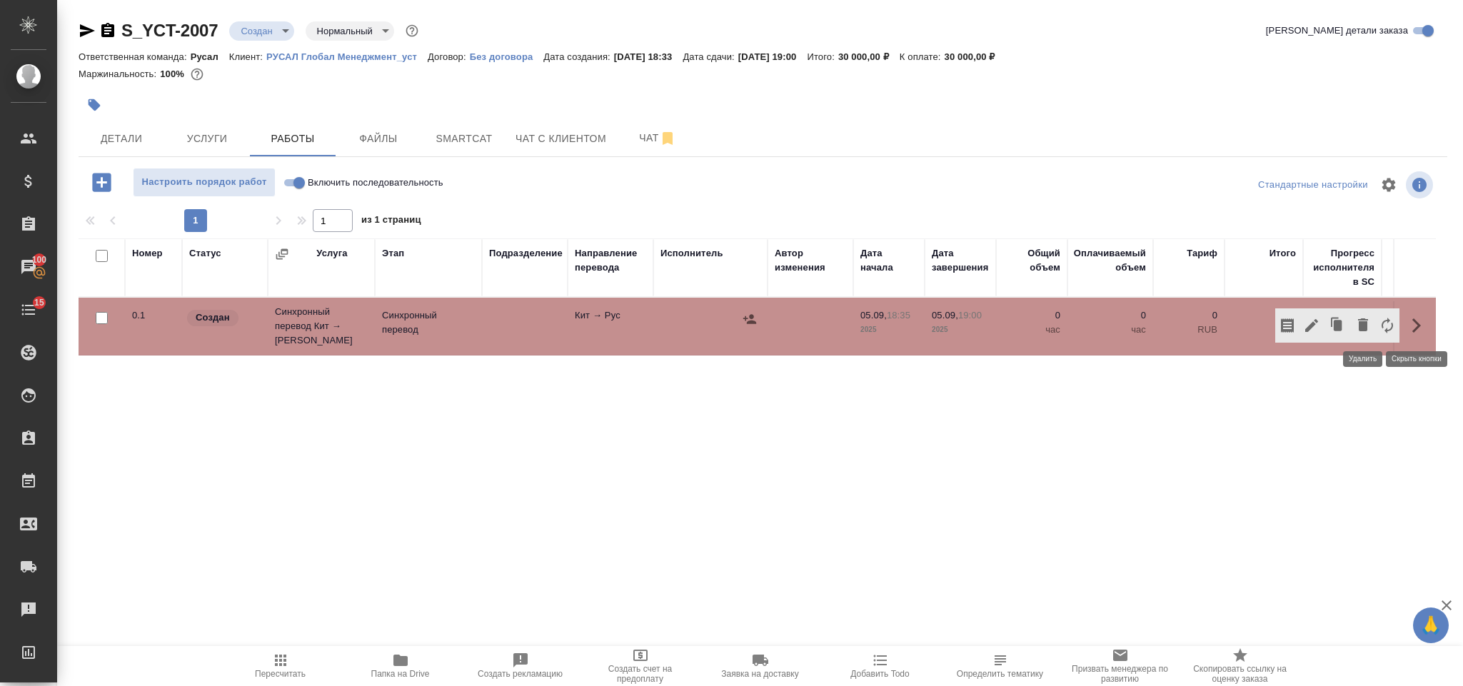
click at [1362, 318] on icon "button" at bounding box center [1363, 324] width 10 height 13
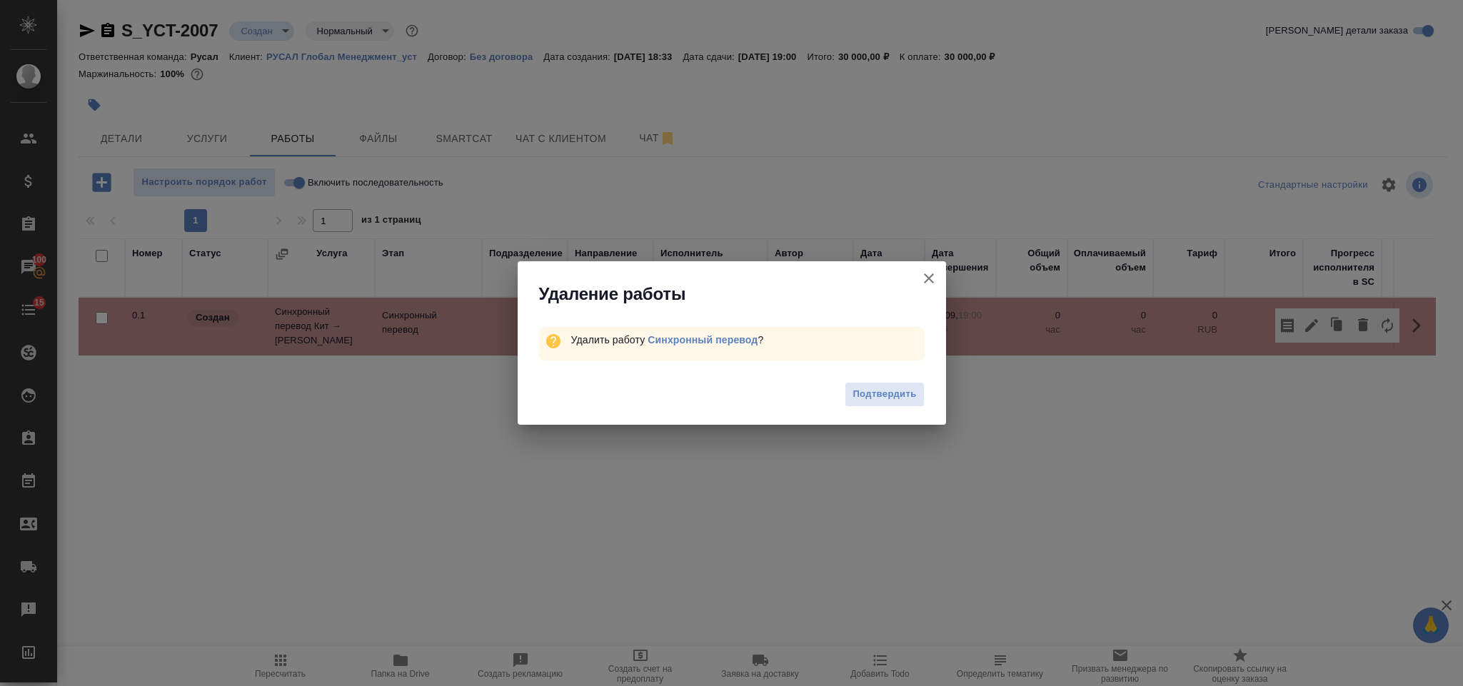
drag, startPoint x: 884, startPoint y: 390, endPoint x: 839, endPoint y: 371, distance: 48.9
click at [883, 390] on span "Подтвердить" at bounding box center [884, 394] width 64 height 16
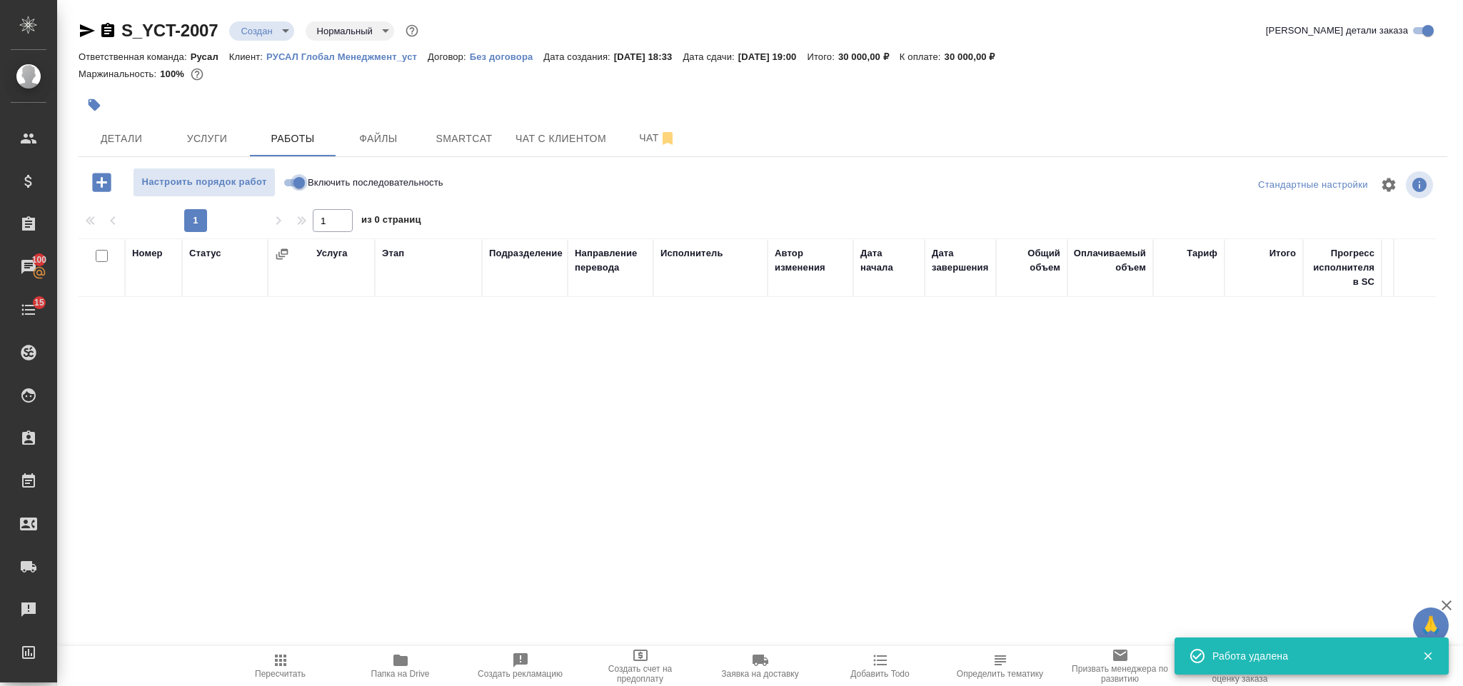
click at [302, 182] on input "Включить последовательность" at bounding box center [298, 182] width 51 height 17
checkbox input "true"
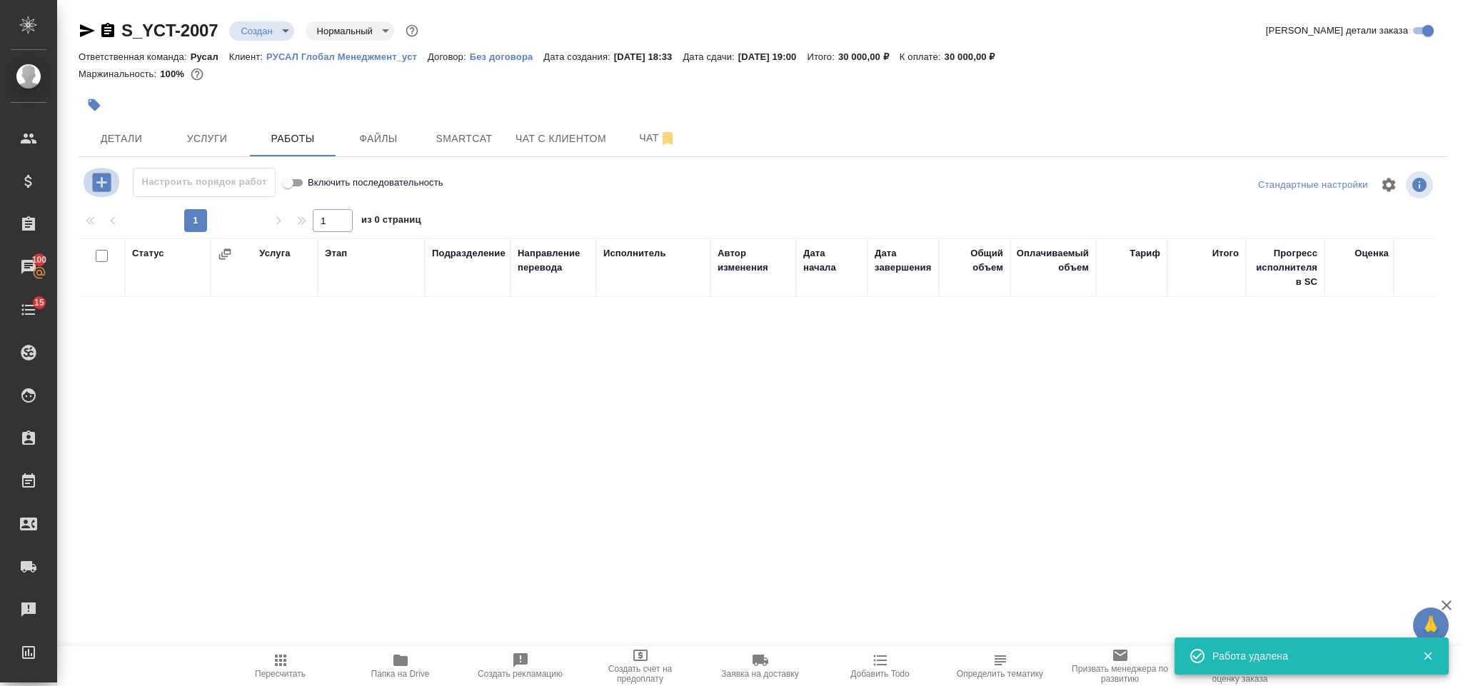
click at [111, 178] on icon "button" at bounding box center [101, 182] width 25 height 25
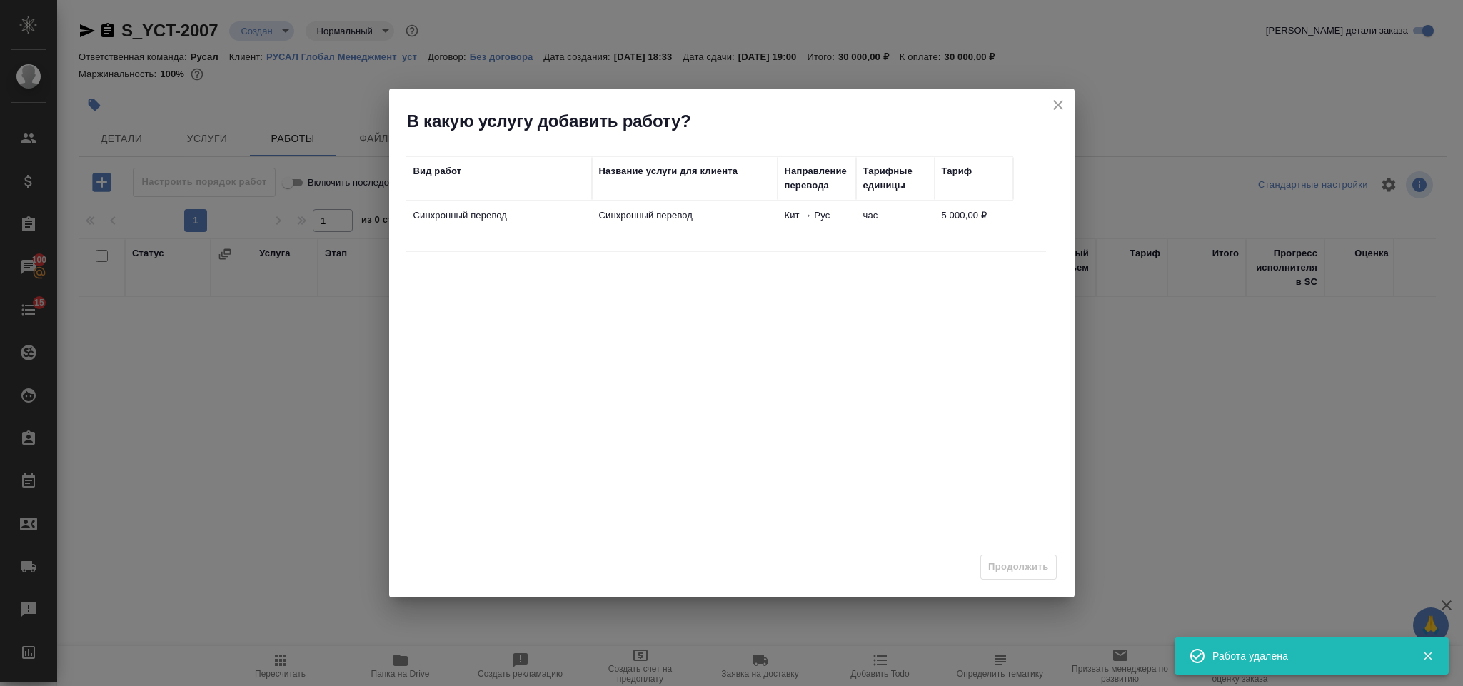
click at [585, 223] on td "Синхронный перевод" at bounding box center [499, 226] width 186 height 50
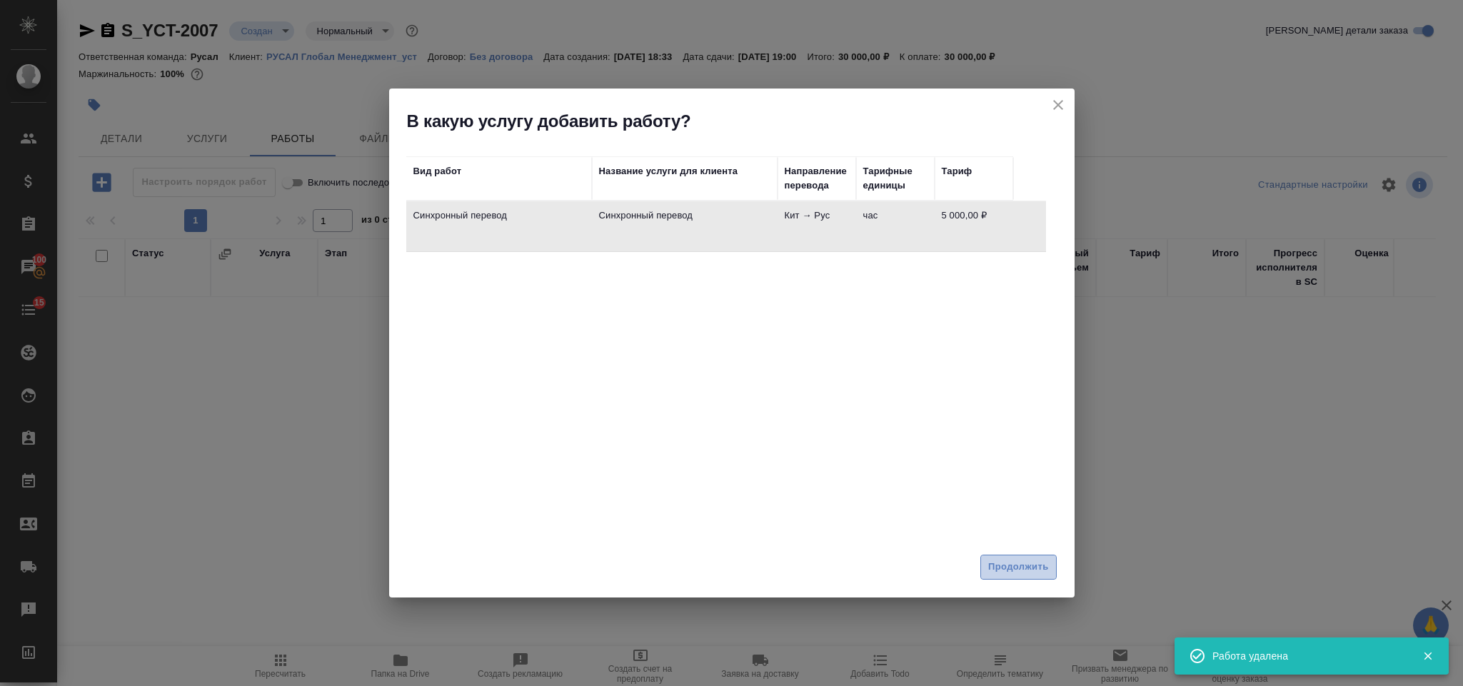
click at [1019, 572] on span "Продолжить" at bounding box center [1018, 567] width 60 height 16
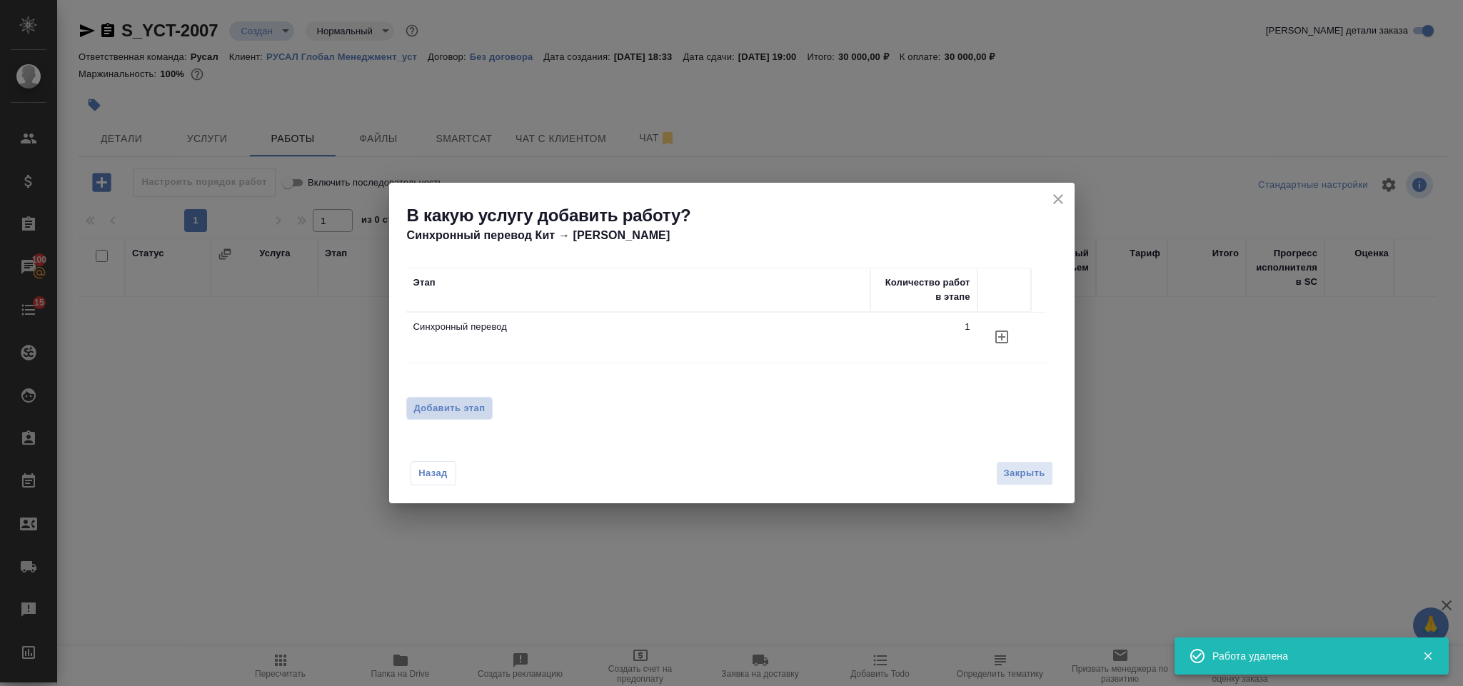
click at [465, 401] on span "Добавить этап" at bounding box center [449, 408] width 71 height 14
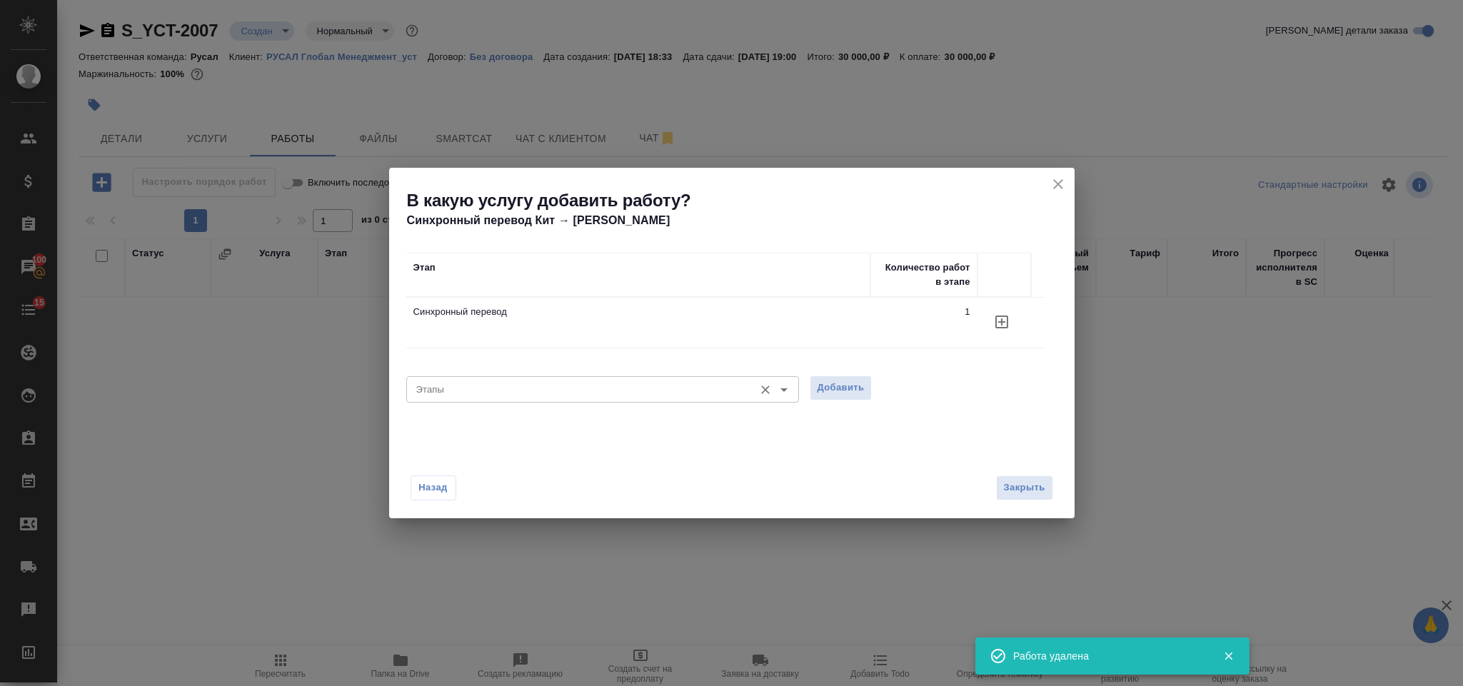
click at [531, 388] on input "Этапы" at bounding box center [578, 388] width 336 height 17
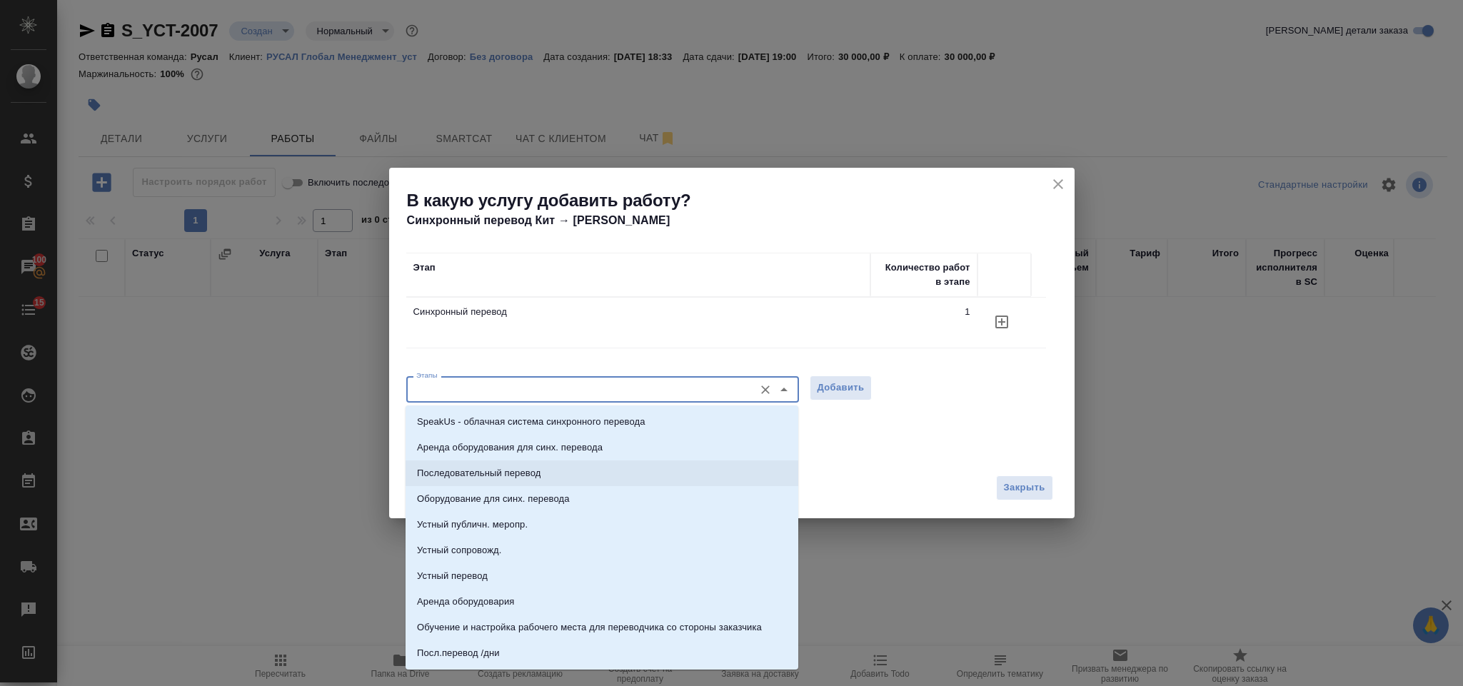
click at [519, 475] on p "Последовательный перевод" at bounding box center [478, 473] width 123 height 14
type input "Последовательный перевод"
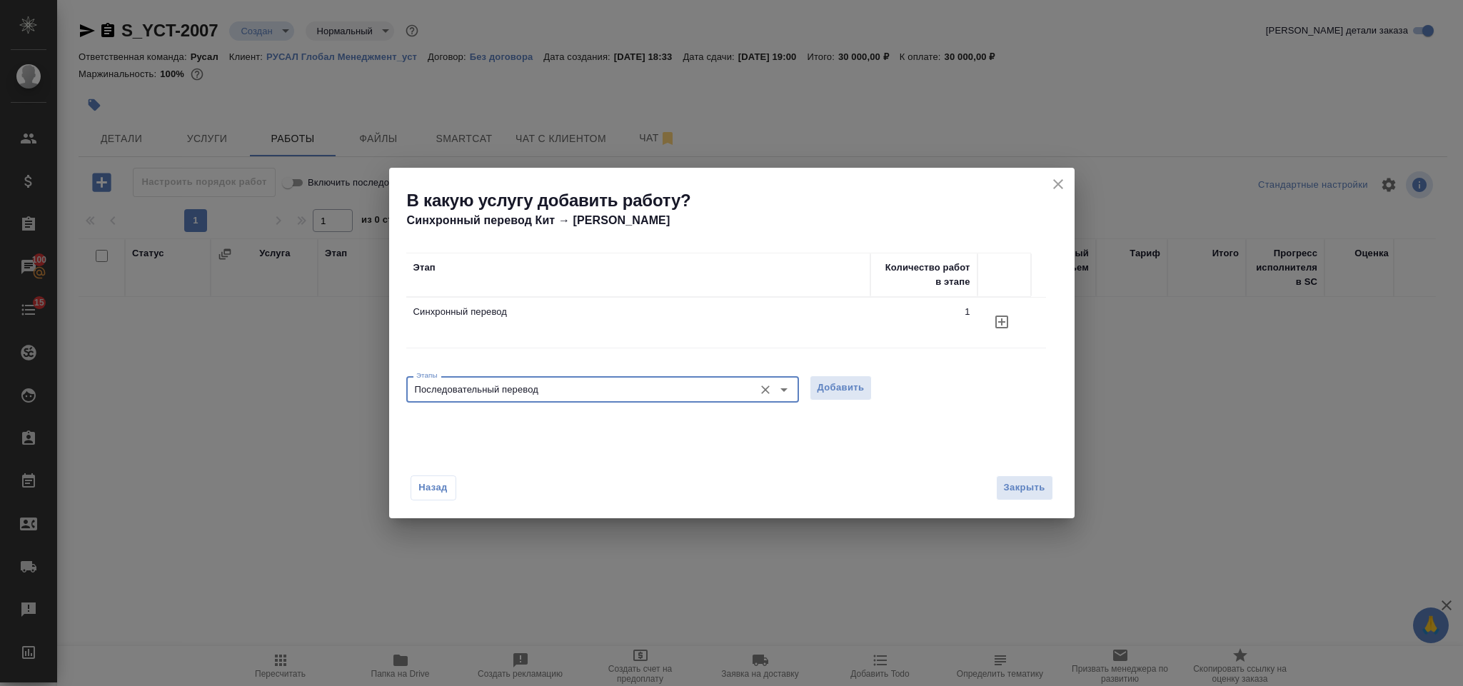
click at [835, 383] on span "Добавить" at bounding box center [840, 388] width 47 height 16
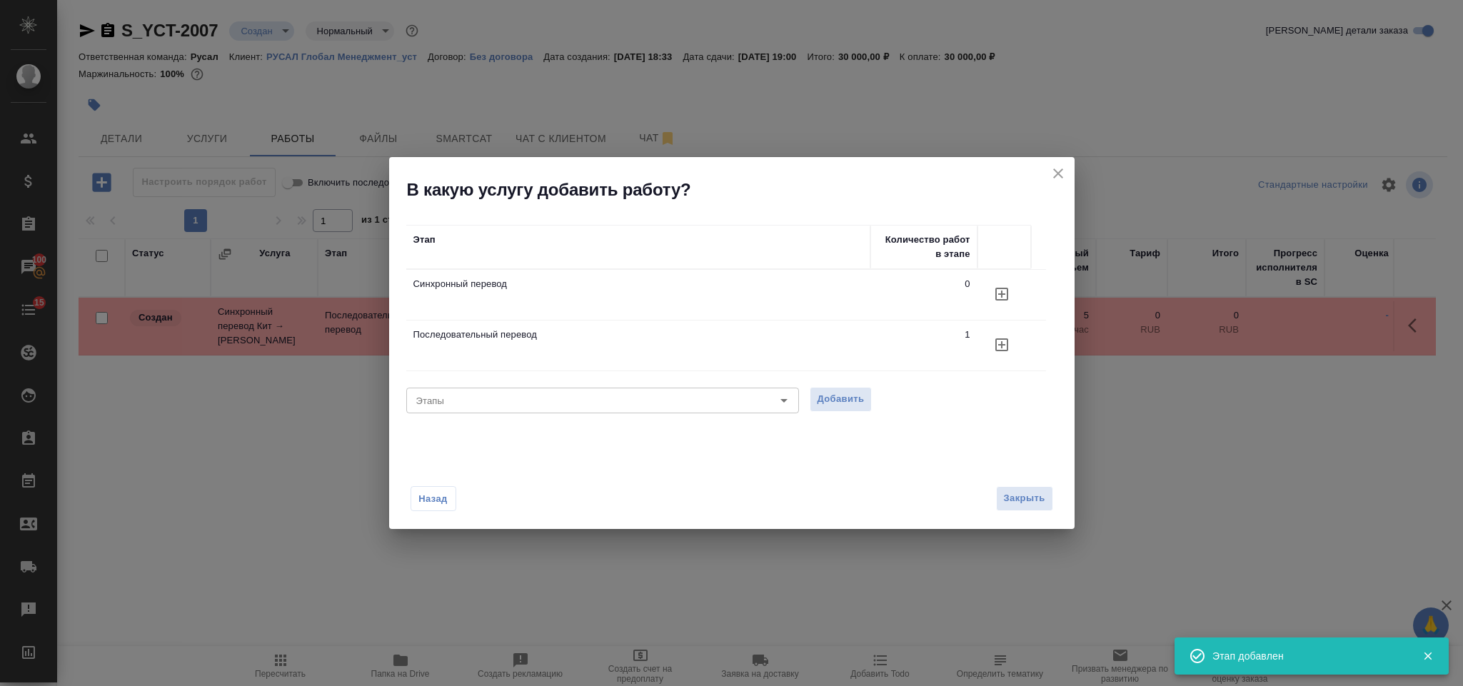
click at [1052, 176] on icon "close" at bounding box center [1057, 173] width 17 height 17
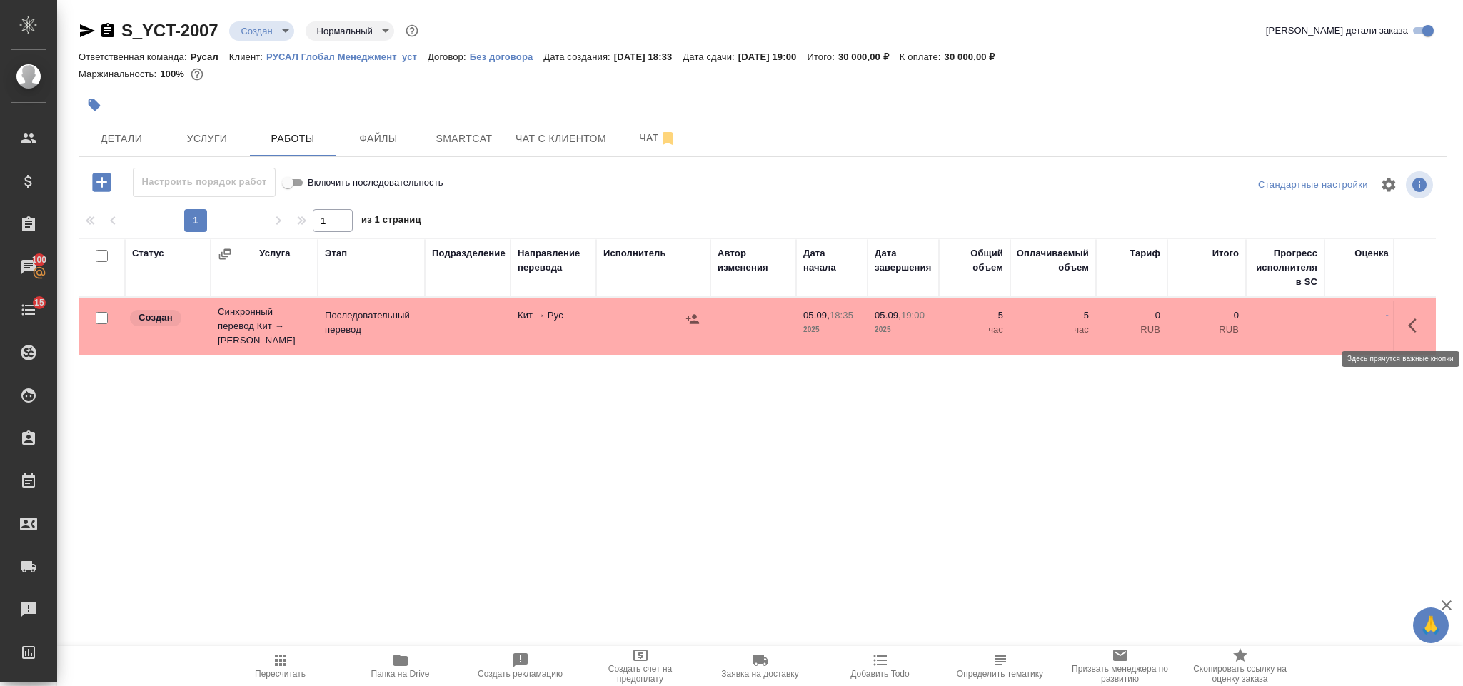
click at [1410, 324] on icon "button" at bounding box center [1412, 325] width 9 height 14
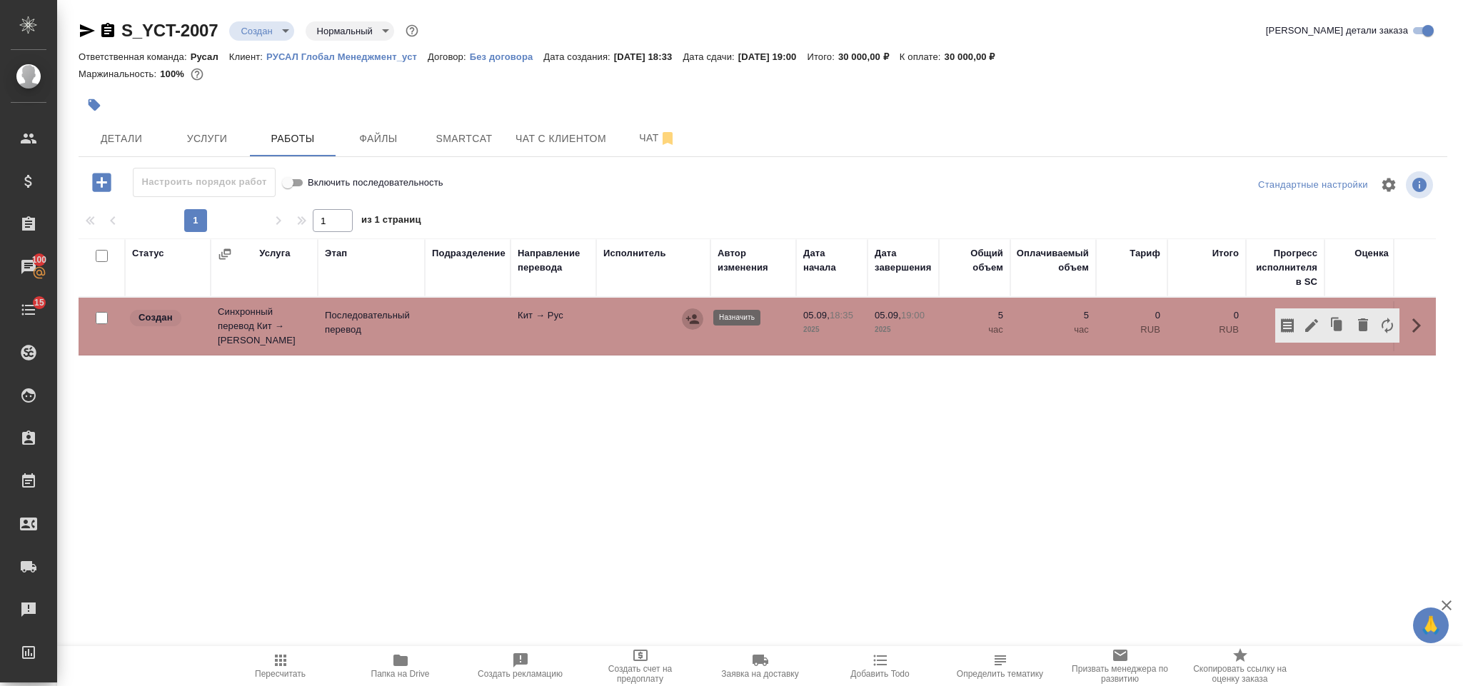
click at [695, 315] on icon "button" at bounding box center [692, 318] width 13 height 9
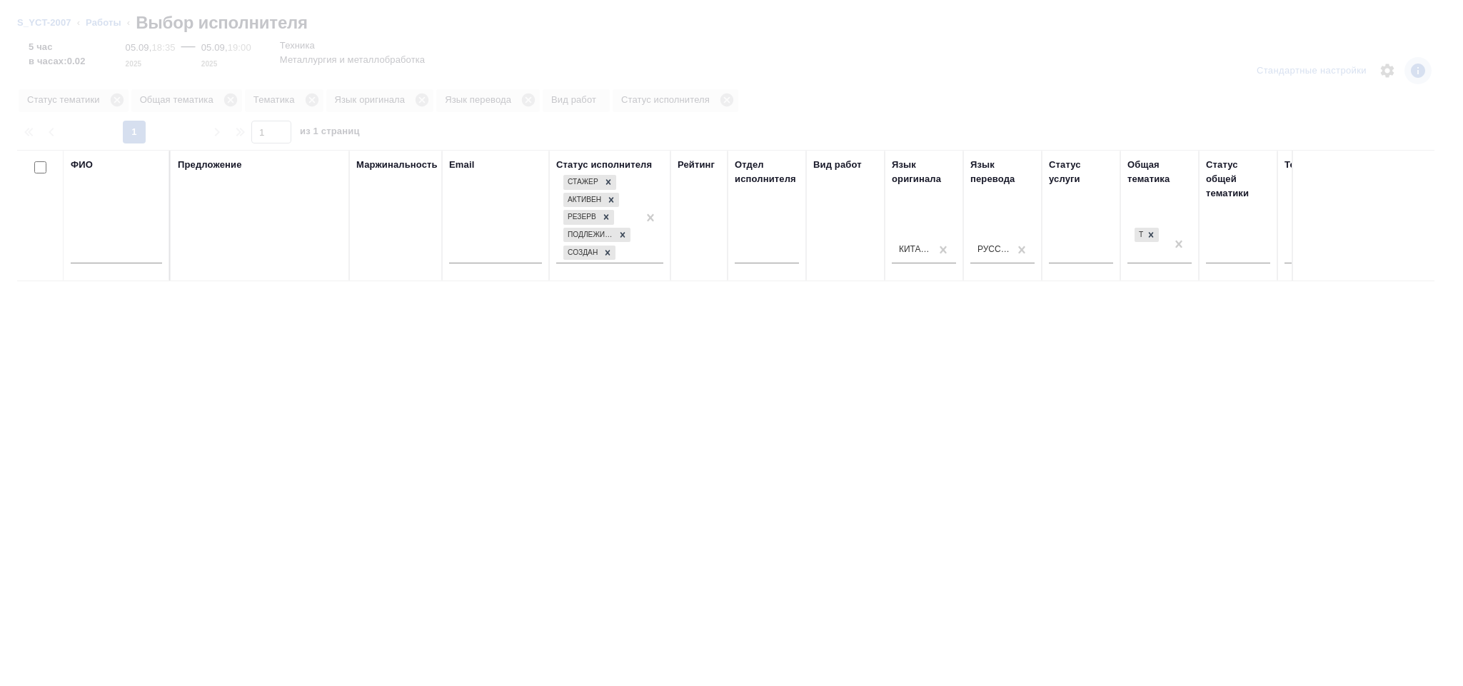
click at [105, 246] on input "text" at bounding box center [116, 255] width 91 height 18
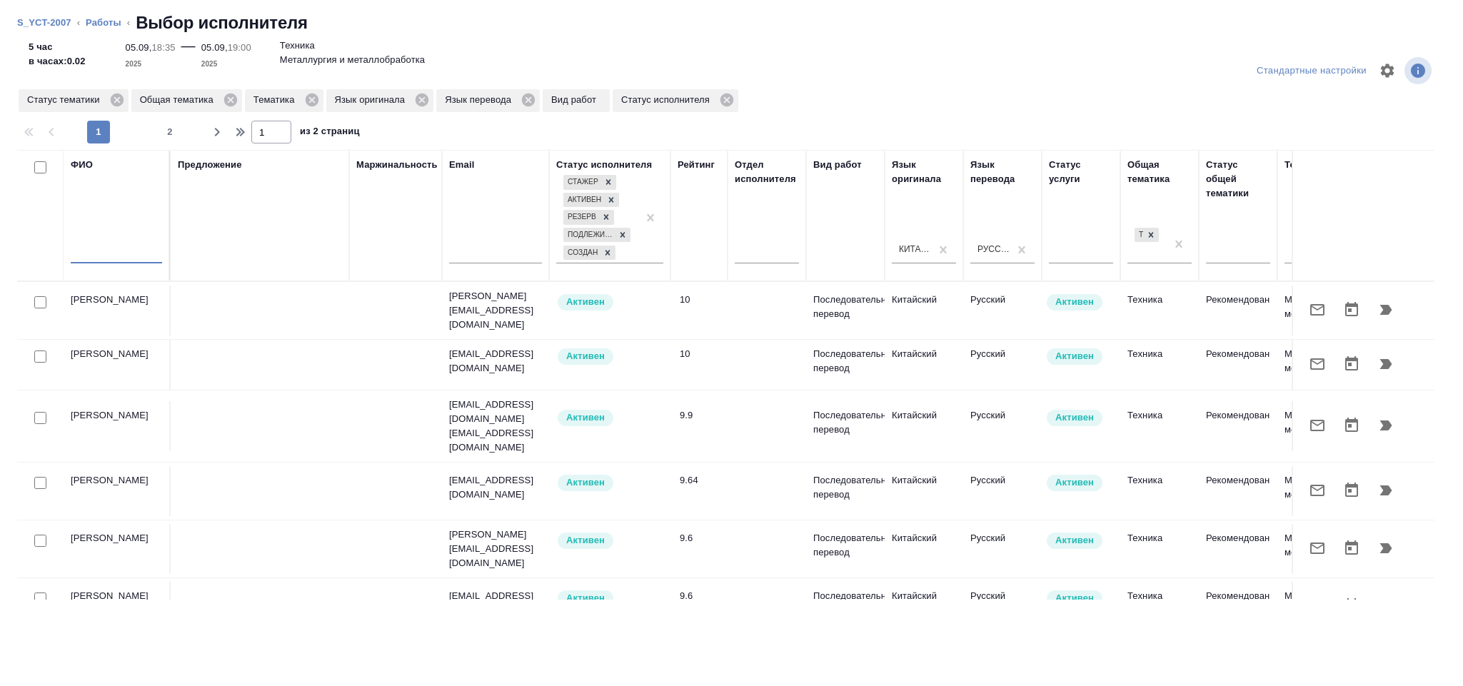
click at [129, 253] on input "text" at bounding box center [116, 255] width 91 height 18
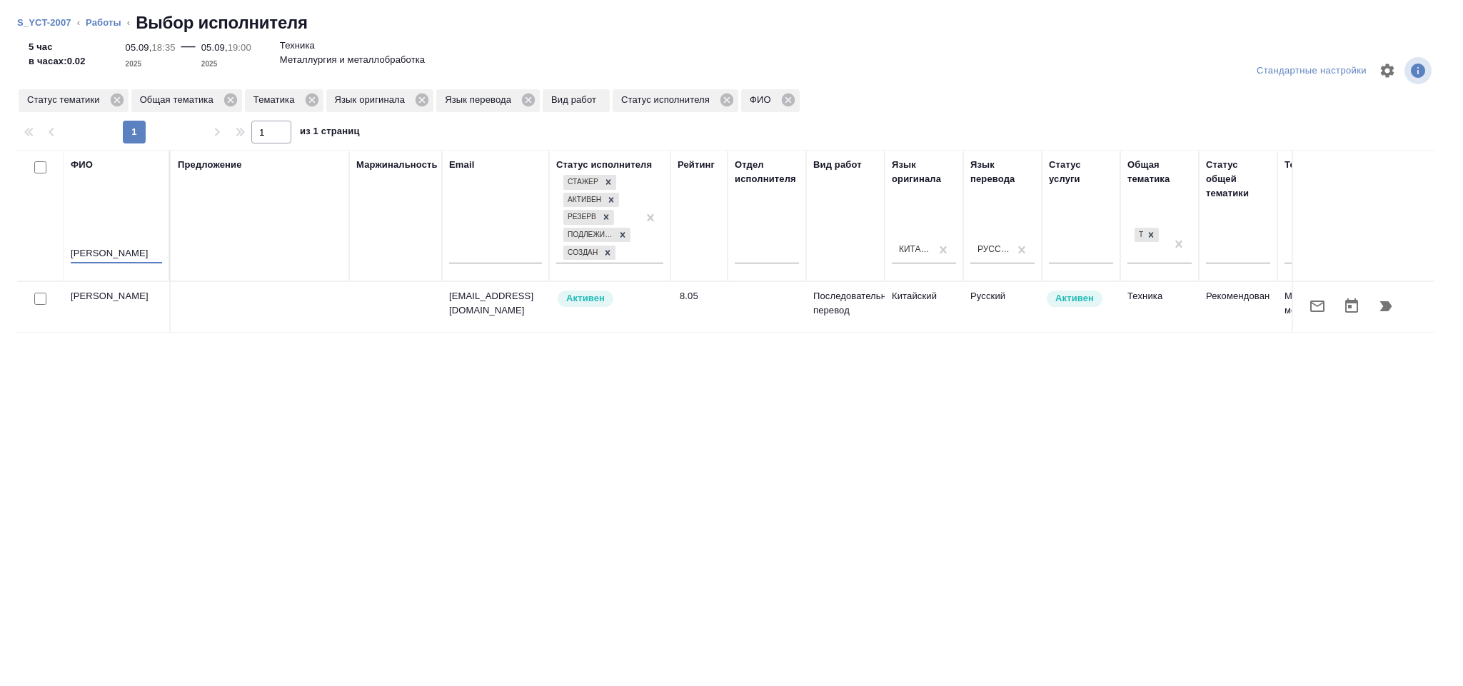
type input "Сидоров"
click at [1381, 300] on icon "button" at bounding box center [1385, 306] width 17 height 17
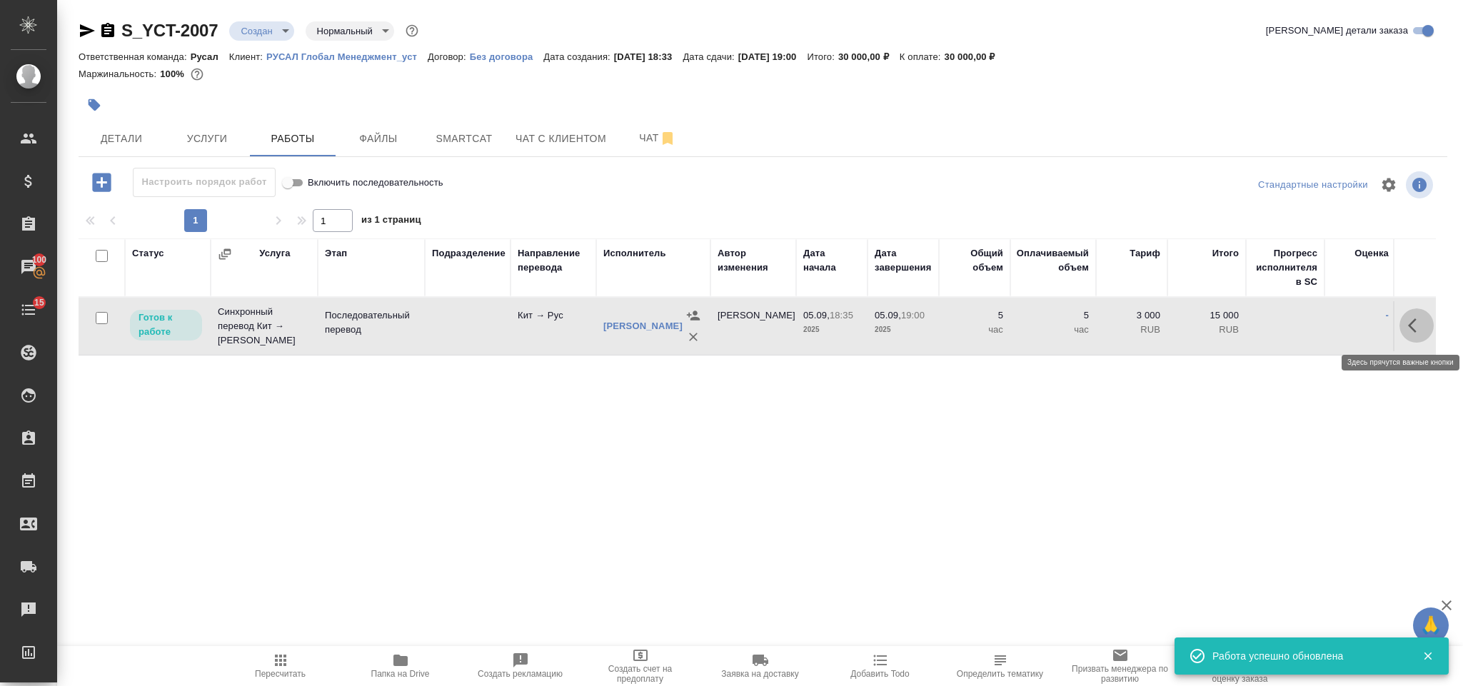
click at [1410, 322] on icon "button" at bounding box center [1416, 325] width 17 height 17
click at [1315, 330] on icon "button" at bounding box center [1311, 325] width 17 height 17
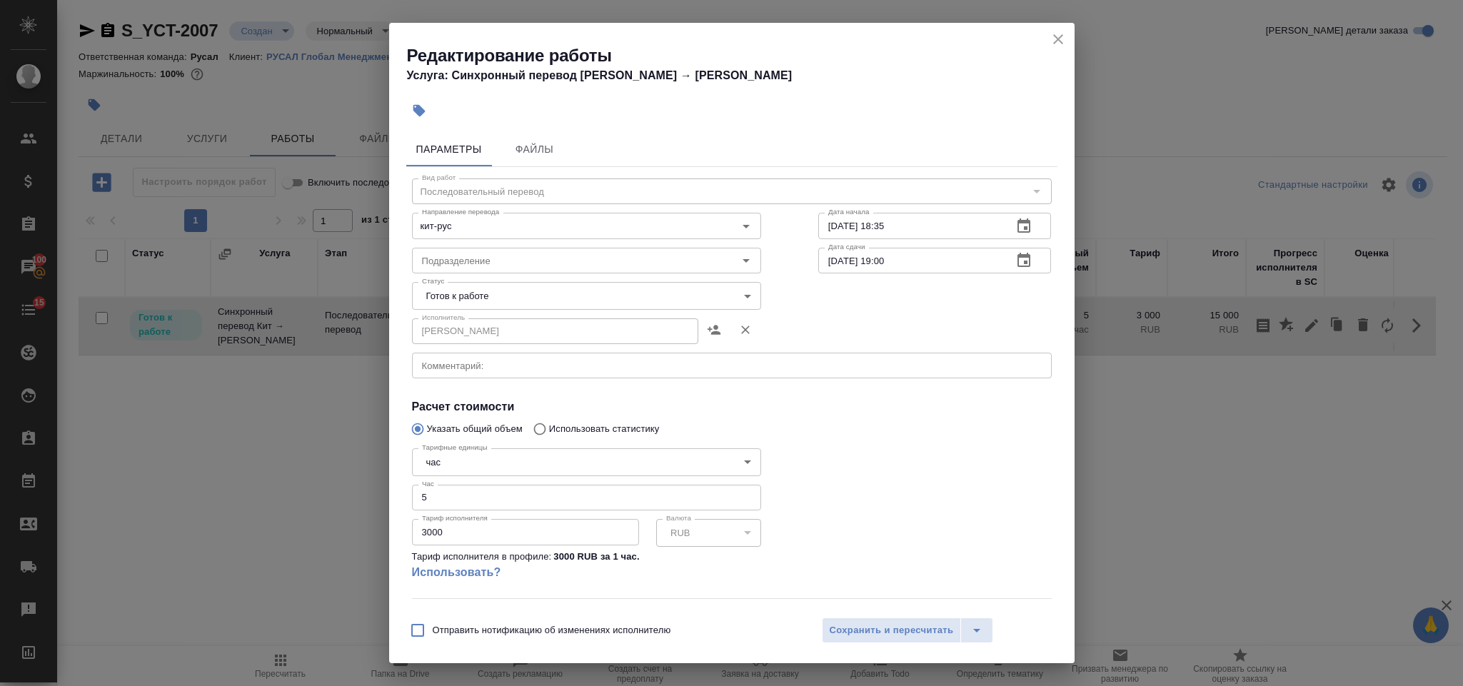
click at [470, 495] on input "5" at bounding box center [586, 498] width 349 height 26
type input "4"
drag, startPoint x: 471, startPoint y: 533, endPoint x: 375, endPoint y: 534, distance: 96.4
click at [375, 534] on div "Редактирование работы Услуга: Синхронный перевод Кит → Рус Параметры Файлы Вид …" at bounding box center [731, 343] width 1463 height 686
type input "4000"
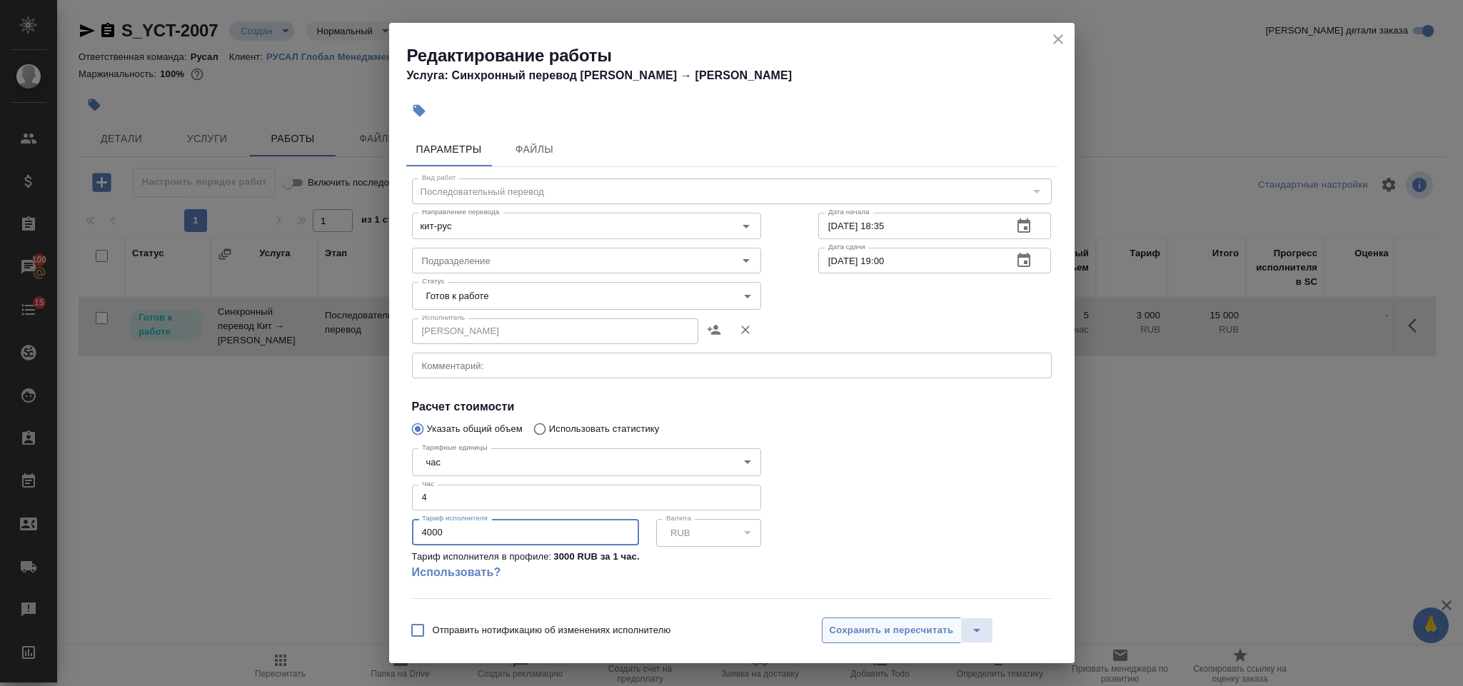
click at [887, 626] on span "Сохранить и пересчитать" at bounding box center [892, 630] width 124 height 16
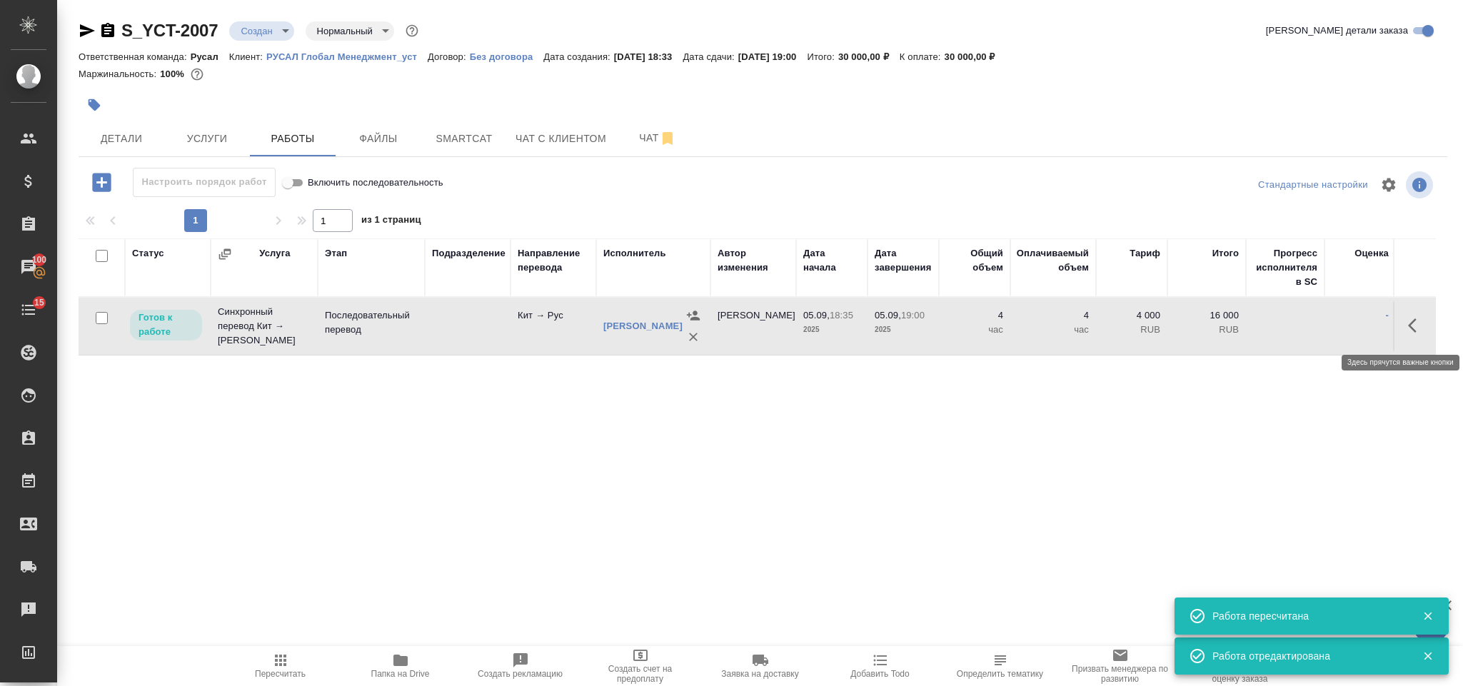
click at [1420, 331] on icon "button" at bounding box center [1416, 325] width 17 height 17
click at [1306, 326] on icon "button" at bounding box center [1311, 325] width 17 height 17
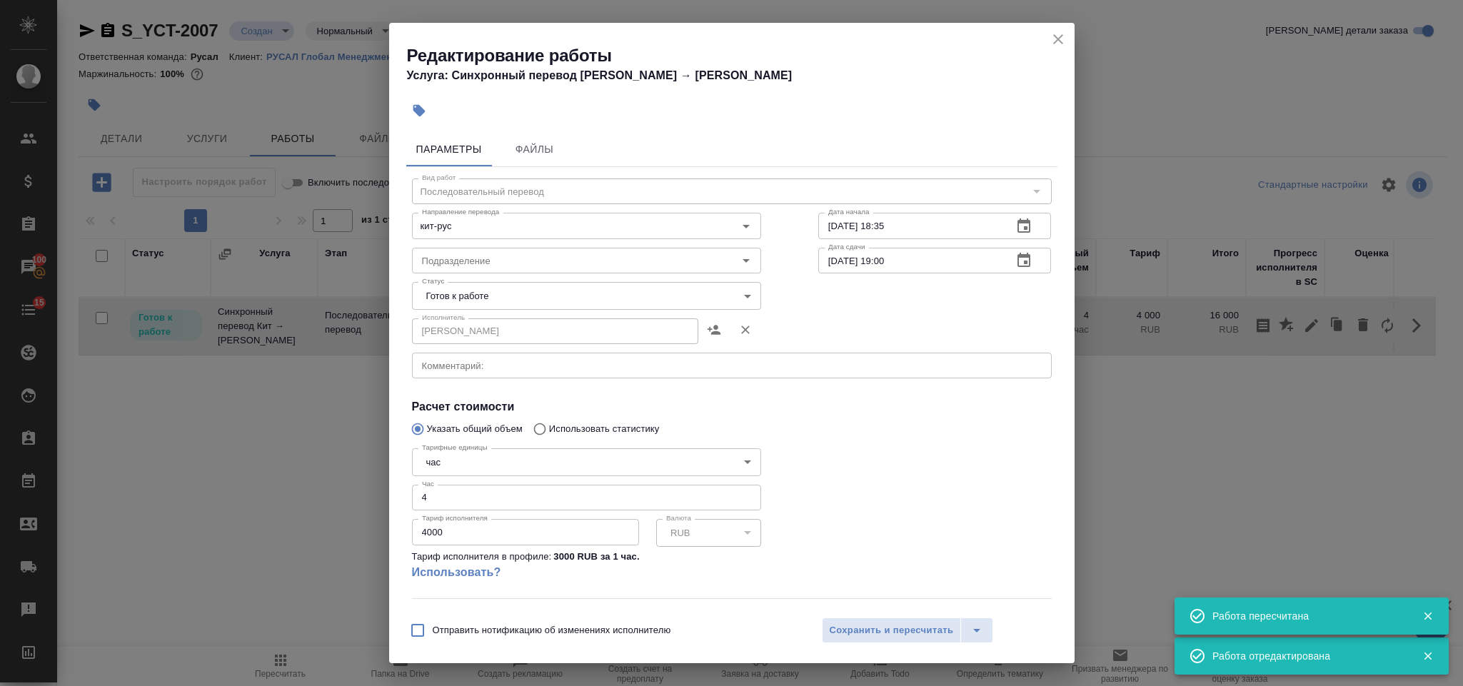
click at [544, 298] on body "🙏 .cls-1 fill:#fff; AWATERA Gorlenko Yuliua Клиенты Спецификации Заказы 100 Чат…" at bounding box center [731, 343] width 1463 height 686
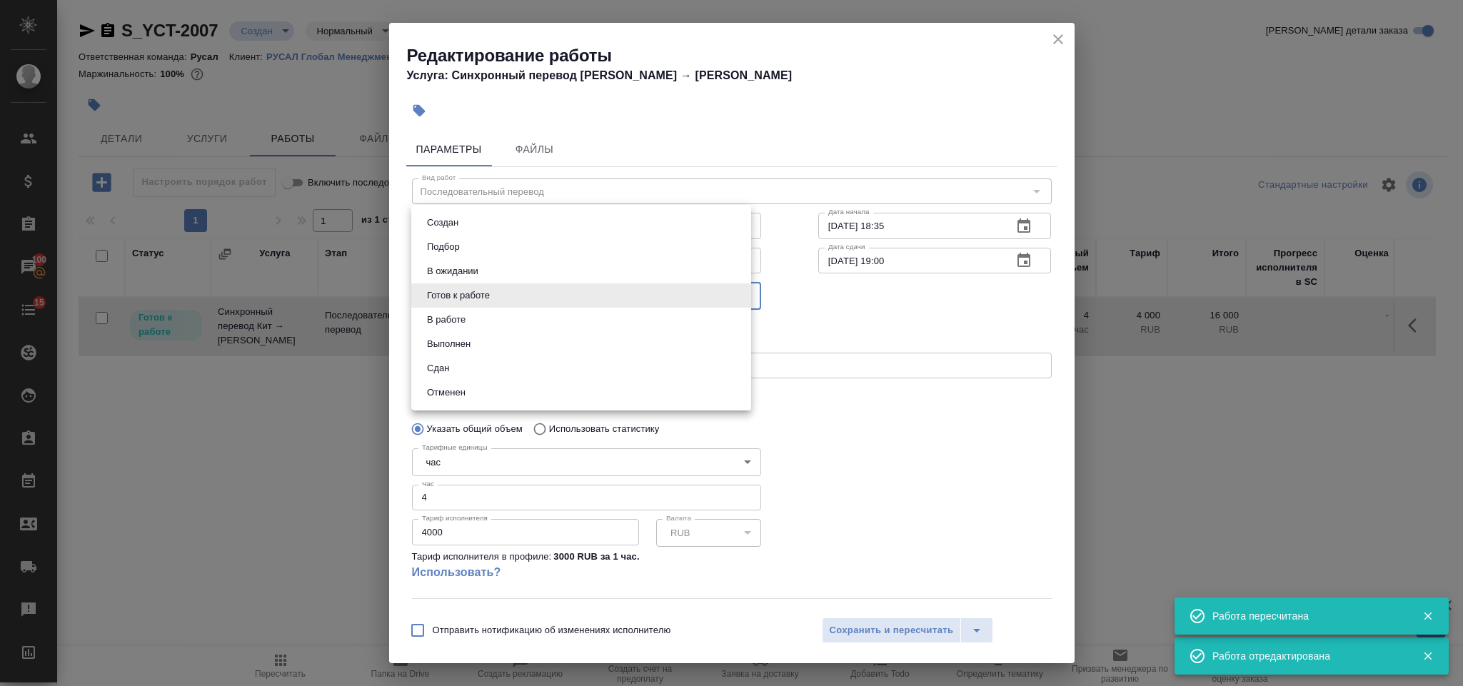
click at [527, 373] on li "Сдан" at bounding box center [581, 368] width 340 height 24
type input "closed"
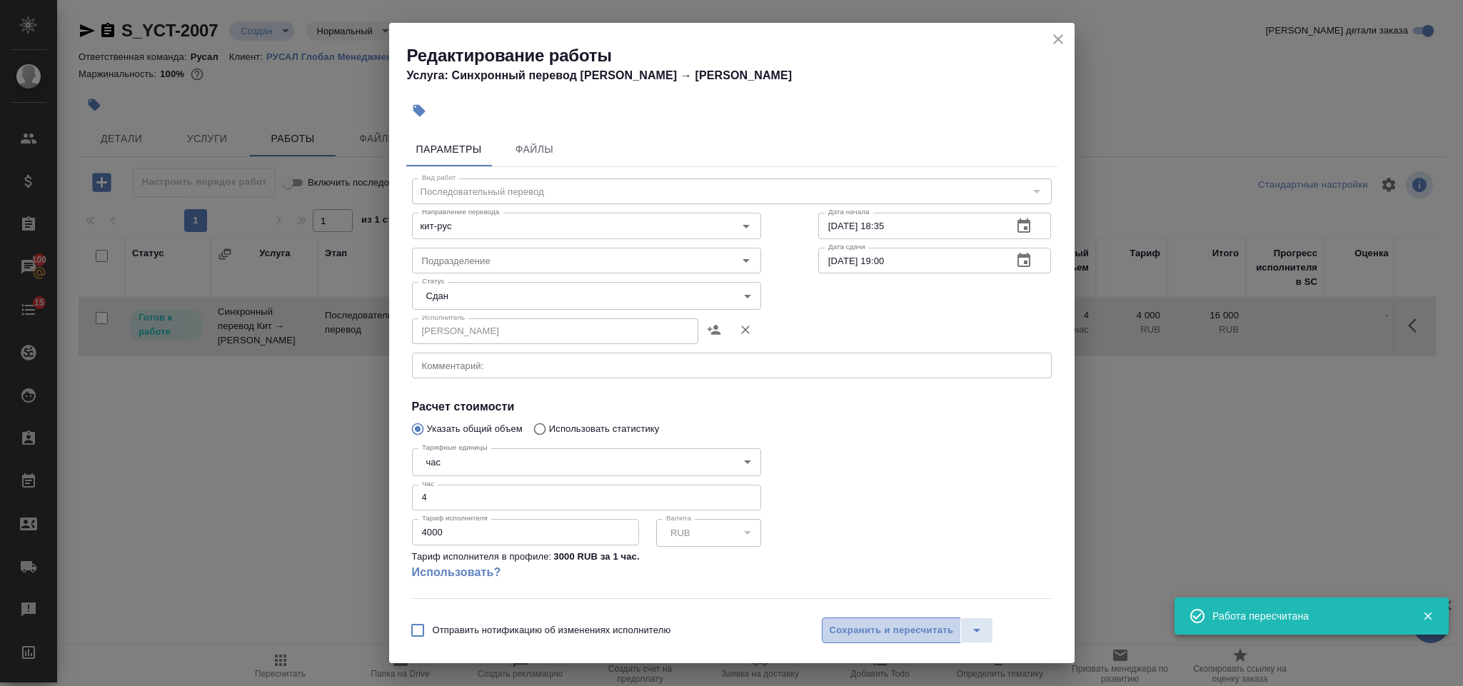
click at [855, 632] on span "Сохранить и пересчитать" at bounding box center [892, 630] width 124 height 16
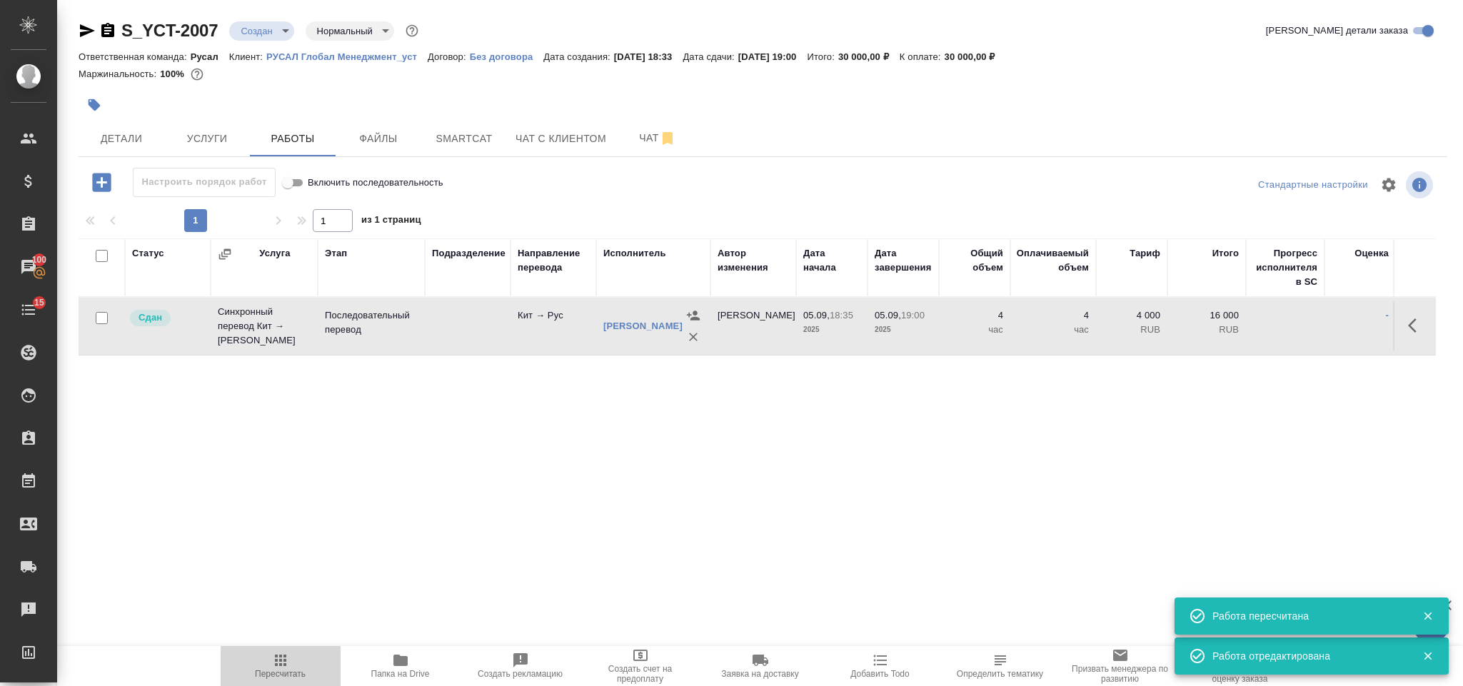
click at [300, 658] on span "Пересчитать" at bounding box center [280, 665] width 103 height 27
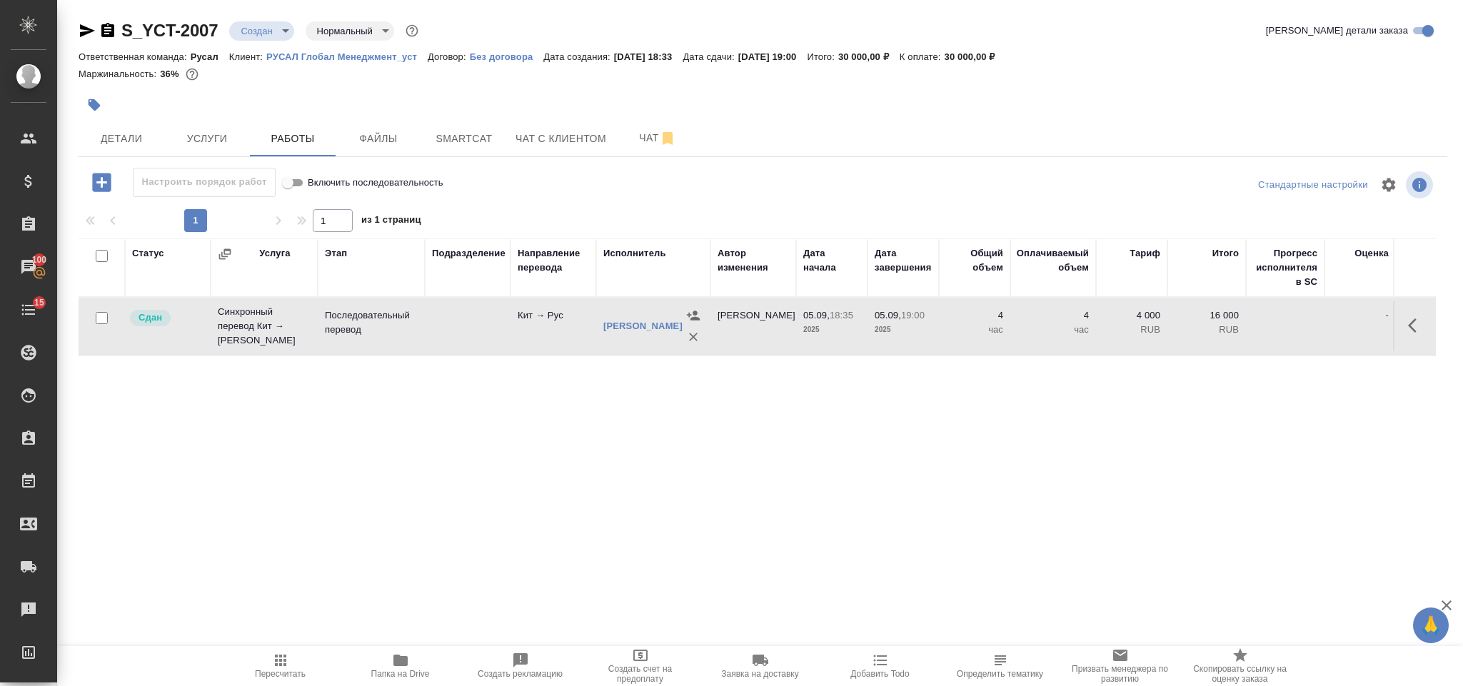
click at [253, 41] on div "S_YCT-2007 Создан new Нормальный normal" at bounding box center [250, 30] width 343 height 23
click at [253, 36] on body "🙏 .cls-1 fill:#fff; AWATERA Gorlenko Yuliua Клиенты Спецификации Заказы 100 Чат…" at bounding box center [731, 343] width 1463 height 686
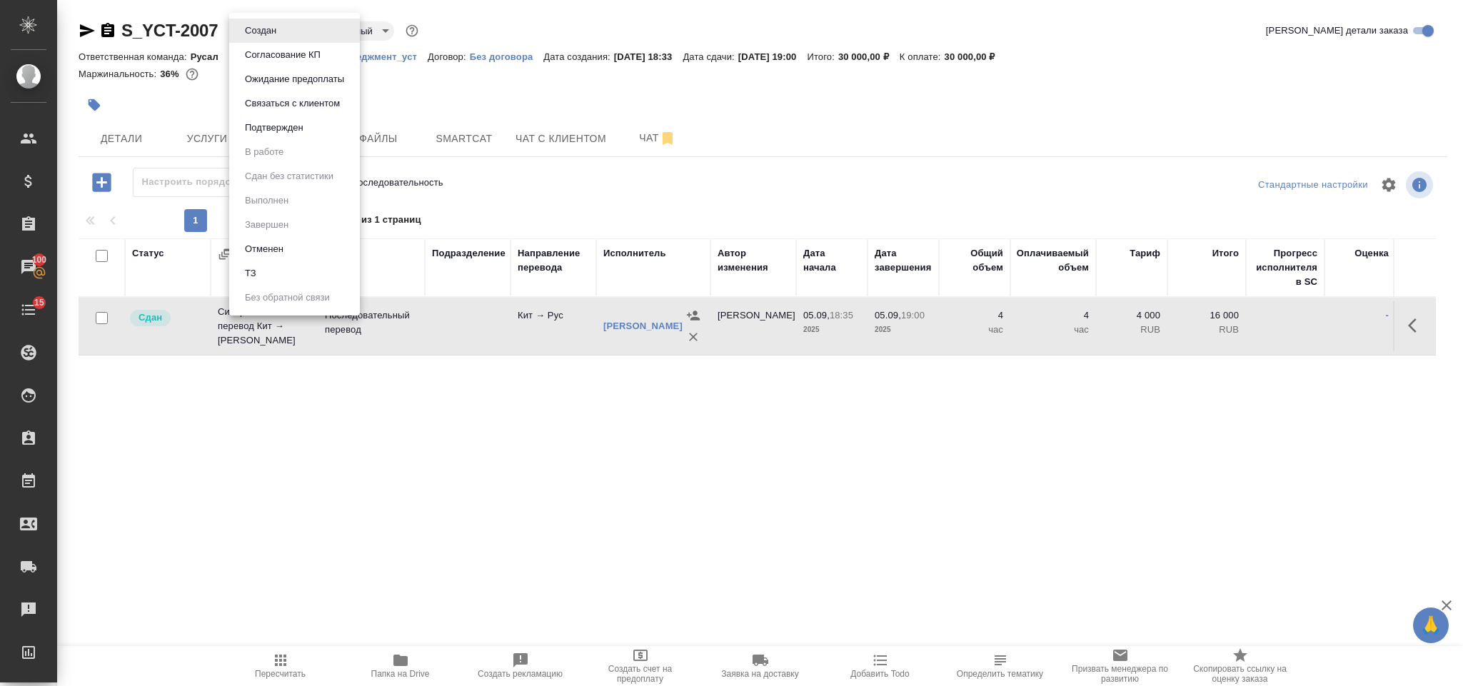
click at [276, 116] on li "Подтвержден" at bounding box center [294, 128] width 131 height 24
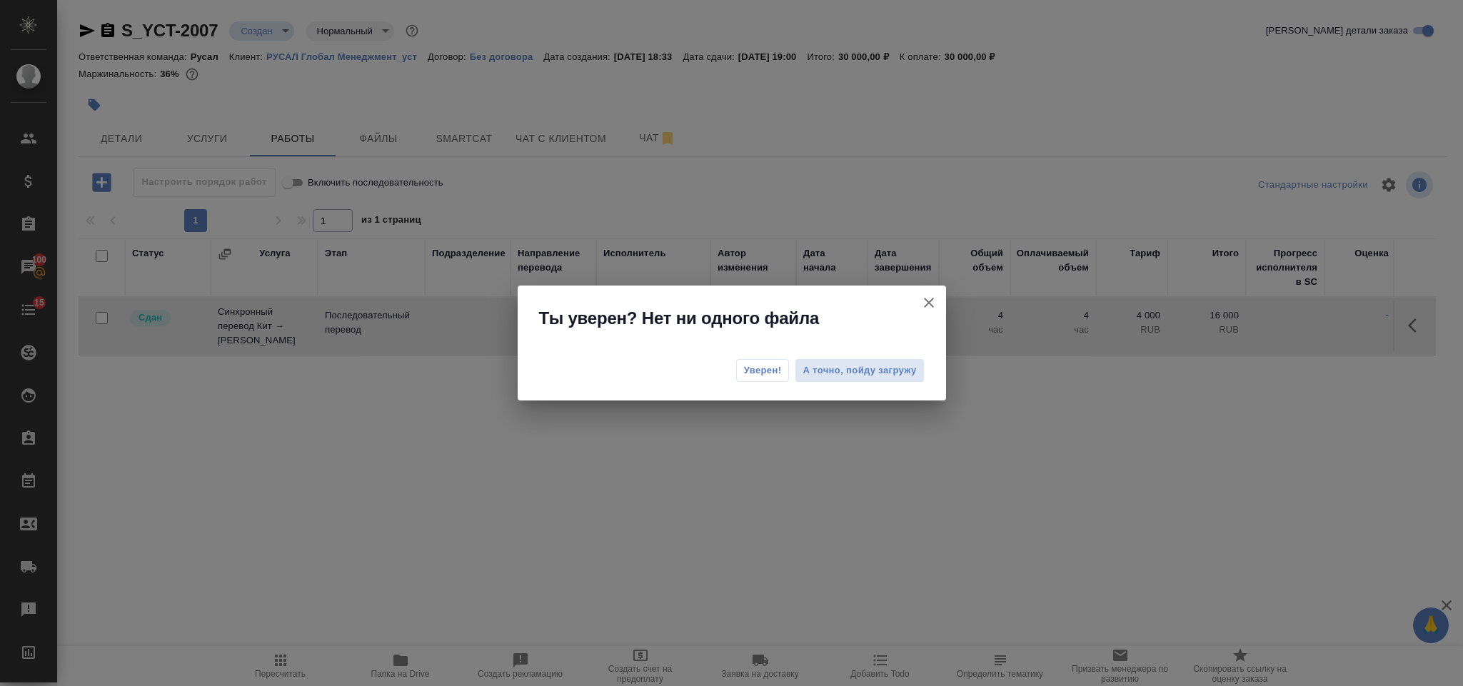
click at [746, 358] on div "Уверен! А точно, пойду загружу" at bounding box center [732, 372] width 428 height 57
click at [754, 366] on span "Уверен!" at bounding box center [763, 370] width 38 height 14
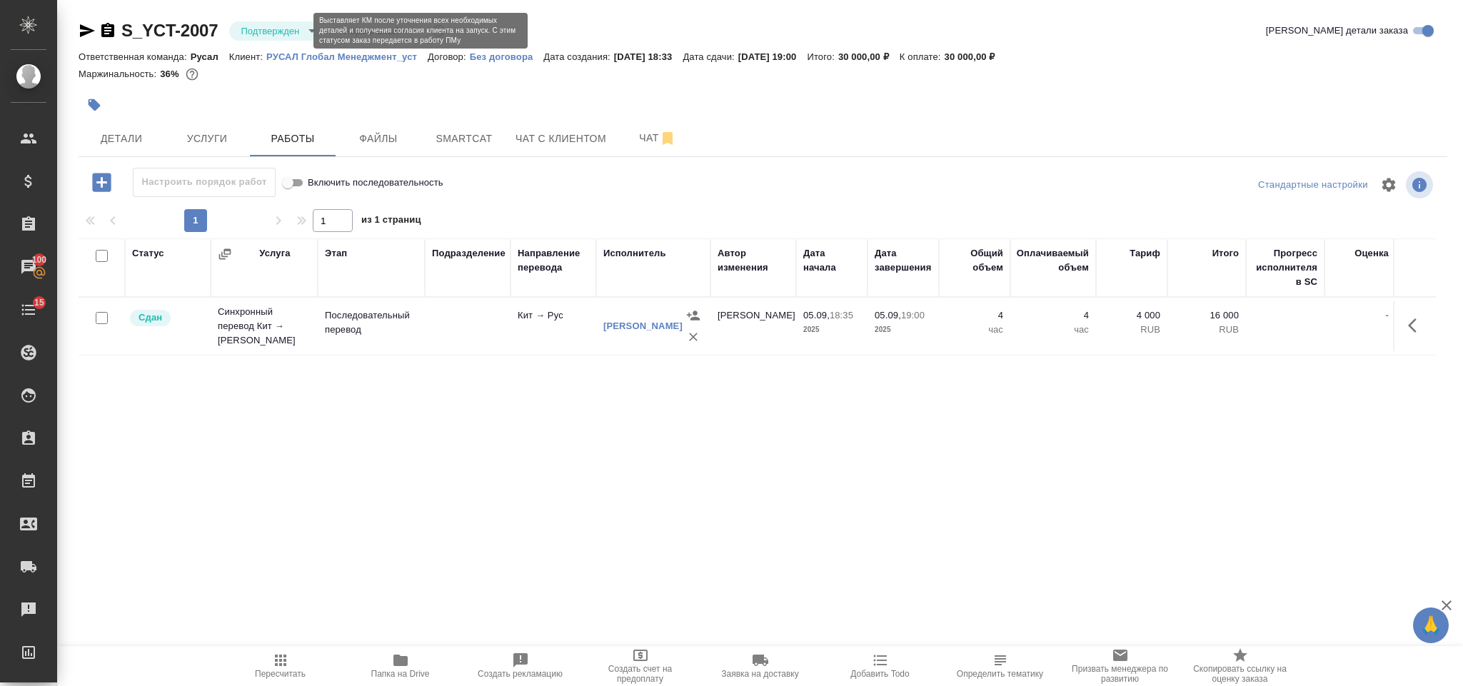
click at [296, 30] on body "🙏 .cls-1 fill:#fff; AWATERA Gorlenko Yuliua Клиенты Спецификации Заказы 100 Чат…" at bounding box center [731, 343] width 1463 height 686
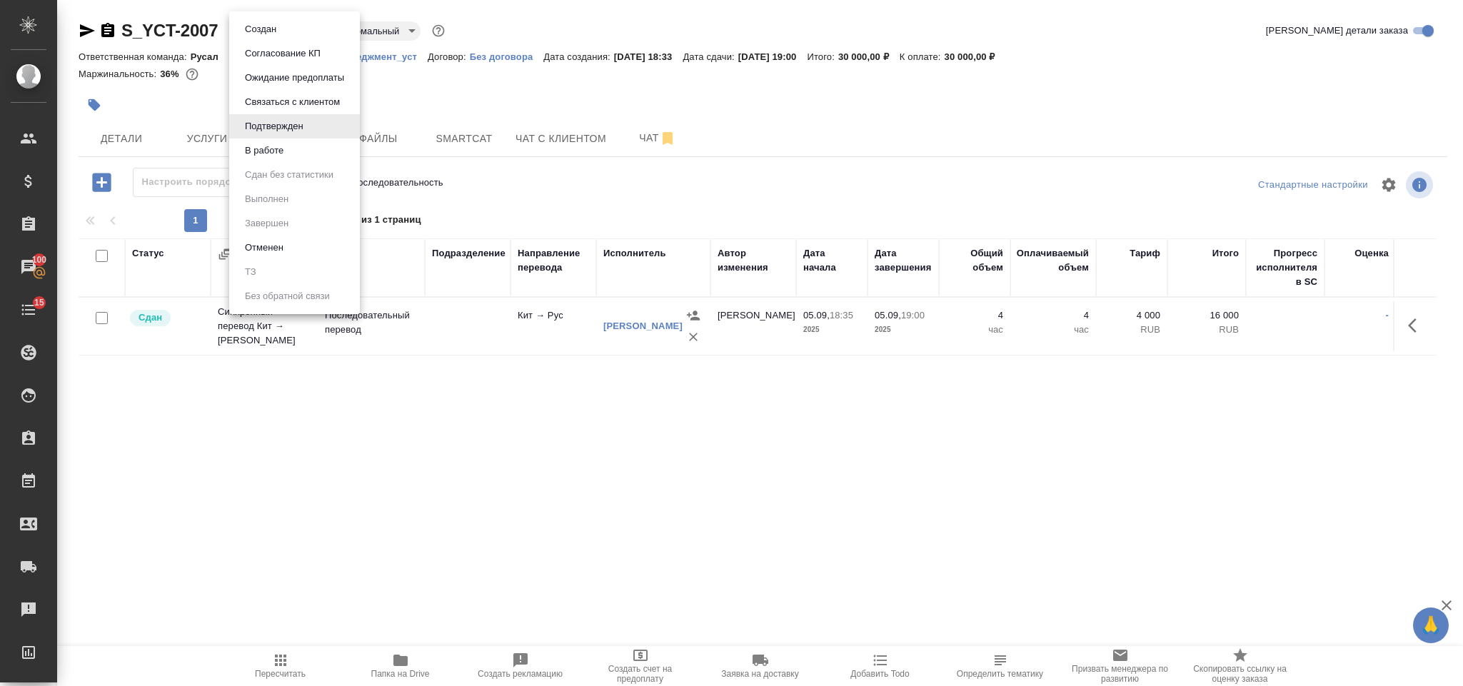
click at [308, 155] on li "В работе" at bounding box center [294, 150] width 131 height 24
click at [277, 35] on body "🙏 .cls-1 fill:#fff; AWATERA Gorlenko Yuliua Клиенты Спецификации Заказы 100 Чат…" at bounding box center [731, 343] width 1463 height 686
click at [288, 176] on button "Сдан без статистики" at bounding box center [289, 175] width 97 height 16
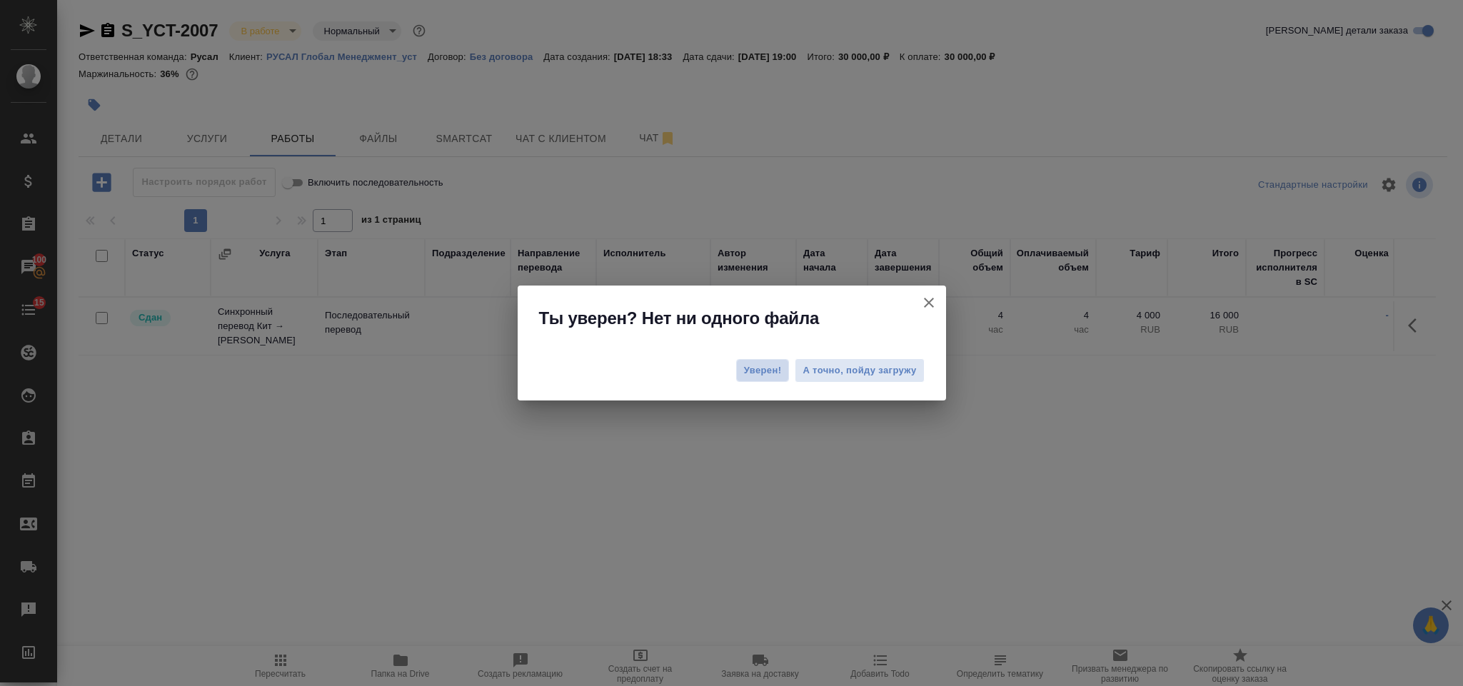
click at [744, 366] on span "Уверен!" at bounding box center [763, 370] width 38 height 14
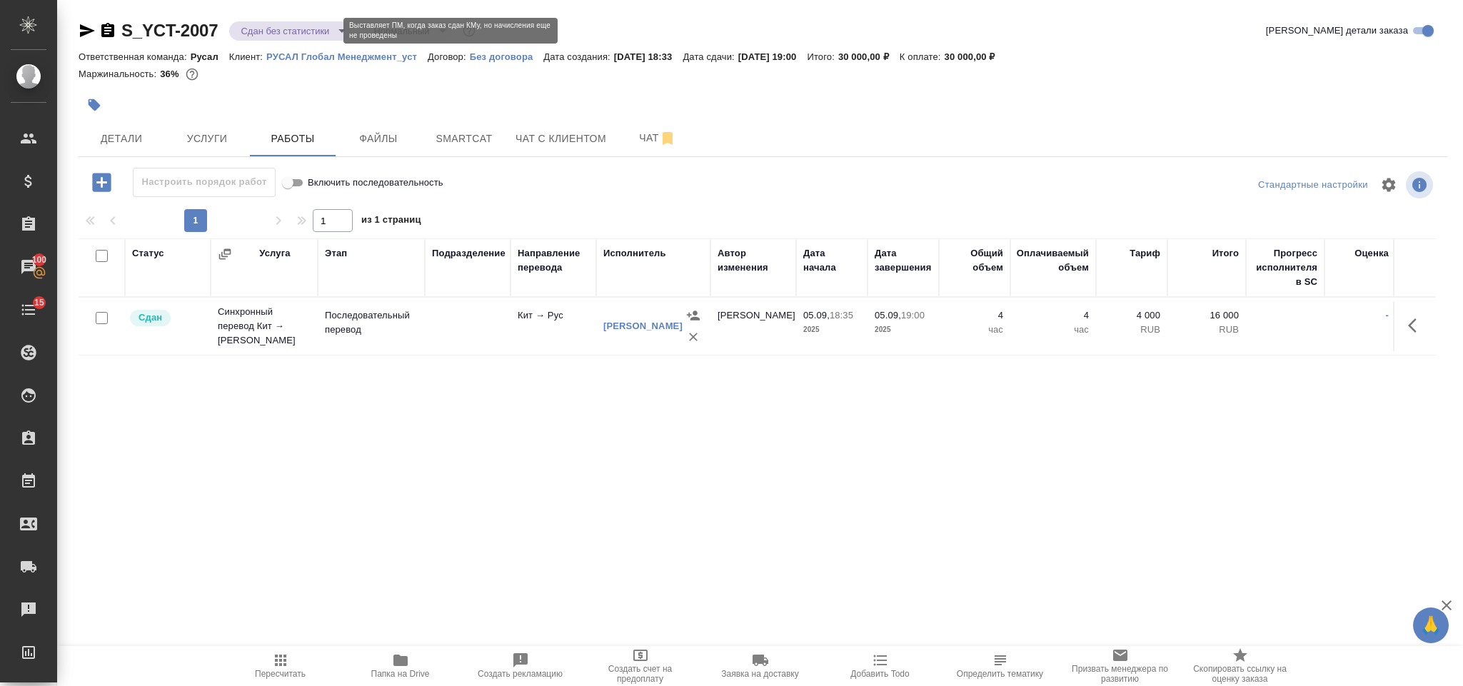
click at [270, 29] on body "🙏 .cls-1 fill:#fff; AWATERA Gorlenko Yuliua Клиенты Спецификации Заказы 100 Чат…" at bounding box center [731, 343] width 1463 height 686
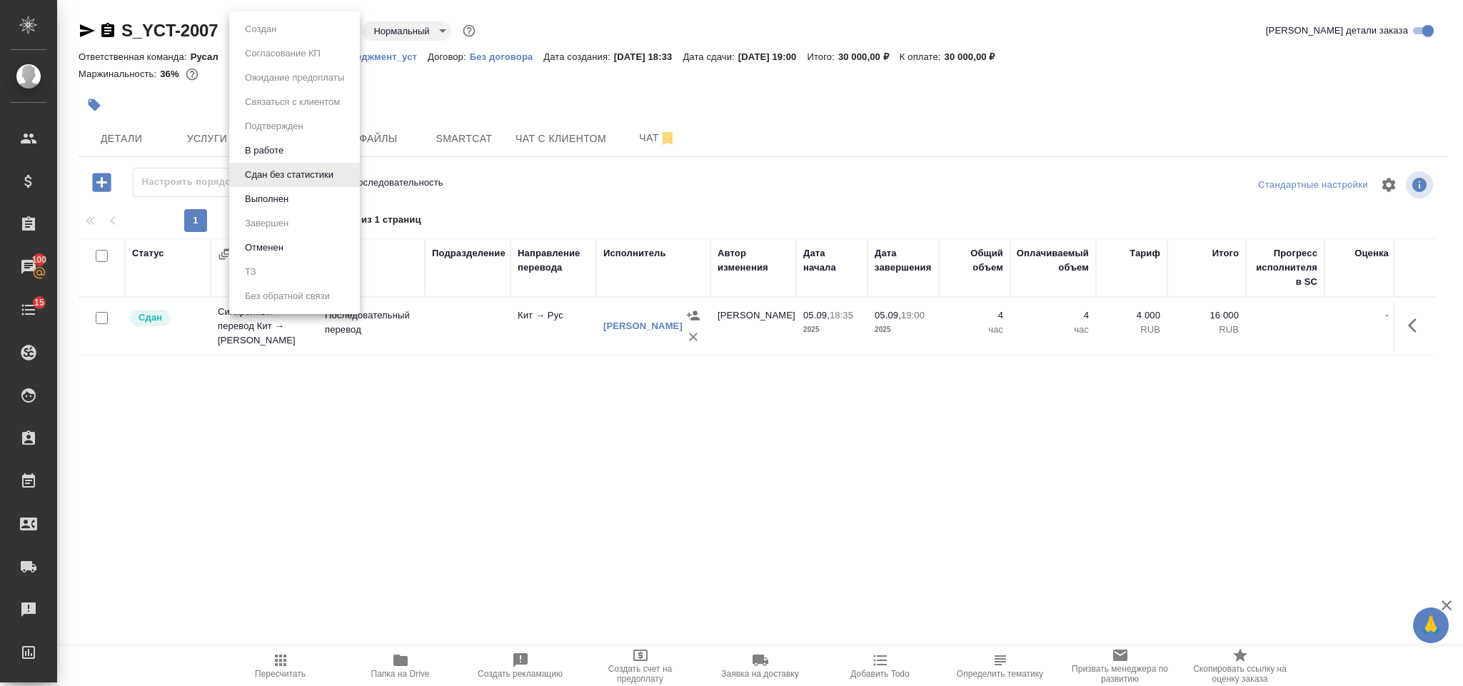
click at [301, 197] on li "Выполнен" at bounding box center [294, 199] width 131 height 24
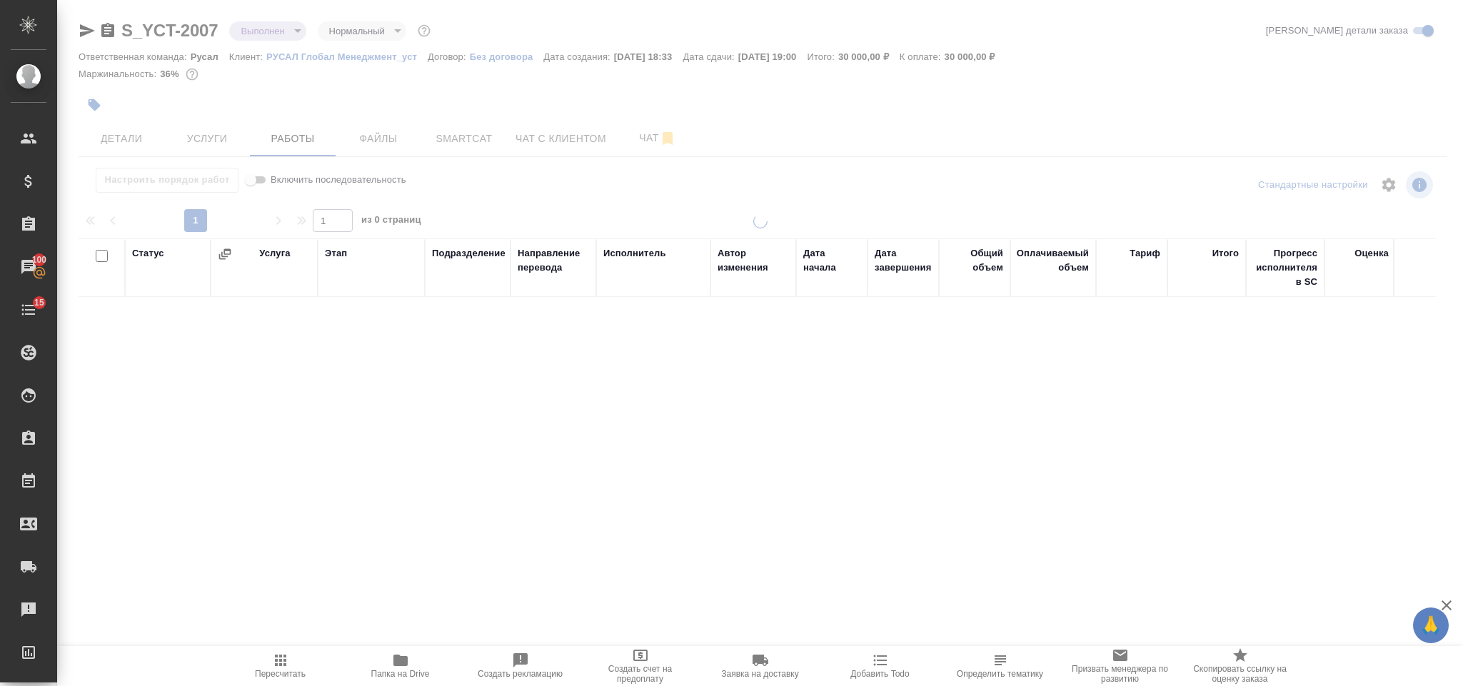
click at [283, 30] on div at bounding box center [760, 298] width 1406 height 596
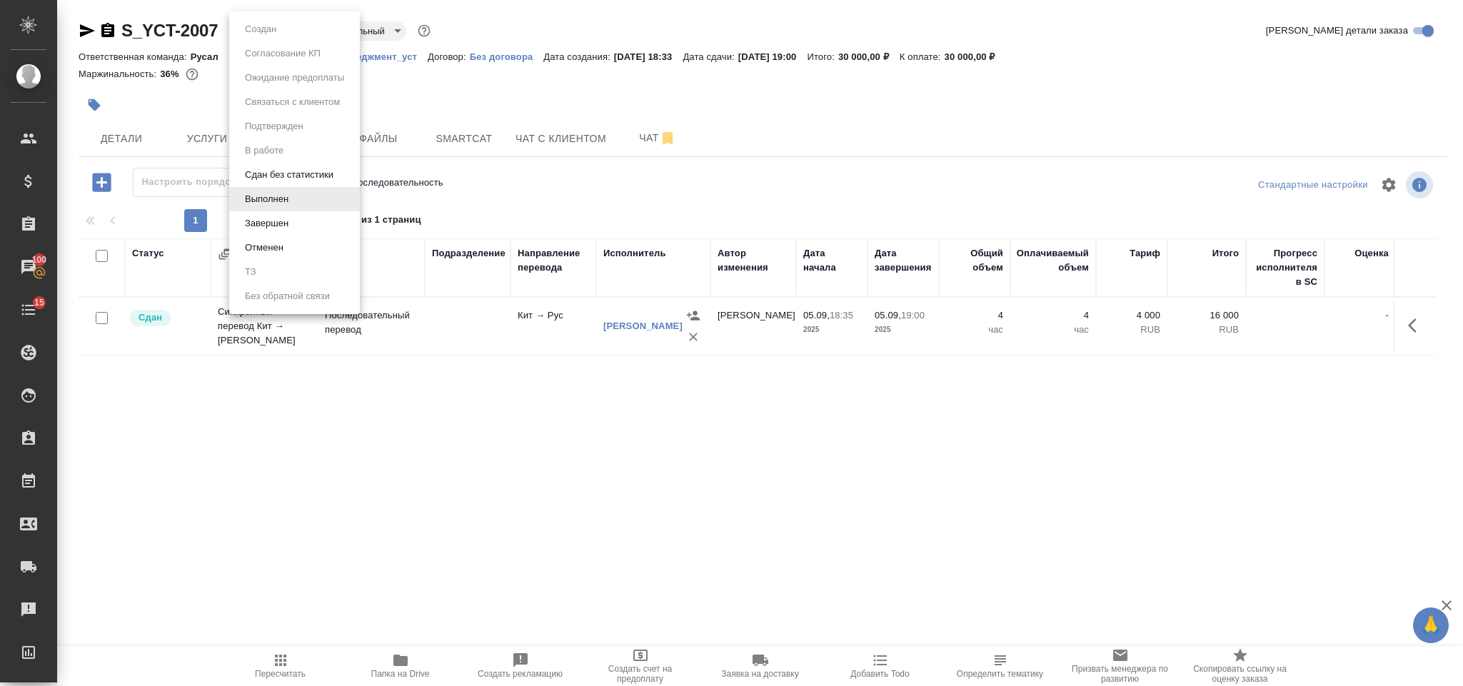
click at [285, 29] on body "🙏 .cls-1 fill:#fff; AWATERA Gorlenko Yuliua Клиенты Спецификации Заказы 100 Чат…" at bounding box center [731, 343] width 1463 height 686
click at [336, 225] on li "Завершен" at bounding box center [294, 223] width 131 height 24
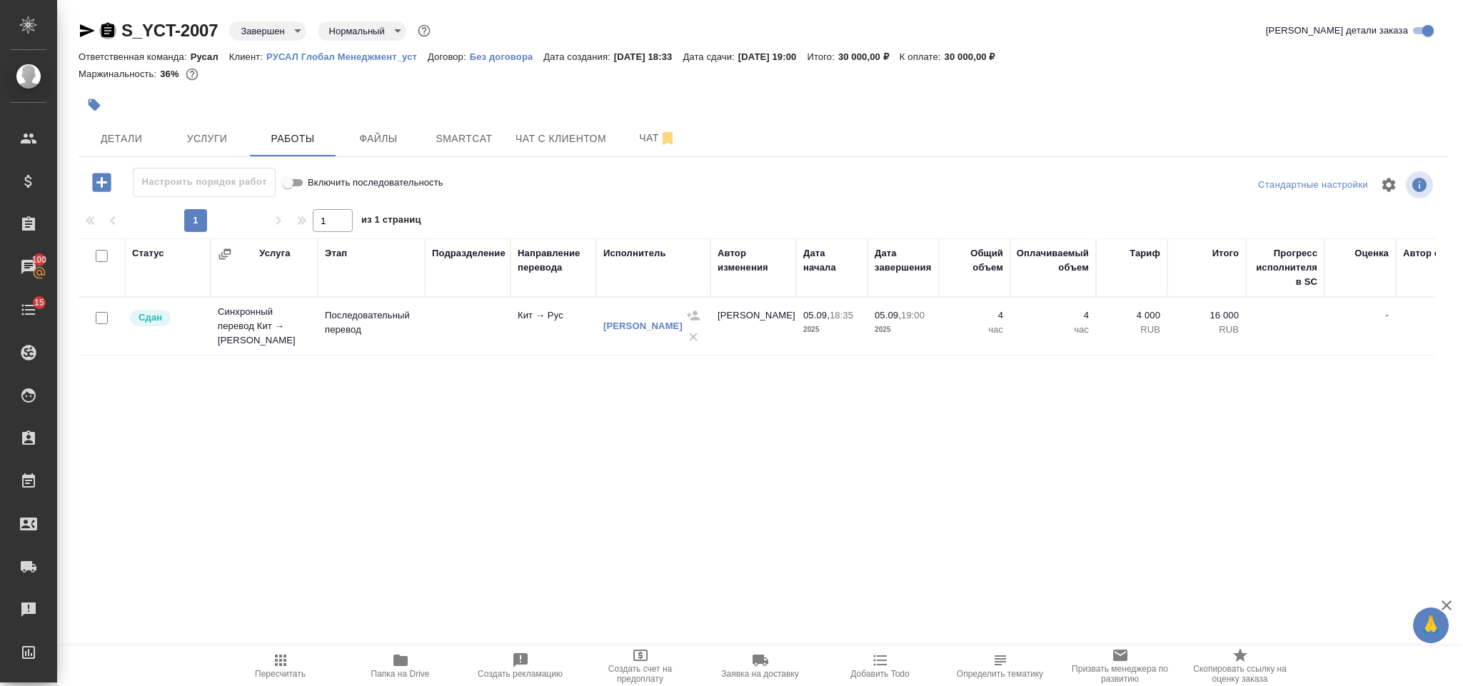
click at [107, 28] on icon "button" at bounding box center [107, 30] width 17 height 17
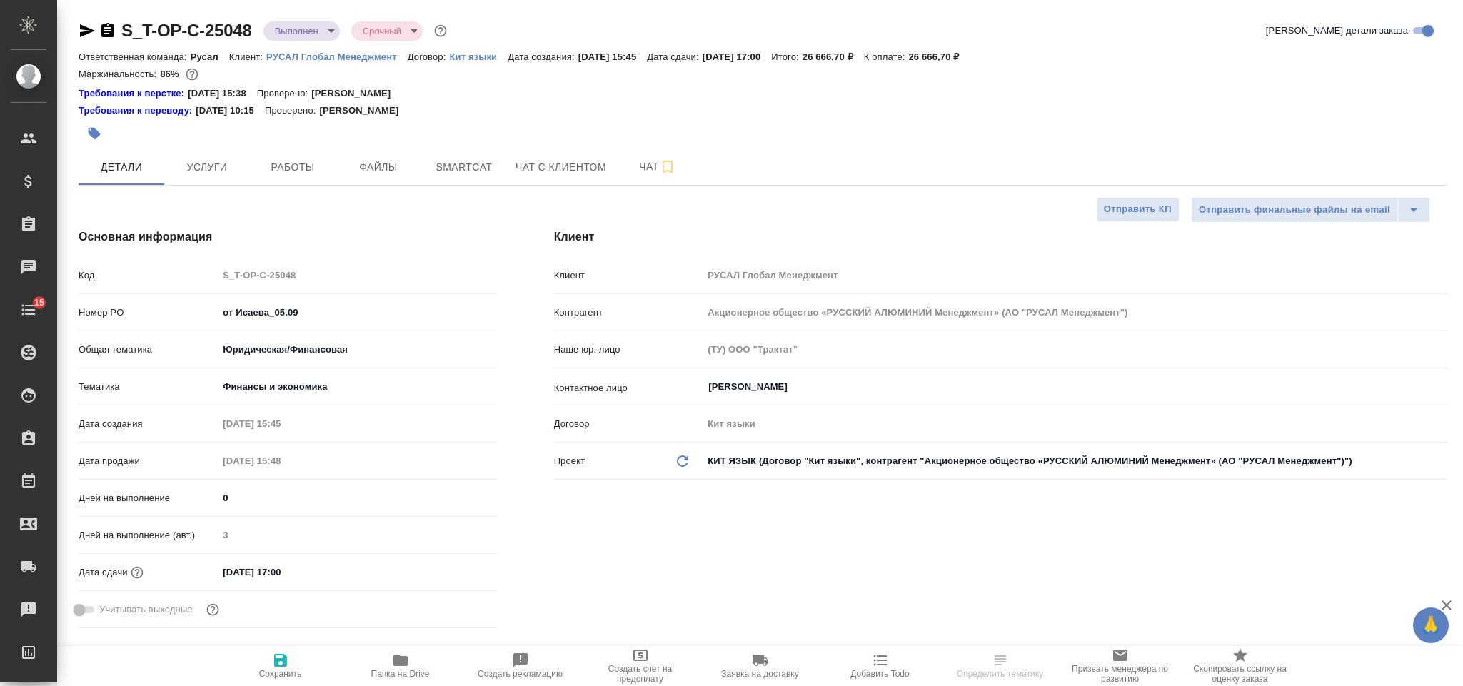
select select "RU"
click at [84, 29] on icon "button" at bounding box center [87, 30] width 15 height 13
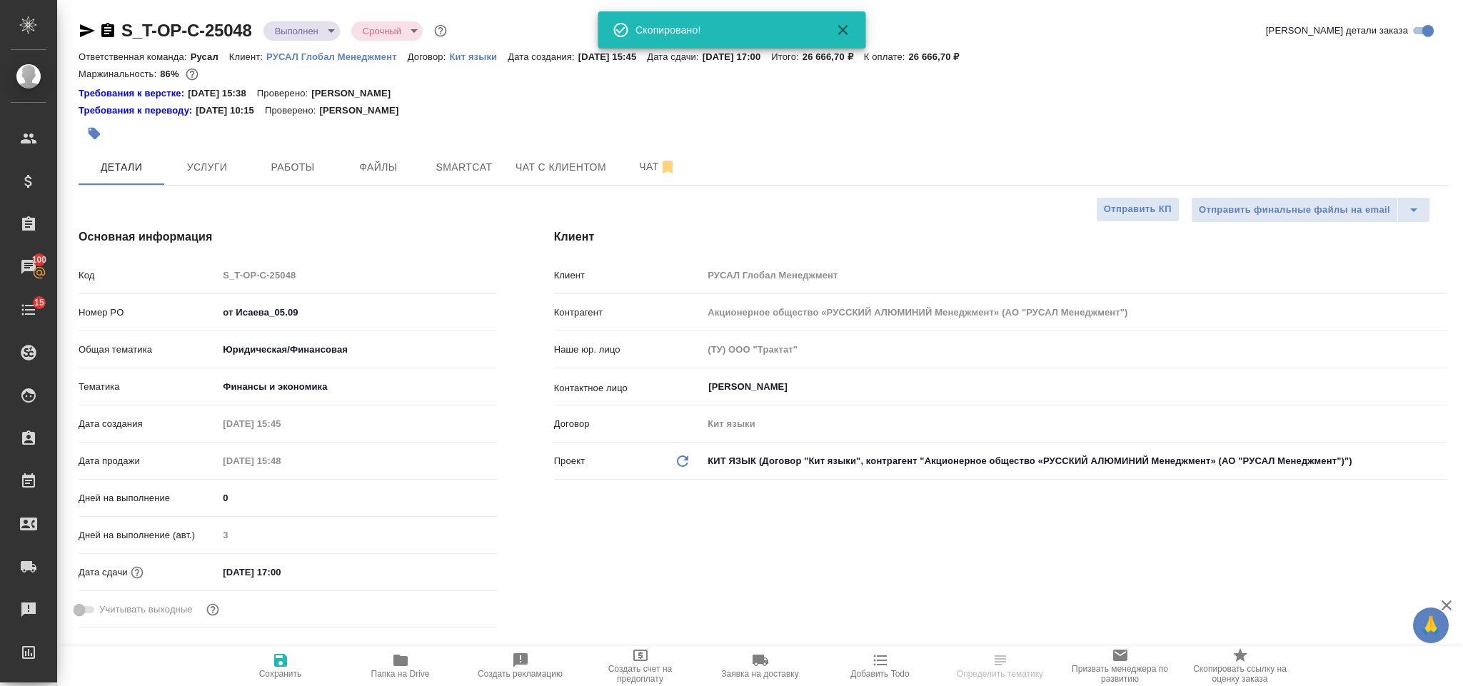
select select "RU"
type textarea "x"
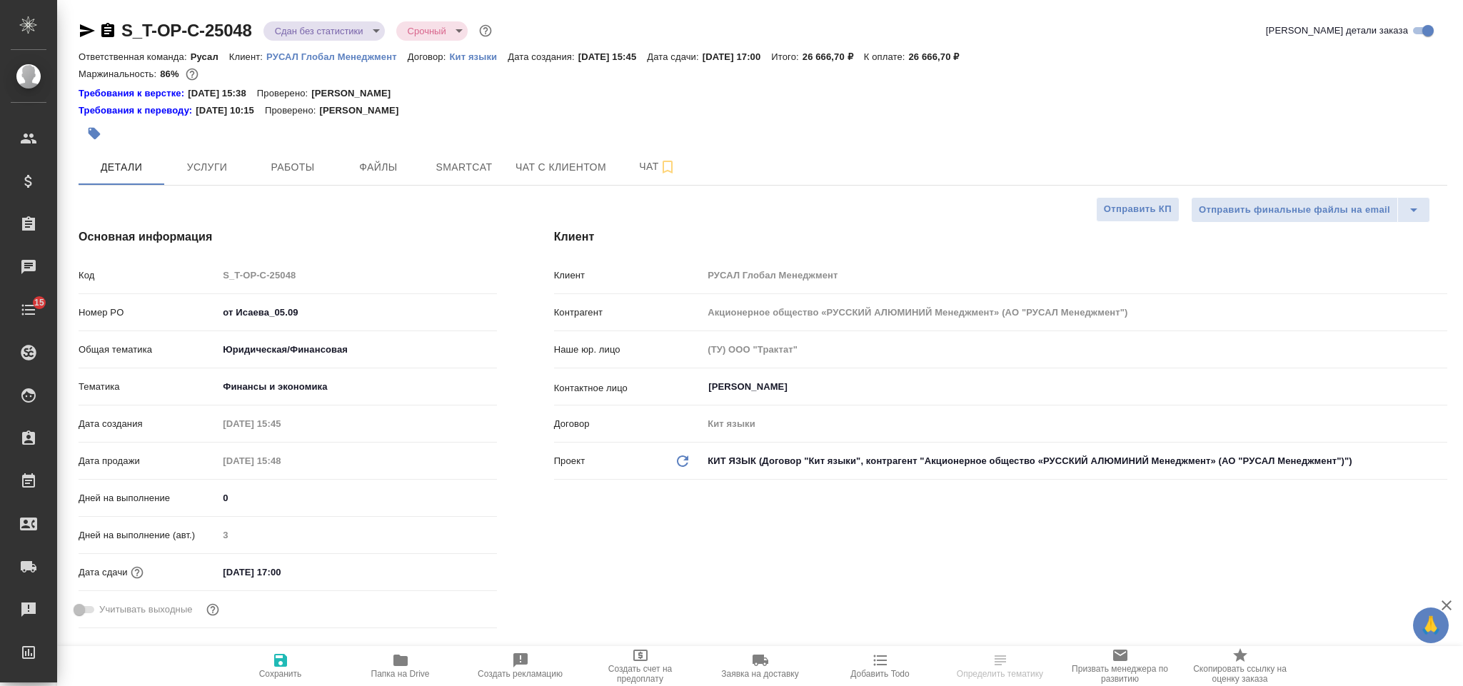
select select "RU"
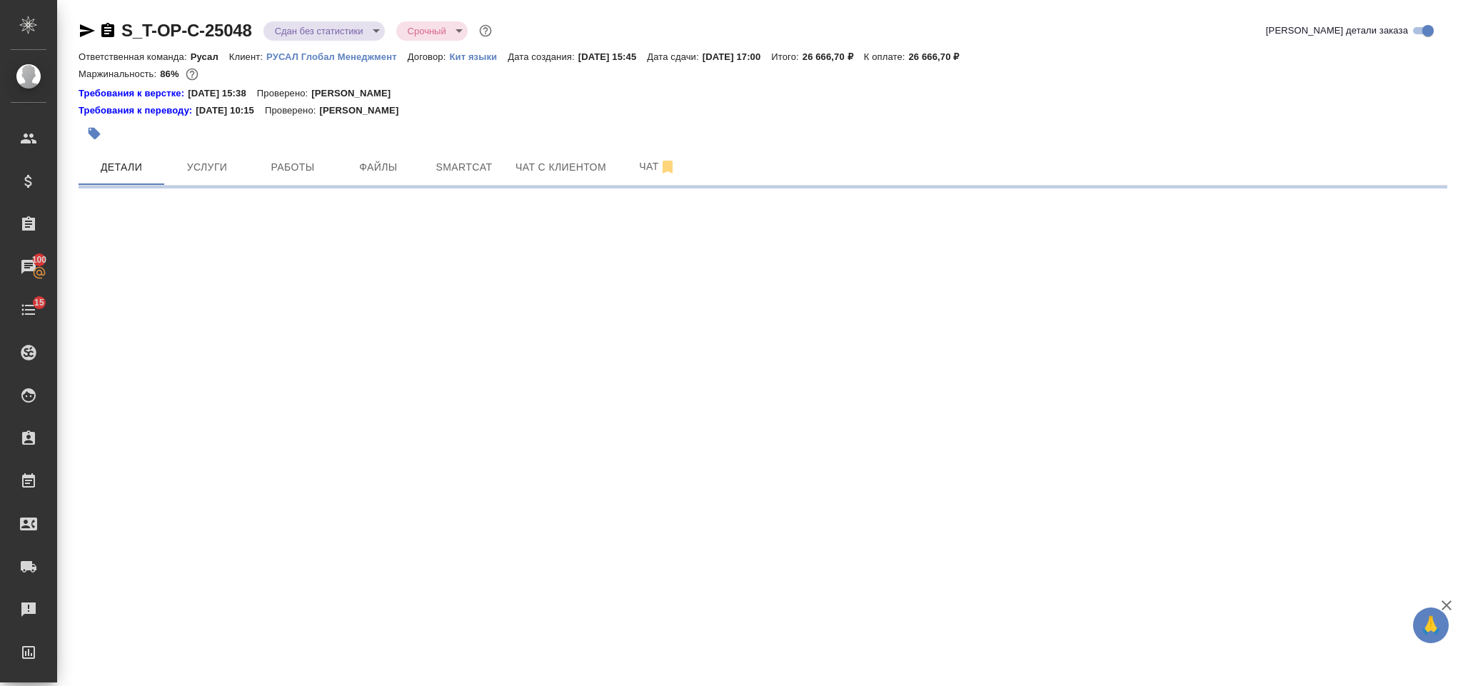
select select "RU"
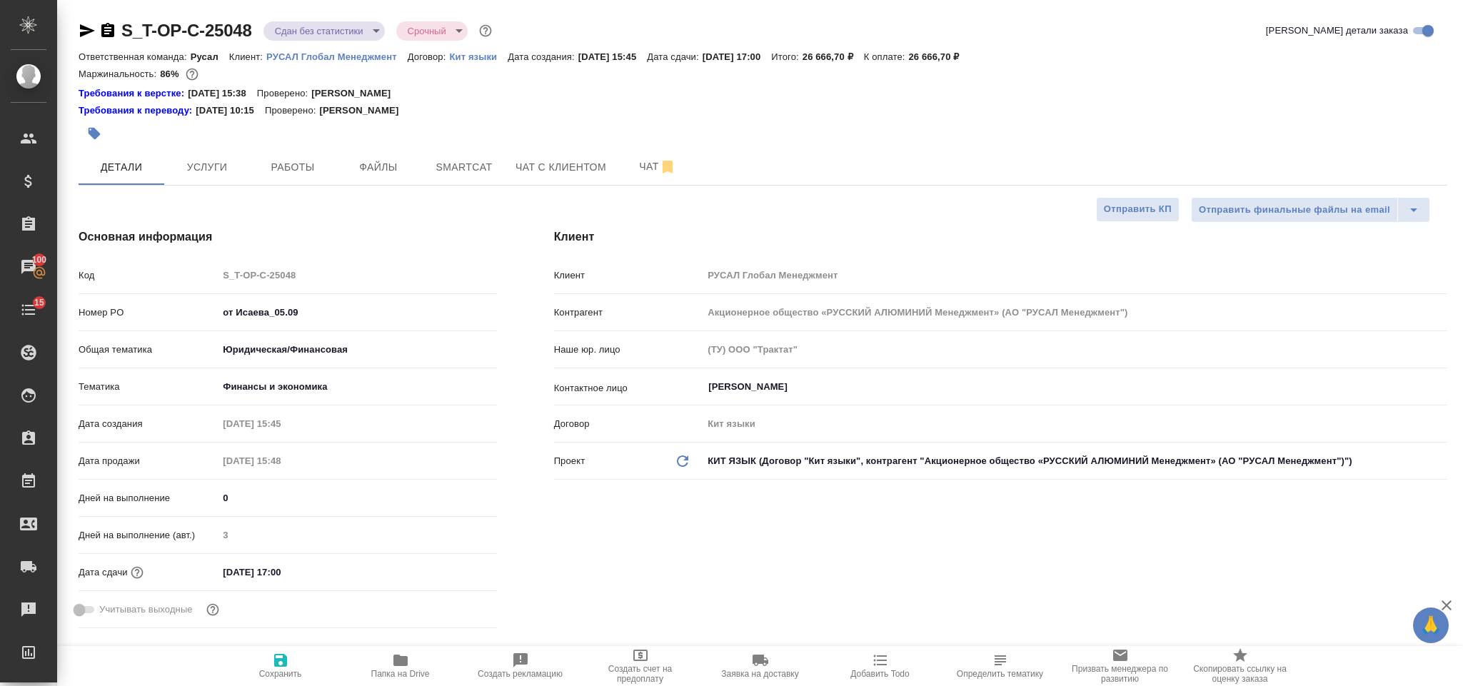
type textarea "x"
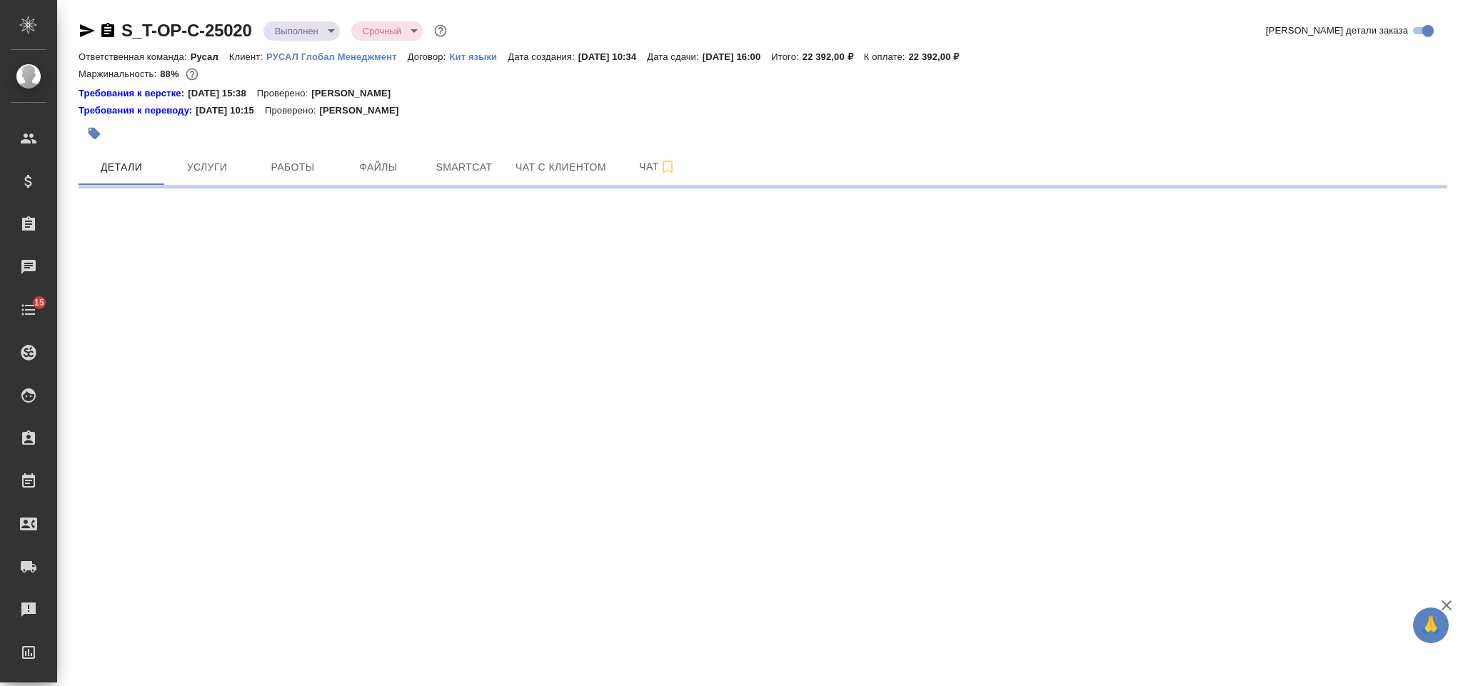
click at [88, 29] on icon "button" at bounding box center [87, 30] width 15 height 13
select select "RU"
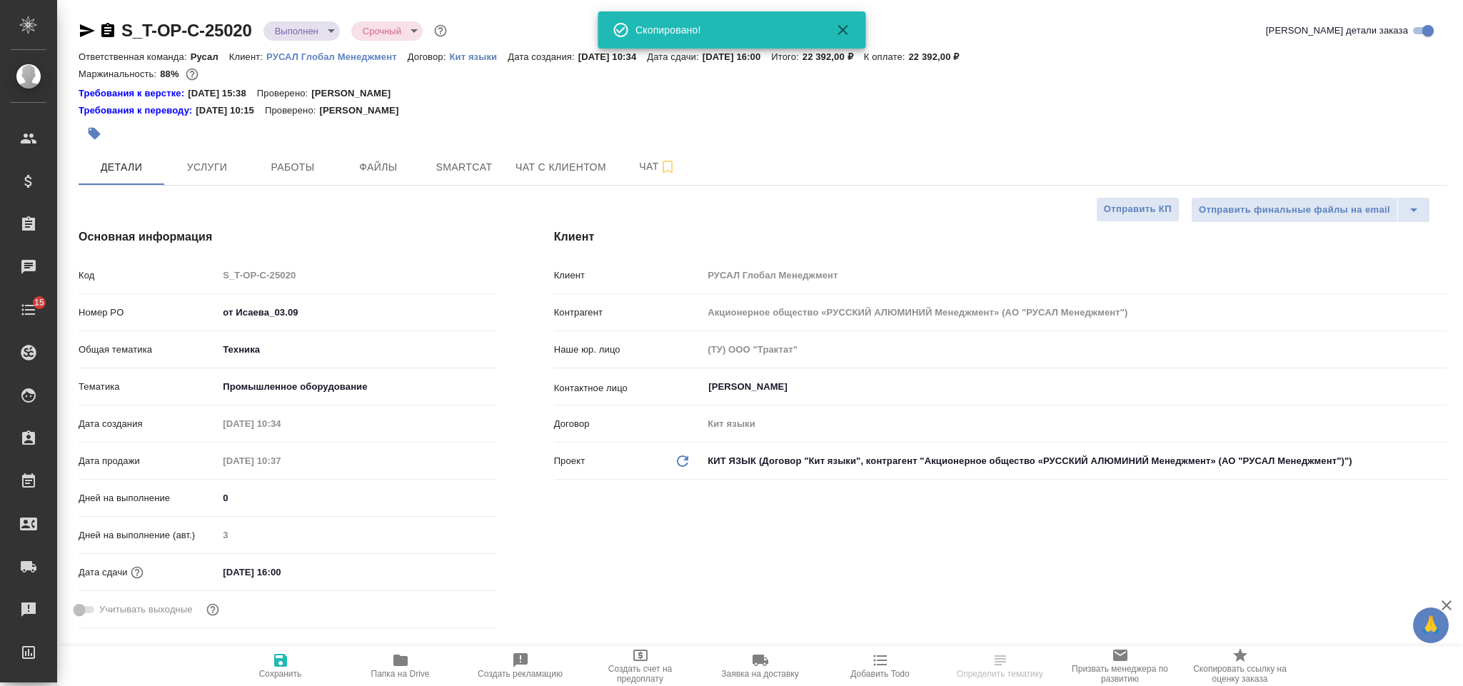
type textarea "x"
type input "[PERSON_NAME]"
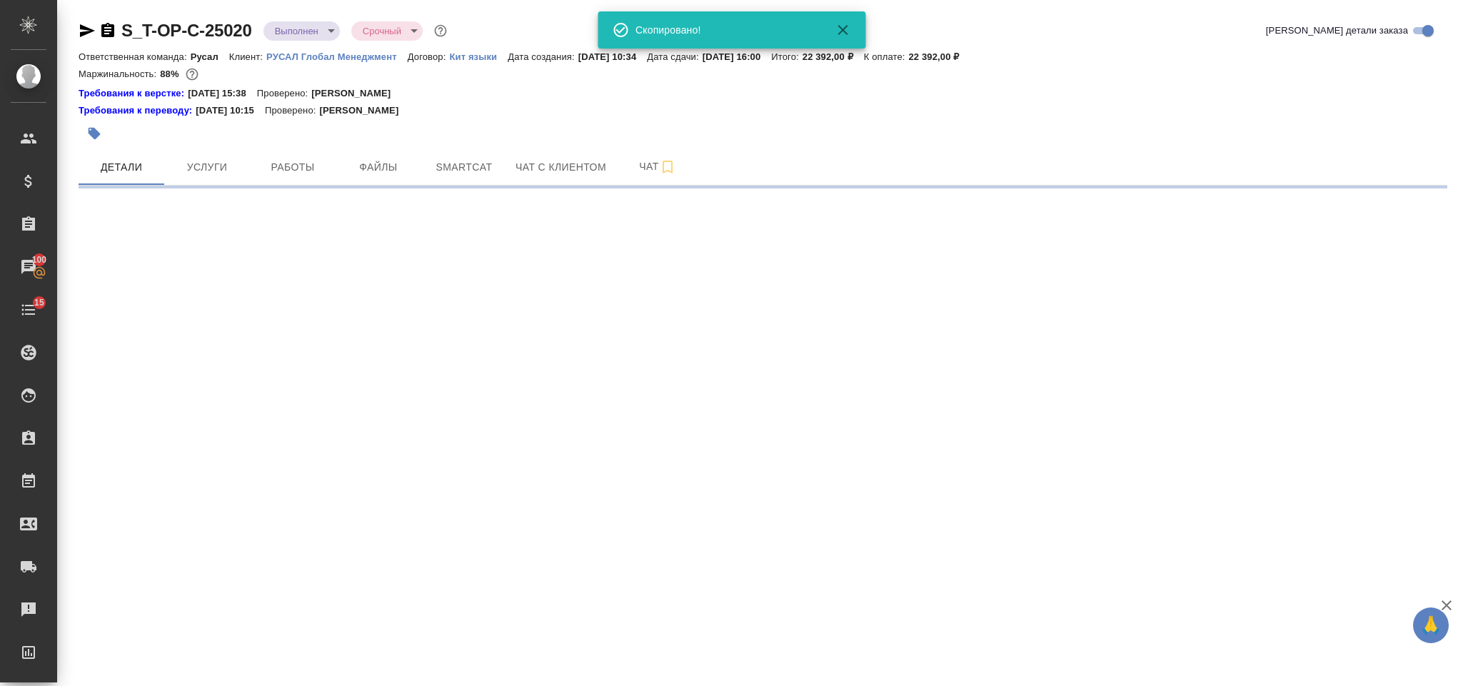
select select "RU"
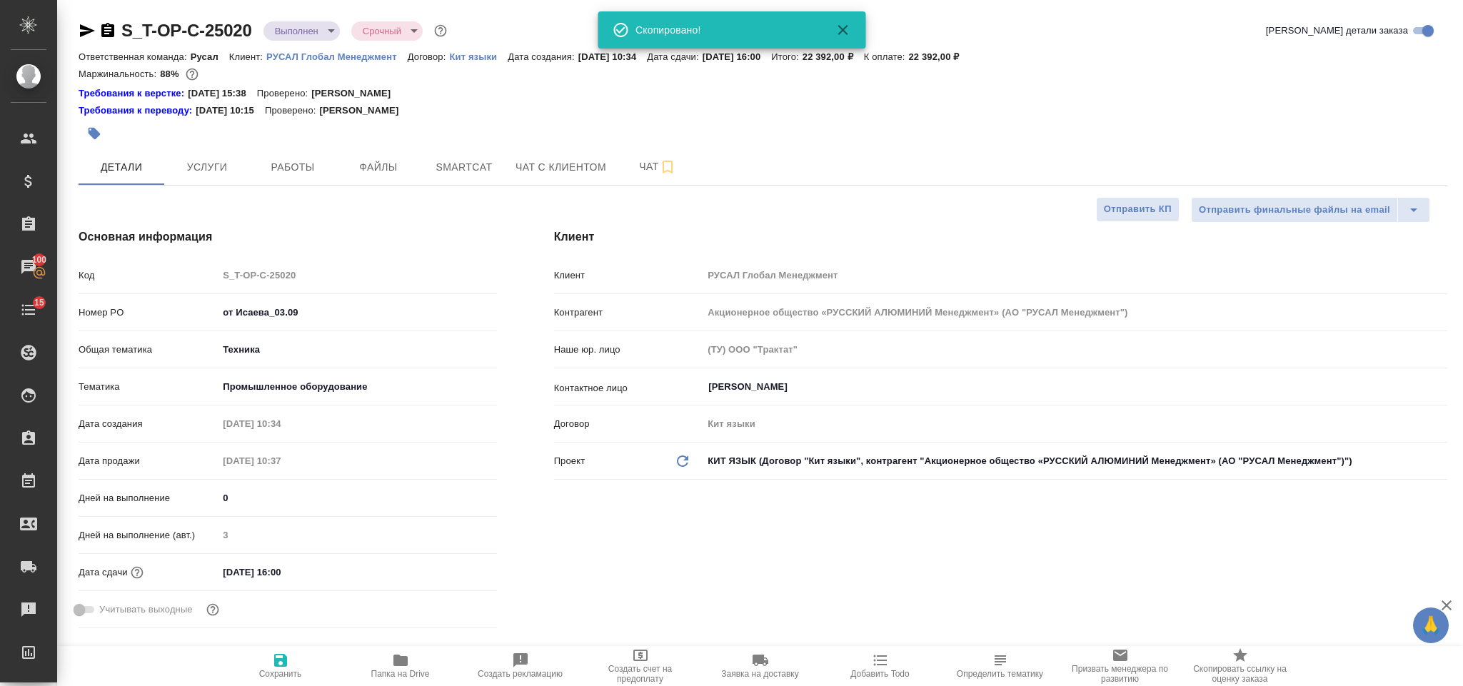
type textarea "x"
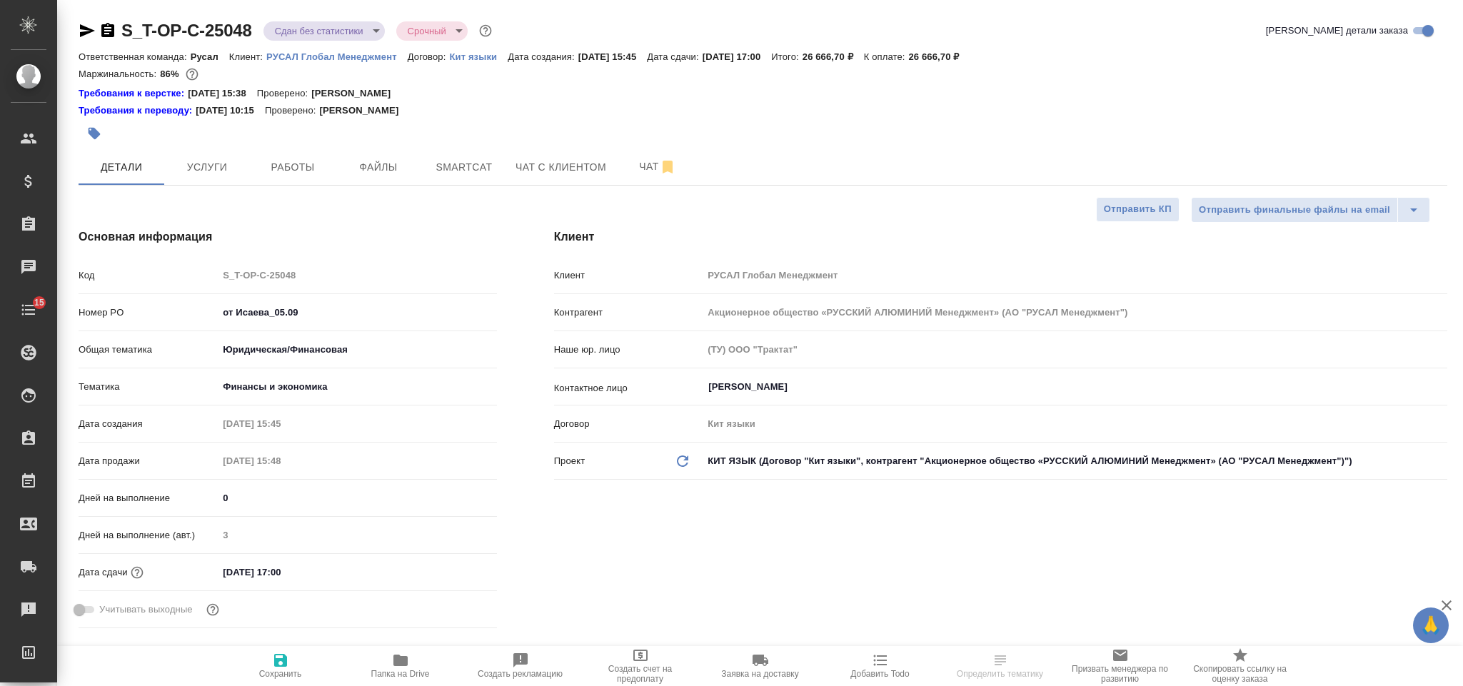
select select "RU"
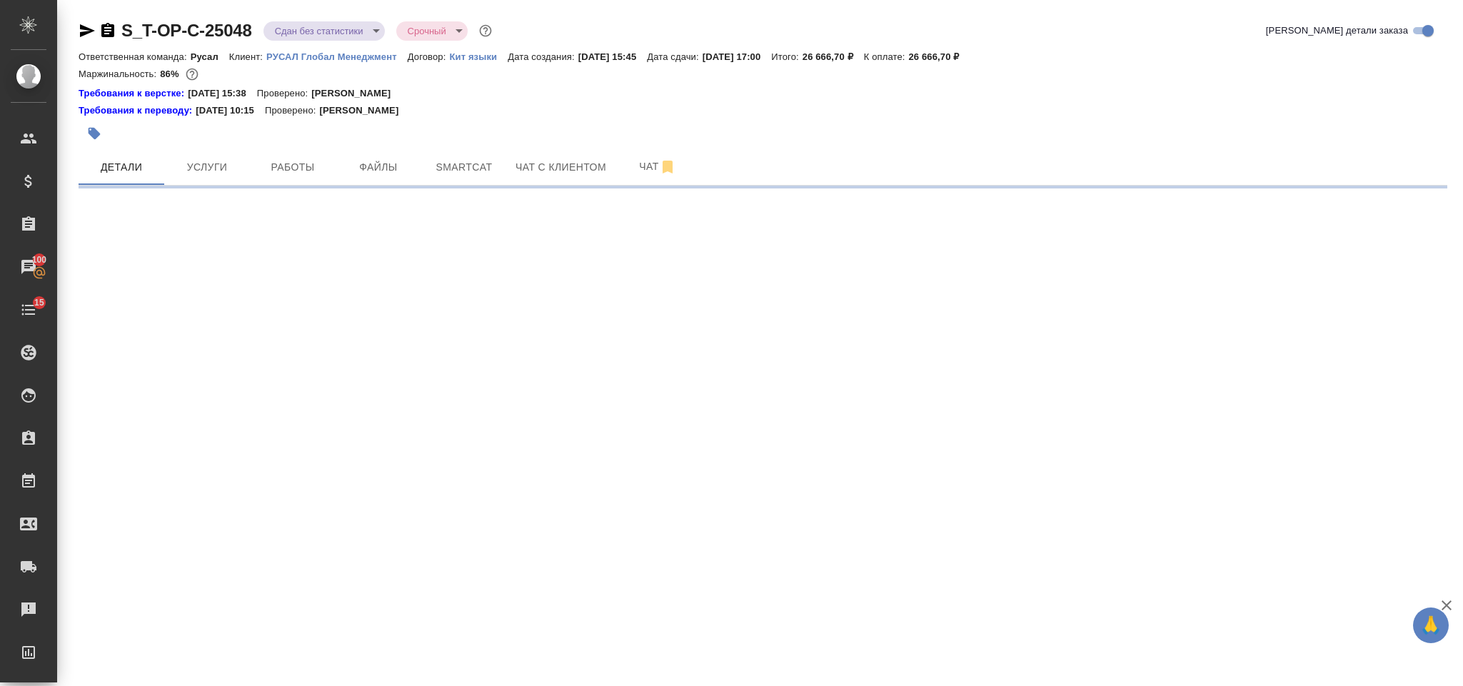
select select "RU"
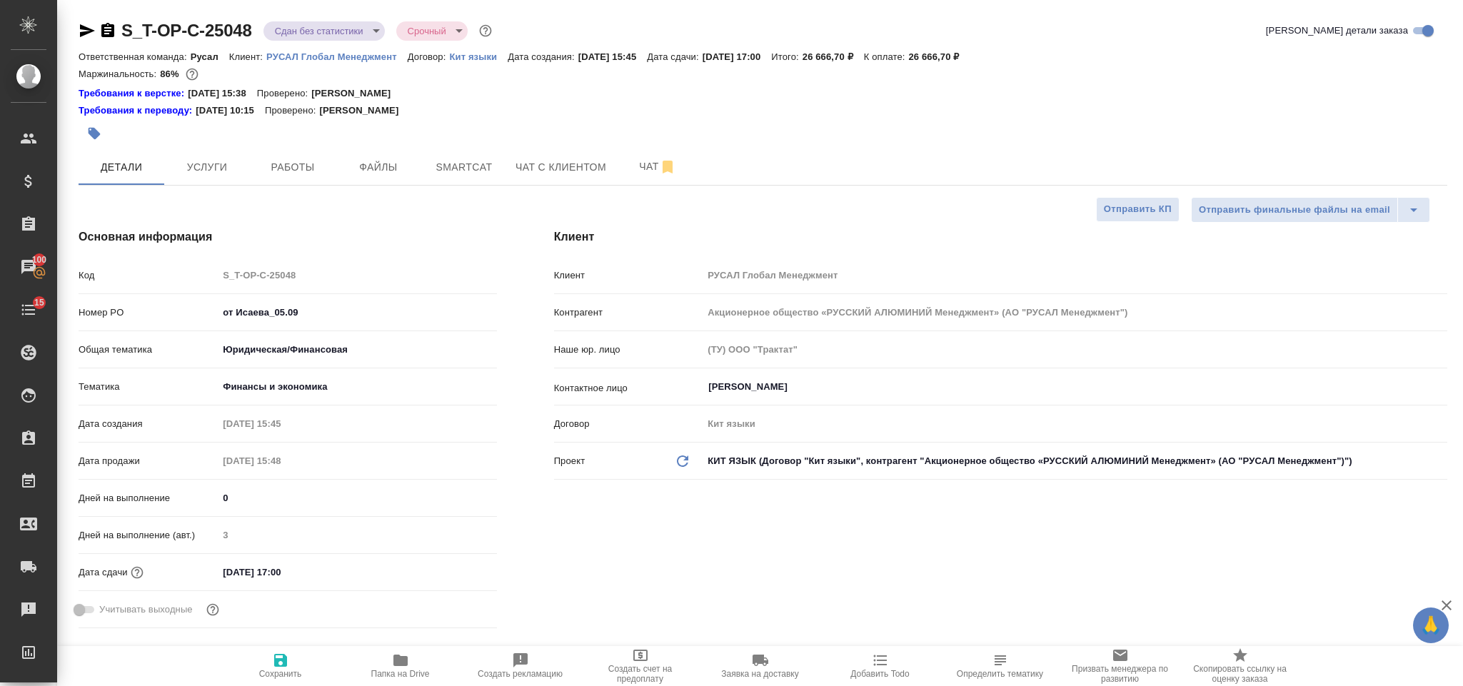
type textarea "x"
